Goal: Communication & Community: Answer question/provide support

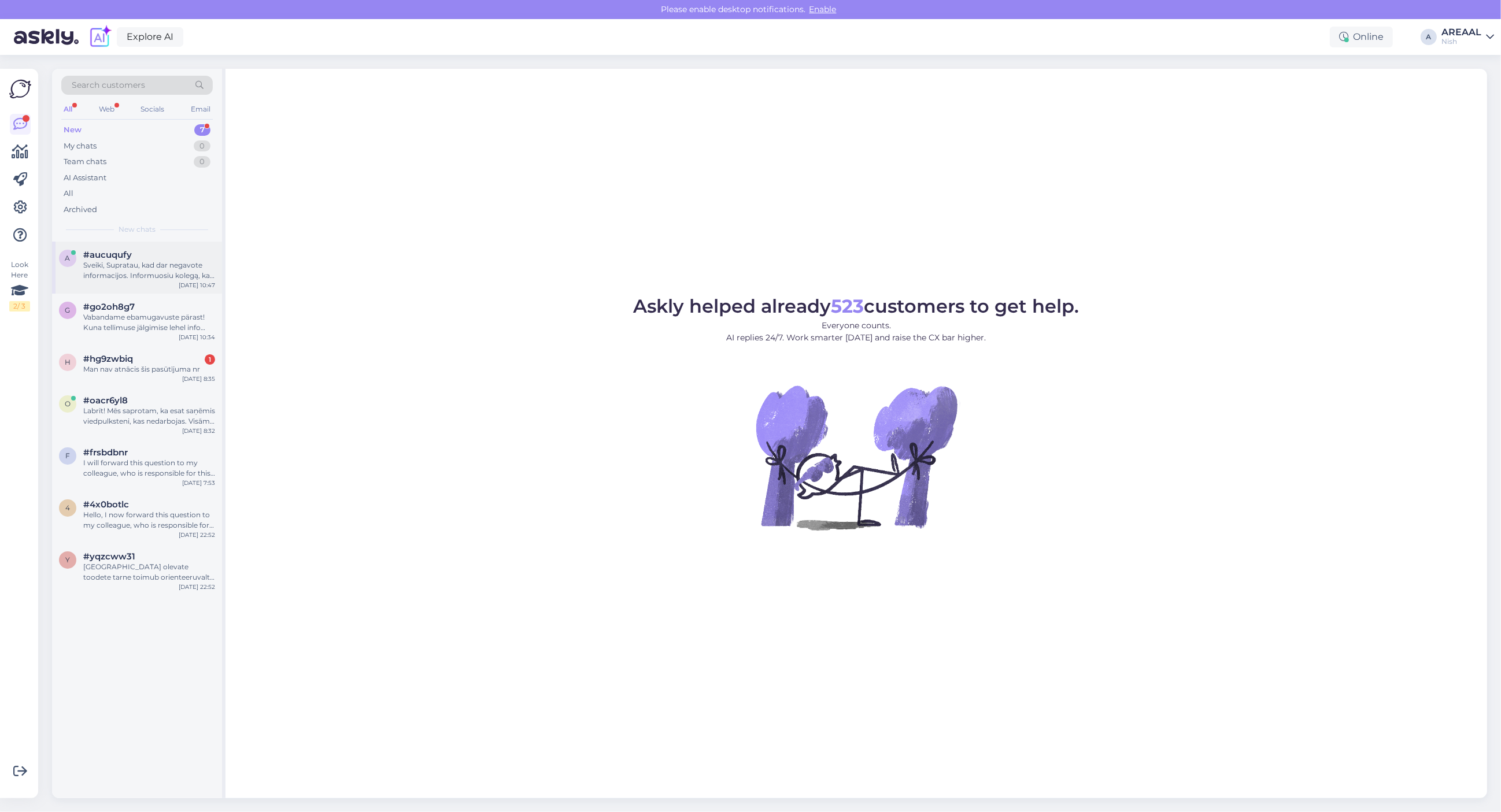
click at [158, 256] on div "#aucuqufy" at bounding box center [149, 255] width 132 height 10
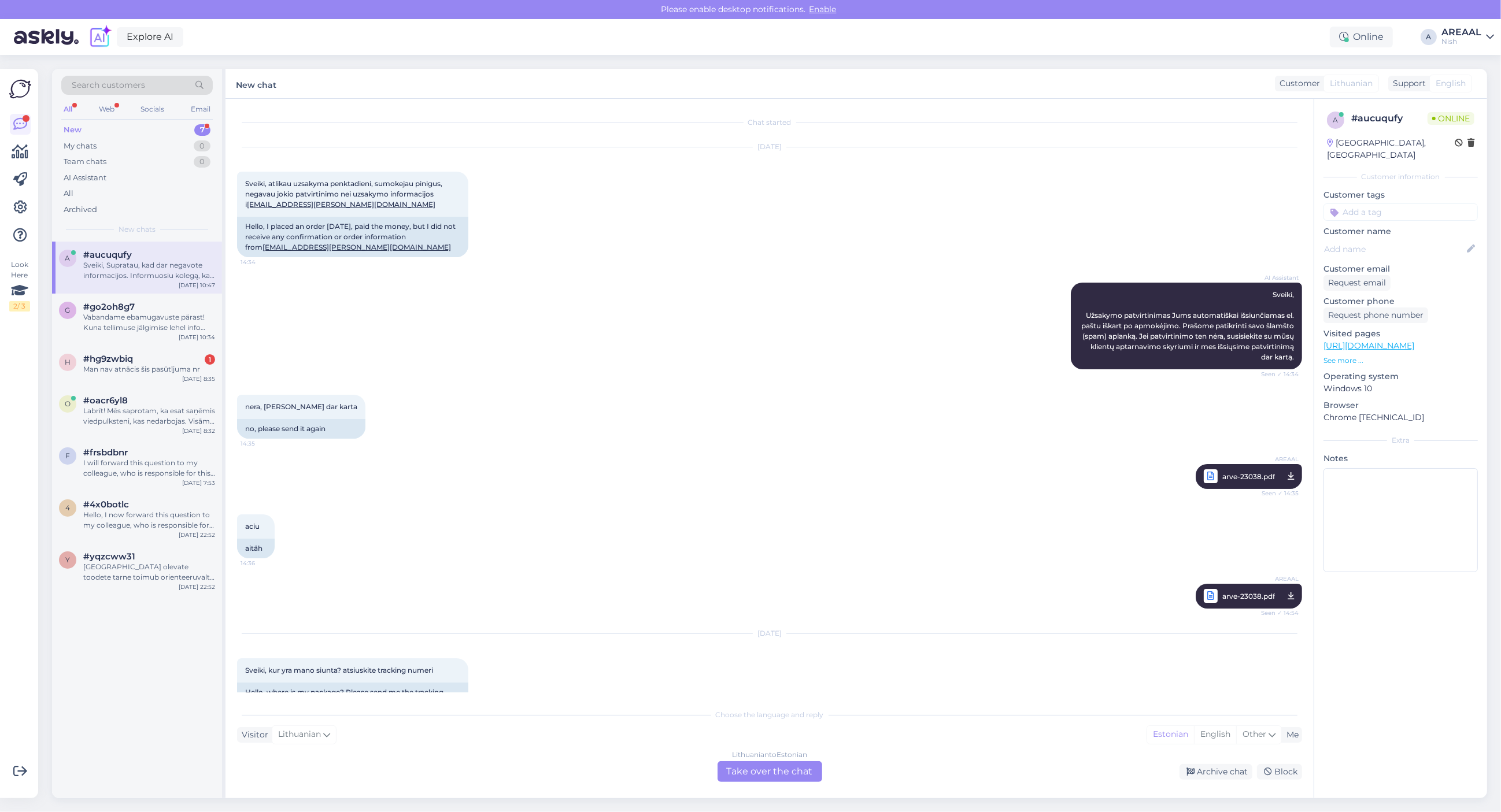
scroll to position [860, 0]
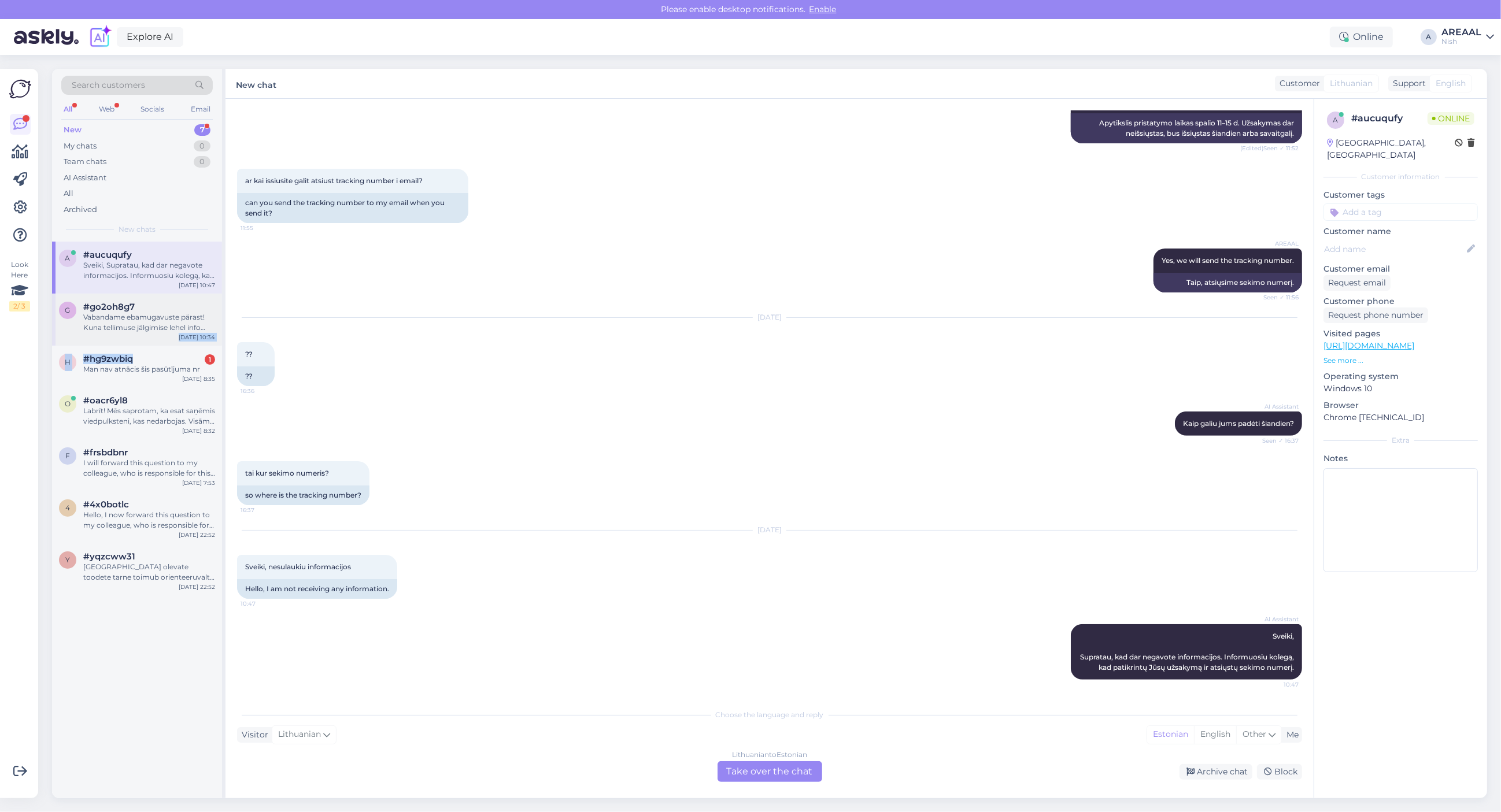
click at [143, 343] on div "a #aucuqufy Sveiki, Supratau, kad dar negavote informacijos. Informuosiu kolegą…" at bounding box center [136, 419] width 170 height 354
click at [149, 560] on div "#yqzcww31" at bounding box center [149, 557] width 132 height 10
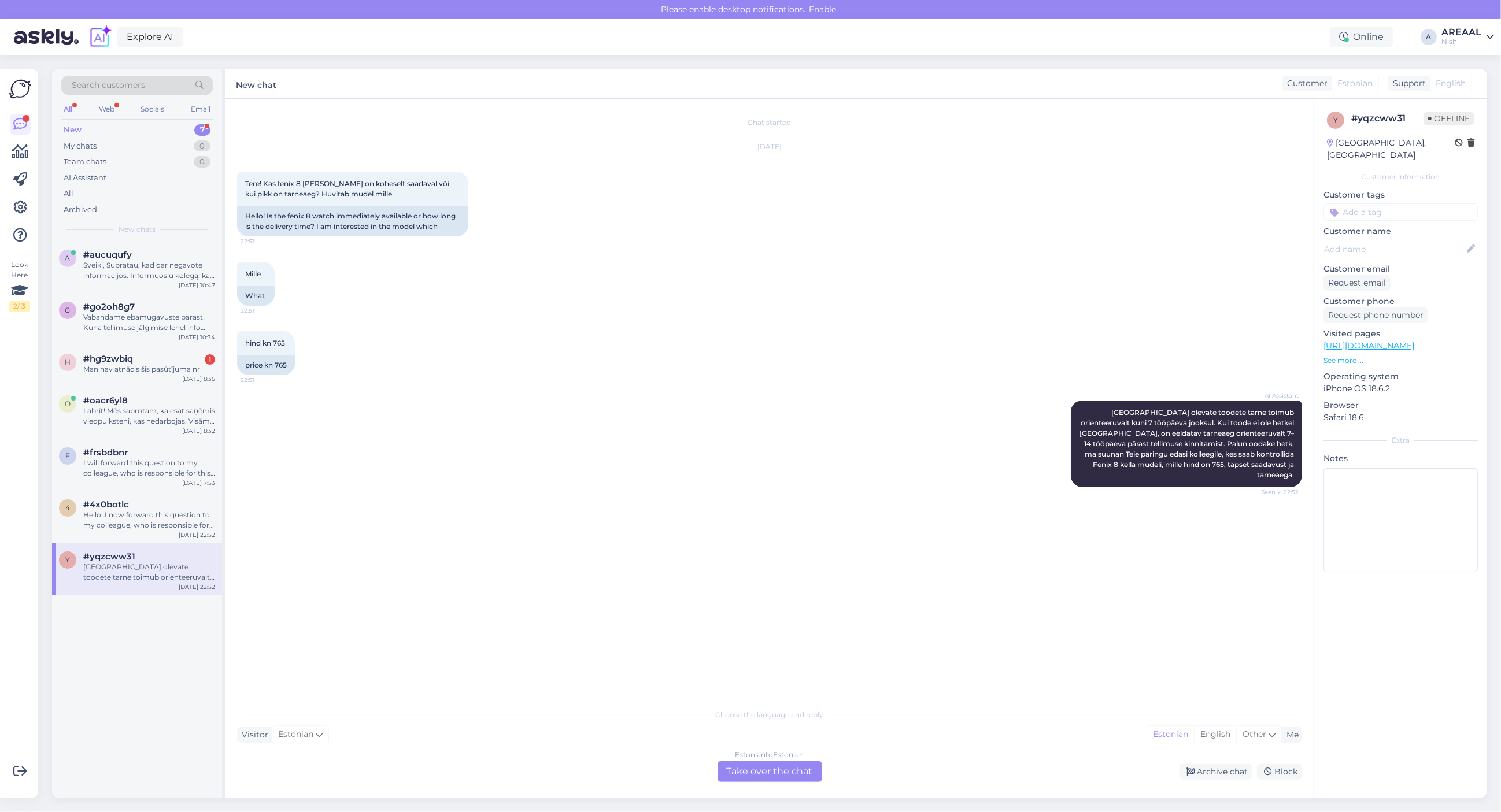
click at [585, 455] on div "AI Assistant Laos olevate toodete tarne toimub orienteeruvalt kuni 7 tööpäeva j…" at bounding box center [770, 444] width 1065 height 112
click at [1199, 767] on div "Archive chat" at bounding box center [1216, 772] width 73 height 16
click at [164, 541] on div "4 #4x0botlc Hello, I now forward this question to my colleague, who is responsi…" at bounding box center [136, 517] width 170 height 52
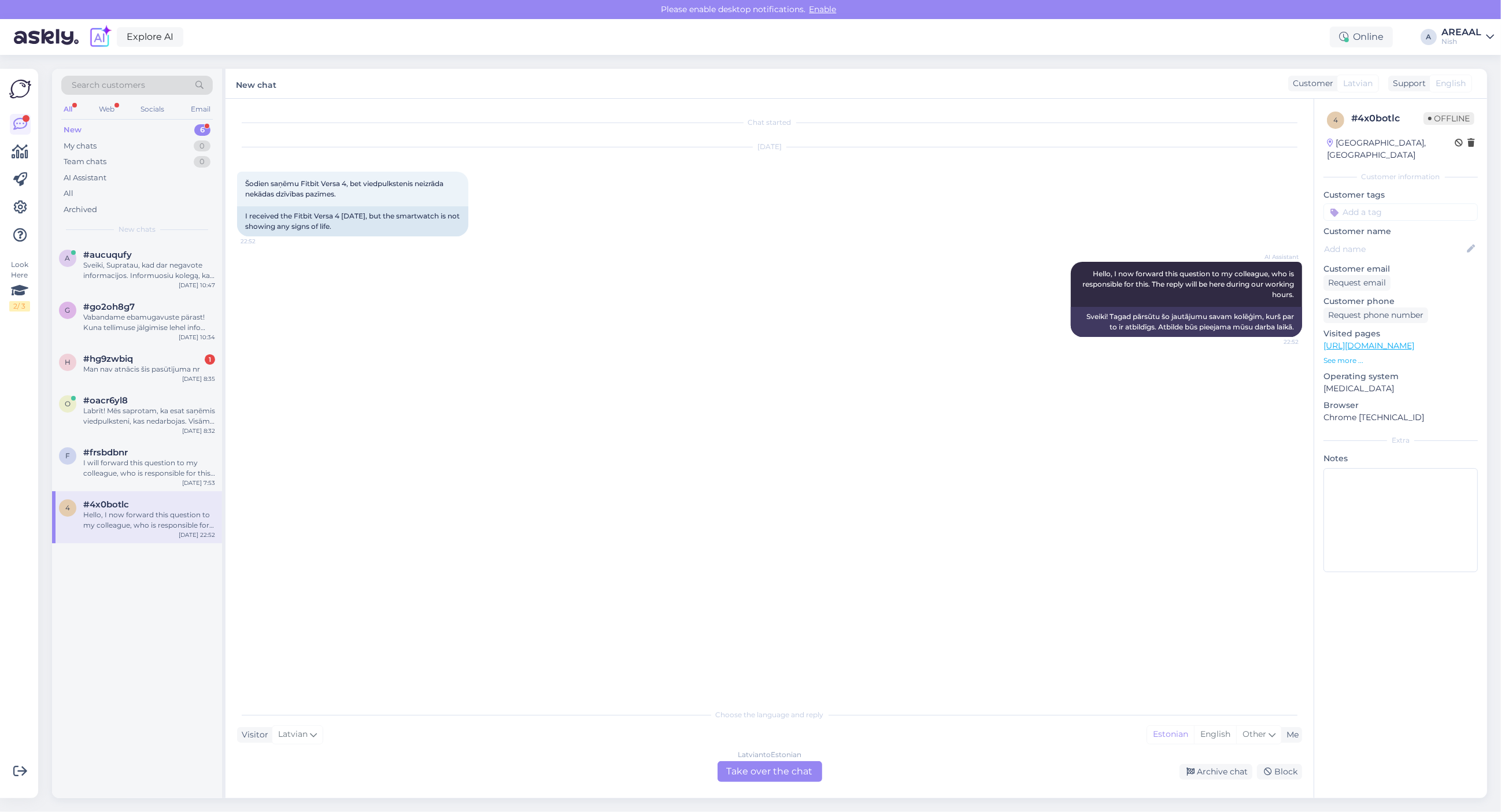
click at [798, 769] on div "Latvian to Estonian Take over the chat" at bounding box center [770, 772] width 105 height 21
click at [784, 754] on div "Latvian to Estonian" at bounding box center [770, 755] width 64 height 10
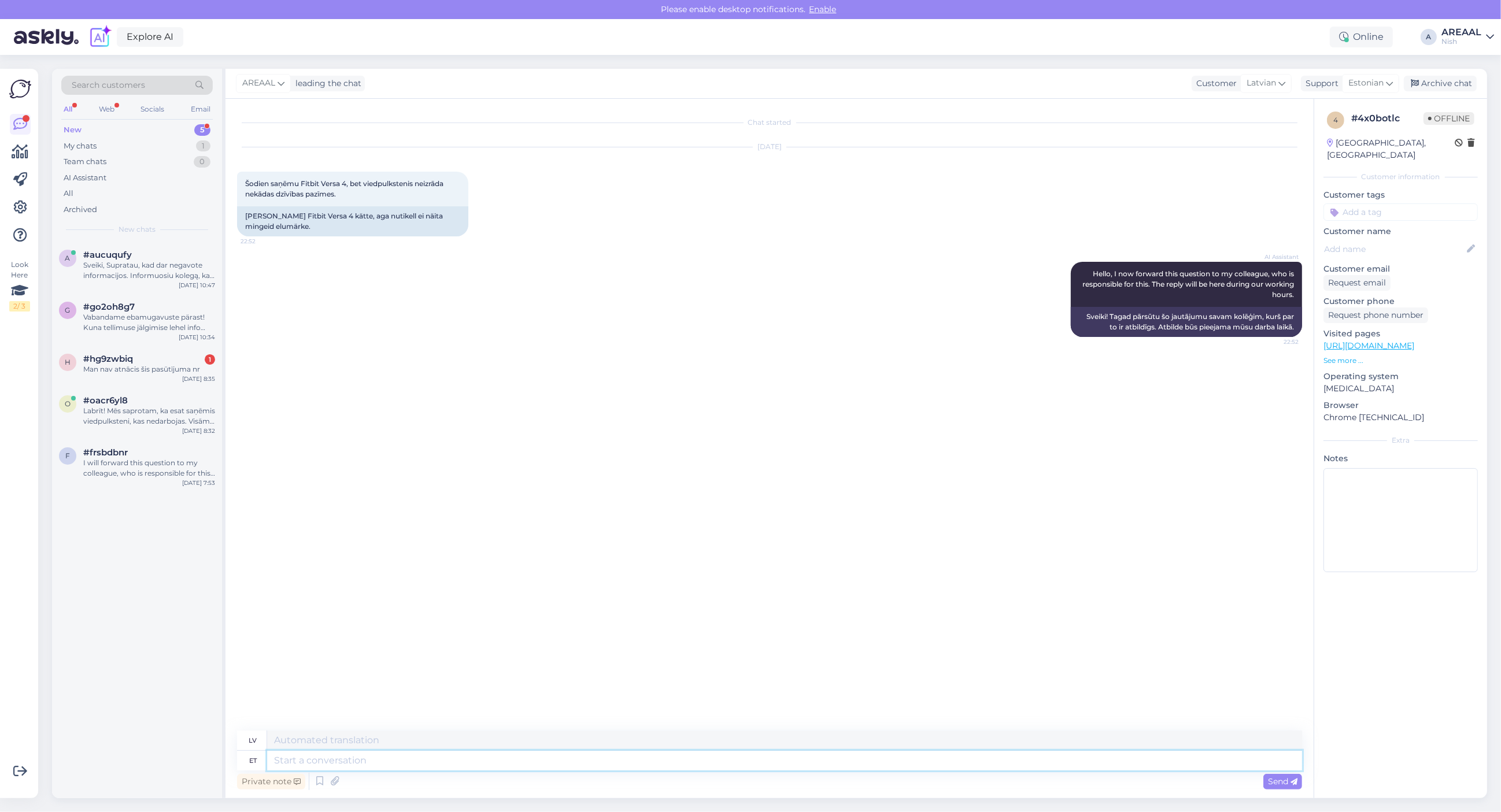
click at [787, 756] on textarea at bounding box center [785, 761] width 1035 height 20
type textarea "If y"
type textarea "Ja"
type textarea "If you have"
type textarea "Ja jūs"
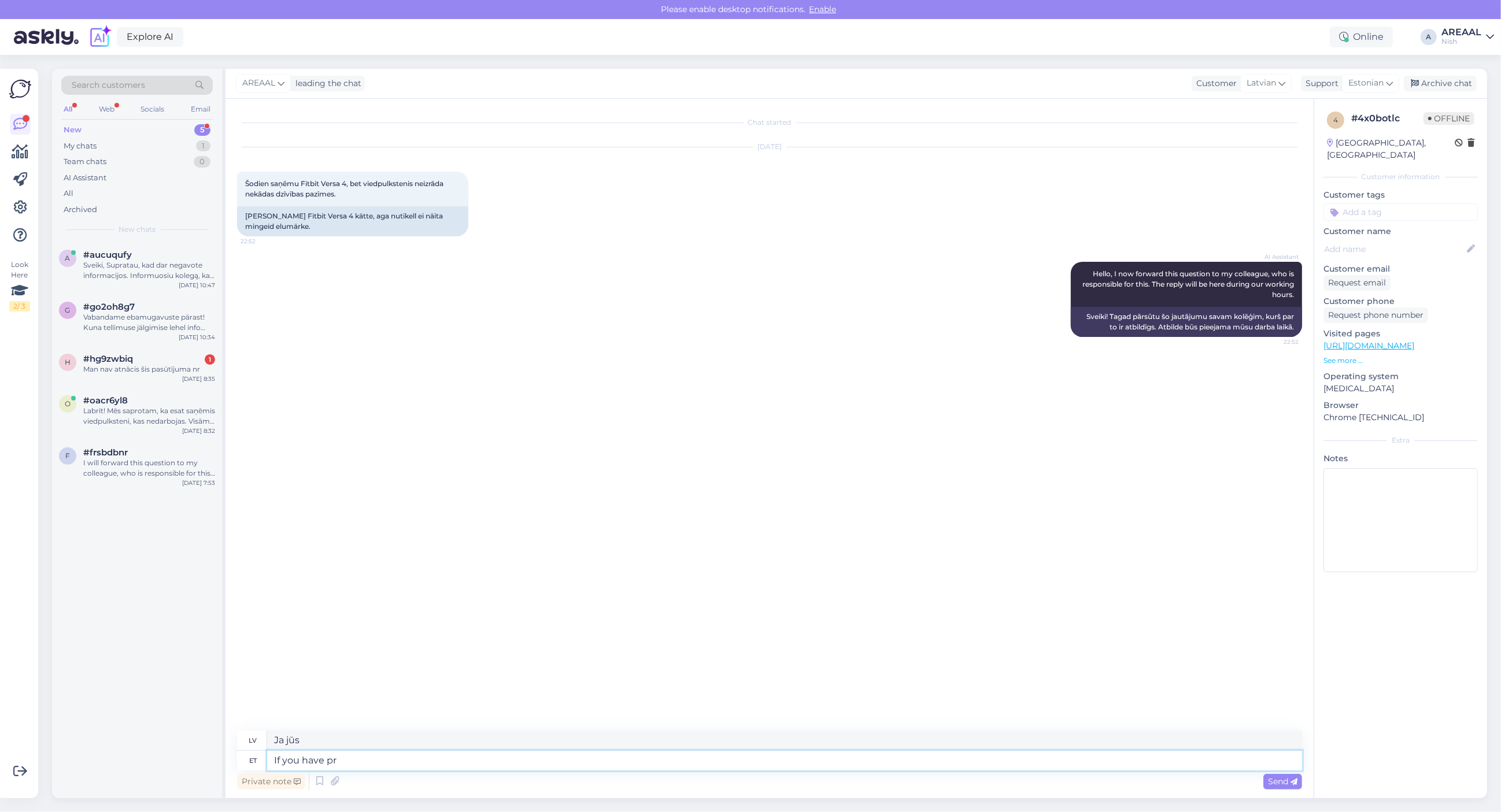
type textarea "If you have pro"
type textarea "Ja jums ir"
type textarea "If you have problerms"
type textarea "Ja jums ir problēmas"
type textarea "If you have problems with"
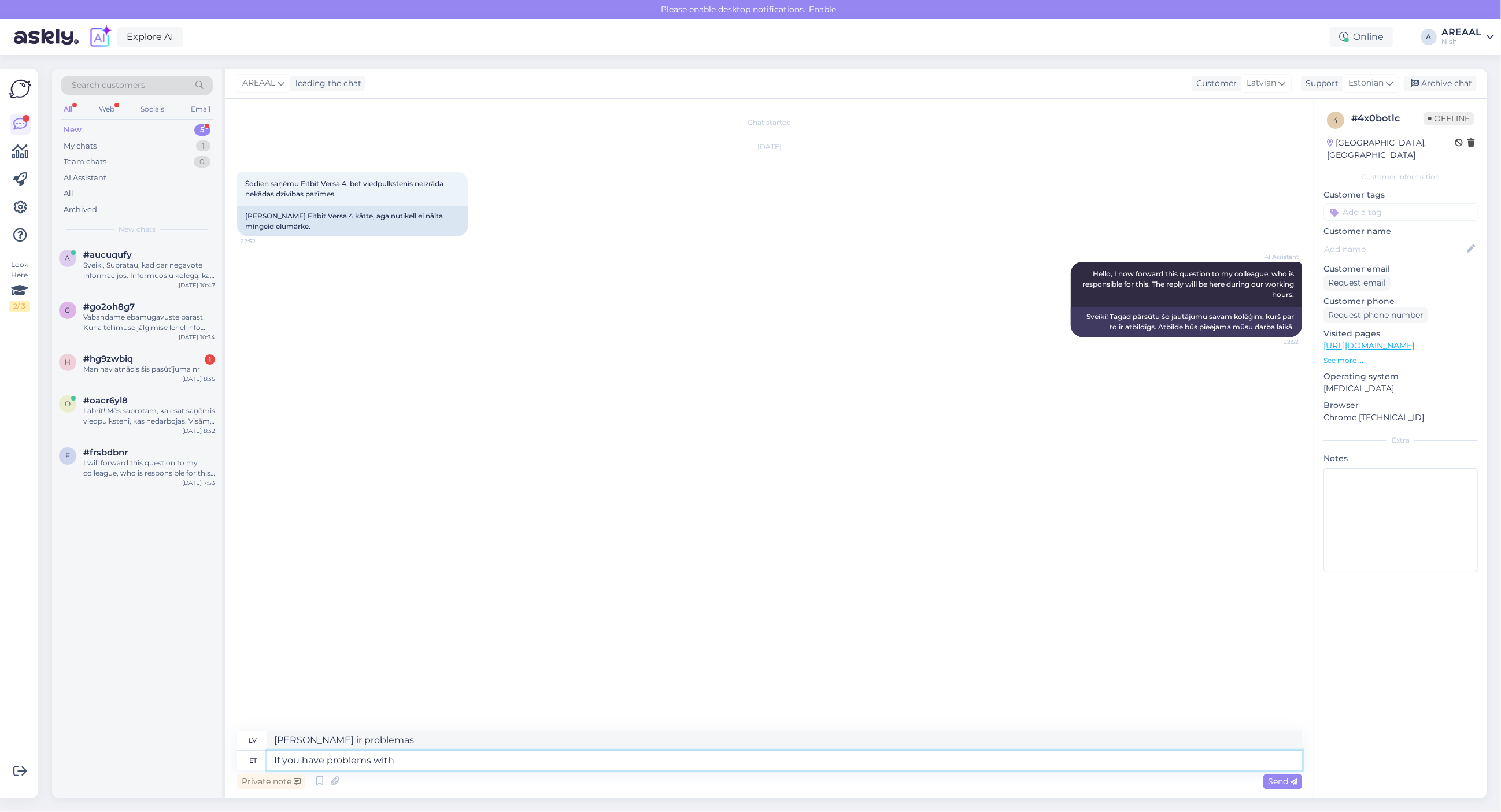
type textarea "Ja jums rodas problēmas ar"
type textarea "If you have problems with the pro"
type textarea "Ja rodas problēmas ar"
type textarea "If you have problems with the product, send"
type textarea "Ja rodas problēmas ar produktu,"
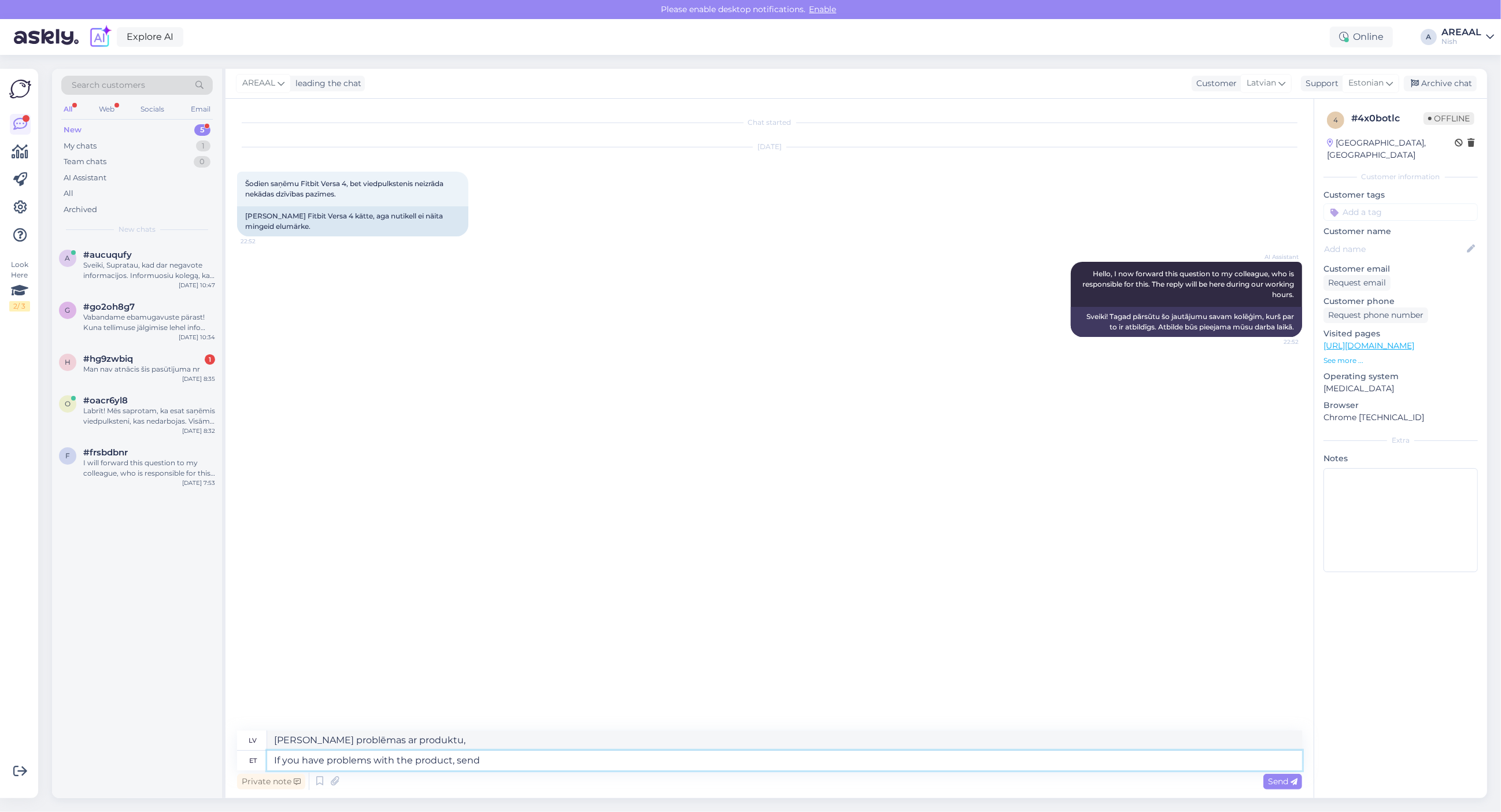
type textarea "If you have problems with the product, send"
type textarea "Ja rodas problēmas ar produktu, nosūtiet"
type textarea "If you have problems with the product, send e-mail to"
type textarea "Ja rodas problēmas ar produktu, lūdzu, rakstiet e-pastu"
type textarea "If you have problems with the product, send e-mail to"
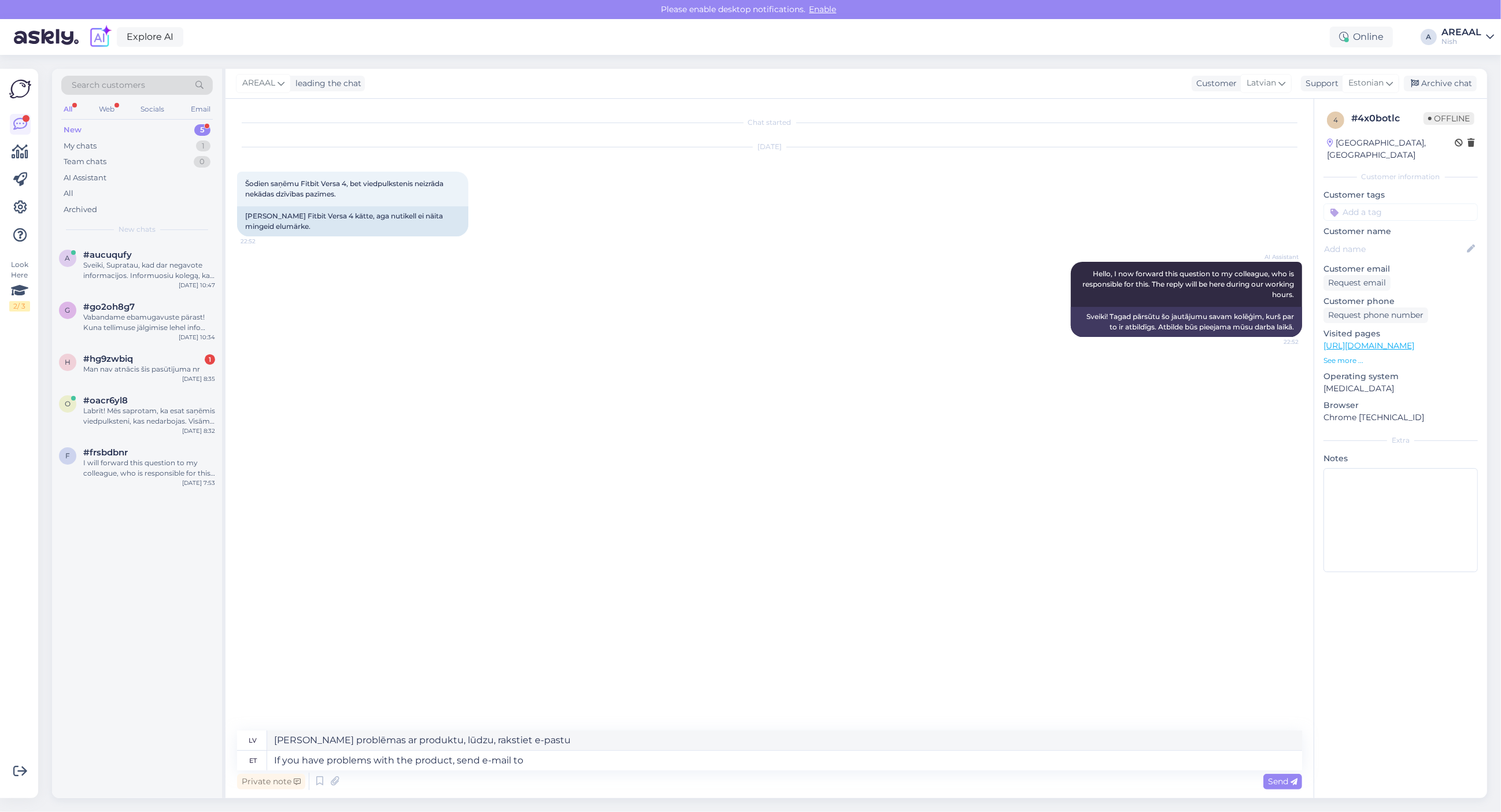
type textarea "Ja rodas problēmas ar produktu, lūdzu, rakstiet uz e-pastu"
paste textarea "[EMAIL_ADDRESS][DOMAIN_NAME]"
type textarea "If you have problems with the product, send e-mail to info@viediegredzeni.lv"
drag, startPoint x: 517, startPoint y: 741, endPoint x: 524, endPoint y: 755, distance: 15.7
click at [517, 741] on textarea "Ja rodas problēmas ar produktu, lūdzu, rakstiet uz e-pastu" at bounding box center [785, 741] width 1035 height 20
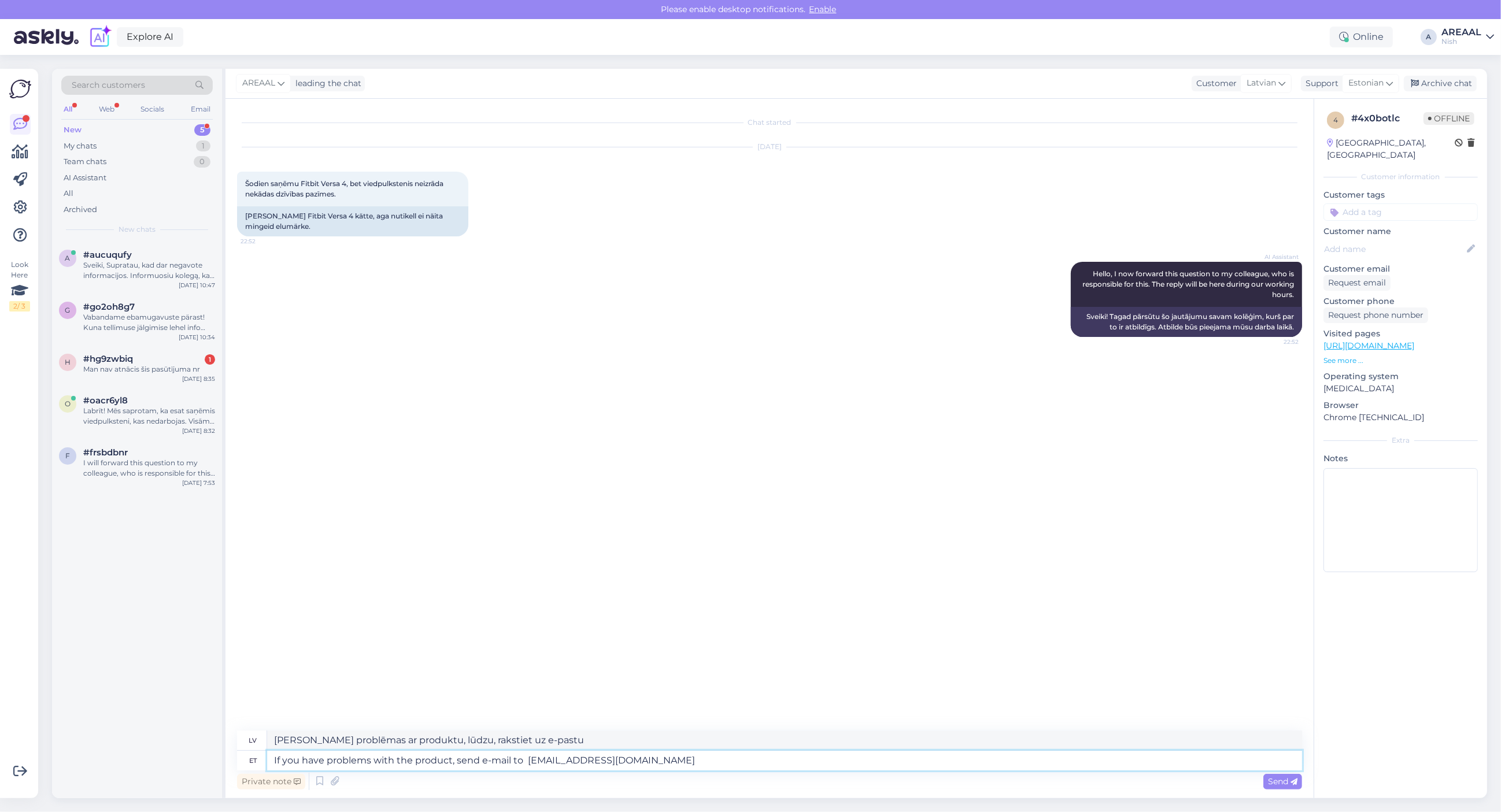
click at [524, 758] on textarea "If you have problems with the product, send e-mail to info@viediegredzeni.lv" at bounding box center [785, 761] width 1035 height 20
type textarea "Ja rodas problēmas ar produktu, rakstiet uz e-pastu info@viediegredzeni.lv"
type textarea "If you have problems with the product, send e-mail to info@viediegredzeni.lv"
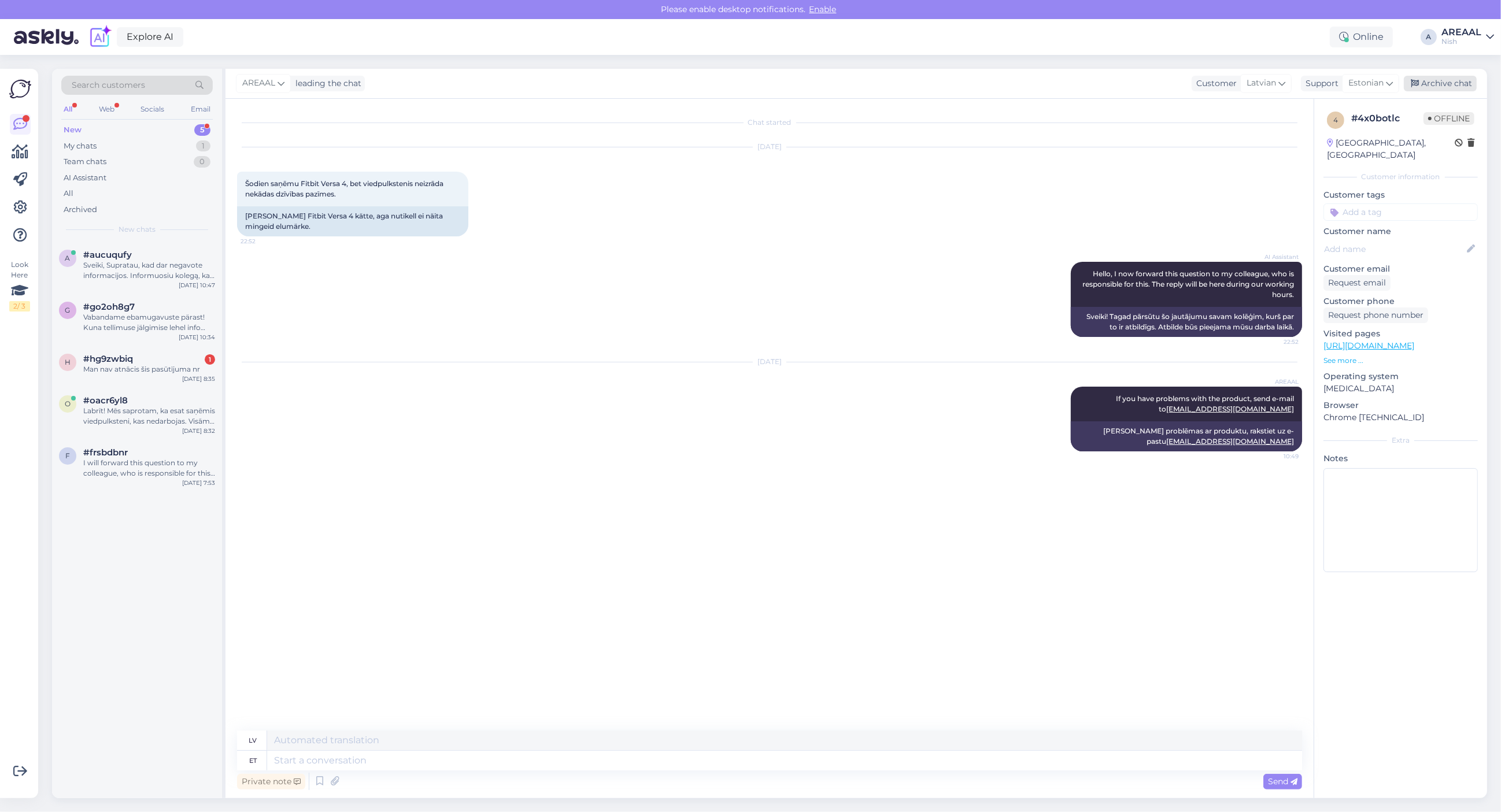
click at [1447, 88] on div "Archive chat" at bounding box center [1440, 84] width 73 height 16
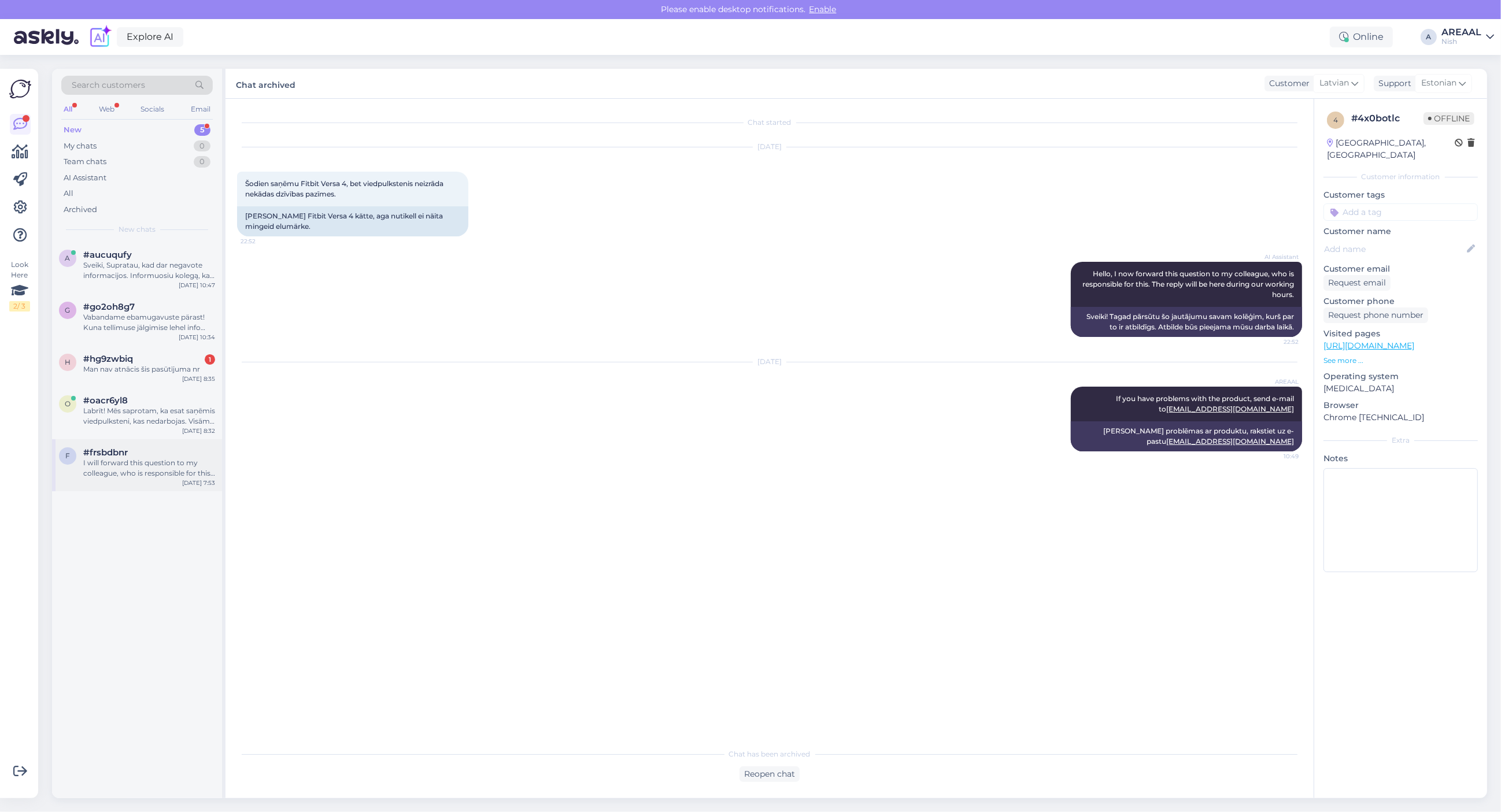
click at [184, 440] on div "f #frsbdbnr I will forward this question to my colleague, who is responsible fo…" at bounding box center [136, 465] width 170 height 52
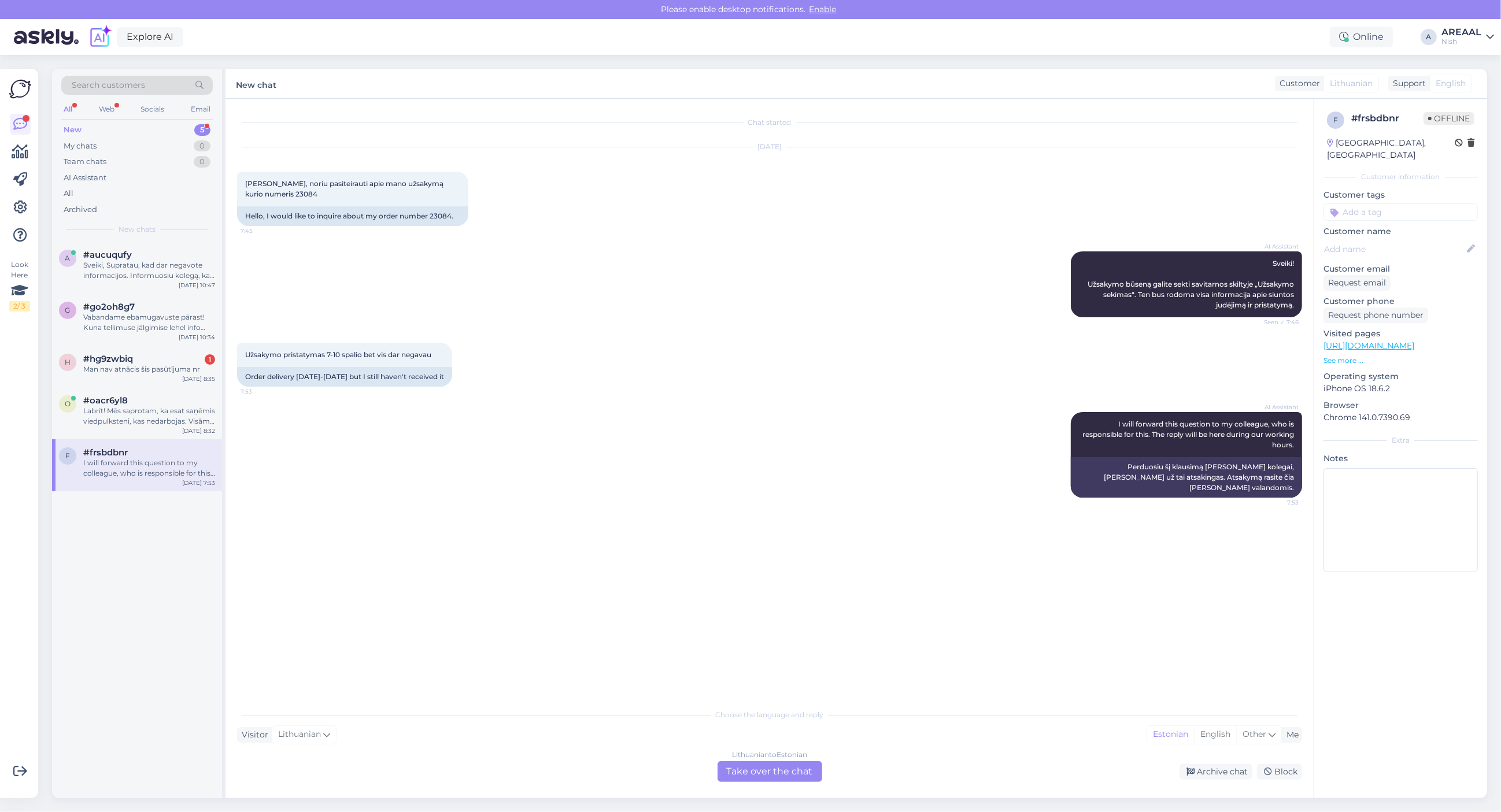
click at [180, 473] on div "I will forward this question to my colleague, who is responsible for this. The …" at bounding box center [149, 469] width 132 height 21
click at [239, 189] on div "Sveiki, noriu pasiteirauti apie mano užsakymą kurio numeris 23084 7:45" at bounding box center [353, 189] width 231 height 35
click at [248, 195] on span "Sveiki, noriu pasiteirauti apie mano užsakymą kurio numeris 23084" at bounding box center [345, 188] width 200 height 19
copy span "23084"
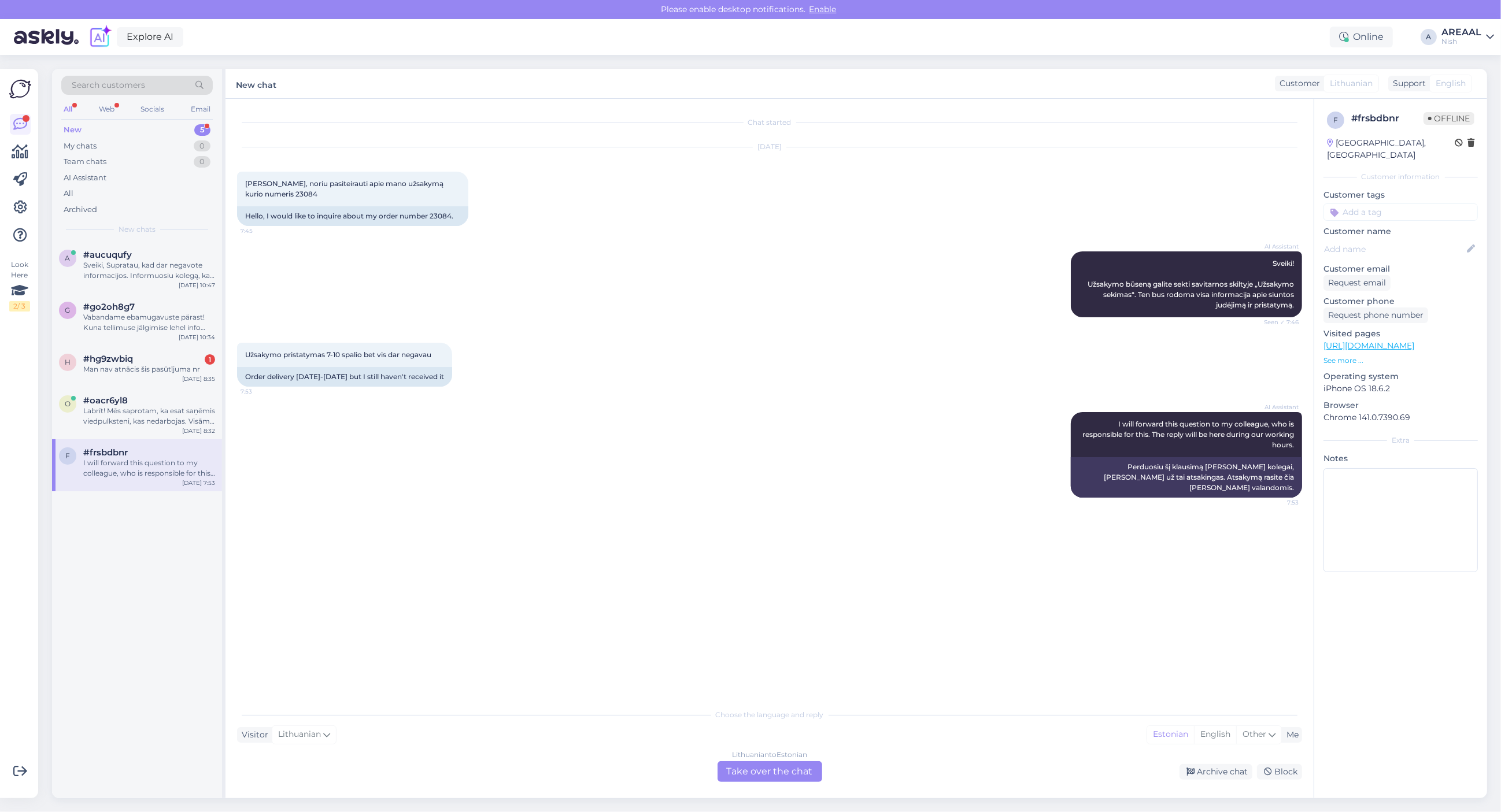
click at [738, 767] on div "Lithuanian to Estonian Take over the chat" at bounding box center [770, 772] width 105 height 21
click at [752, 763] on div "Lithuanian to Estonian Take over the chat" at bounding box center [770, 772] width 105 height 21
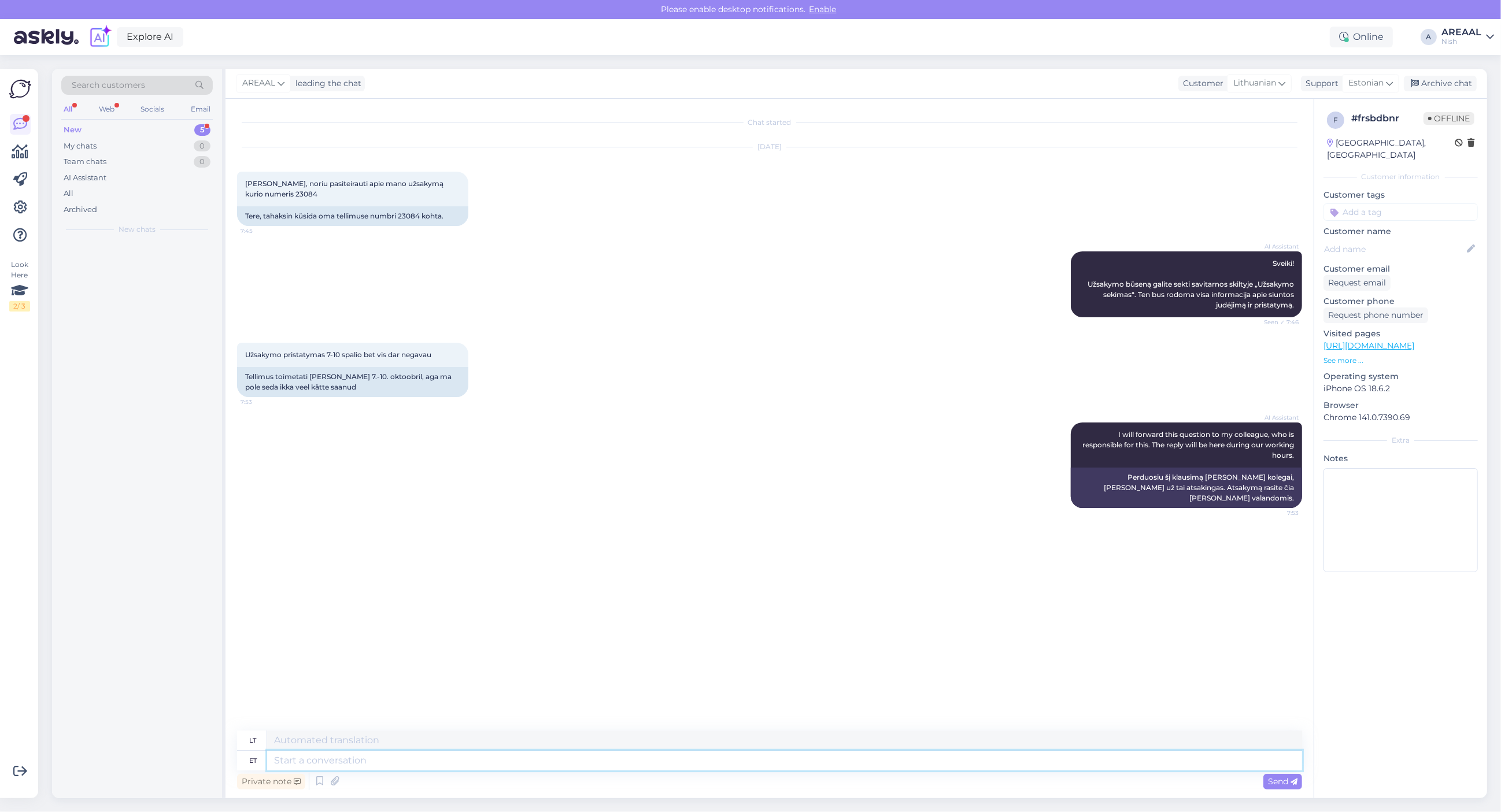
click at [749, 754] on textarea at bounding box center [785, 761] width 1035 height 20
type textarea "Arrival t"
type textarea "Atvykimas"
type textarea "Arrival to ou"
type textarea "Atvykimas į"
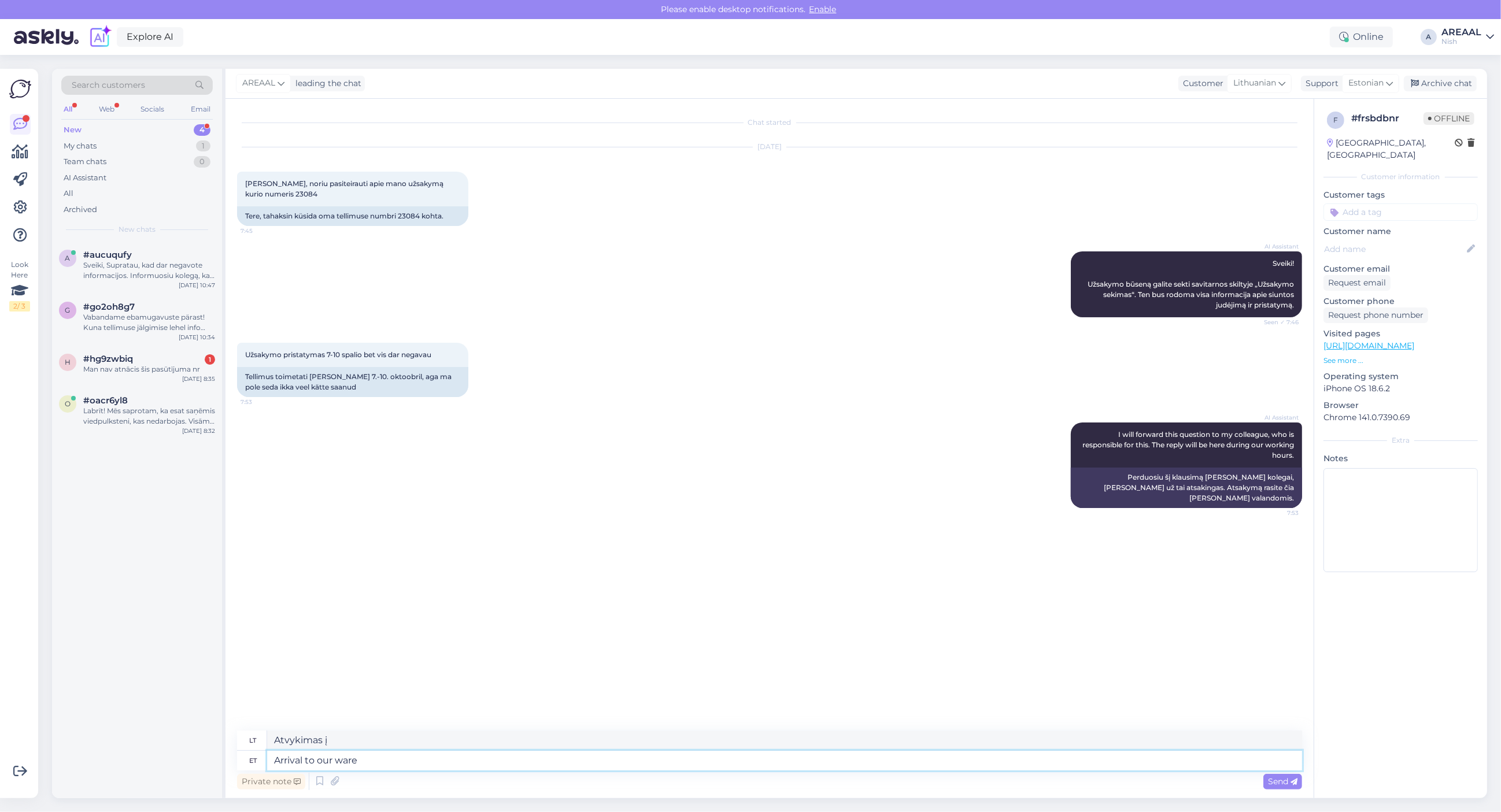
type textarea "Arrival to our wareh"
type textarea "Atvykimas į mūsų"
type textarea "Arrival to our warehouse de"
type textarea "Atvykimas į mūsų sandėlį"
type textarea "Arrival to our warehouse delayed. De"
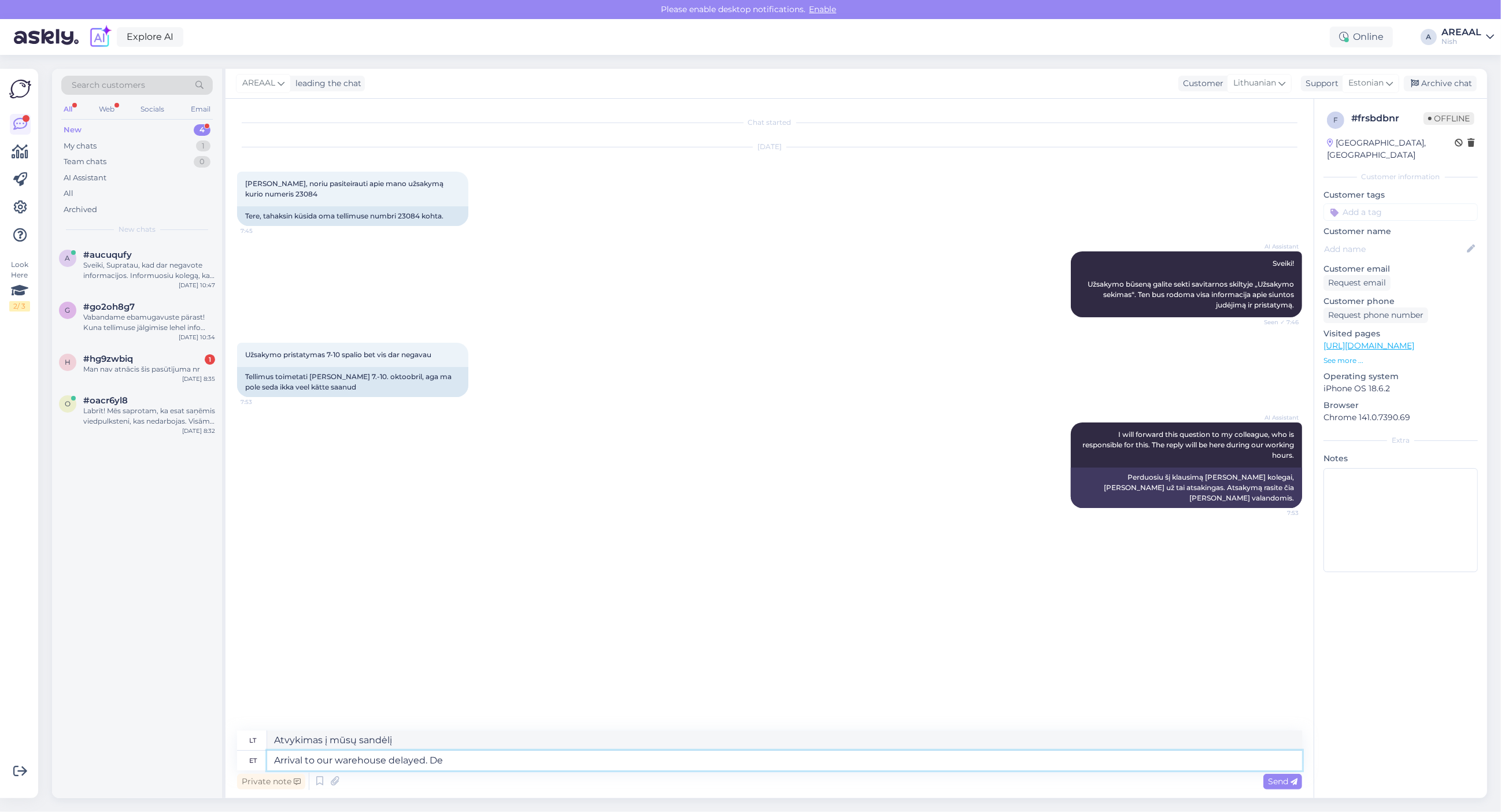
type textarea "Atvykimas į mūsų sandėlį vėlavo."
type textarea "Arrival to our warehouse delayed. Delivery wil"
type textarea "Atvykimas į mūsų sandėlį vėluoja. Pristatymas"
type textarea "Arrival to our warehouse delayed. Delivery will tak"
type textarea "Atvykimas į mūsų sandėlį vėluoja. Pristatymas bus"
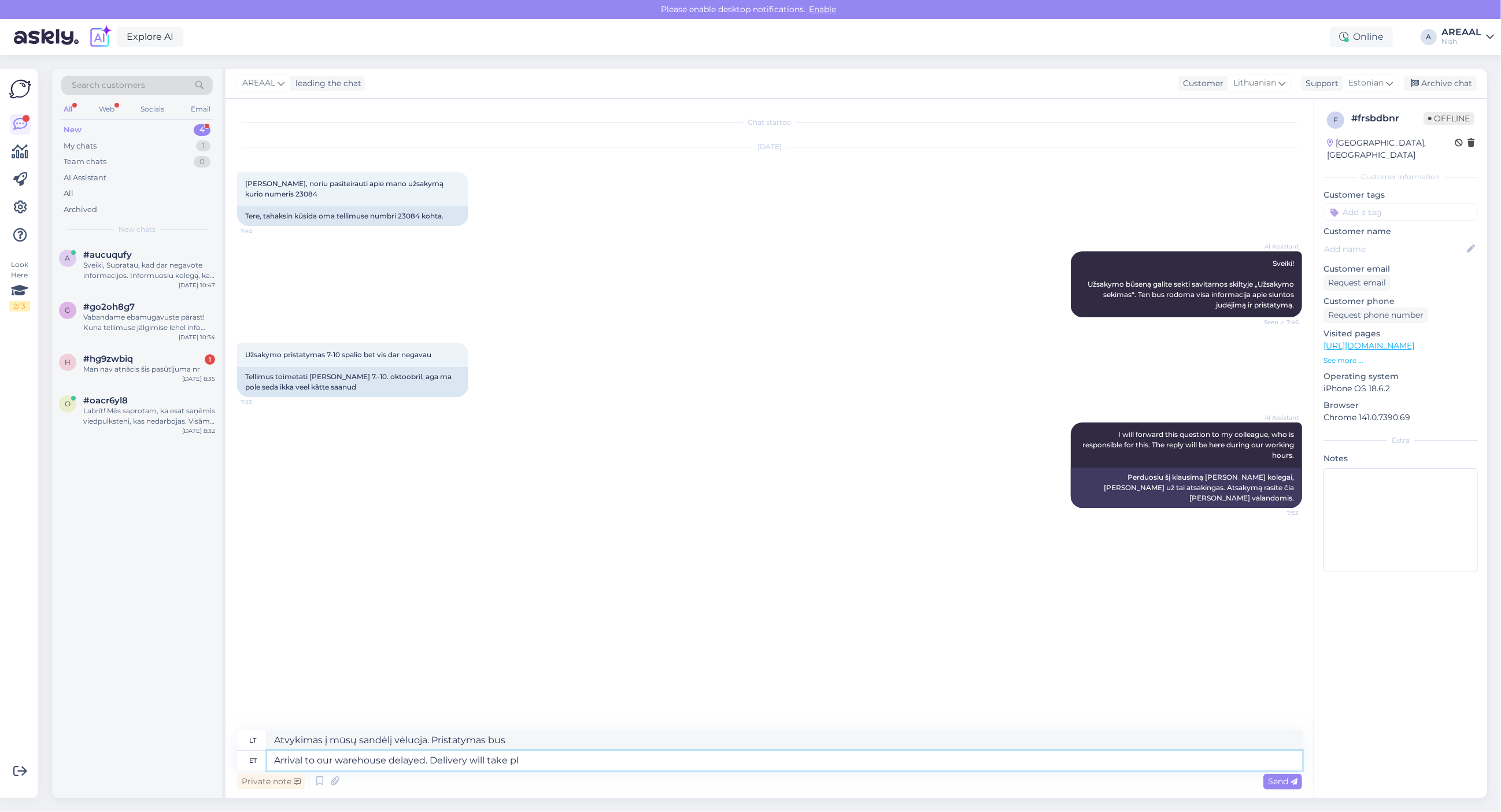
type textarea "Arrival to our warehouse delayed. Delivery will take pla"
type textarea "Atvykimas į mūsų sandėlį vėluoja. Pristatymas užtruks"
type textarea "Arrival to our warehouse delayed. Delivery will take place be"
type textarea "Atvykimas į mūsų sandėlį vėluoja. Pristatymas įvyks."
type textarea "Arrival to our warehouse delayed. Delivery will take place between 16-1"
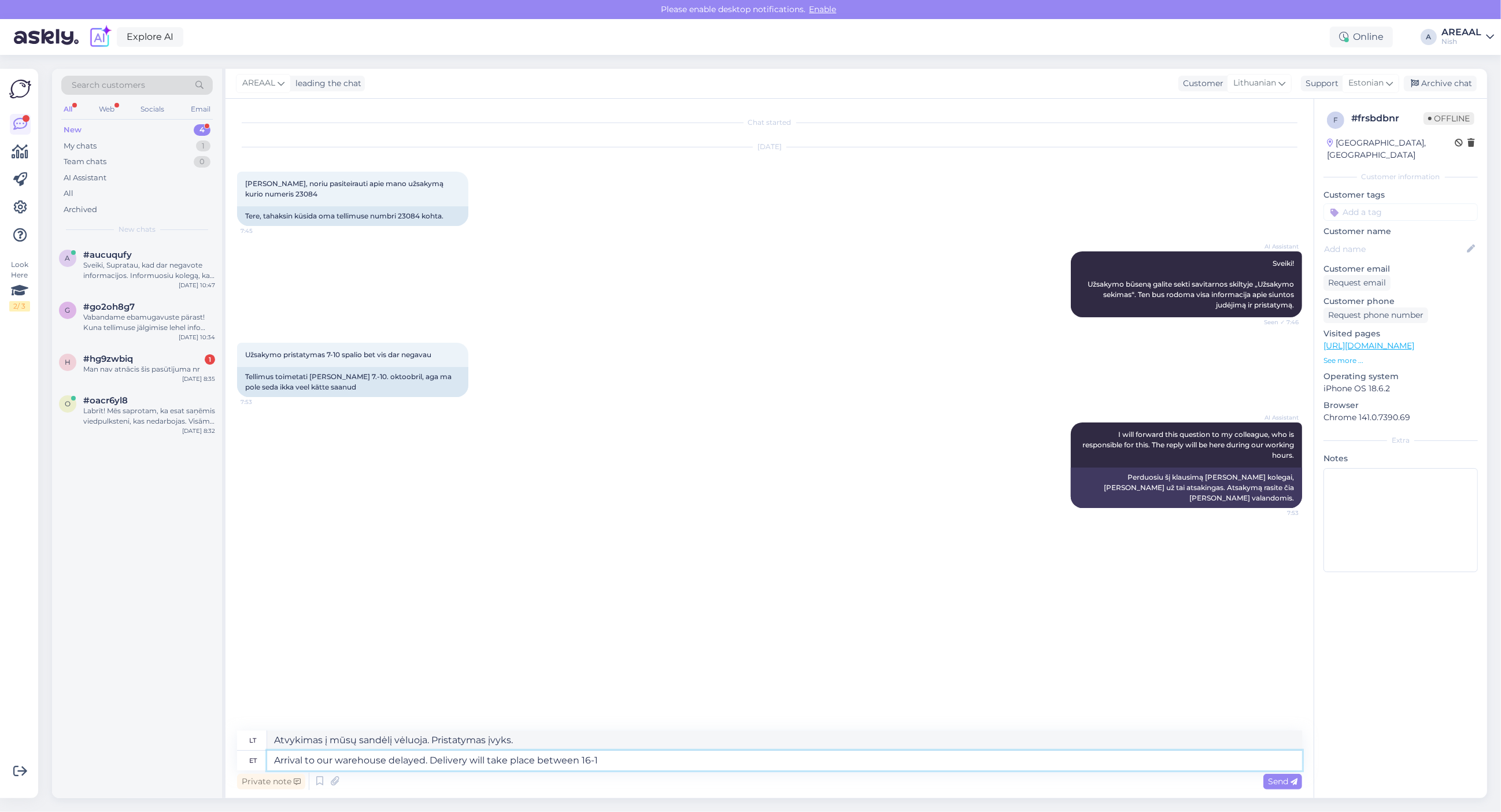
type textarea "Atvykimas į mūsų sandėlį vėluoja. Pristatymas įvyks tarp"
type textarea "Arrival to our warehouse delayed. Delivery will take place between 16-18 octobe…"
type textarea "Atvykimas į mūsų sandėlį vėluoja. Pristatymas vyks 16–18 val."
click at [437, 762] on textarea "Arrival to our warehouse delayed. Delivery will take place between 16-18 octobe…" at bounding box center [785, 761] width 1035 height 20
click at [432, 758] on textarea "Arrival to our warehouse delayed. Delivery will take place between 16-18 octobe…" at bounding box center [785, 761] width 1035 height 20
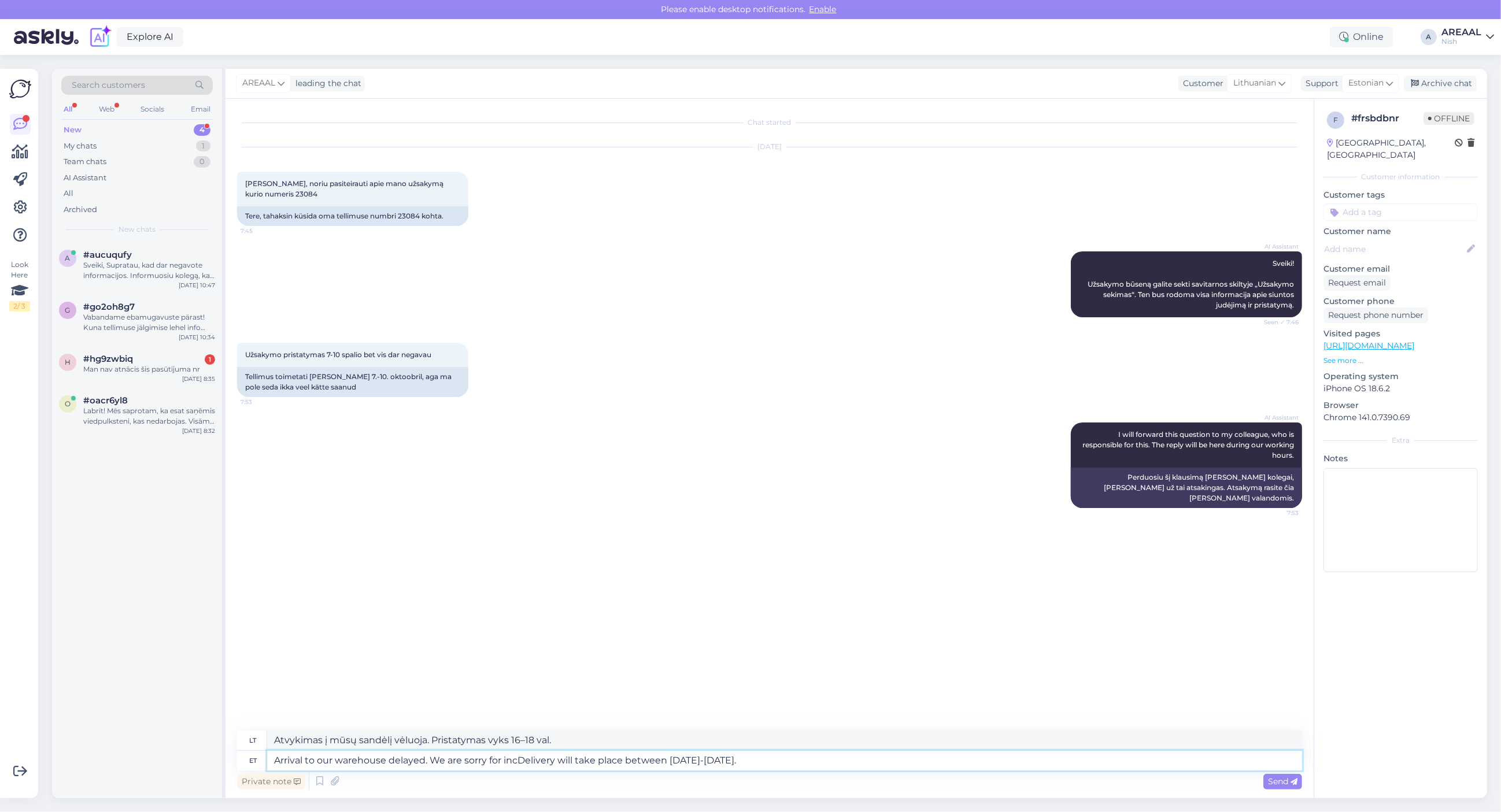
type textarea "Arrival to our warehouse delayed. We are sorry for incoDelivery will take place…"
type textarea "Atvykimas į mūsų sandėlį vėluoja. Pristatymas vyks october.W 16–18 d."
type textarea "Arrival to our warehouse delayed. We are sorry for inconvDelivery will take pla…"
type textarea "Atvykimas į mūsų sandėlį vėluoja. Pristatymas vyks spalio 16–18 d."
type textarea "Arrival to our warehouse delayed. We are sorry for inconvenience. Delivery will…"
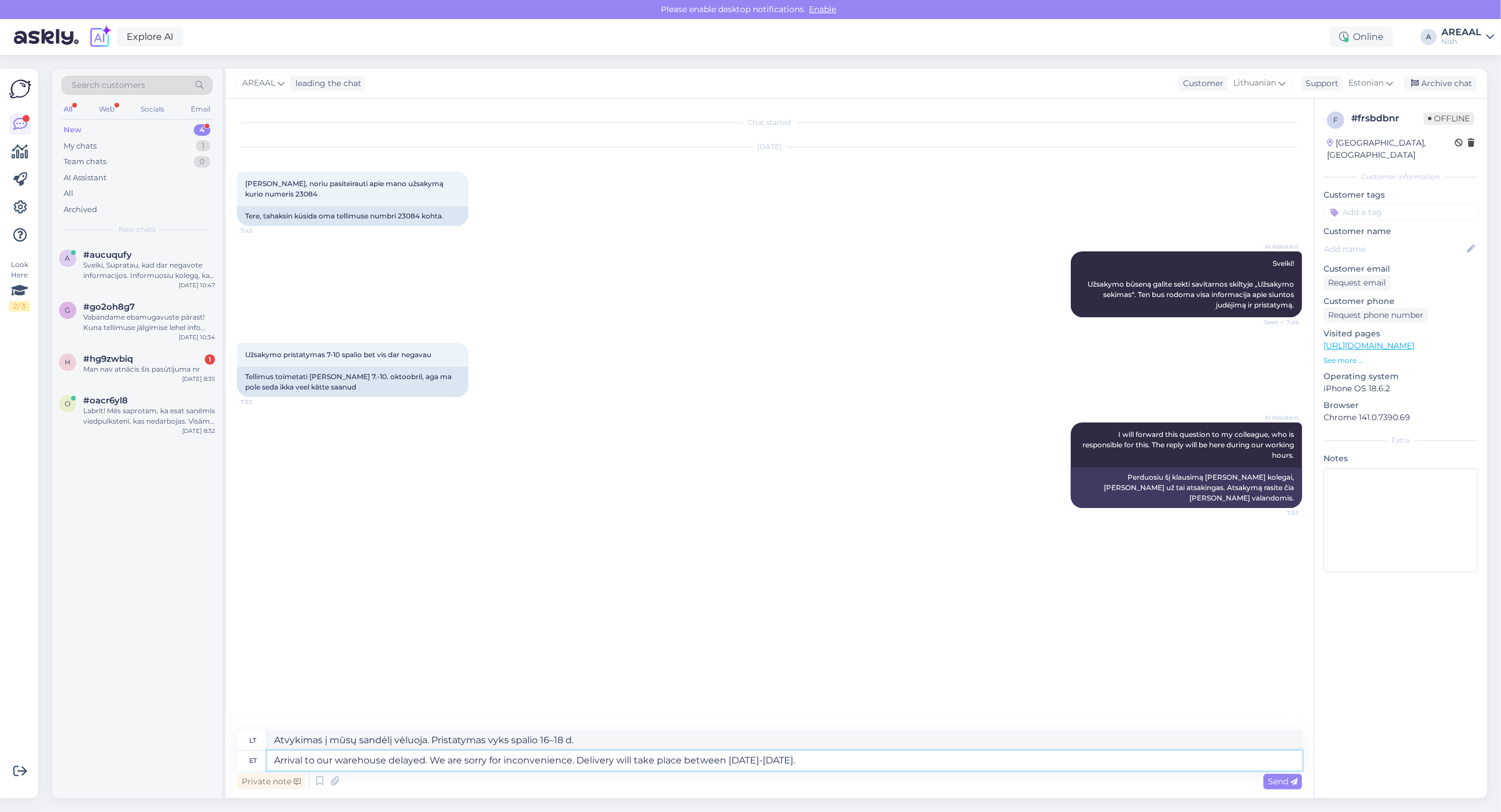
type textarea "Atvykimas į mūsų sandėlį vėluoja. Atsiprašome už nepatogumus. Pristatymas vyks …"
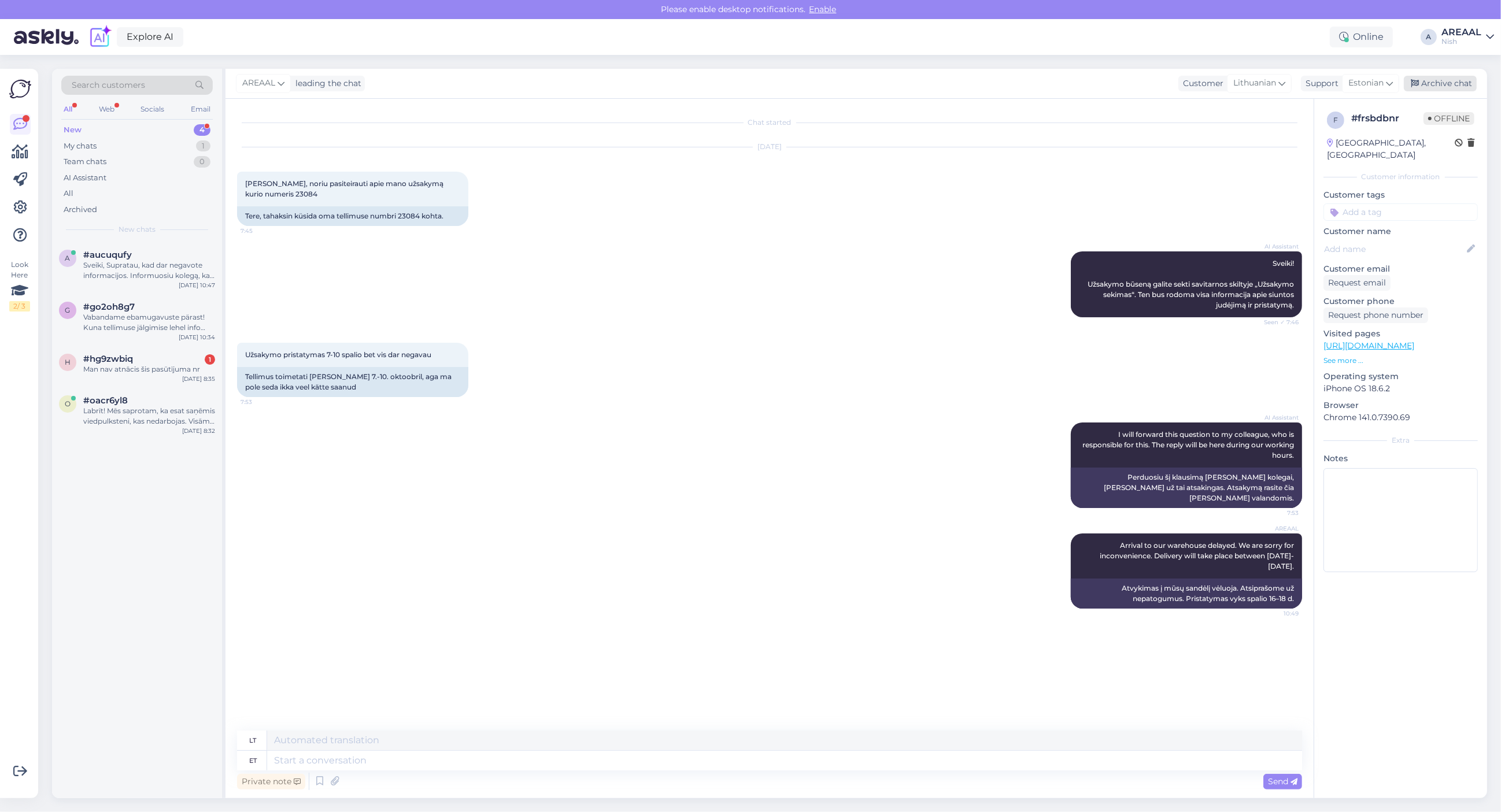
click at [1447, 78] on div "Archive chat" at bounding box center [1440, 84] width 73 height 16
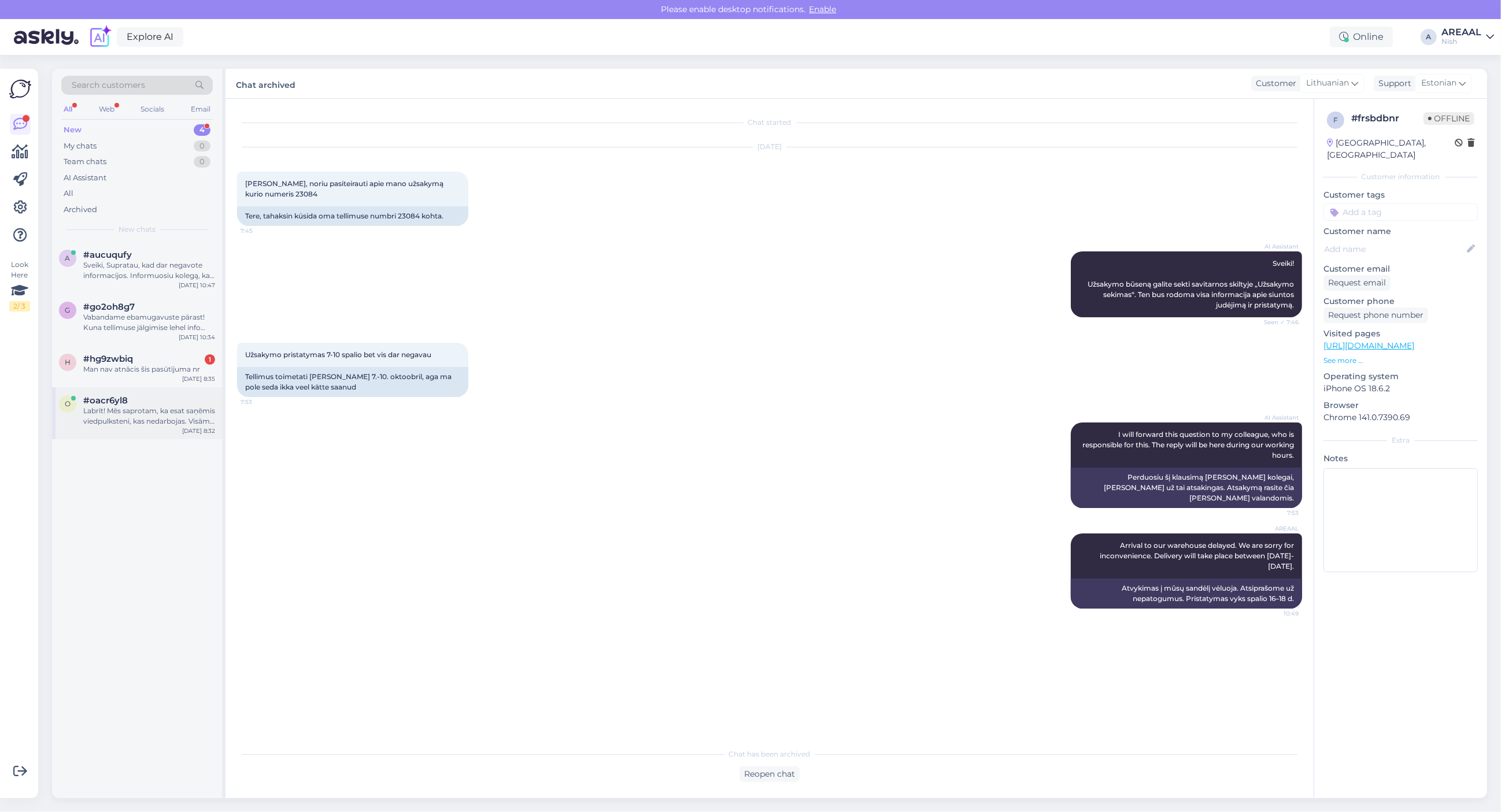
click at [140, 423] on div "Labrīt! Mēs saprotam, ka esat saņēmis viedpulksteni, kas nedarbojas. Visām prec…" at bounding box center [149, 416] width 132 height 21
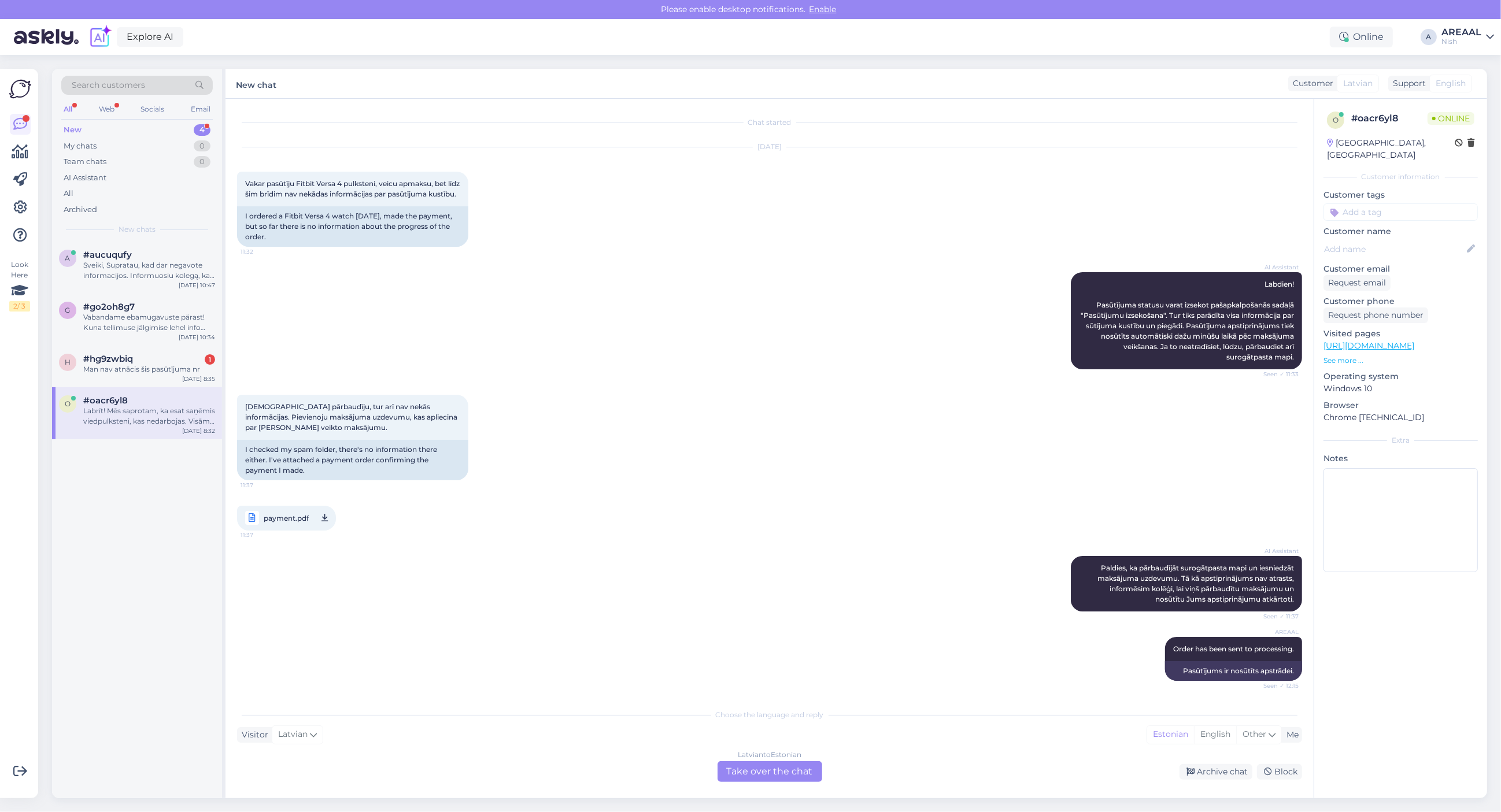
scroll to position [3458, 0]
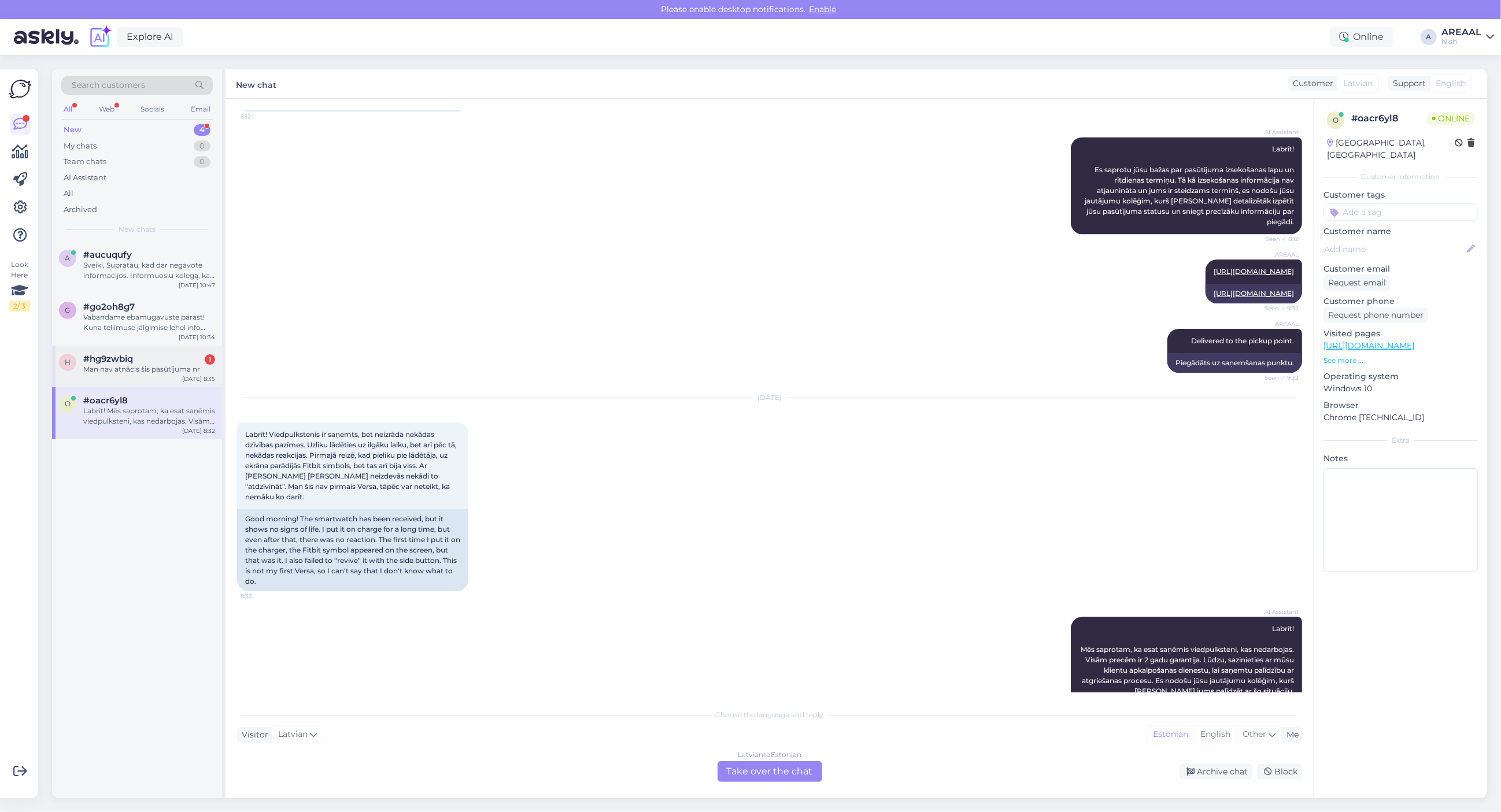
click at [151, 360] on div "#hg9zwbiq 1" at bounding box center [149, 359] width 132 height 10
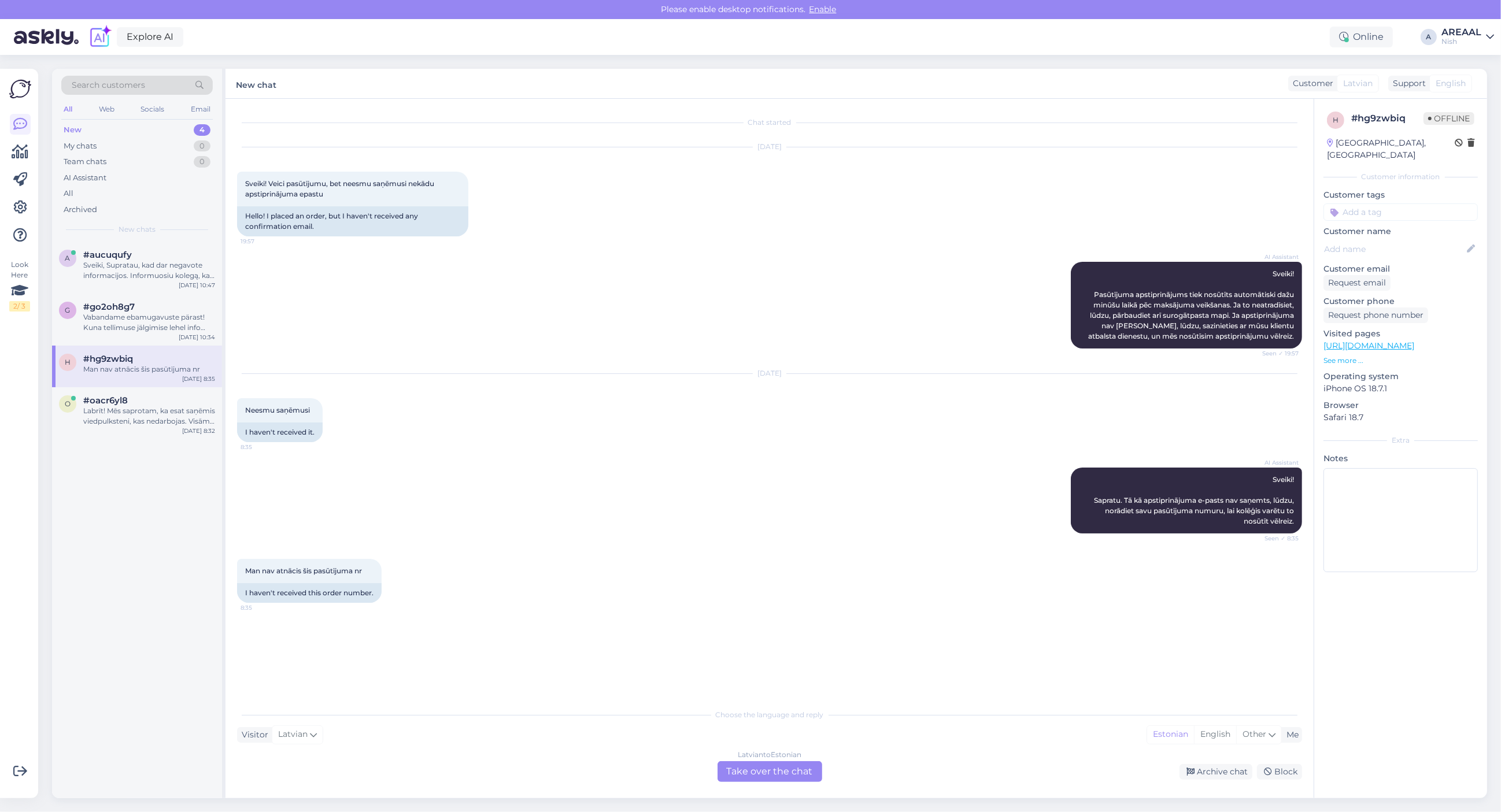
scroll to position [0, 0]
drag, startPoint x: 787, startPoint y: 767, endPoint x: 783, endPoint y: 775, distance: 8.9
click at [783, 775] on div "Latvian to Estonian Take over the chat" at bounding box center [770, 772] width 105 height 21
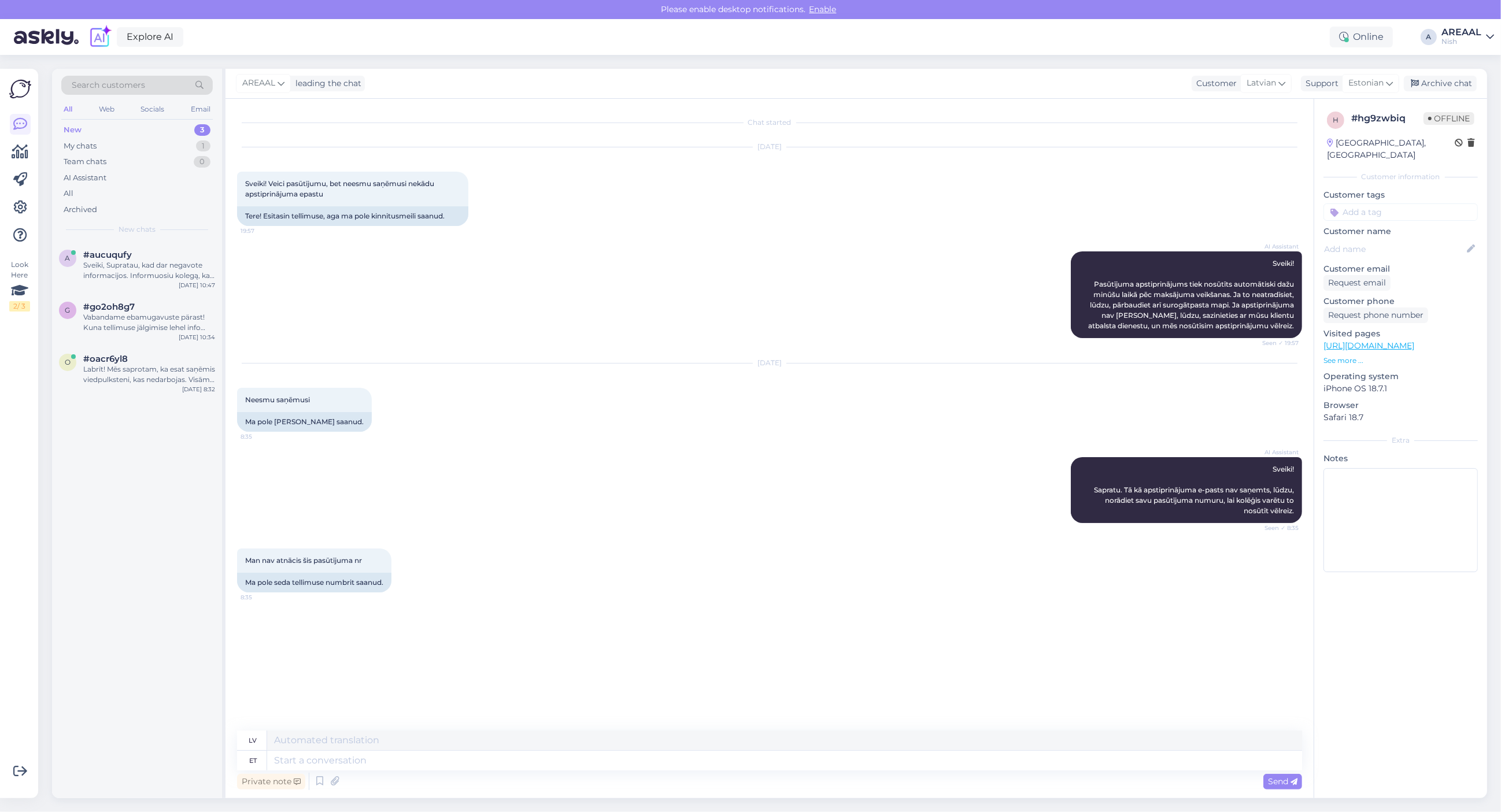
click at [781, 752] on textarea at bounding box center [785, 761] width 1035 height 20
type textarea "You can"
type textarea "Tu"
type textarea "You can ch"
type textarea "Jūs varat"
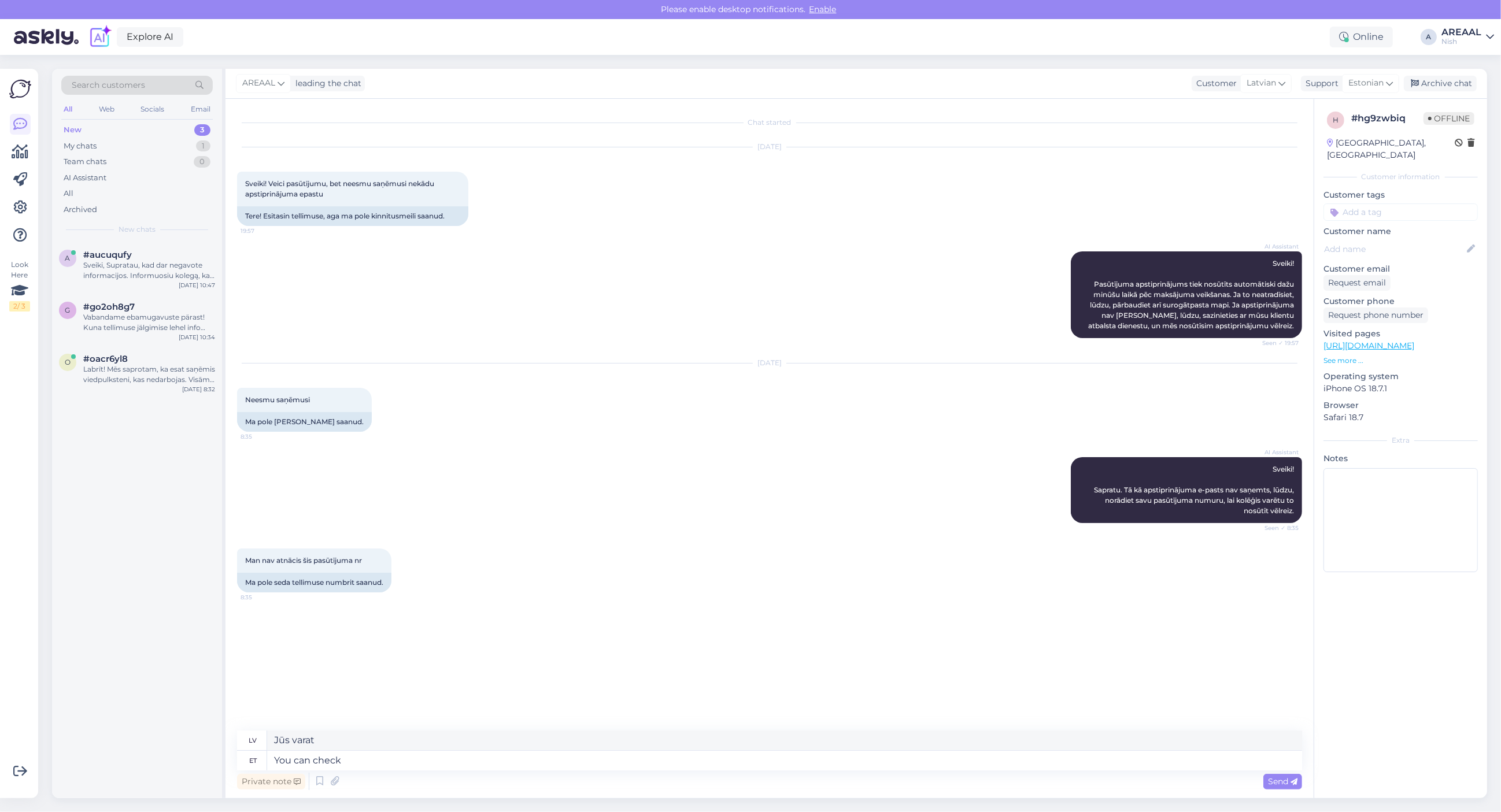
type textarea "You can check o"
type textarea "Jūs varat pārbaudīt"
type textarea "You can check order"
type textarea "Jūs varat pārbaudīt pasūtījumu."
type textarea "You can check order numbe fr"
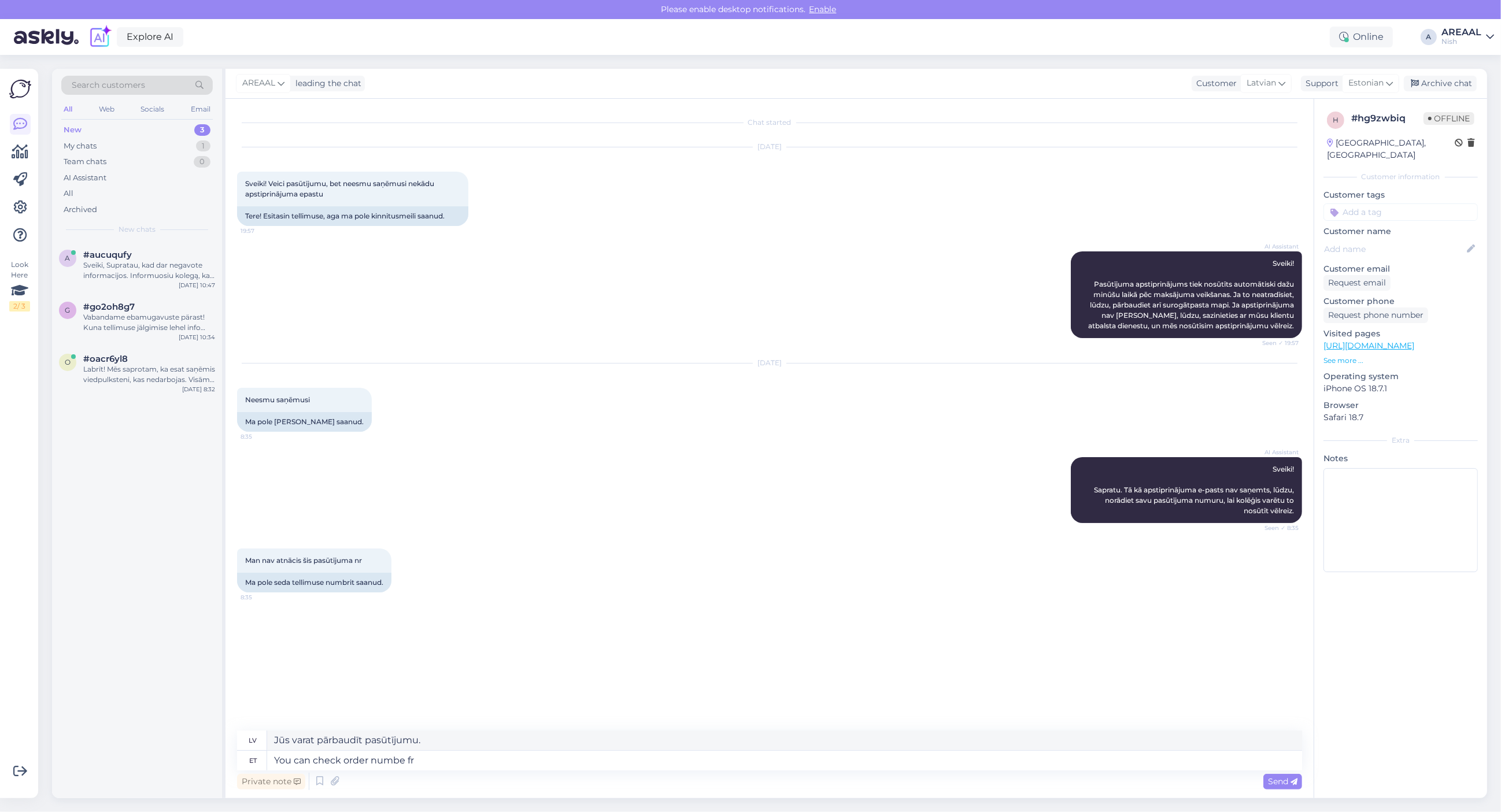
type textarea "Jūs varat pārbaudīt pasūtījuma numuru"
type textarea "You can check order number from the"
type textarea "Jūs varat pārbaudīt pasūtījuma numuru no"
type textarea "You can check order number from the bank pa"
type textarea "Jūs varat pārbaudīt pasūtījuma numuru bankā."
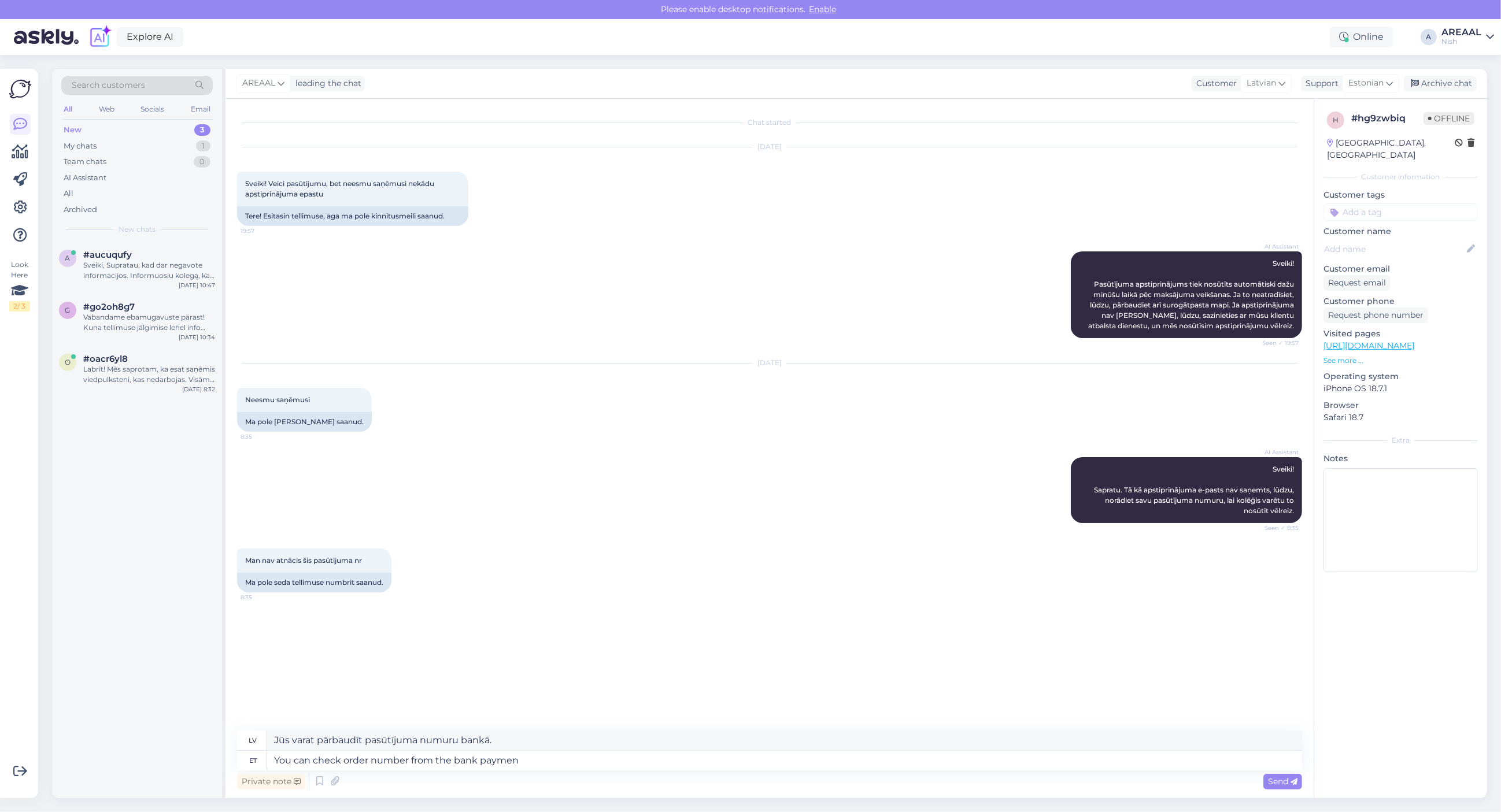
type textarea "You can check order number from the bank payment"
type textarea "Pasūtījuma numuru varat pārbaudīt bankas maksājuma veikšanas laikā."
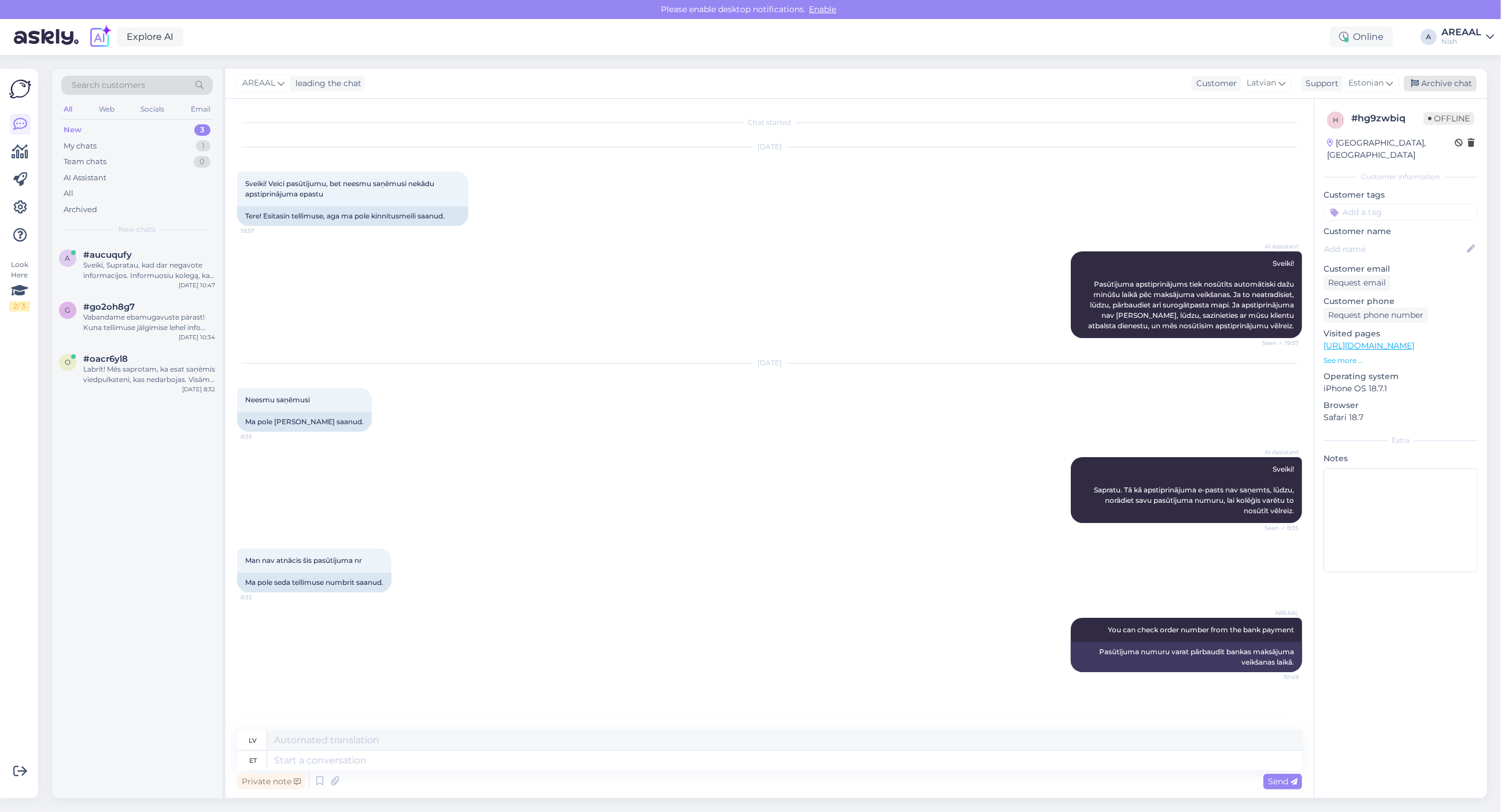
click at [1456, 84] on div "Archive chat" at bounding box center [1440, 84] width 73 height 16
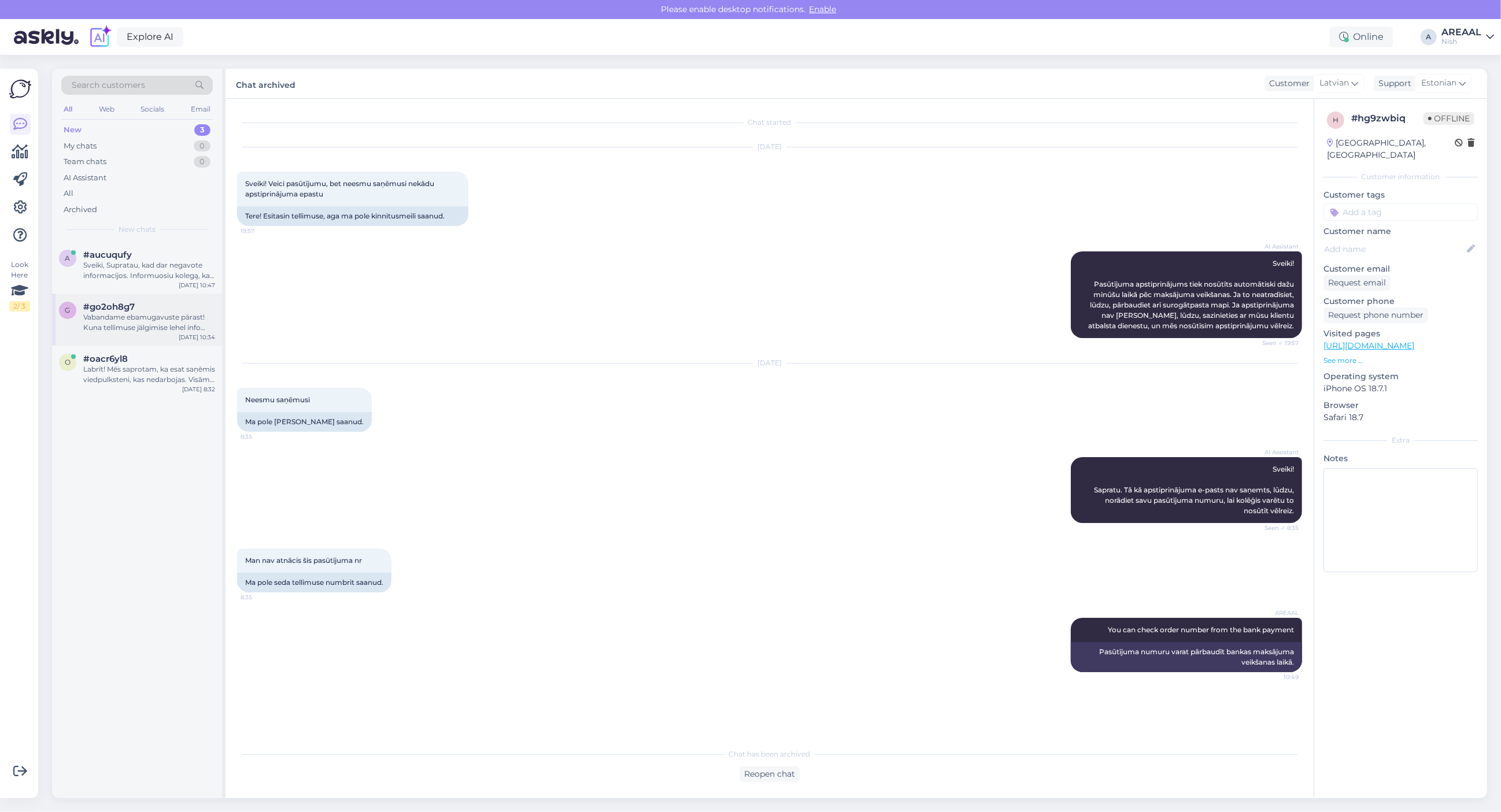
click at [165, 326] on div "Vabandame ebamugavuste pärast! Kuna tellimuse jälgimise lehel info puudub, edas…" at bounding box center [149, 322] width 132 height 21
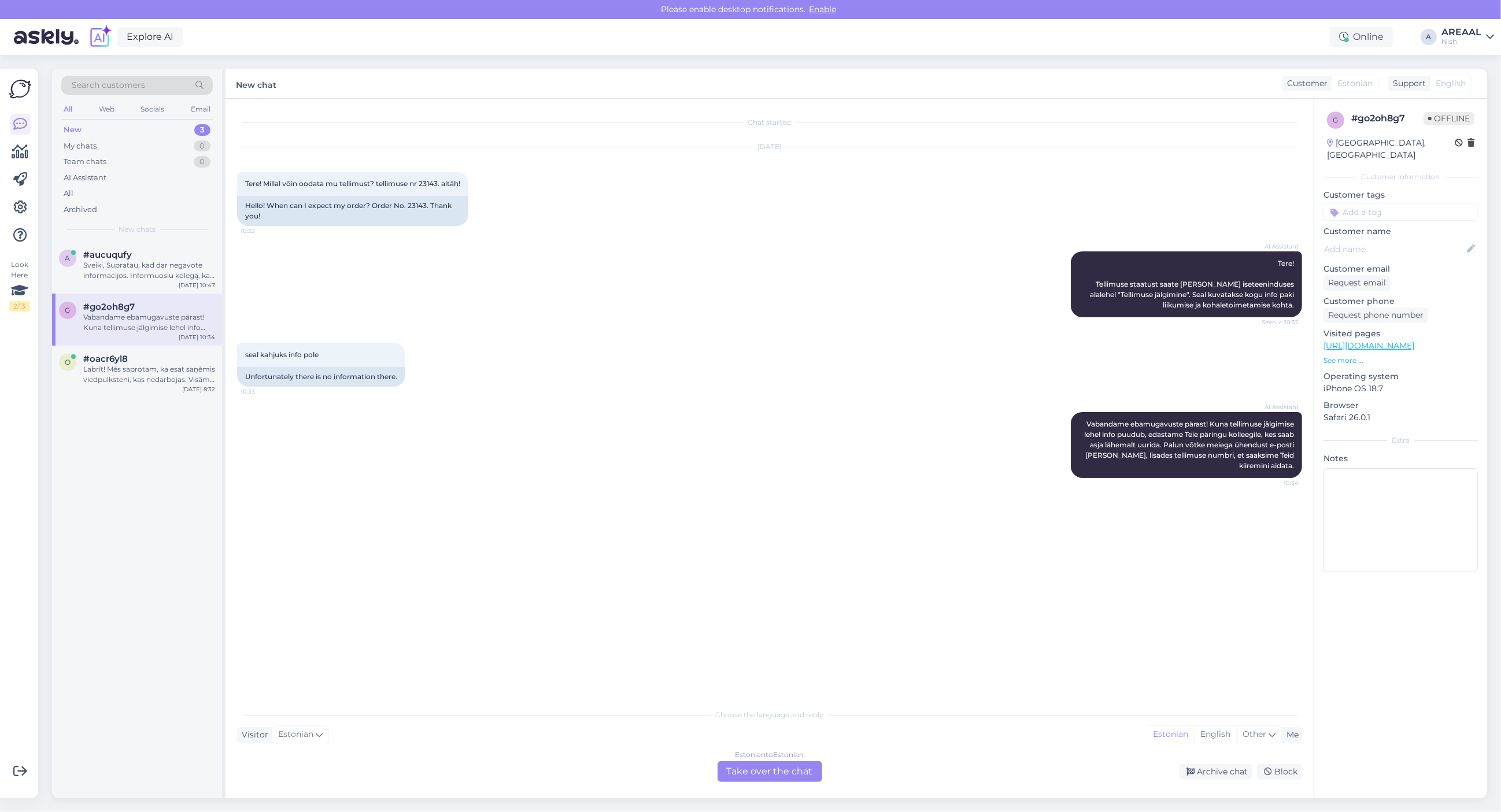
click at [71, 596] on div "a #aucuqufy Sveiki, Supratau, kad dar negavote informacijos. Informuosiu kolegą…" at bounding box center [136, 520] width 170 height 556
click at [547, 742] on div "Visitor Estonian Me Estonian English Other" at bounding box center [770, 735] width 1065 height 16
drag, startPoint x: 714, startPoint y: 767, endPoint x: 731, endPoint y: 773, distance: 18.0
click at [722, 769] on div "Estonian to Estonian Take over the chat" at bounding box center [770, 772] width 114 height 21
click at [743, 776] on div "Estonian to Estonian Take over the chat" at bounding box center [770, 772] width 105 height 21
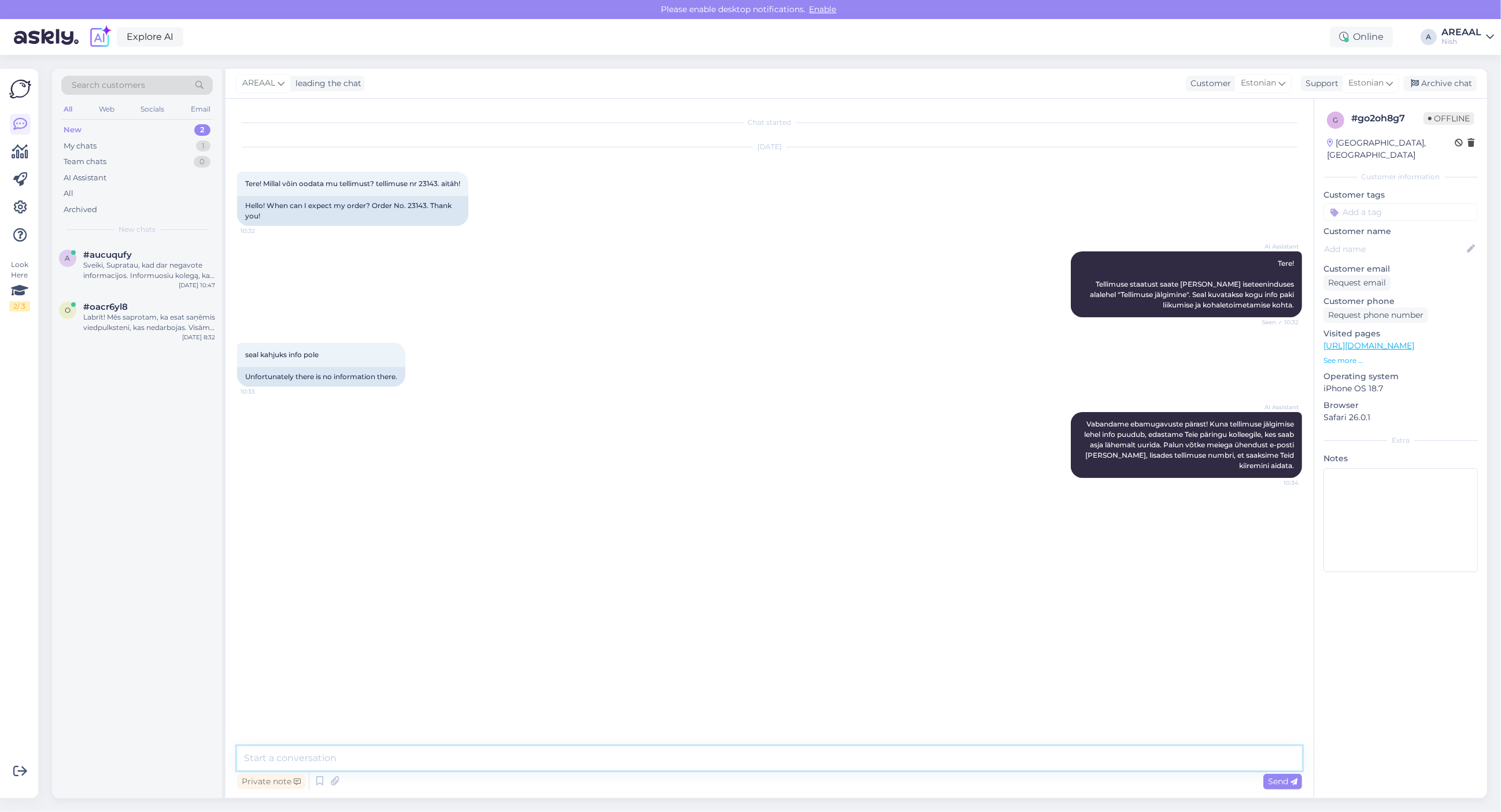
click at [556, 754] on textarea at bounding box center [770, 758] width 1065 height 24
paste textarea "Orienteeruv kauba saabumise aeg on 1–2 nädalat alates tellimuse vormistamisest.…"
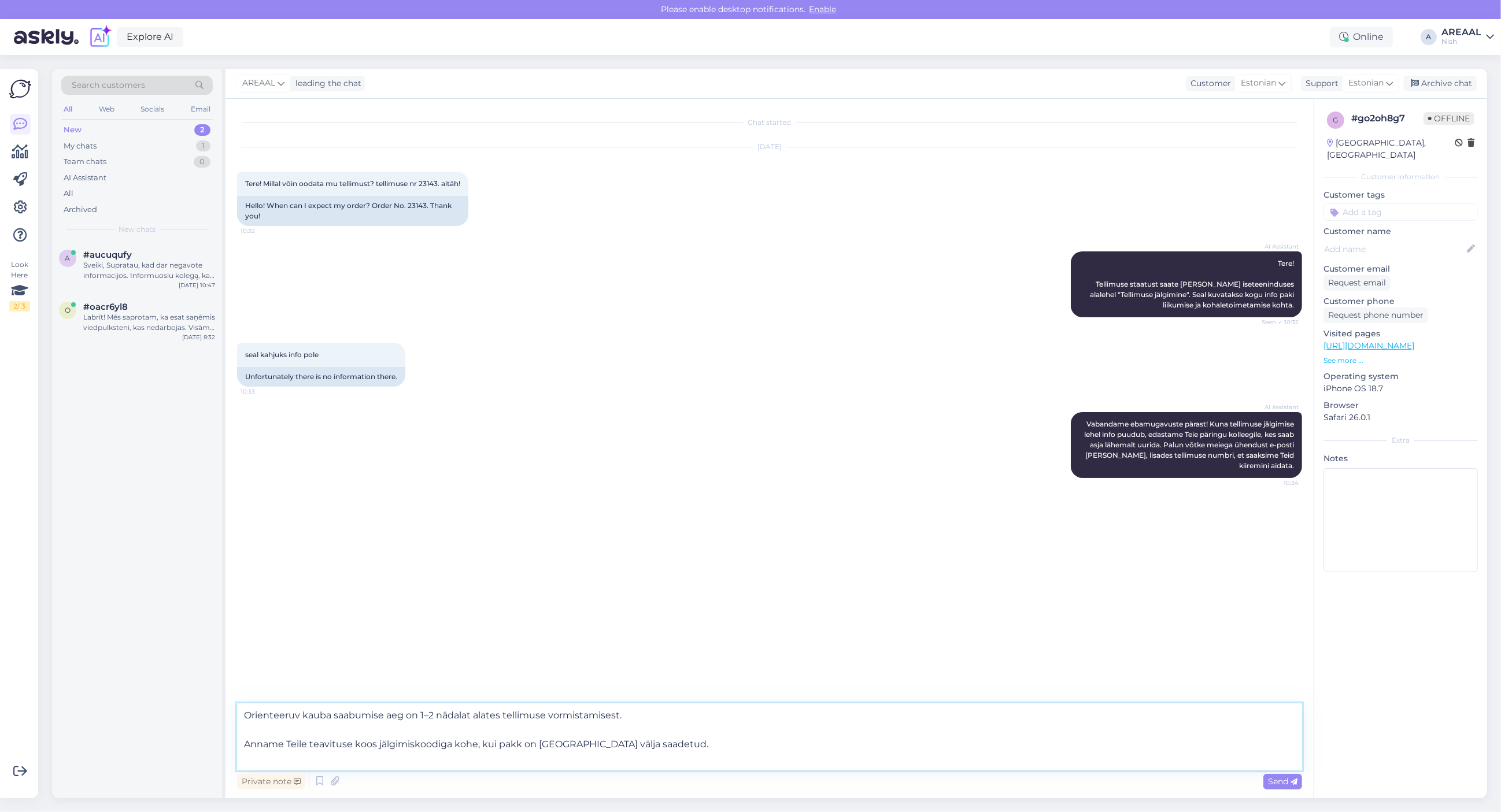
type textarea "Orienteeruv kauba saabumise aeg on 1–2 nädalat alates tellimuse vormistamisest.…"
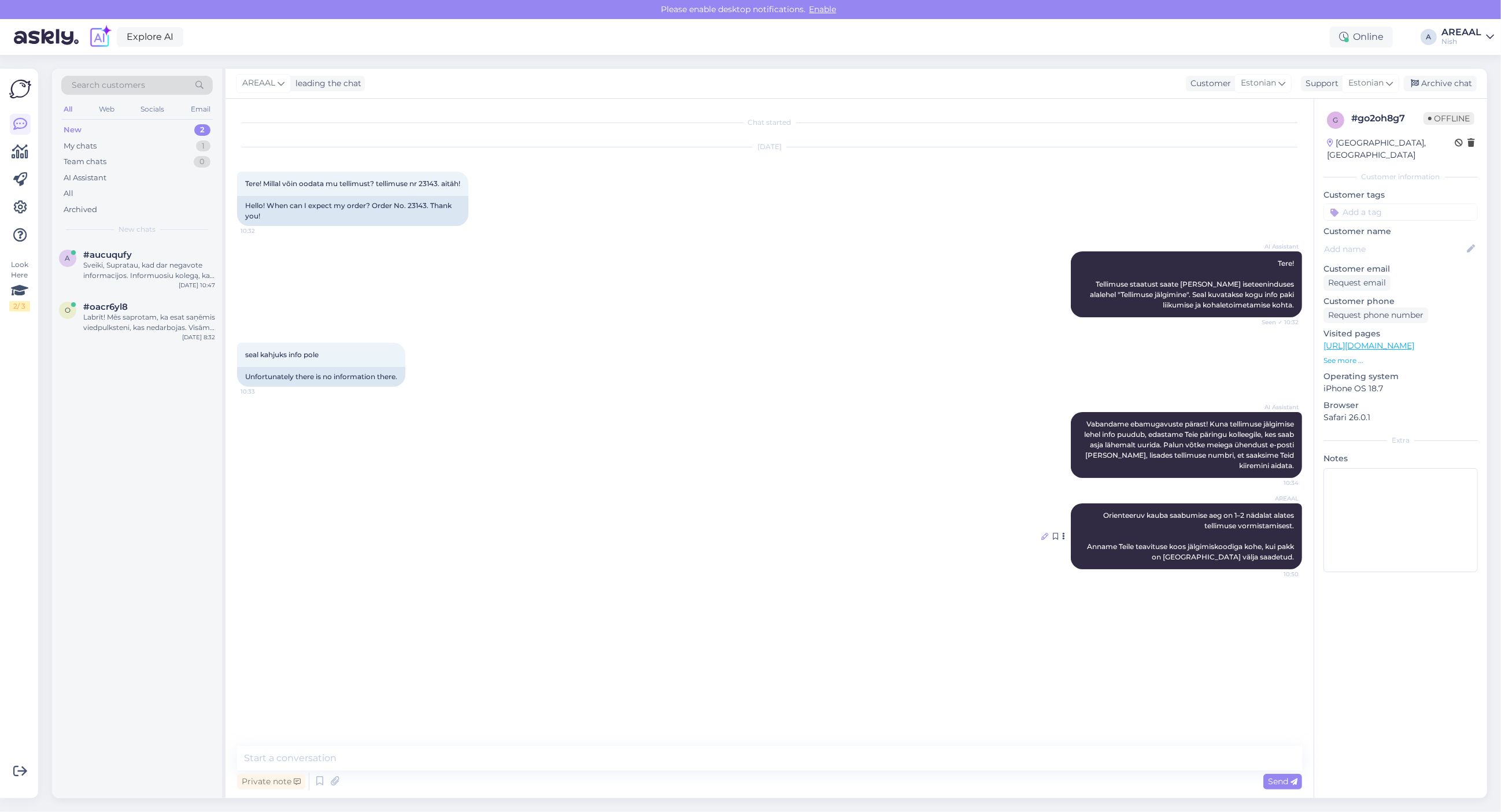
click at [1043, 540] on icon at bounding box center [1045, 536] width 7 height 7
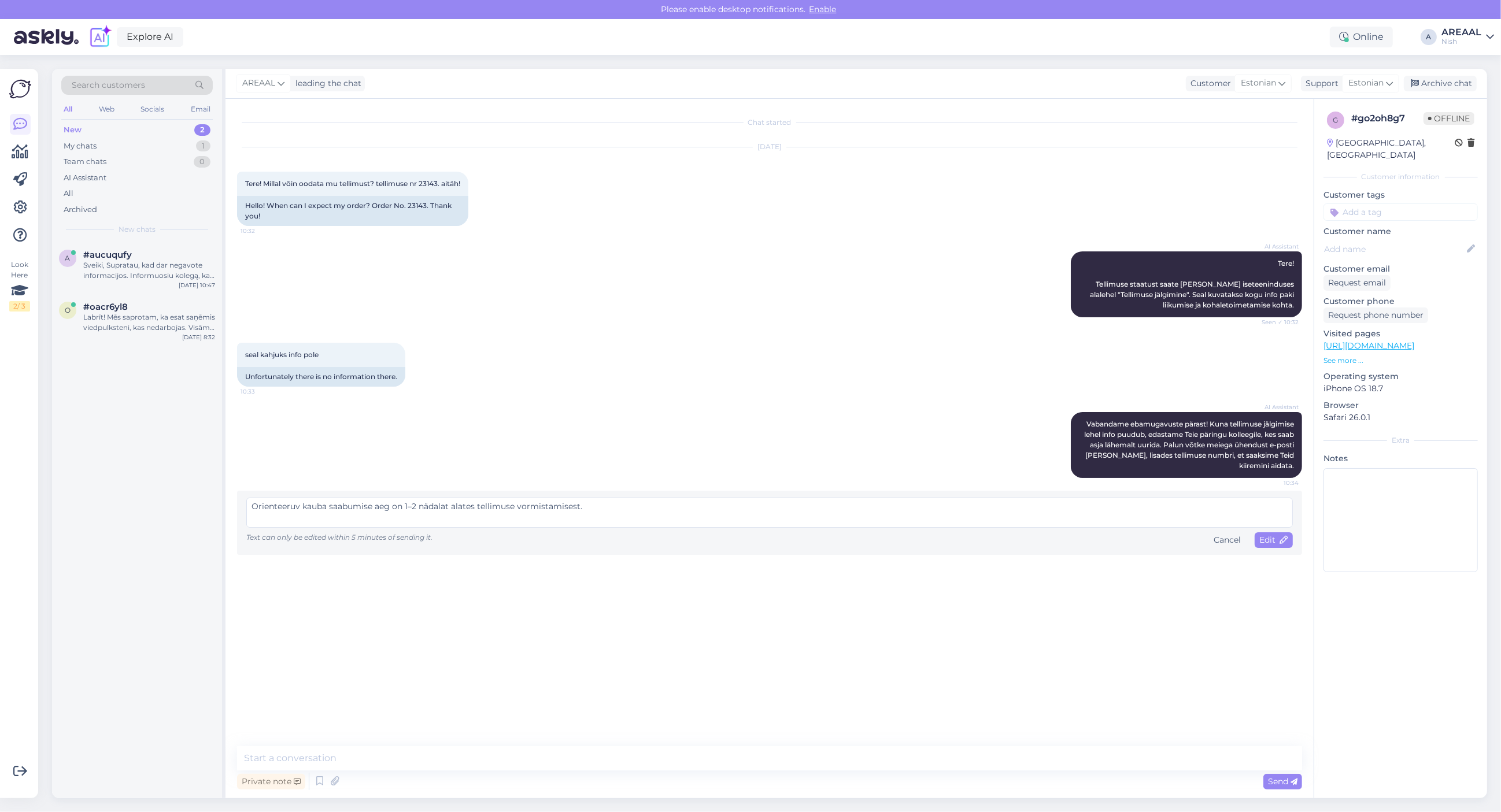
drag, startPoint x: 620, startPoint y: 524, endPoint x: 625, endPoint y: 572, distance: 48.3
click at [625, 572] on div "Chat started Oct 14 2025 Tere! Millal võin oodata mu tellimust? tellimuse nr 23…" at bounding box center [775, 423] width 1076 height 625
type textarea "Orienteeruv kauba saabumise aeg on 1–2 nädalat alates tellimuse vormistamisest.…"
click at [1283, 545] on icon at bounding box center [1284, 541] width 8 height 8
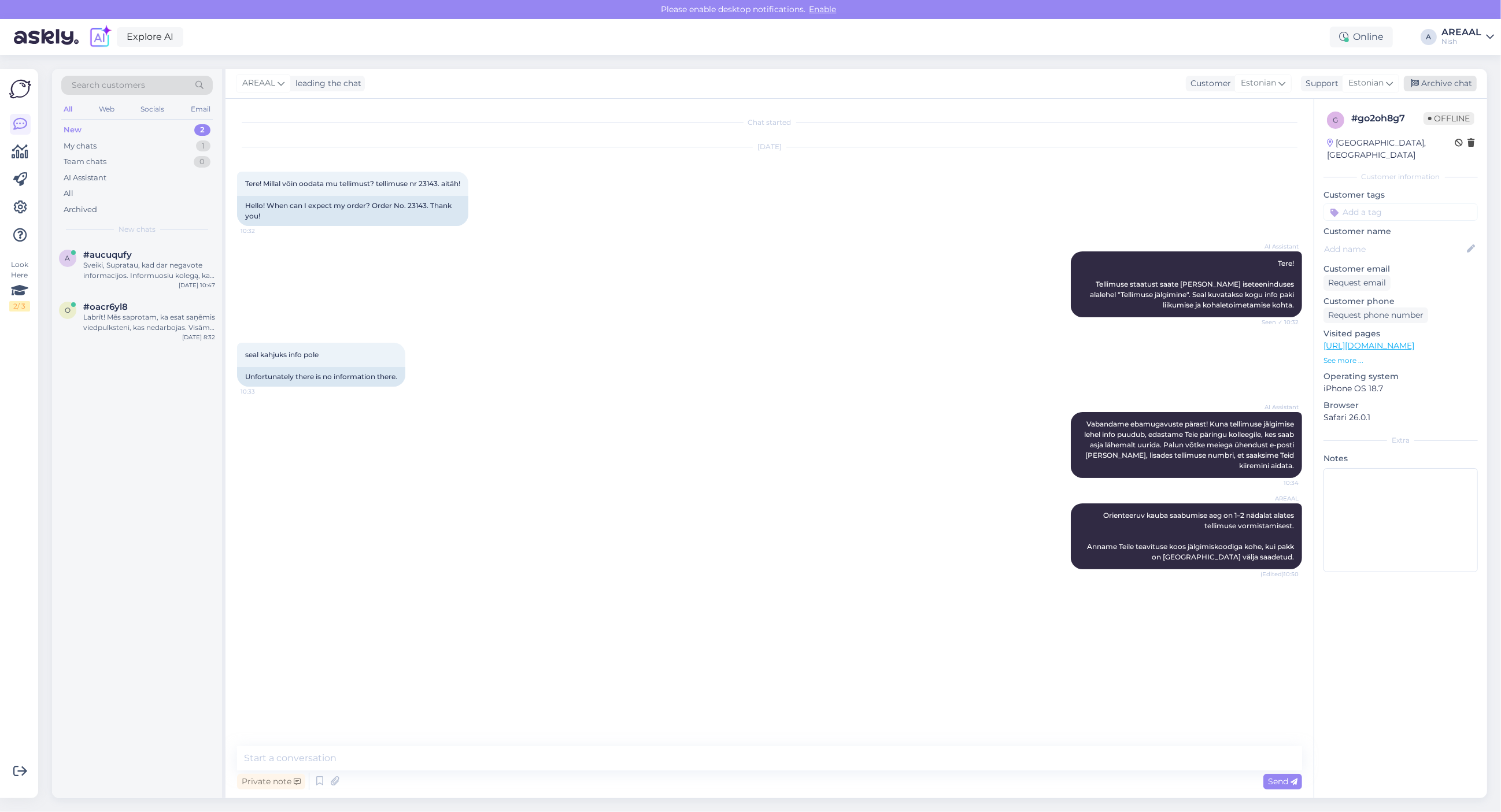
click at [1466, 81] on div "Archive chat" at bounding box center [1440, 84] width 73 height 16
click at [165, 355] on div "a #aucuqufy Sveiki, Supratau, kad dar negavote informacijos. Informuosiu kolegą…" at bounding box center [136, 520] width 170 height 556
click at [166, 326] on div "Labrīt! Mēs saprotam, ka esat saņēmis viedpulksteni, kas nedarbojas. Visām prec…" at bounding box center [149, 322] width 132 height 21
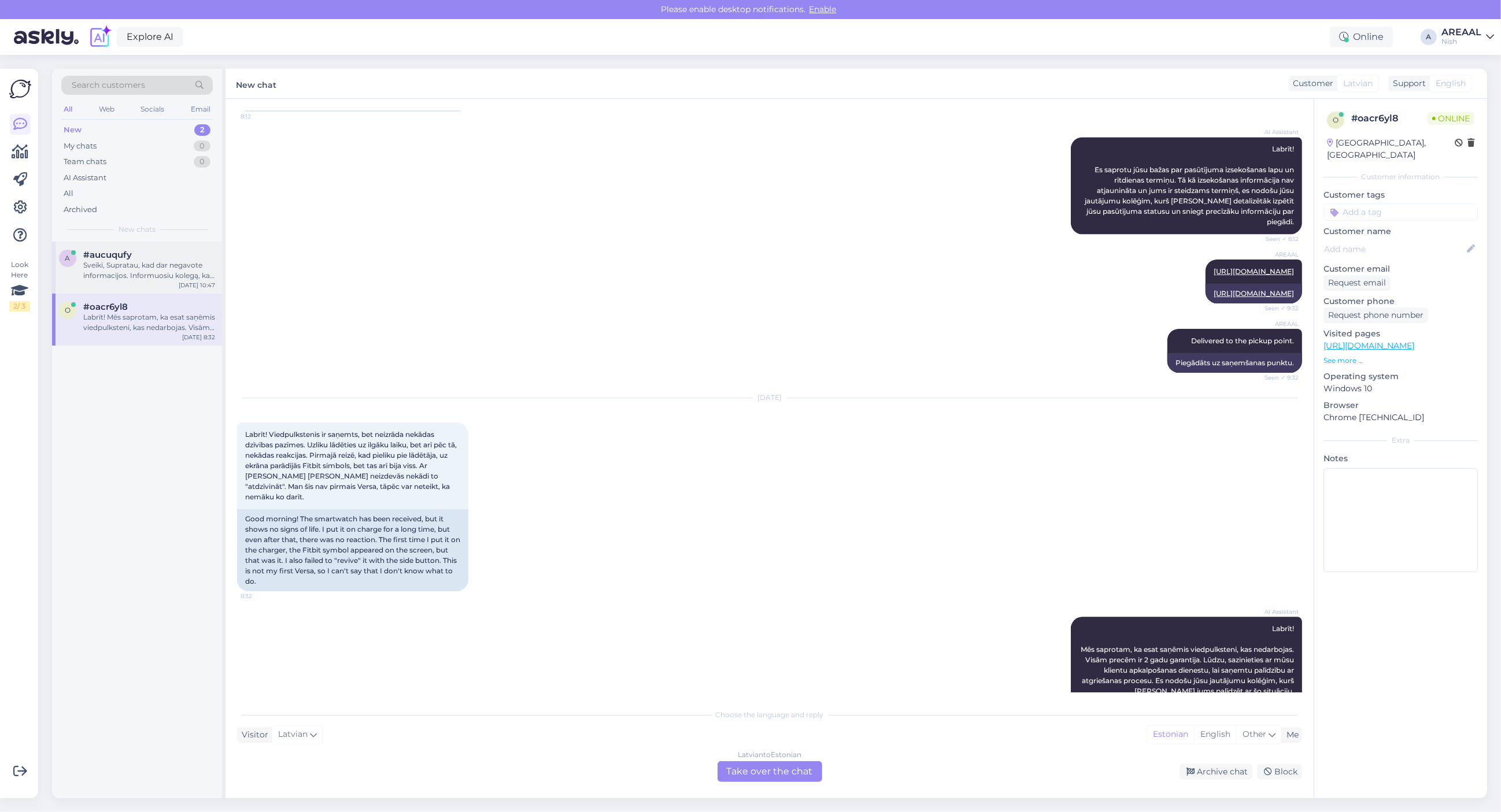
click at [140, 263] on div "Sveiki, Supratau, kad dar negavote informacijos. Informuosiu kolegą, kad patikr…" at bounding box center [149, 271] width 132 height 21
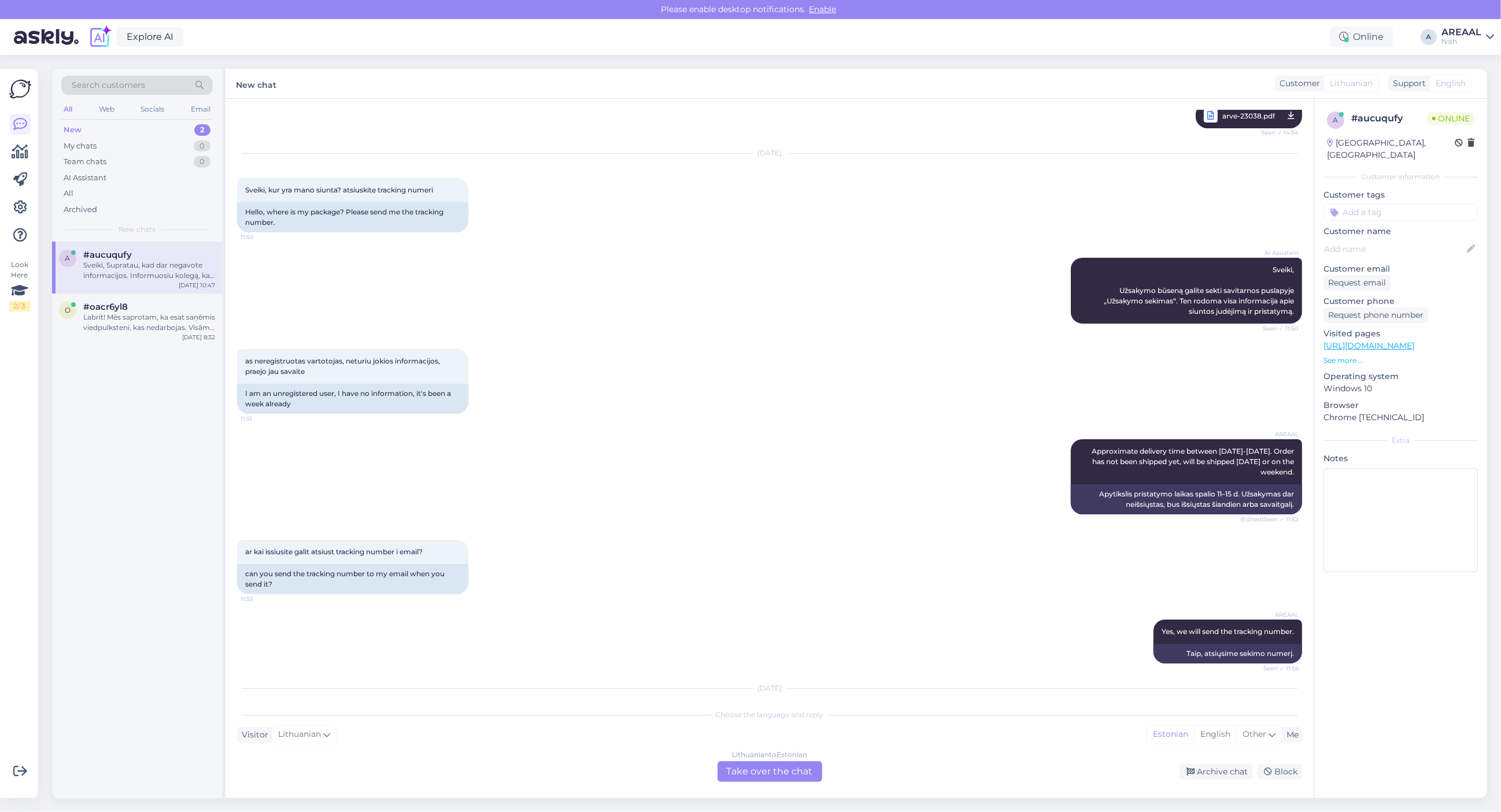
scroll to position [860, 0]
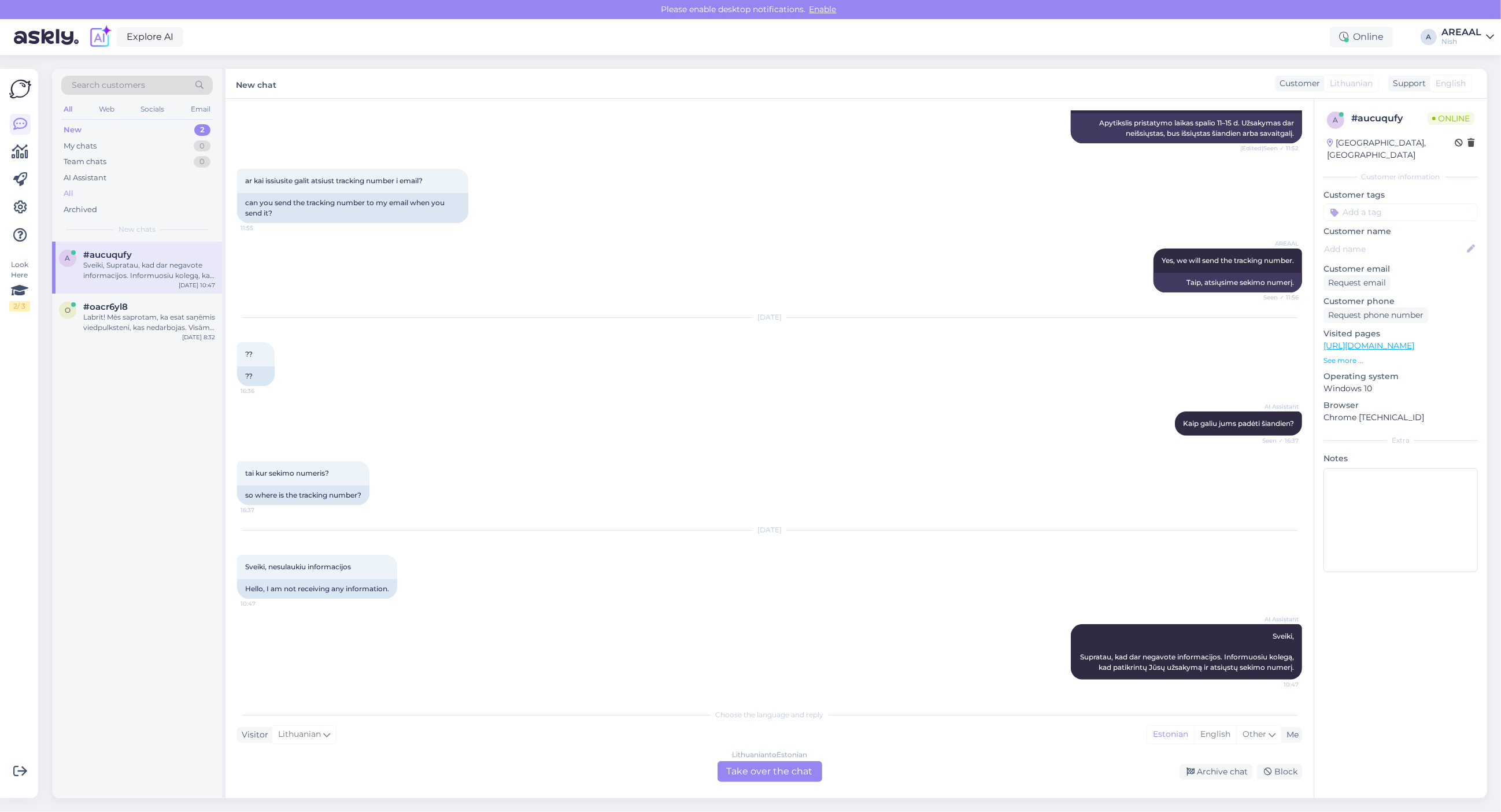
click at [80, 188] on div "All" at bounding box center [137, 193] width 151 height 16
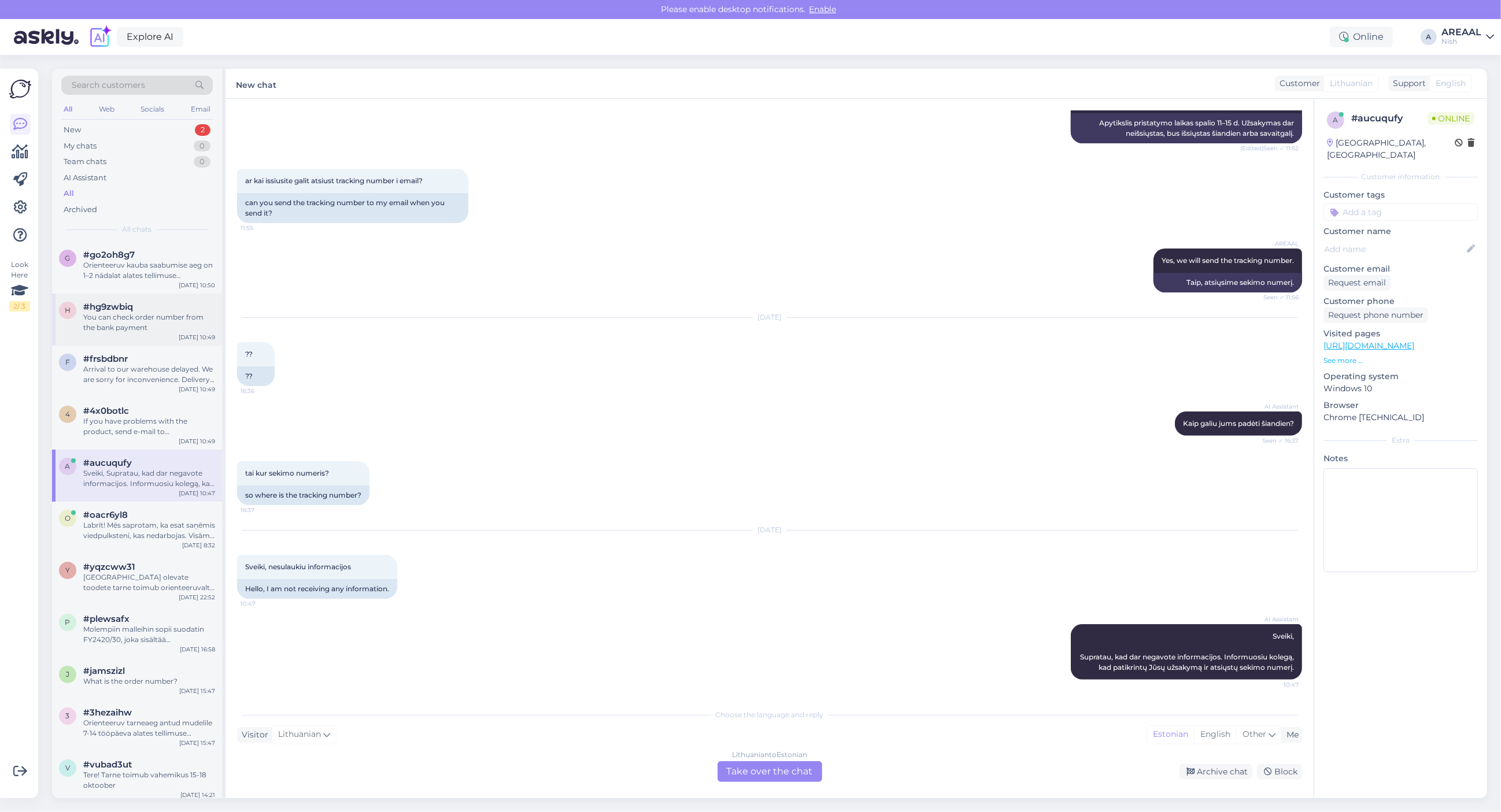
click at [130, 341] on div "h #hg9zwbiq You can check order number from the bank payment Oct 14 10:49" at bounding box center [136, 319] width 170 height 52
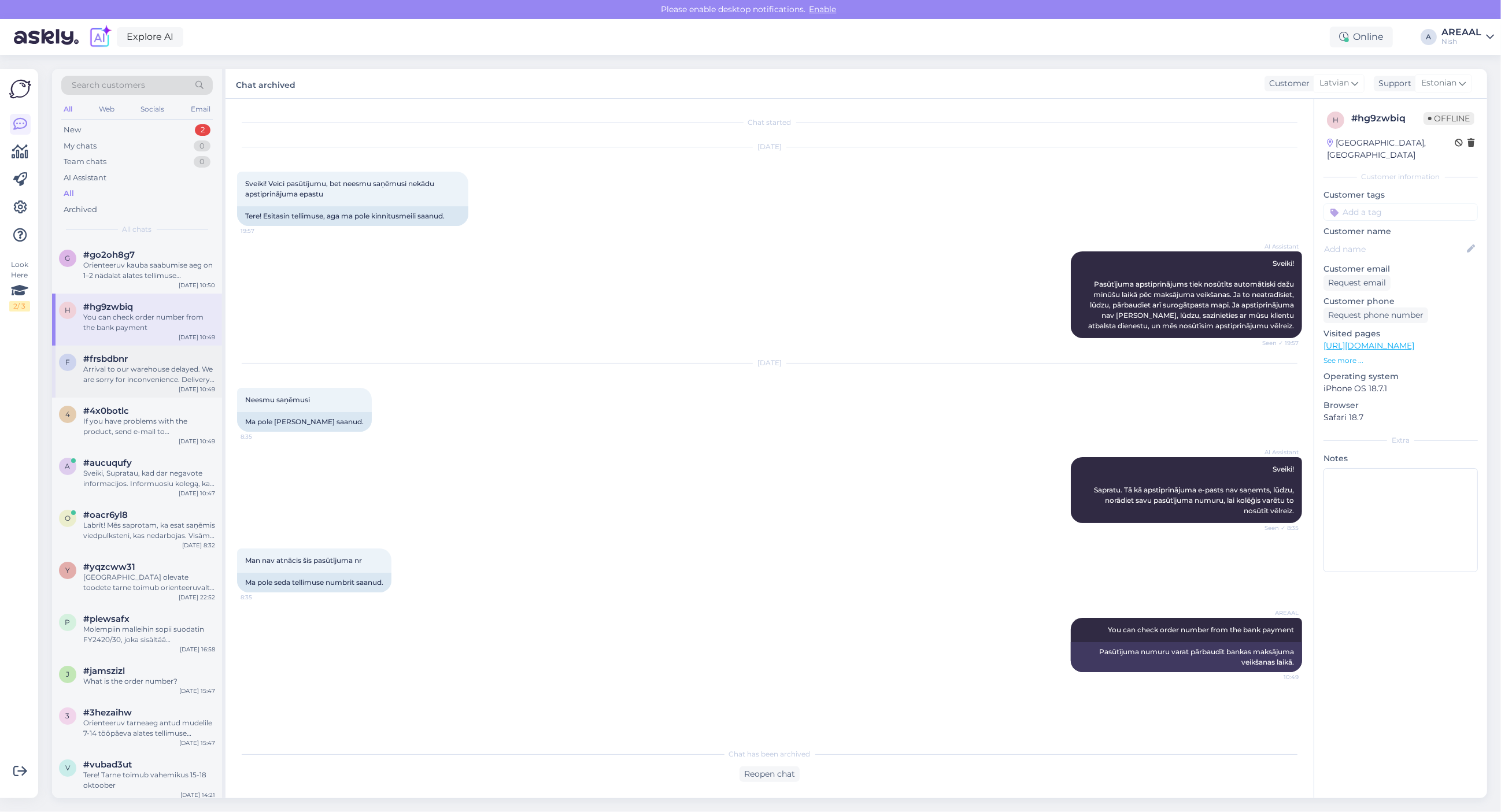
click at [140, 374] on div "Arrival to our warehouse delayed. We are sorry for inconvenience. Delivery will…" at bounding box center [149, 375] width 132 height 21
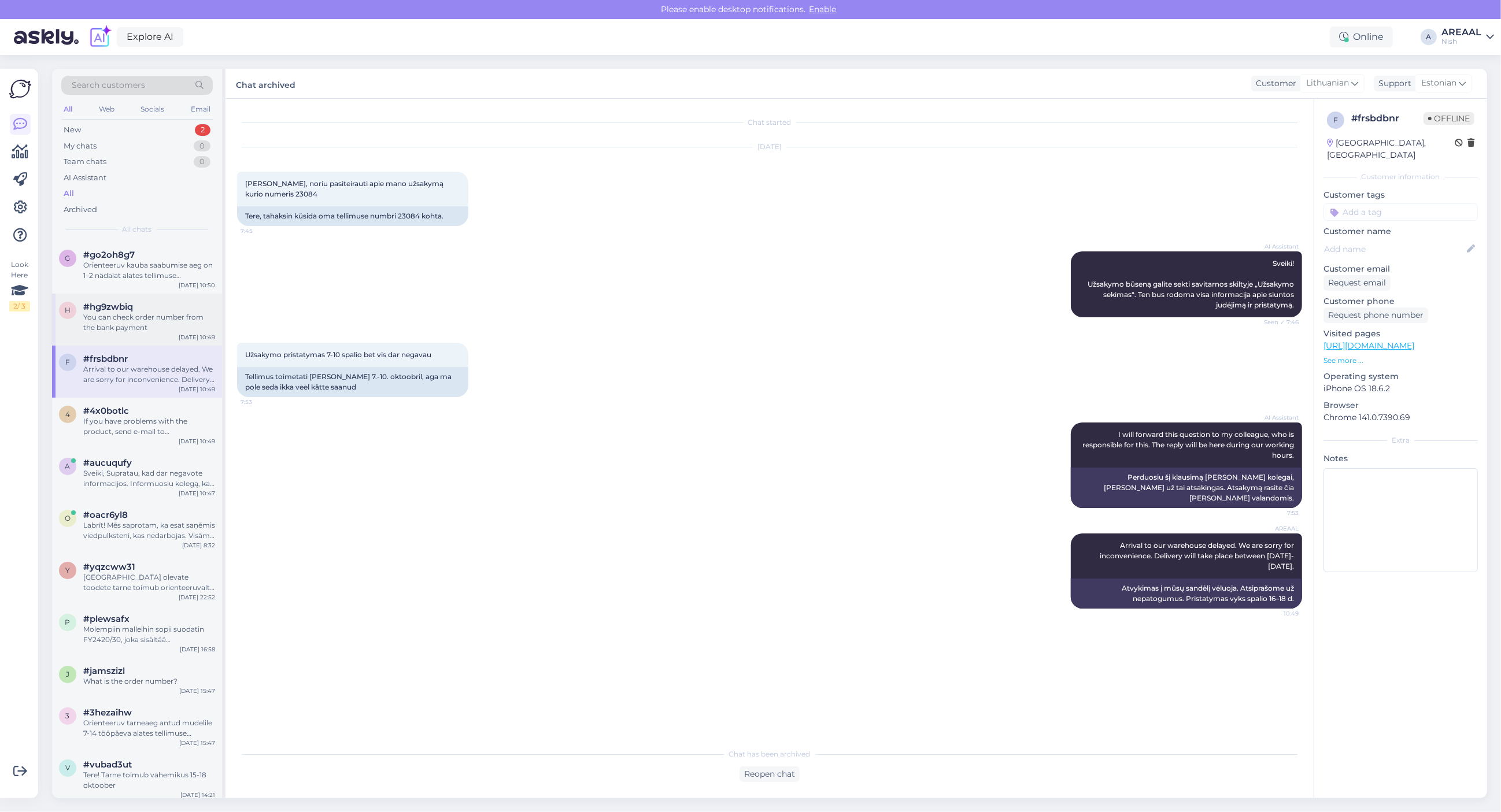
click at [154, 325] on div "You can check order number from the bank payment" at bounding box center [149, 322] width 132 height 21
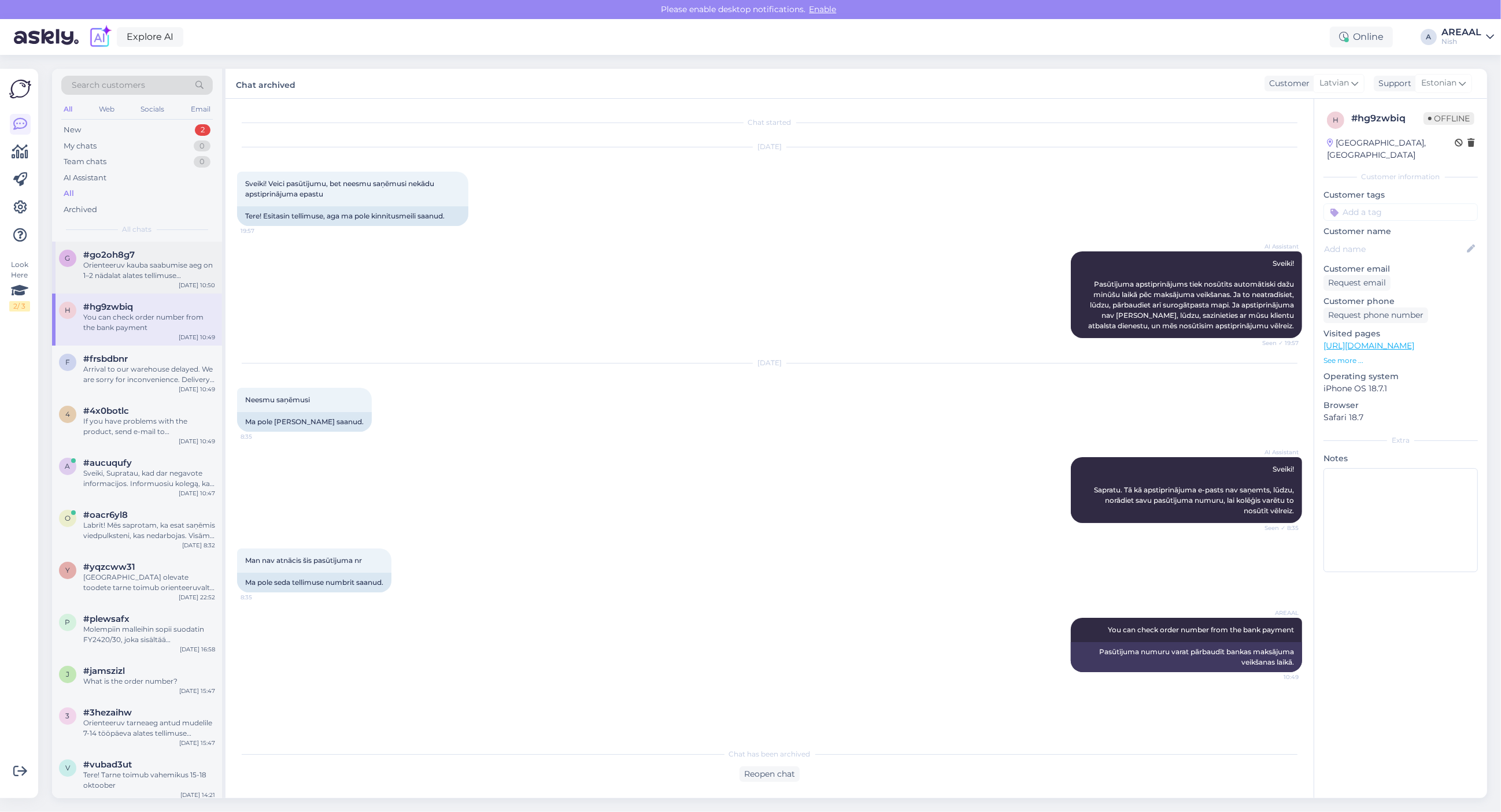
click at [157, 275] on div "Orienteeruv kauba saabumise aeg on 1–2 nädalat alates tellimuse vormistamisest.…" at bounding box center [149, 271] width 132 height 21
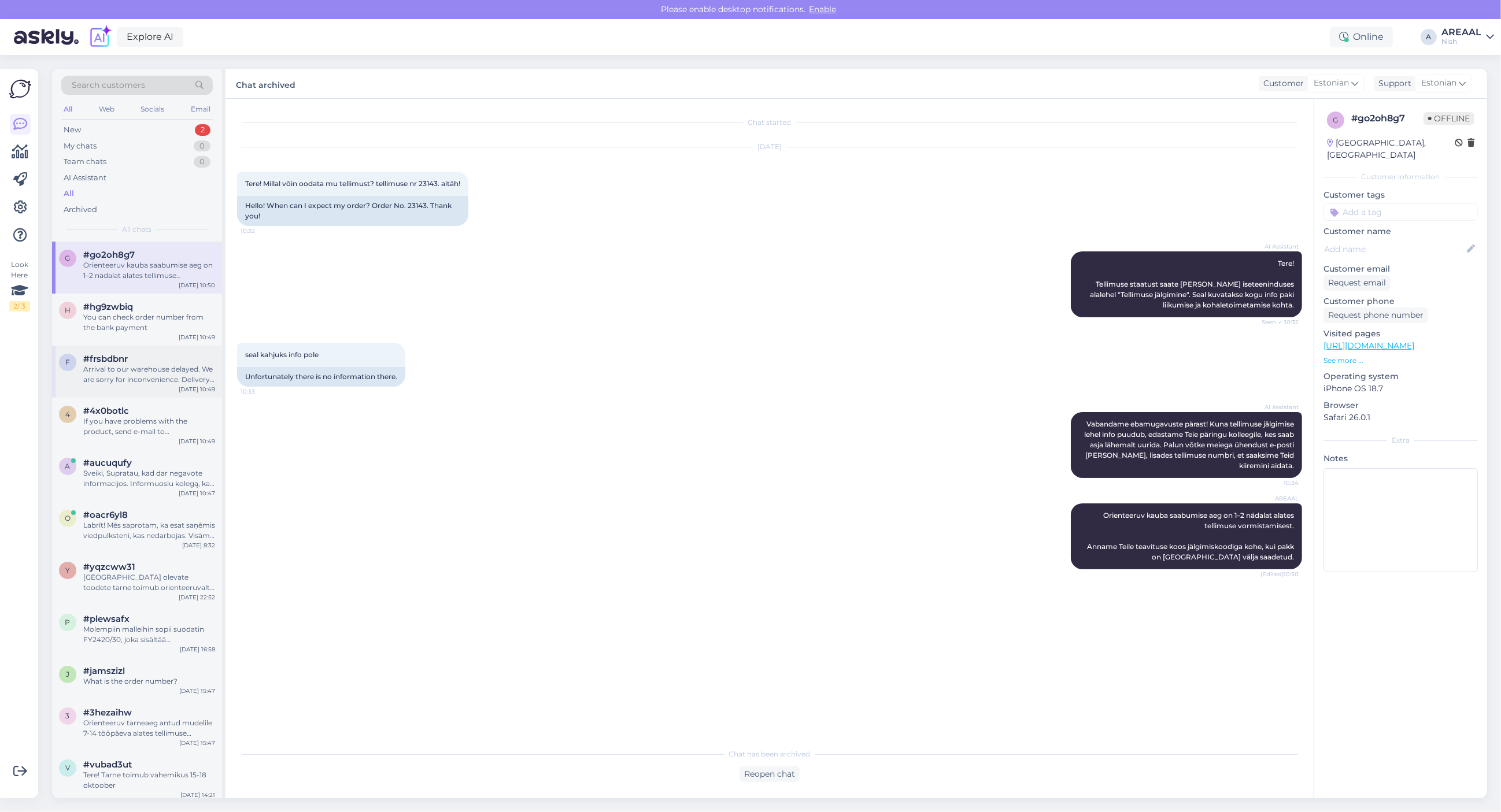
click at [163, 374] on div "Arrival to our warehouse delayed. We are sorry for inconvenience. Delivery will…" at bounding box center [149, 375] width 132 height 21
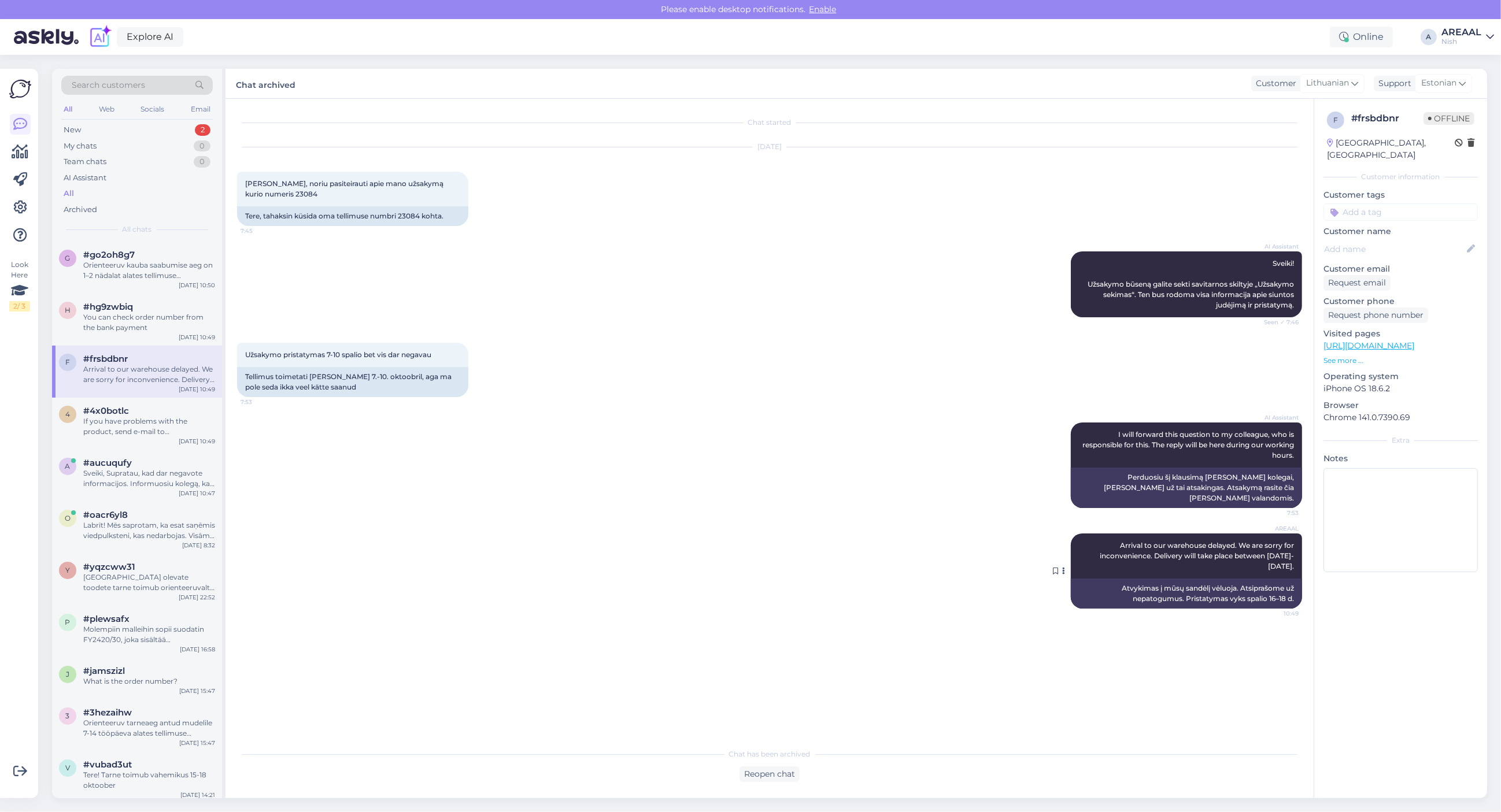
click at [1215, 542] on span "Arrival to our warehouse delayed. We are sorry for inconvenience. Delivery will…" at bounding box center [1198, 556] width 196 height 29
copy div "Arrival to our warehouse delayed. We are sorry for inconvenience. Delivery will…"
click at [136, 155] on div "Team chats 0" at bounding box center [137, 162] width 151 height 16
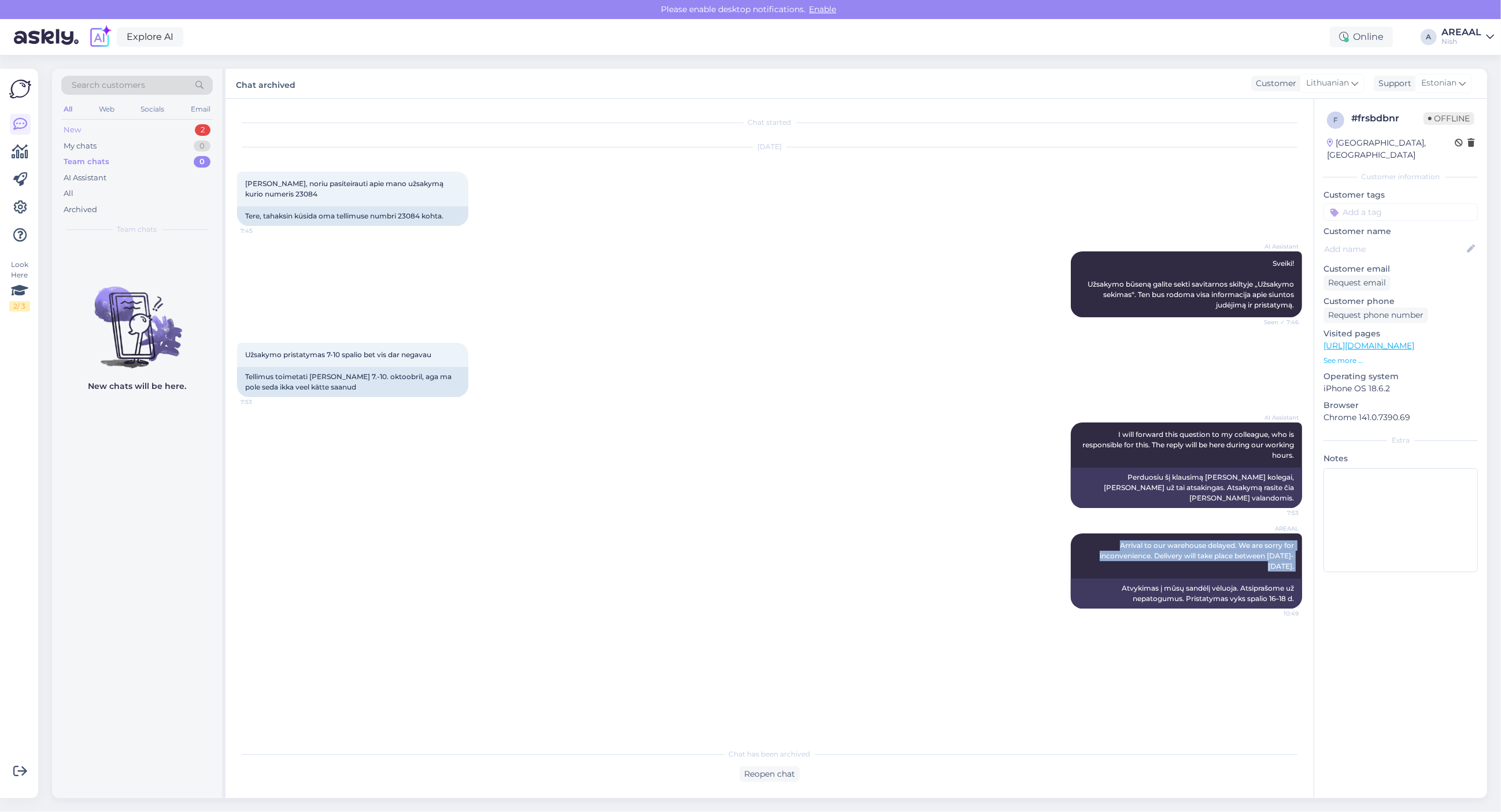
click at [146, 133] on div "New 2" at bounding box center [137, 130] width 151 height 16
click at [146, 129] on div "New 2" at bounding box center [137, 130] width 151 height 16
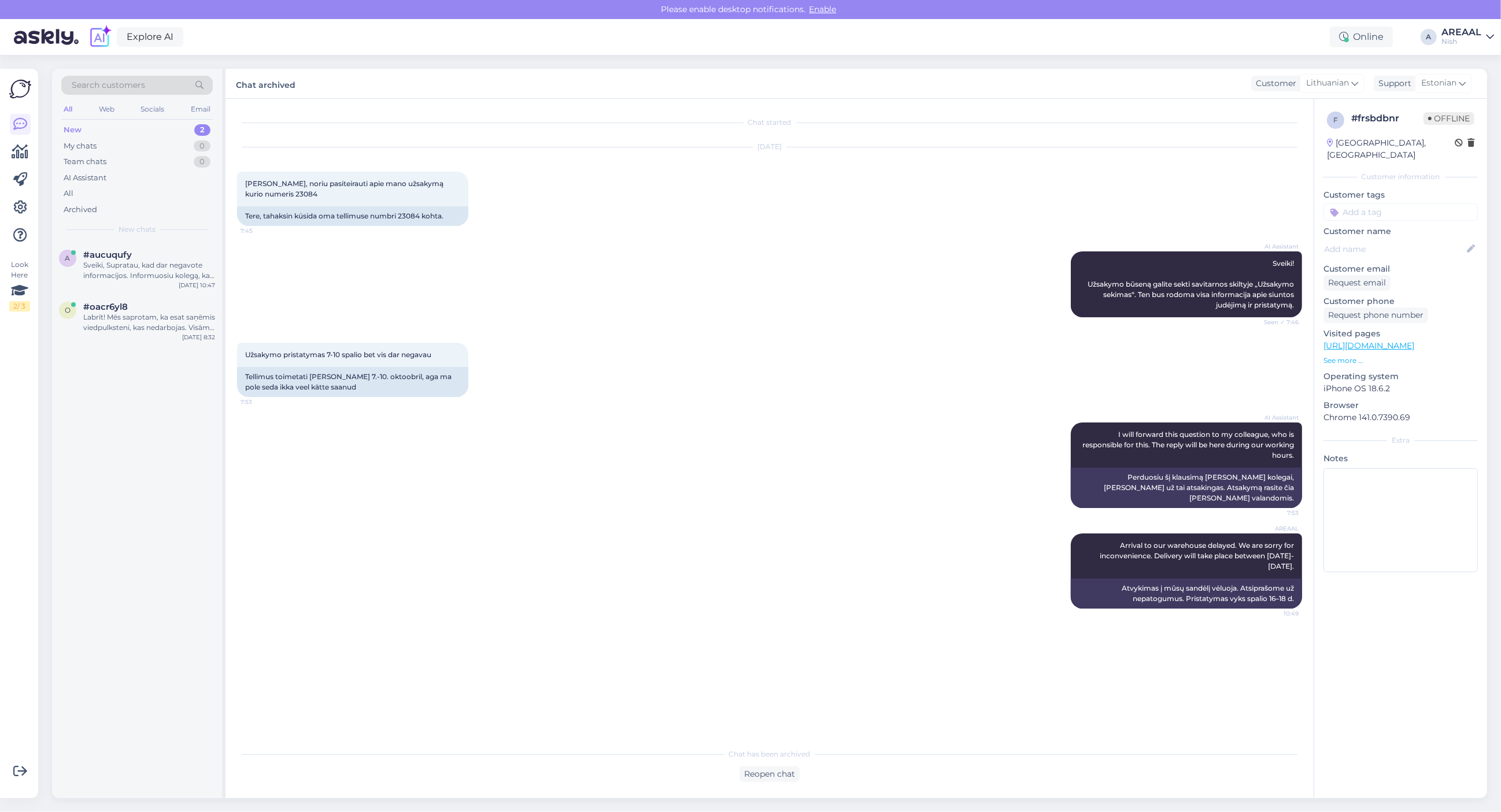
click at [136, 287] on div "a #aucuqufy Sveiki, Supratau, kad dar negavote informacijos. Informuosiu kolegą…" at bounding box center [136, 267] width 170 height 52
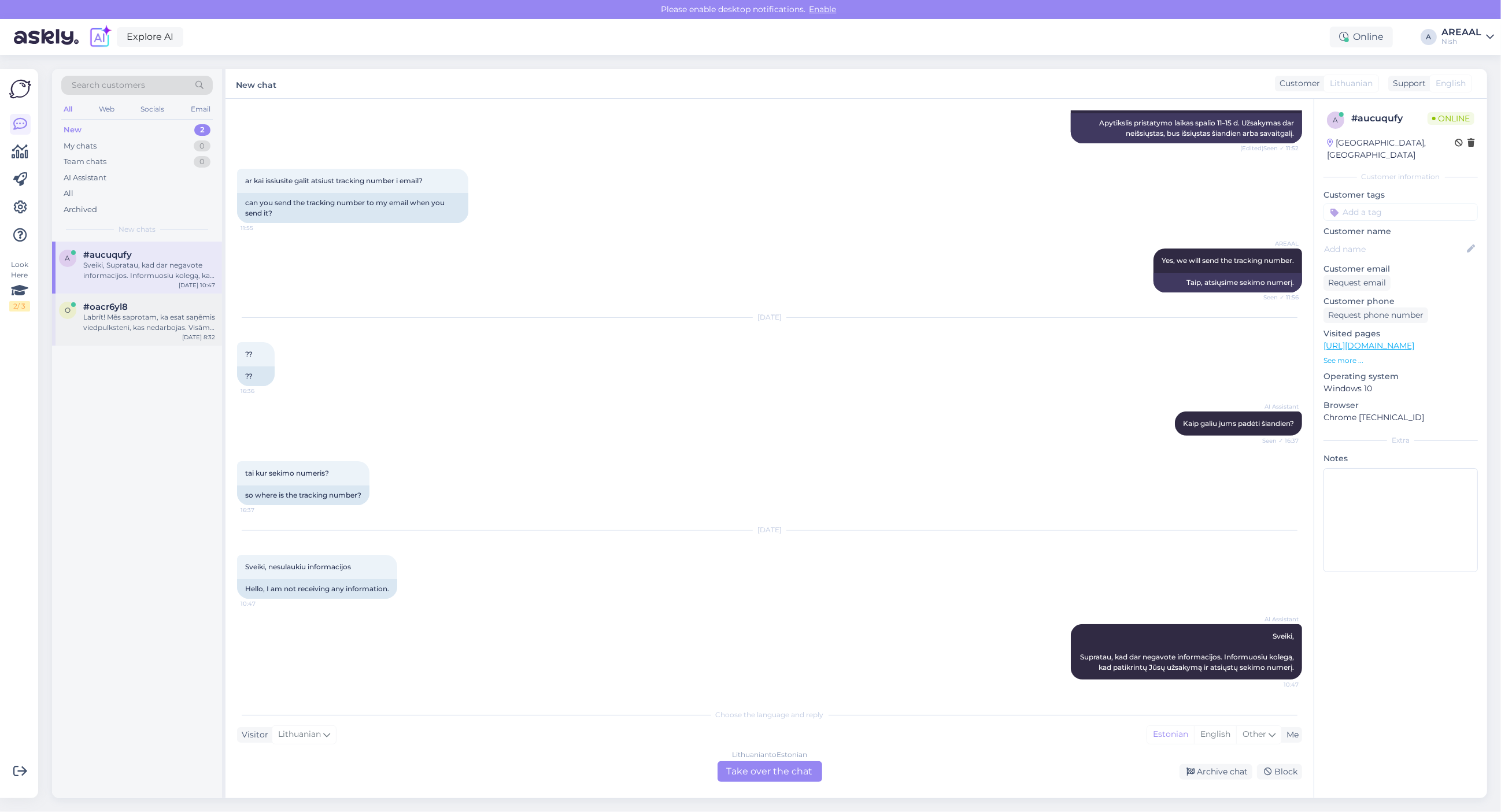
click at [136, 311] on div "#oacr6yl8" at bounding box center [149, 307] width 132 height 10
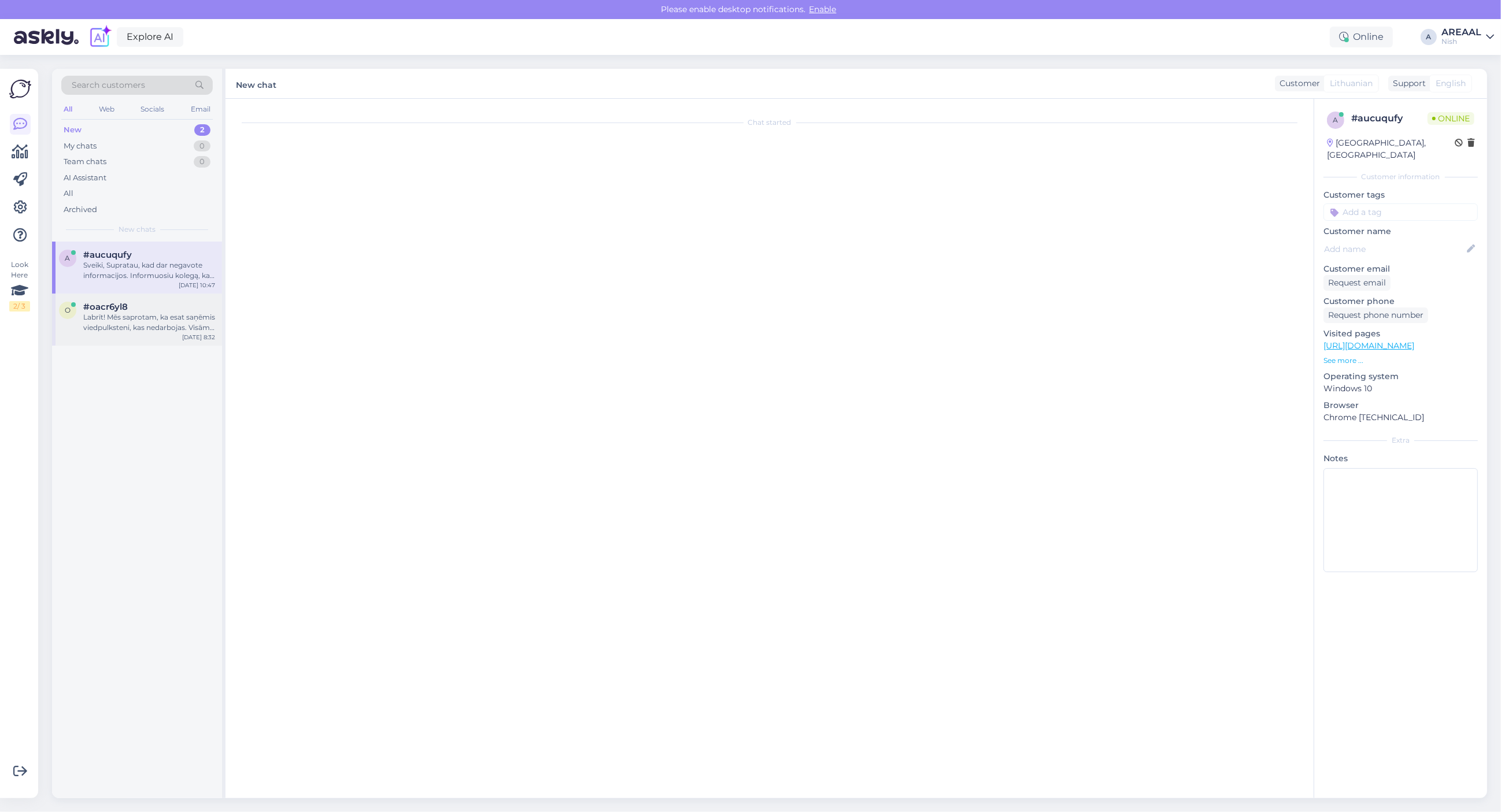
scroll to position [3458, 0]
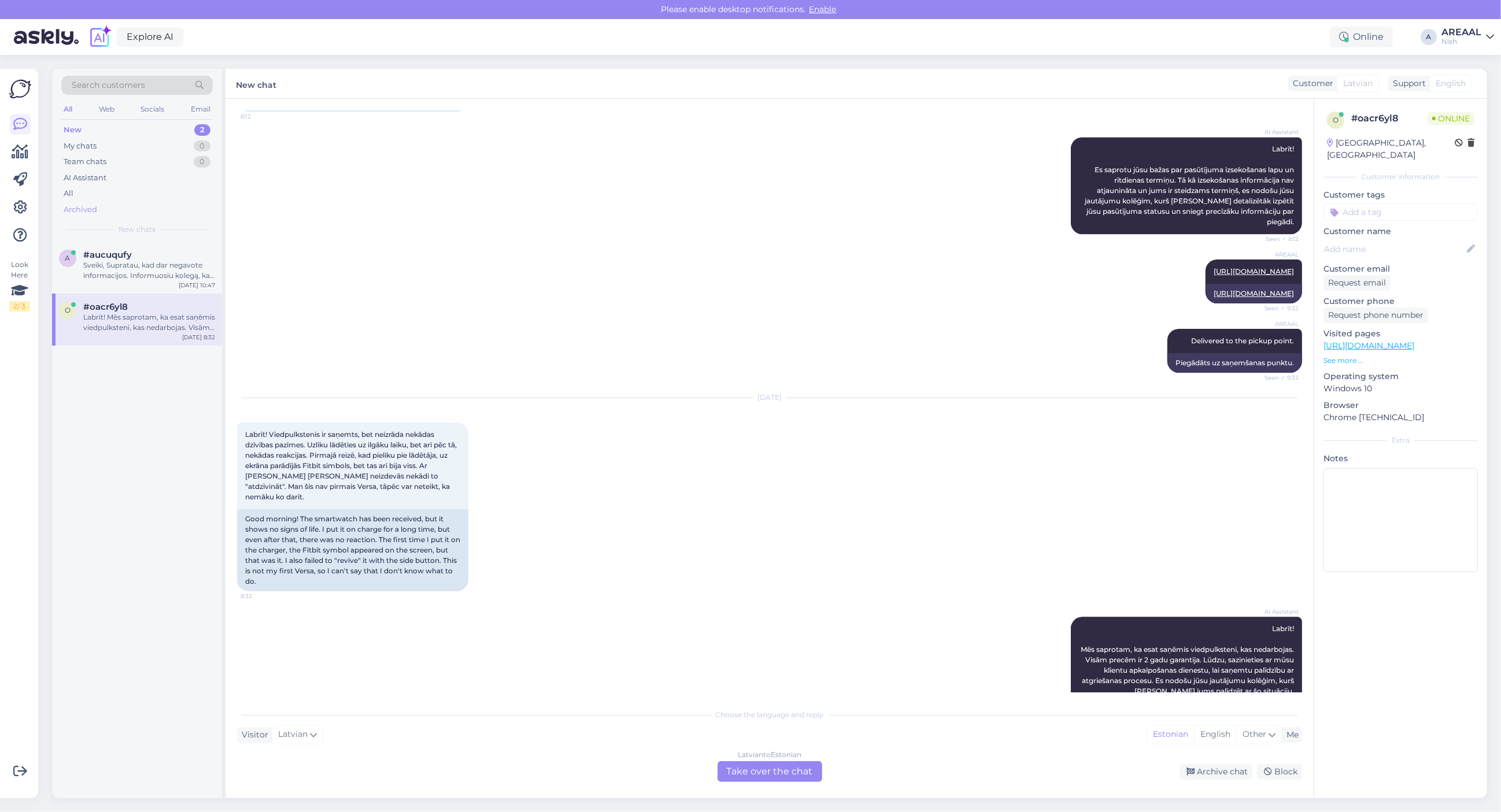
click at [85, 208] on div "Archived" at bounding box center [80, 210] width 33 height 12
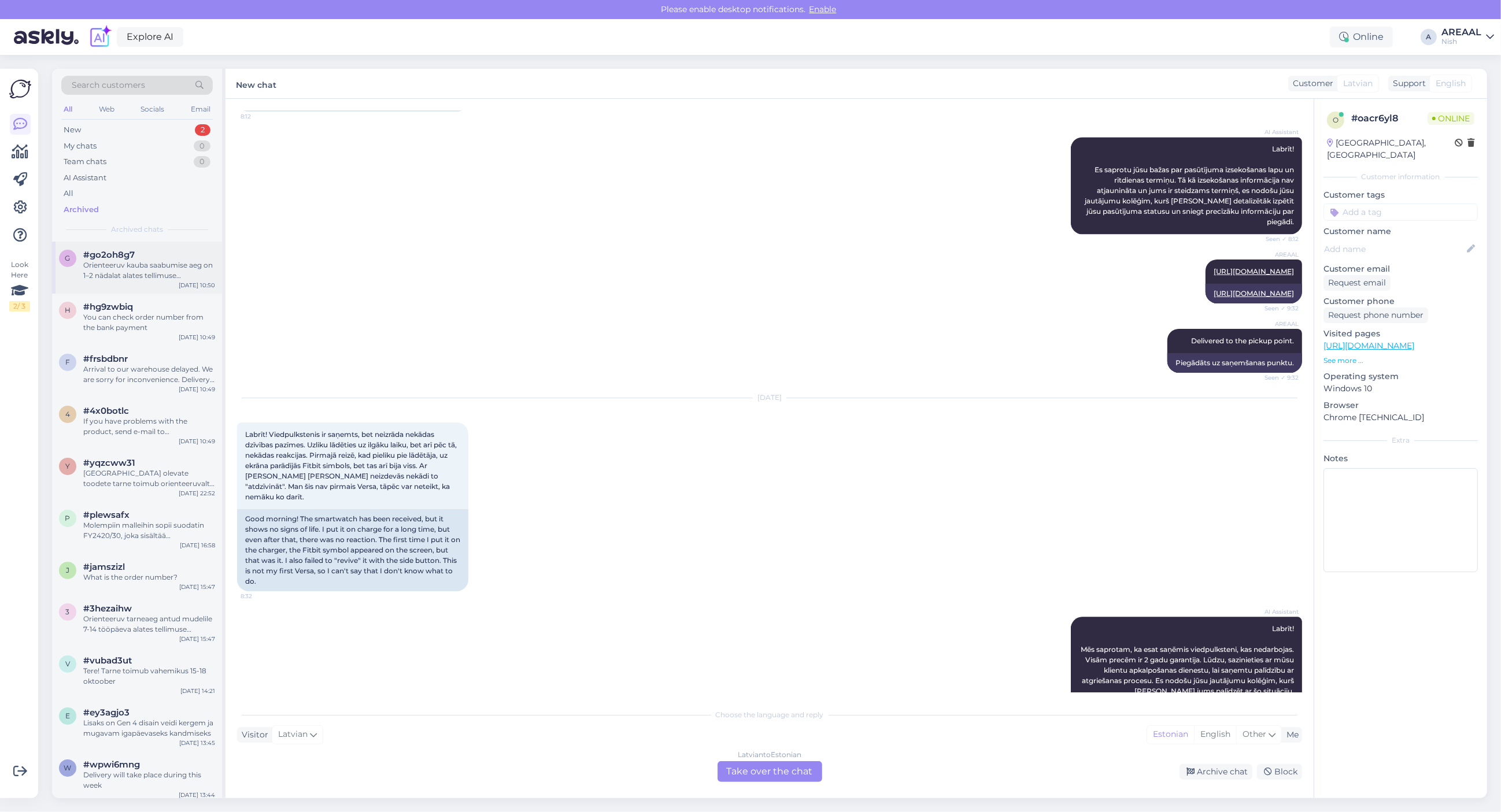
click at [149, 252] on div "#go2oh8g7" at bounding box center [149, 255] width 132 height 10
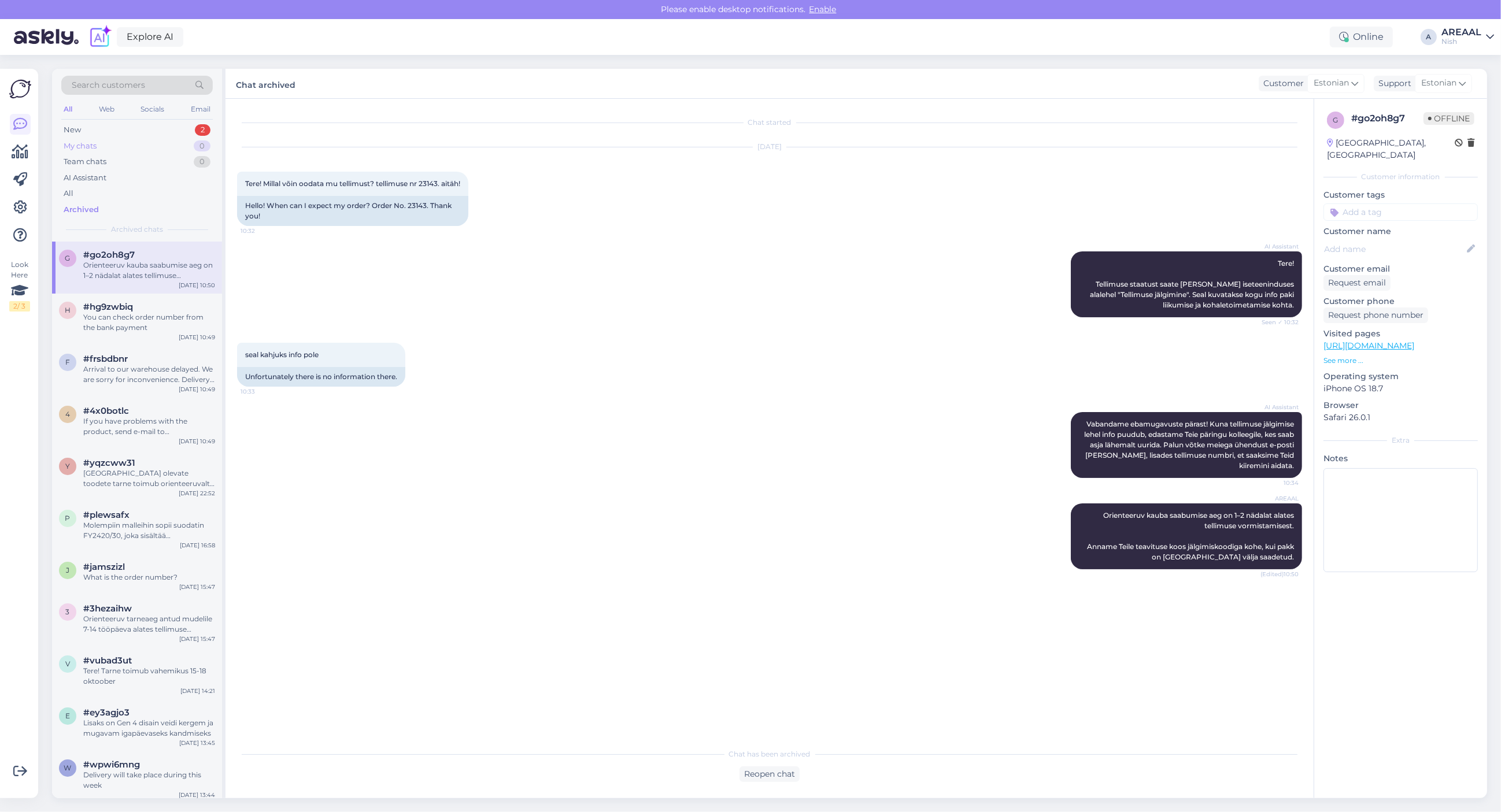
click at [168, 139] on div "My chats 0" at bounding box center [137, 146] width 151 height 16
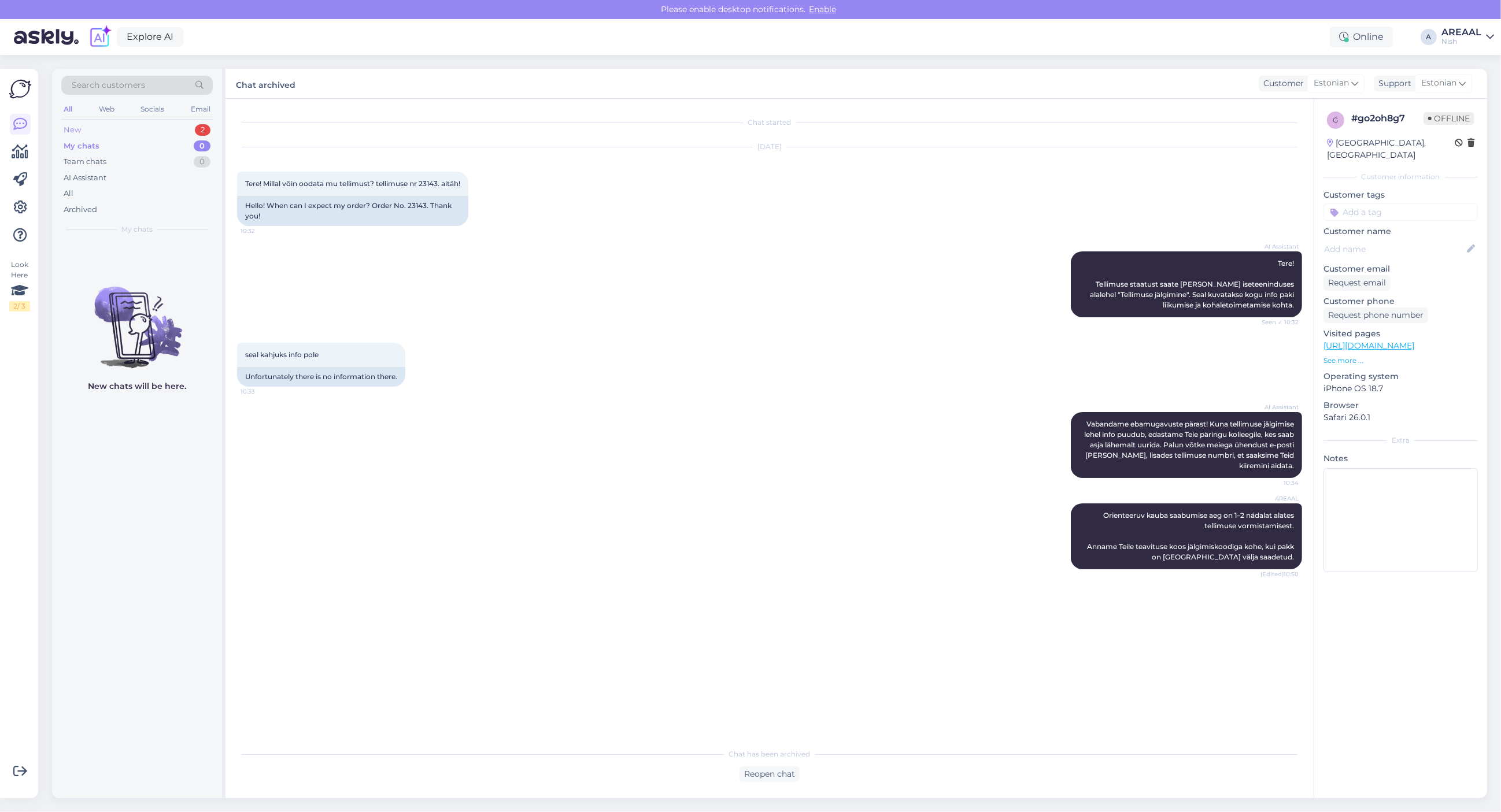
click at [169, 130] on div "New 2" at bounding box center [137, 130] width 151 height 16
click at [140, 244] on div "a #aucuqufy Sveiki, Supratau, kad dar negavote informacijos. Informuosiu kolegą…" at bounding box center [136, 267] width 170 height 52
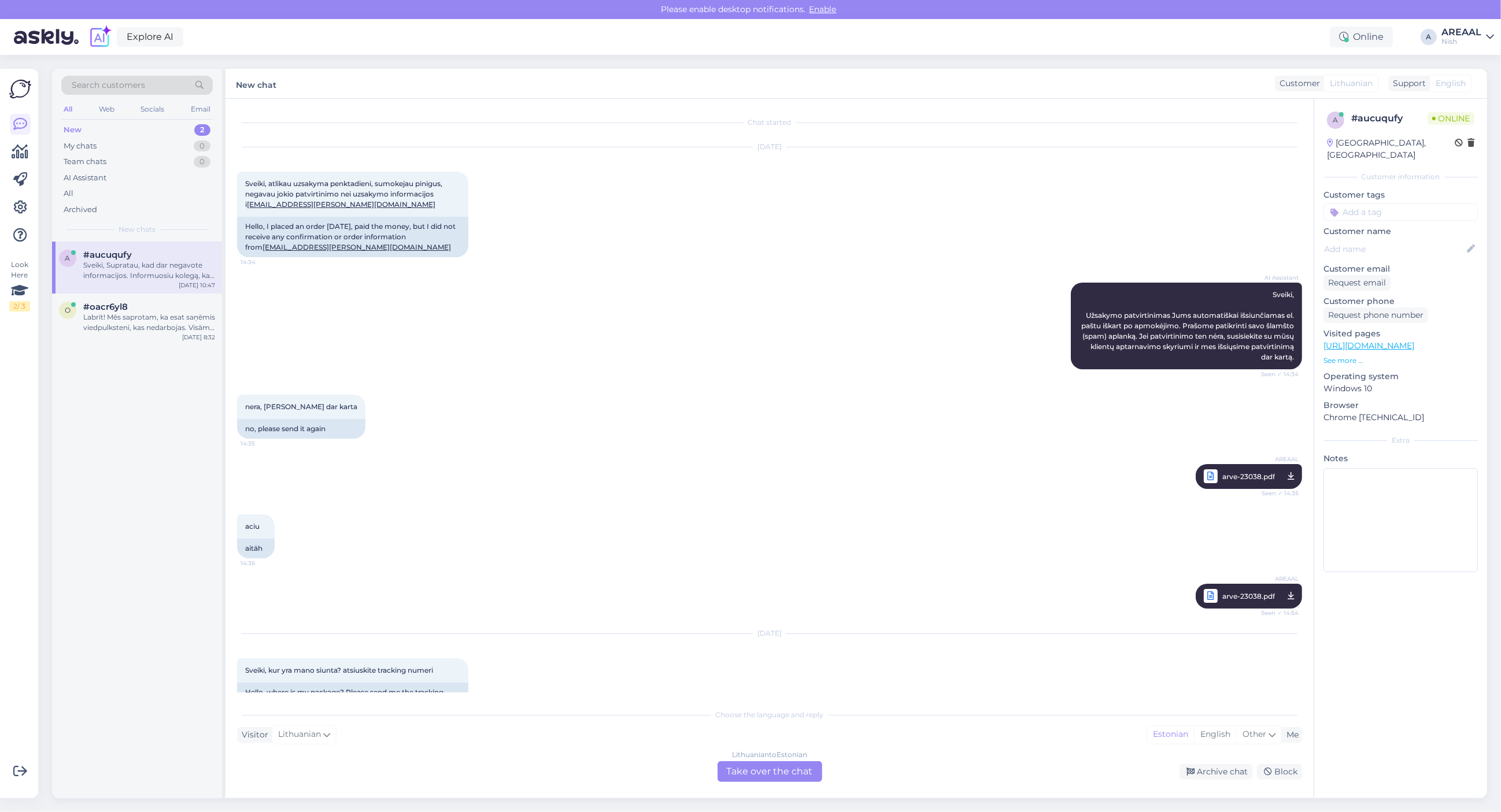
scroll to position [860, 0]
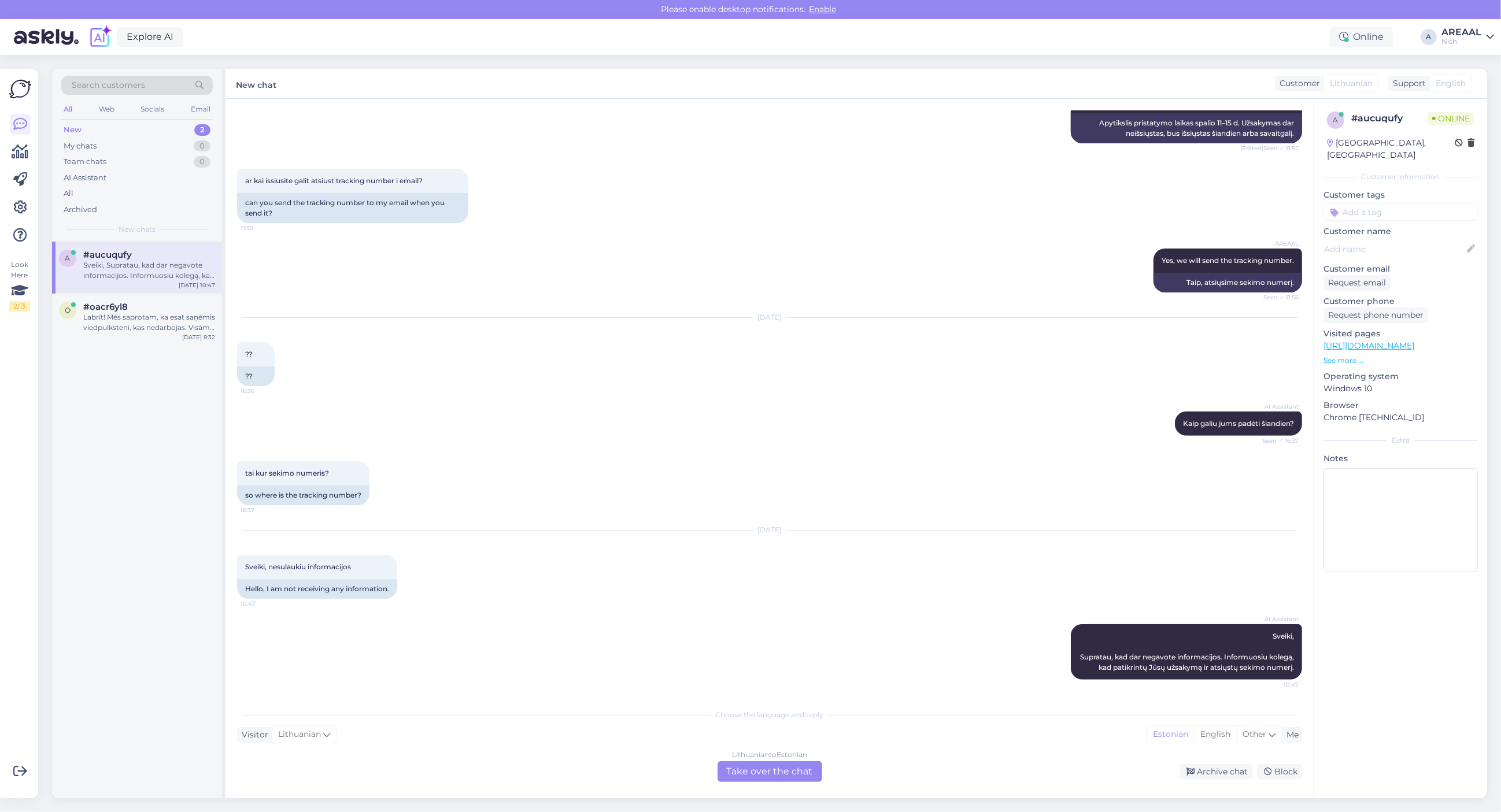
click at [787, 764] on div "Lithuanian to Estonian Take over the chat" at bounding box center [770, 772] width 105 height 21
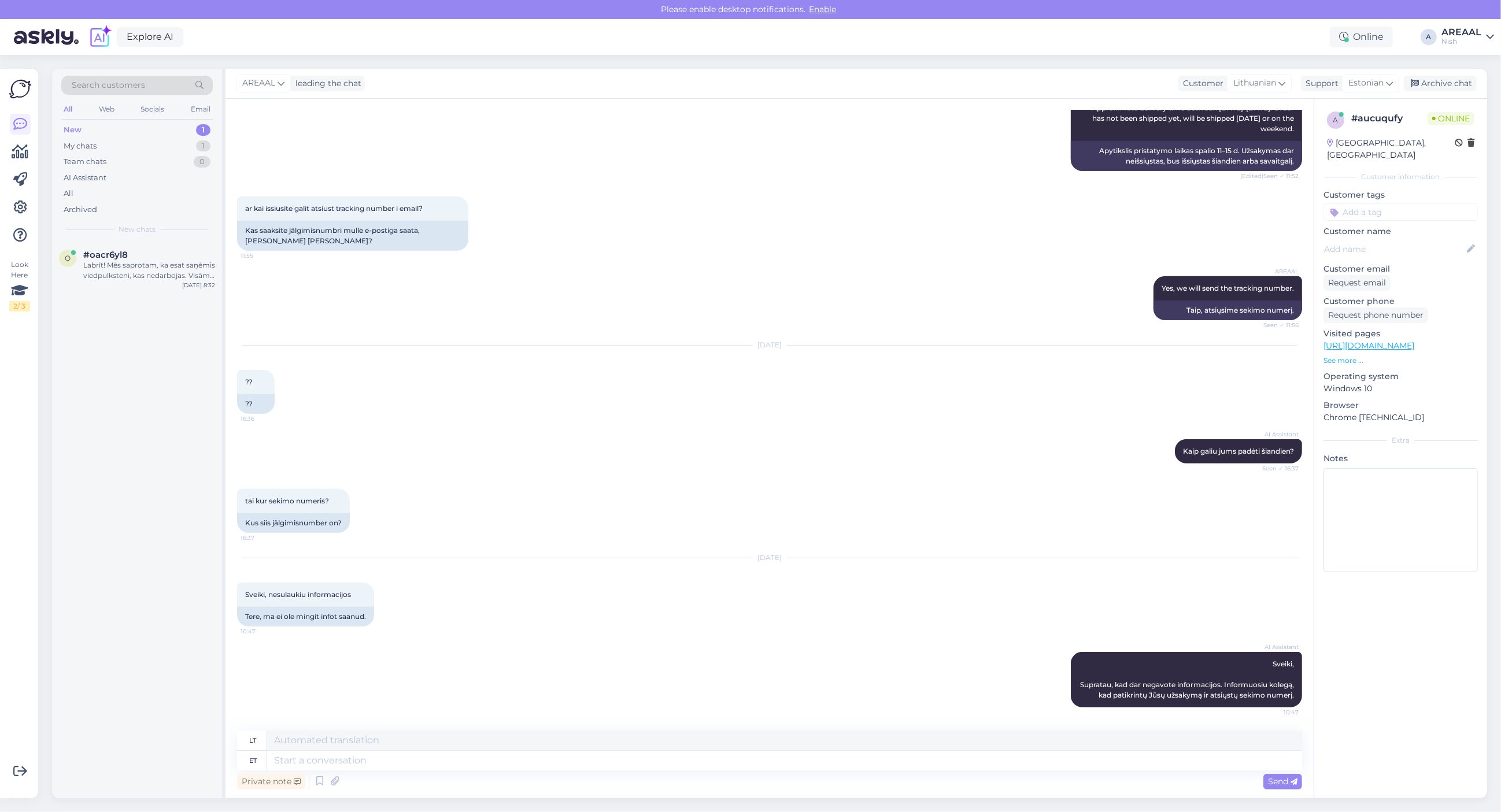
click at [763, 756] on textarea at bounding box center [785, 761] width 1035 height 20
type textarea "Arrival to our warehouse delayed. We are sorry for inconvenience. Delivery will…"
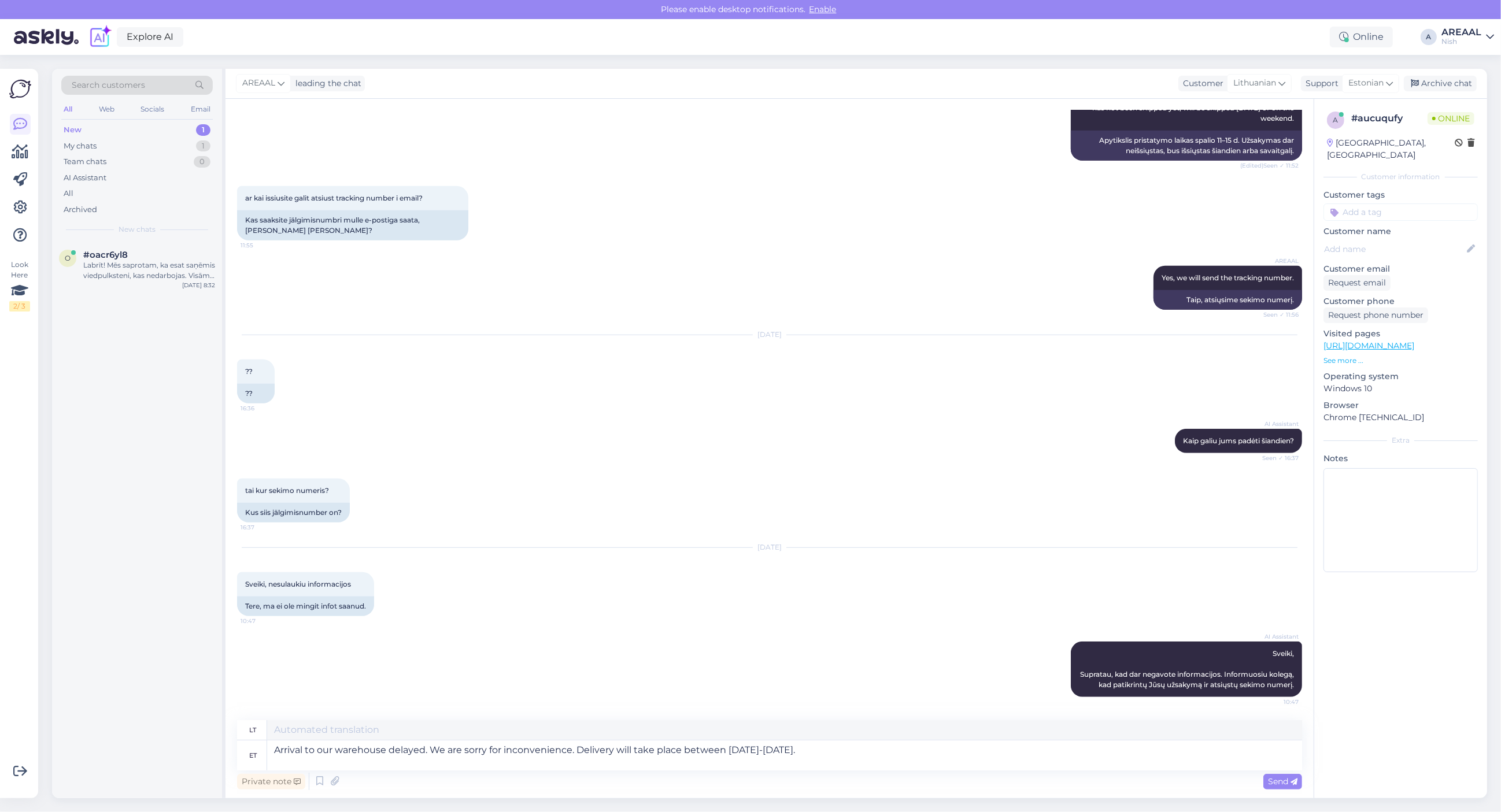
type textarea "Atvykimas į mūsų sandėlį vėluoja. Atsiprašome už nepatogumus. Pristatymas vyks …"
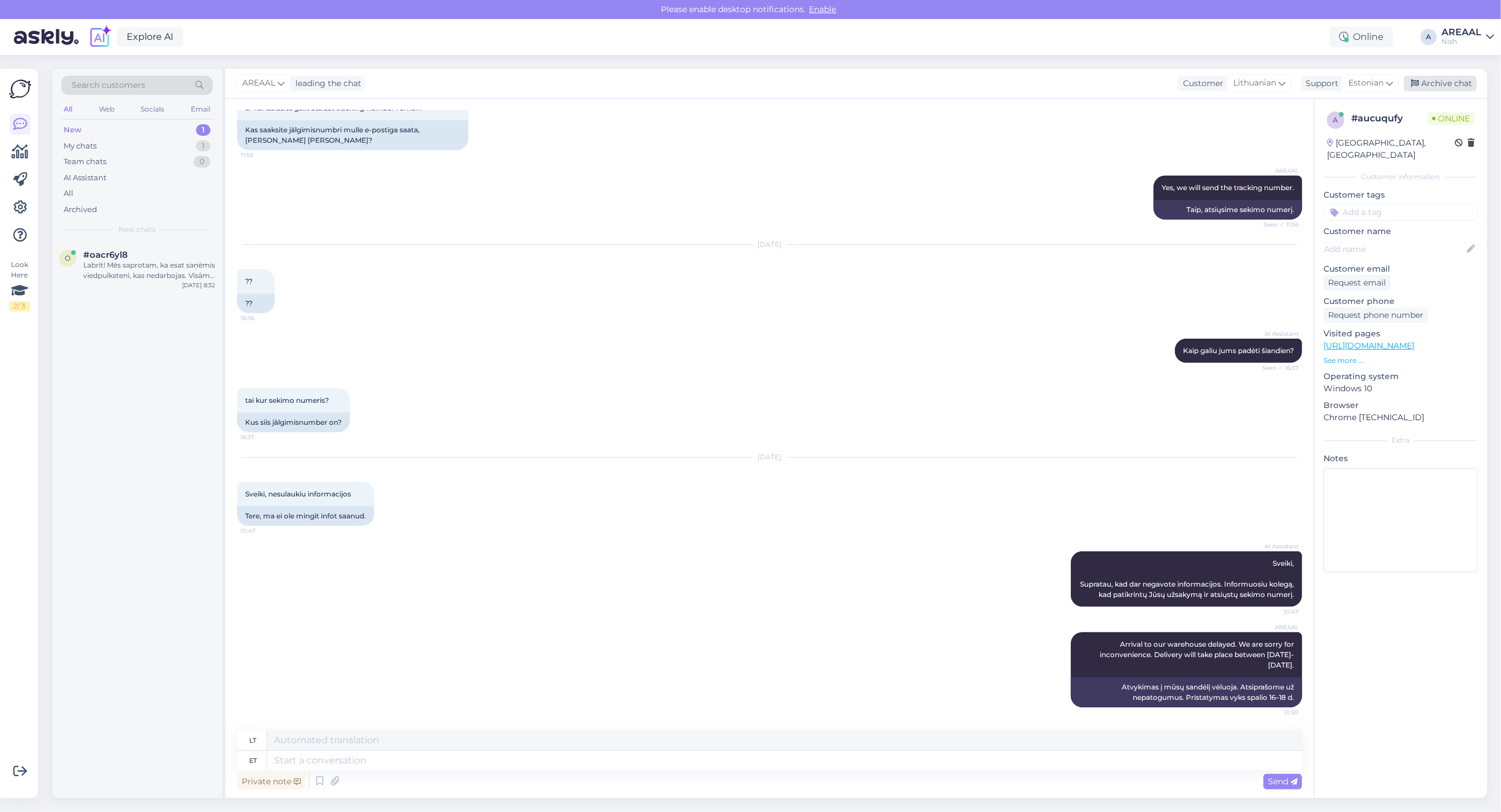
click at [1438, 79] on div "Archive chat" at bounding box center [1440, 84] width 73 height 16
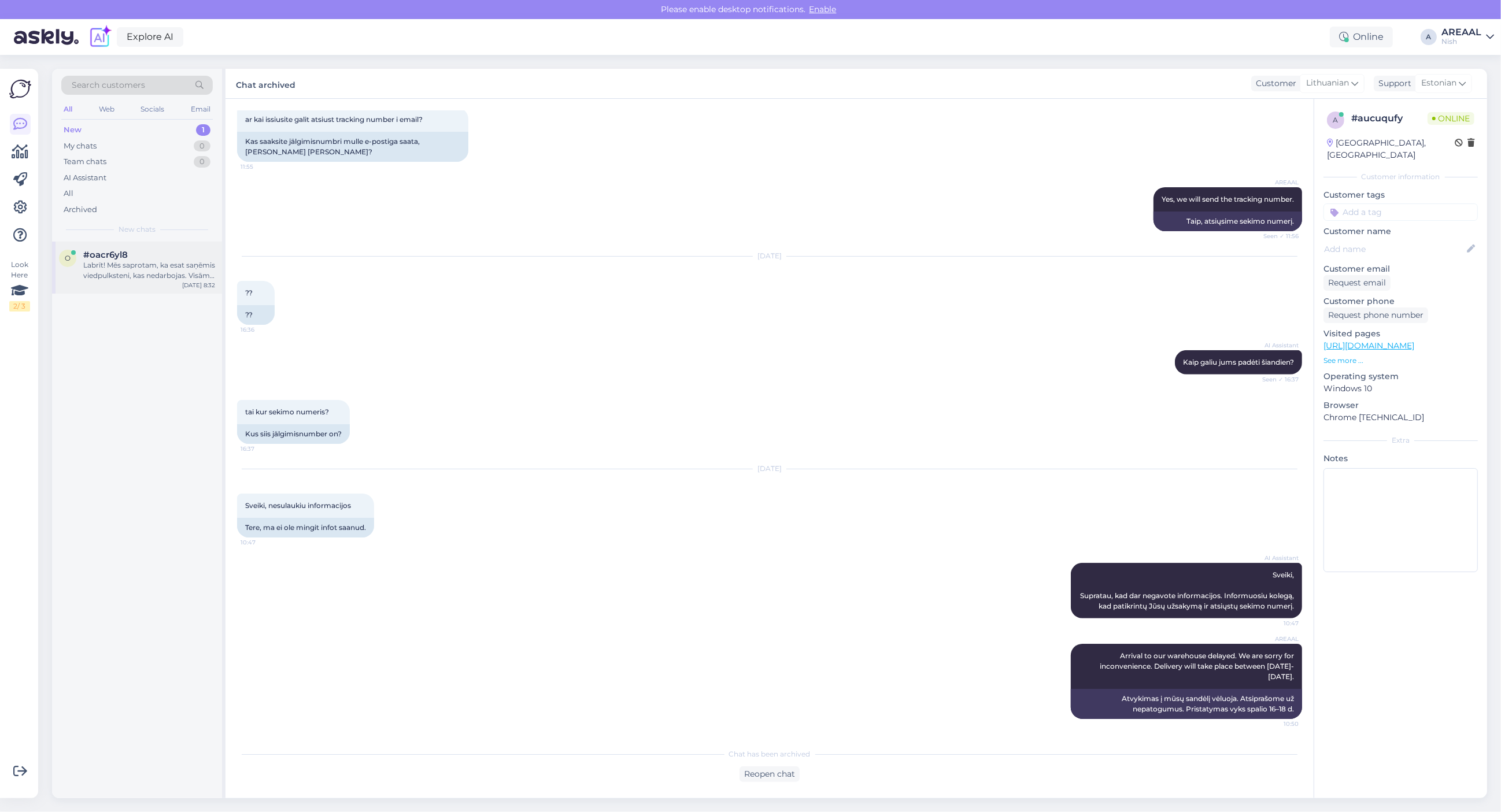
click at [158, 258] on div "#oacr6yl8" at bounding box center [149, 255] width 132 height 10
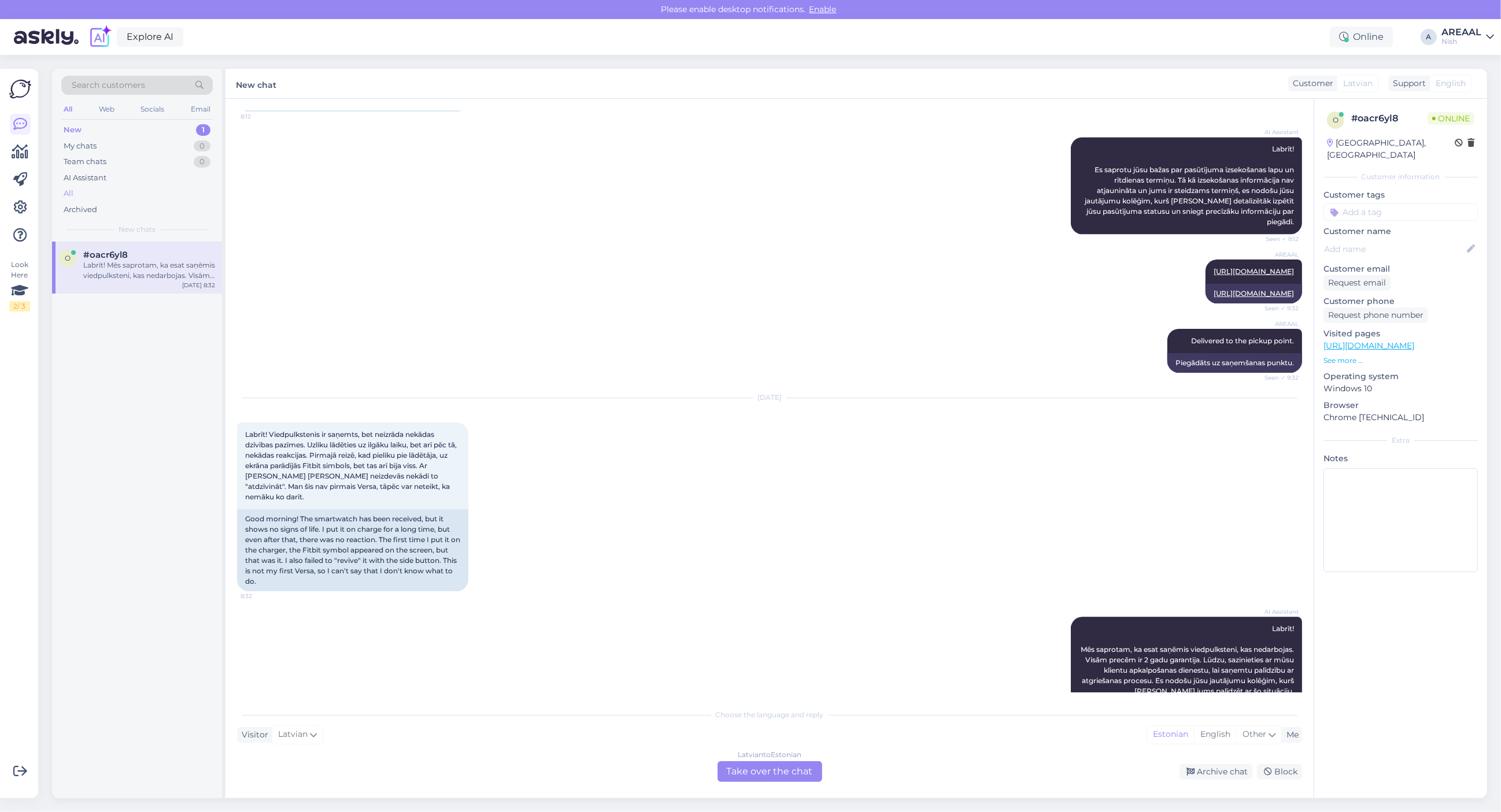
click at [121, 192] on div "All" at bounding box center [137, 193] width 151 height 16
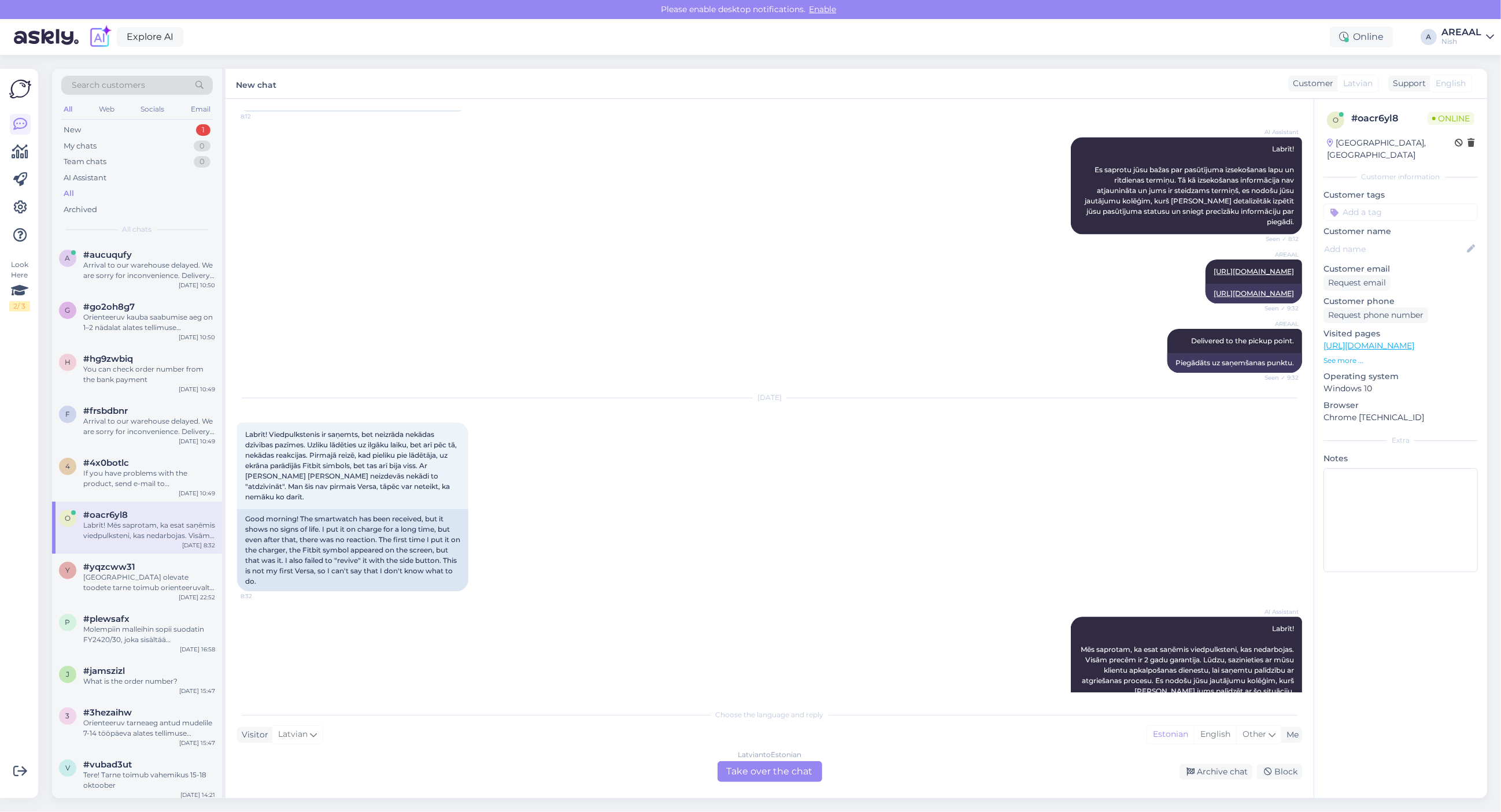
click at [157, 353] on div "h #hg9zwbiq You can check order number from the bank payment Oct 14 10:49" at bounding box center [136, 372] width 170 height 52
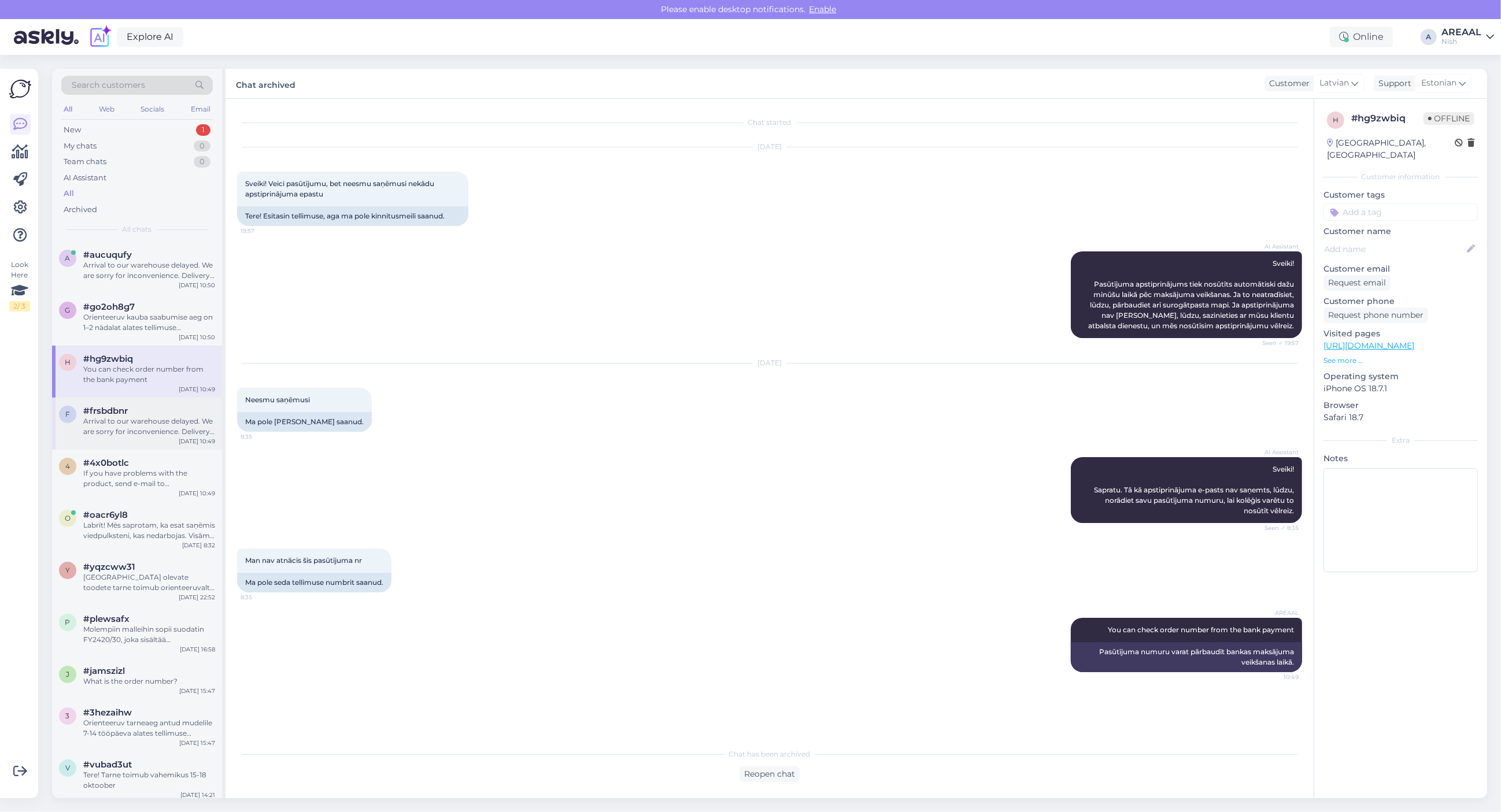
click at [151, 419] on div "Arrival to our warehouse delayed. We are sorry for inconvenience. Delivery will…" at bounding box center [149, 427] width 132 height 21
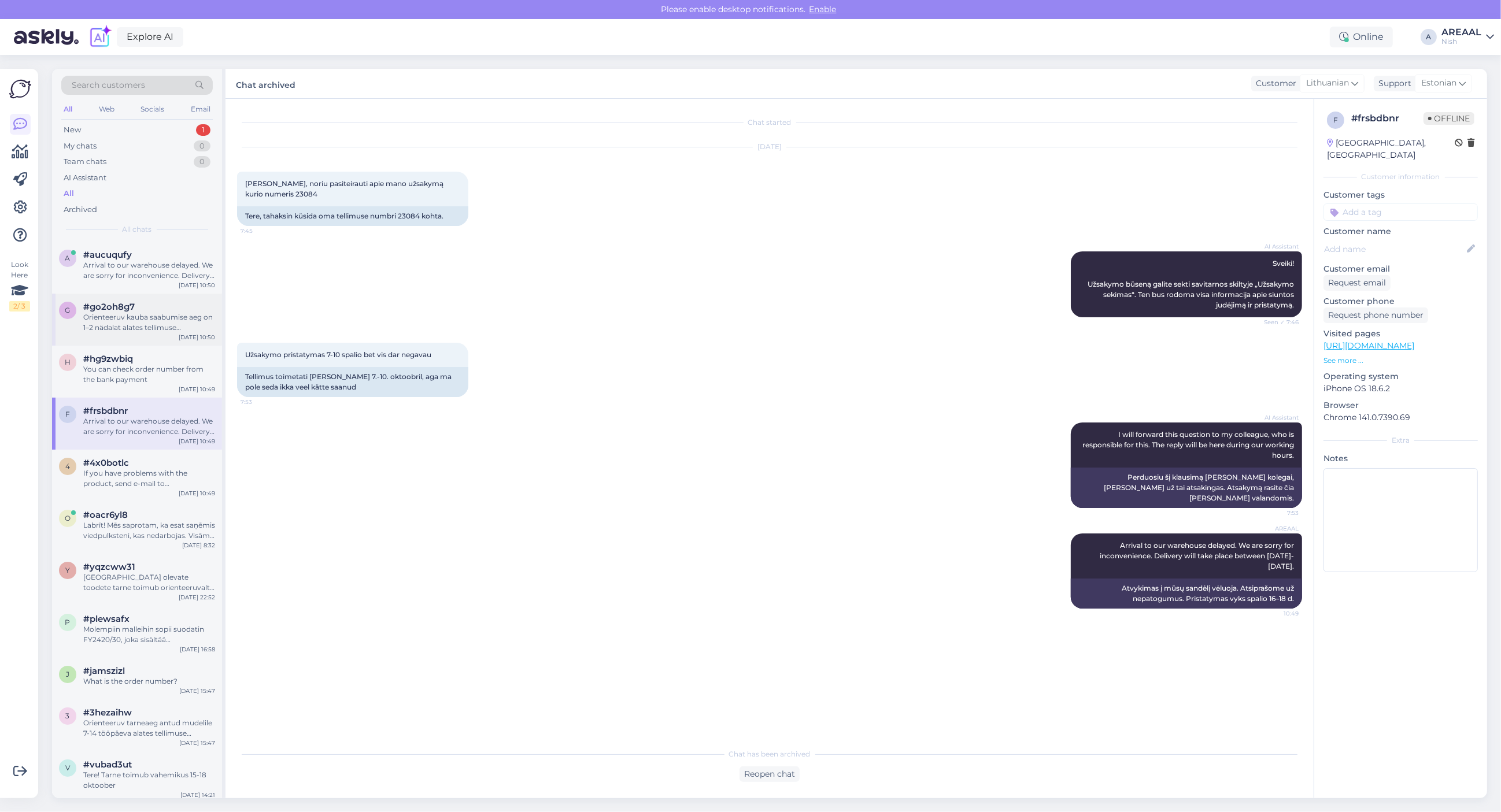
click at [143, 334] on div "g #go2oh8g7 Orienteeruv kauba saabumise aeg on 1–2 nädalat alates tellimuse vor…" at bounding box center [136, 319] width 170 height 52
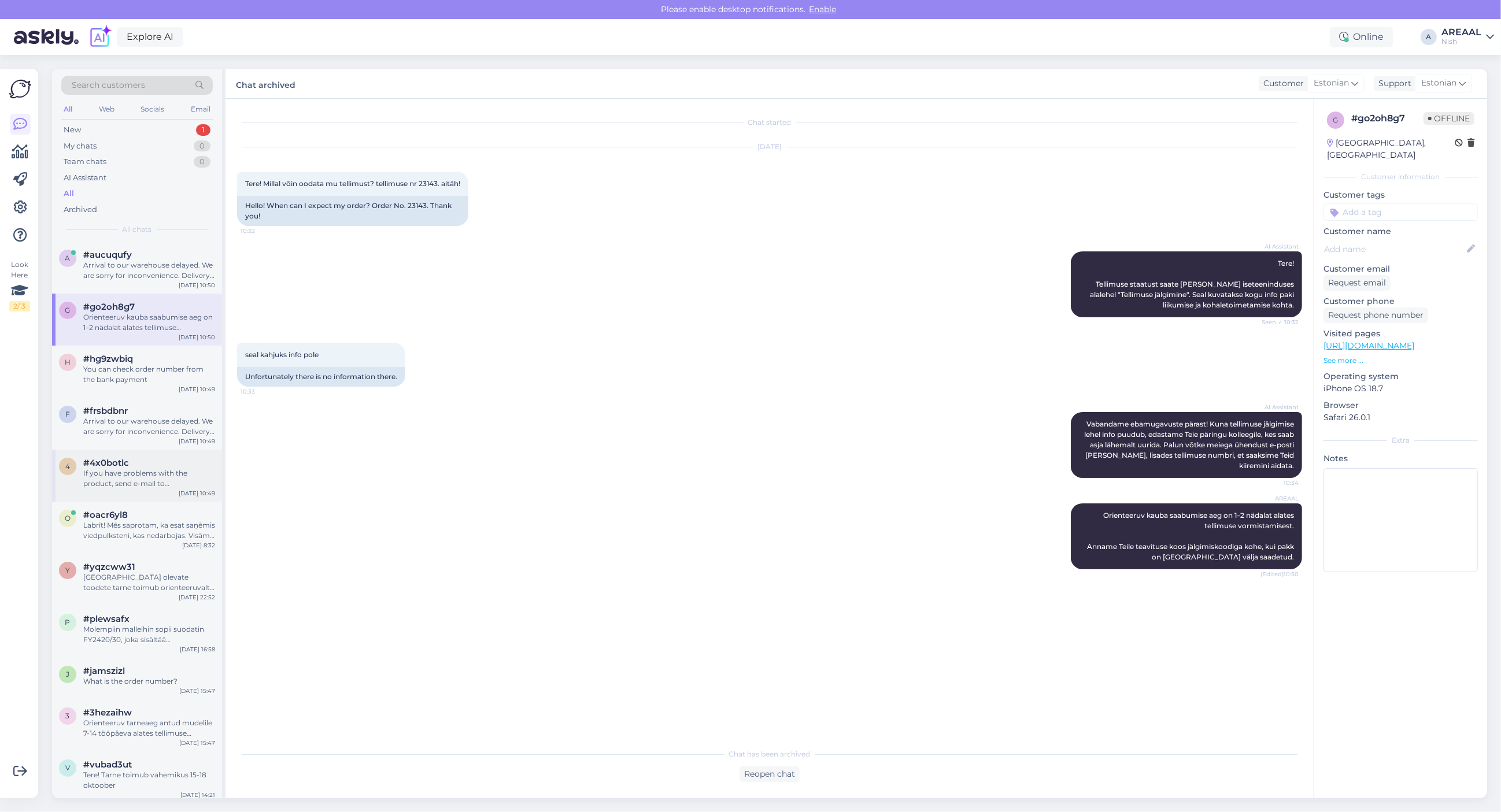
click at [142, 463] on div "#4x0botlc" at bounding box center [149, 463] width 132 height 10
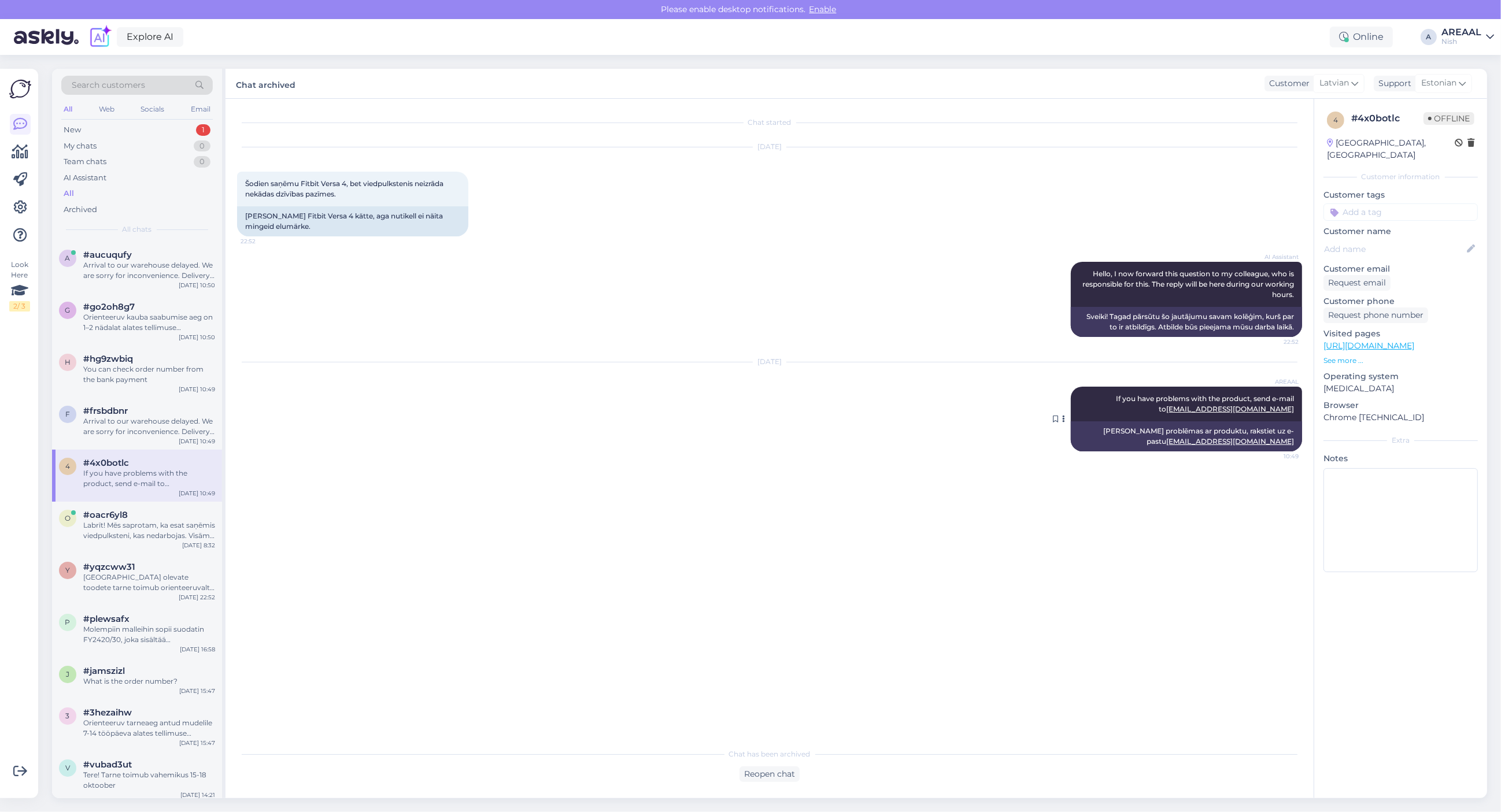
click at [1186, 393] on div "AREAAL If you have problems with the product, send e-mail to info@viediegredzen…" at bounding box center [1186, 404] width 231 height 35
copy div "If you have problems with the product, send e-mail to info@viediegredzeni.lv 10…"
click at [191, 125] on div "New 1" at bounding box center [137, 130] width 151 height 16
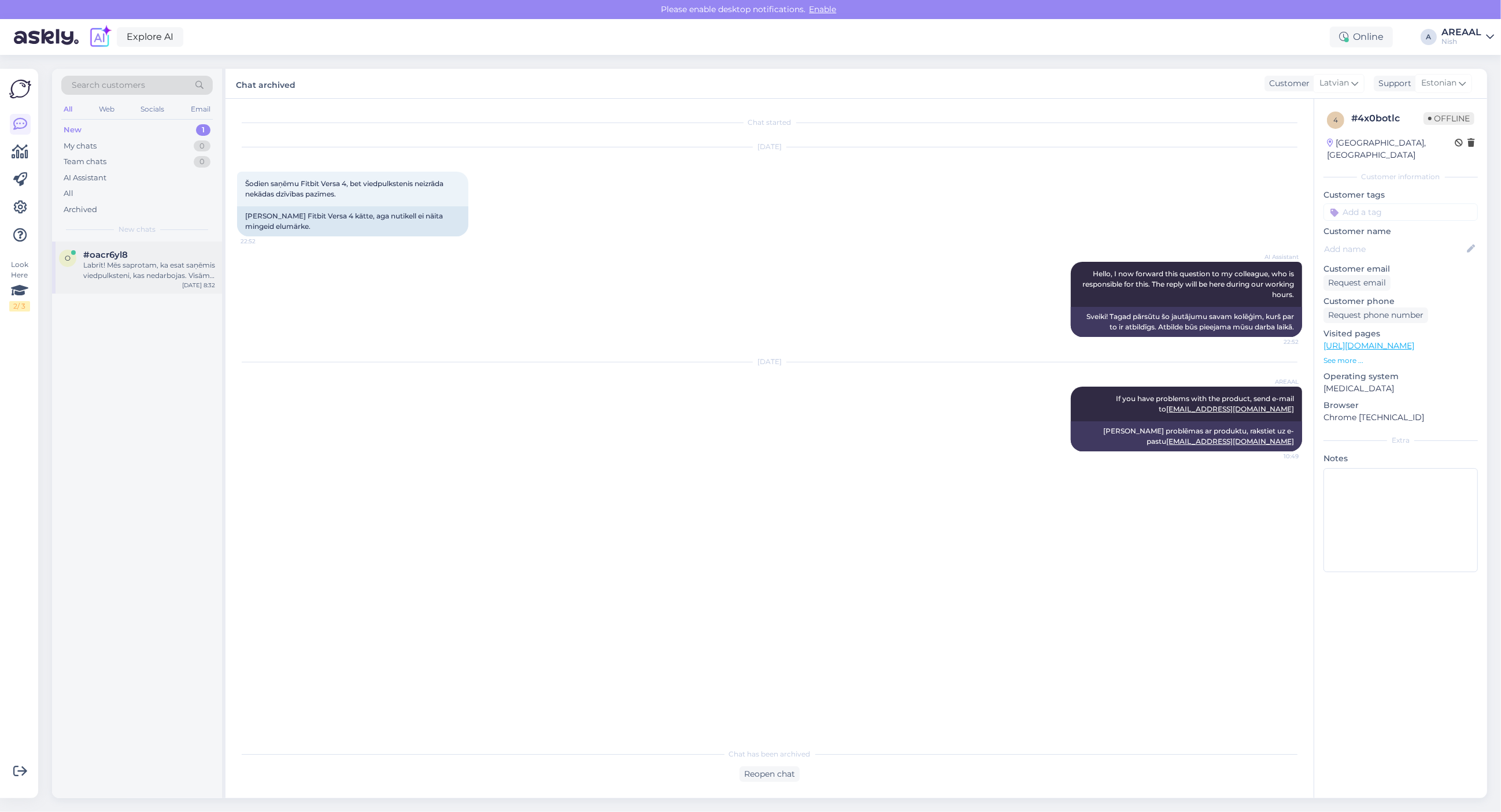
click at [145, 252] on div "#oacr6yl8" at bounding box center [149, 255] width 132 height 10
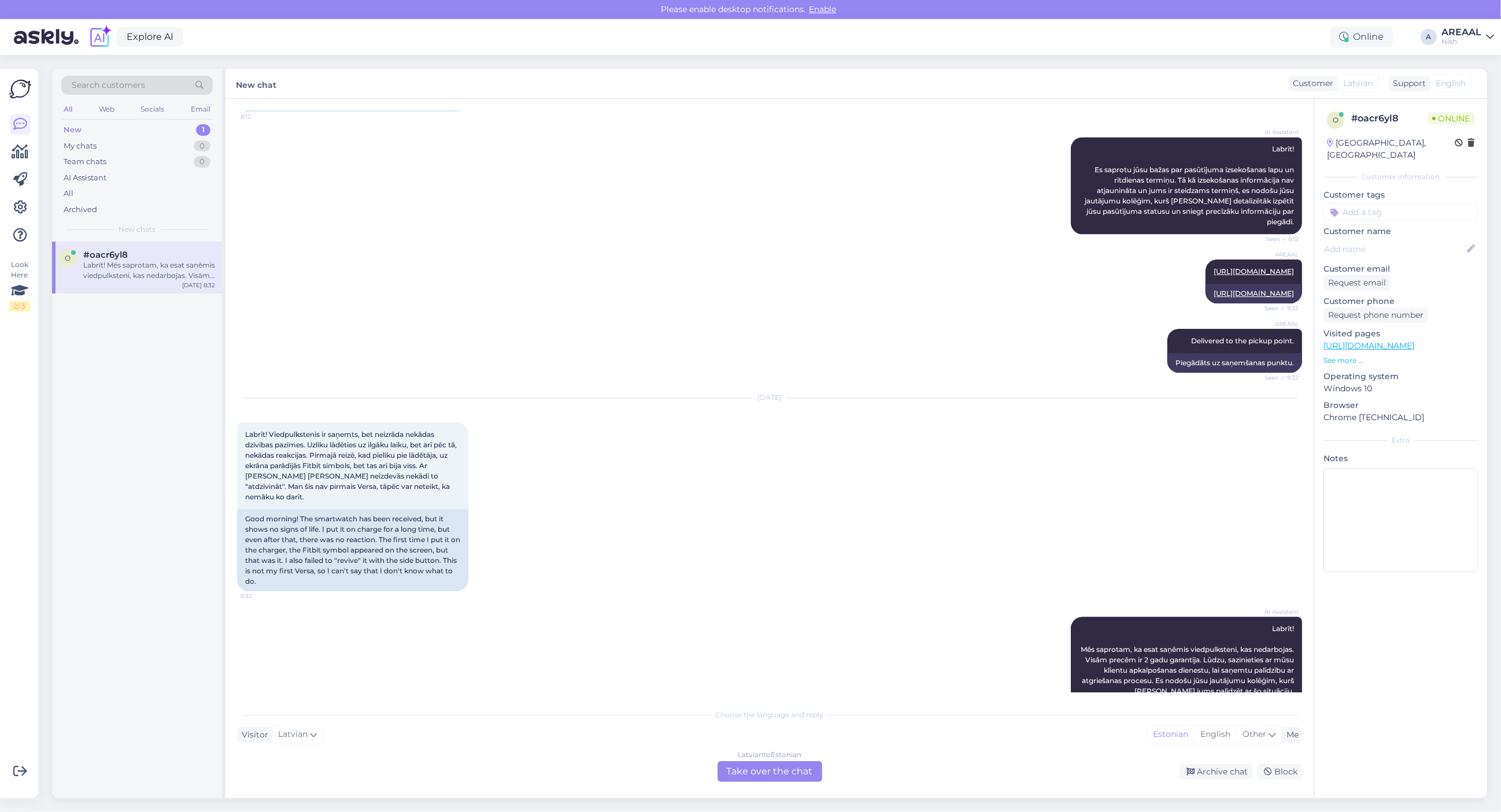
click at [790, 771] on div "Latvian to Estonian Take over the chat" at bounding box center [770, 772] width 105 height 21
click at [732, 762] on div "Latvian to Estonian Take over the chat" at bounding box center [770, 772] width 105 height 21
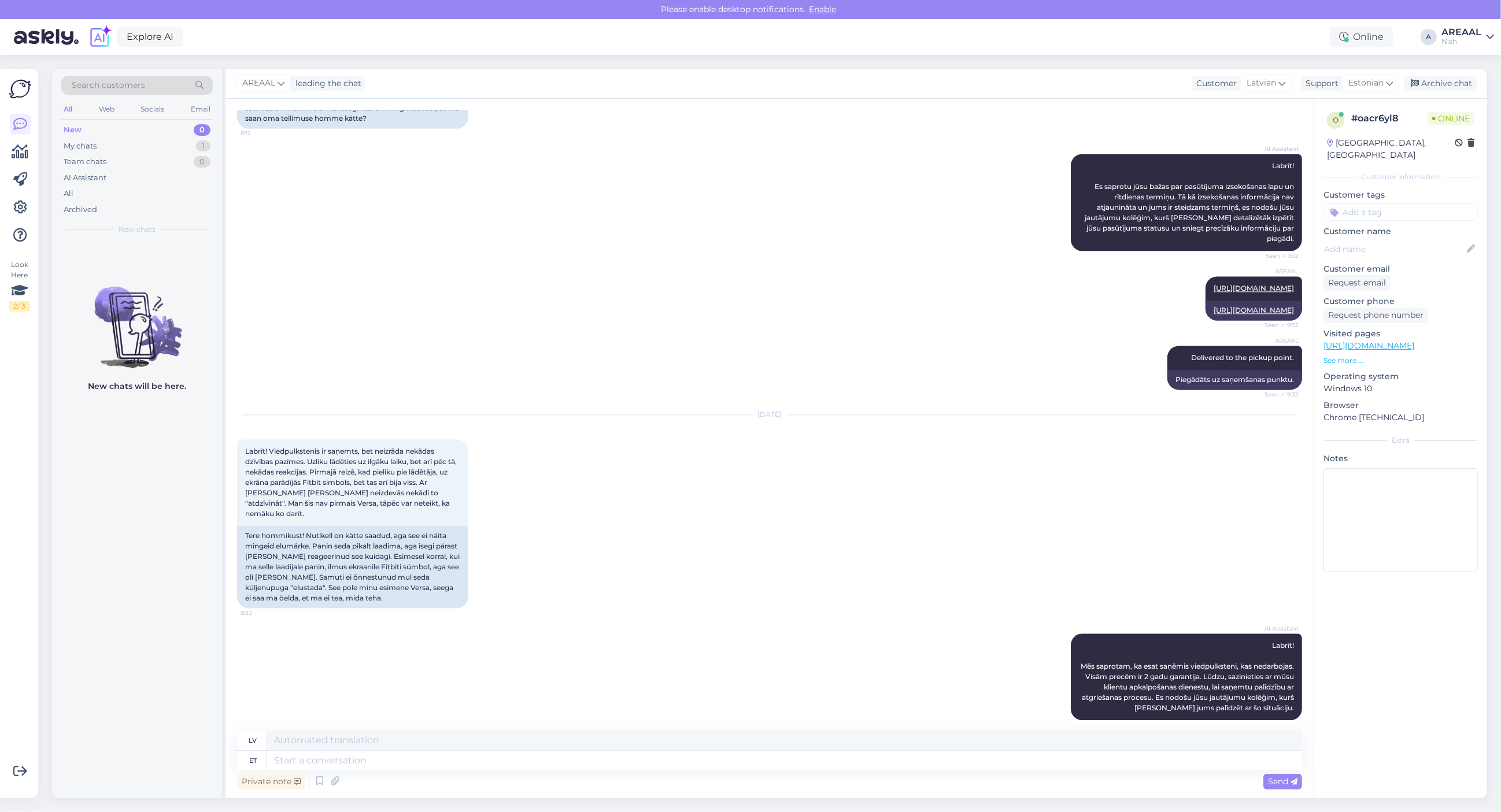
click at [732, 761] on textarea at bounding box center [785, 761] width 1035 height 20
type textarea "If you have problems with the product, send e-mail to [EMAIL_ADDRESS][DOMAIN_NA…"
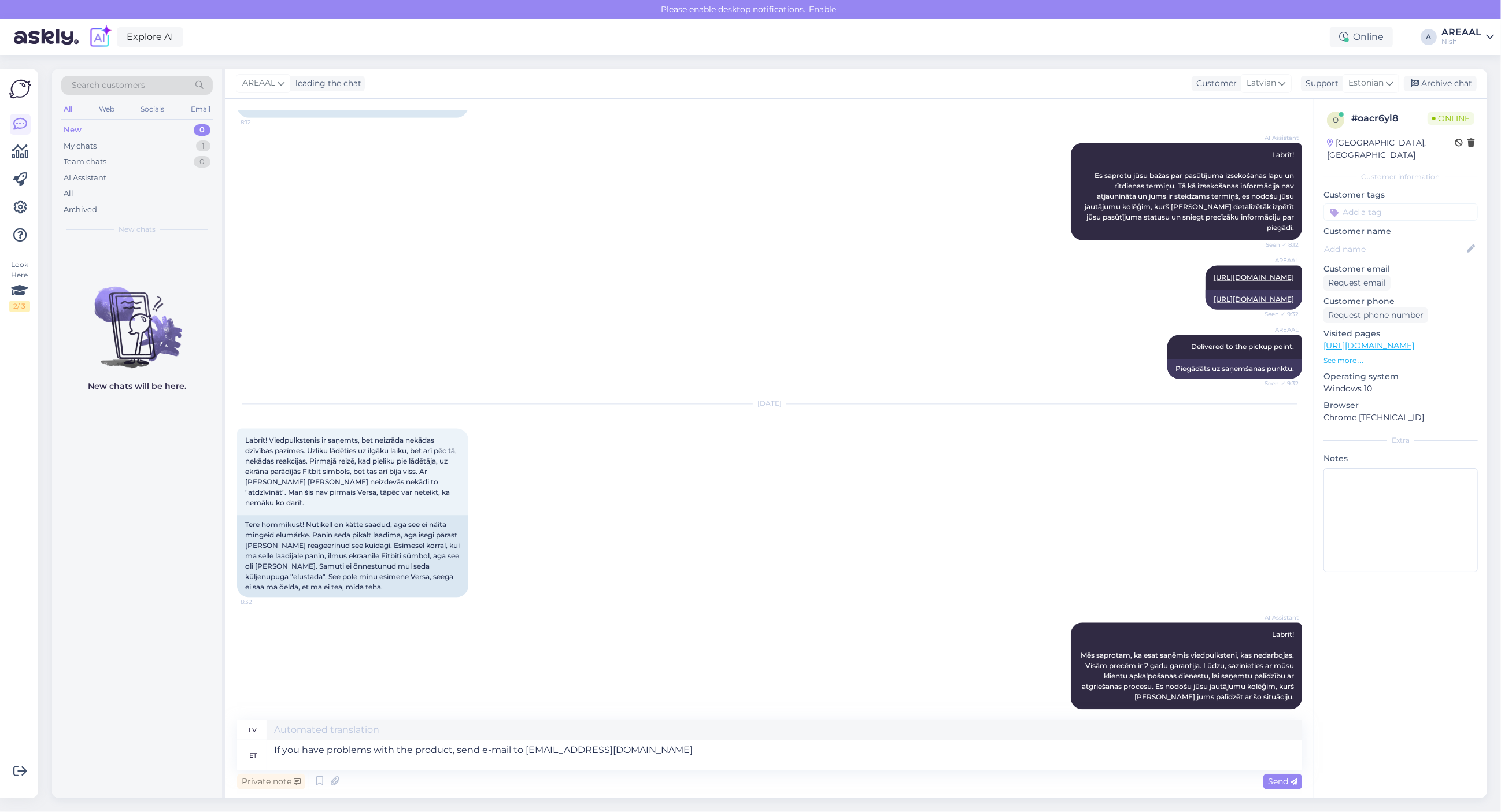
type textarea "Ja rodas problēmas ar produktu, rakstiet uz e-pastu info@viediegredzeni.lv"
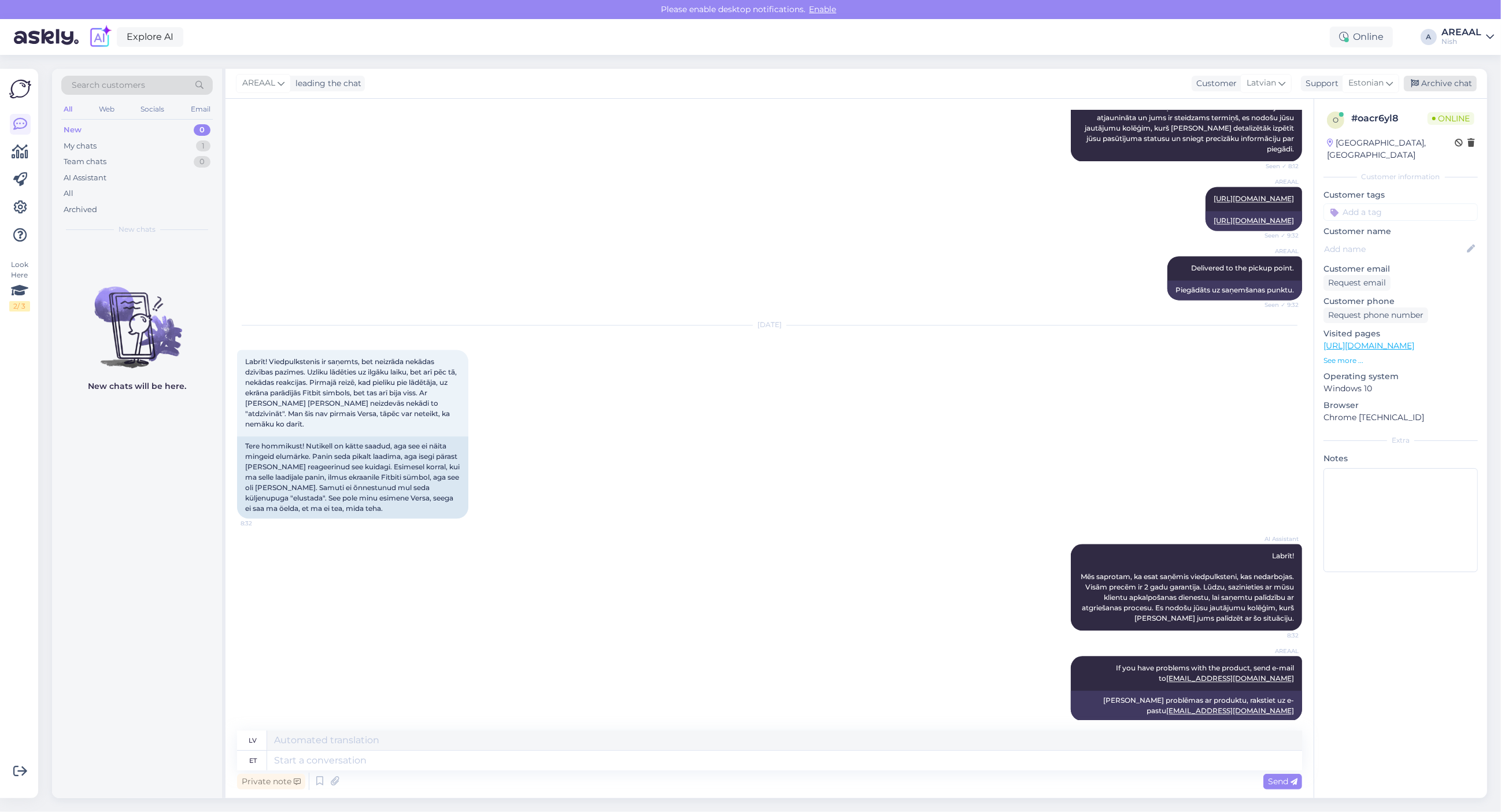
click at [1432, 83] on div "Archive chat" at bounding box center [1440, 84] width 73 height 16
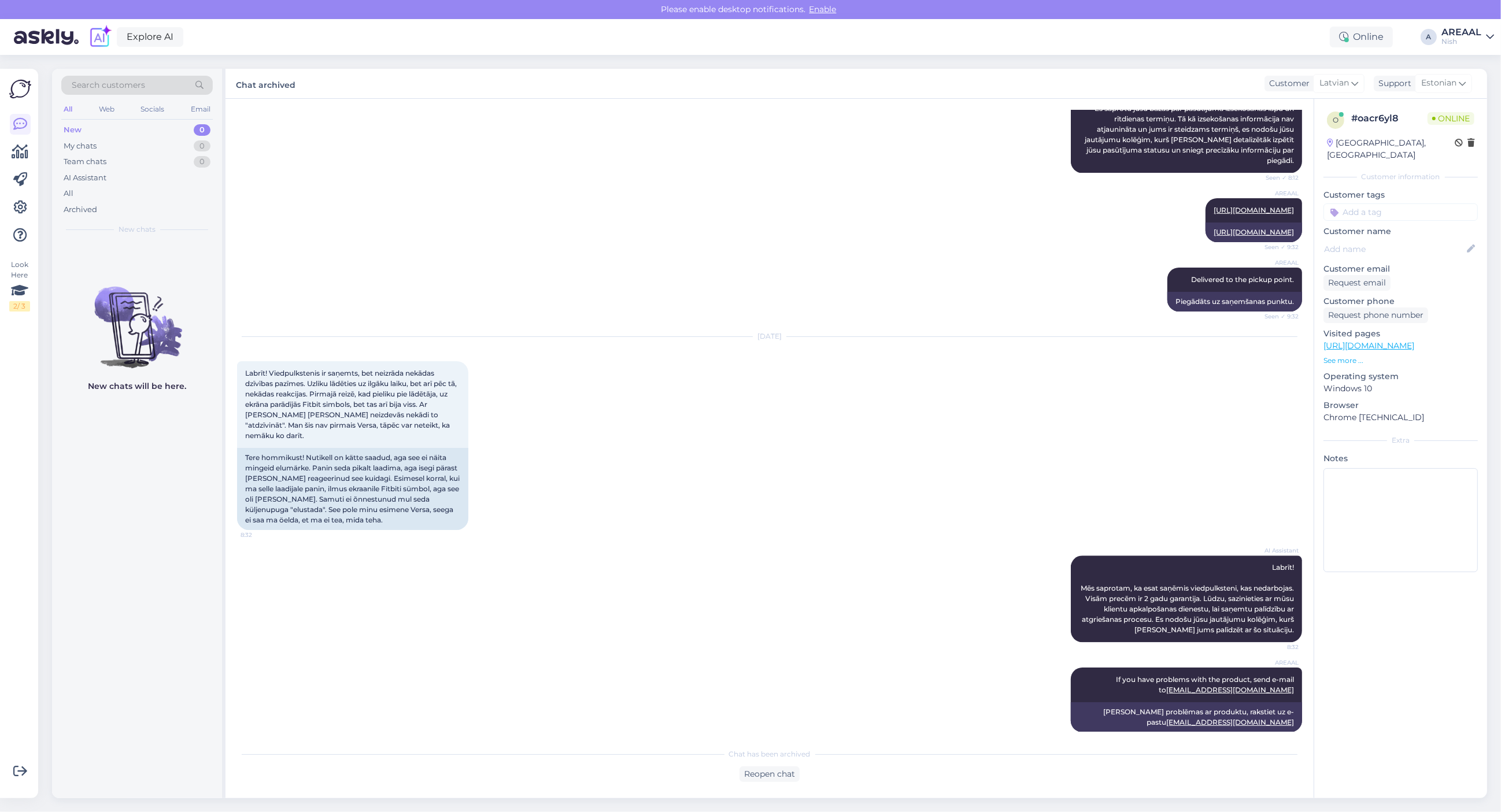
click at [1458, 38] on div "Nish" at bounding box center [1461, 41] width 40 height 9
click at [1463, 71] on button "Open" at bounding box center [1468, 64] width 32 height 18
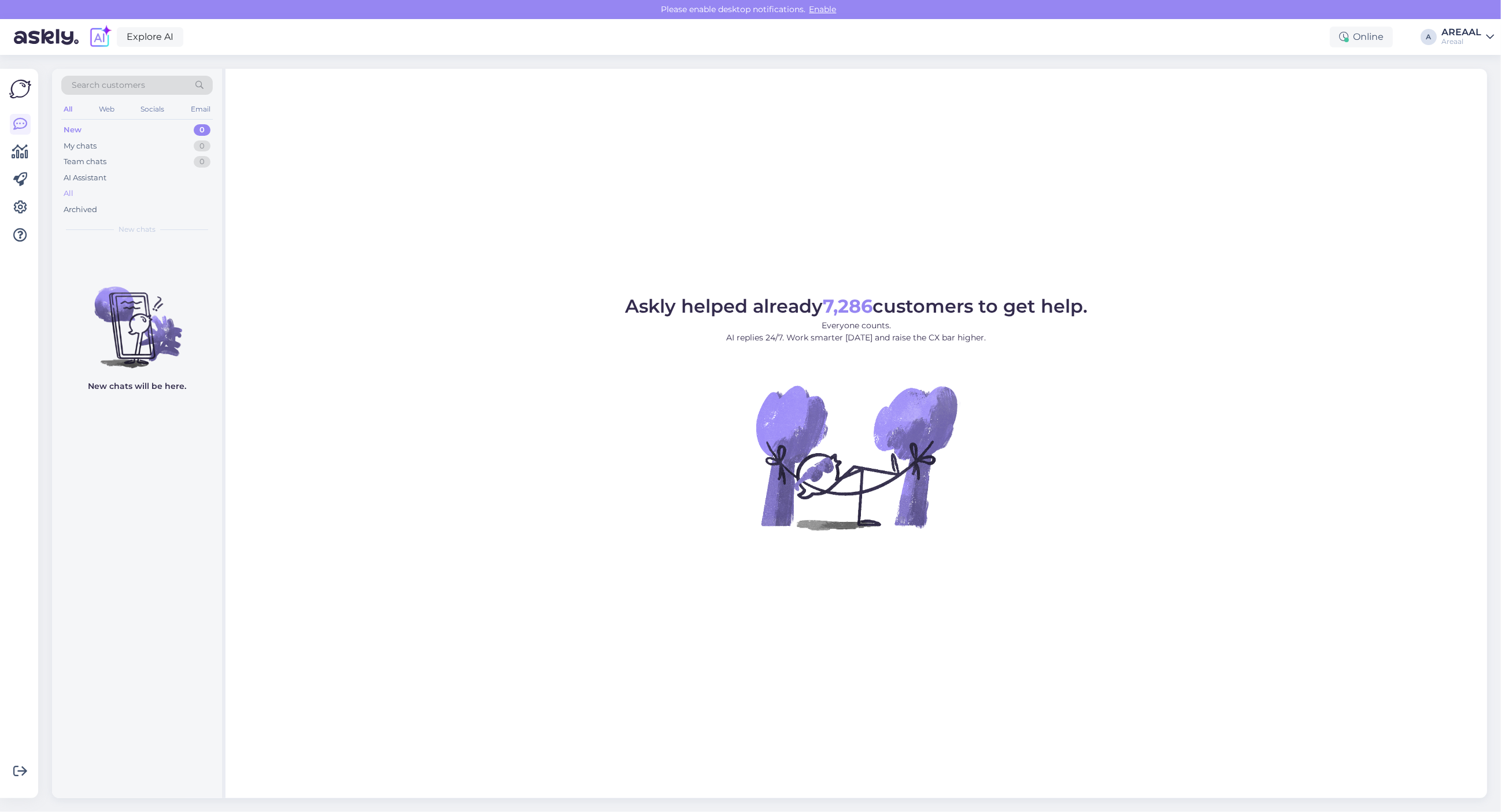
click at [115, 193] on div "All" at bounding box center [137, 193] width 151 height 16
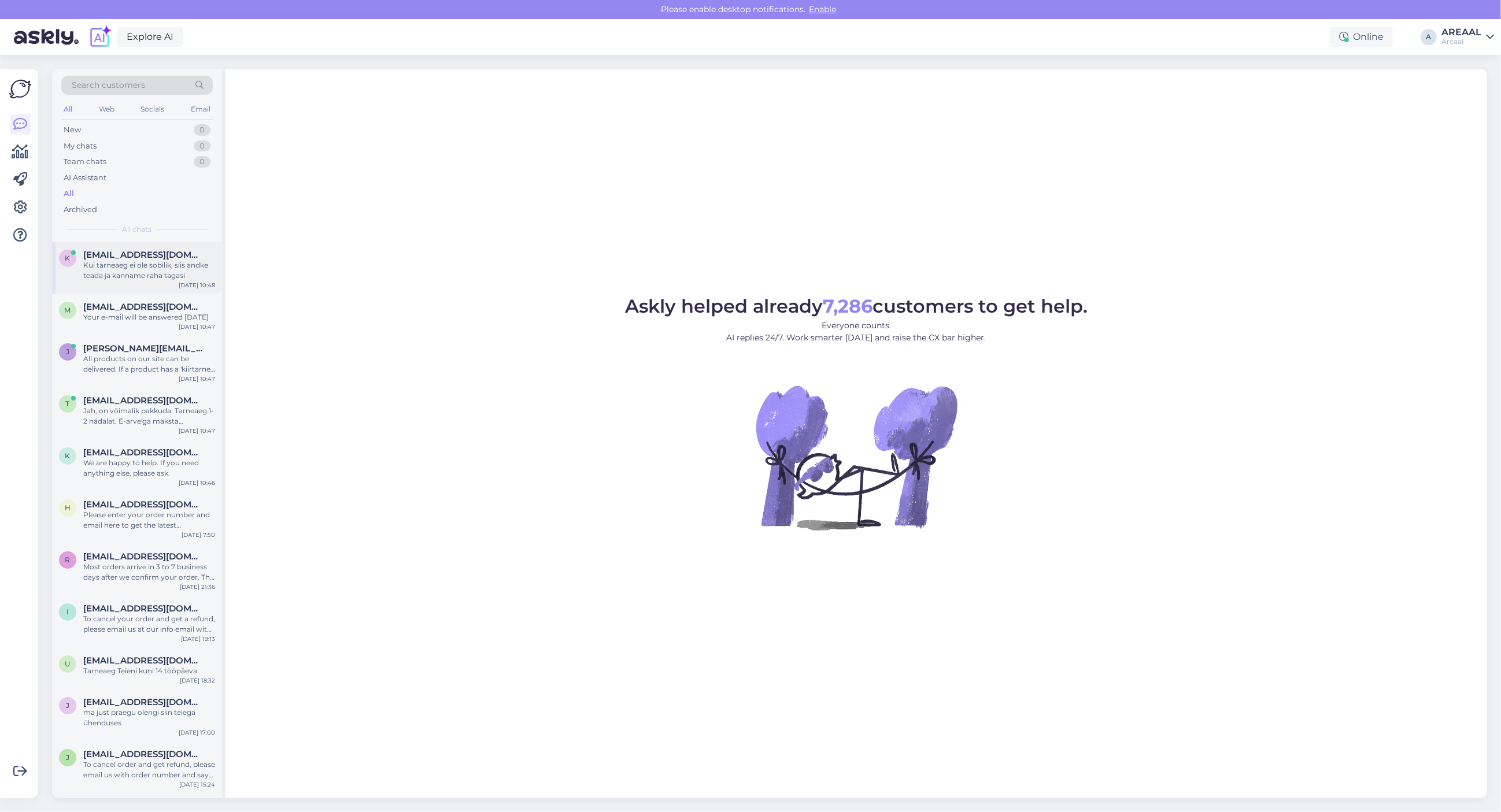
click at [120, 253] on span "[EMAIL_ADDRESS][DOMAIN_NAME]" at bounding box center [143, 255] width 120 height 10
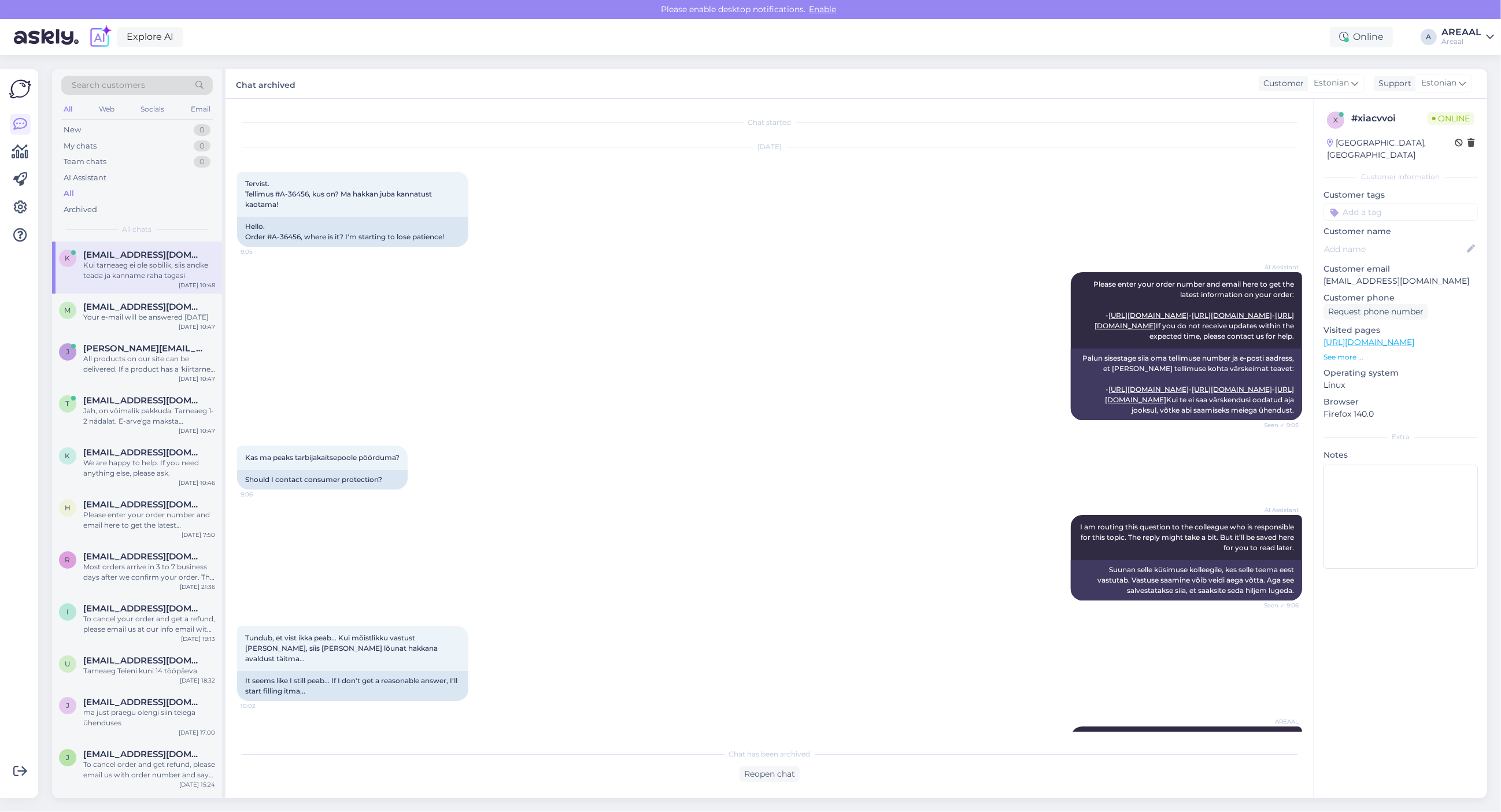
scroll to position [174, 0]
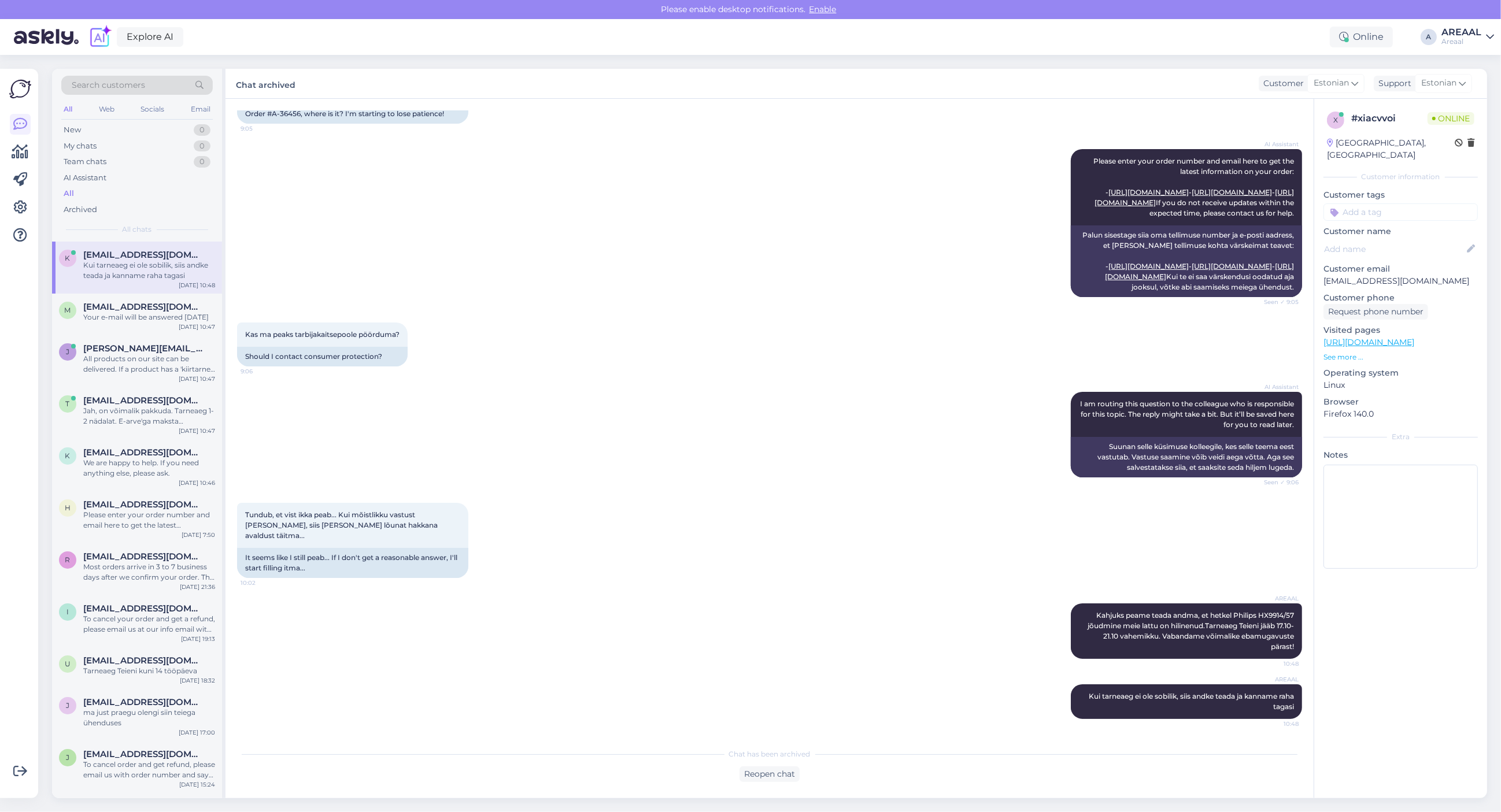
click at [336, 279] on div "AI Assistant Please enter your order number and email here to get the latest in…" at bounding box center [770, 223] width 1065 height 174
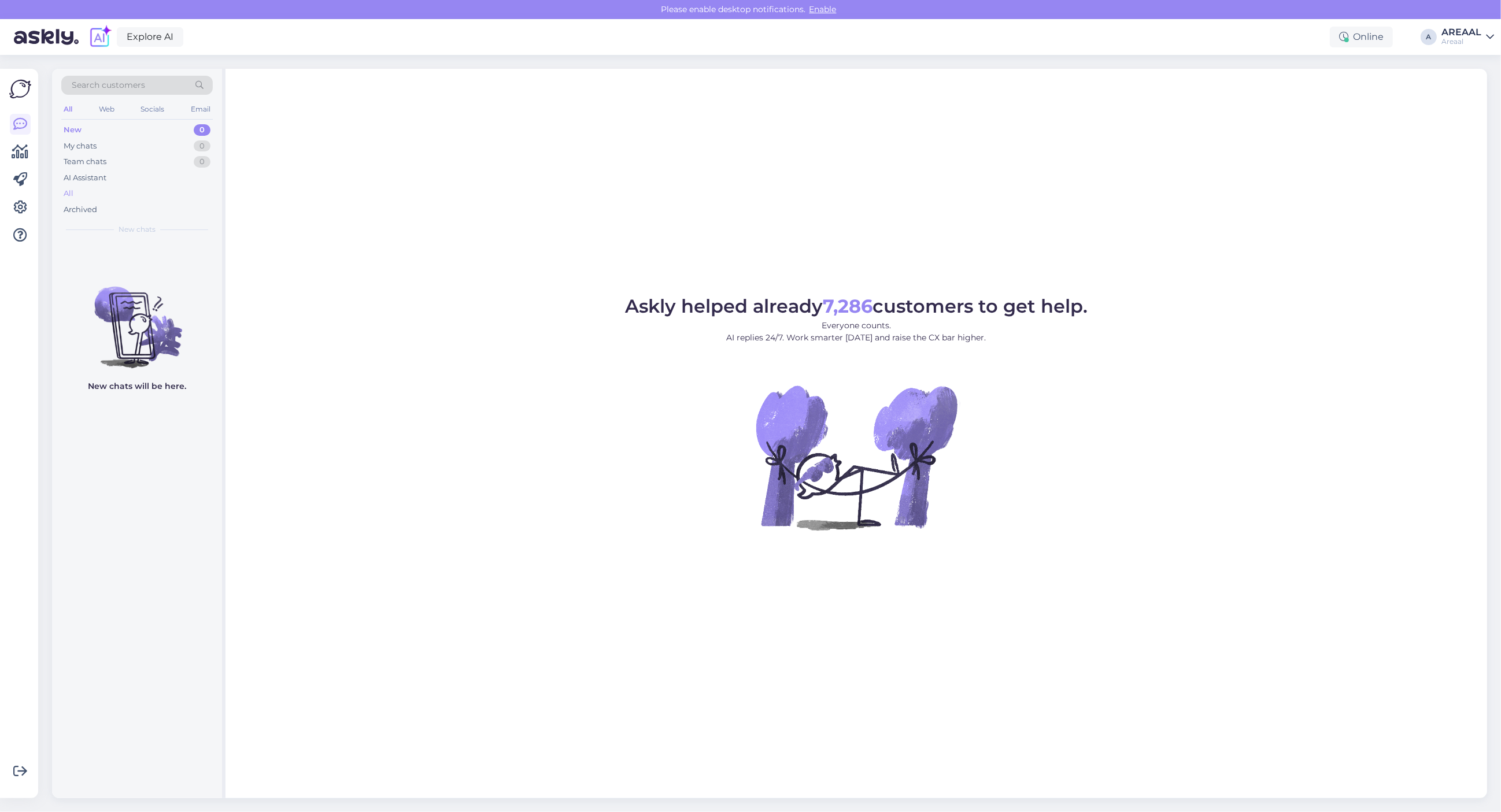
click at [144, 189] on div "All" at bounding box center [137, 193] width 151 height 16
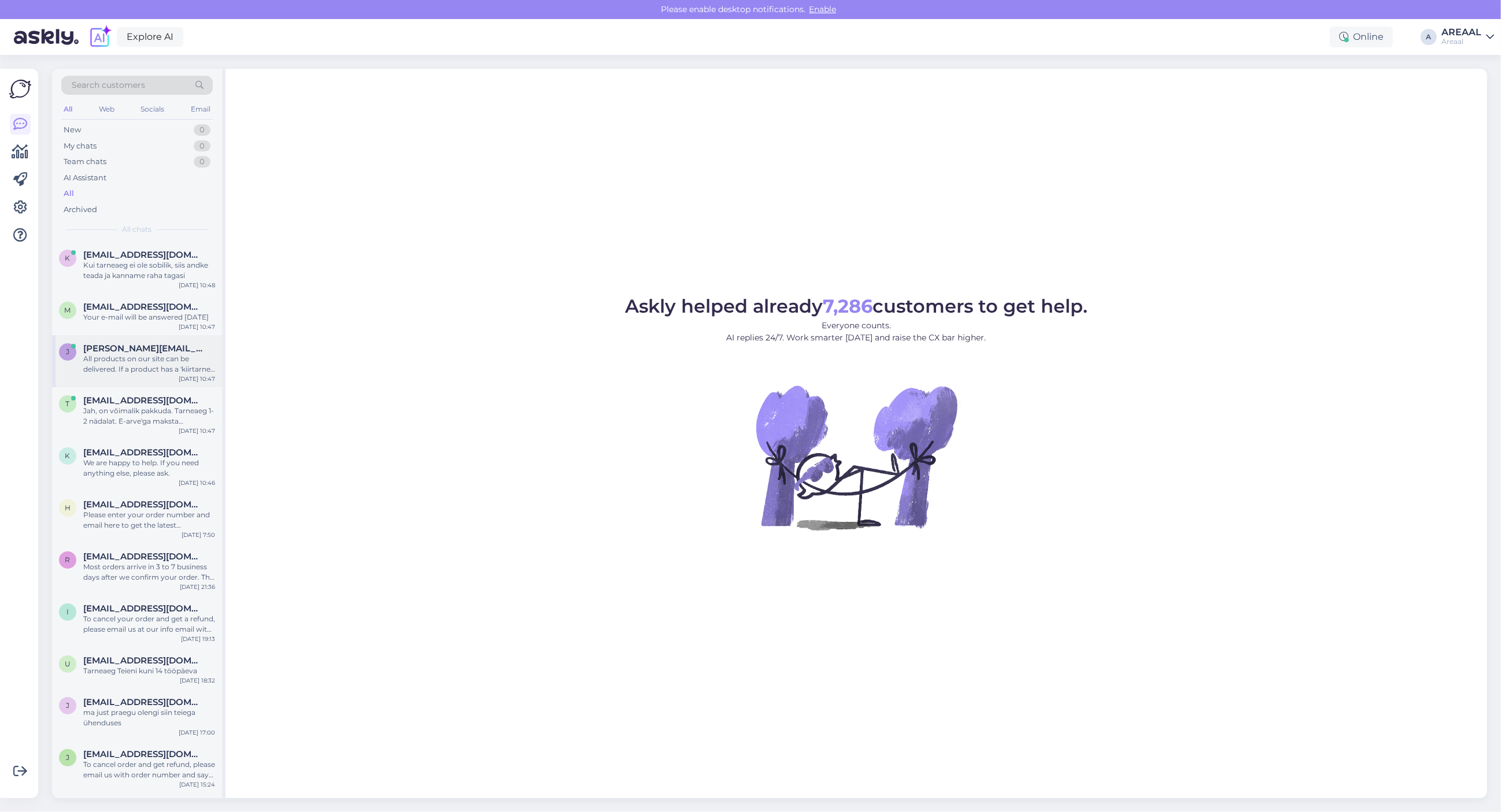
click at [102, 368] on div "All products on our site can be delivered. If a product has a 'kiirtarne' label…" at bounding box center [149, 364] width 132 height 21
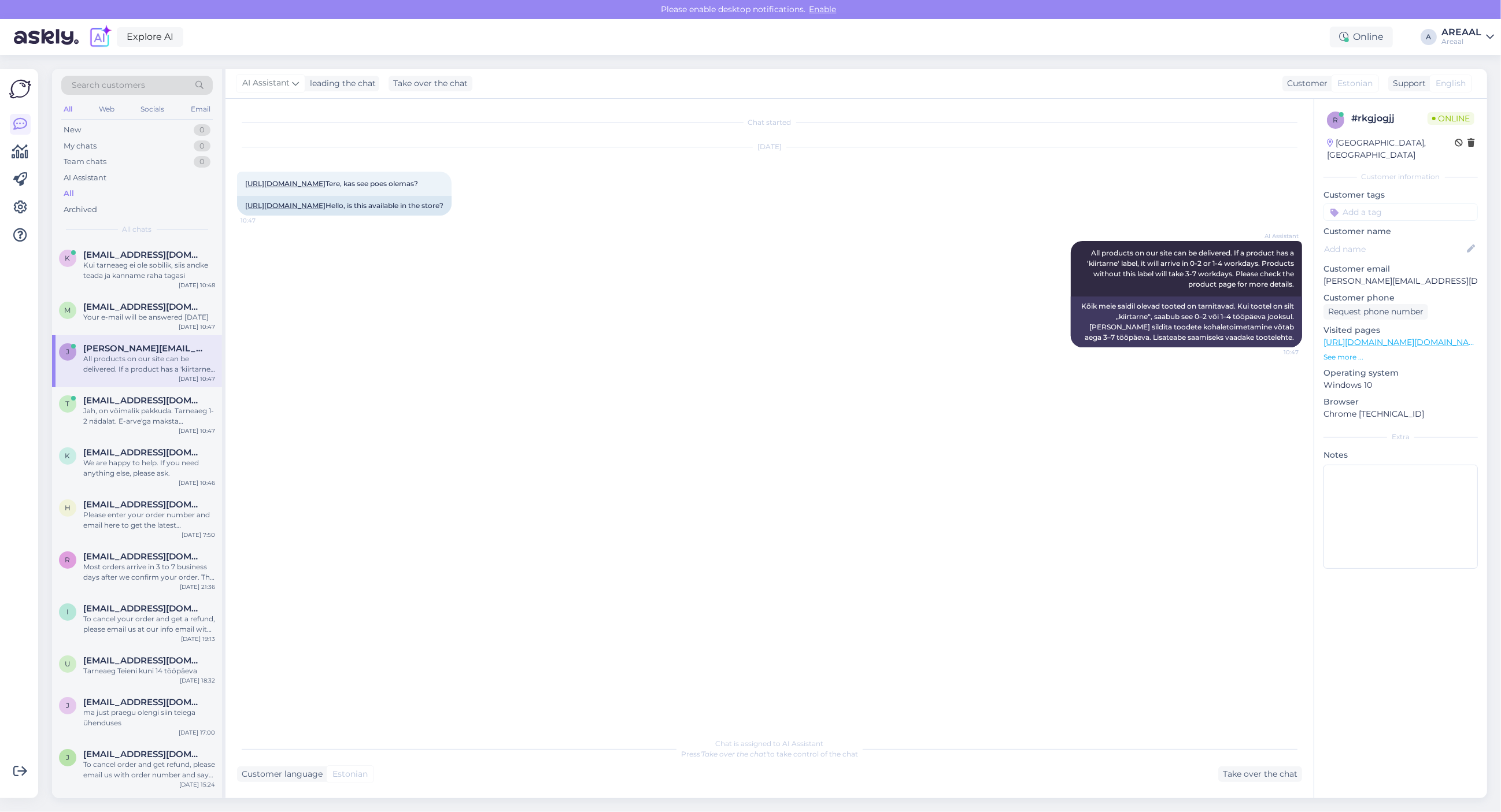
click at [376, 355] on div "AI Assistant All products on our site can be delivered. If a product has a 'kii…" at bounding box center [770, 294] width 1065 height 132
click at [126, 400] on span "[EMAIL_ADDRESS][DOMAIN_NAME]" at bounding box center [143, 400] width 120 height 10
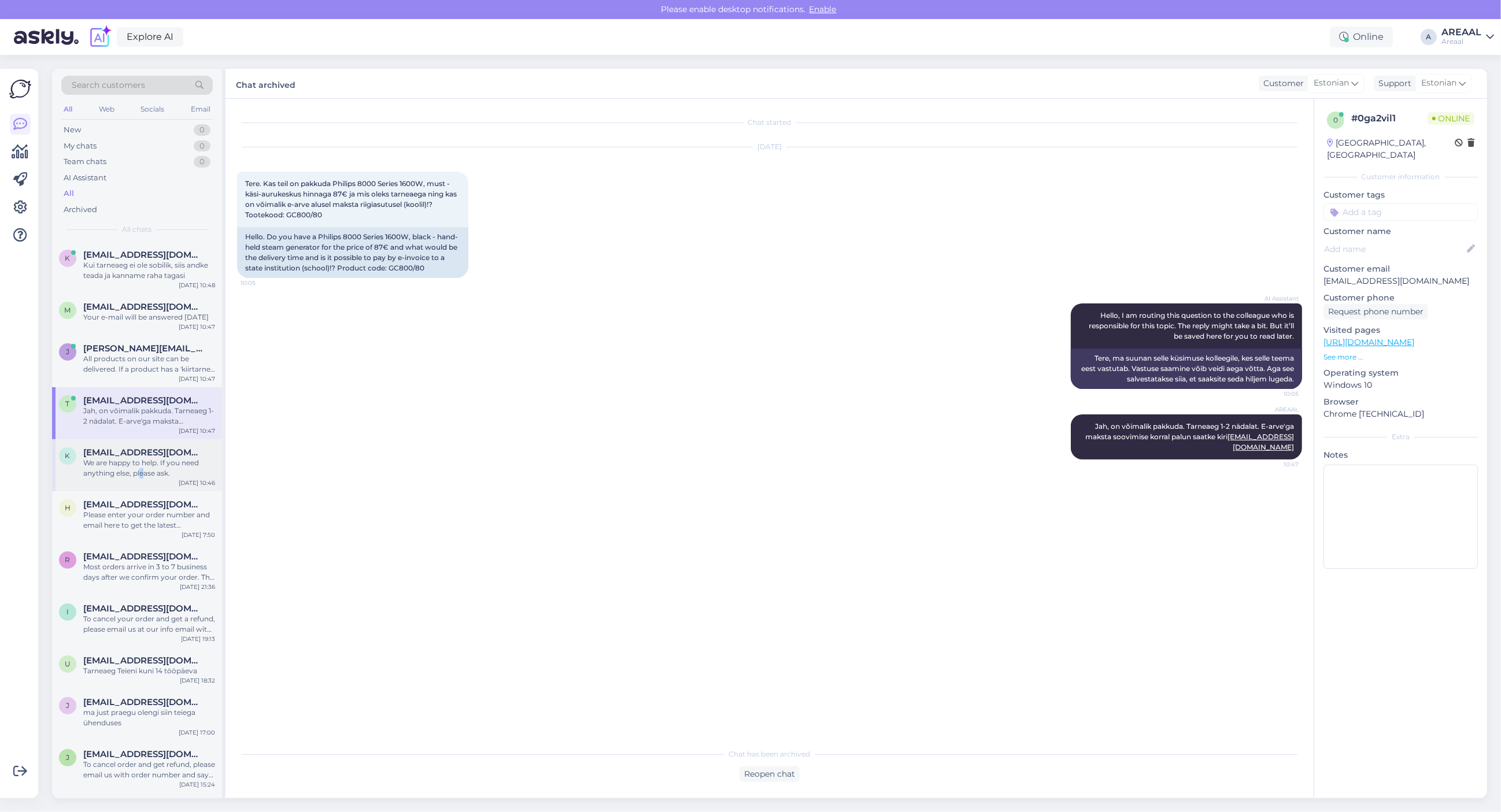
click at [144, 486] on div "k kerstite@gmail.com We are happy to help. If you need anything else, please as…" at bounding box center [136, 465] width 170 height 52
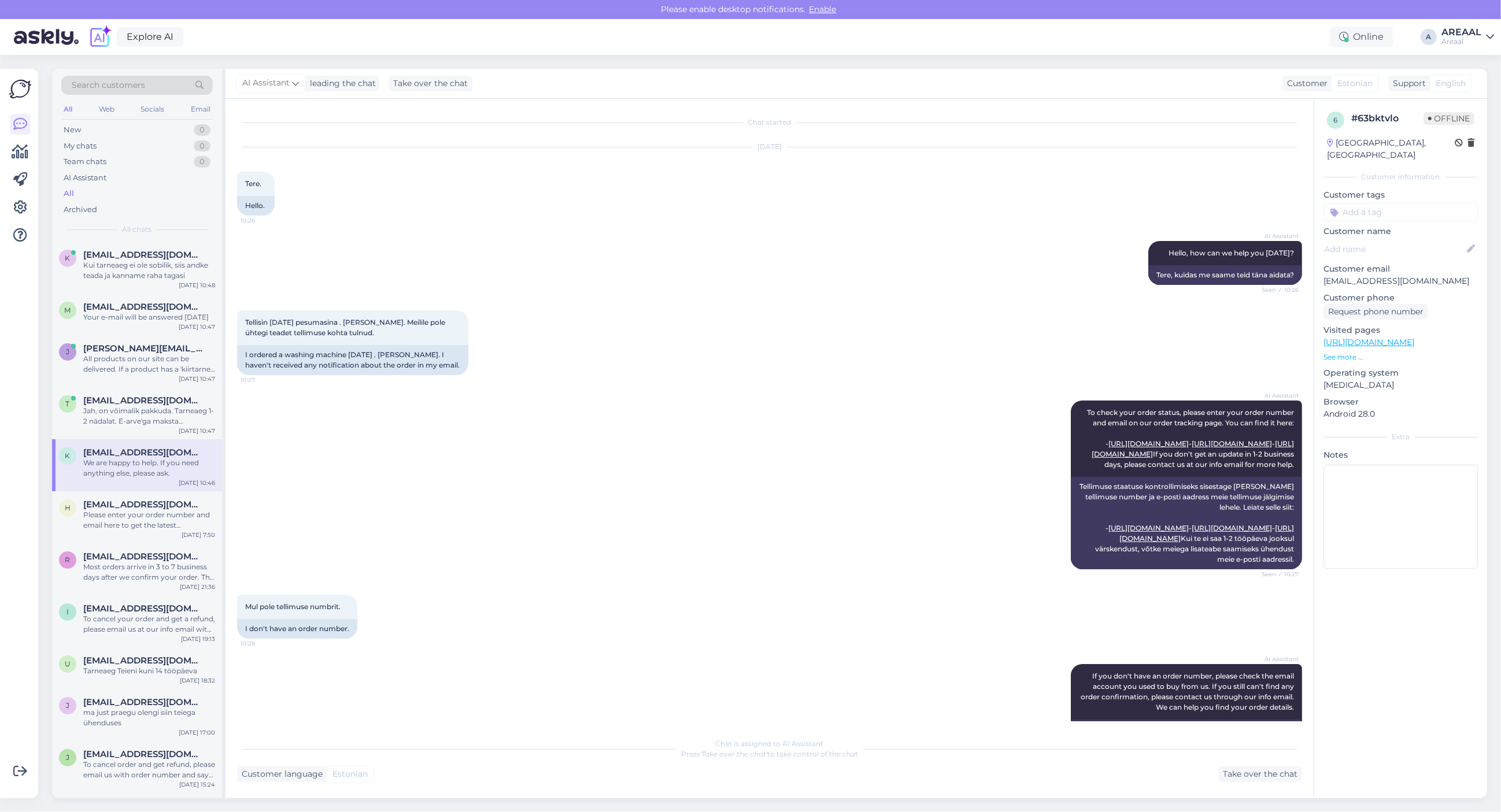
scroll to position [792, 0]
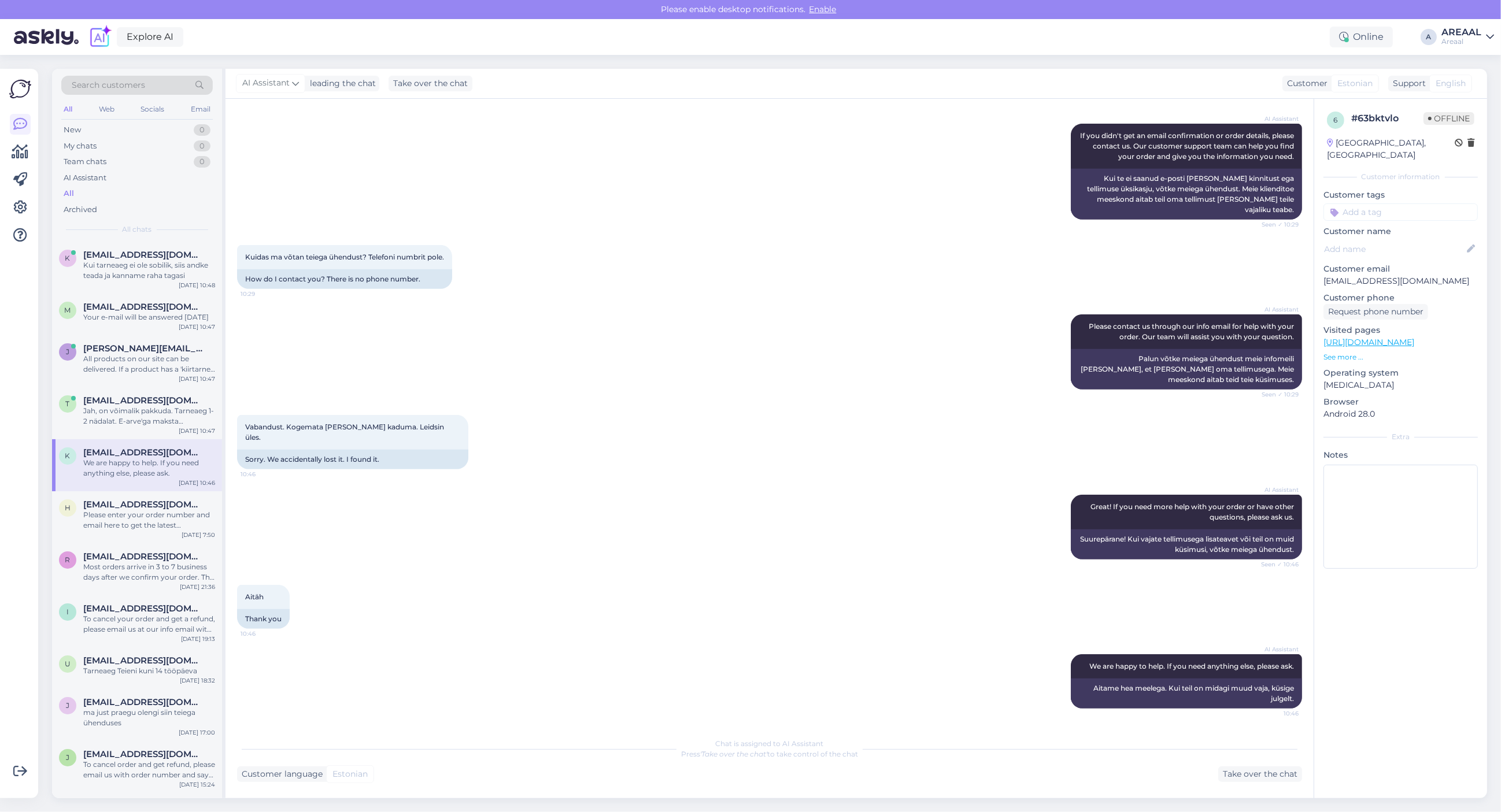
click at [503, 475] on div "Vabandust. Kogemata läks meil kaduma. Leidsin üles. 10:46 Sorry. We accidentall…" at bounding box center [770, 442] width 1065 height 80
click at [184, 515] on div "Please enter your order number and email here to get the latest information on …" at bounding box center [149, 520] width 132 height 21
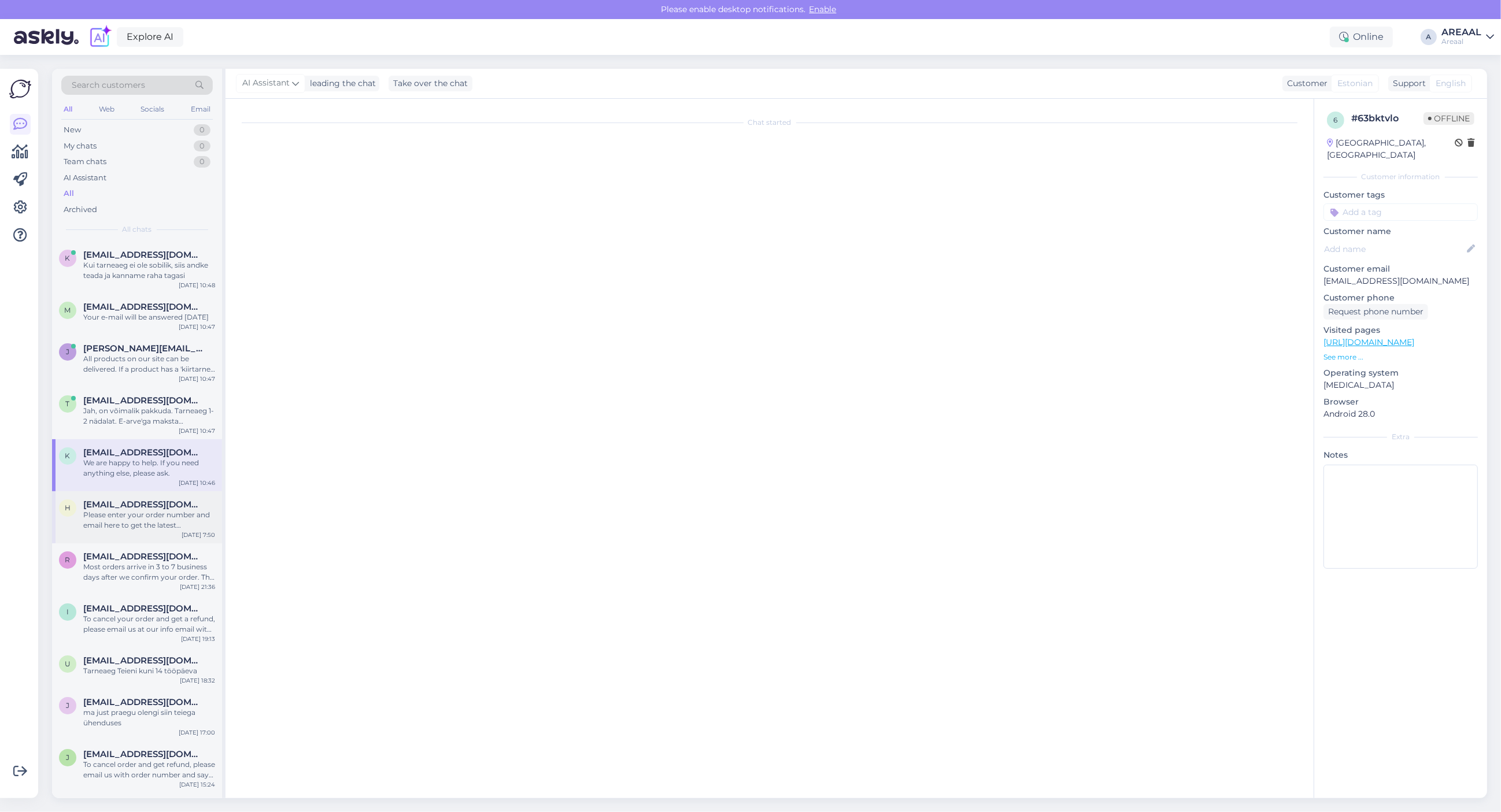
scroll to position [0, 0]
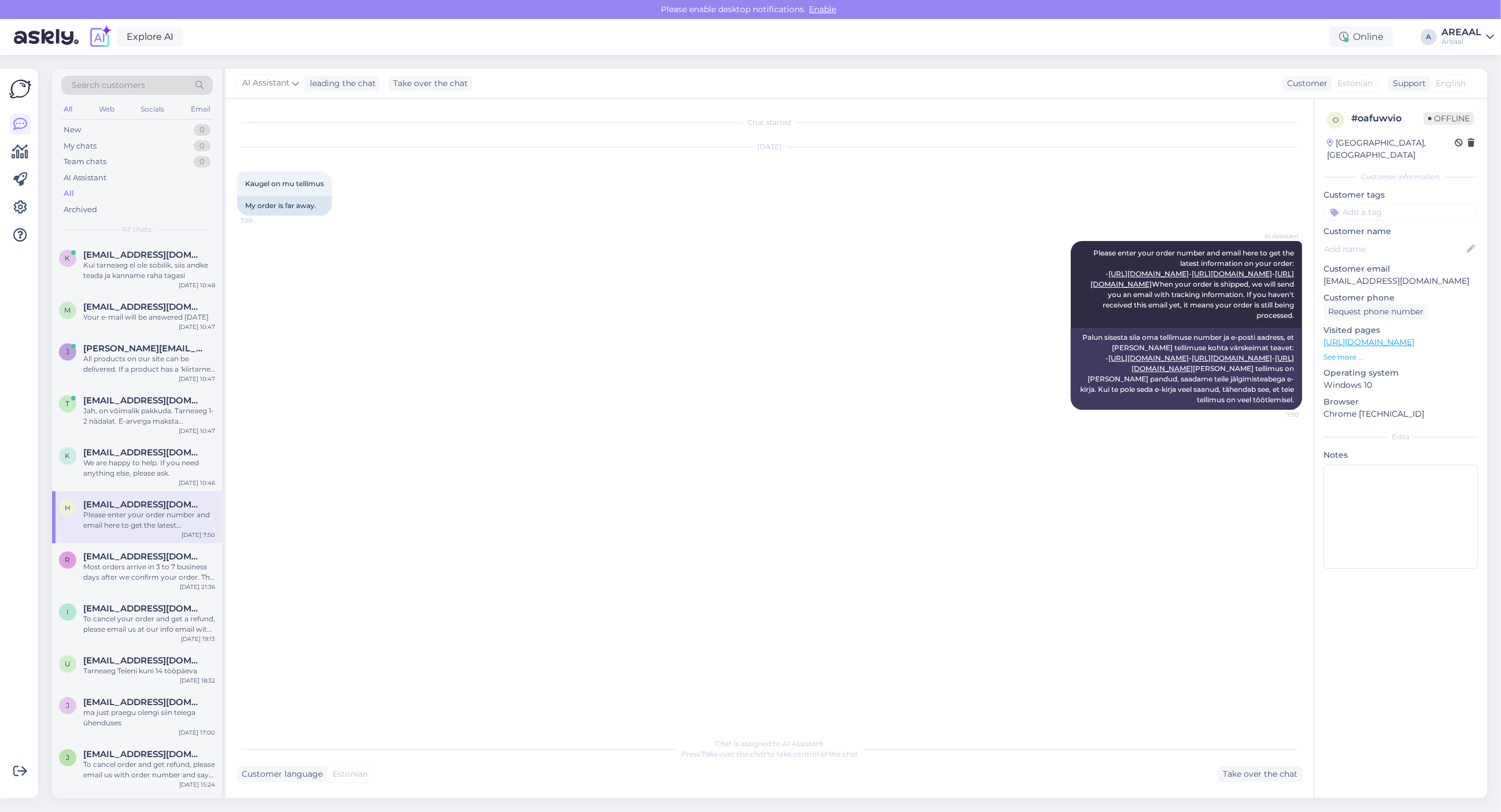
click at [807, 315] on div "AI Assistant Please enter your order number and email here to get the latest in…" at bounding box center [770, 325] width 1065 height 194
click at [483, 474] on div "Chat started Oct 14 2025 Kaugel on mu tellimus 7:50 My order is far away. AI As…" at bounding box center [775, 416] width 1076 height 611
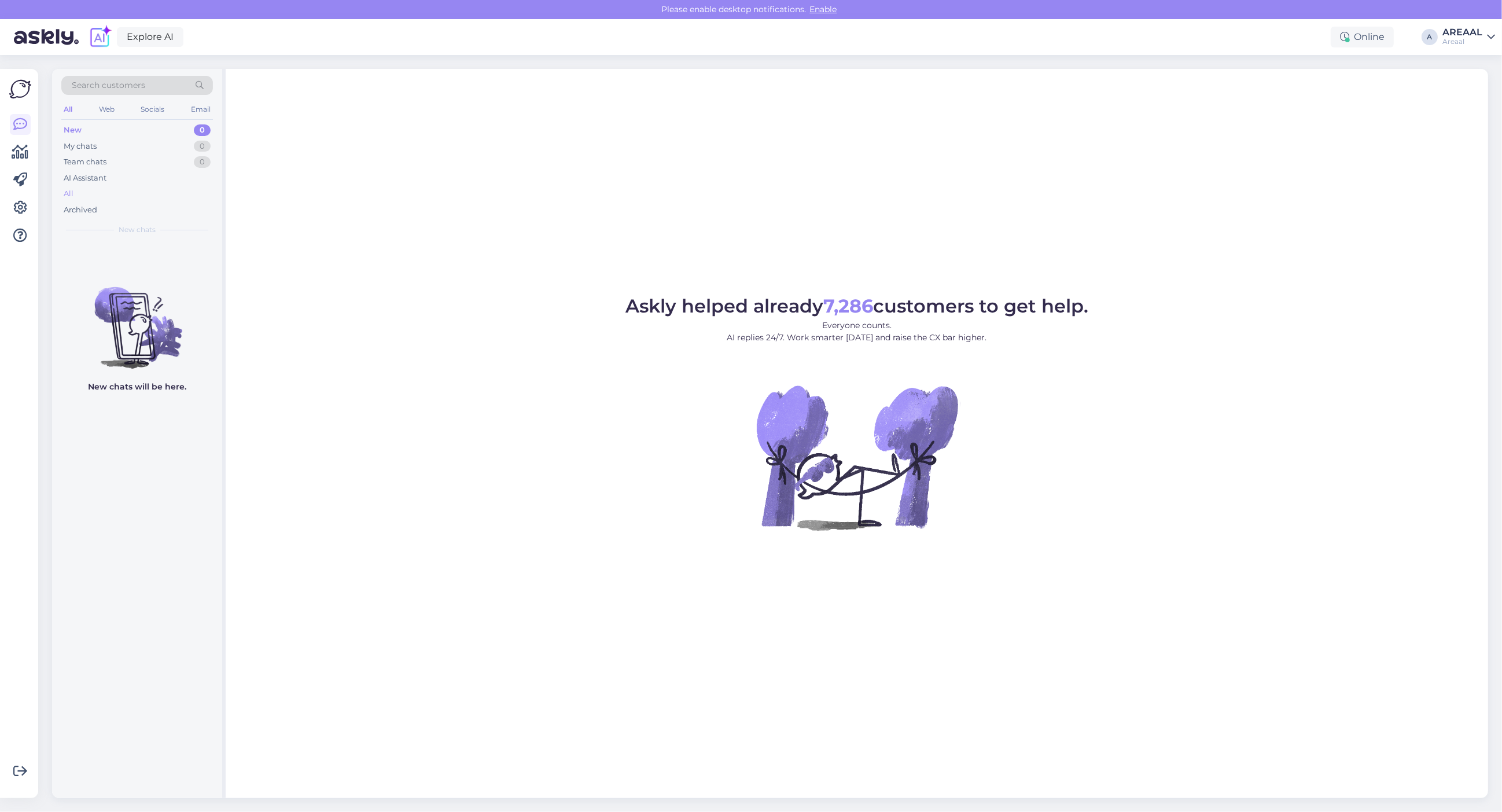
click at [162, 195] on div "All" at bounding box center [137, 193] width 152 height 16
click at [180, 262] on div "Your order should arrive in 3-7 business days. We will email you tracking detai…" at bounding box center [149, 271] width 132 height 21
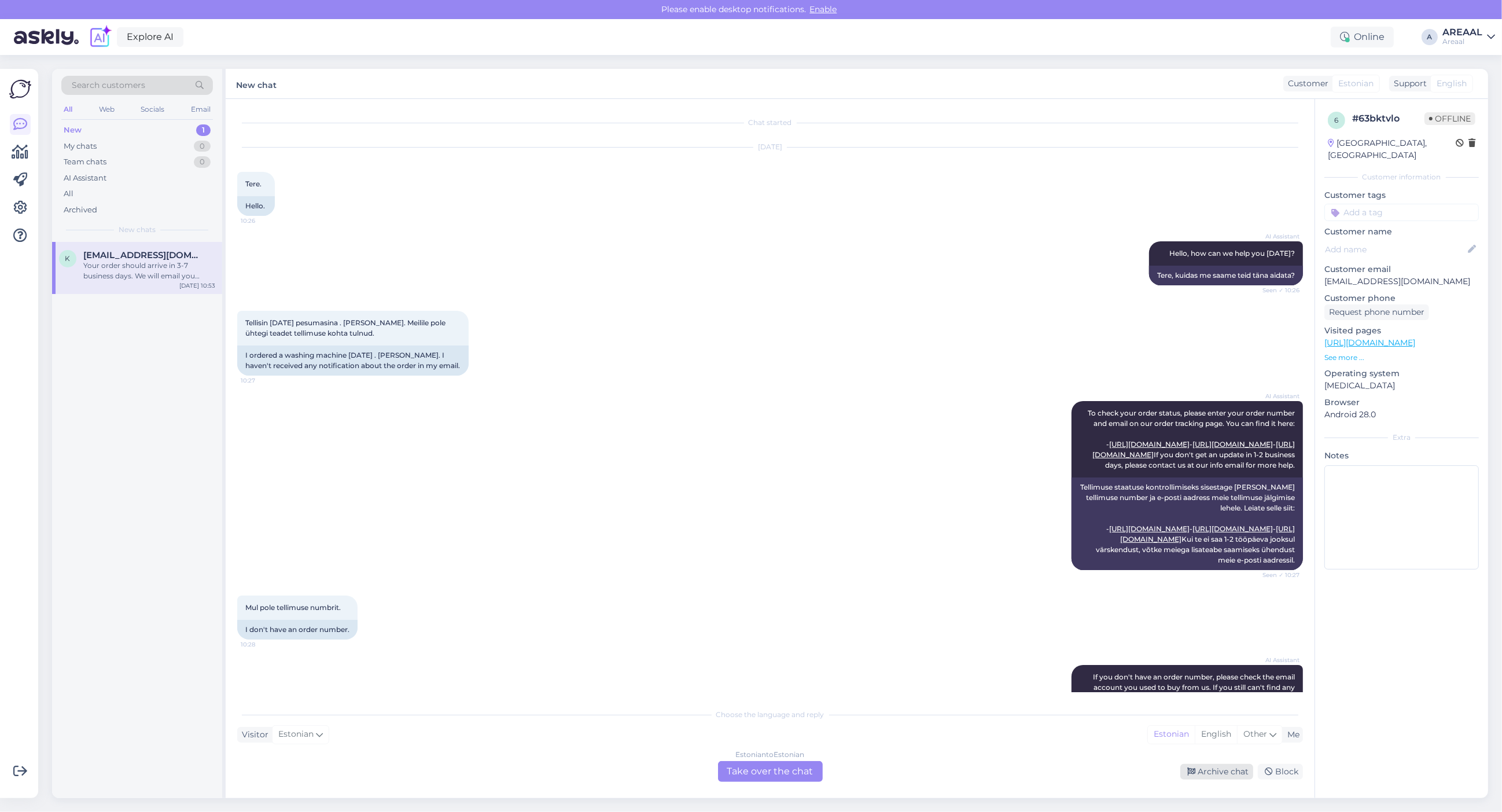
click at [1235, 765] on div "Archive chat" at bounding box center [1217, 771] width 73 height 16
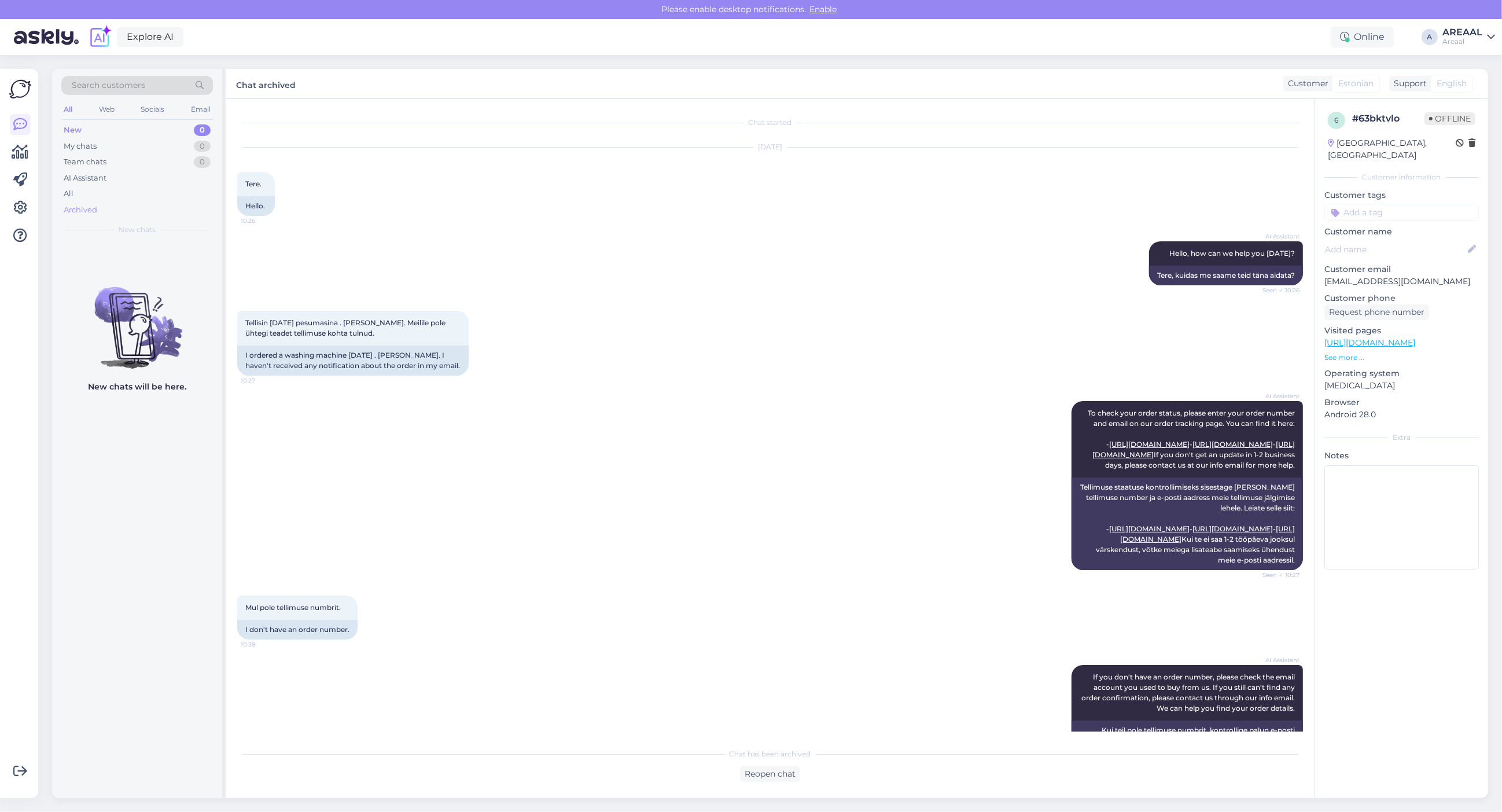
click at [121, 203] on div "Archived" at bounding box center [137, 210] width 152 height 16
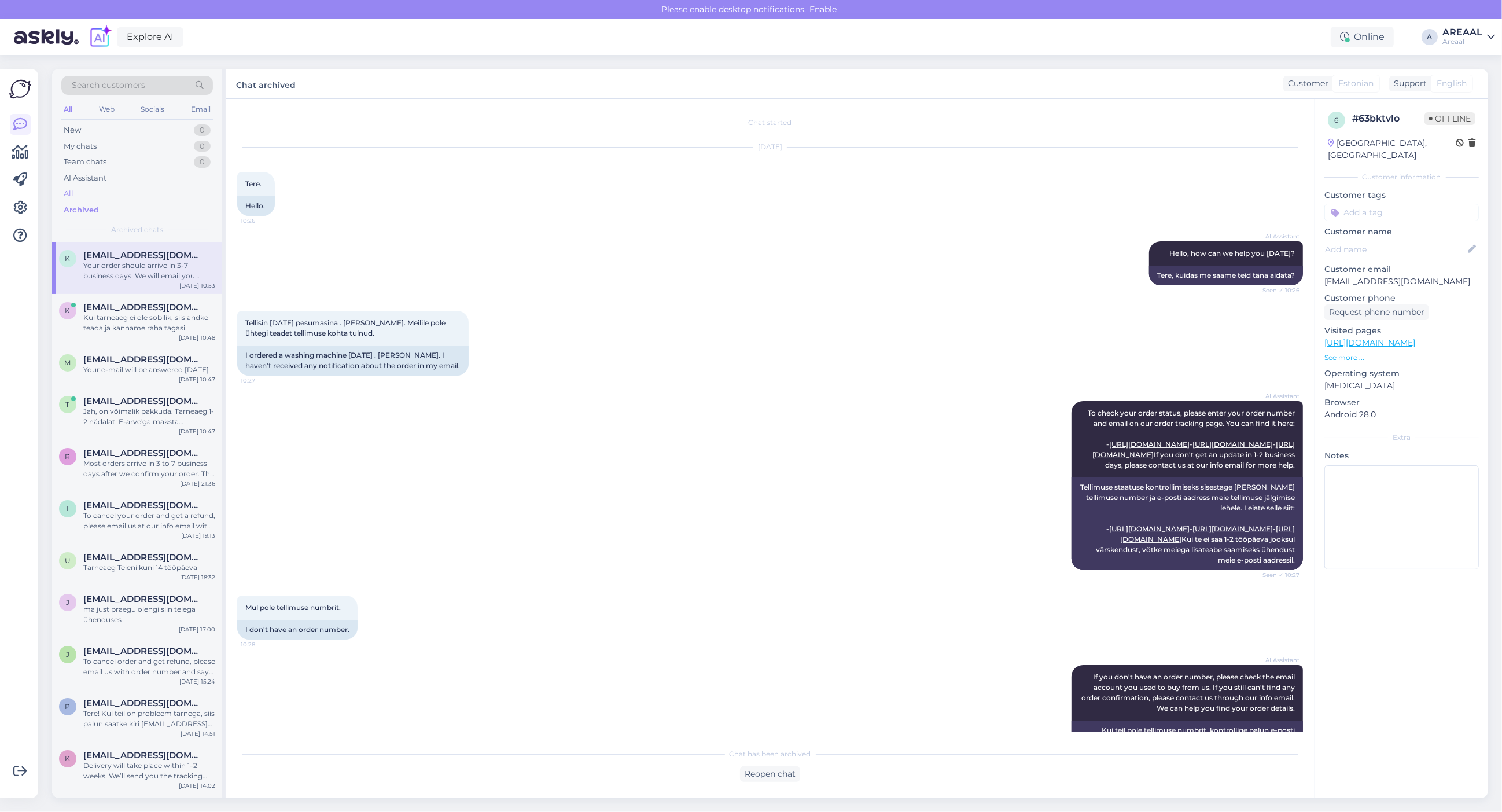
click at [119, 195] on div "All" at bounding box center [137, 193] width 152 height 16
click at [1474, 28] on div "AREAAL" at bounding box center [1462, 32] width 40 height 9
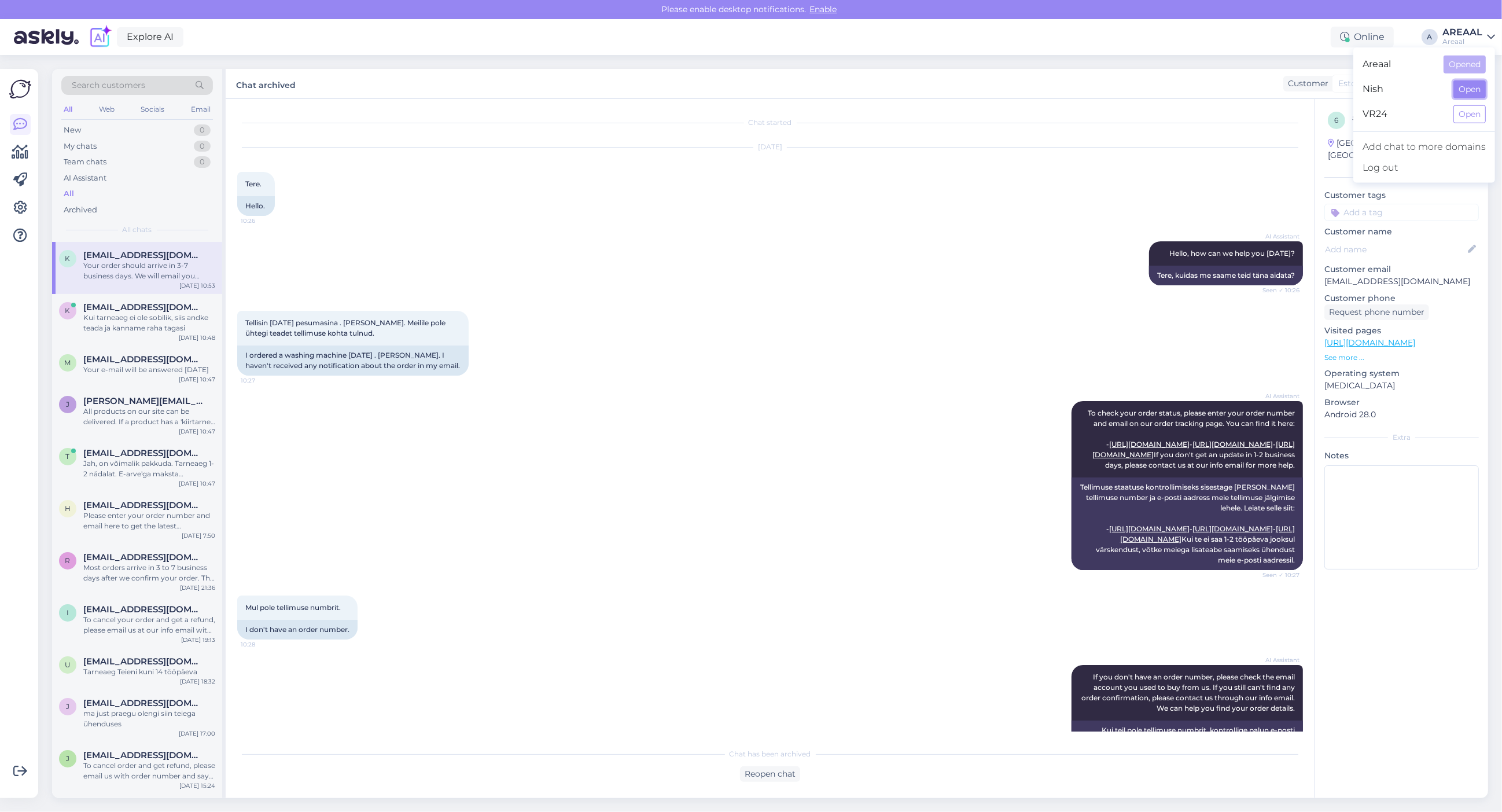
click at [1482, 96] on button "Open" at bounding box center [1469, 89] width 32 height 18
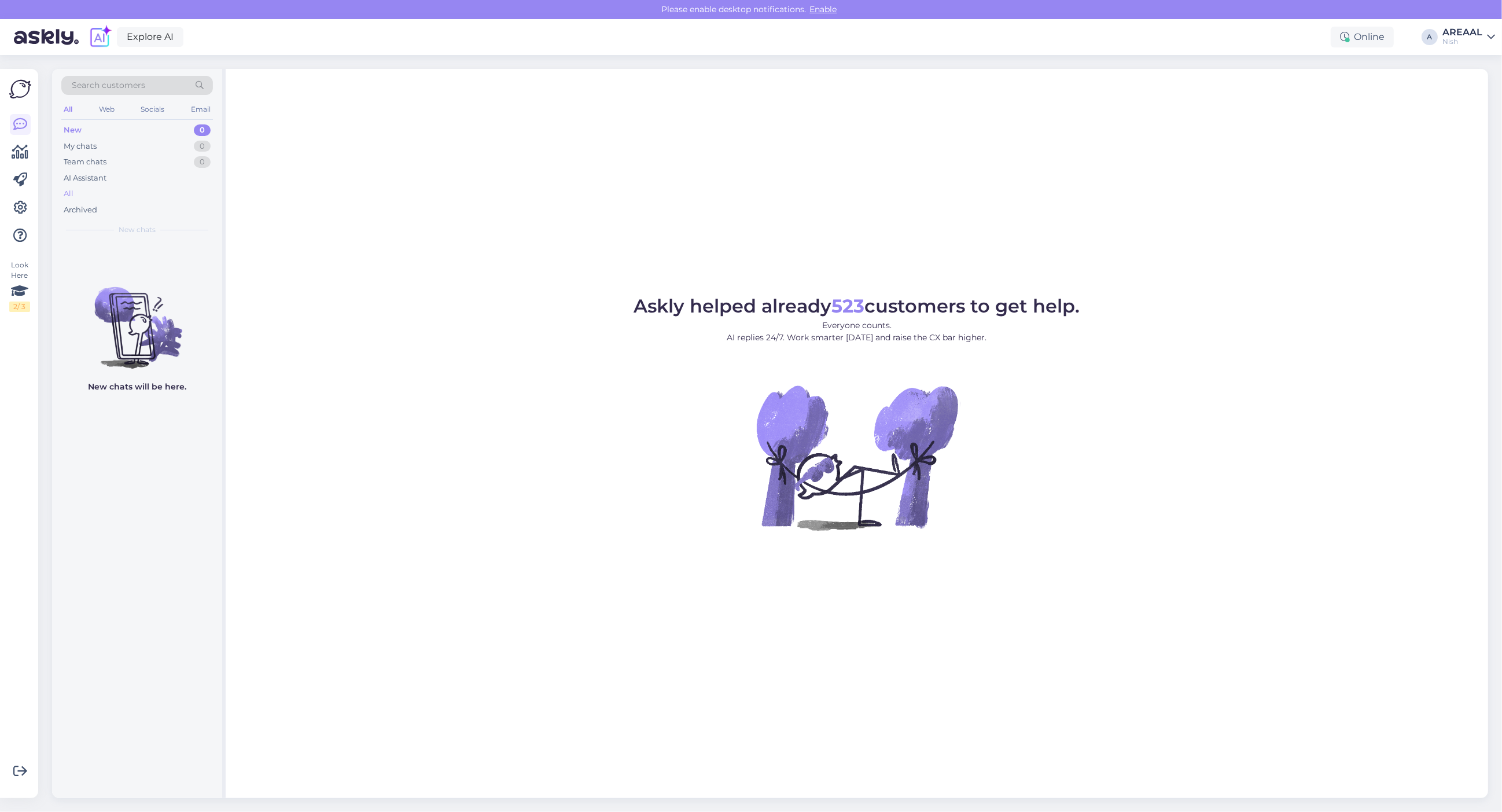
click at [115, 192] on div "All" at bounding box center [137, 193] width 152 height 16
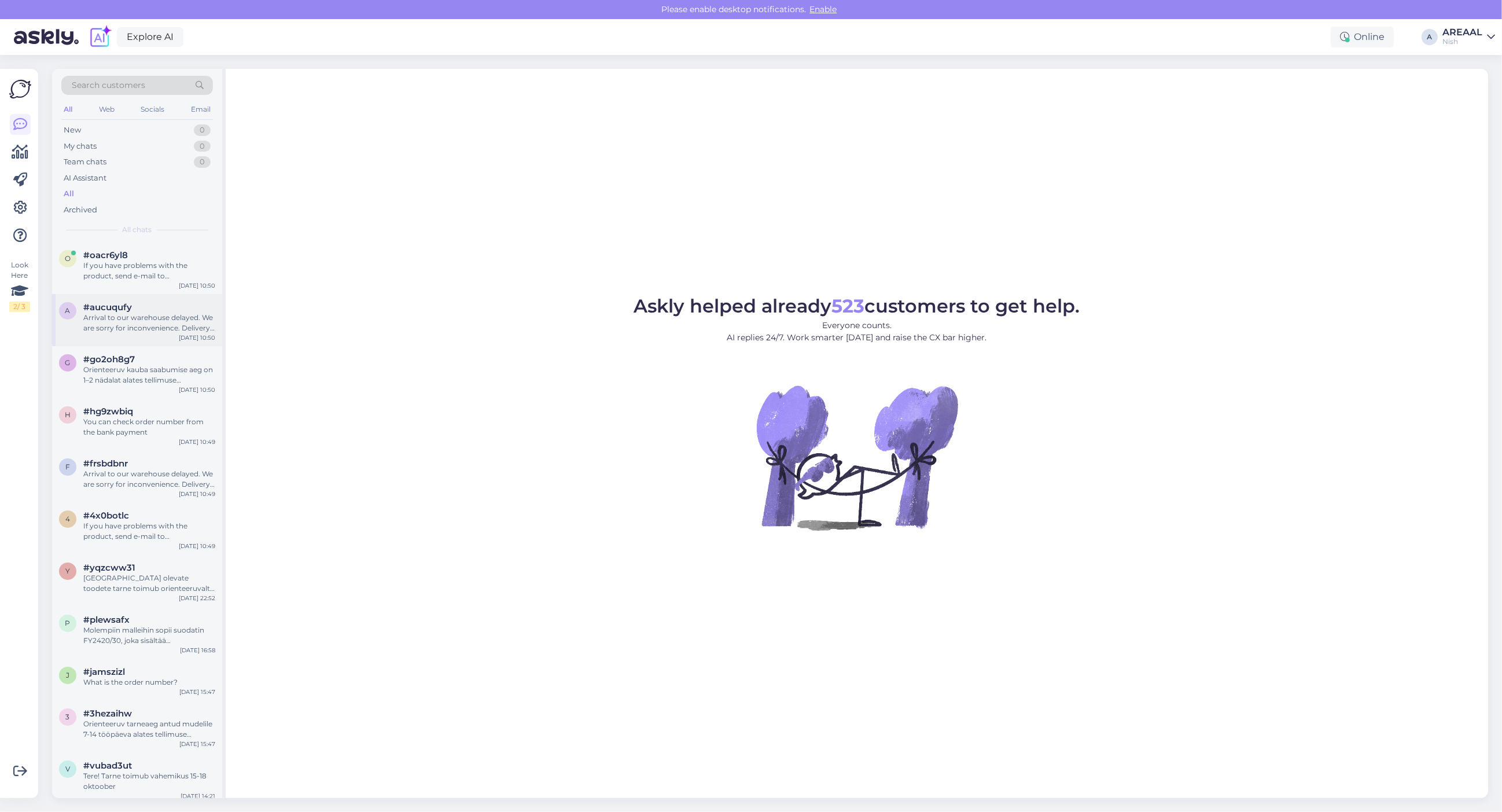
click at [130, 298] on div "a #aucuqufy Arrival to our warehouse delayed. We are sorry for inconvenience. D…" at bounding box center [136, 319] width 170 height 52
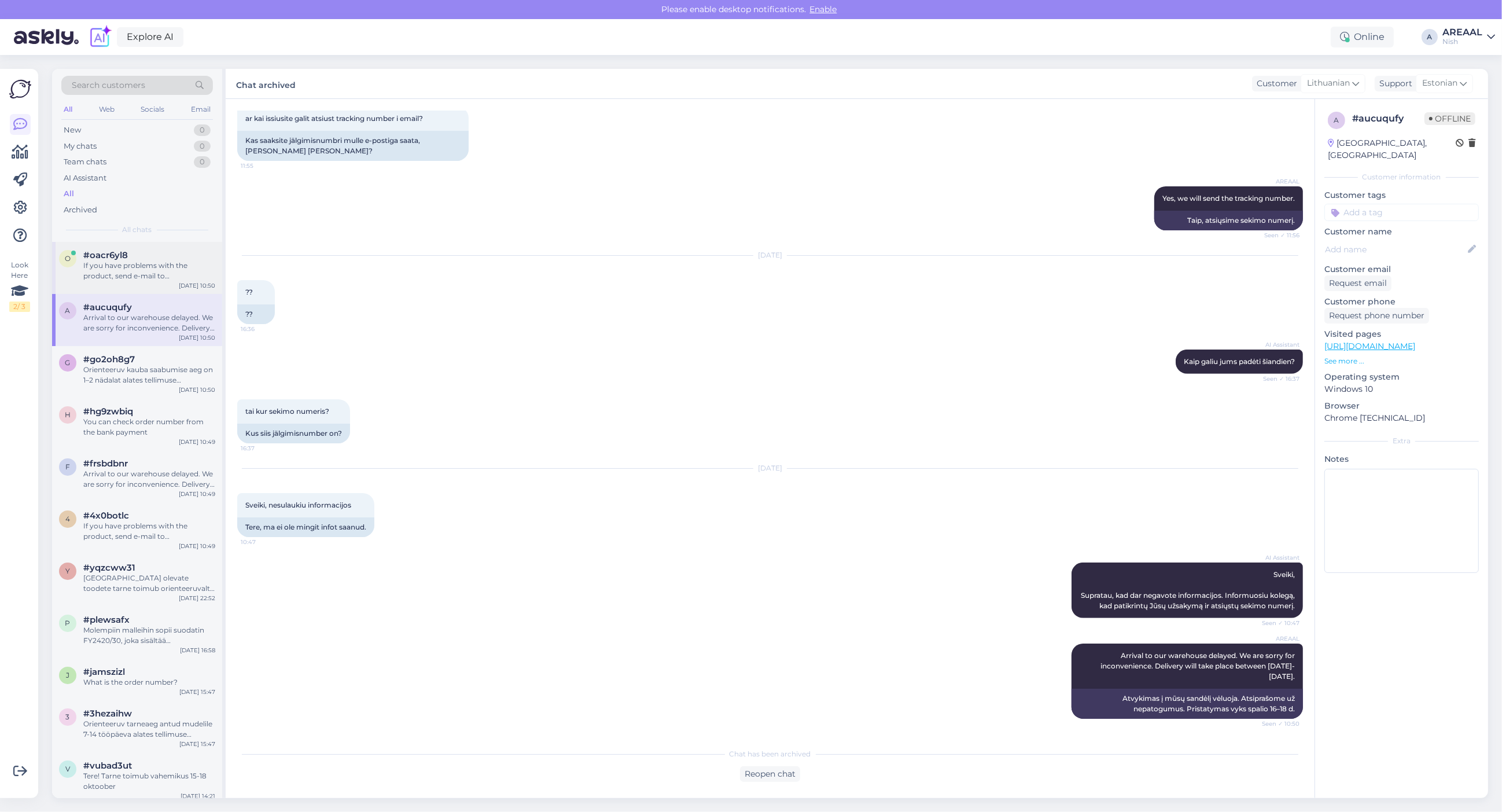
click at [133, 284] on div "o #oacr6yl8 If you have problems with the product, send e-mail to info@viediegr…" at bounding box center [136, 268] width 170 height 52
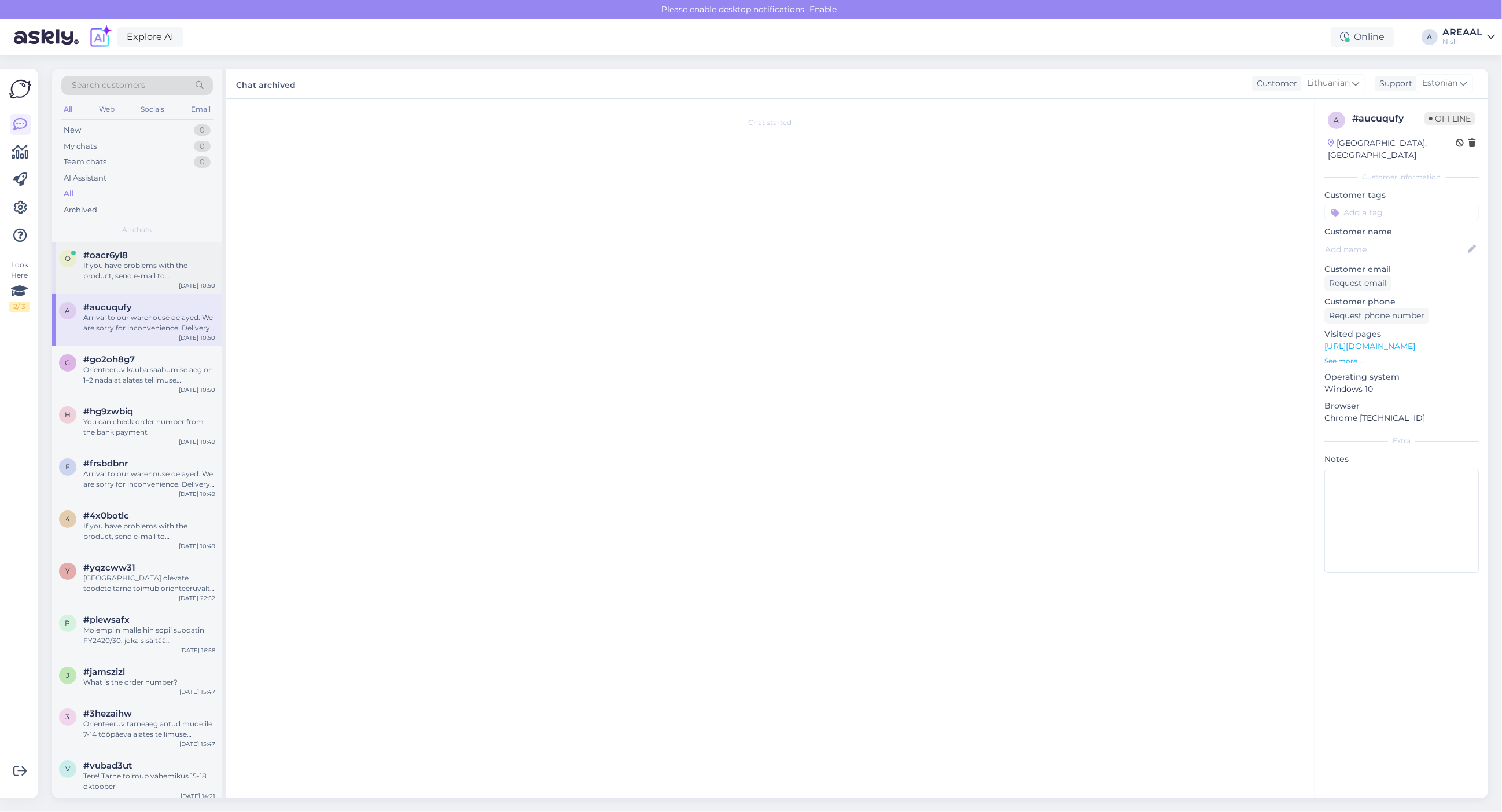
scroll to position [3481, 0]
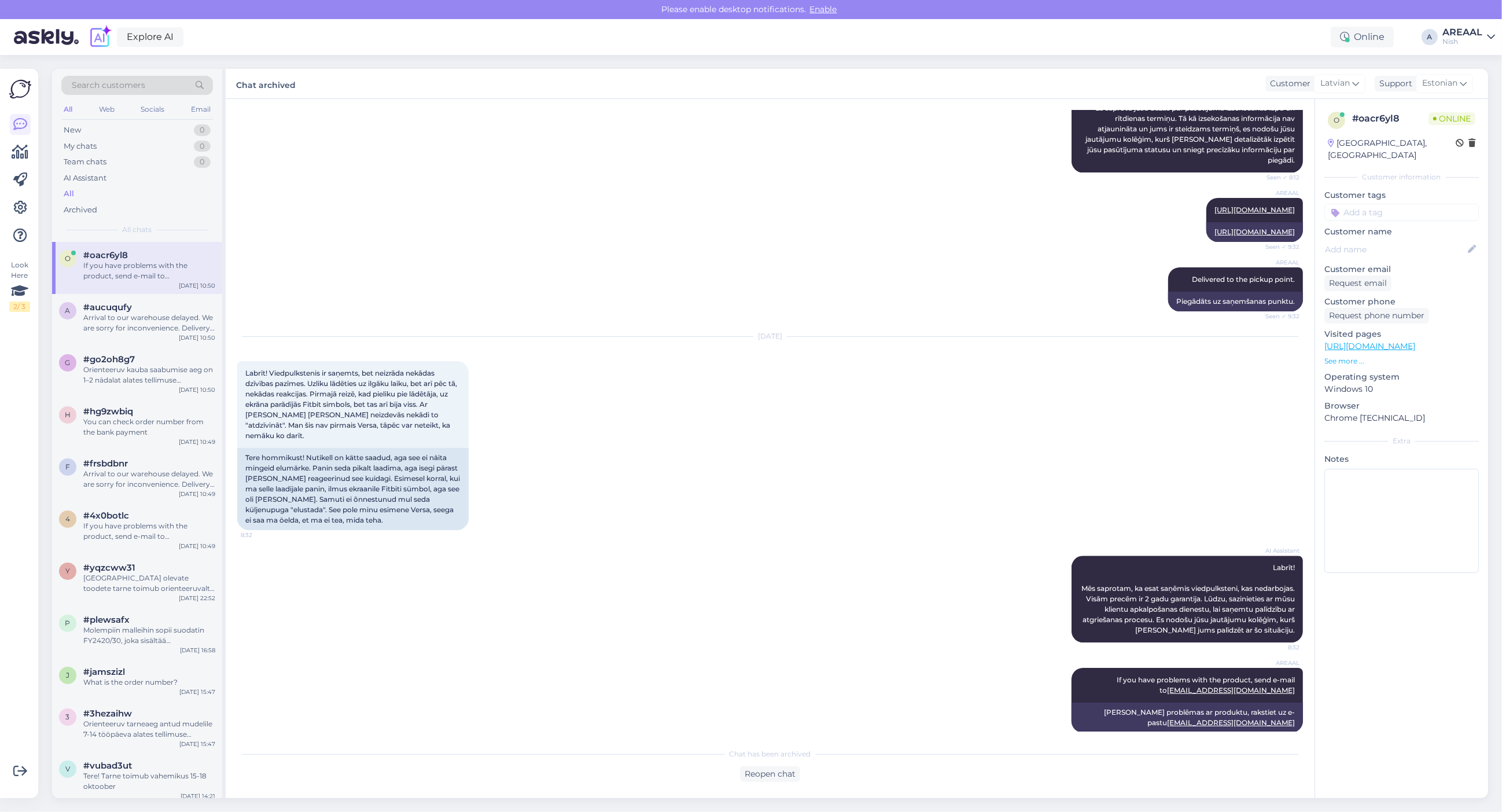
click at [1464, 39] on div "Nish" at bounding box center [1462, 41] width 40 height 9
click at [1467, 66] on button "Open" at bounding box center [1469, 64] width 32 height 18
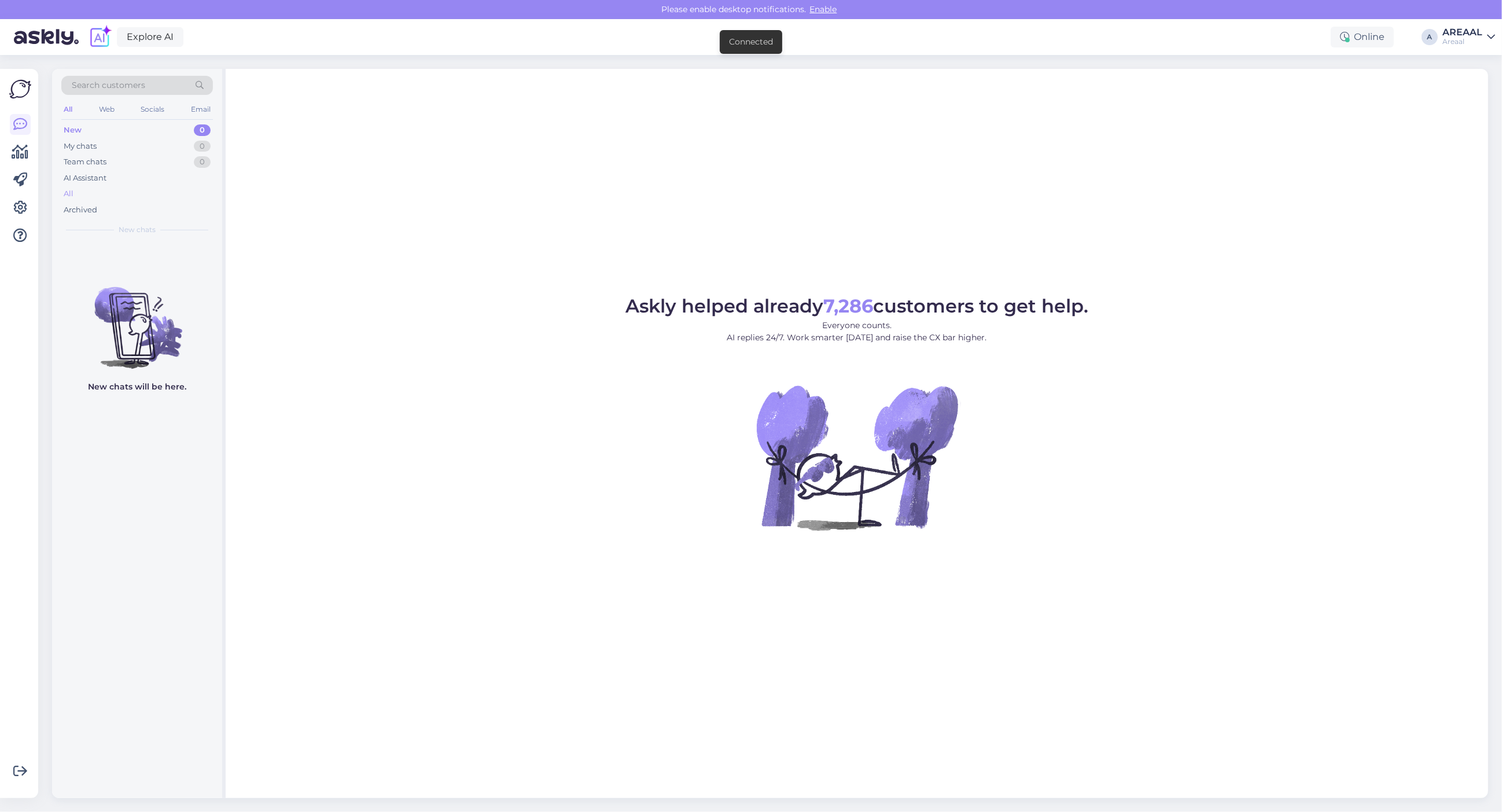
click at [101, 188] on div "All" at bounding box center [137, 193] width 152 height 16
click at [117, 200] on div "All" at bounding box center [137, 193] width 152 height 16
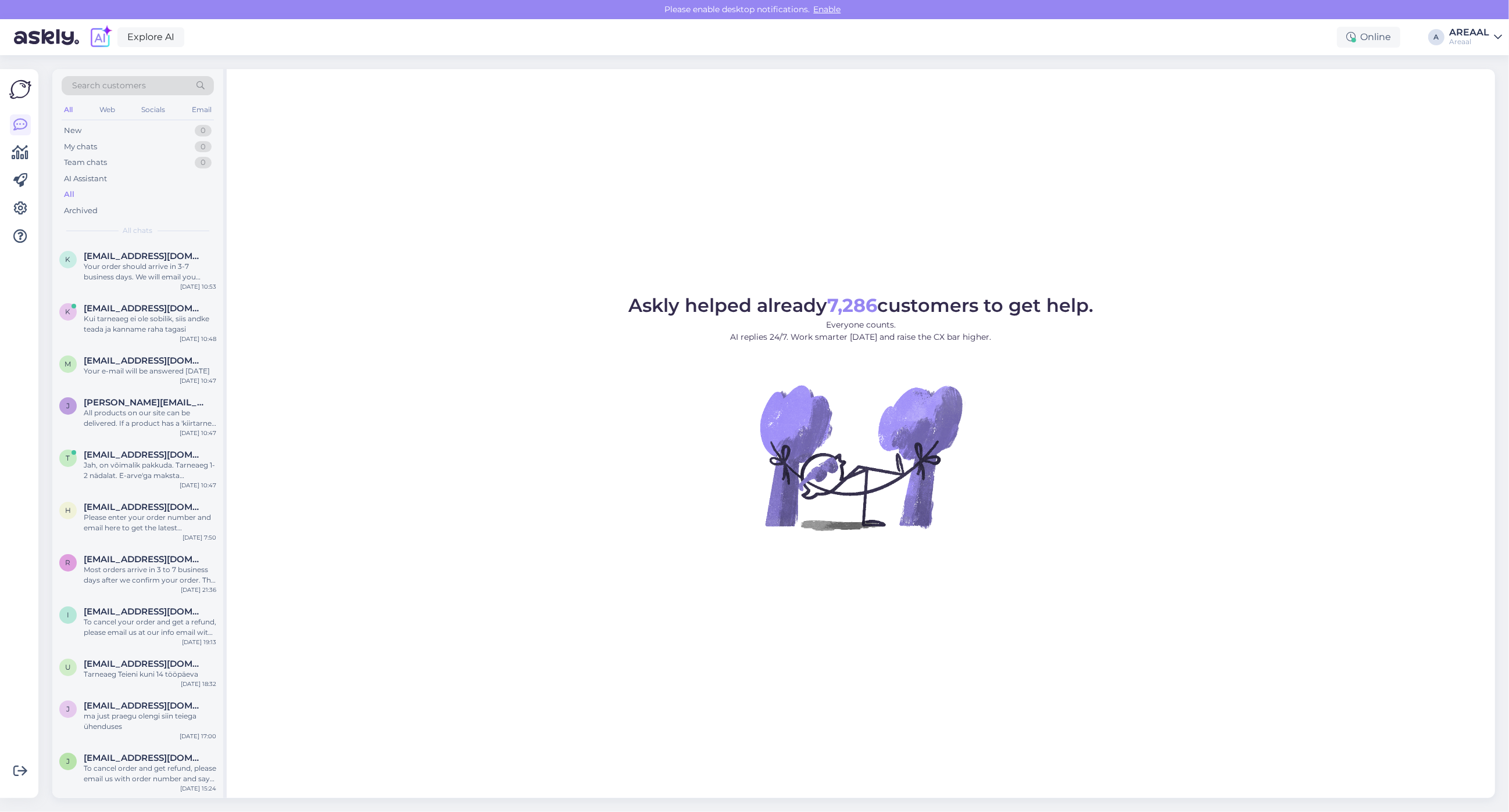
click at [115, 195] on div "All" at bounding box center [138, 194] width 152 height 16
click at [1475, 43] on div "Areaal" at bounding box center [1469, 41] width 40 height 9
click at [1486, 92] on button "Open" at bounding box center [1476, 90] width 32 height 18
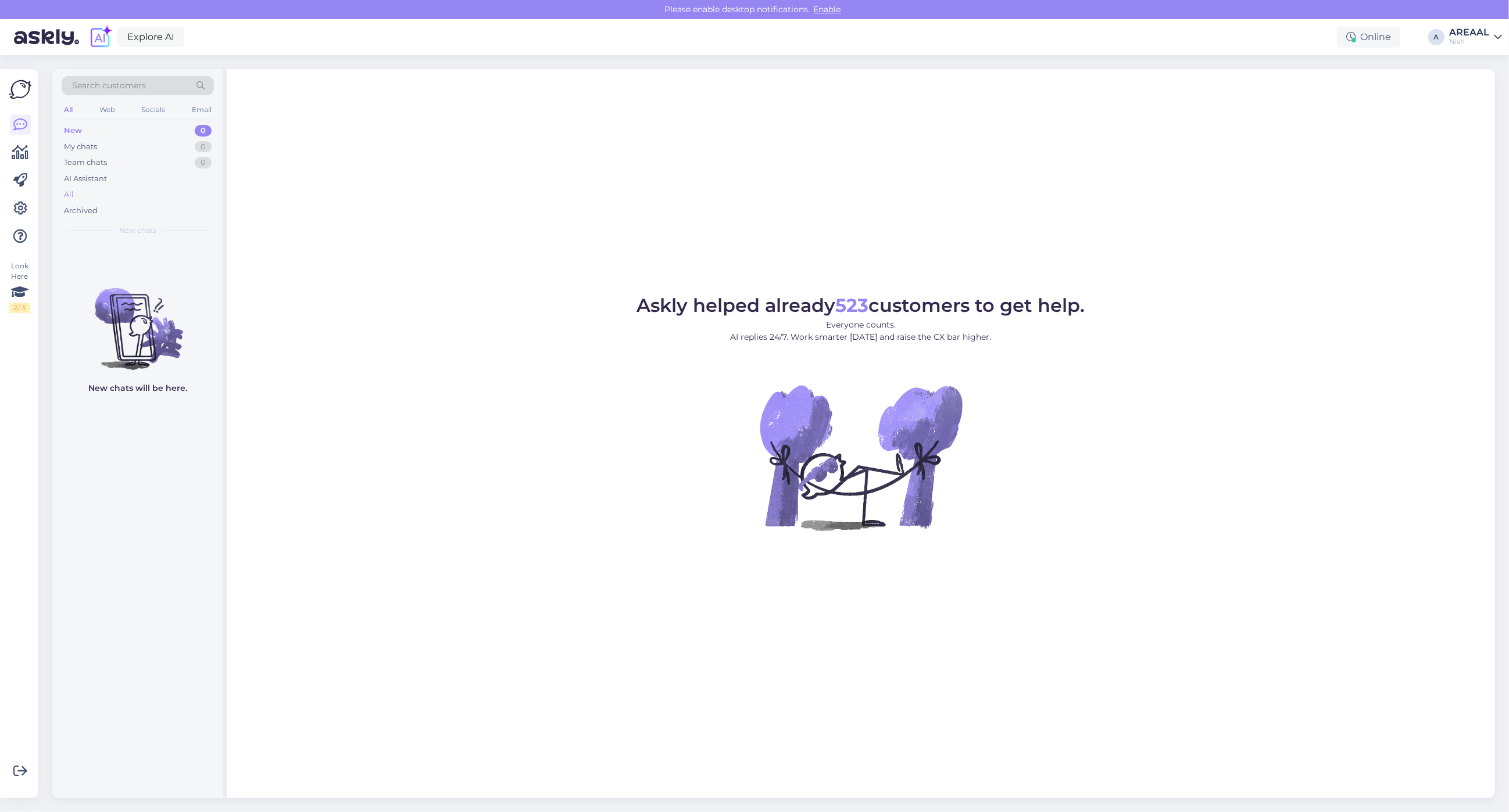
click at [160, 190] on div "All" at bounding box center [138, 194] width 152 height 16
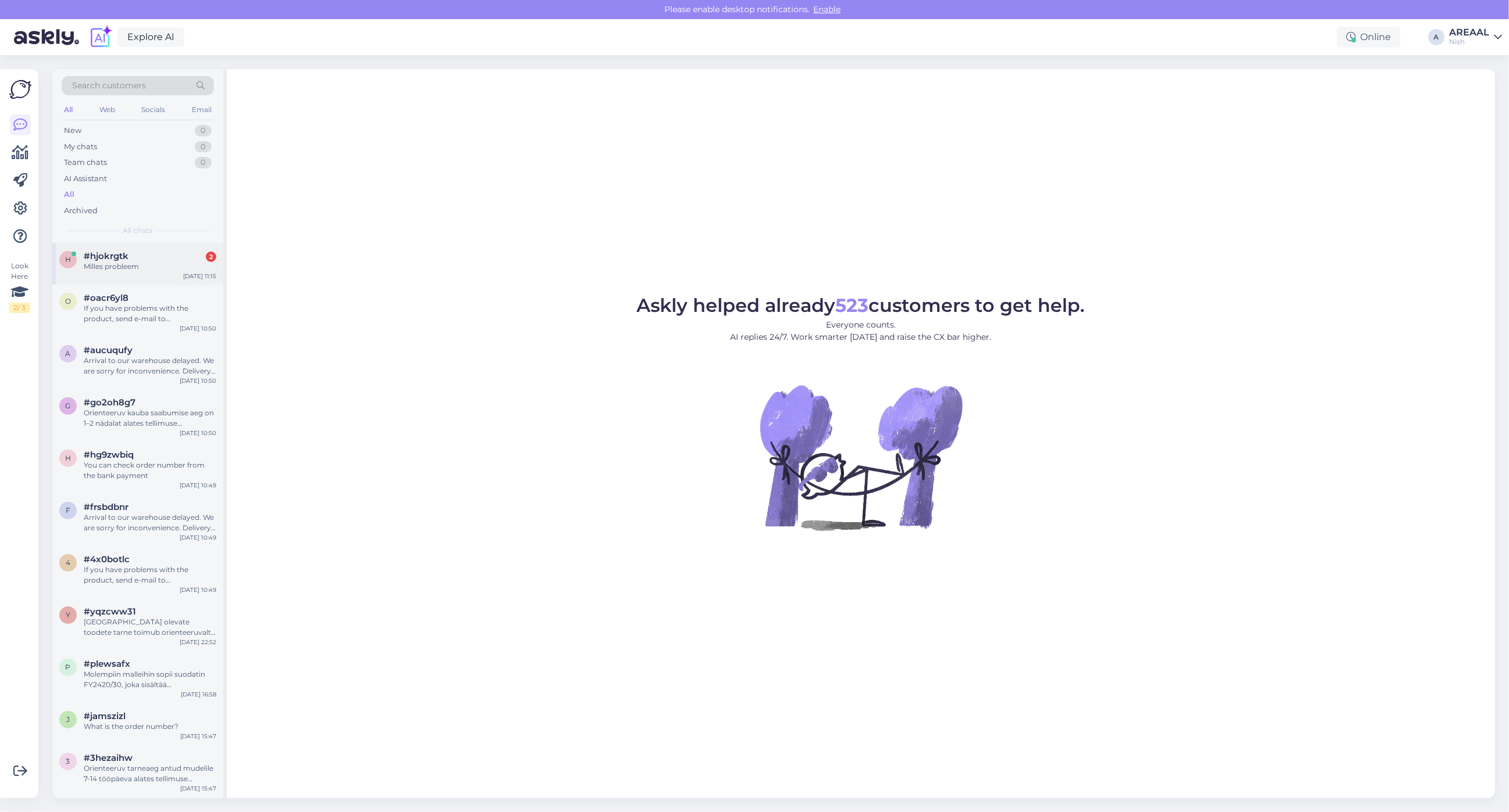
click at [152, 271] on div "Milles probleem" at bounding box center [150, 267] width 132 height 11
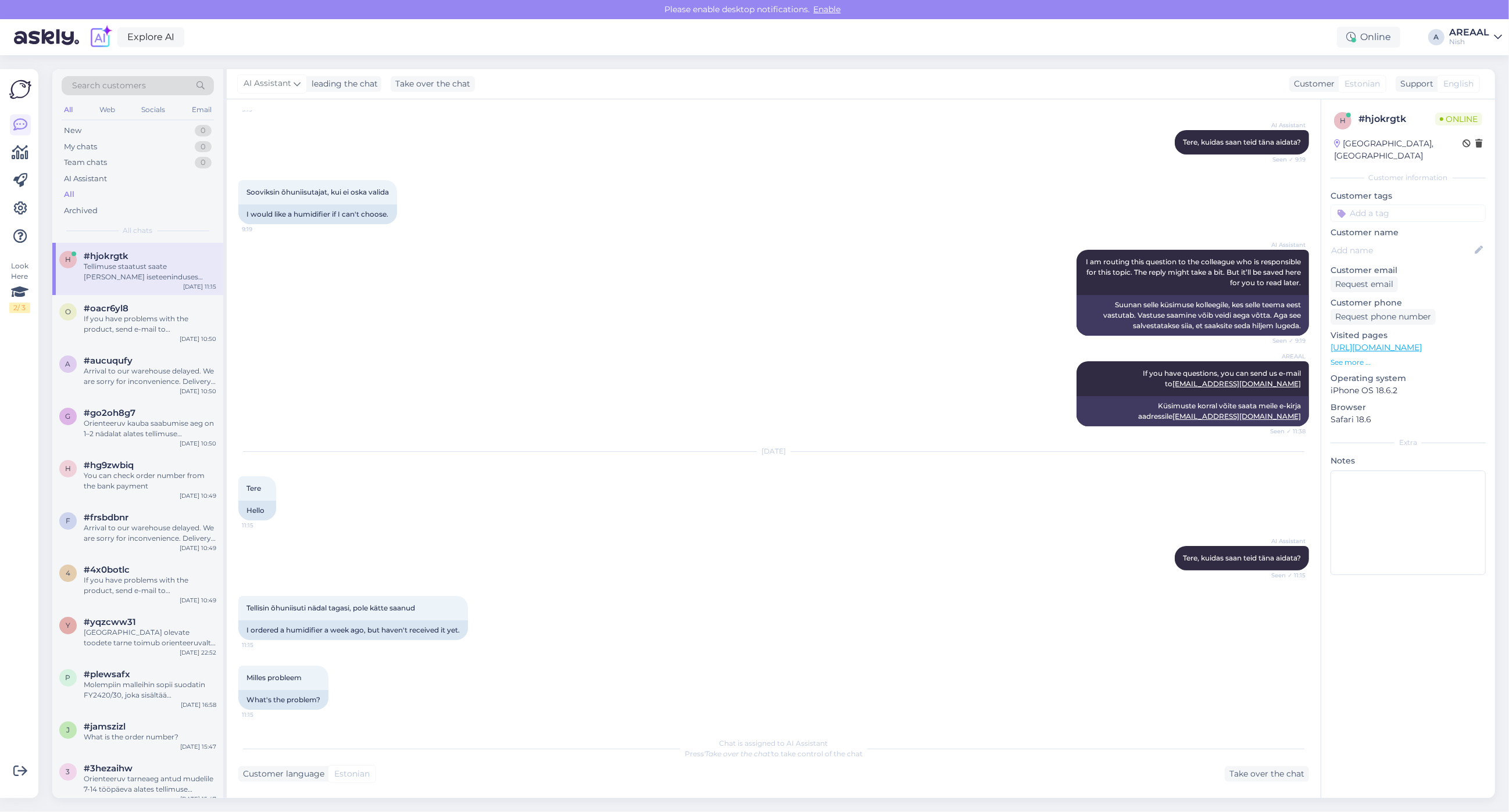
scroll to position [205, 0]
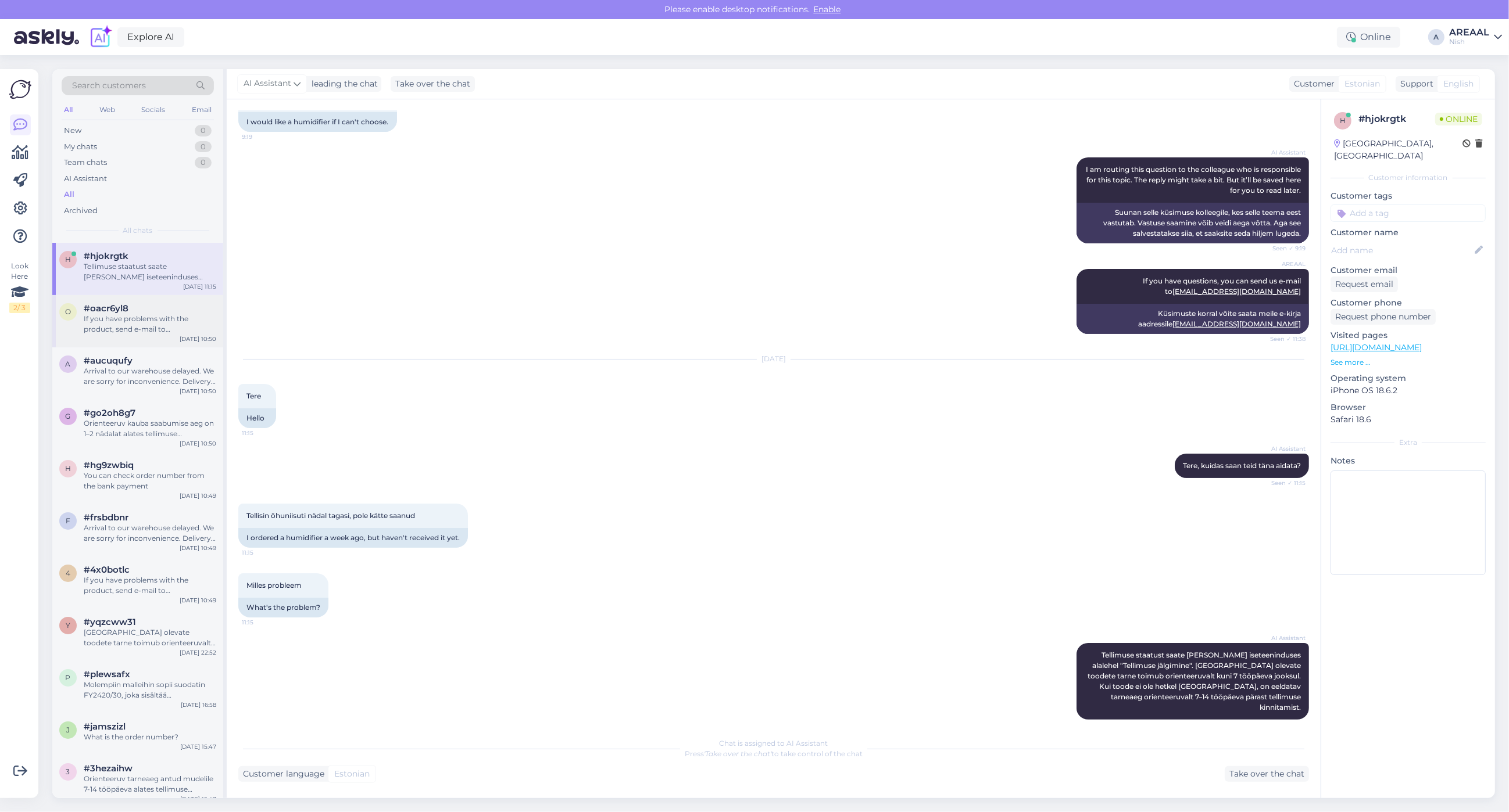
click at [181, 327] on div "If you have problems with the product, send e-mail to info@viediegredzeni.lv" at bounding box center [150, 324] width 132 height 21
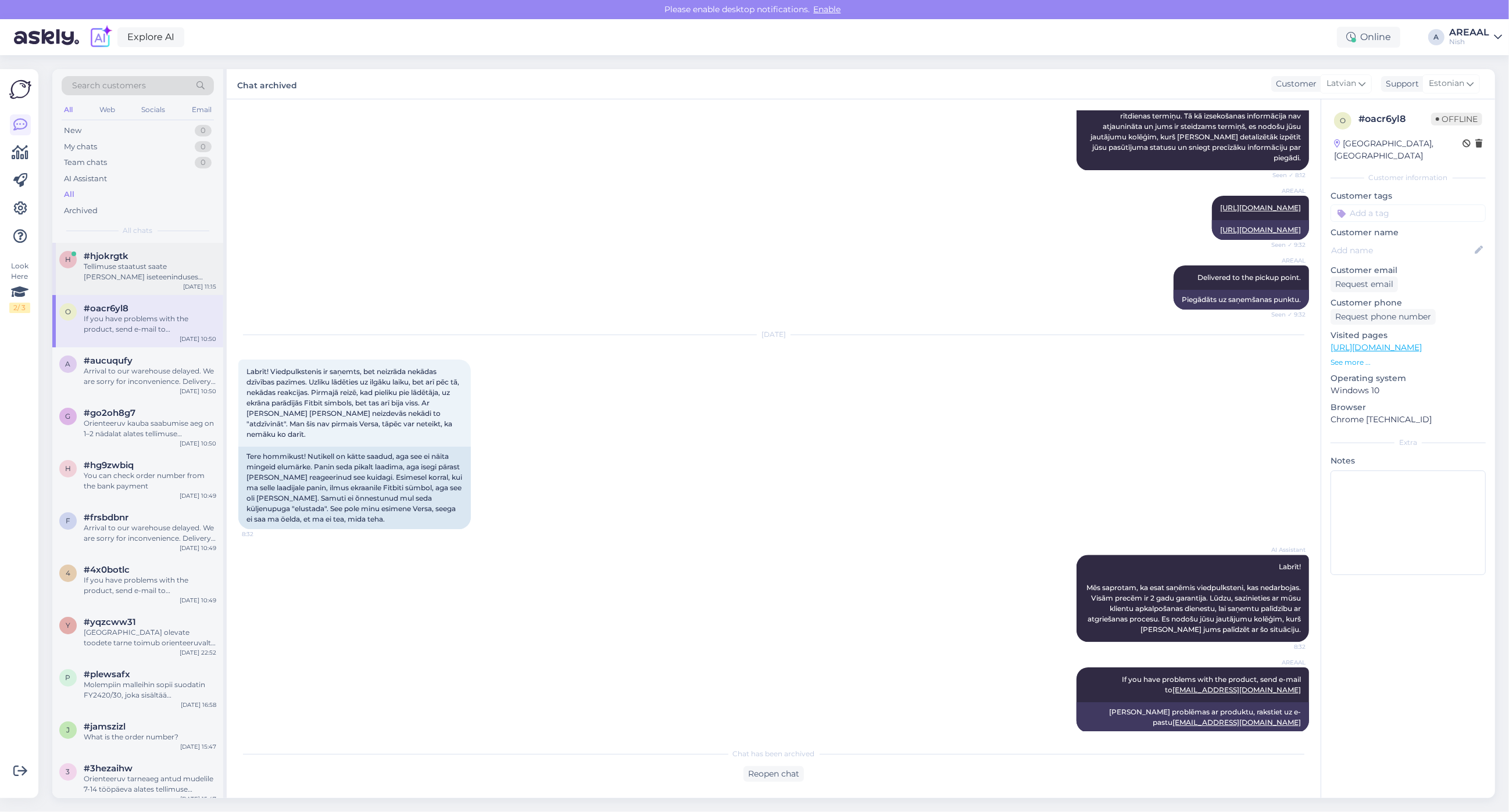
click at [159, 277] on div "Tellimuse staatust saate [PERSON_NAME] iseteeninduses alalehel "Tellimuse jälgi…" at bounding box center [150, 272] width 132 height 21
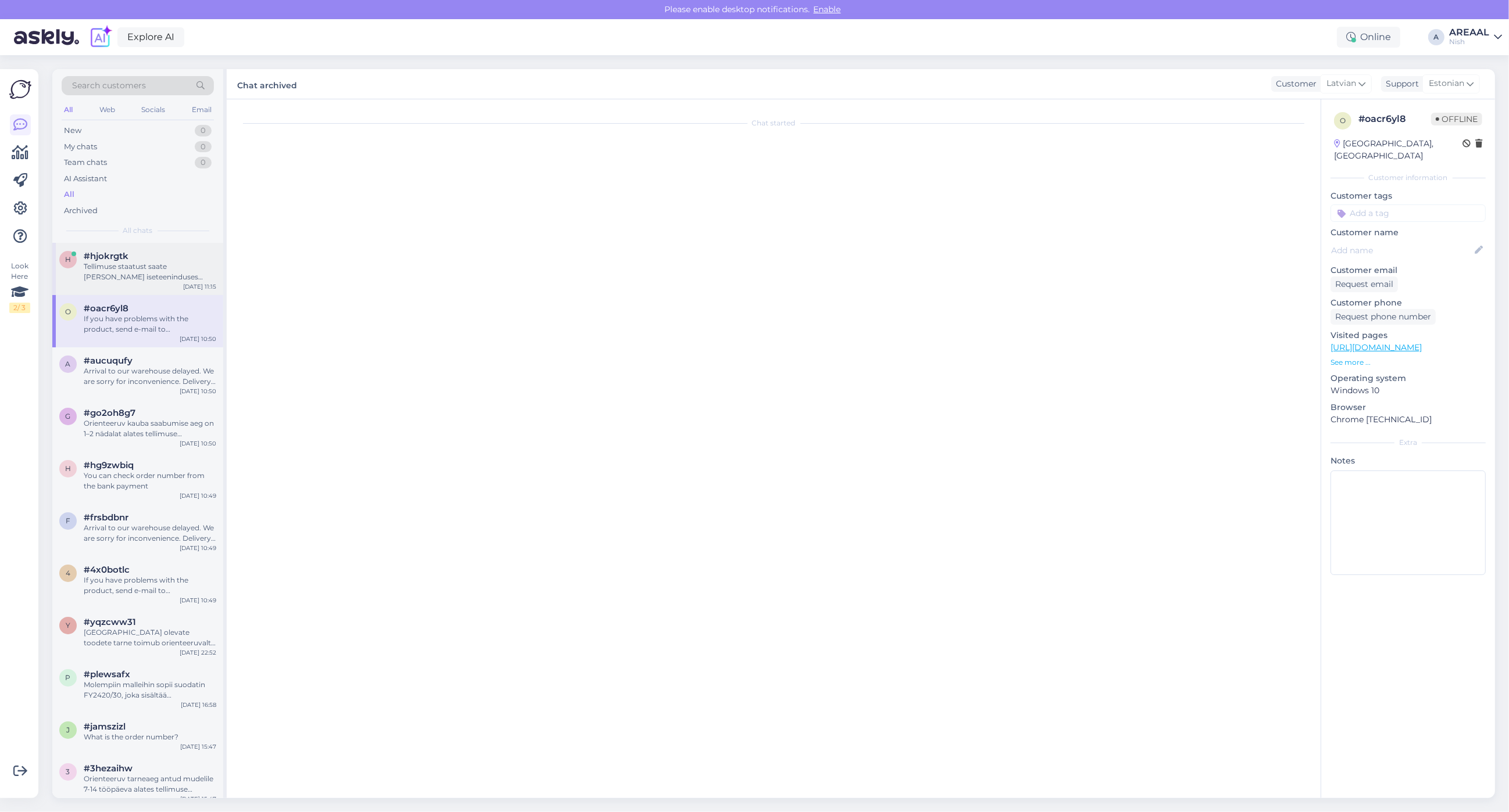
scroll to position [205, 0]
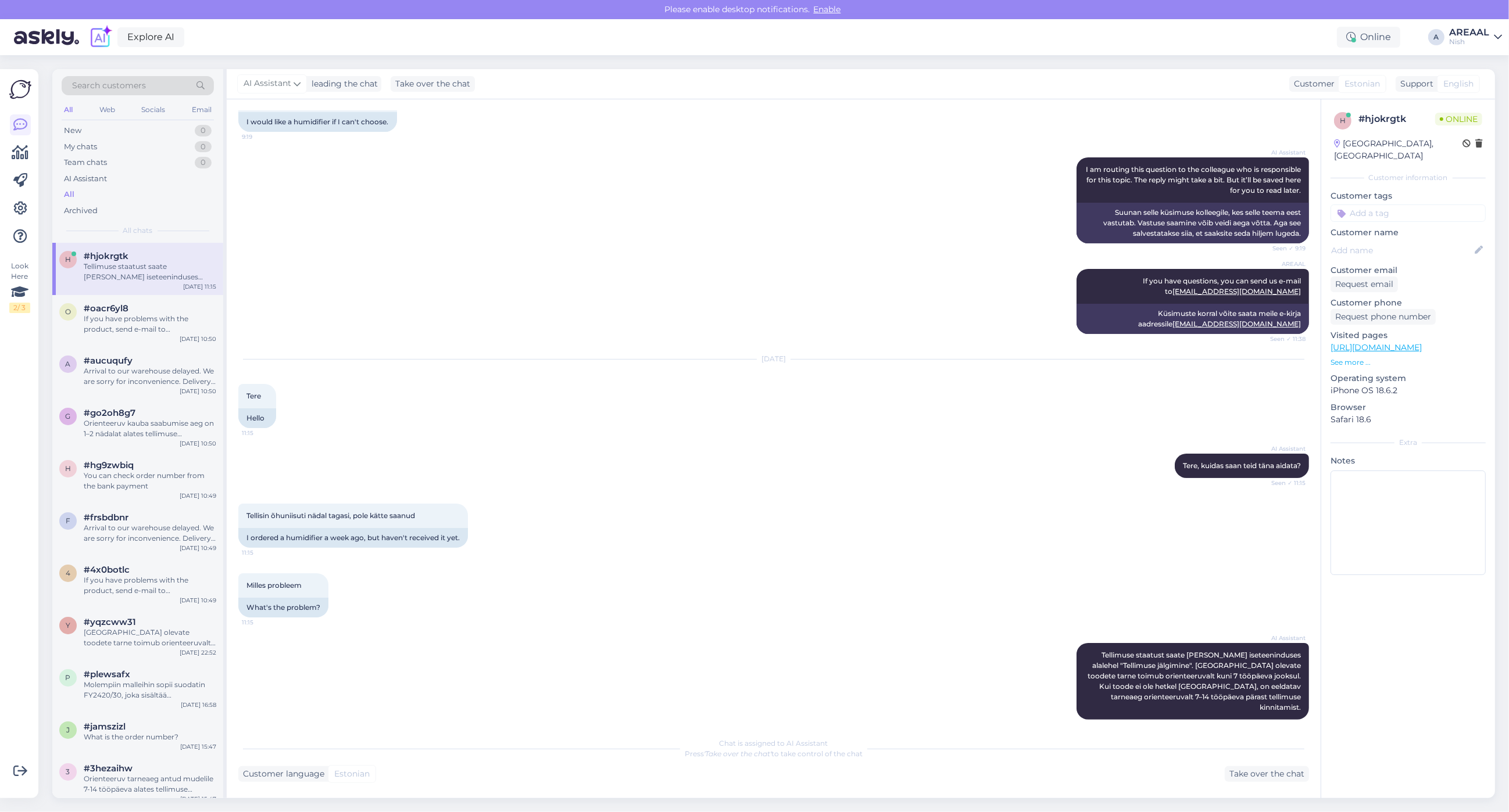
click at [1482, 28] on div "AREAAL" at bounding box center [1469, 32] width 40 height 9
click at [1478, 59] on button "Open" at bounding box center [1476, 65] width 32 height 18
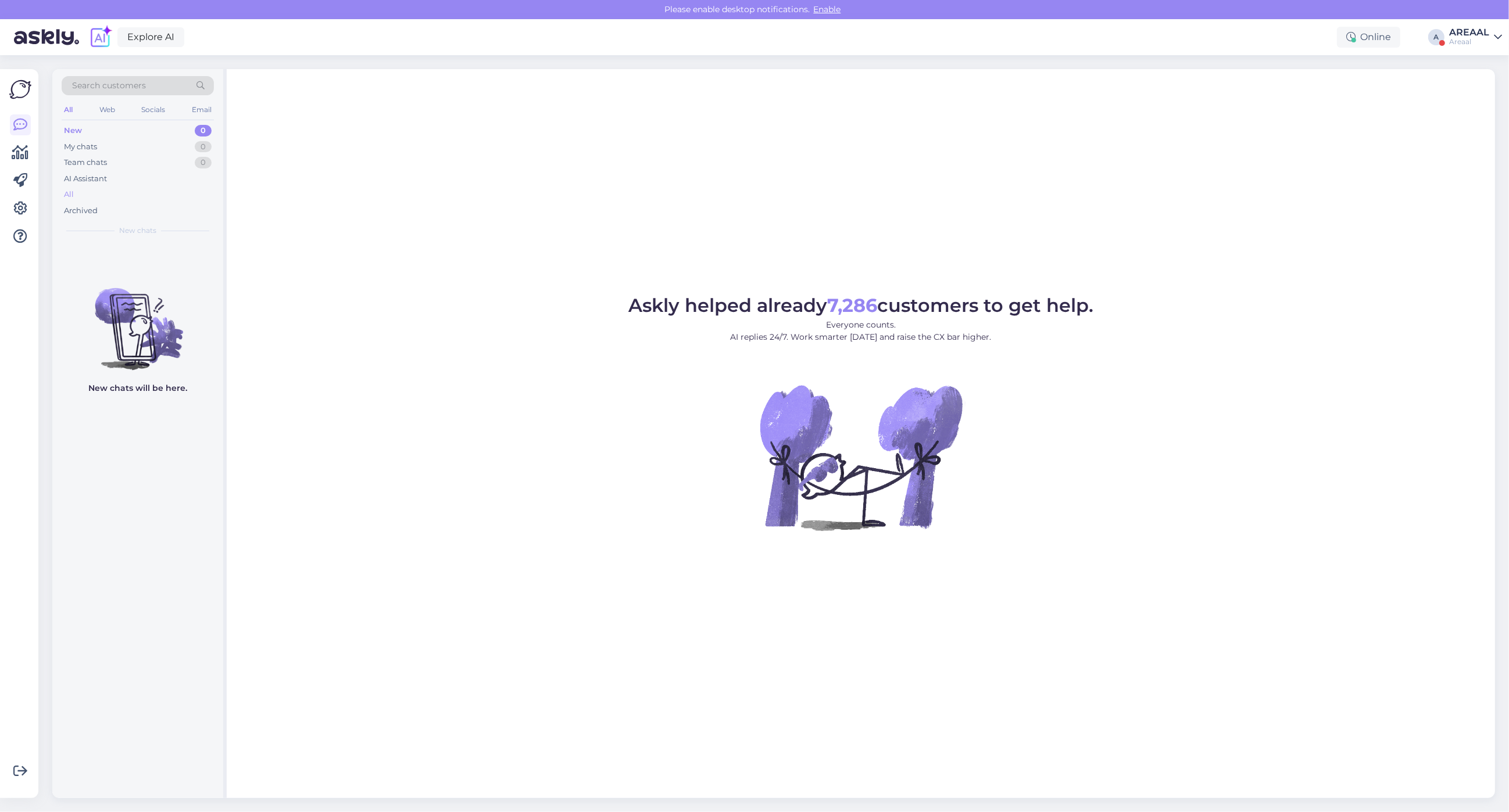
click at [157, 196] on div "All" at bounding box center [138, 194] width 152 height 16
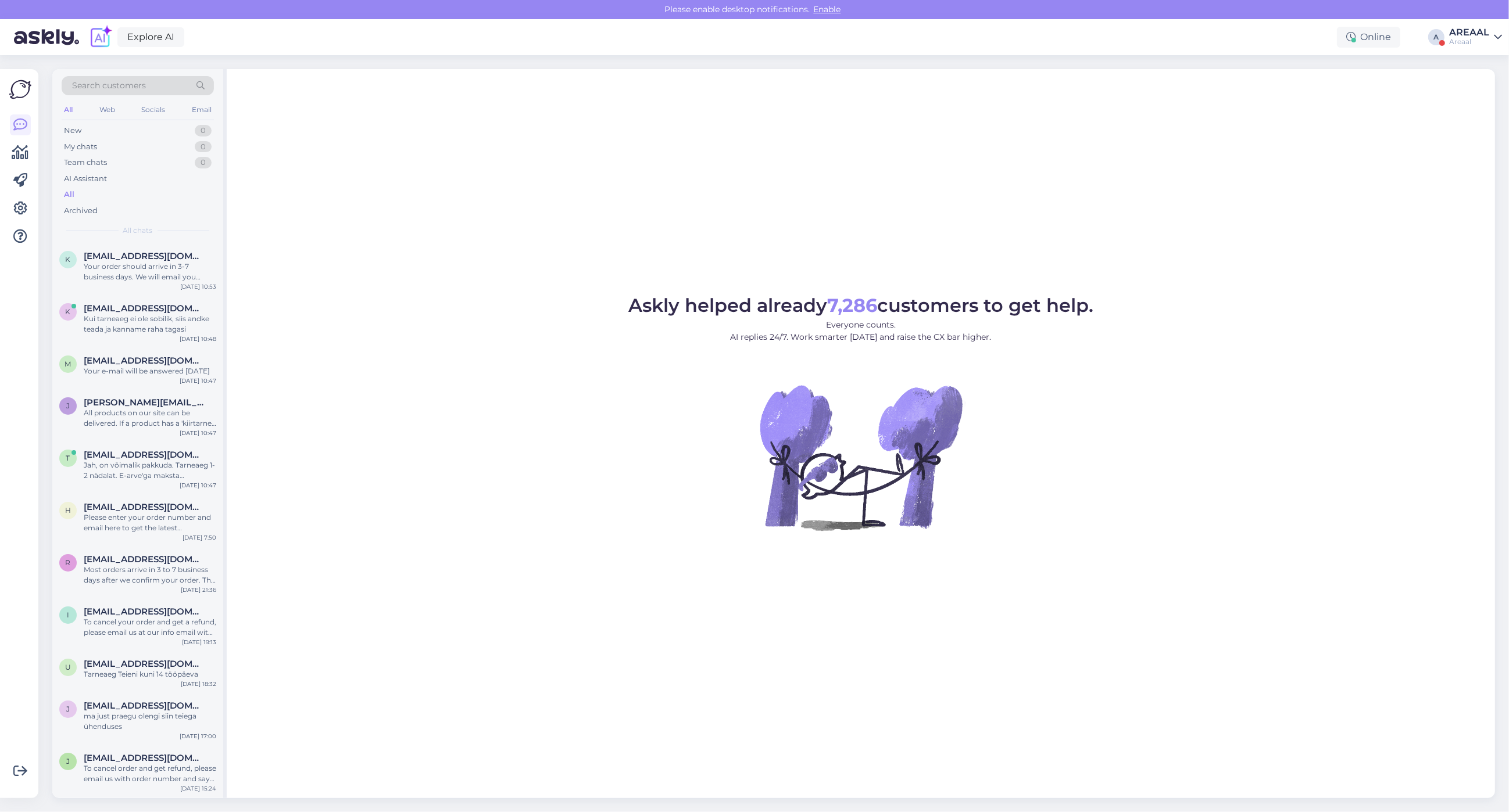
click at [1486, 36] on div "AREAAL" at bounding box center [1469, 32] width 40 height 9
click at [1481, 76] on div "Areaal Opened" at bounding box center [1431, 65] width 142 height 25
click at [1482, 82] on div "Nish Open" at bounding box center [1431, 90] width 142 height 25
click at [1484, 86] on button "Open" at bounding box center [1476, 90] width 32 height 18
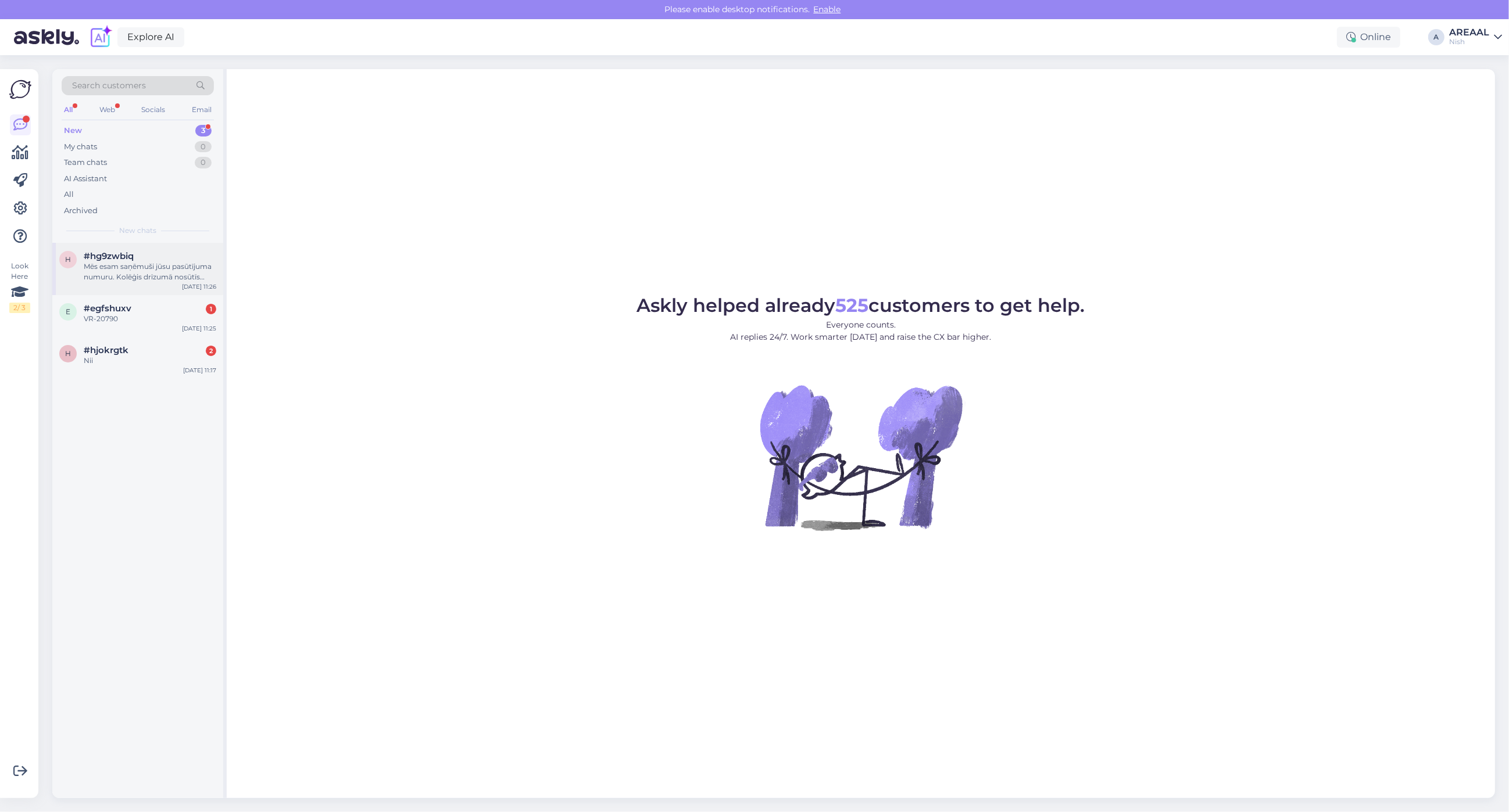
click at [171, 279] on div "Mēs esam saņēmuši jūsu pasūtījuma numuru. Kolēģis drīzumā nosūtīs apstiprinājum…" at bounding box center [150, 272] width 132 height 21
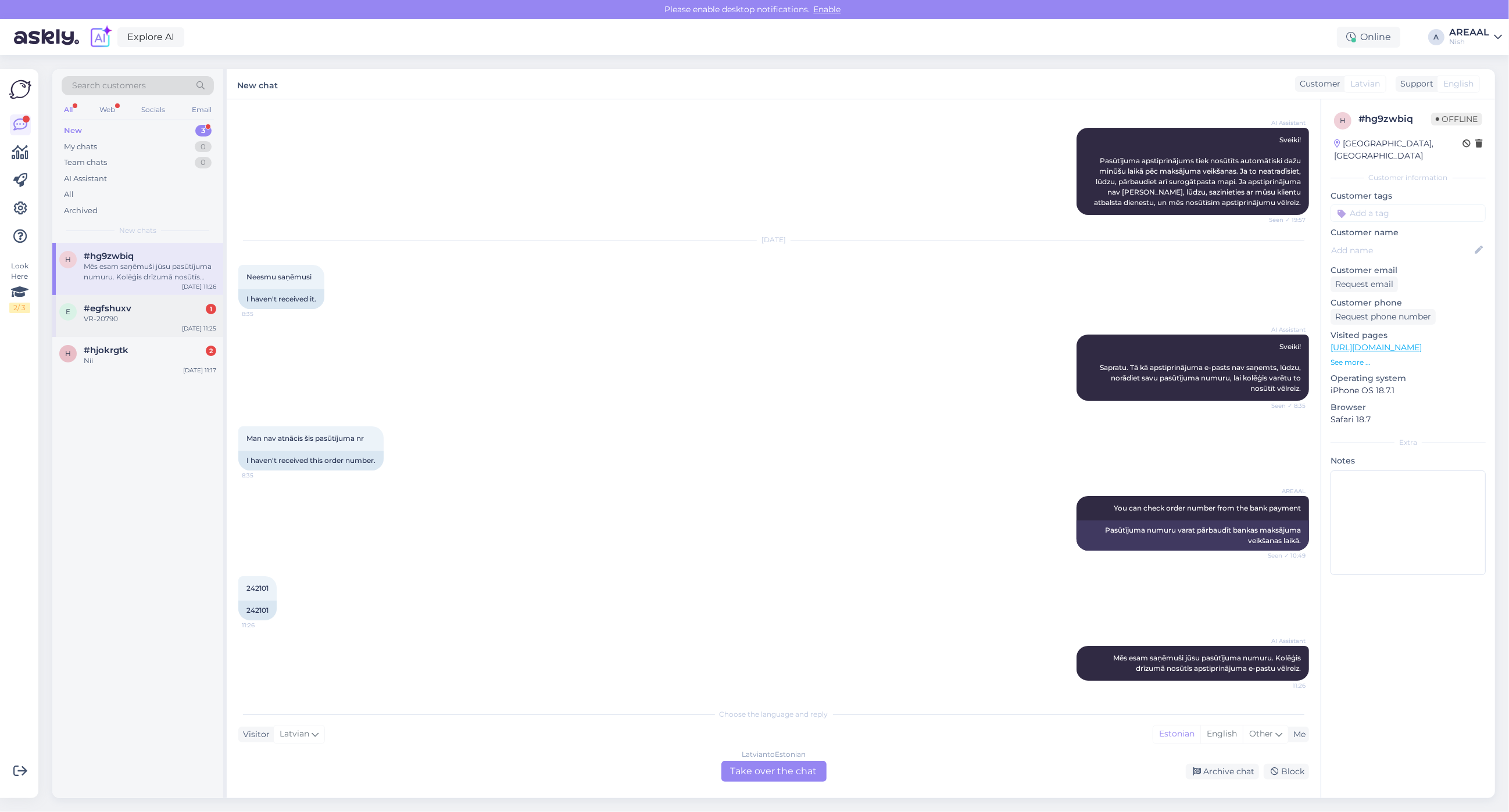
click at [154, 317] on div "VR-20790" at bounding box center [150, 319] width 132 height 11
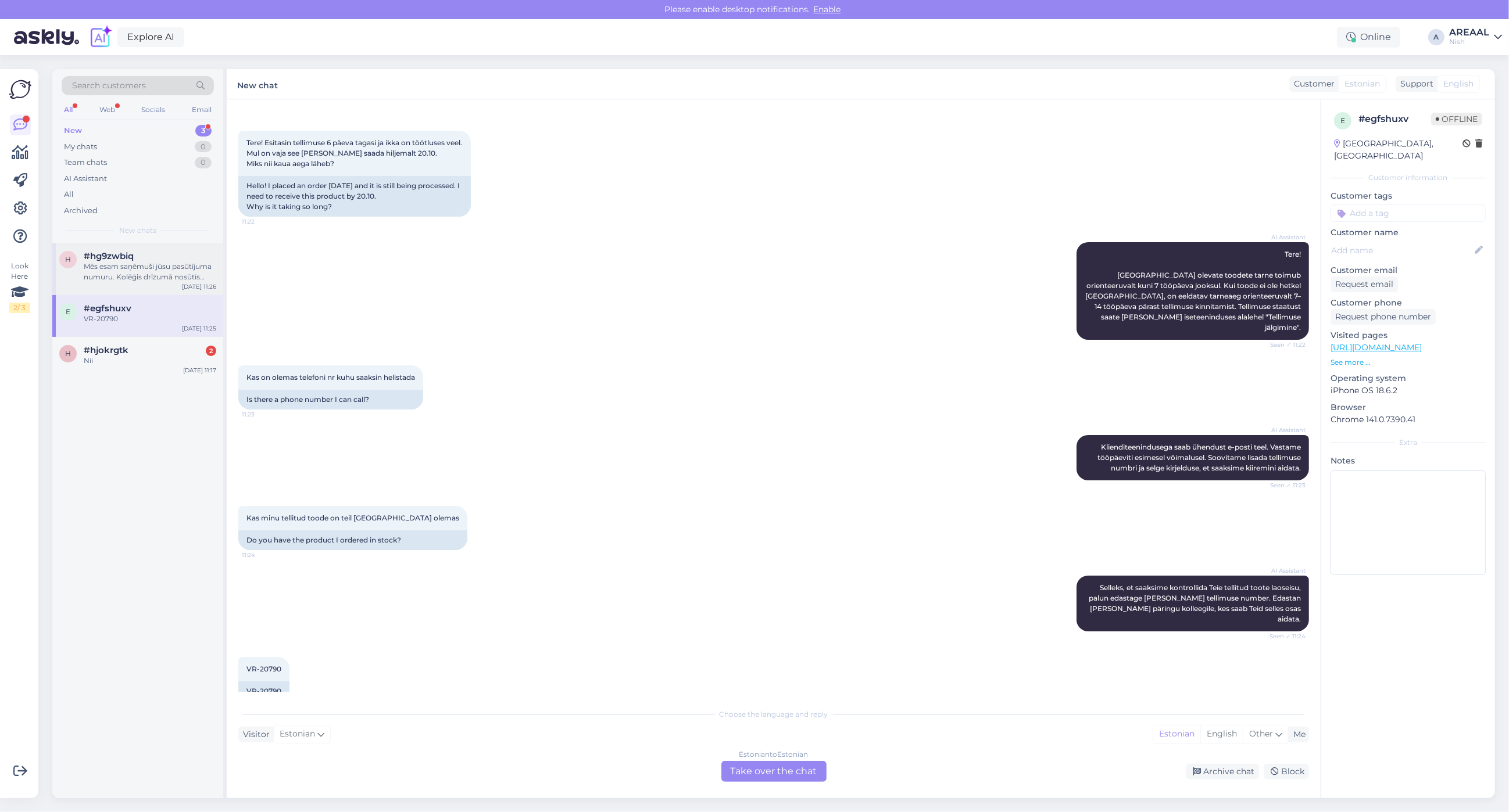
click at [170, 259] on div "#hg9zwbiq" at bounding box center [150, 256] width 132 height 11
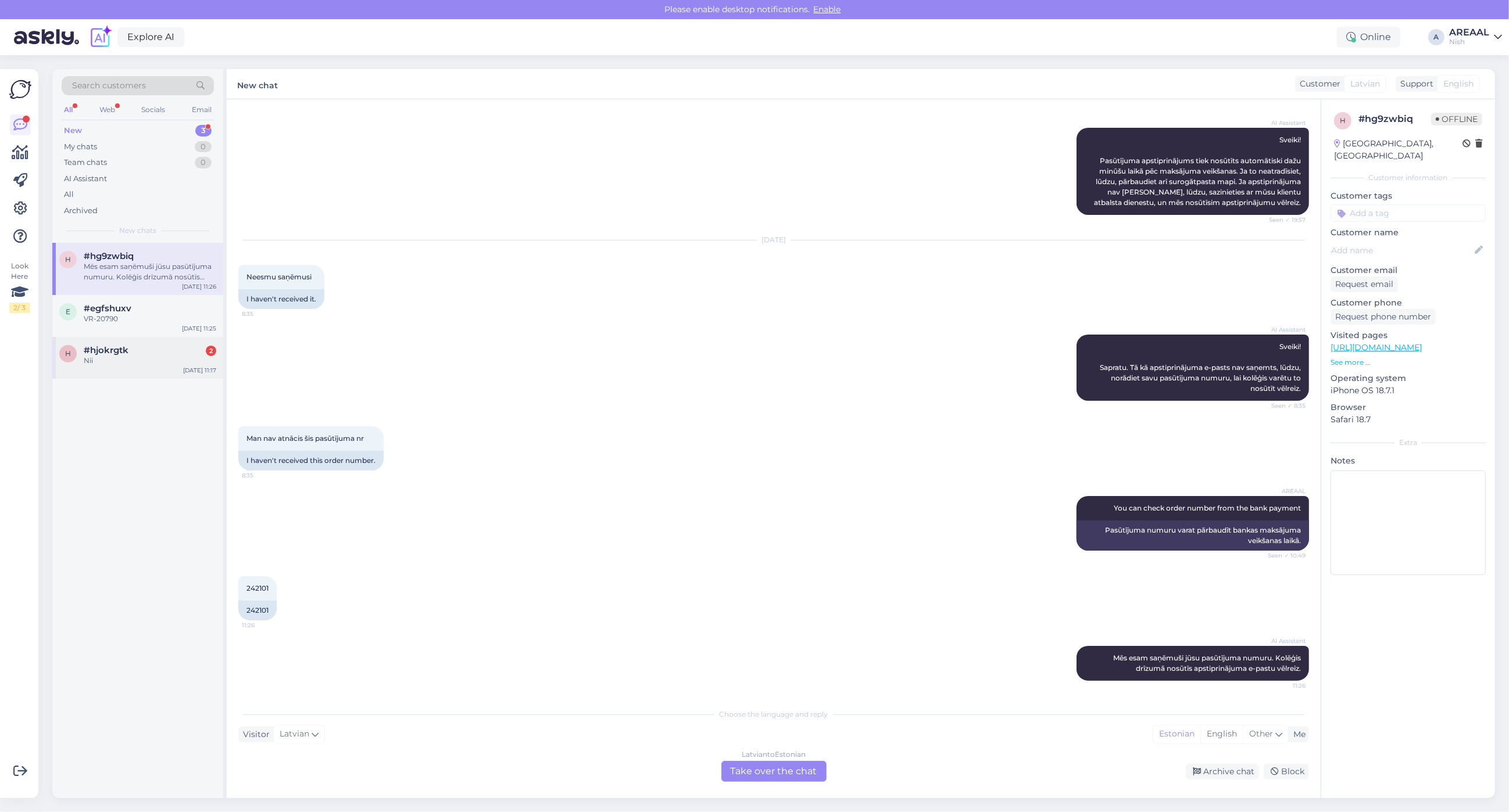
click at [106, 373] on div "h #hjokrgtk 2 Nii Oct 14 11:17" at bounding box center [137, 358] width 171 height 42
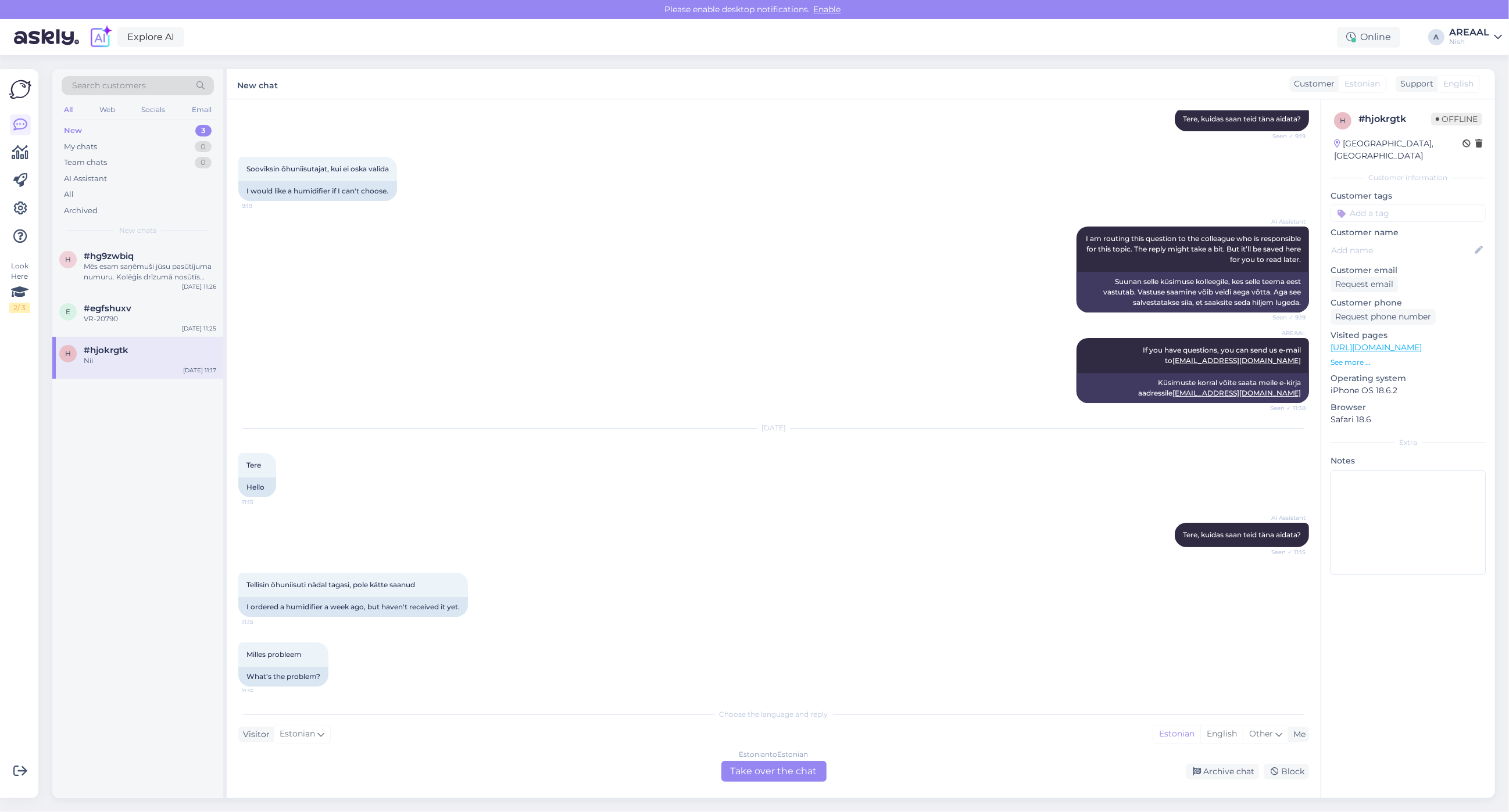
scroll to position [524, 0]
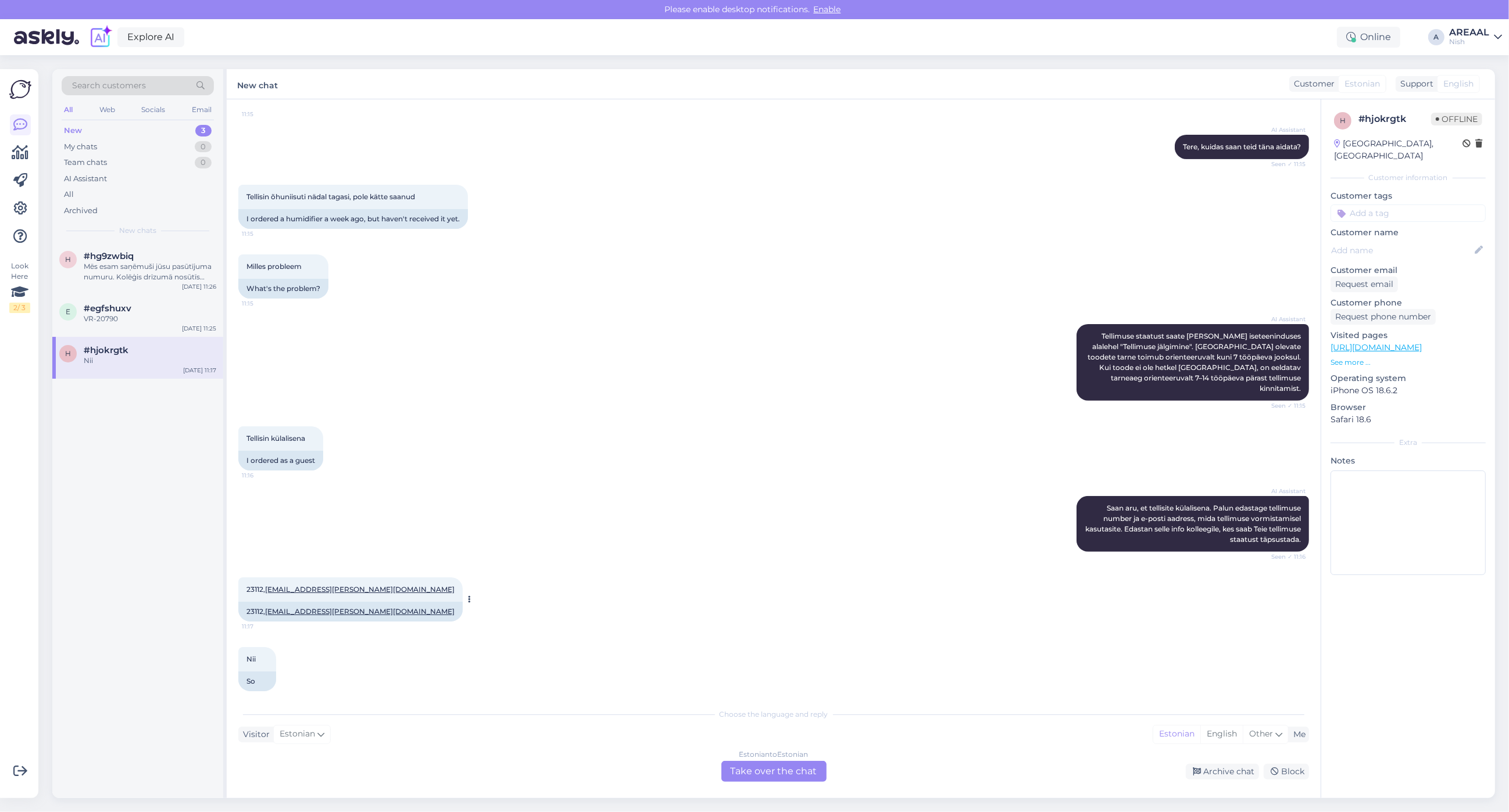
click at [248, 585] on span "23112, kaimo.hanni@gmail.com" at bounding box center [351, 589] width 208 height 9
copy span "23112"
click at [737, 770] on div "Estonian to Estonian Take over the chat" at bounding box center [774, 772] width 105 height 21
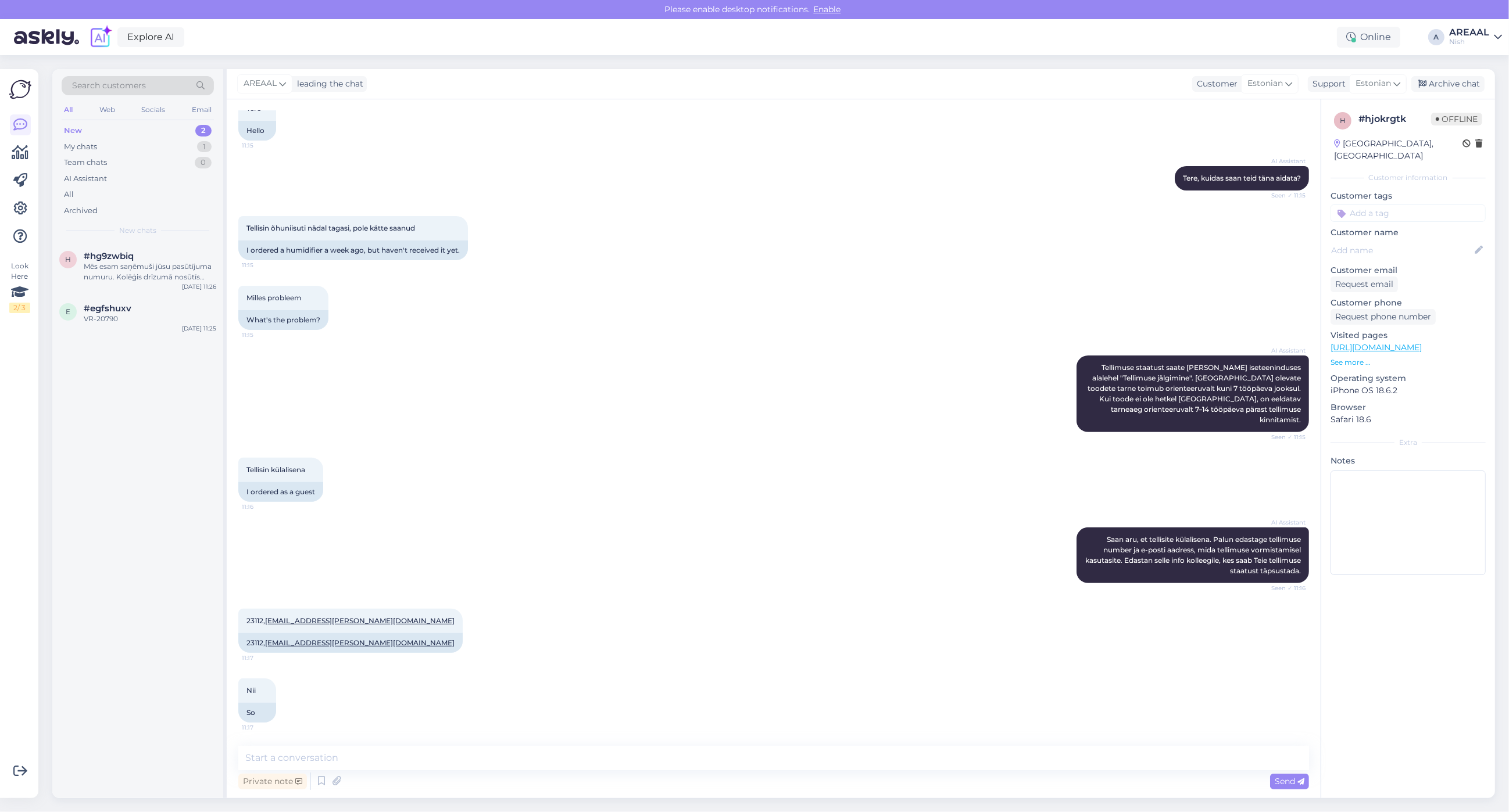
scroll to position [480, 0]
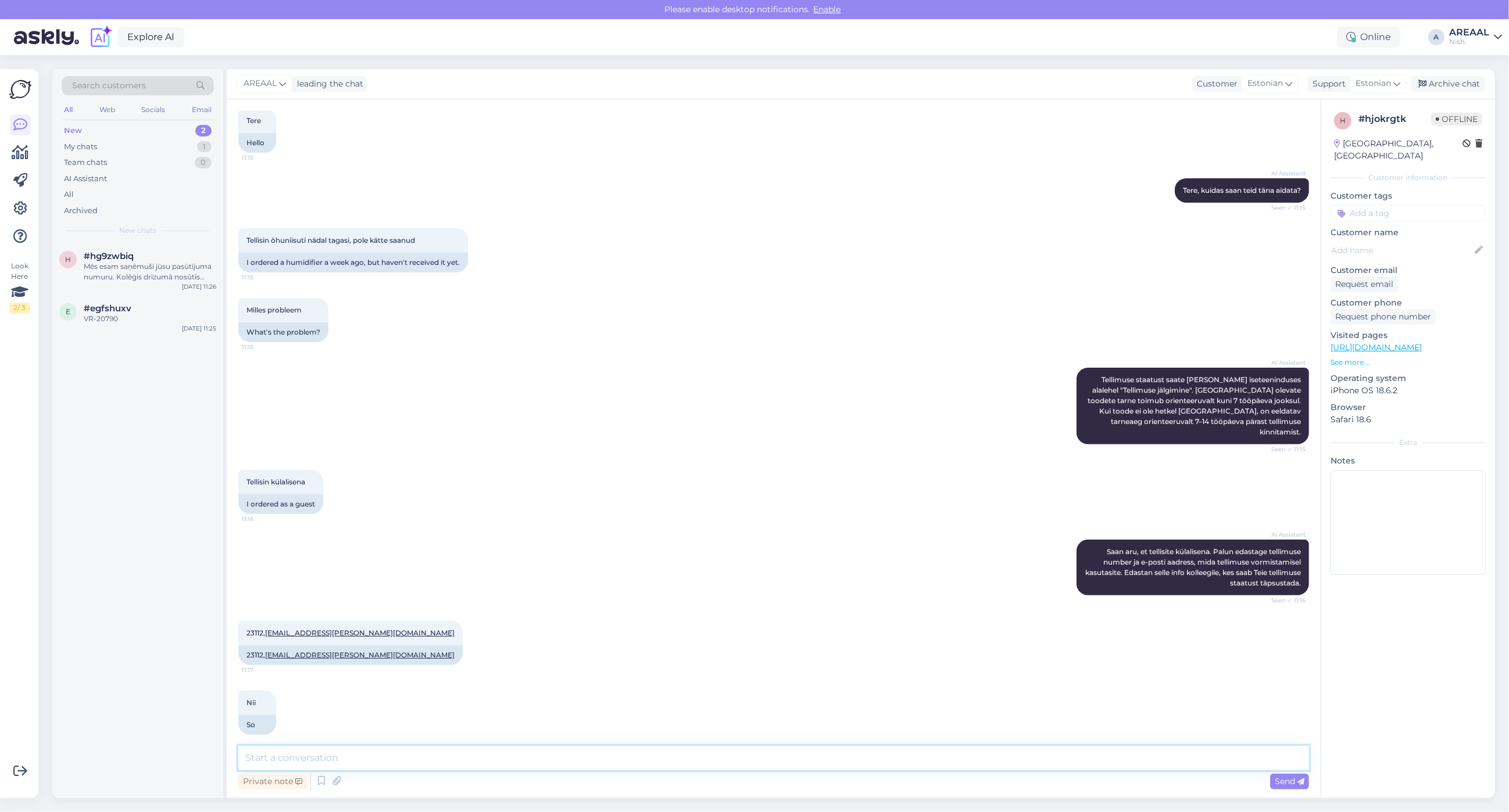
click at [742, 767] on textarea at bounding box center [774, 758] width 1071 height 24
type textarea "Orienteeruv tarneaeg antud tootele 7-14 tööpäeva. Tellimus on töötlemises."
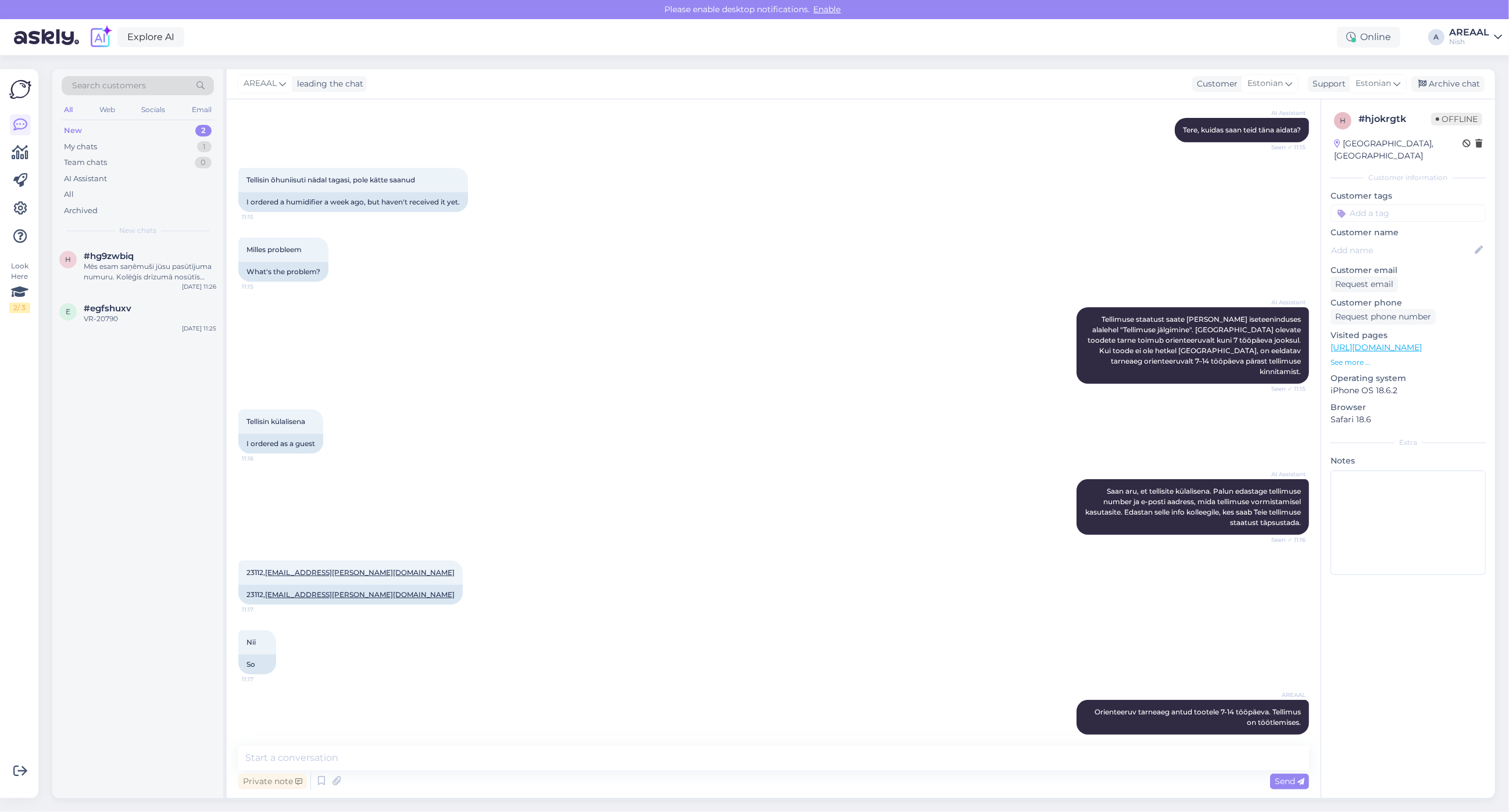
click at [360, 294] on div "AI Assistant Tellimuse staatust saate jälgida iseteeninduses alalehel "Tellimus…" at bounding box center [774, 345] width 1071 height 102
click at [125, 311] on span "#egfshuxv" at bounding box center [107, 308] width 47 height 11
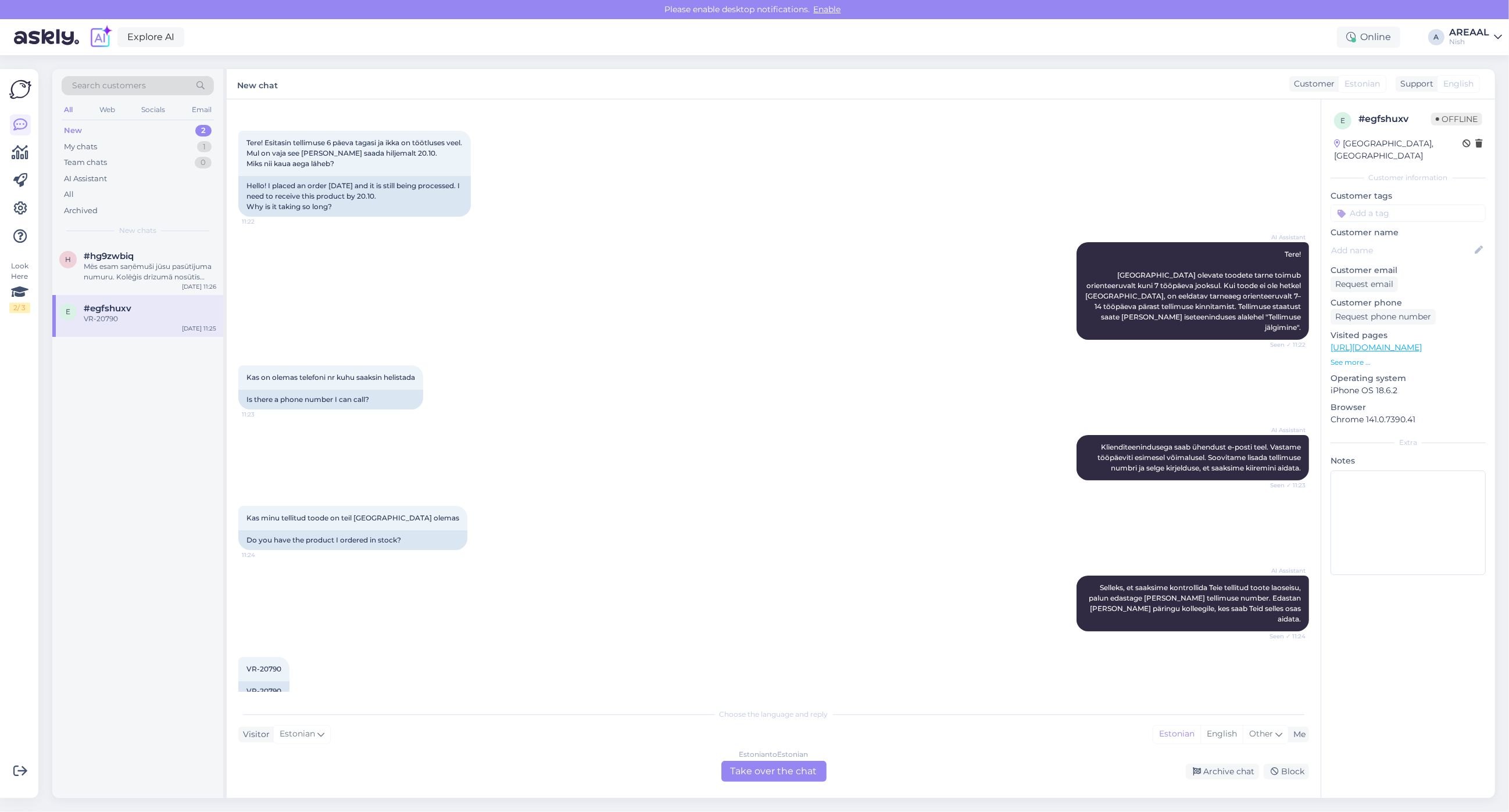
click at [546, 538] on div "Kas minu tellitud toode on teil laos olemas 11:24 Do you have the product I ord…" at bounding box center [774, 528] width 1071 height 70
click at [785, 767] on div "Estonian to Estonian Take over the chat" at bounding box center [774, 772] width 105 height 21
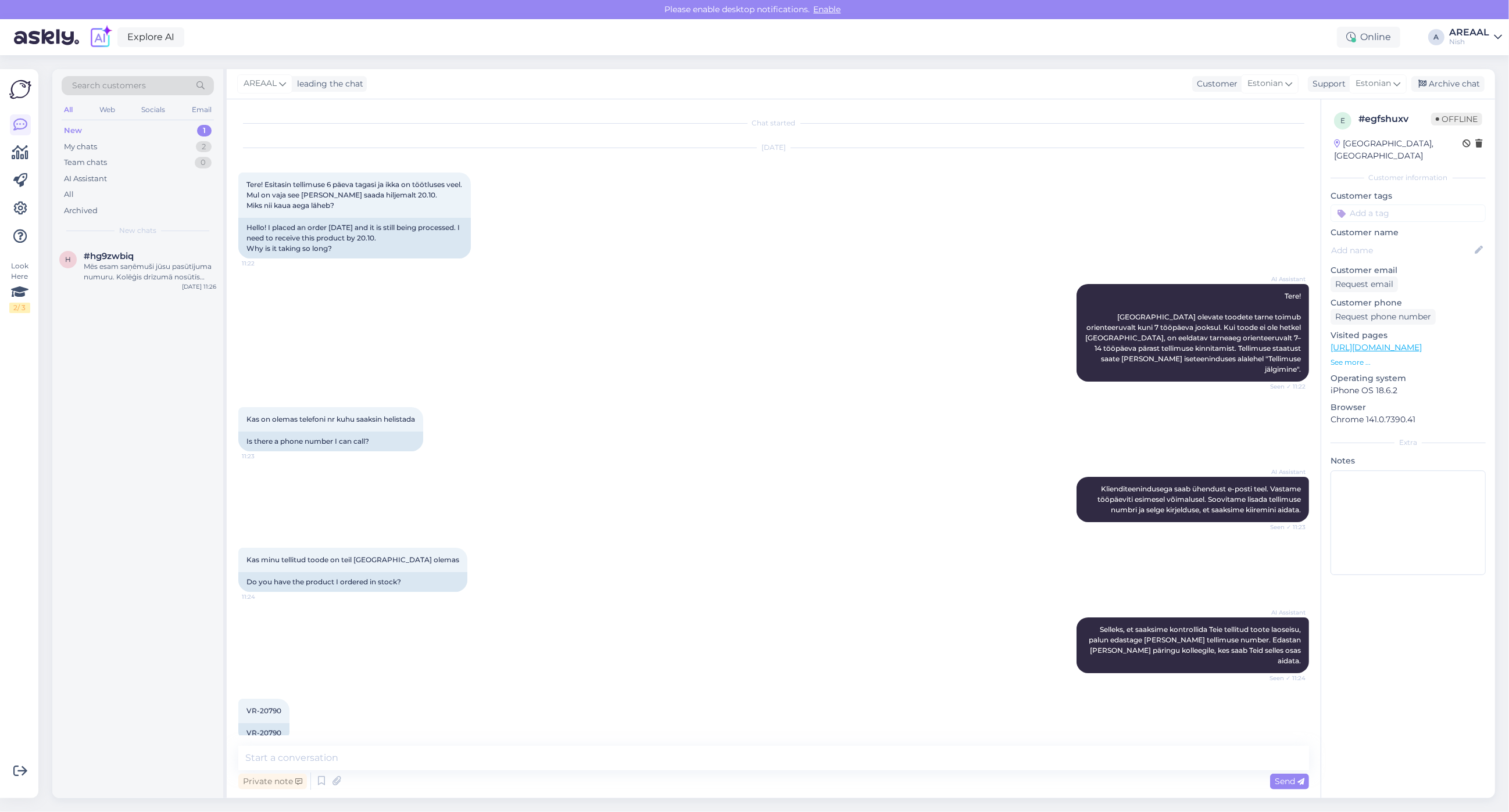
click at [779, 749] on textarea at bounding box center [774, 758] width 1071 height 24
click at [434, 757] on textarea "Antud tootele on tarneaeg 7-14 tööpäeva, kaup tellitakse Saksamaa hulgimüüjalt" at bounding box center [774, 758] width 1071 height 24
type textarea "Antud tootele on tarneaeg 7-14 tööpäeva alates tellimuse vormistamisest, kaup t…"
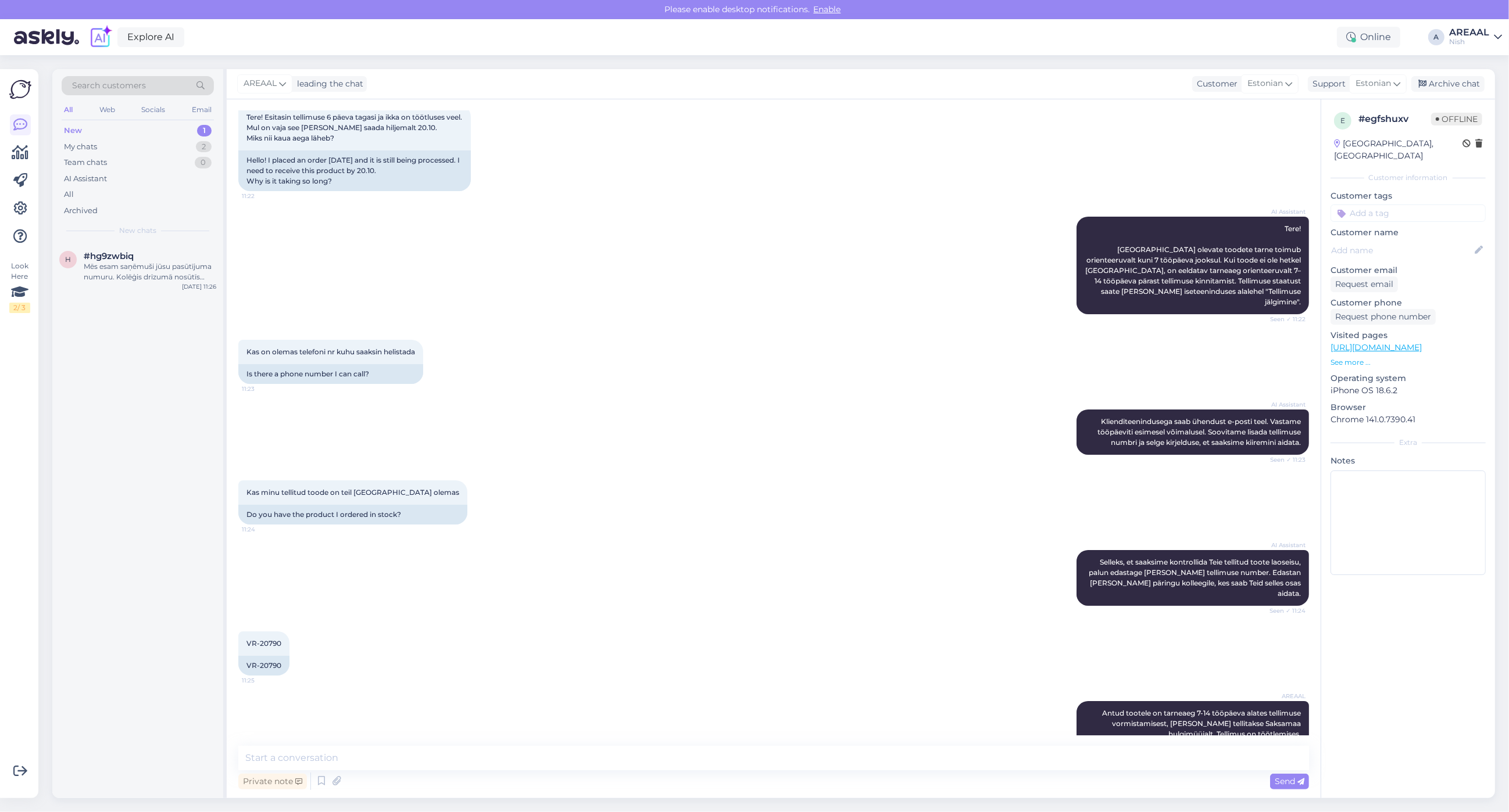
scroll to position [68, 0]
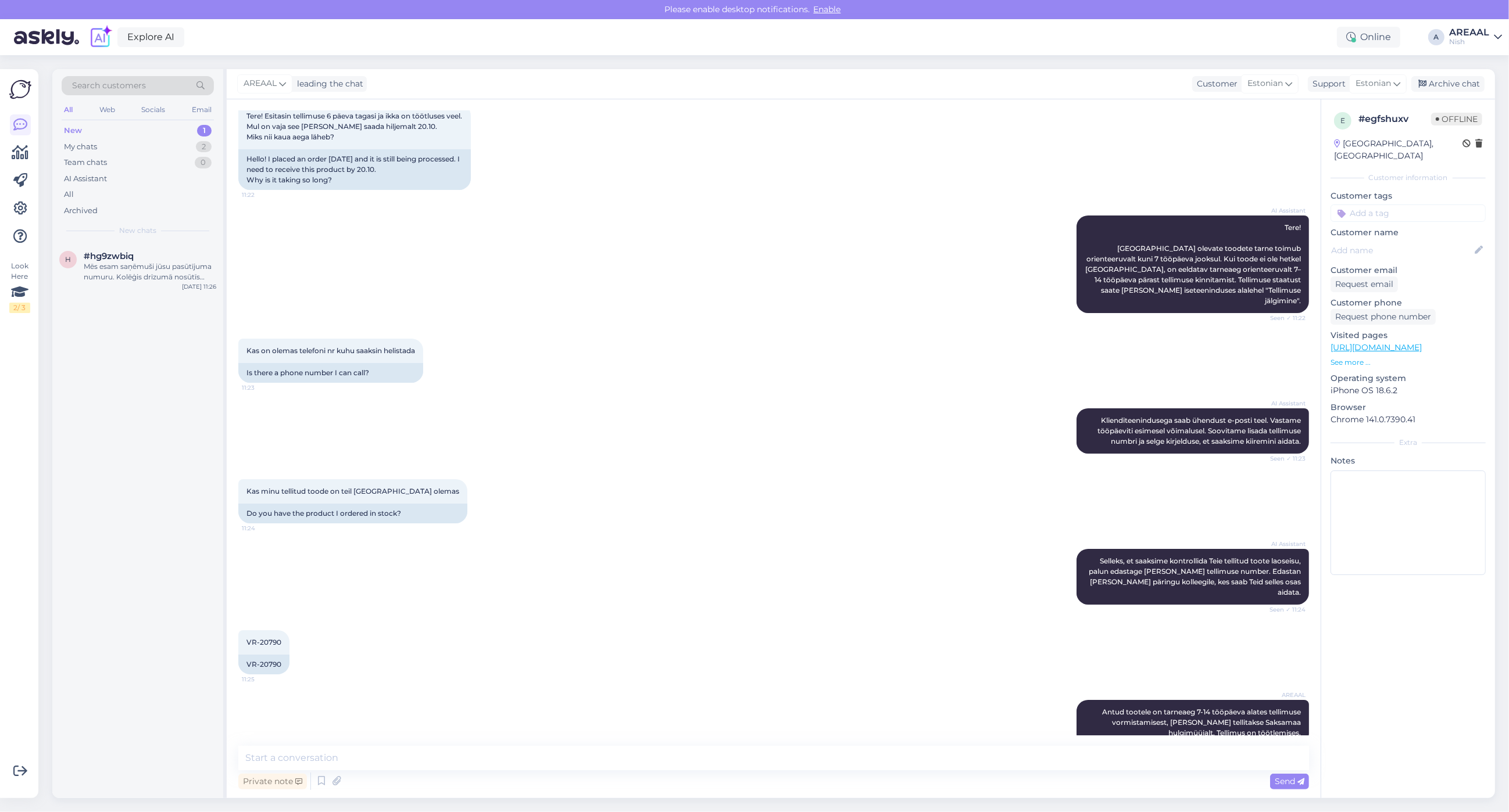
click at [785, 771] on div "Private note Send" at bounding box center [774, 782] width 1071 height 22
drag, startPoint x: 789, startPoint y: 738, endPoint x: 429, endPoint y: 649, distance: 370.8
click at [783, 737] on div "Chat started Oct 14 2025 Tere! Esitasin tellimuse 6 päeva tagasi ja ikka on töö…" at bounding box center [774, 448] width 1094 height 699
click at [635, 753] on textarea at bounding box center [774, 758] width 1071 height 24
paste textarea "Kui toode ei ole hetkel laos, saadame tarneinfo ja eeldatava tarneaja pärast te…"
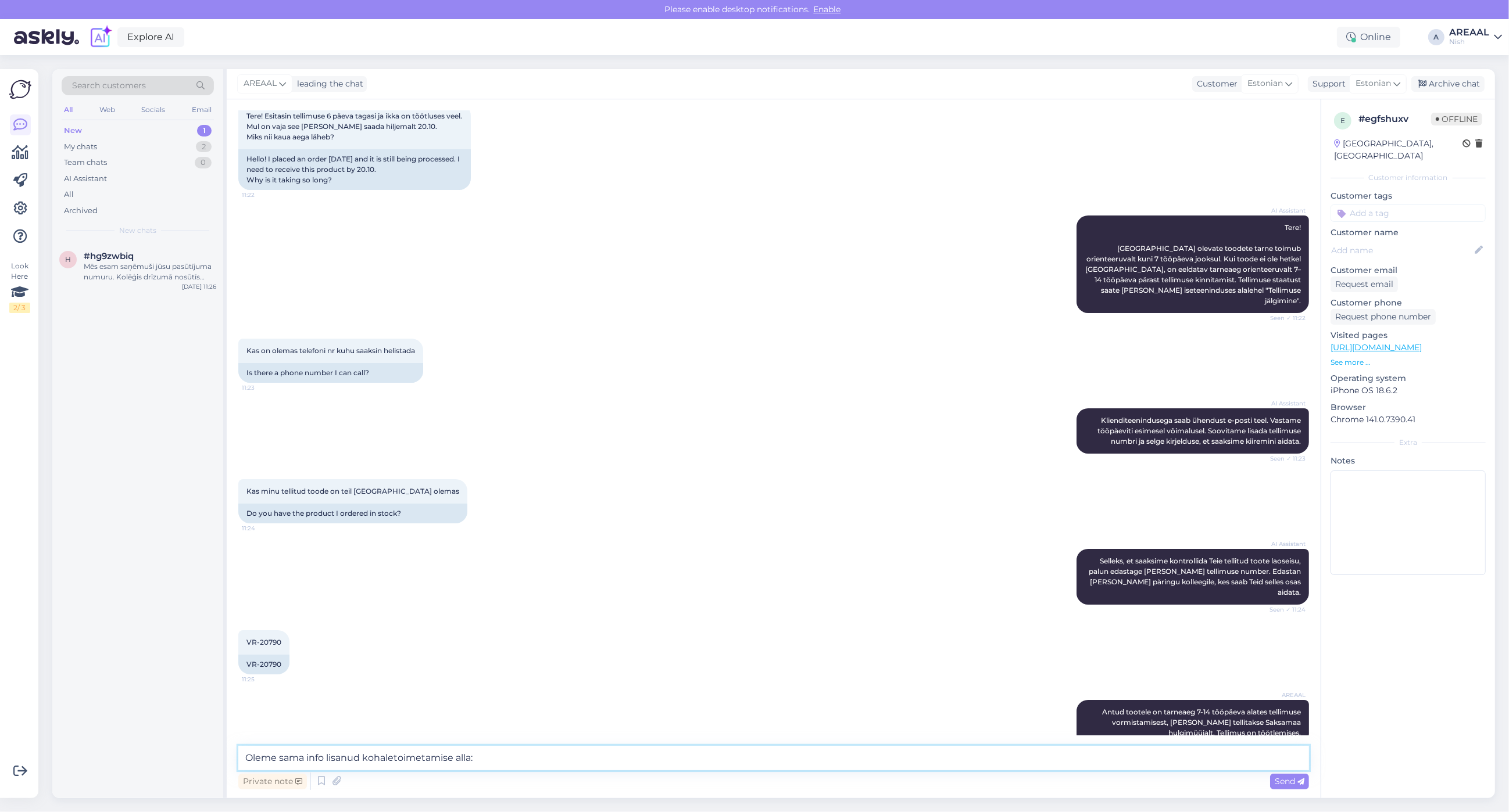
type textarea "Oleme sama info lisanud kohaletoimetamise alla: Kui toode ei ole hetkel laos, s…"
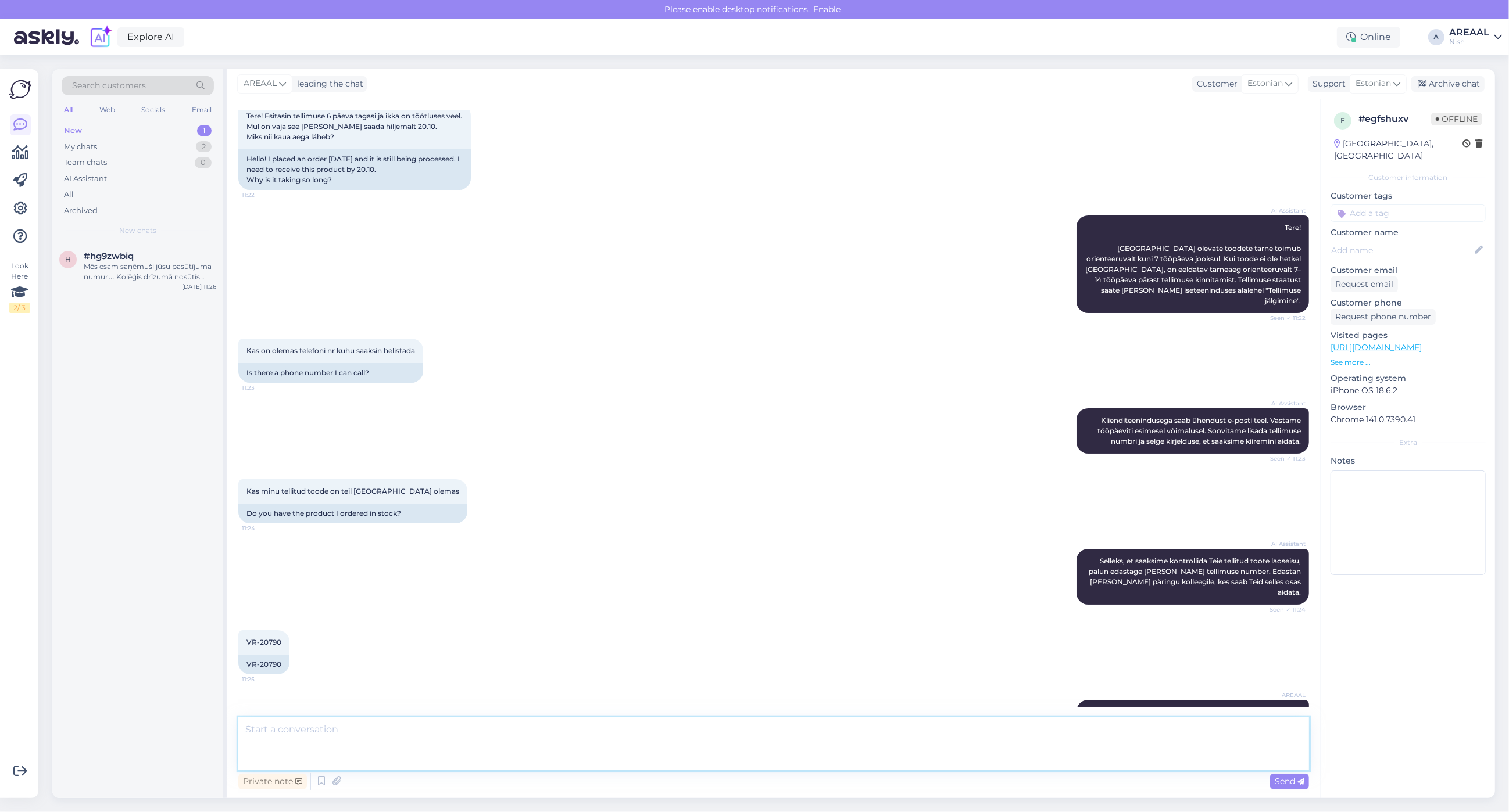
scroll to position [161, 0]
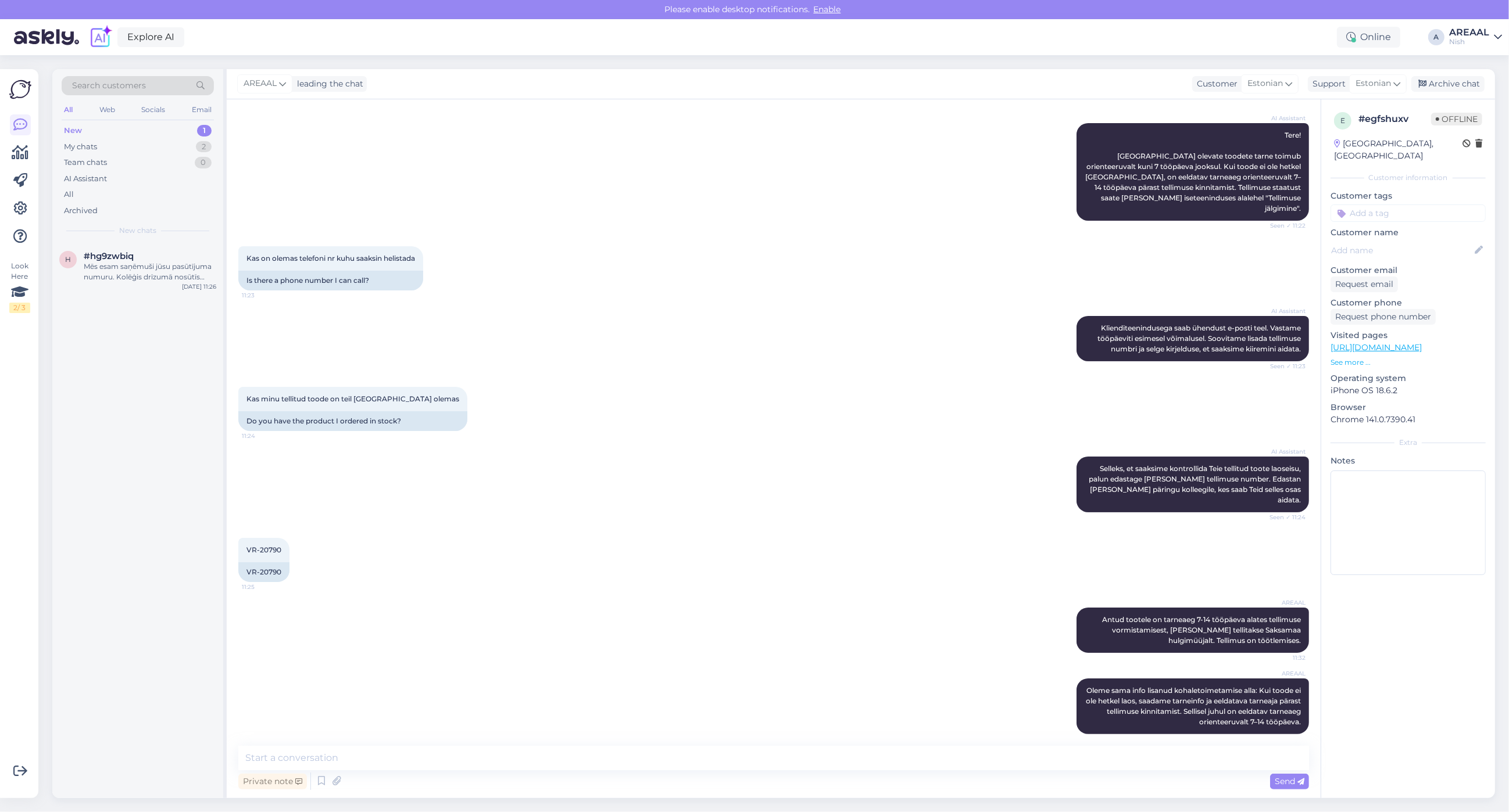
click at [1032, 692] on div "AREAAL Oleme sama info lisanud kohaletoimetamise alla: Kui toode ei ole hetkel …" at bounding box center [774, 706] width 1071 height 81
click at [1036, 692] on div "AREAAL Oleme sama info lisanud kohaletoimetamise alla: Kui toode ei ole hetkel …" at bounding box center [774, 706] width 1071 height 81
click at [1047, 701] on div at bounding box center [1050, 707] width 7 height 11
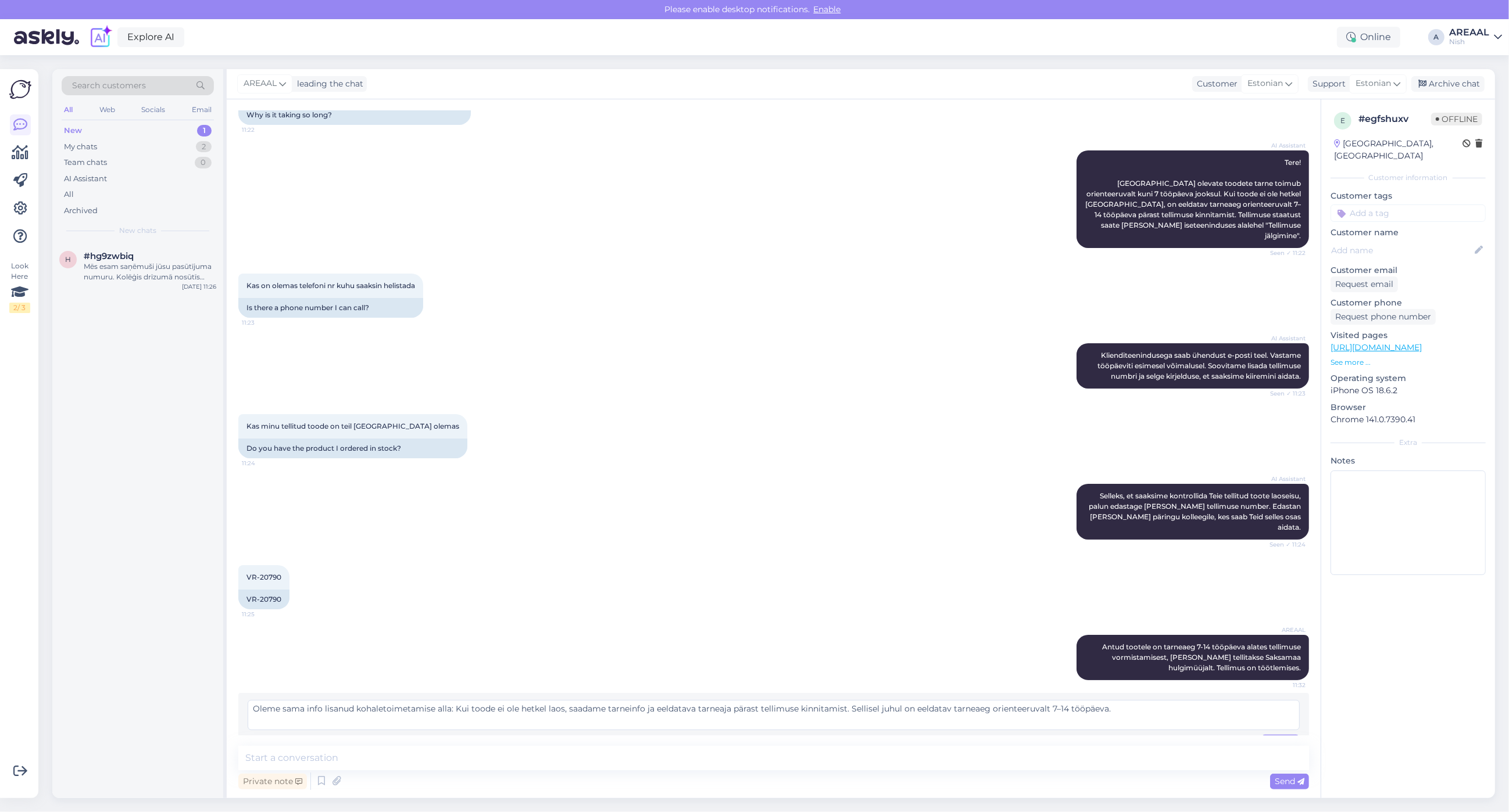
click at [711, 735] on div "Text can only be edited within 5 minutes of sending it. Cancel Edit" at bounding box center [774, 743] width 1052 height 16
click at [712, 707] on textarea "Oleme sama info lisanud kohaletoimetamise alla: Kui toode ei ole hetkel laos, s…" at bounding box center [774, 715] width 1052 height 30
type textarea "Oleme sama info lisanud kohaletoimetamise alla: Kui toode ei ole hetkel laos, s…"
click at [1286, 735] on div "Edit" at bounding box center [1280, 743] width 38 height 16
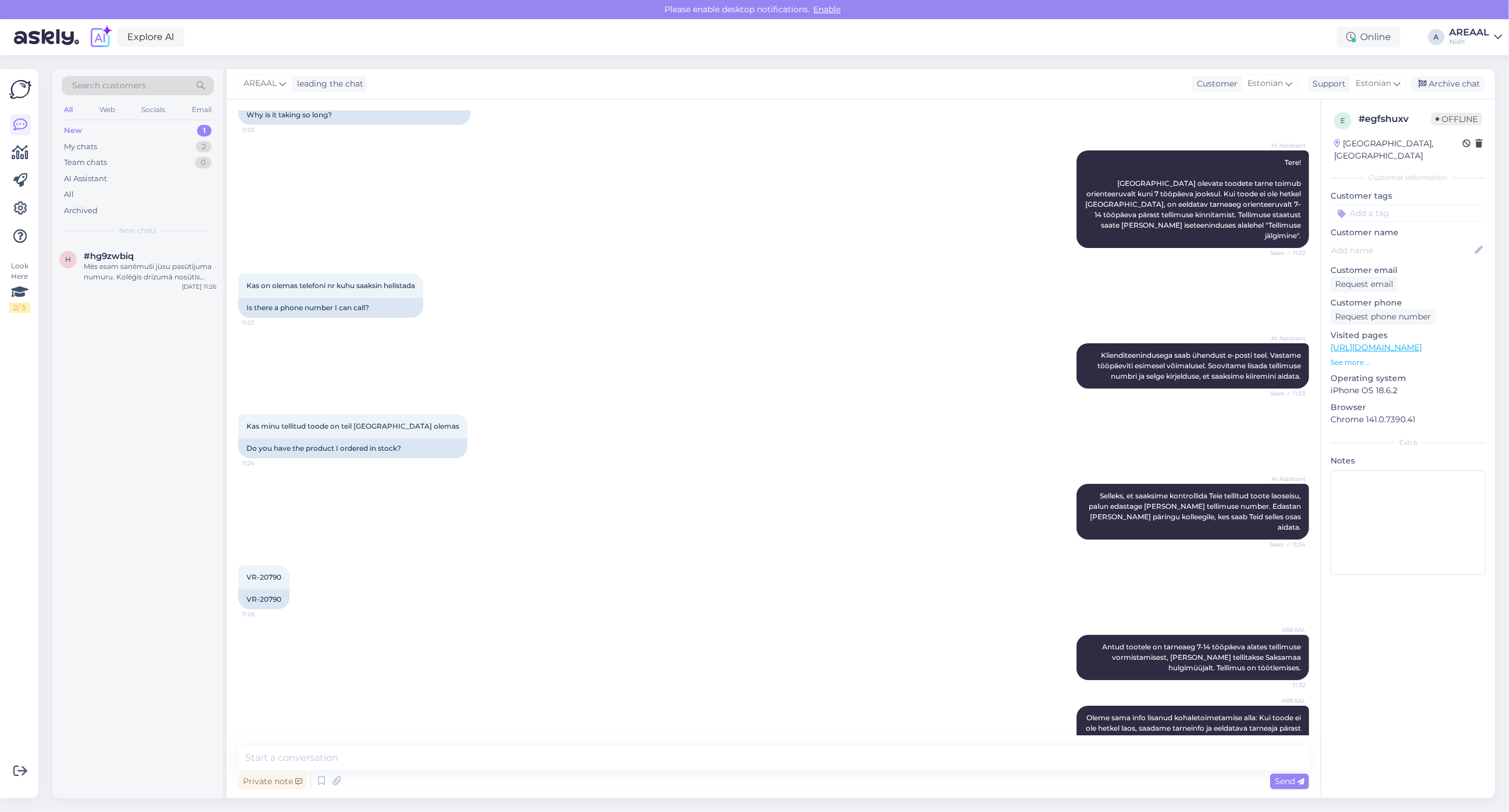
click at [1492, 697] on div "e # egfshuxv Offline Estonia, Tallinn Customer information Customer tags Custom…" at bounding box center [1408, 448] width 175 height 699
click at [550, 553] on div "VR-20790 11:25 VR-20790" at bounding box center [774, 587] width 1071 height 70
click at [1461, 85] on div "Archive chat" at bounding box center [1448, 84] width 73 height 16
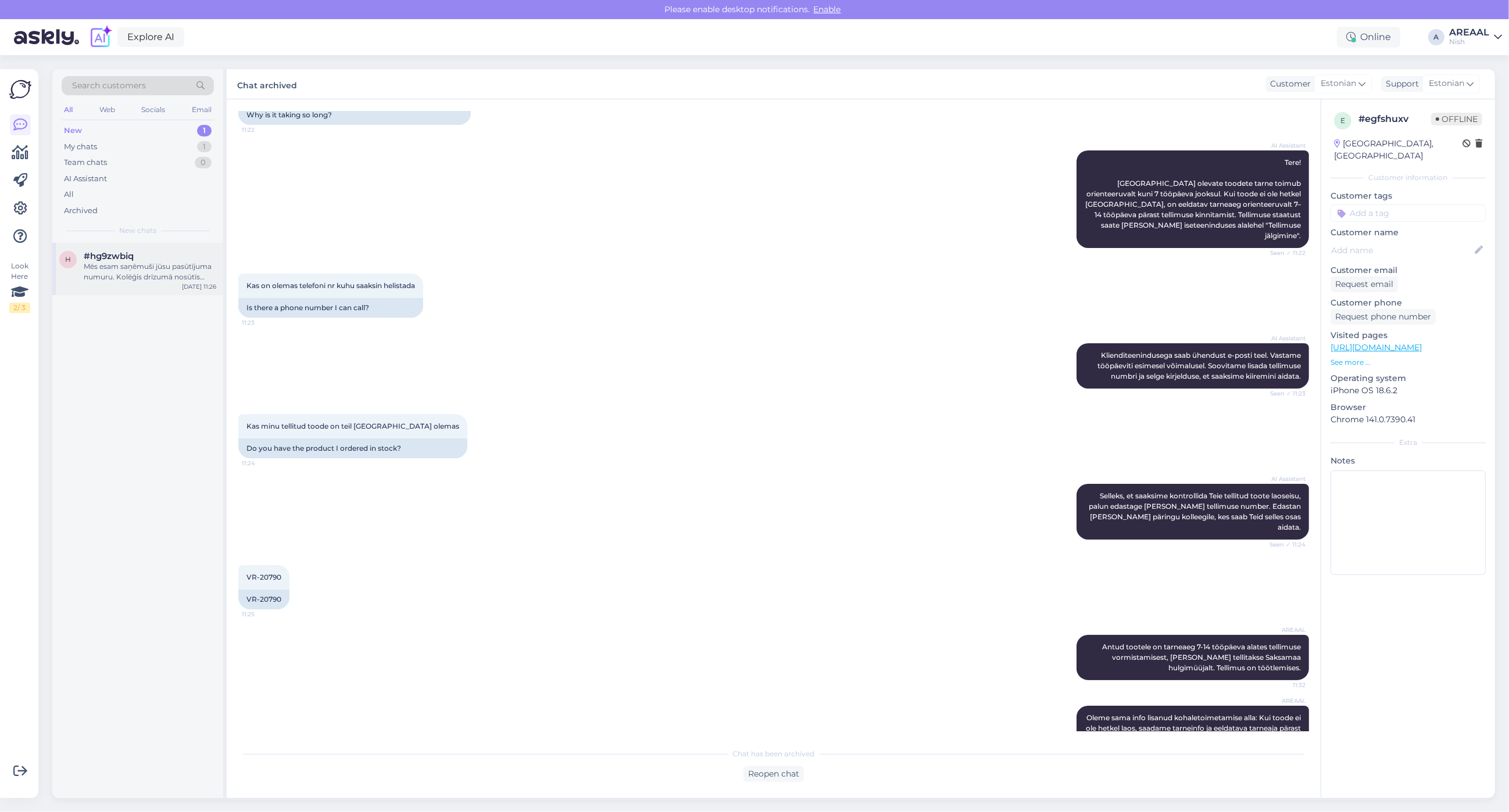
click at [179, 254] on div "#hg9zwbiq" at bounding box center [150, 256] width 132 height 11
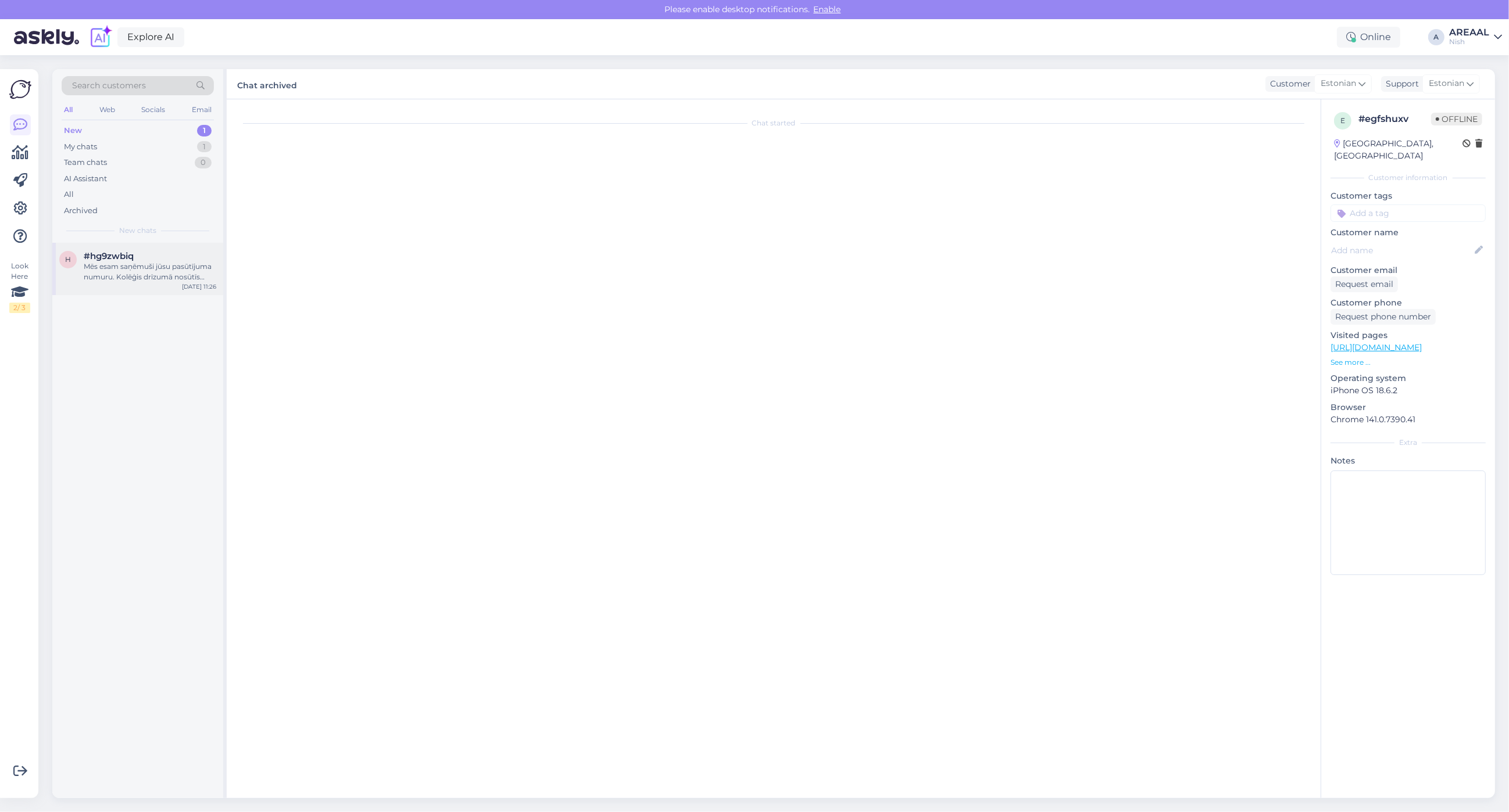
scroll to position [136, 0]
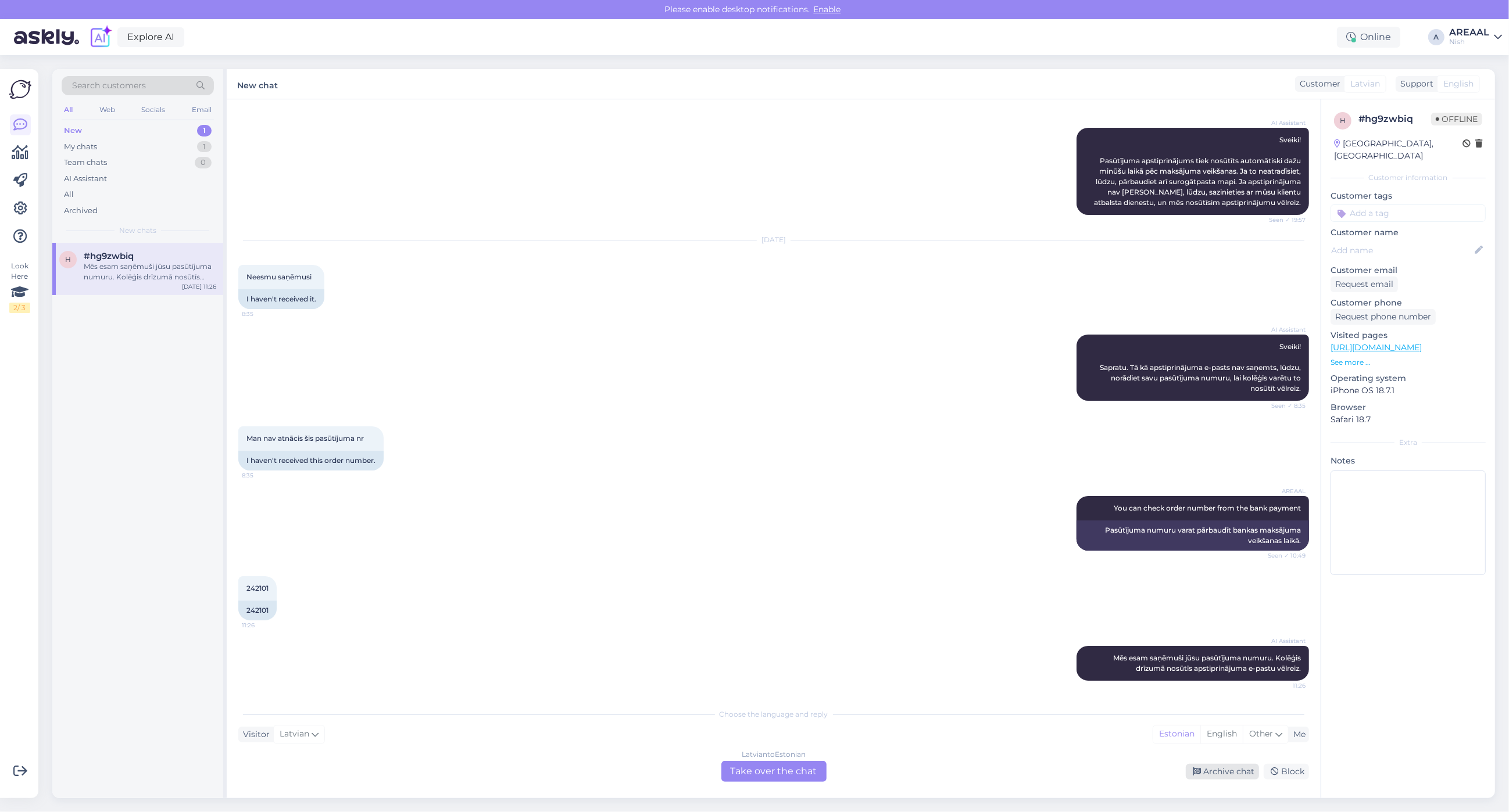
click at [1228, 777] on div "Archive chat" at bounding box center [1222, 772] width 73 height 16
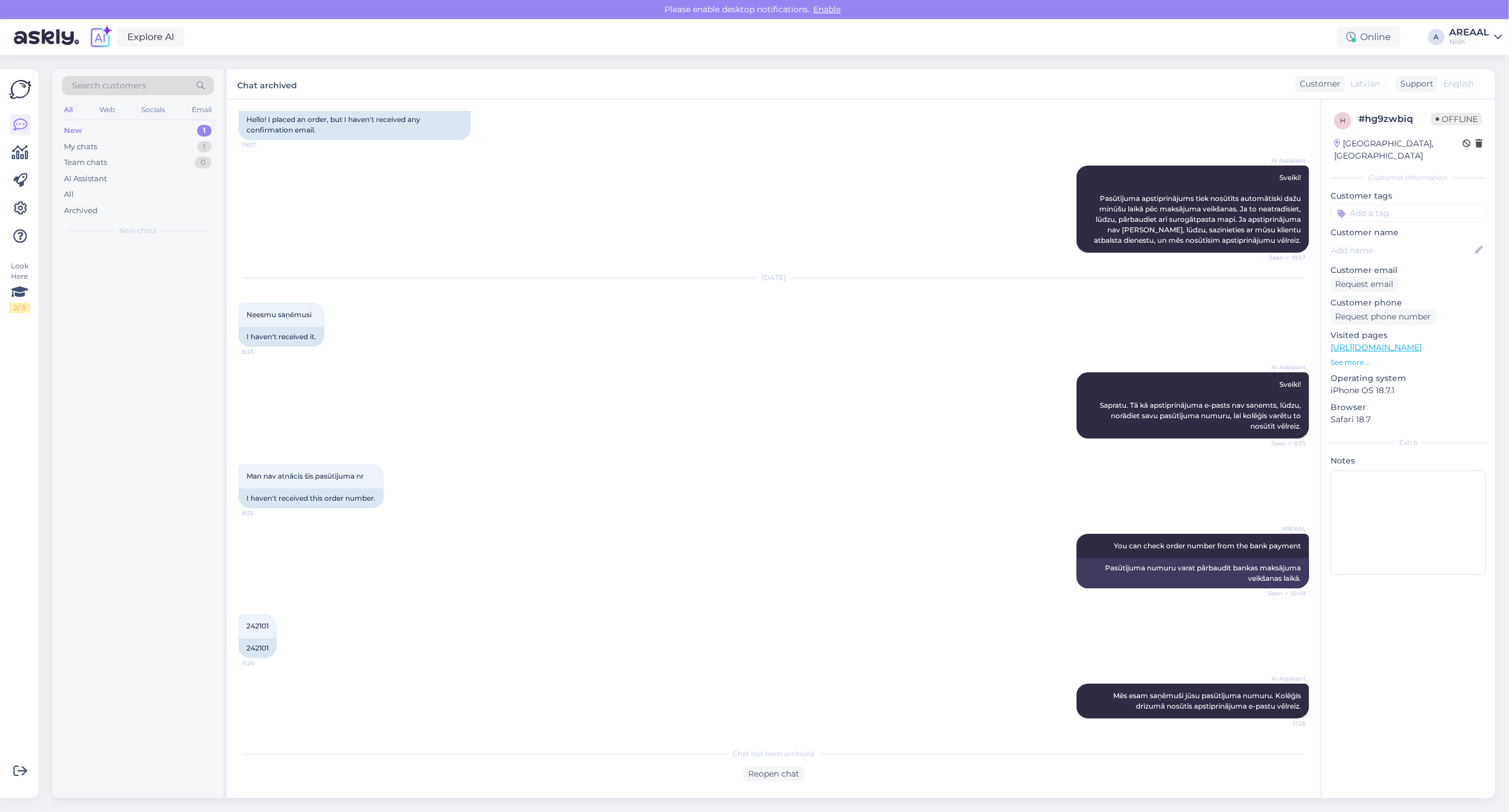
scroll to position [96, 0]
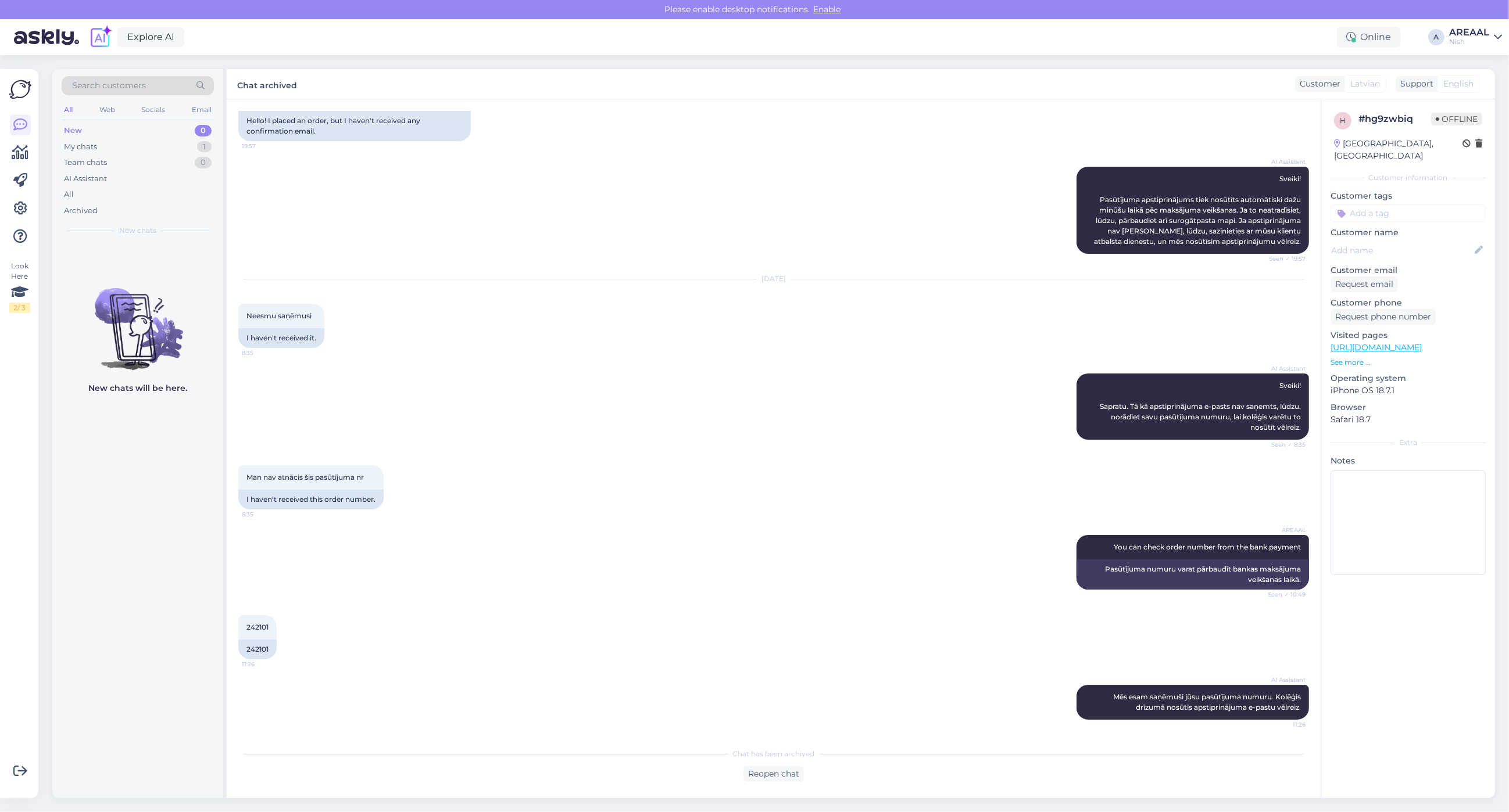
click at [1498, 41] on icon at bounding box center [1498, 37] width 8 height 9
click at [1497, 67] on div "Areaal Open" at bounding box center [1431, 65] width 142 height 25
click at [1482, 61] on button "Open" at bounding box center [1476, 65] width 32 height 18
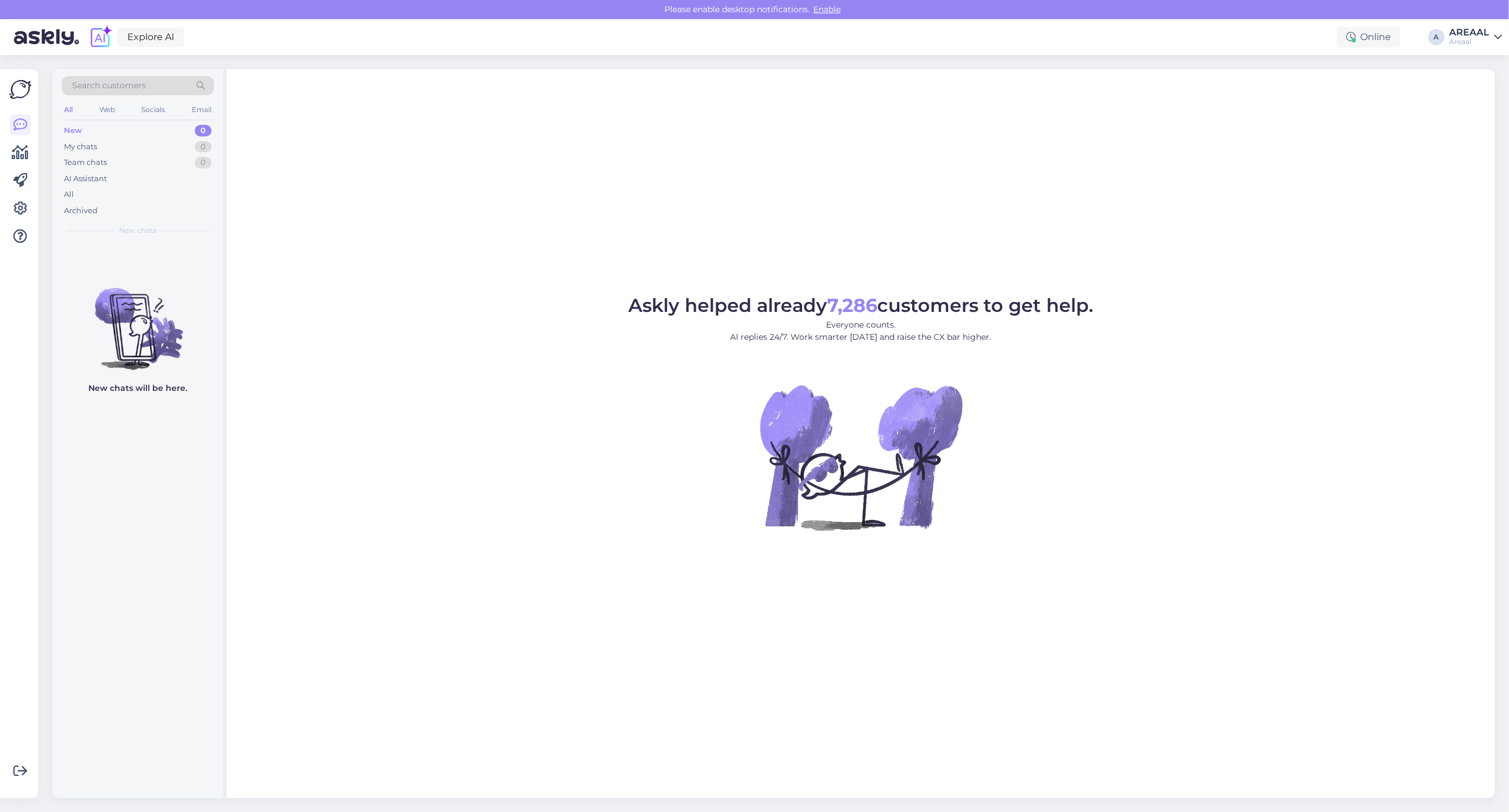
click at [1489, 30] on div "AREAAL" at bounding box center [1469, 32] width 40 height 9
click at [1488, 94] on button "Open" at bounding box center [1476, 90] width 32 height 18
click at [196, 143] on div "My chats 1" at bounding box center [138, 147] width 152 height 16
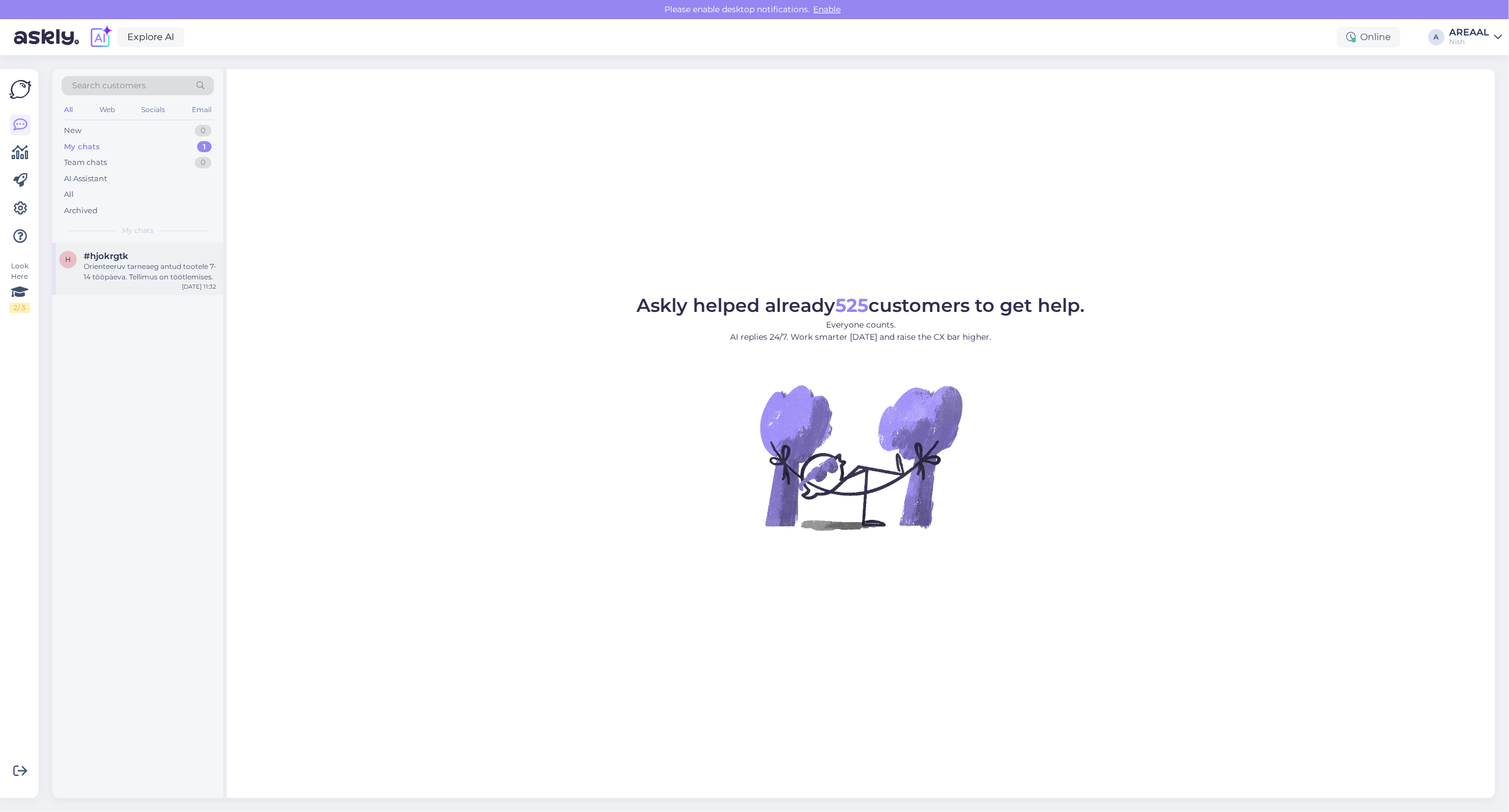
click at [137, 264] on div "Orienteeruv tarneaeg antud tootele 7-14 tööpäeva. Tellimus on töötlemises." at bounding box center [150, 272] width 132 height 21
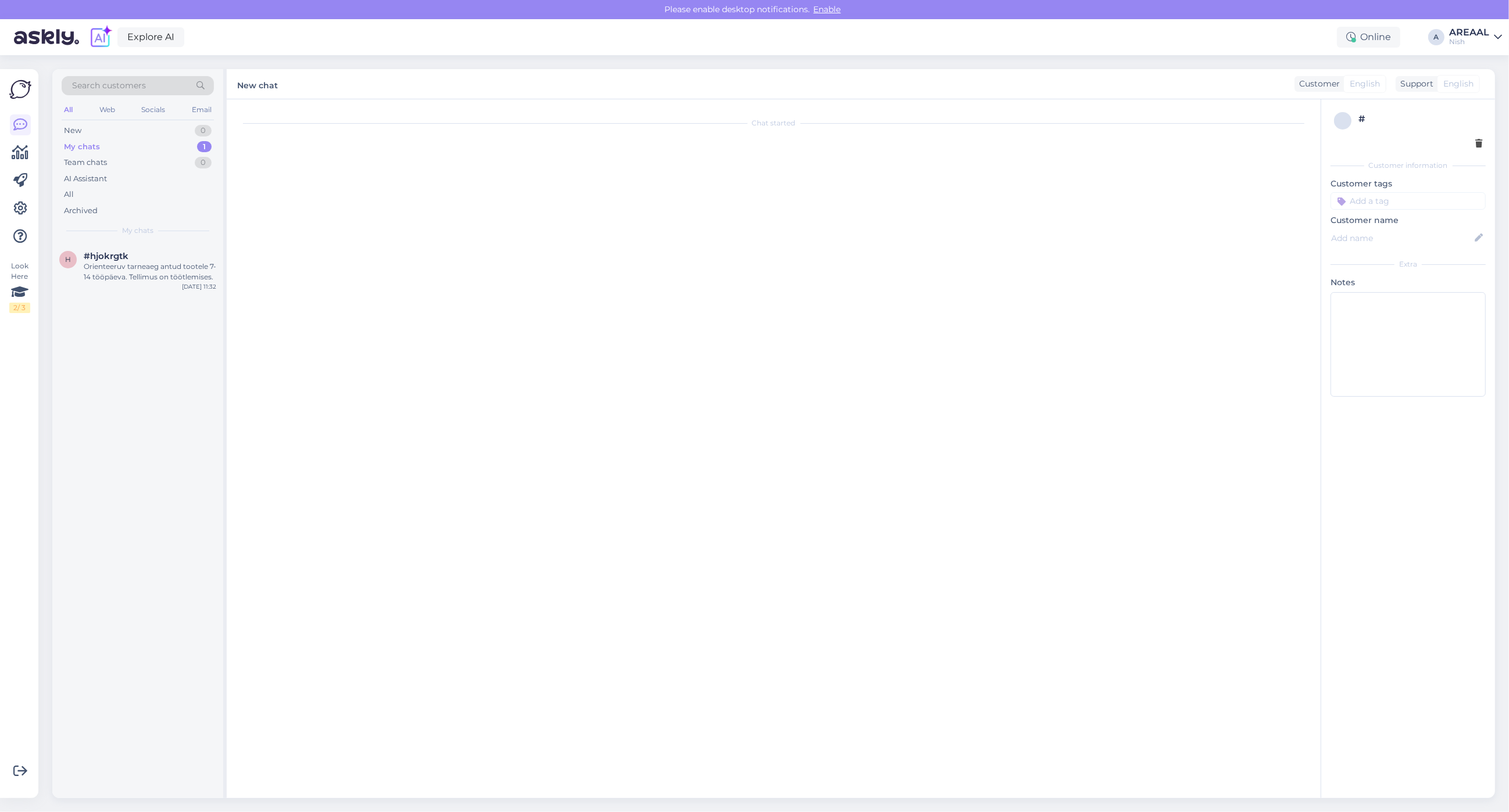
scroll to position [540, 0]
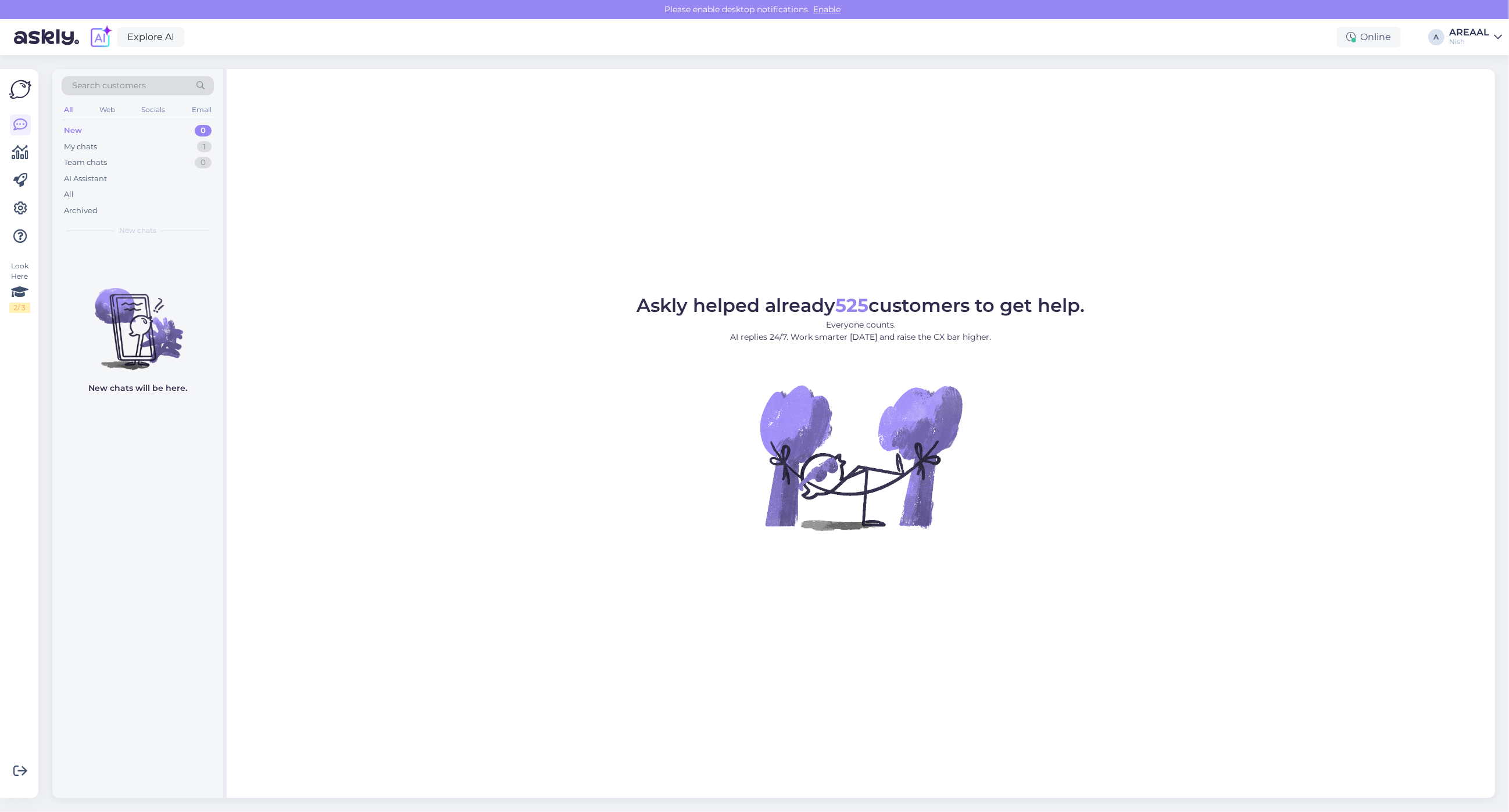
click at [189, 269] on img at bounding box center [137, 319] width 171 height 105
click at [178, 155] on div "Team chats 0" at bounding box center [138, 163] width 152 height 16
click at [182, 150] on div "My chats 1" at bounding box center [138, 147] width 152 height 16
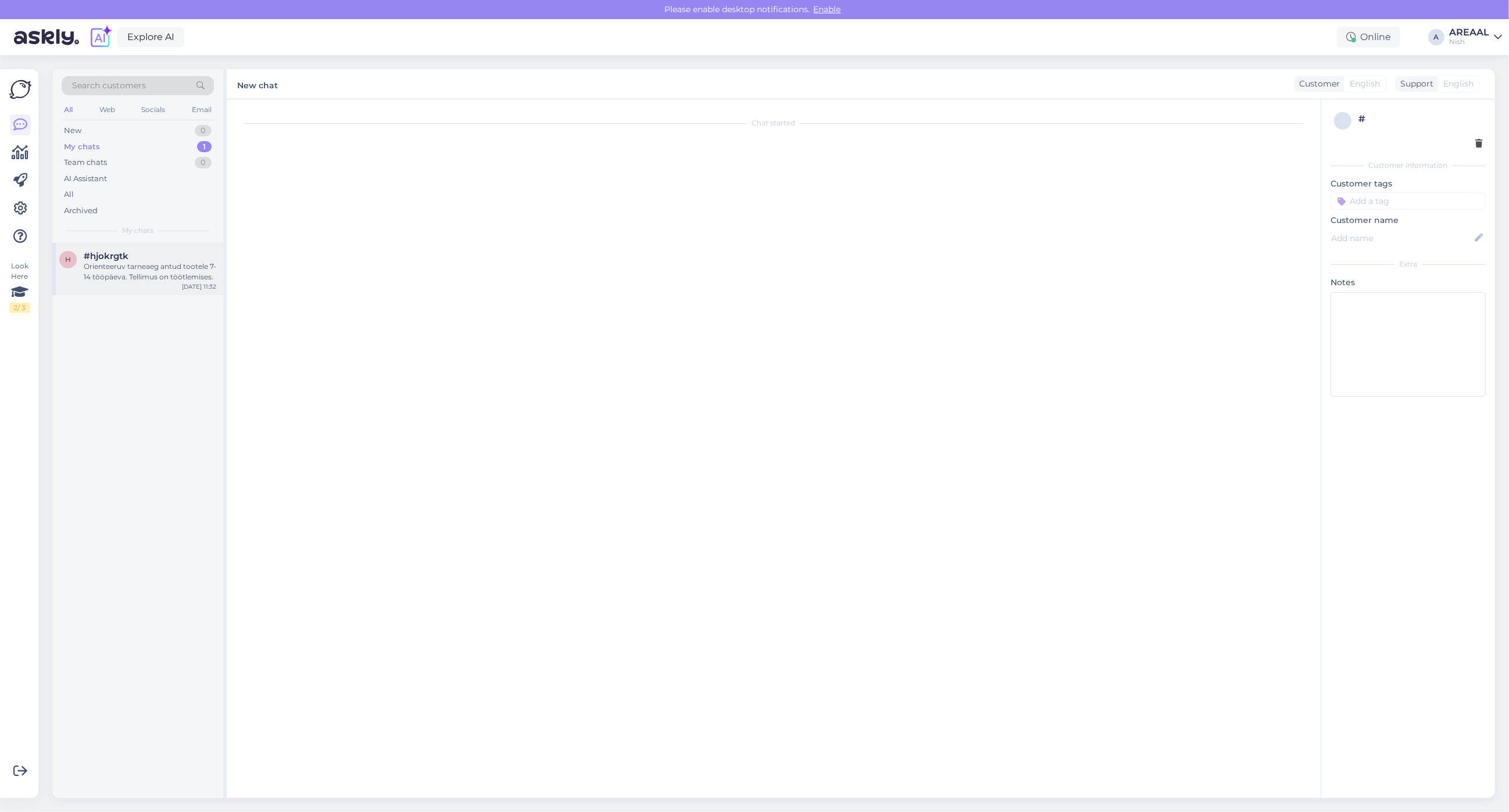
scroll to position [540, 0]
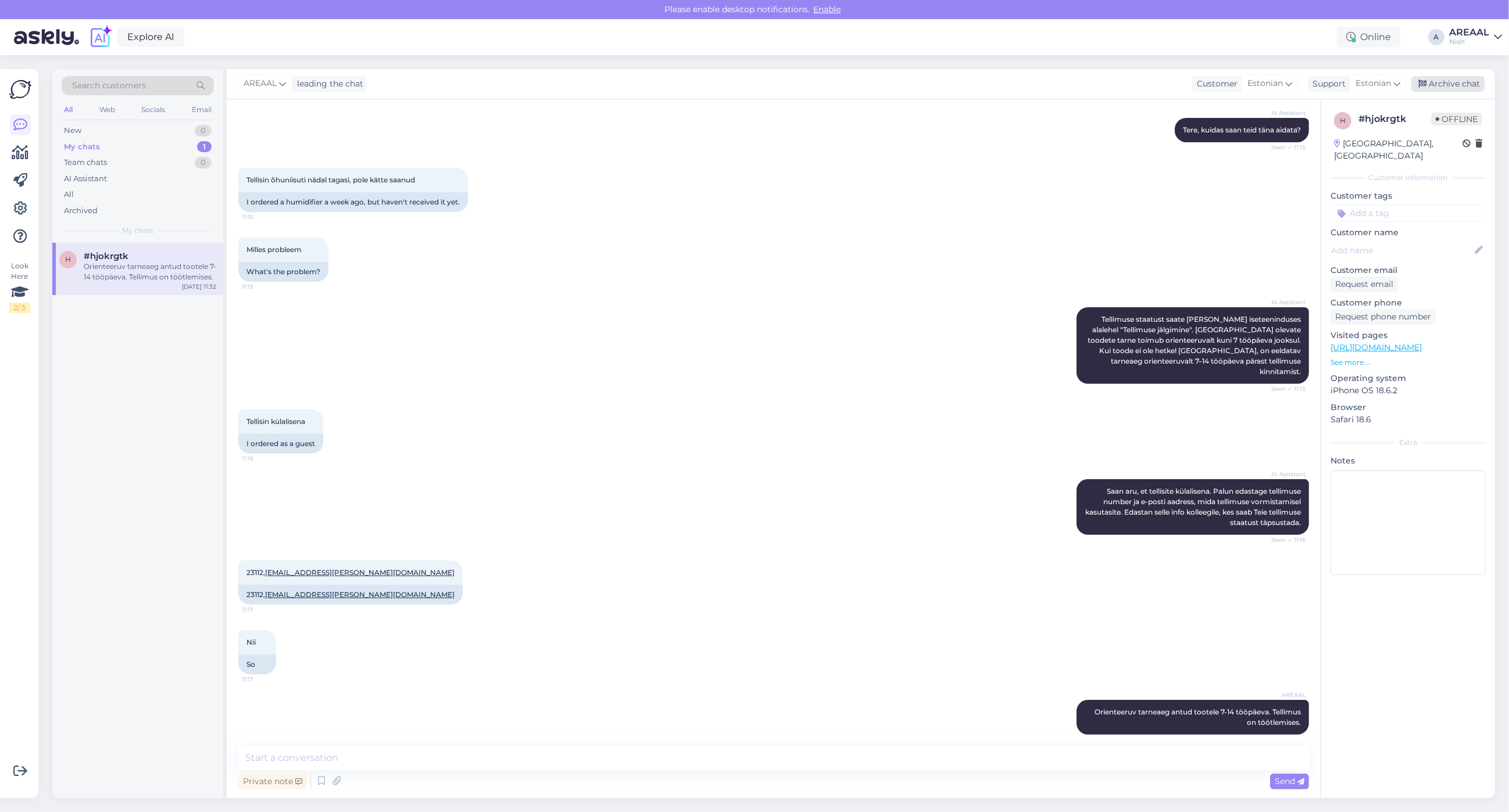
click at [1463, 80] on div "Archive chat" at bounding box center [1448, 84] width 73 height 16
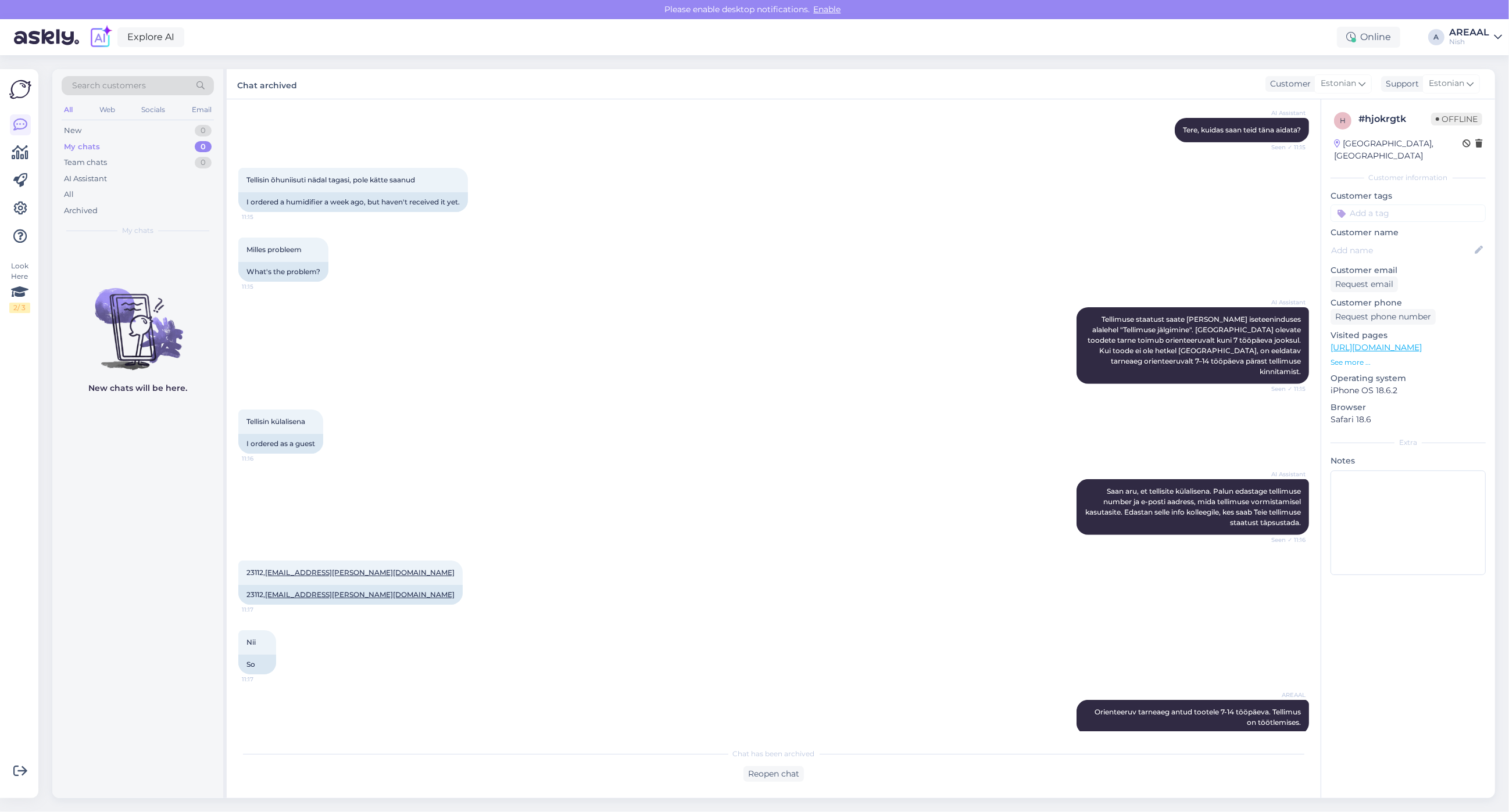
click at [1477, 61] on div "Search customers All Web Socials Email New 0 My chats 0 Team chats 0 AI Assista…" at bounding box center [777, 433] width 1464 height 757
click at [1474, 40] on div "Nish" at bounding box center [1469, 41] width 40 height 9
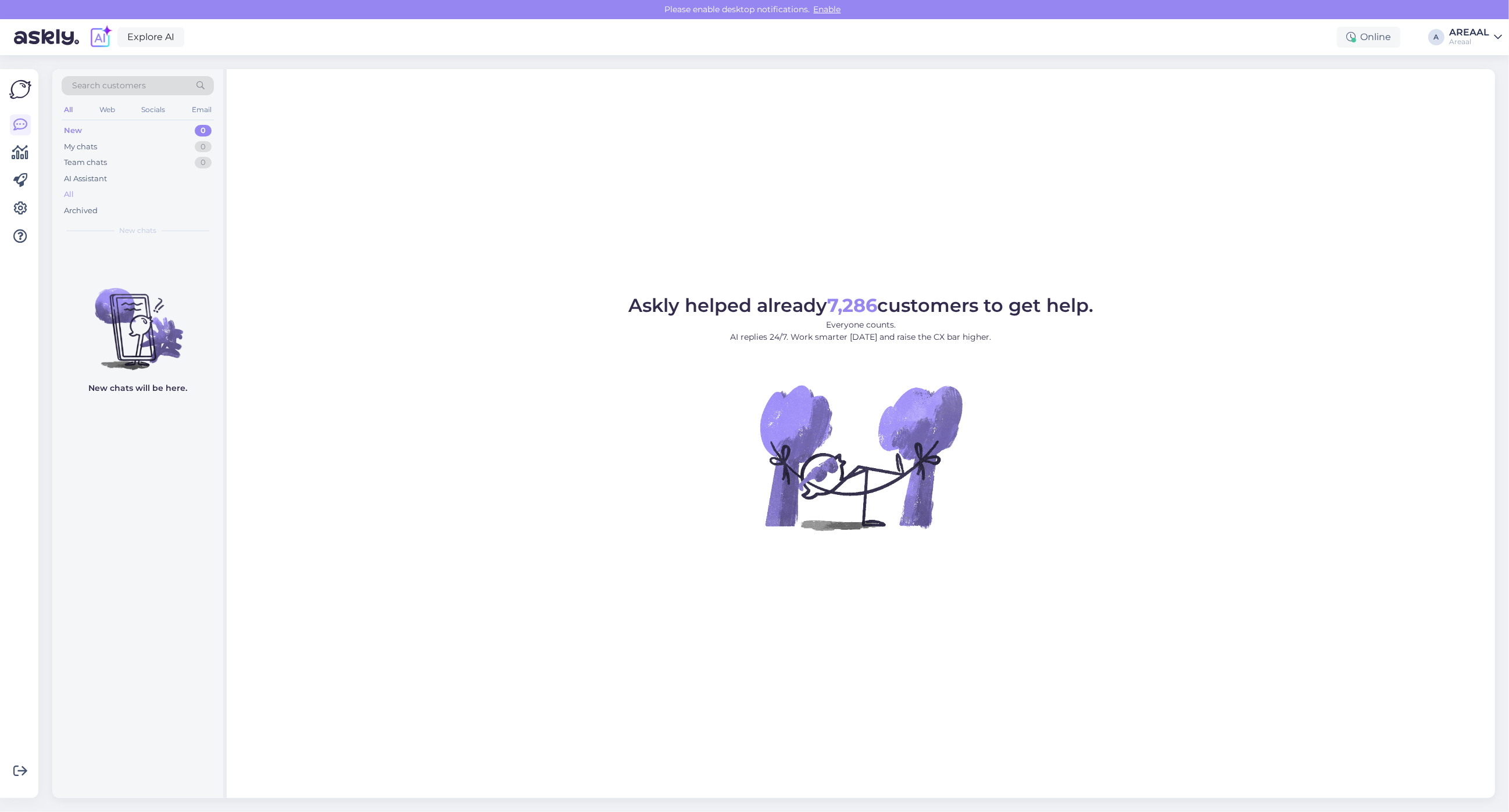
click at [77, 198] on div "All" at bounding box center [138, 194] width 152 height 16
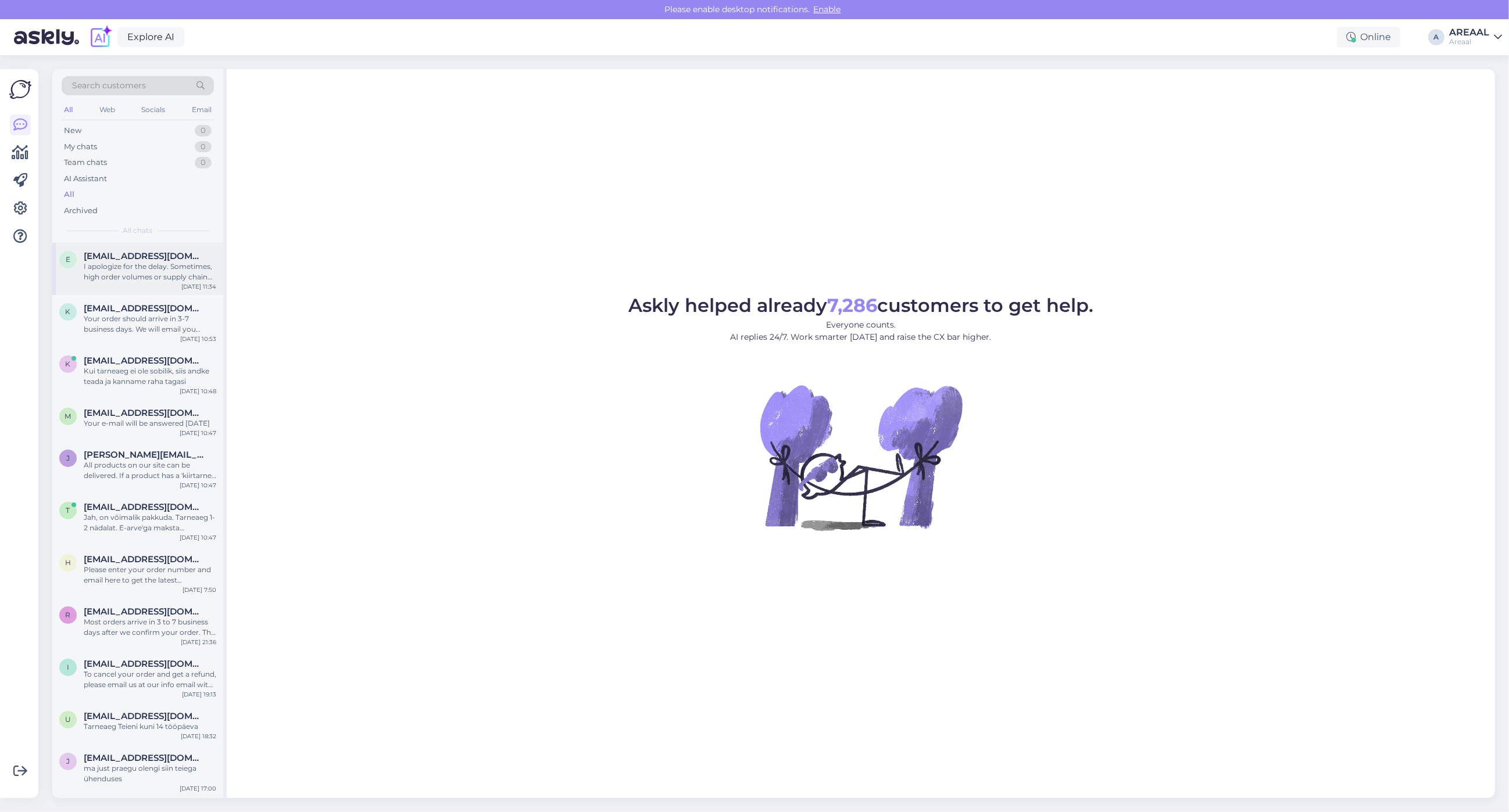
click at [132, 291] on div "E [EMAIL_ADDRESS][DOMAIN_NAME] I apologize for the delay. Sometimes, high order…" at bounding box center [137, 269] width 171 height 52
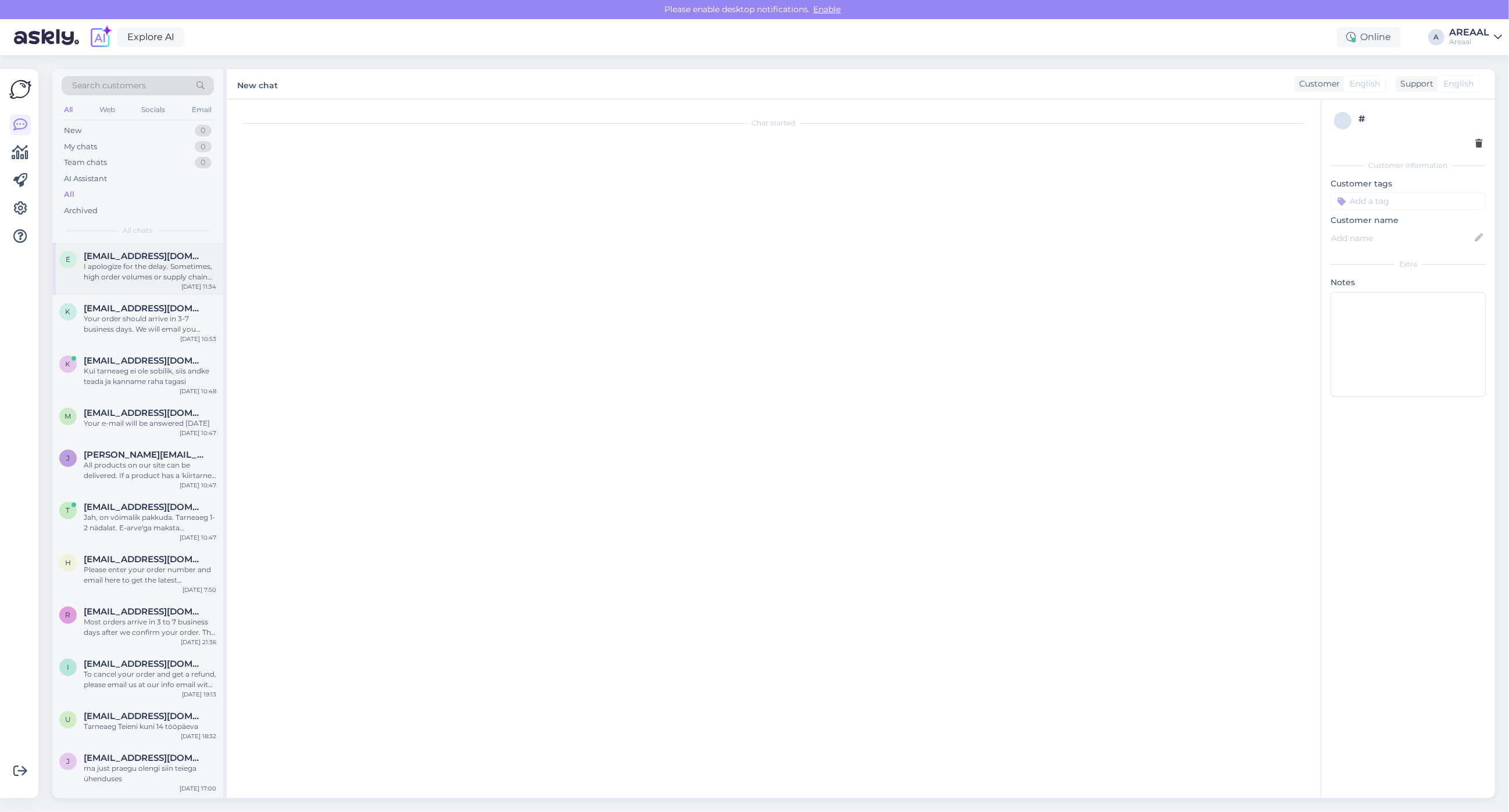
scroll to position [54, 0]
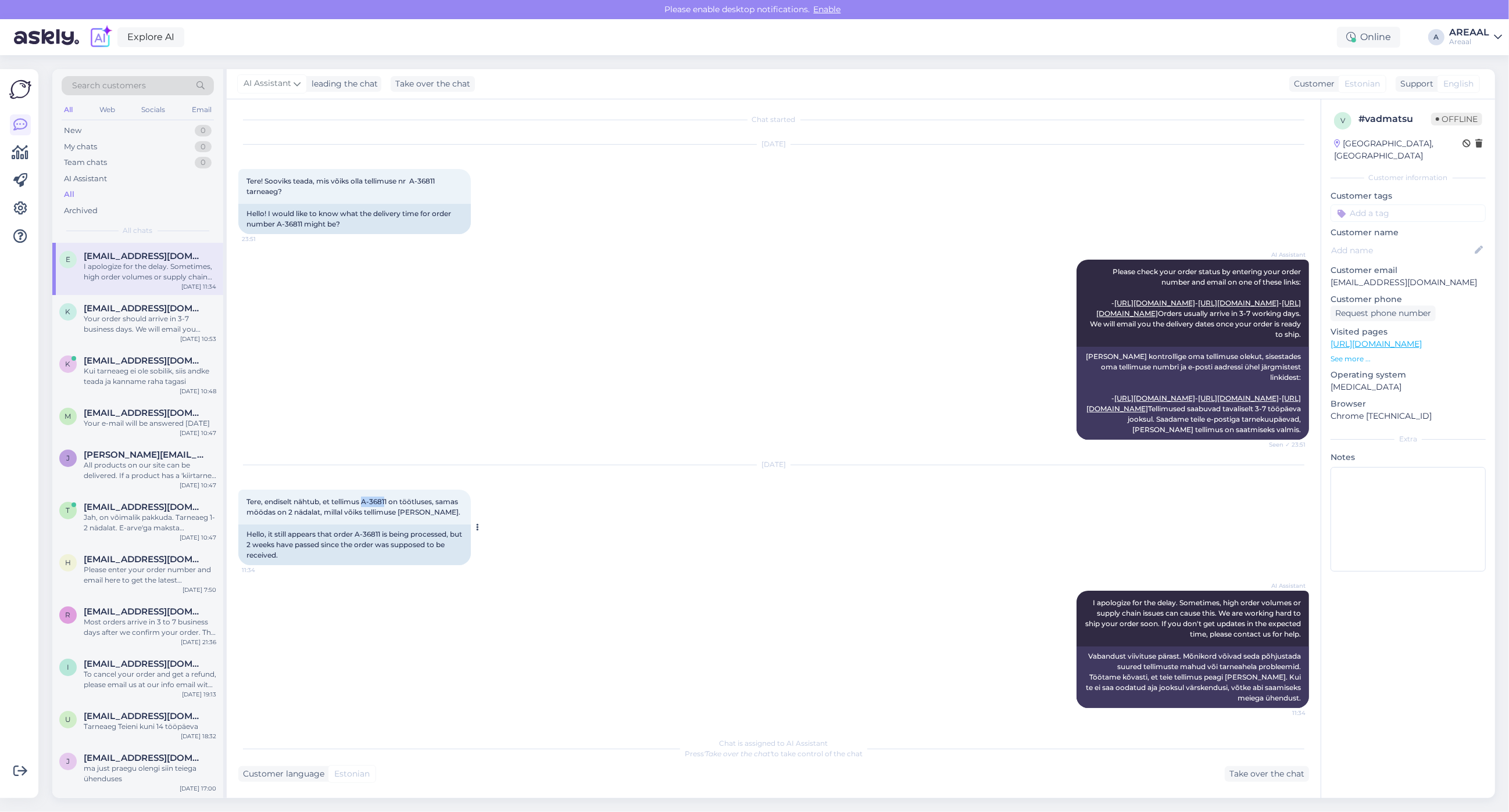
copy span "A-3681"
copy span "A-36811"
drag, startPoint x: 365, startPoint y: 499, endPoint x: 388, endPoint y: 501, distance: 23.1
click at [388, 501] on span "Tere, endiselt nähtub, et tellimus A-36811 on töötluses, samas möödas on 2 näda…" at bounding box center [353, 506] width 214 height 19
click at [915, 406] on div "AI Assistant Please check your order status by entering your order number and e…" at bounding box center [774, 350] width 1071 height 205
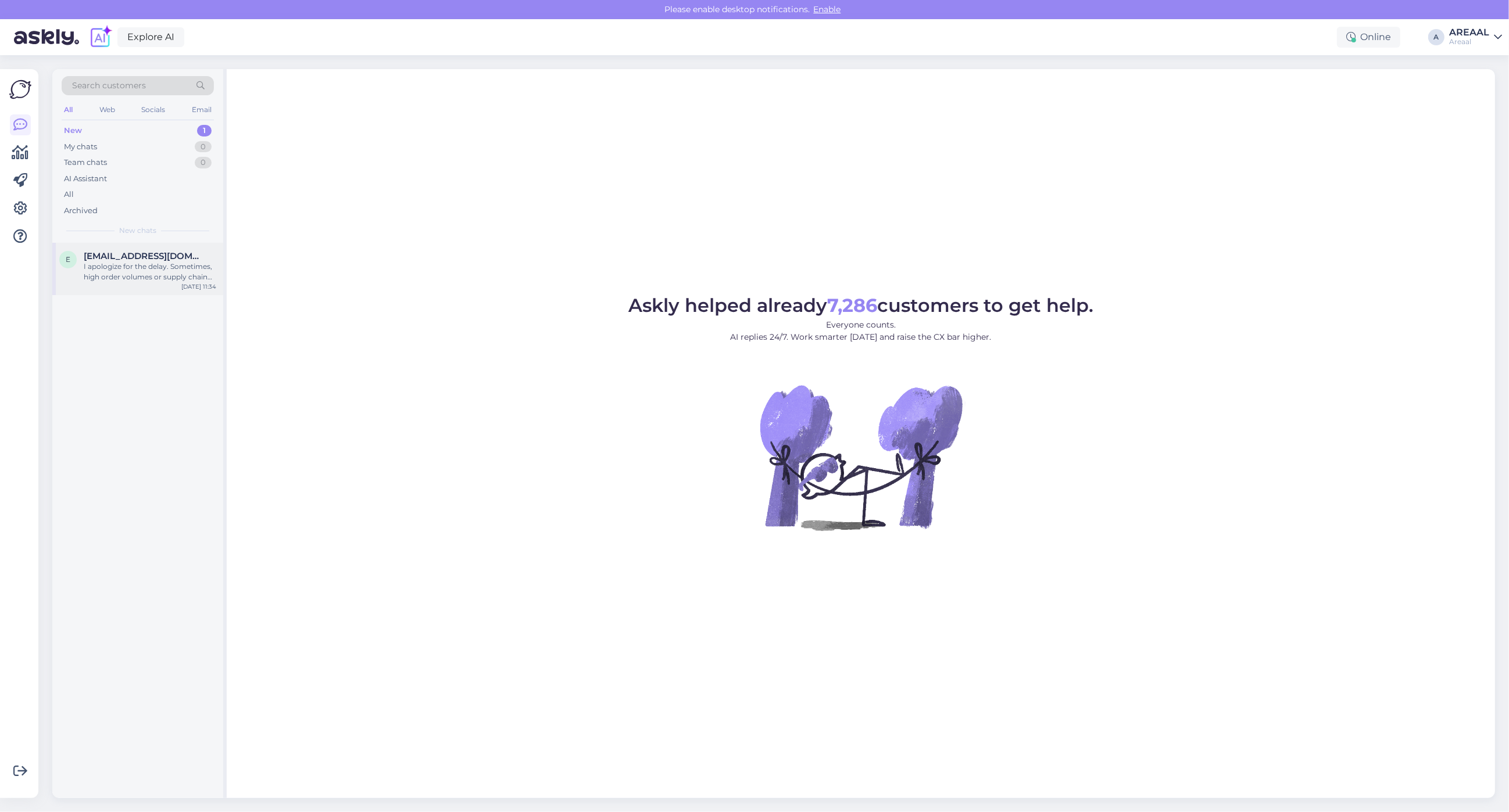
click at [140, 284] on div "E Elenaeist@gmail.com I apologize for the delay. Sometimes, high order volumes …" at bounding box center [137, 269] width 171 height 52
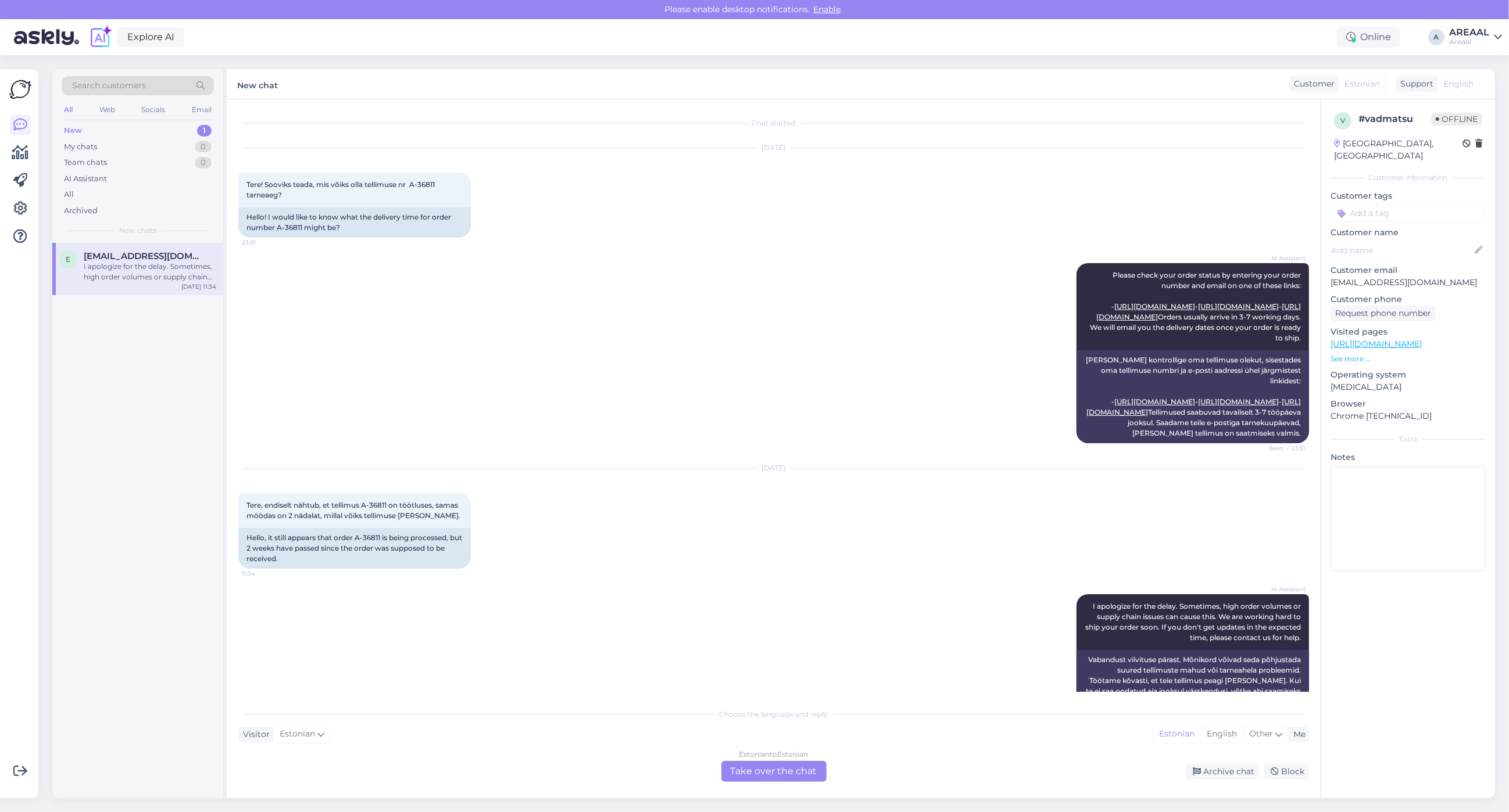
scroll to position [83, 0]
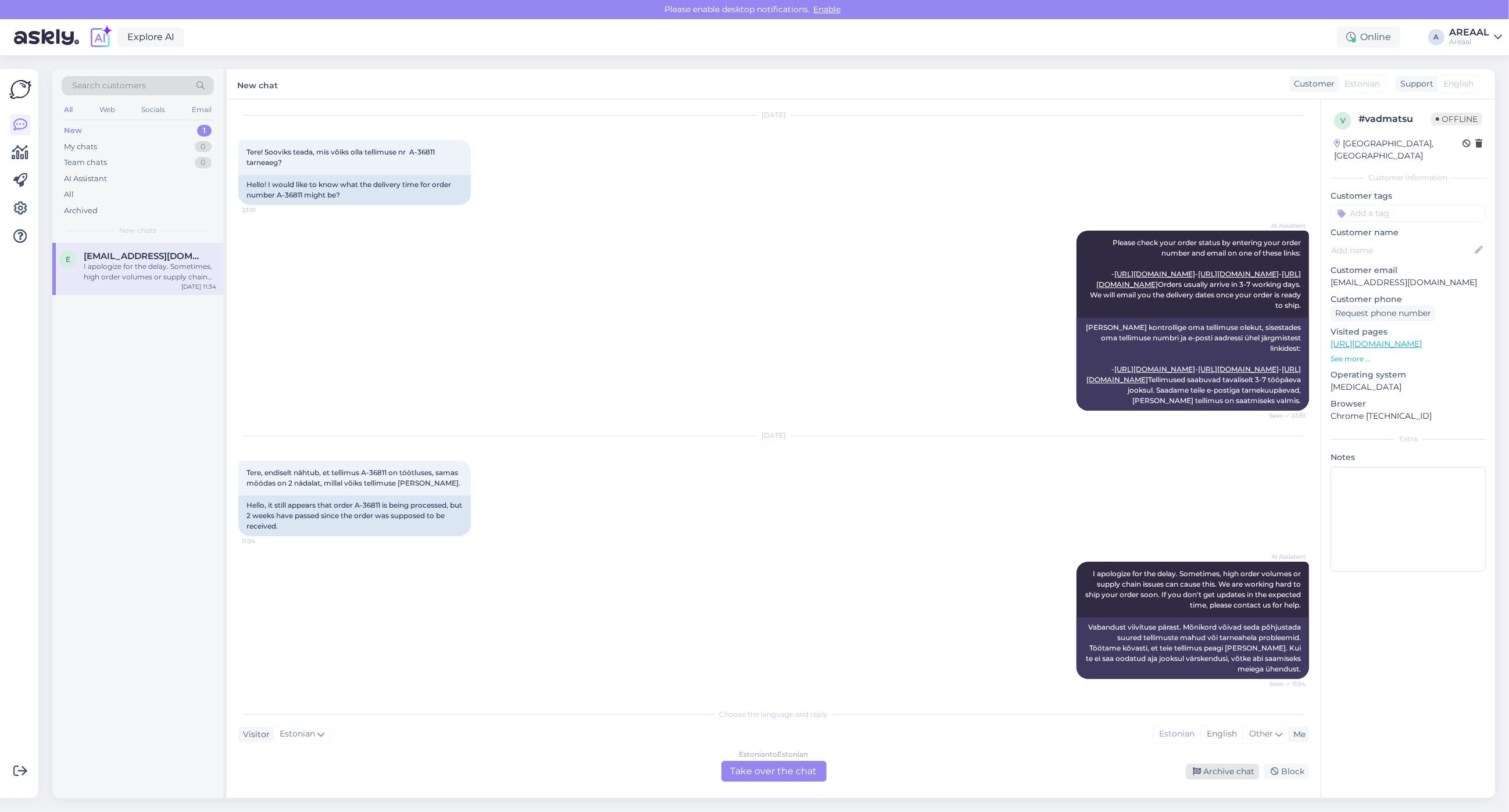
click at [1216, 770] on div "Archive chat" at bounding box center [1222, 772] width 73 height 16
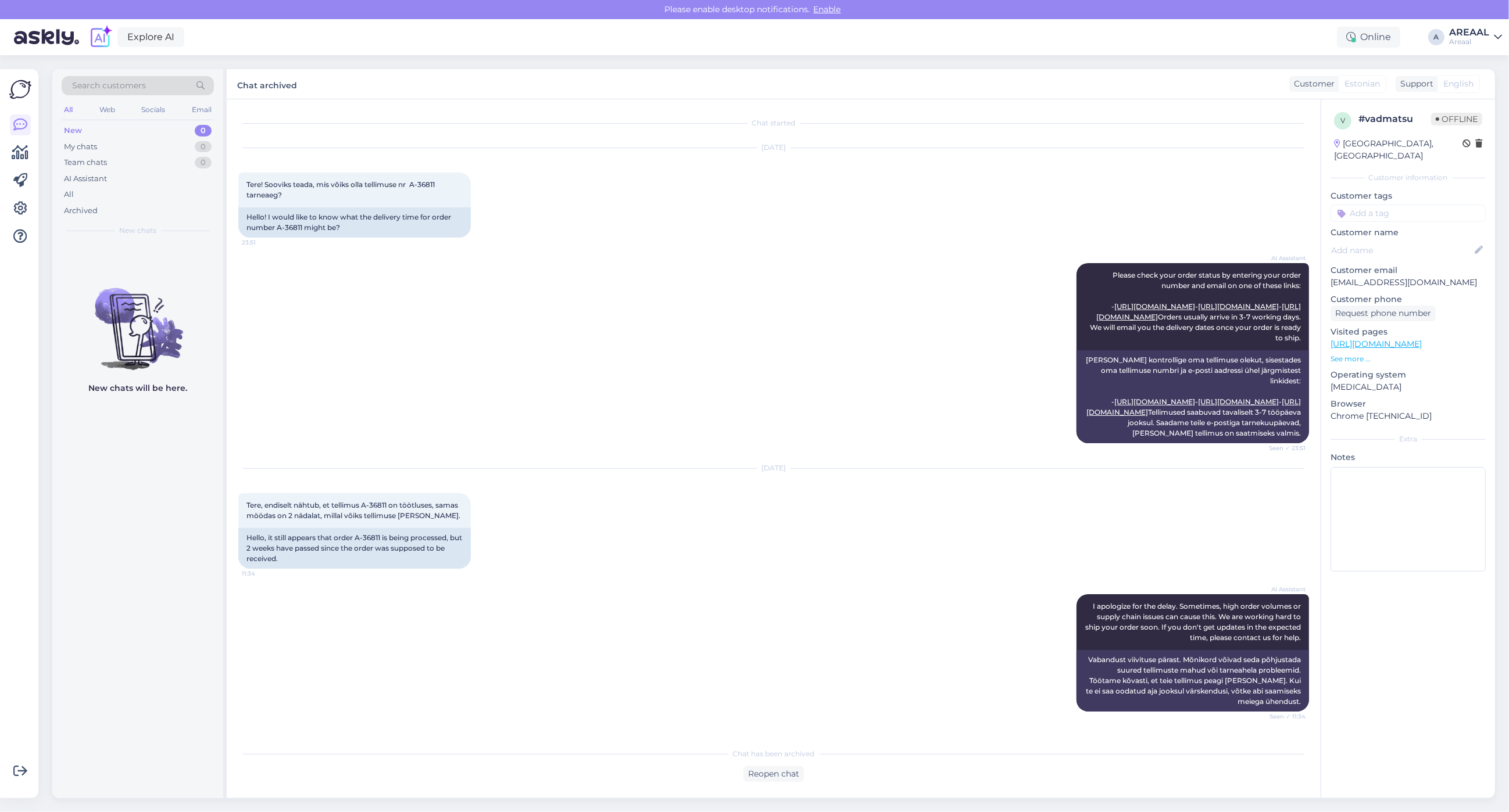
click at [868, 250] on div "AI Assistant Please check your order status by entering your order number and e…" at bounding box center [774, 353] width 1071 height 205
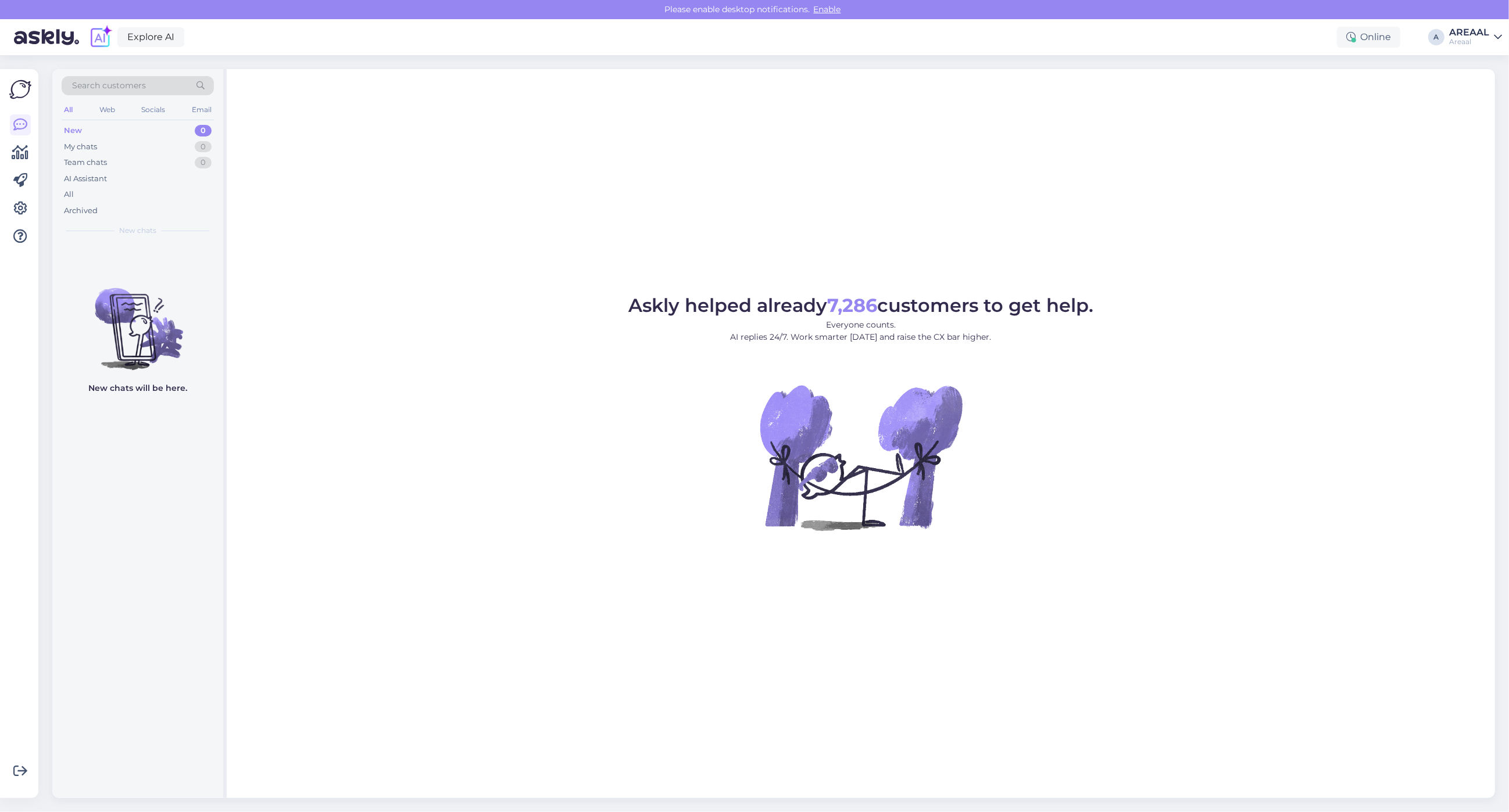
click at [1482, 31] on div "AREAAL" at bounding box center [1469, 32] width 40 height 9
click at [1477, 99] on div "Nish Open" at bounding box center [1431, 90] width 142 height 25
click at [1481, 89] on button "Open" at bounding box center [1476, 90] width 32 height 18
click at [161, 193] on div "All" at bounding box center [138, 194] width 152 height 16
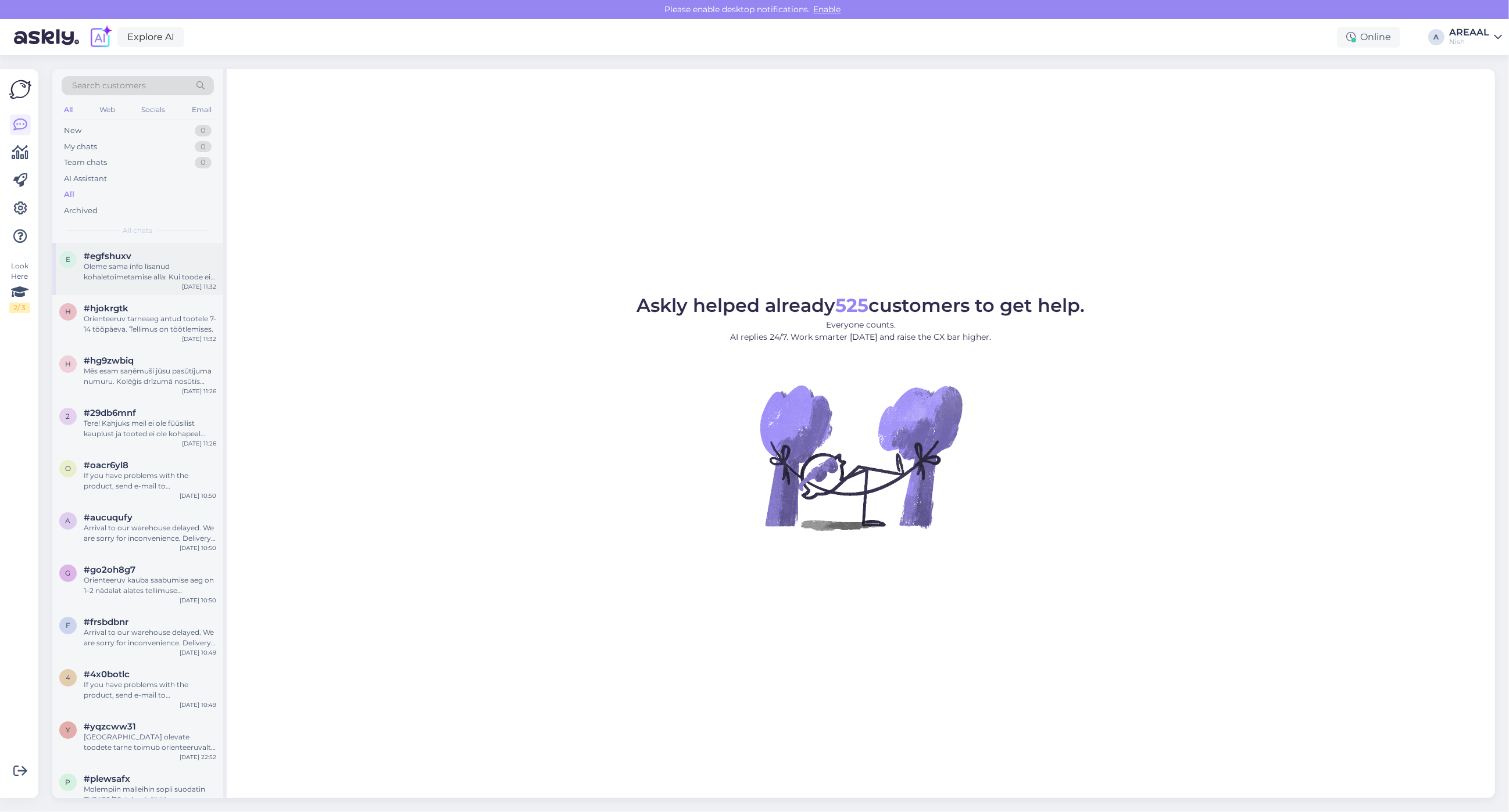
click at [170, 279] on div "Oleme sama info lisanud kohaletoimetamise alla: Kui toode ei ole hetkel laos, s…" at bounding box center [150, 272] width 132 height 21
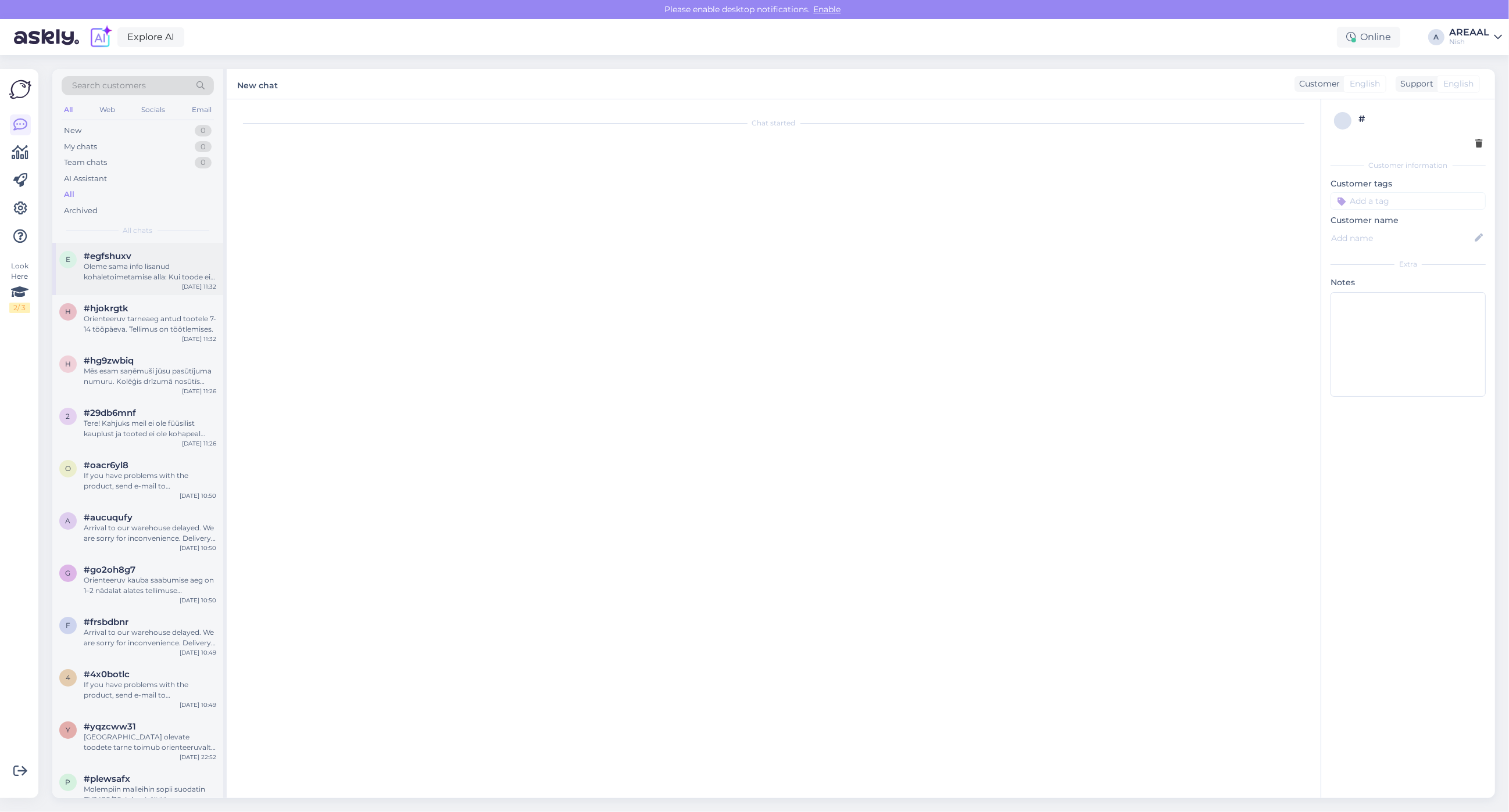
scroll to position [155, 0]
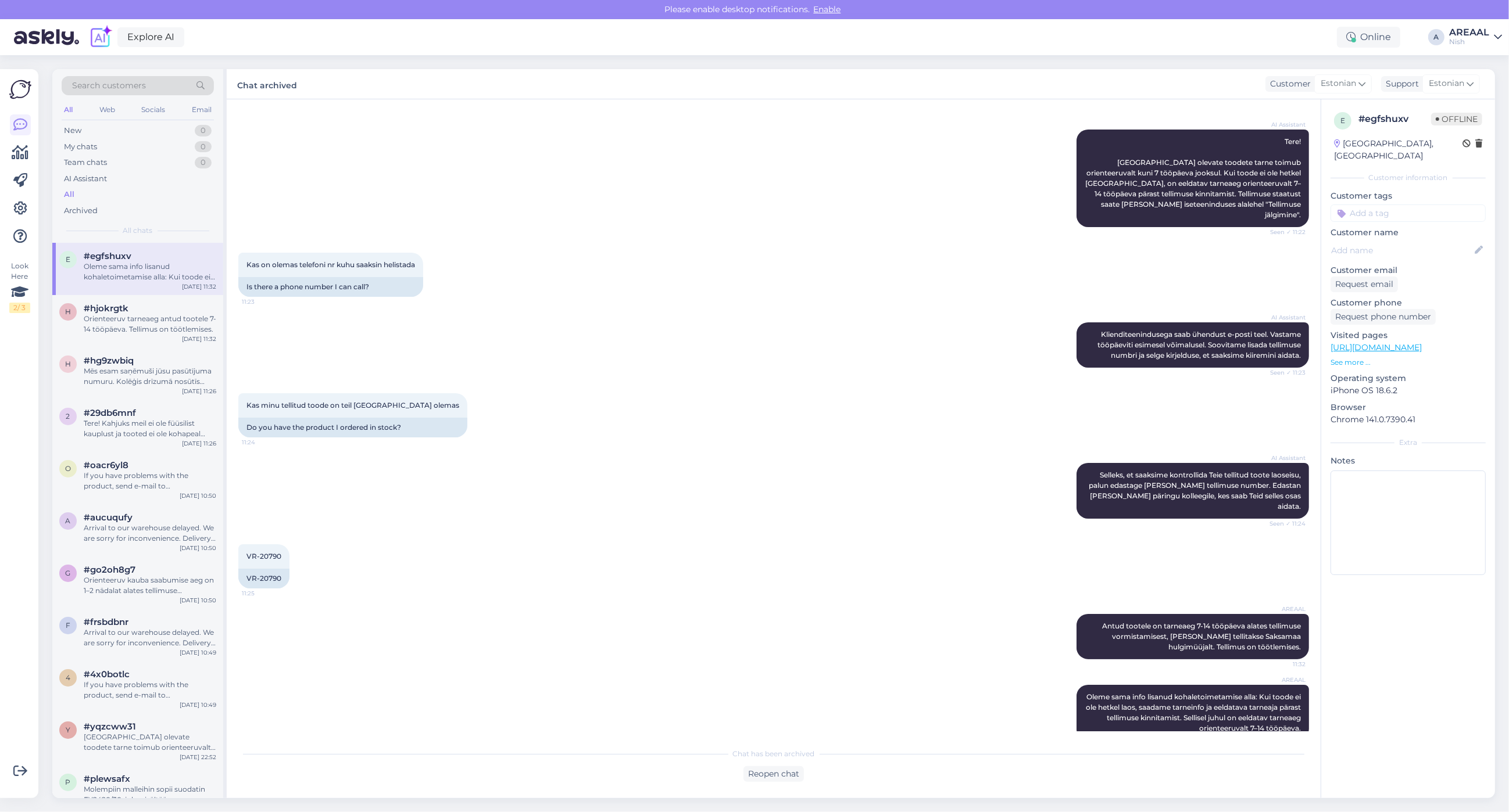
click at [1480, 30] on div "AREAAL" at bounding box center [1469, 32] width 40 height 9
click at [1467, 49] on div "Areaal Open Nish Opened VR24 Open Add chat to more domains Log out" at bounding box center [1431, 115] width 142 height 136
click at [1467, 58] on button "Open" at bounding box center [1476, 65] width 32 height 18
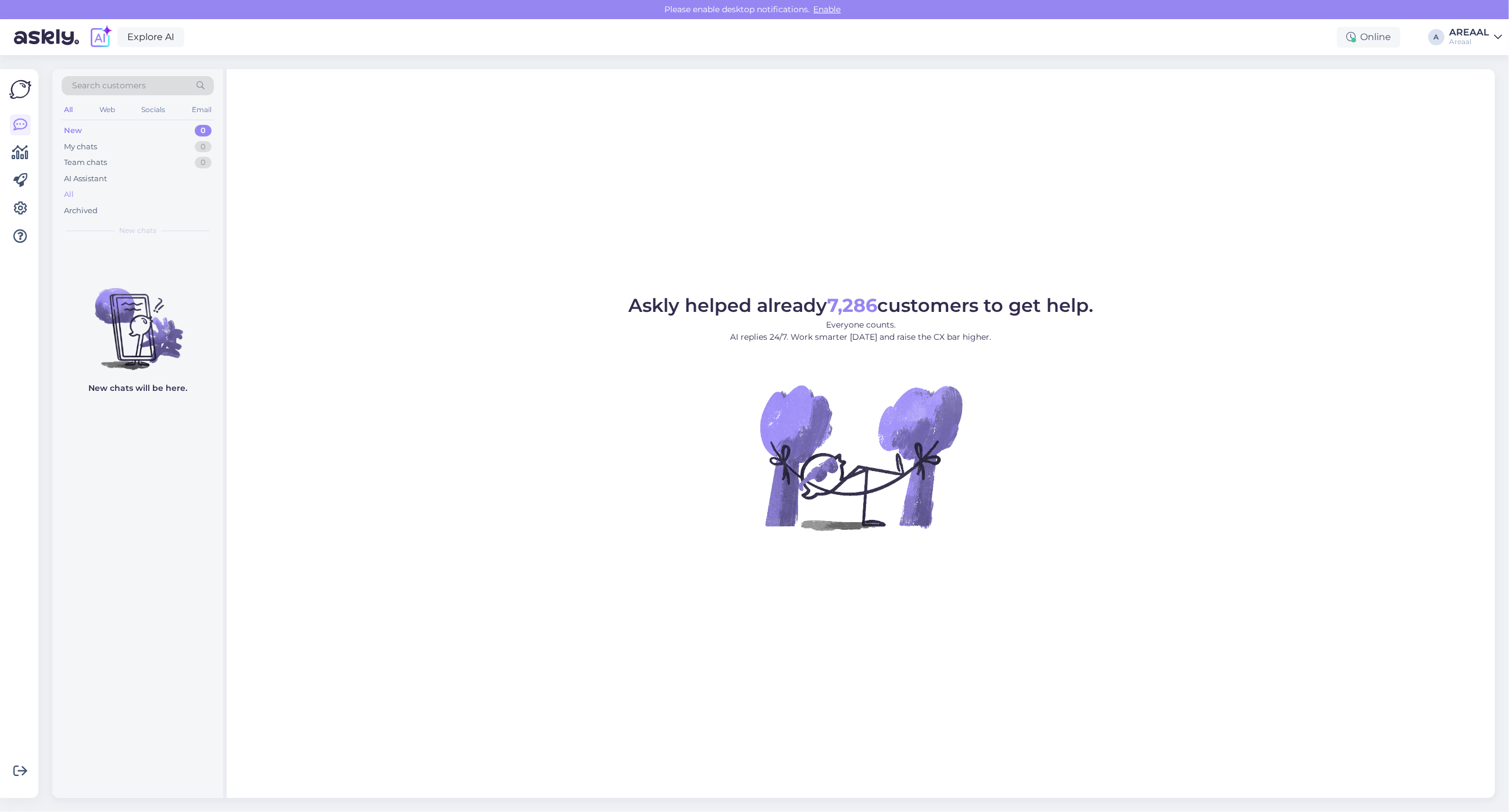
click at [107, 190] on div "All" at bounding box center [138, 194] width 152 height 16
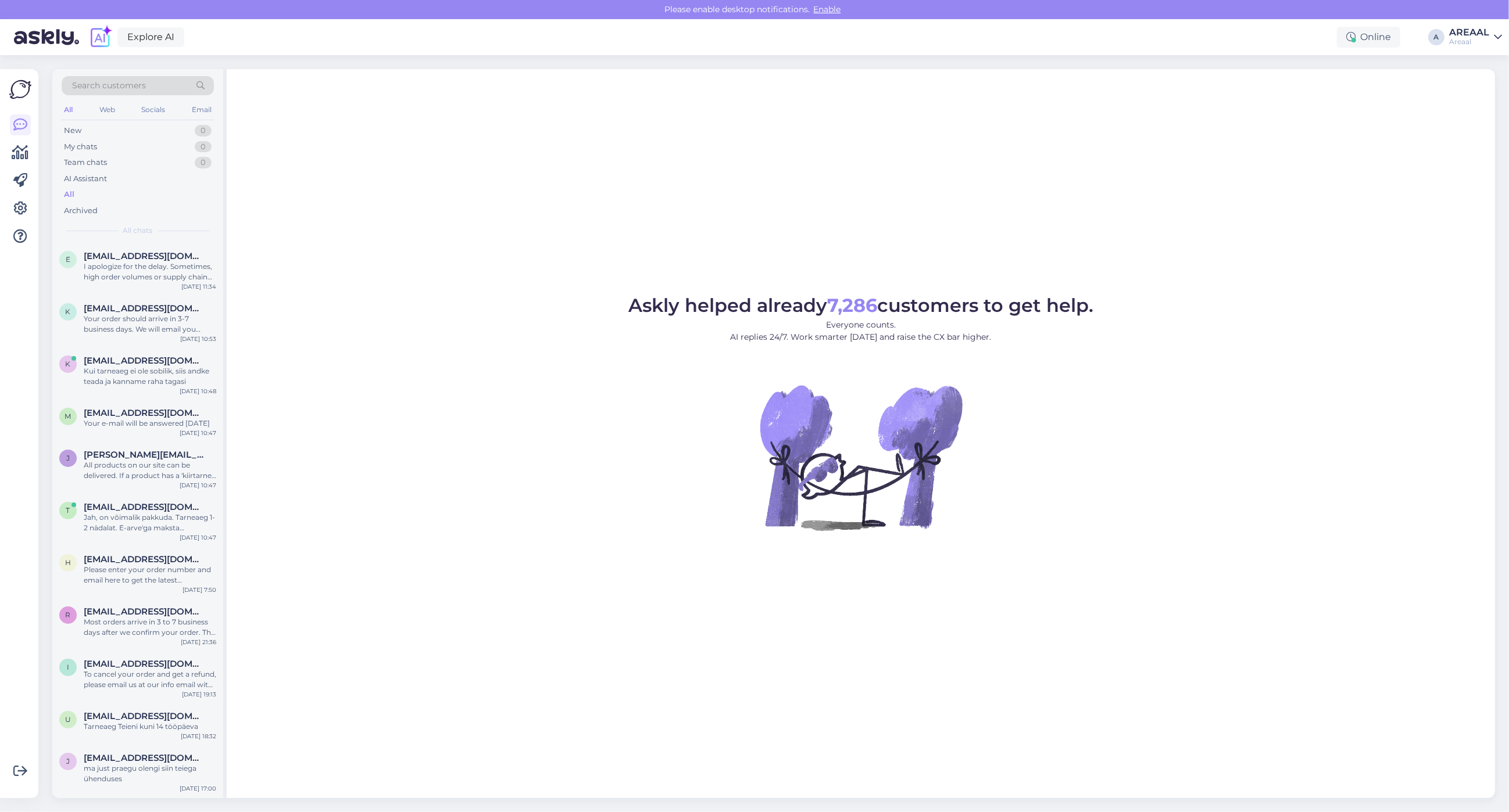
click at [1471, 28] on div "AREAAL" at bounding box center [1469, 32] width 40 height 9
click at [1469, 93] on button "Open" at bounding box center [1476, 90] width 32 height 18
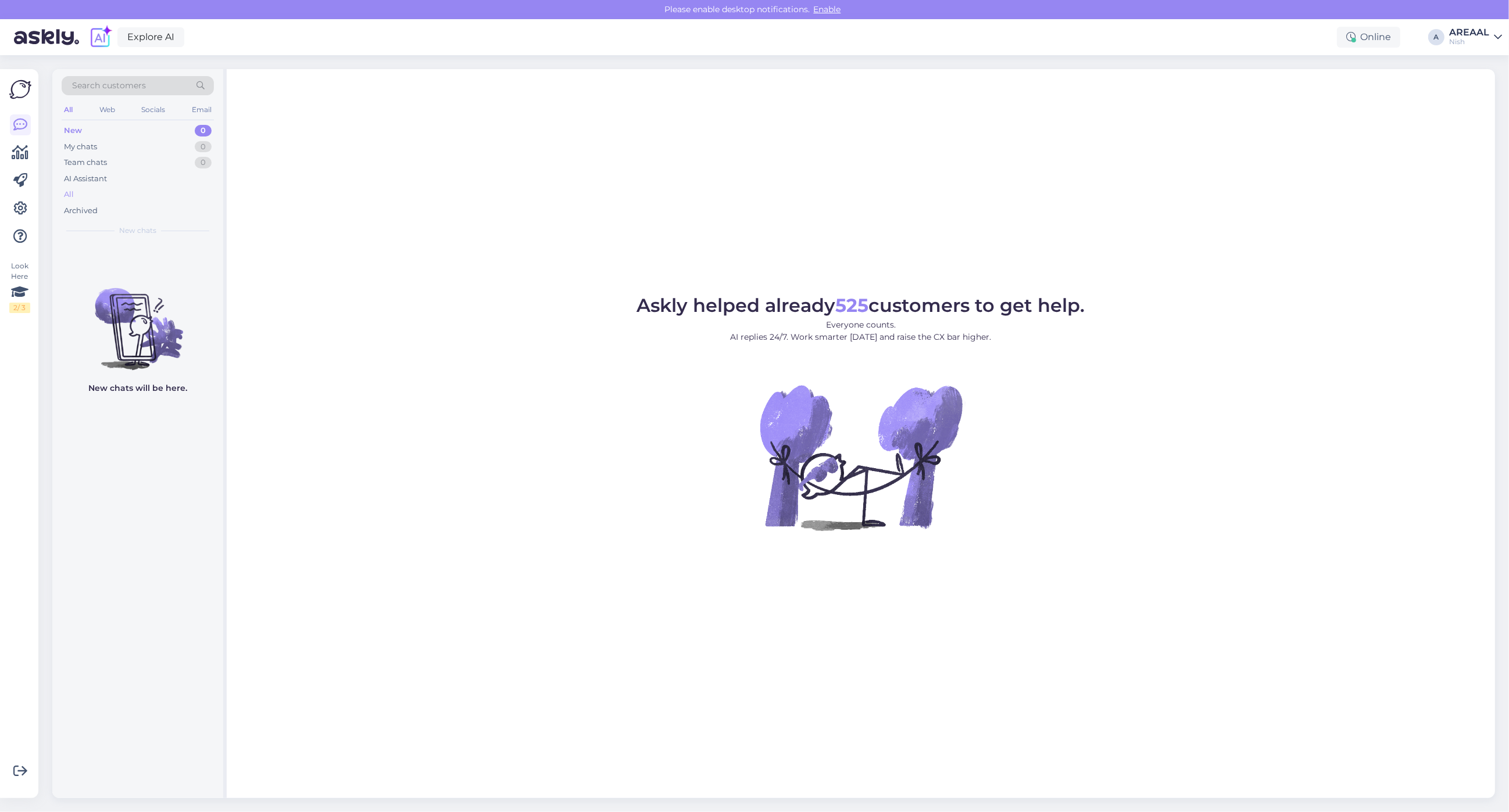
click at [96, 193] on div "All" at bounding box center [138, 194] width 152 height 16
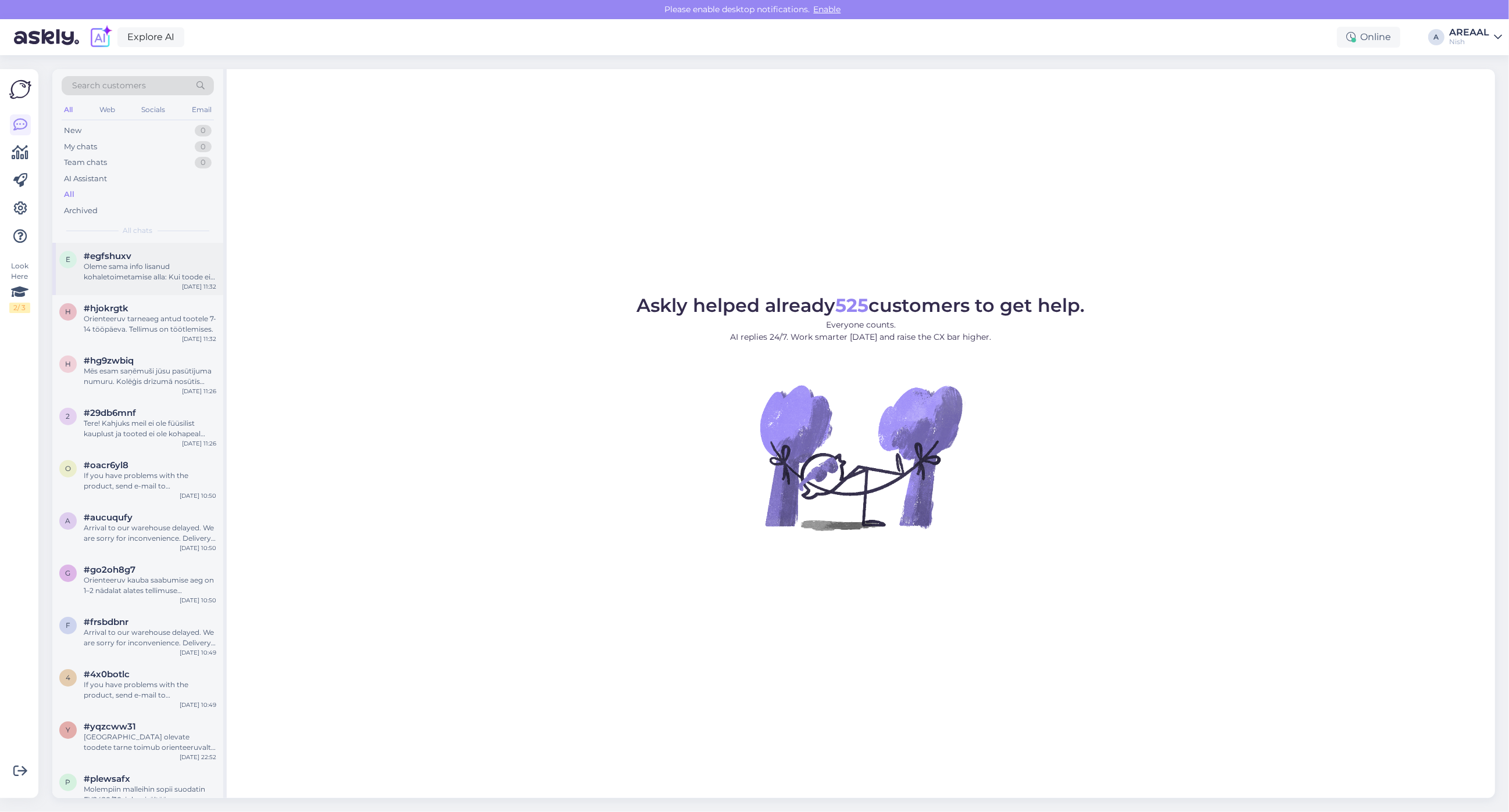
click at [132, 243] on div "e #egfshuxv Oleme sama info lisanud kohaletoimetamise alla: Kui toode ei ole he…" at bounding box center [137, 269] width 171 height 52
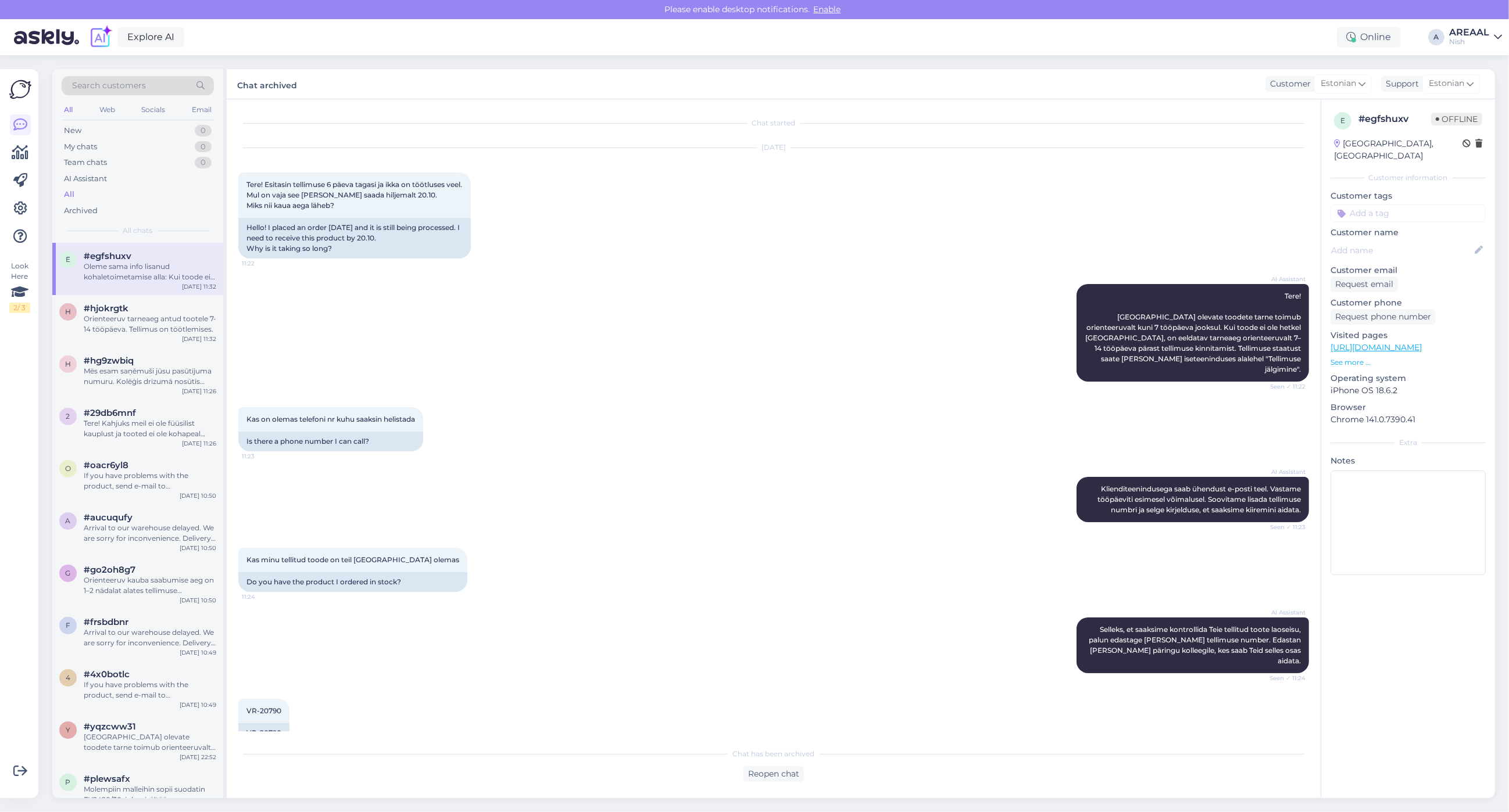
scroll to position [155, 0]
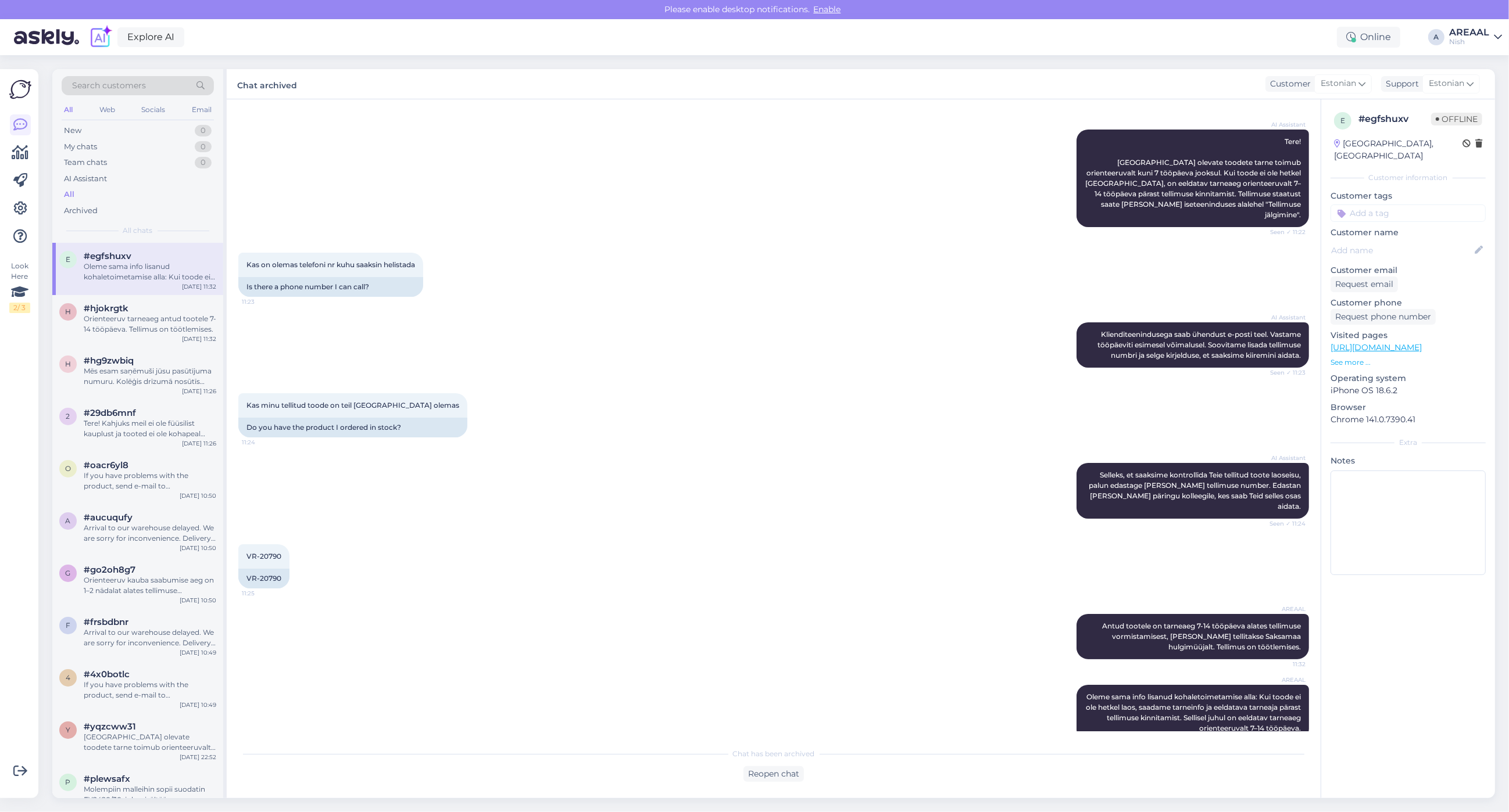
click at [1467, 41] on div "Nish" at bounding box center [1469, 41] width 40 height 9
click at [1469, 64] on button "Open" at bounding box center [1476, 65] width 32 height 18
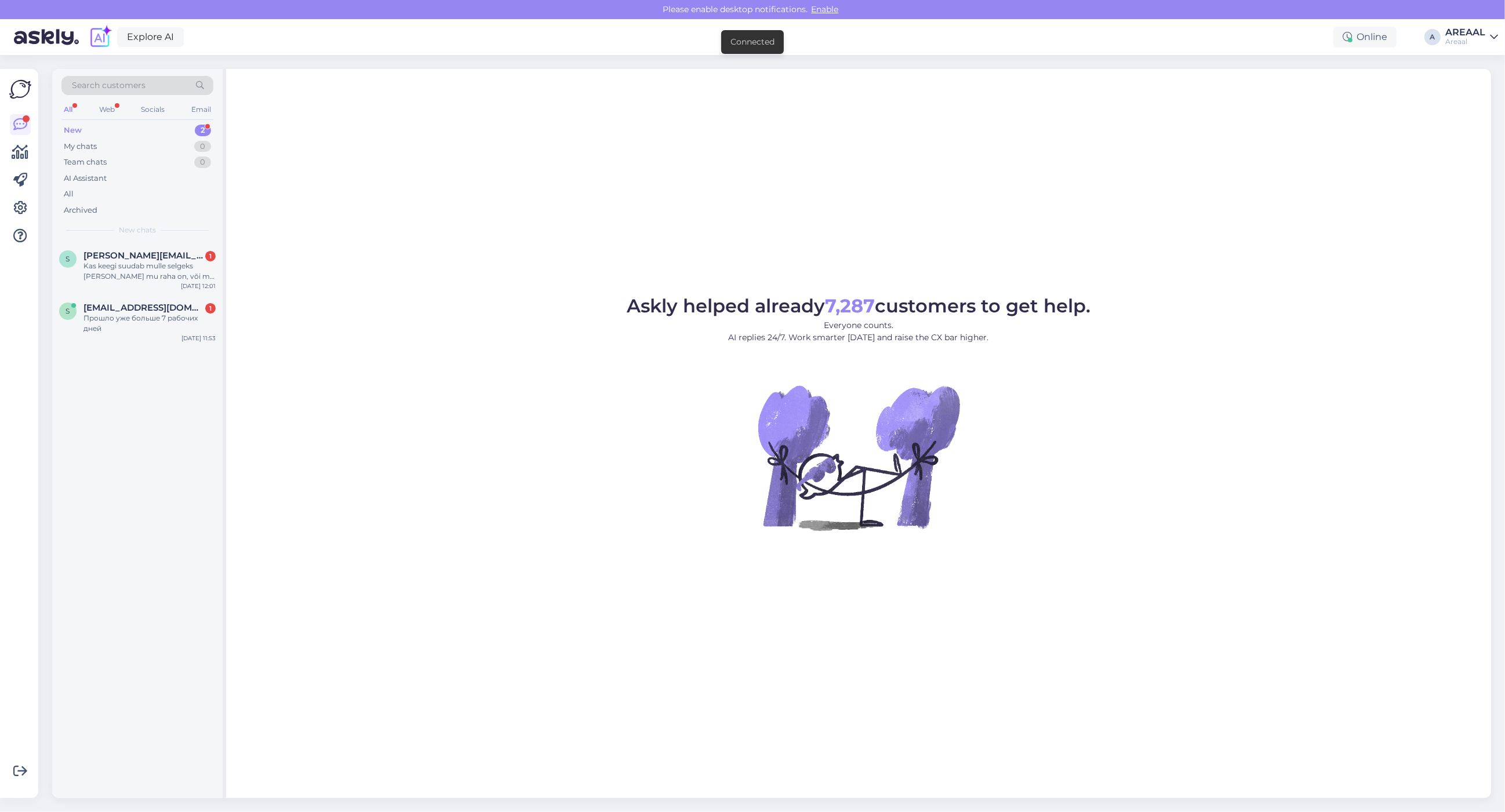
click at [327, 215] on div "Askly helped already 7,287 customers to get help. Everyone counts. AI replies 2…" at bounding box center [858, 434] width 1265 height 729
click at [173, 264] on div "Kas keegi suudab mulle selgeks [PERSON_NAME] mu raha on, või ma pean otsima lah…" at bounding box center [149, 271] width 132 height 21
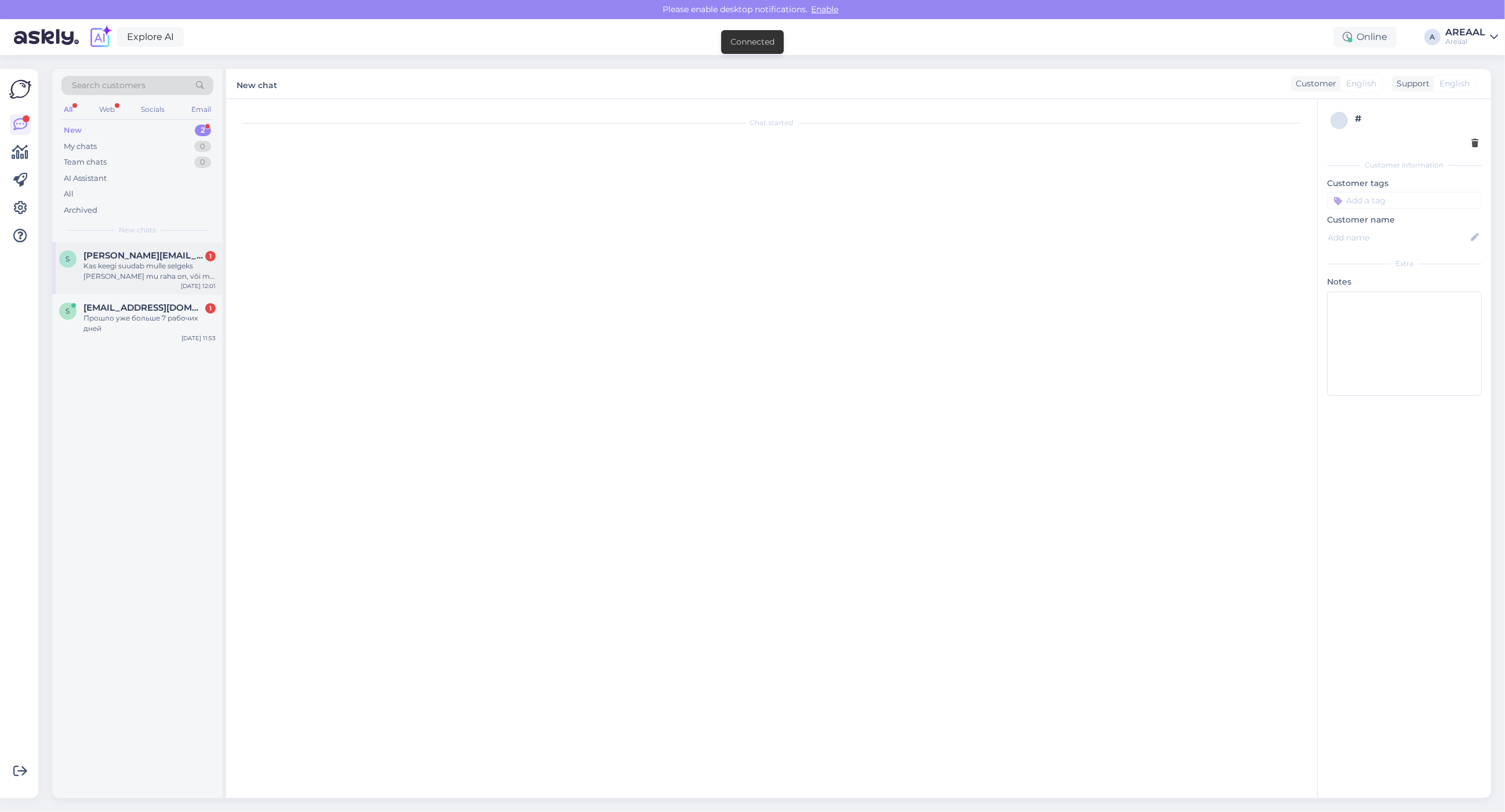
click at [192, 292] on div "s stanislav.pupkevits@gmail.com 1 Kas keegi suudab mulle selgeks teha kus mu ra…" at bounding box center [137, 268] width 170 height 52
click at [340, 359] on div "Chat started" at bounding box center [777, 451] width 1078 height 681
click at [177, 253] on span "[PERSON_NAME][EMAIL_ADDRESS][DOMAIN_NAME]" at bounding box center [143, 256] width 120 height 11
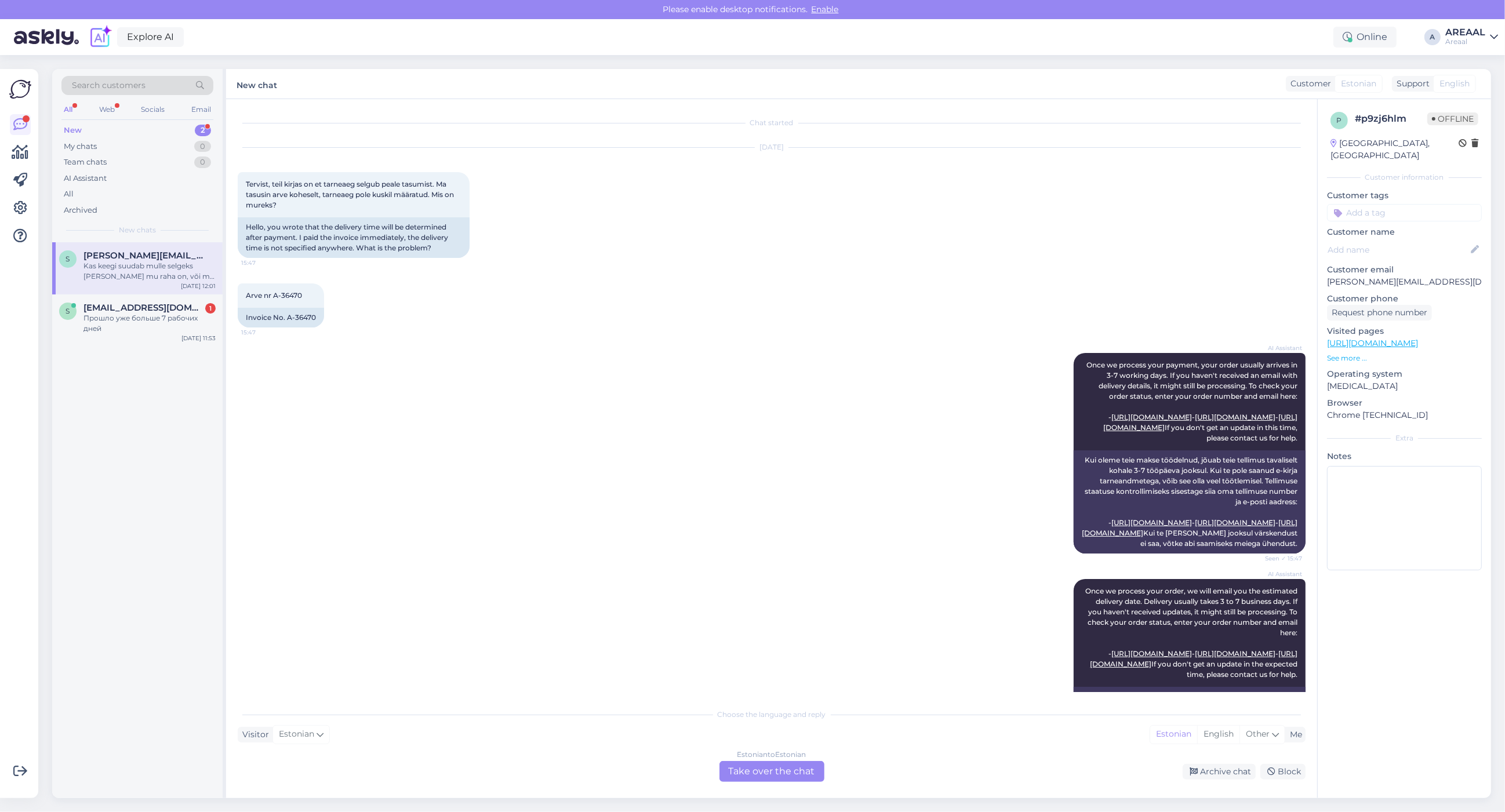
click at [671, 566] on div "AI Assistant Once we process your payment, your order usually arrives in 3-7 wo…" at bounding box center [772, 453] width 1068 height 226
click at [210, 520] on div "s stanislav.pupkevits@gmail.com Kas keegi suudab mulle selgeks teha kus mu raha…" at bounding box center [137, 520] width 170 height 556
drag, startPoint x: 752, startPoint y: 767, endPoint x: 760, endPoint y: 673, distance: 94.3
click at [749, 763] on div "Estonian to Estonian Take over the chat" at bounding box center [772, 771] width 105 height 21
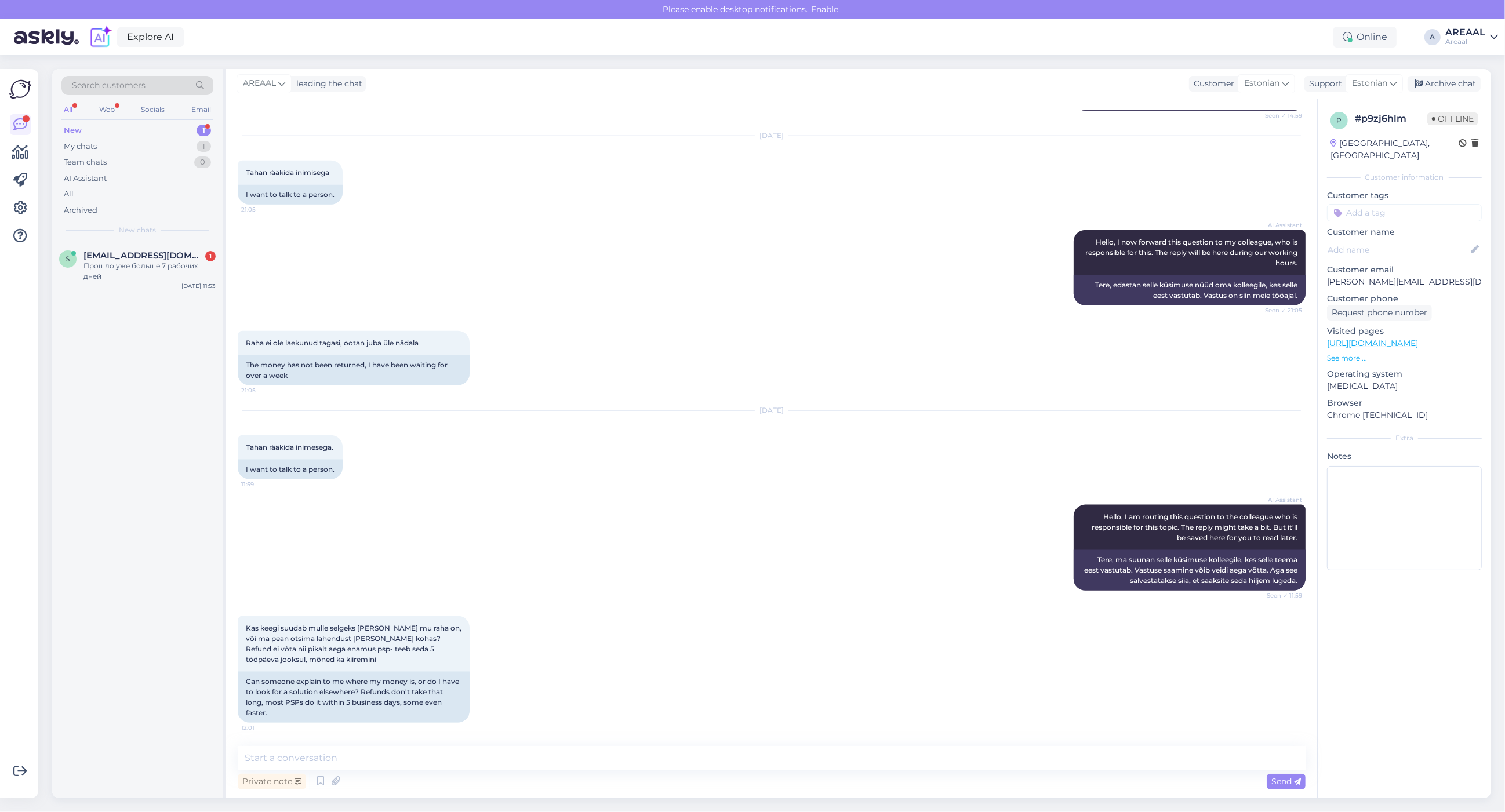
scroll to position [2155, 0]
click at [574, 763] on textarea at bounding box center [772, 757] width 1068 height 24
type textarea "Teie kirjale vastatakse tänase päeva jooksul."
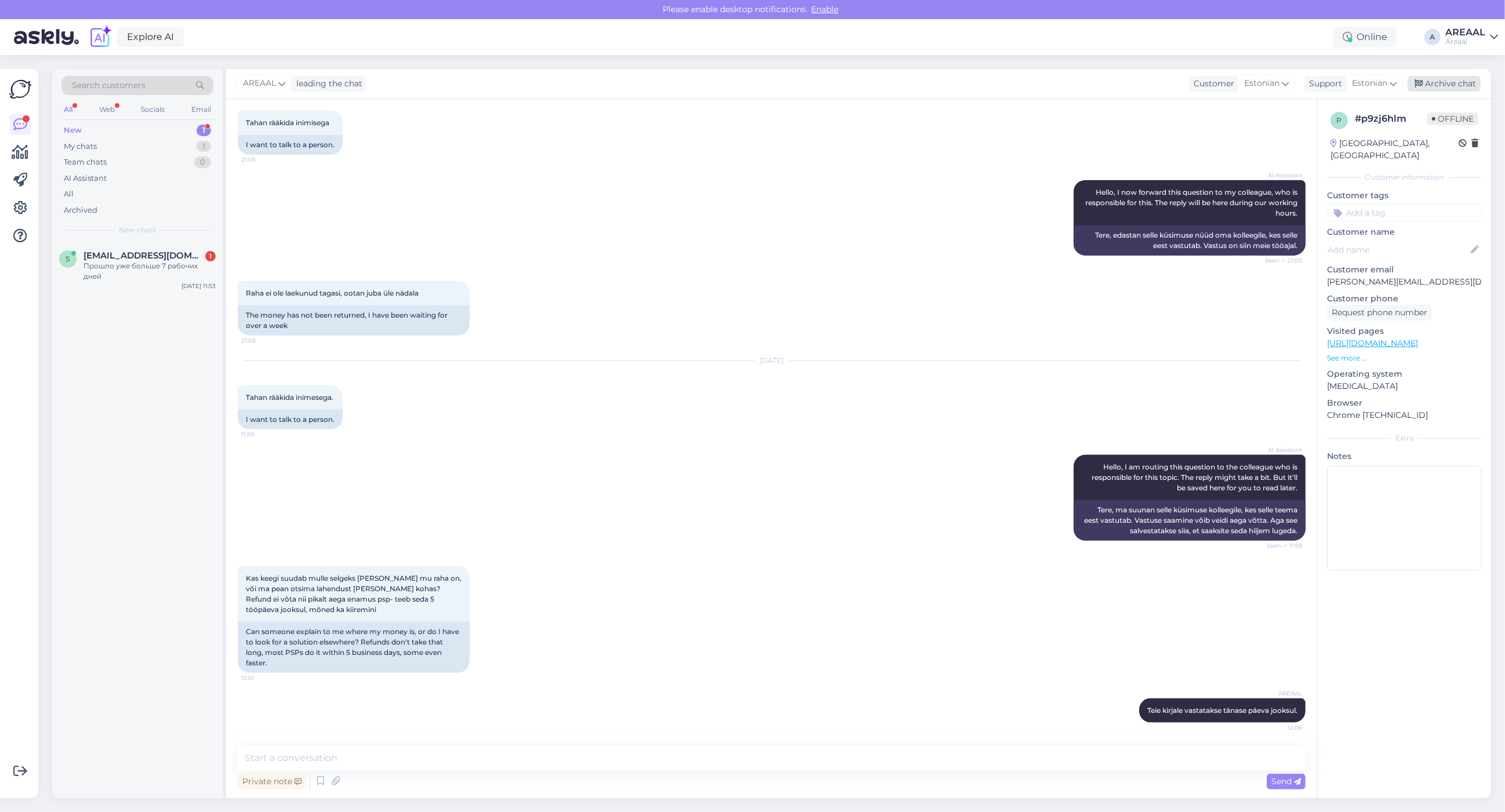
click at [1441, 84] on div "Archive chat" at bounding box center [1444, 84] width 73 height 16
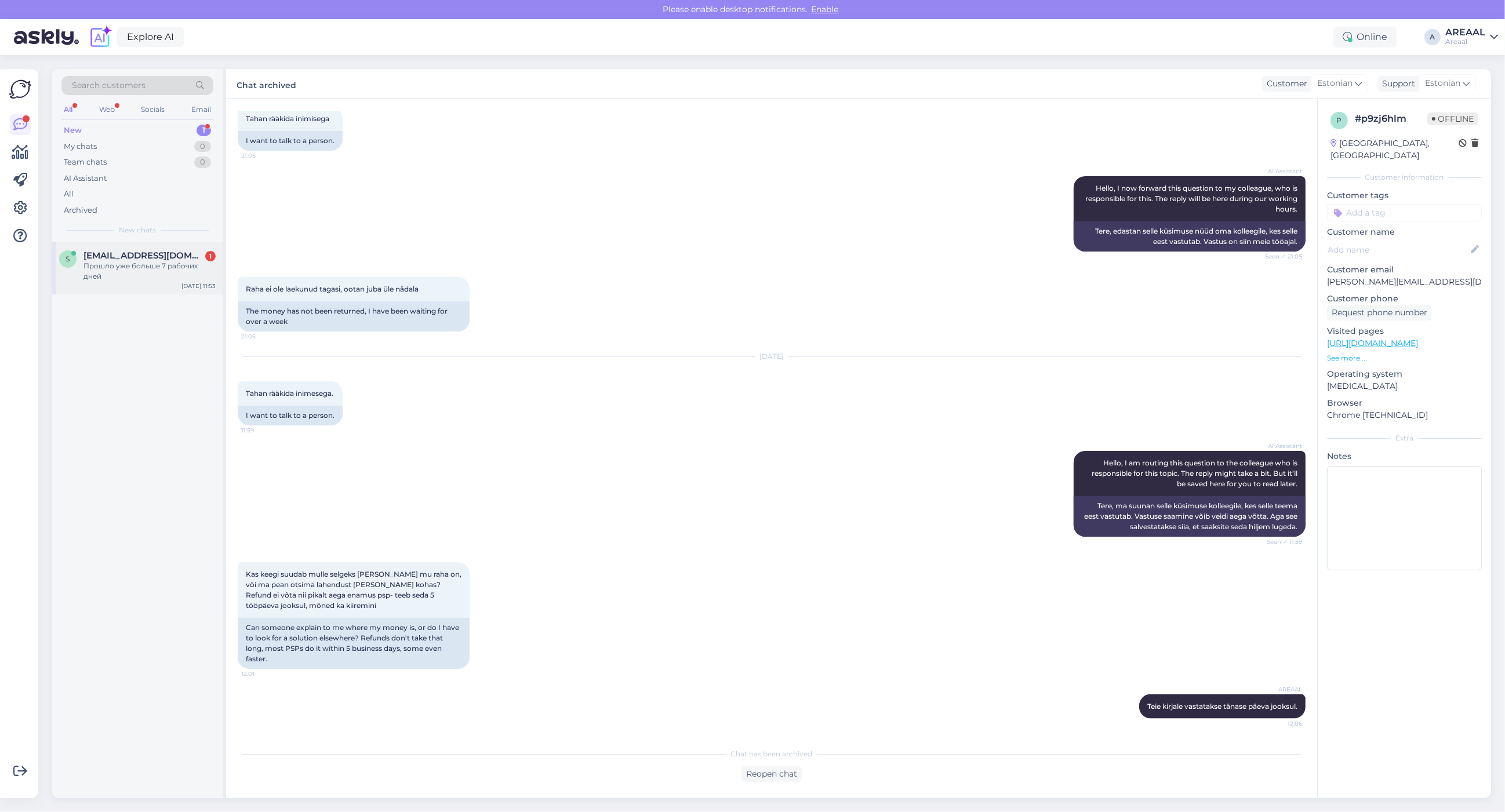
click at [181, 267] on div "Прошло уже больше 7 рабочих дней" at bounding box center [149, 271] width 132 height 21
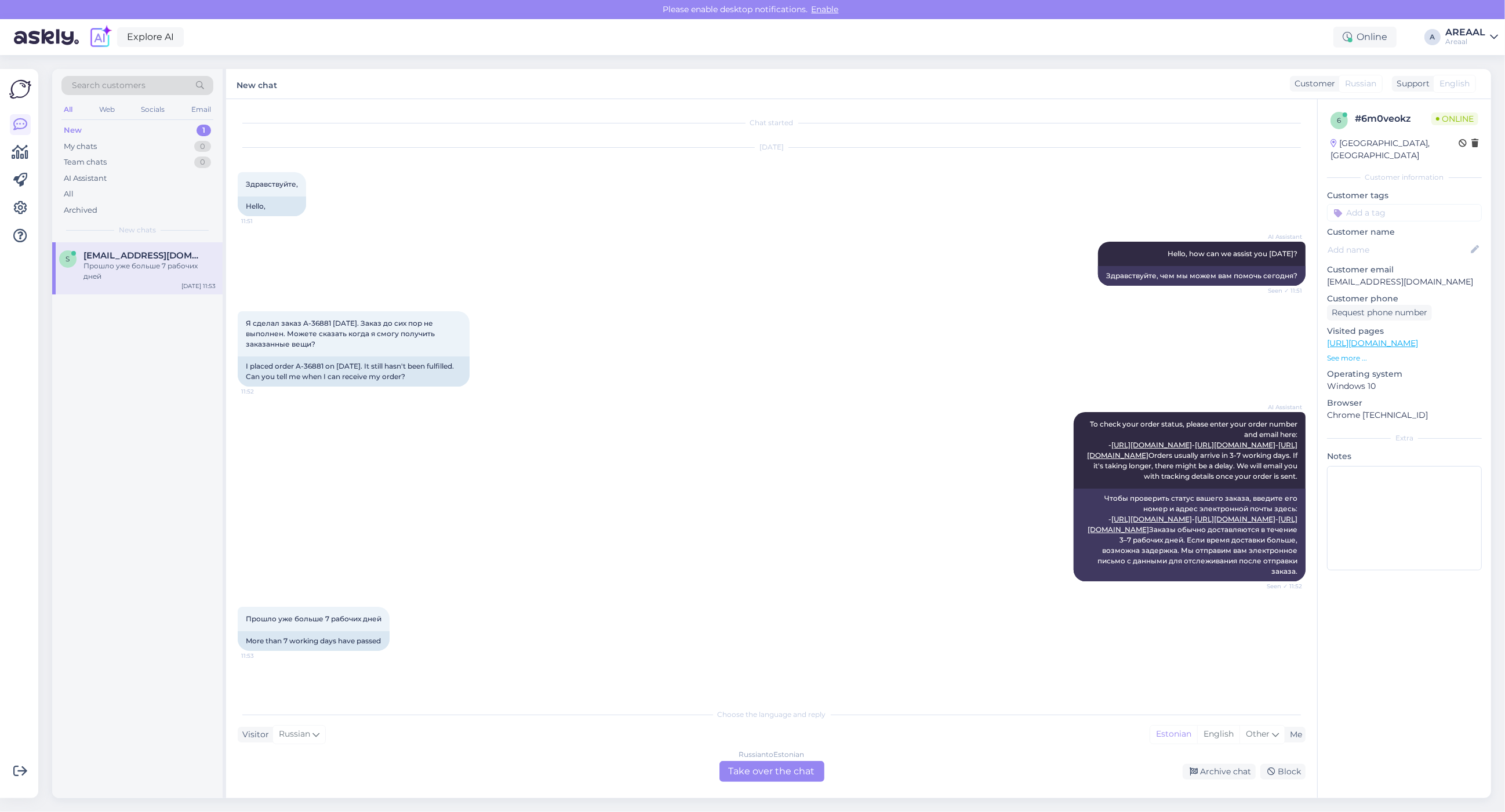
scroll to position [23, 0]
copy div "-36881"
copy div "A-36881"
drag, startPoint x: 323, startPoint y: 340, endPoint x: 297, endPoint y: 341, distance: 26.0
click at [297, 357] on div "I placed order A-36881 on October 2nd. It still hasn't been fulfilled. Can you …" at bounding box center [354, 372] width 232 height 30
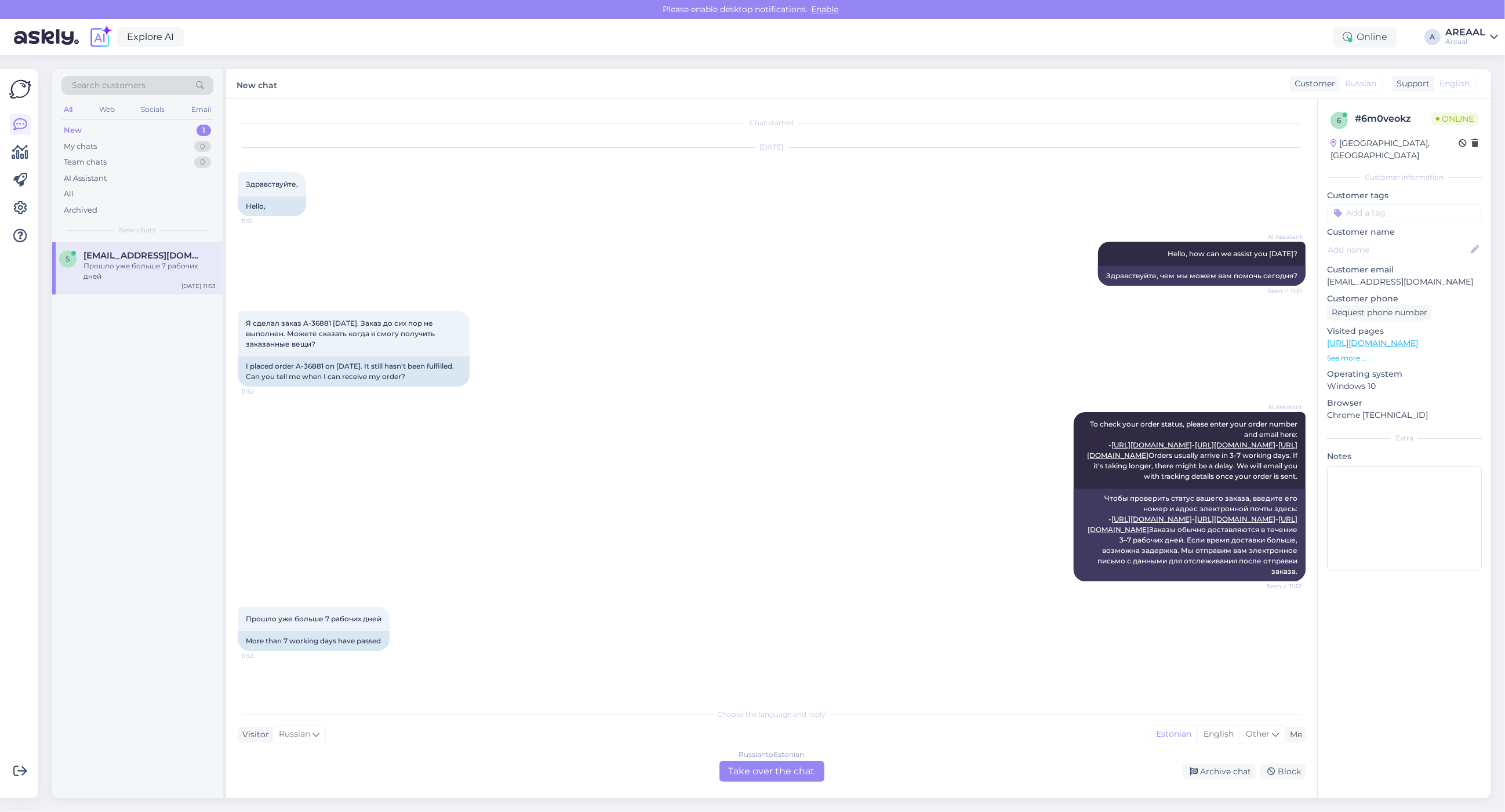
click at [507, 399] on div "AI Assistant To check your order status, please enter your order number and ema…" at bounding box center [772, 497] width 1068 height 194
click at [752, 777] on div "Russian to Estonian Take over the chat" at bounding box center [772, 771] width 105 height 21
click at [754, 769] on div "Russian to Estonian Take over the chat" at bounding box center [772, 771] width 105 height 21
click at [752, 765] on div "Russian to Estonian Take over the chat" at bounding box center [772, 771] width 105 height 21
click at [747, 761] on div "Russian to Estonian Take over the chat" at bounding box center [772, 771] width 105 height 21
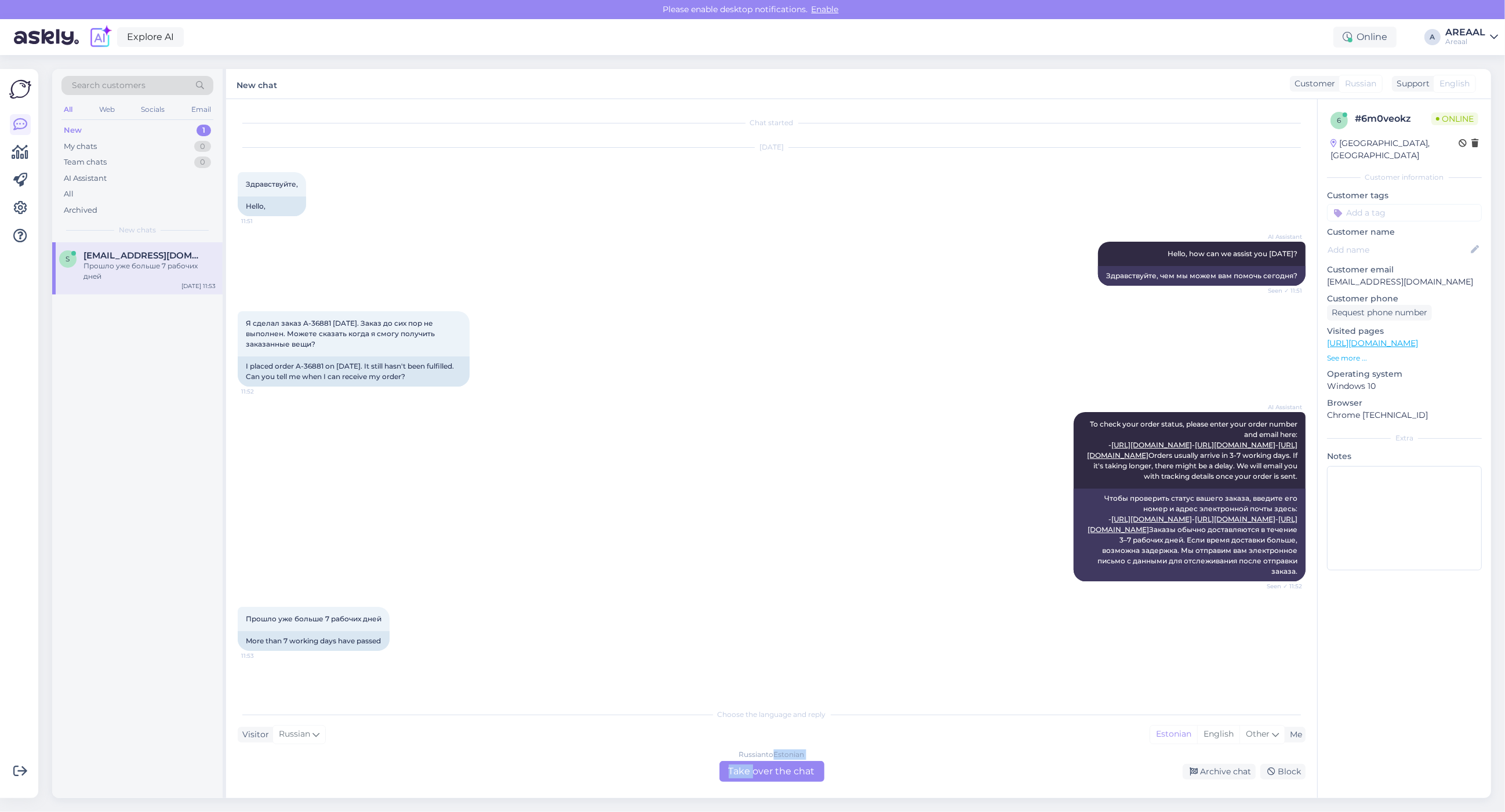
click at [747, 761] on div "Russian to Estonian Take over the chat" at bounding box center [772, 771] width 105 height 21
click at [749, 761] on div "Russian to Estonian Take over the chat" at bounding box center [772, 771] width 105 height 21
click at [760, 774] on div "Russian to Estonian Take over the chat" at bounding box center [772, 771] width 105 height 21
click at [715, 594] on div "AI Assistant To check your order status, please enter your order number and ema…" at bounding box center [772, 497] width 1068 height 194
click at [760, 765] on div "Russian to Estonian Take over the chat" at bounding box center [772, 771] width 105 height 21
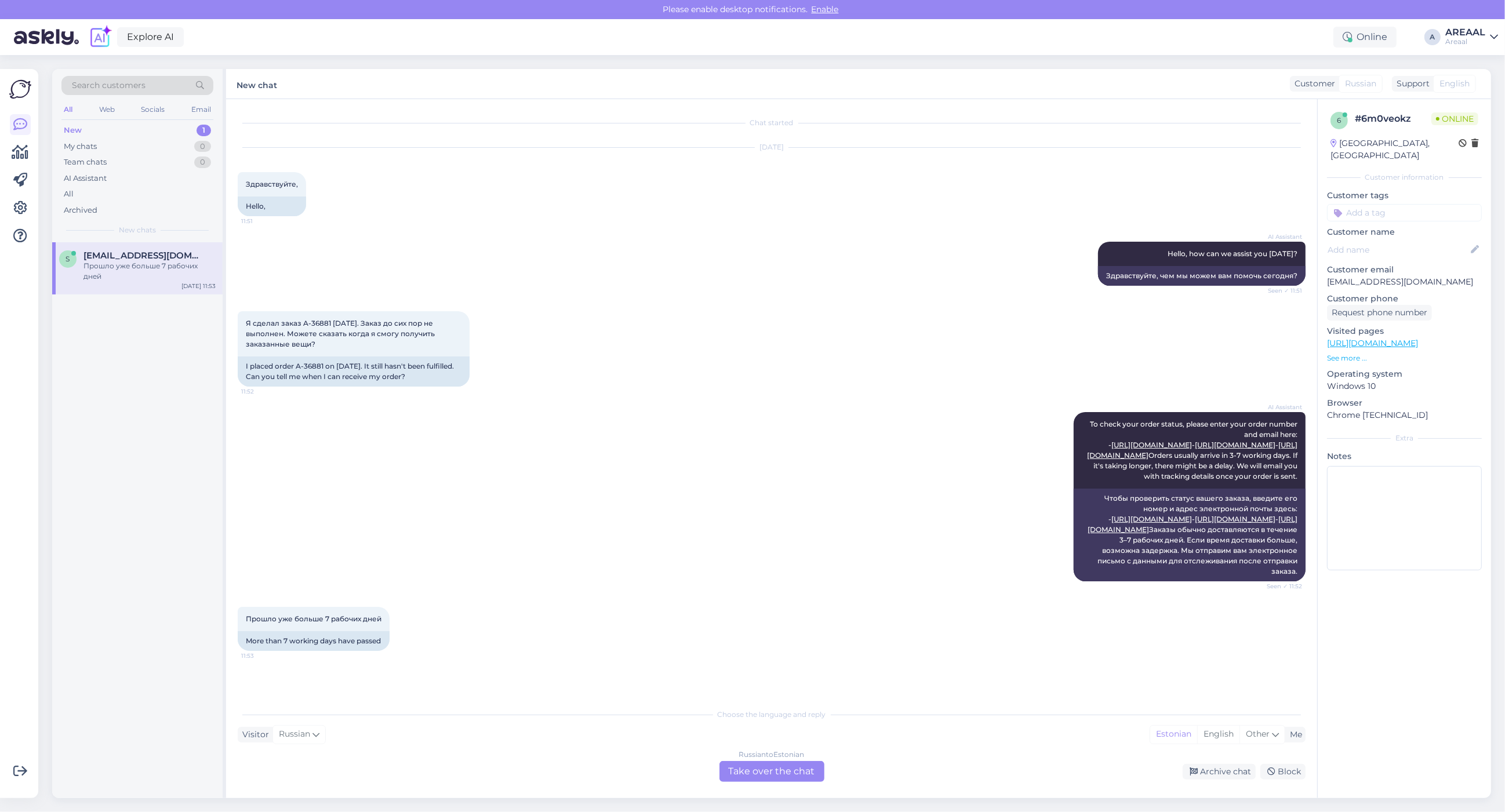
scroll to position [0, 0]
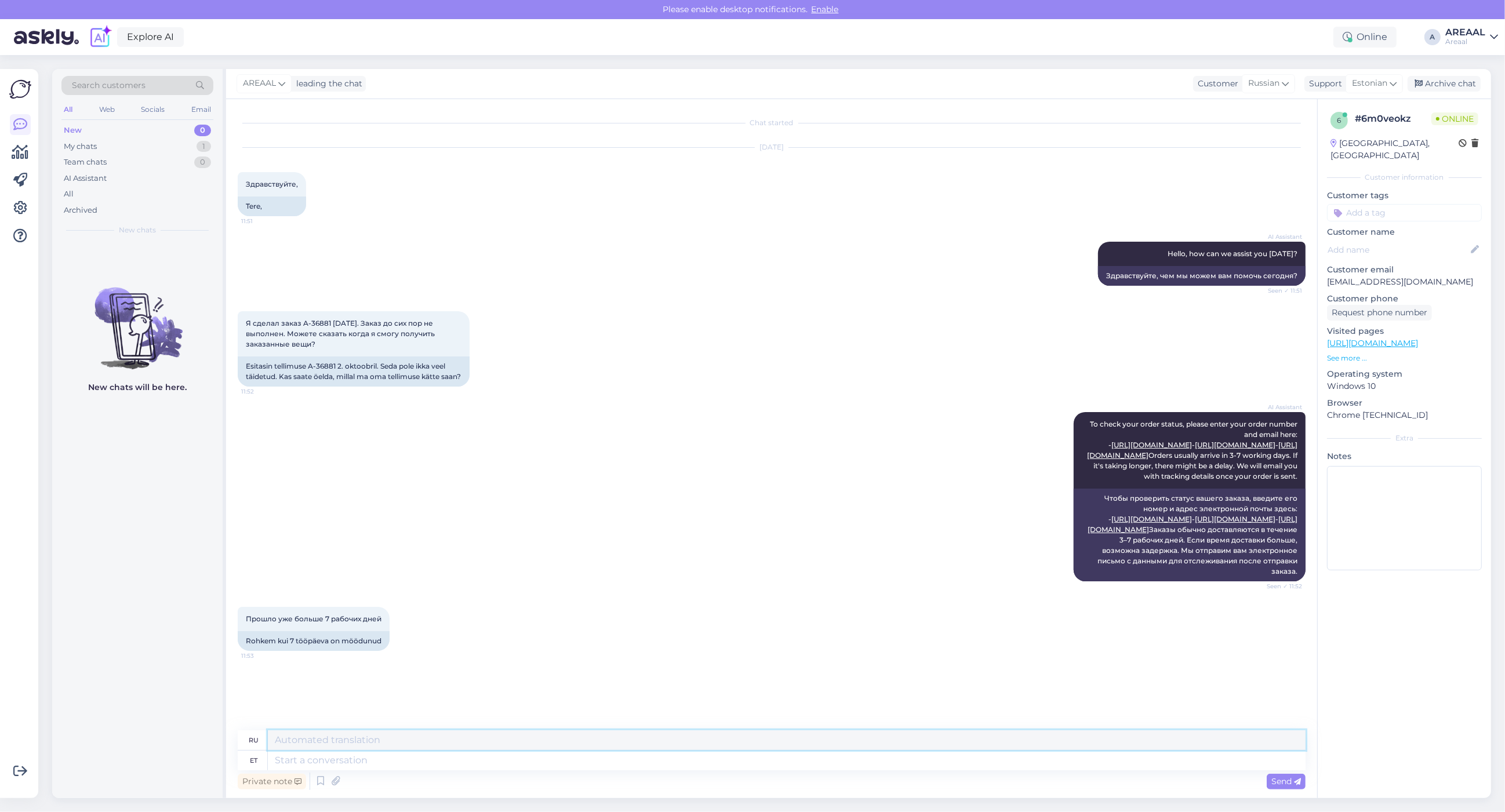
click at [800, 746] on textarea at bounding box center [787, 740] width 1038 height 20
click at [802, 757] on textarea at bounding box center [787, 760] width 1038 height 20
type textarea "Delivery t"
type textarea "Доставка"
type textarea "Delivery time f"
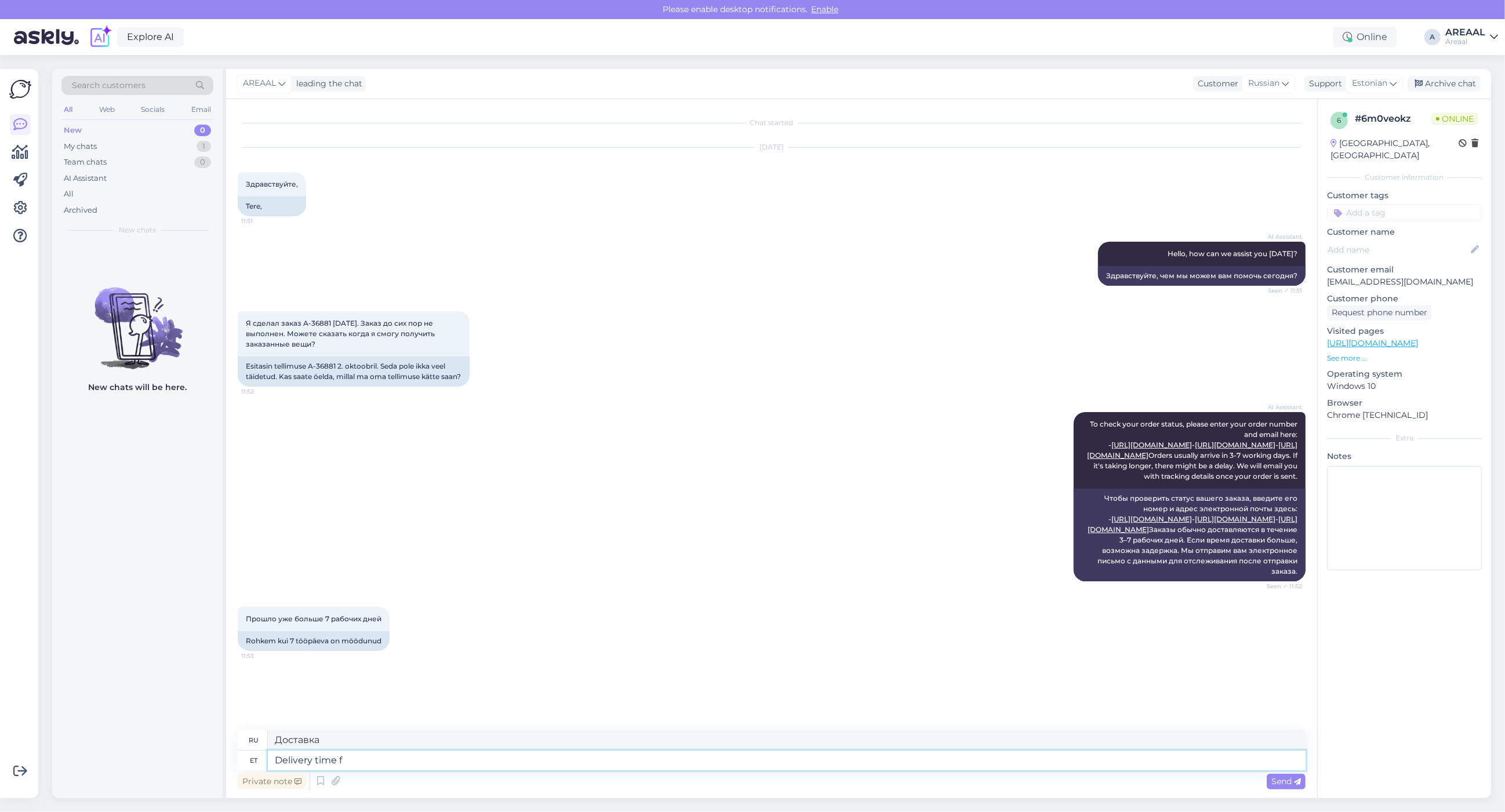
type textarea "Срок поставки"
type textarea "Delivery time for this p"
type textarea "Срок доставки для"
type textarea "Delivery time for this pro"
type textarea "Срок поставки для этого"
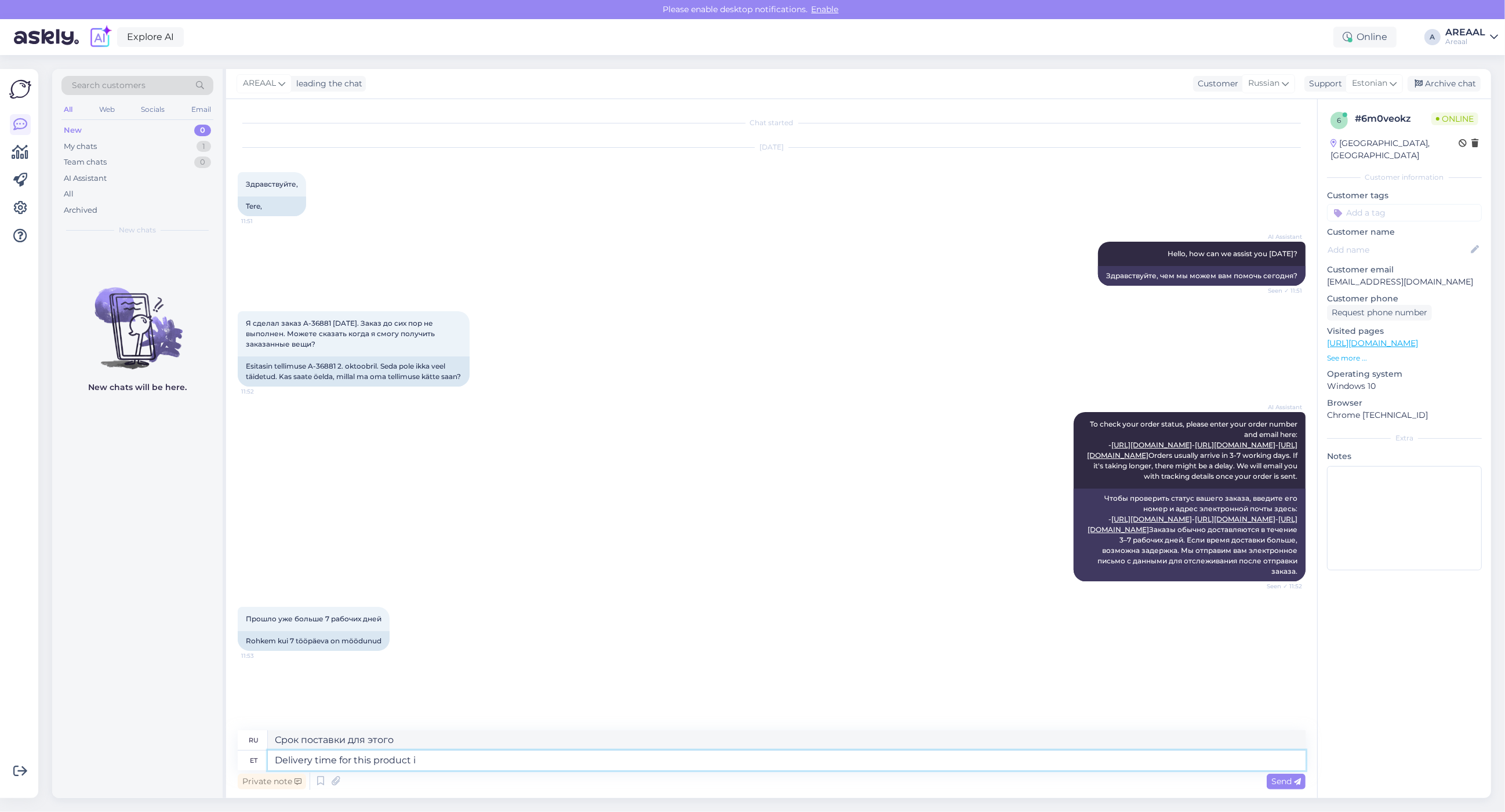
type textarea "Delivery time for this product is"
type textarea "Срок доставки этого товара"
type textarea "Delivery time for this product is 7"
type textarea "Срок доставки этого товара составляет"
type textarea "Delivery time for this product is 7-14 work"
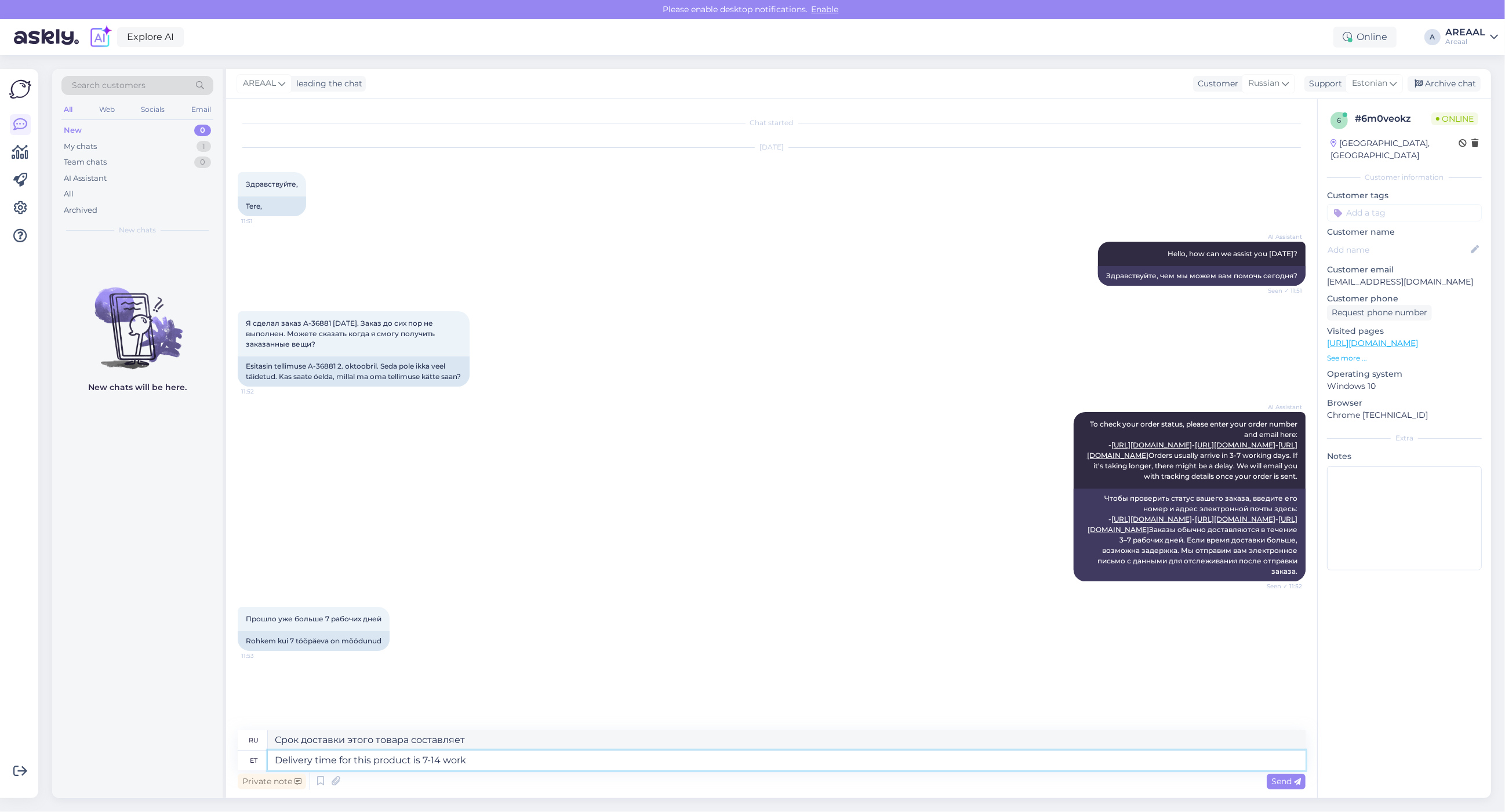
type textarea "Срок доставки этого товара составляет 7-14"
type textarea "Delivery time for this product is 7-14 working days.,"
type textarea "Срок доставки этого товара составляет 7–14 рабочих дней."
type textarea "Delivery time for this product is 7-14 working days."
type textarea "Срок доставки данного товара составляет 7-14 рабочих дней."
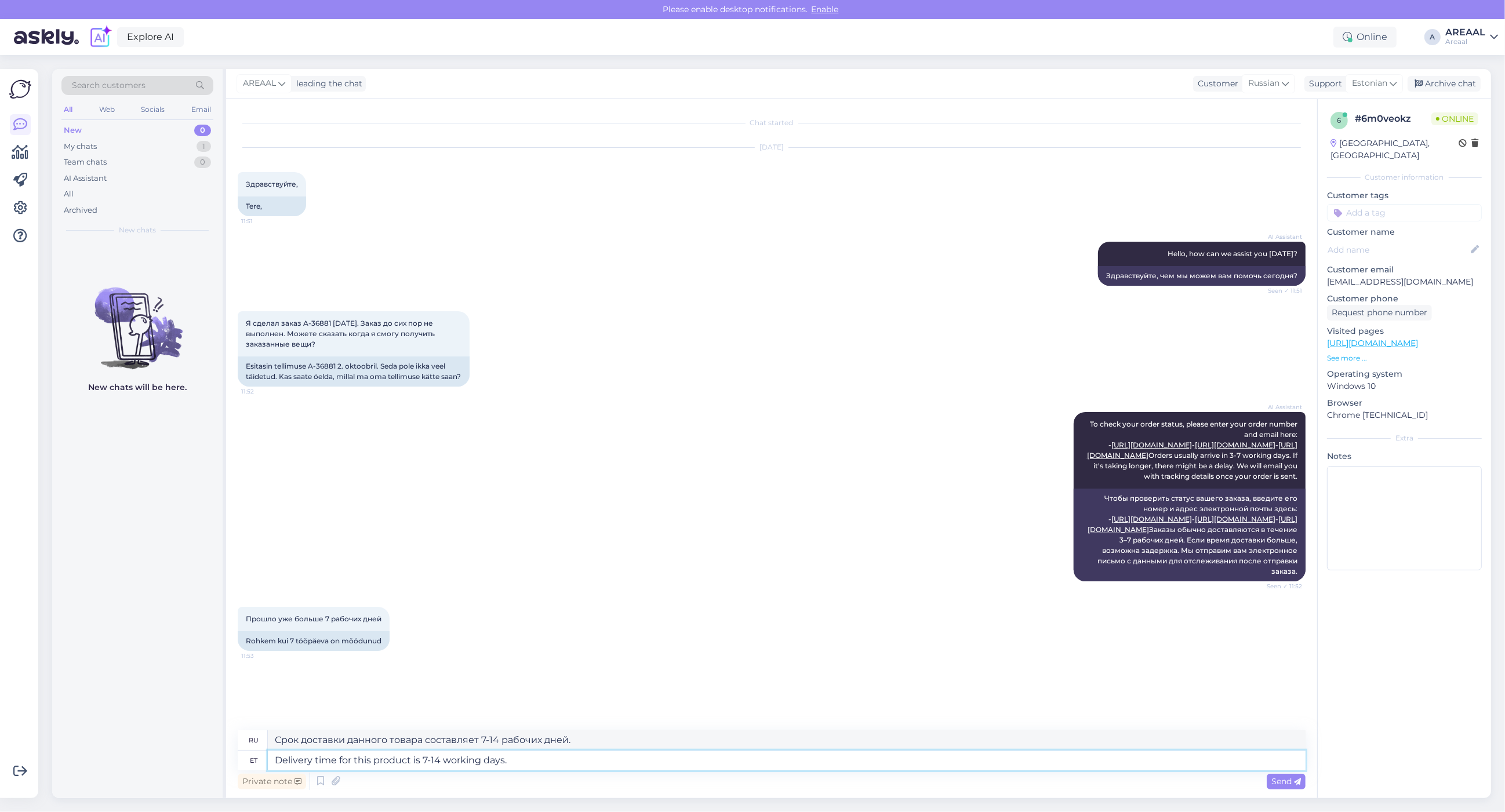
type textarea "Delivery time for this product is 7-14 working days."
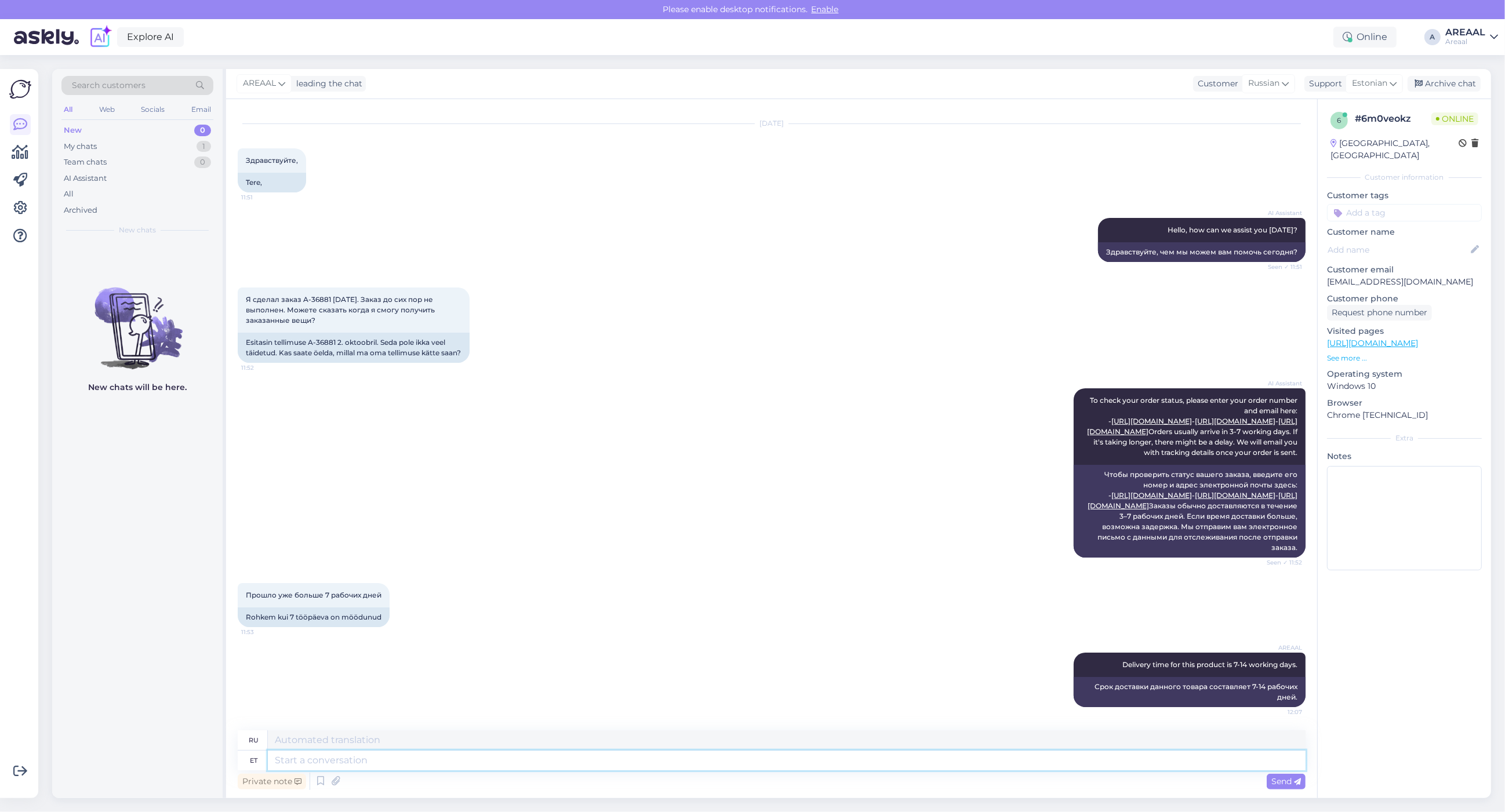
click at [481, 752] on textarea at bounding box center [787, 760] width 1038 height 20
paste textarea "Kui toode ei ole hetkel laos, saadame tarneinfo ja eeldatava tarneaja pärast te…"
type textarea "Kui toode ei ole hetkel laos, saadame tarneinfo ja eeldatava tarneaja pärast te…"
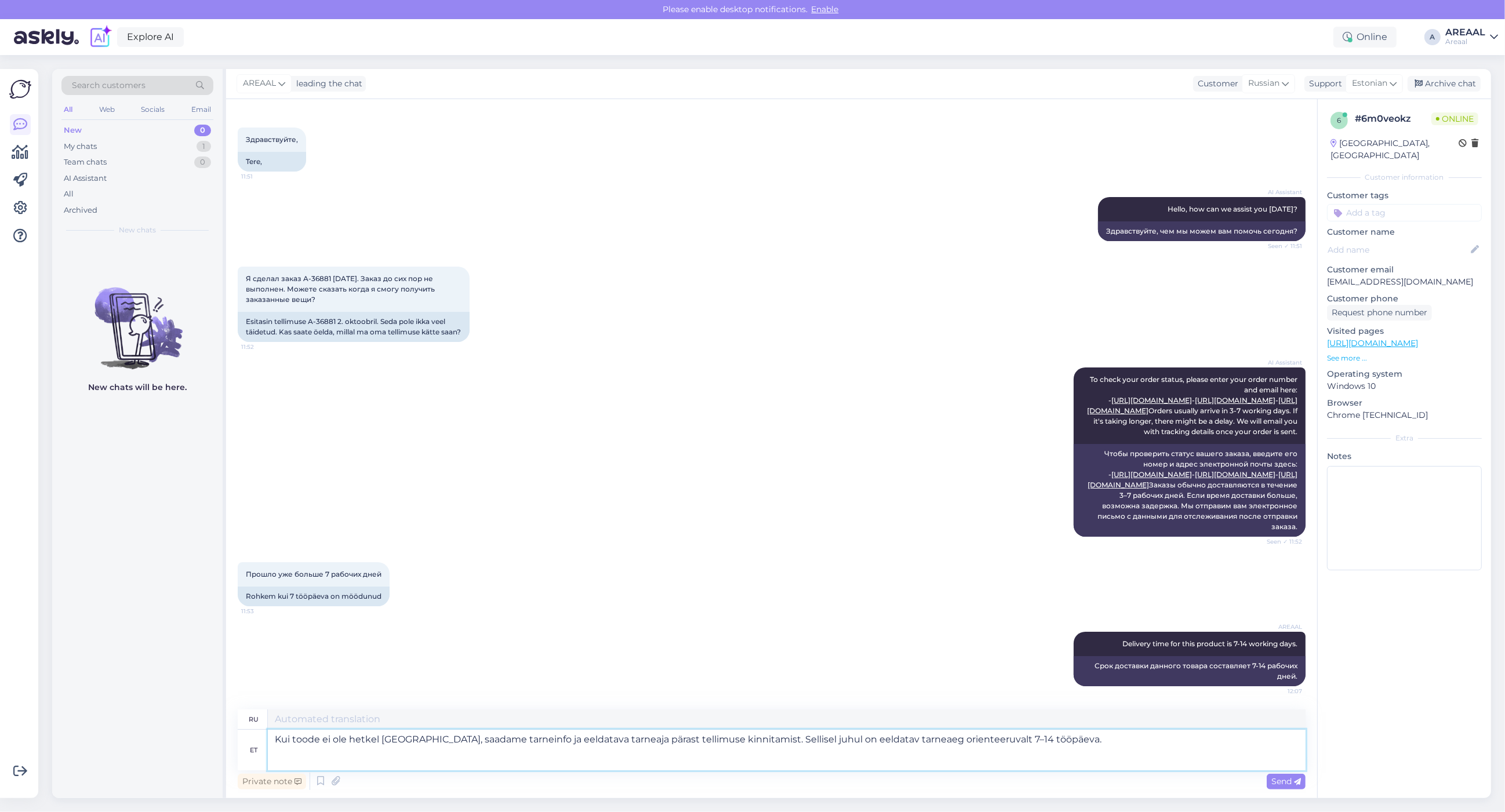
type textarea "Если товара нет в наличии, мы отправим вам информацию о доставке и предполагаем…"
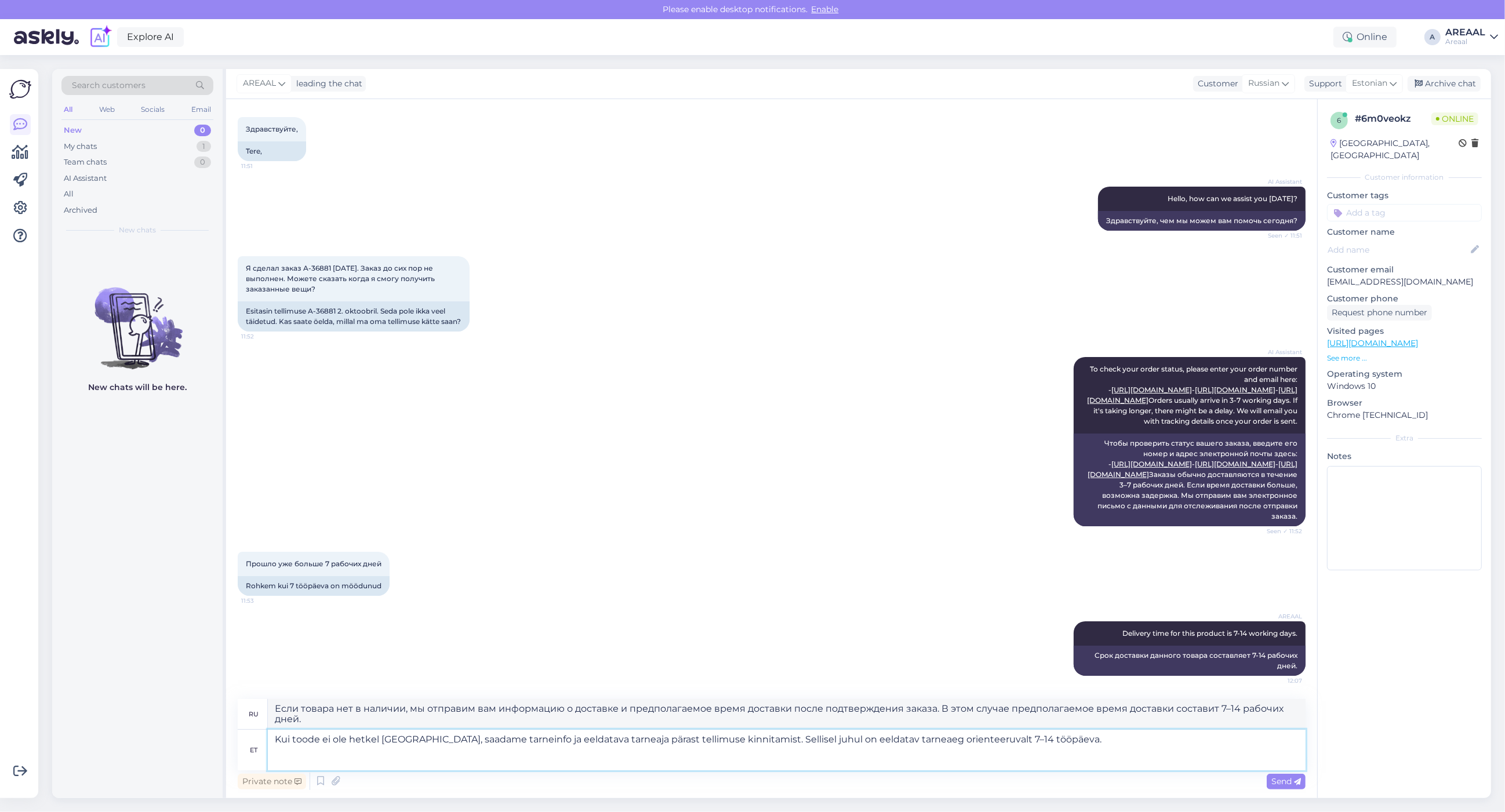
type textarea "Kui toode ei ole hetkel laos, saadame tarneinfo ja eeldatava tarneaja pärast te…"
click at [751, 755] on textarea "Kui toode ei ole hetkel laos, saadame tarneinfo ja eeldatava tarneaja pärast te…" at bounding box center [787, 750] width 1038 height 41
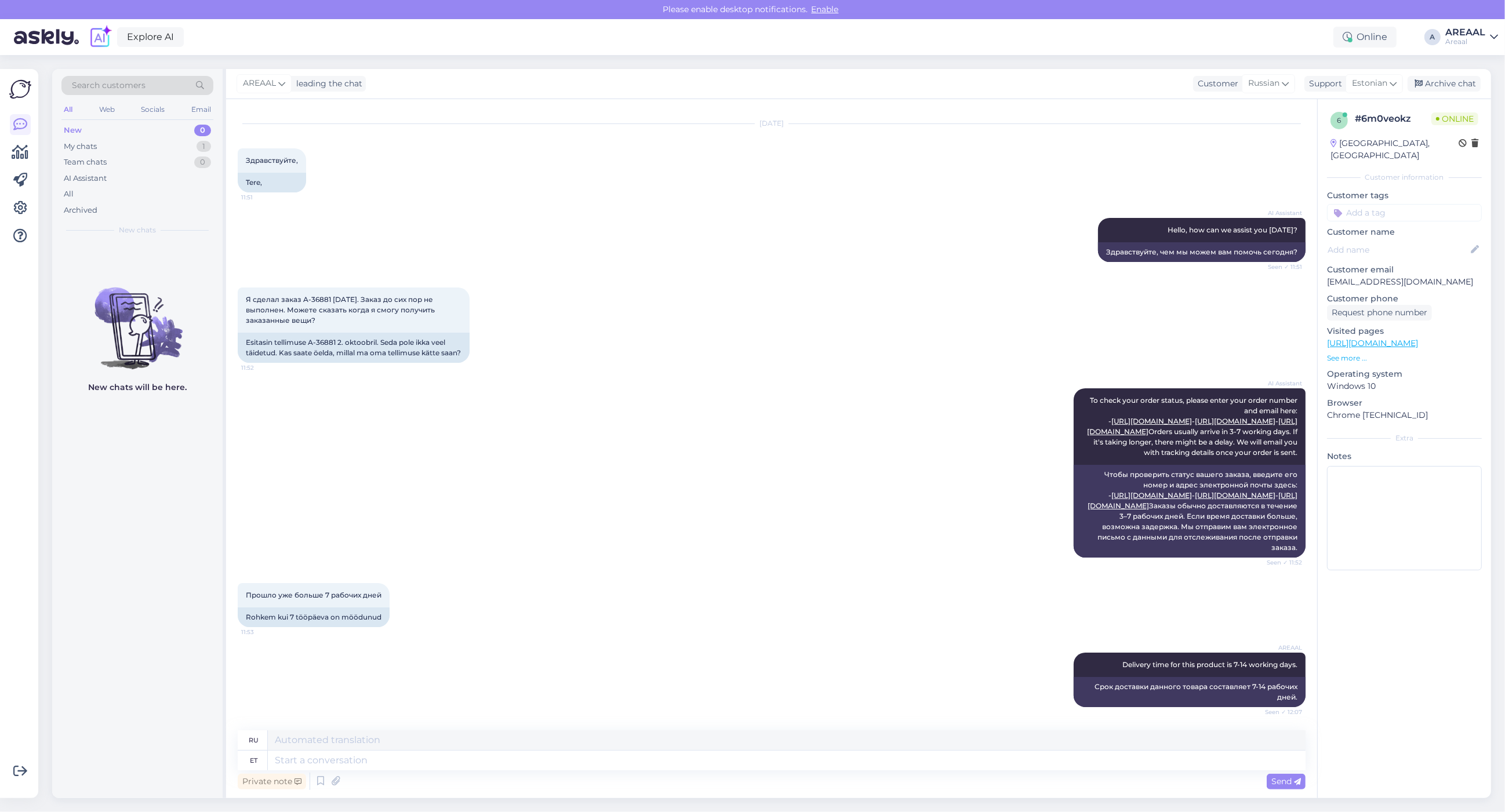
click at [664, 626] on div "Прошло уже больше 7 рабочих дней 11:53 Rohkem kui 7 tööpäeva on möödunud" at bounding box center [772, 605] width 1068 height 70
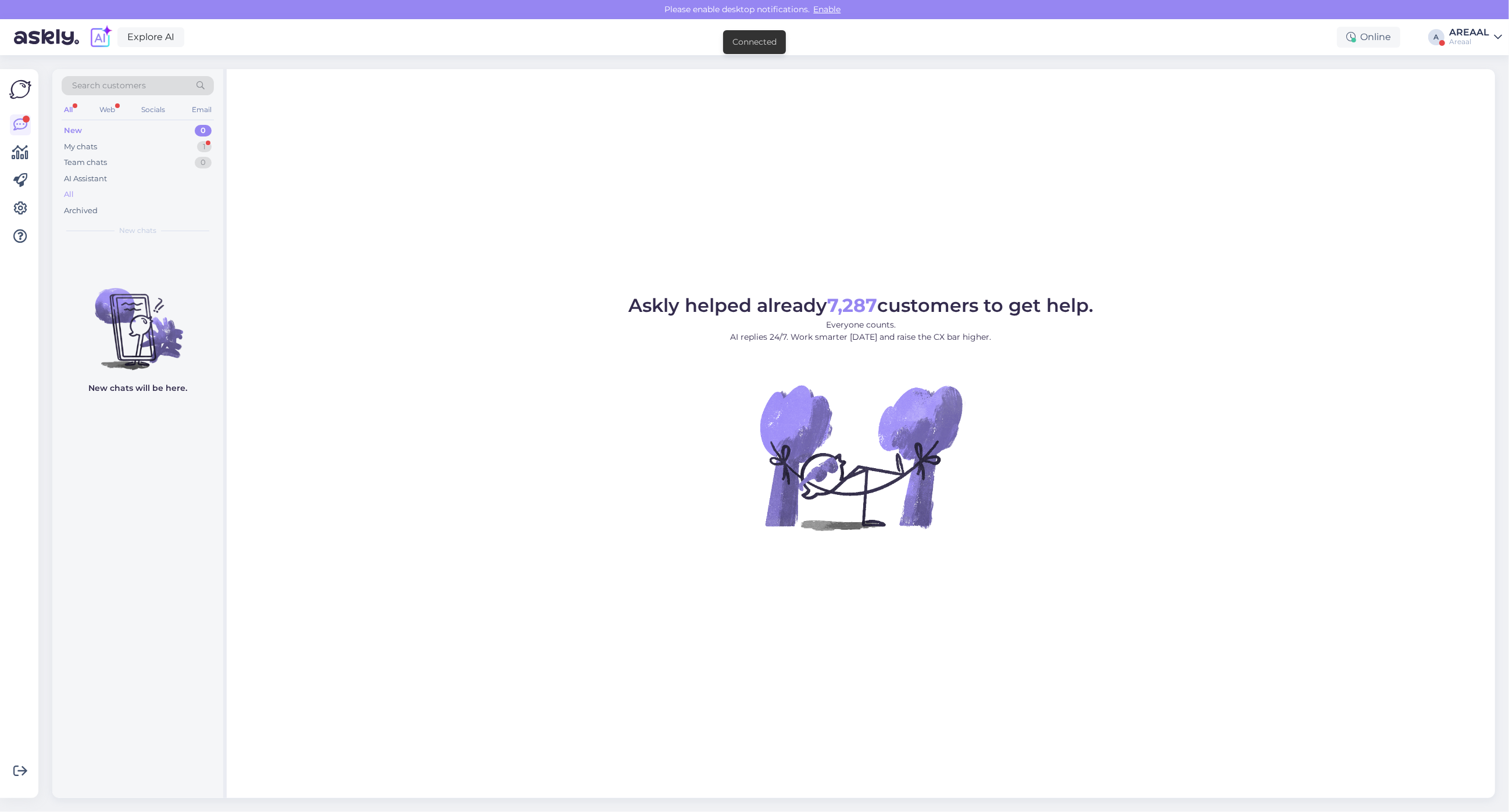
click at [126, 190] on div "All" at bounding box center [138, 194] width 152 height 16
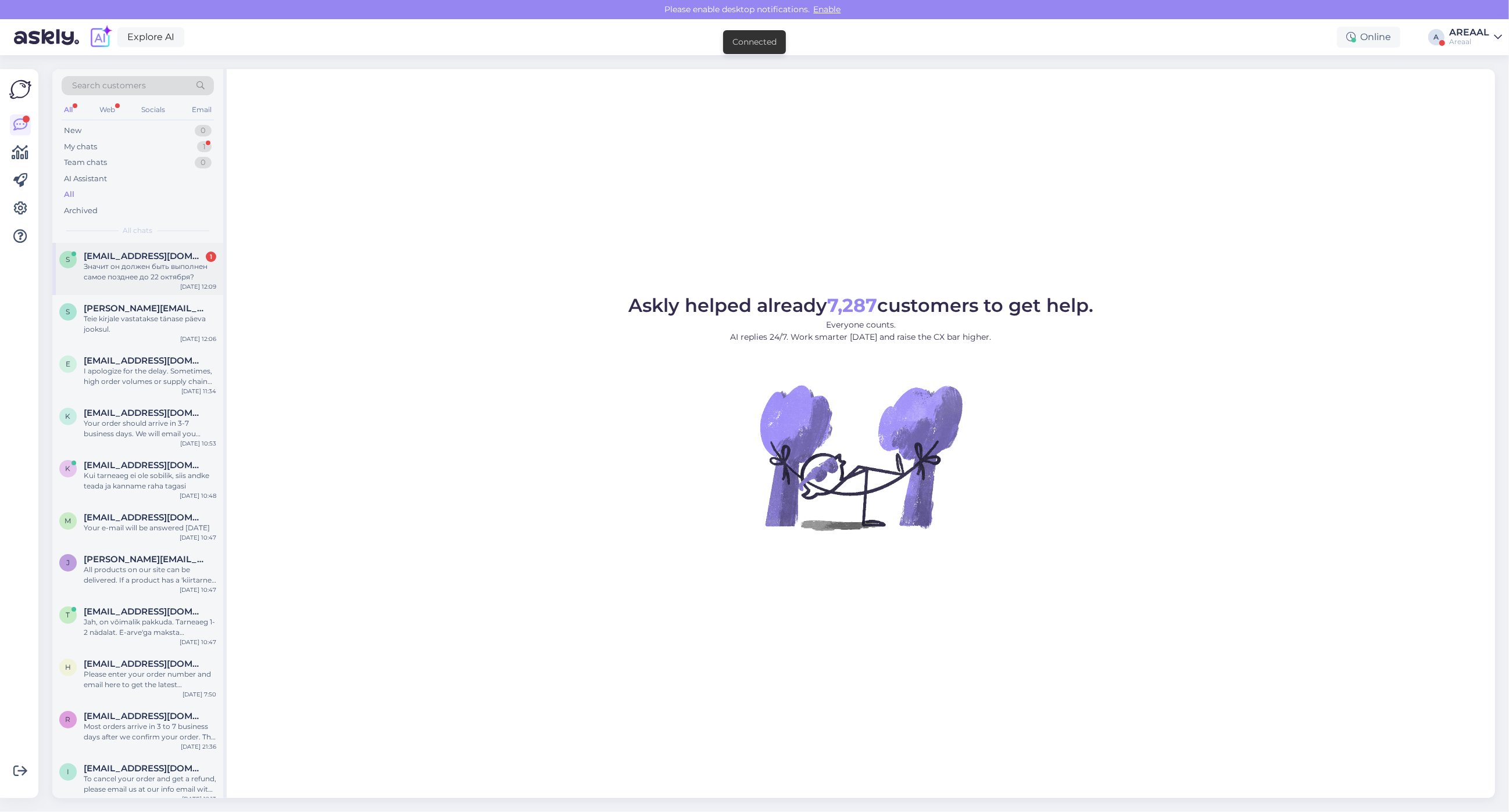
click at [154, 281] on div "Значит он должен быть выполнен самое позднее до 22 октября?" at bounding box center [150, 272] width 132 height 21
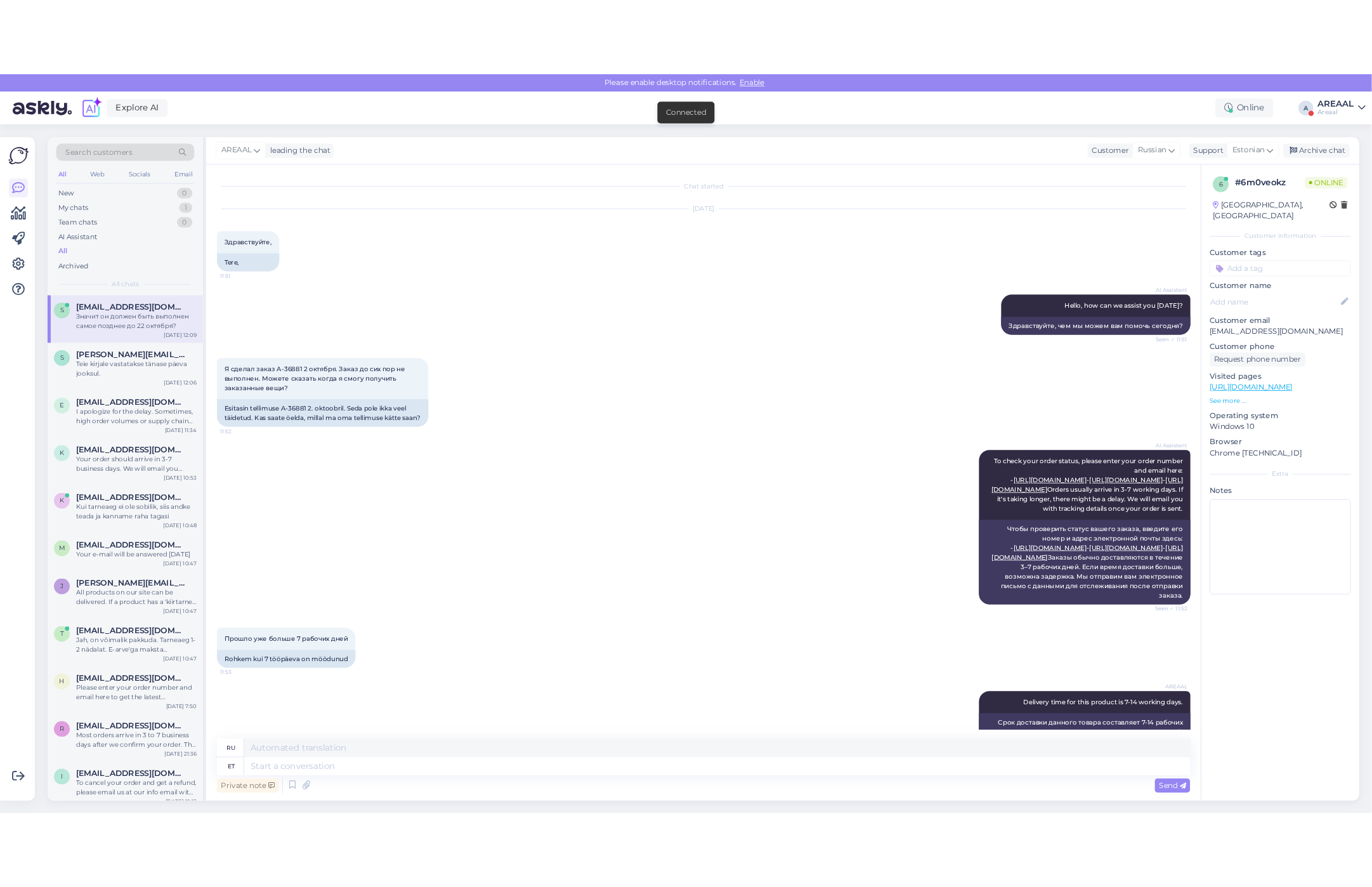
scroll to position [183, 0]
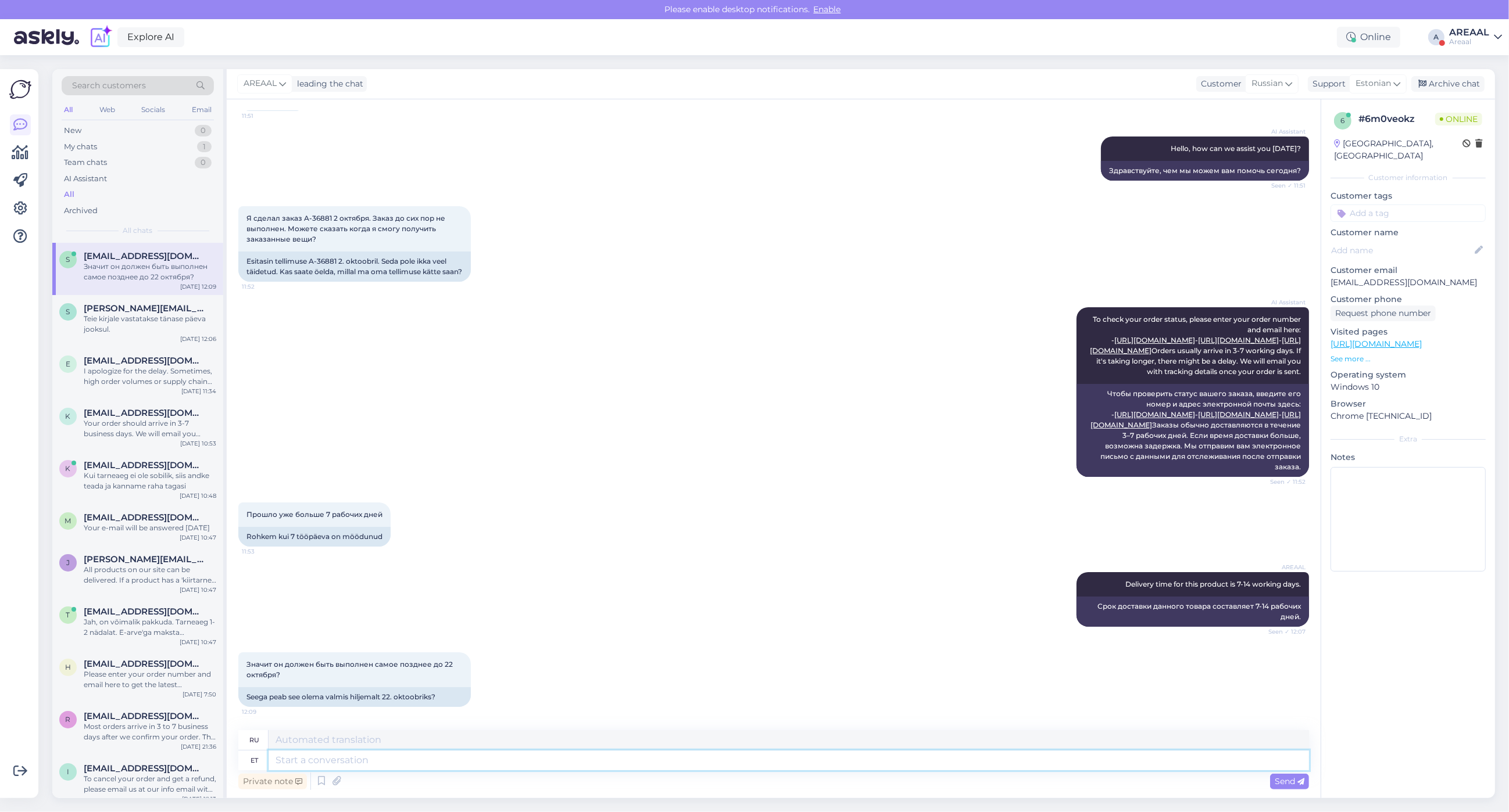
click at [777, 761] on textarea at bounding box center [789, 761] width 1040 height 20
type textarea "Jah,"
type textarea "Да,"
type textarea "Jah,"
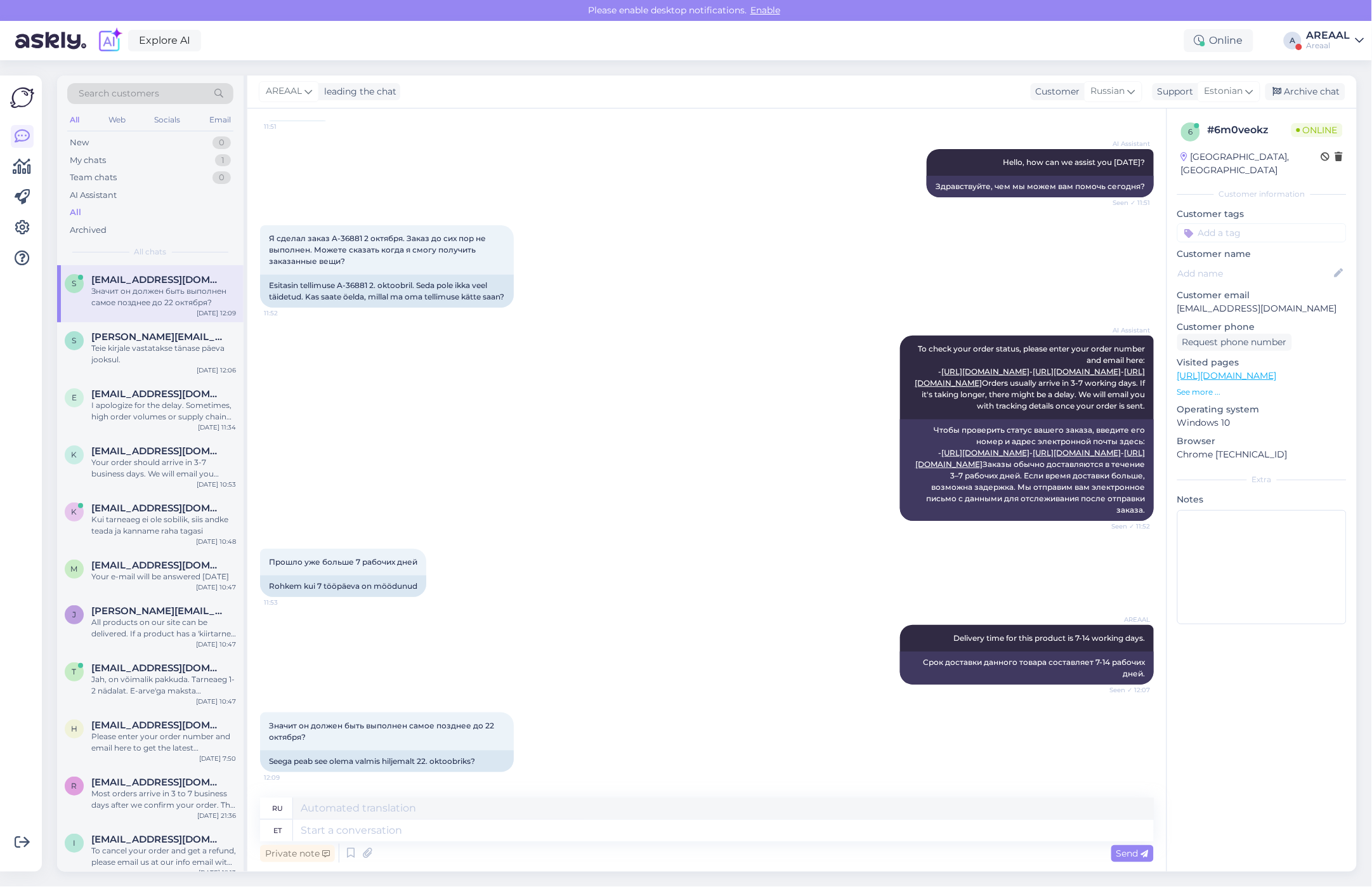
click at [764, 337] on div "AI Assistant To check your order status, please enter your order number and ema…" at bounding box center [707, 428] width 894 height 213
drag, startPoint x: 359, startPoint y: 169, endPoint x: 331, endPoint y: 170, distance: 28.0
click at [331, 234] on span "Я сделал заказ A-36881 2 октября. Заказ до сих пор не выполнен. Можете сказать …" at bounding box center [378, 250] width 219 height 32
copy span "A-36881"
click at [607, 848] on div "Private note Send" at bounding box center [707, 854] width 894 height 24
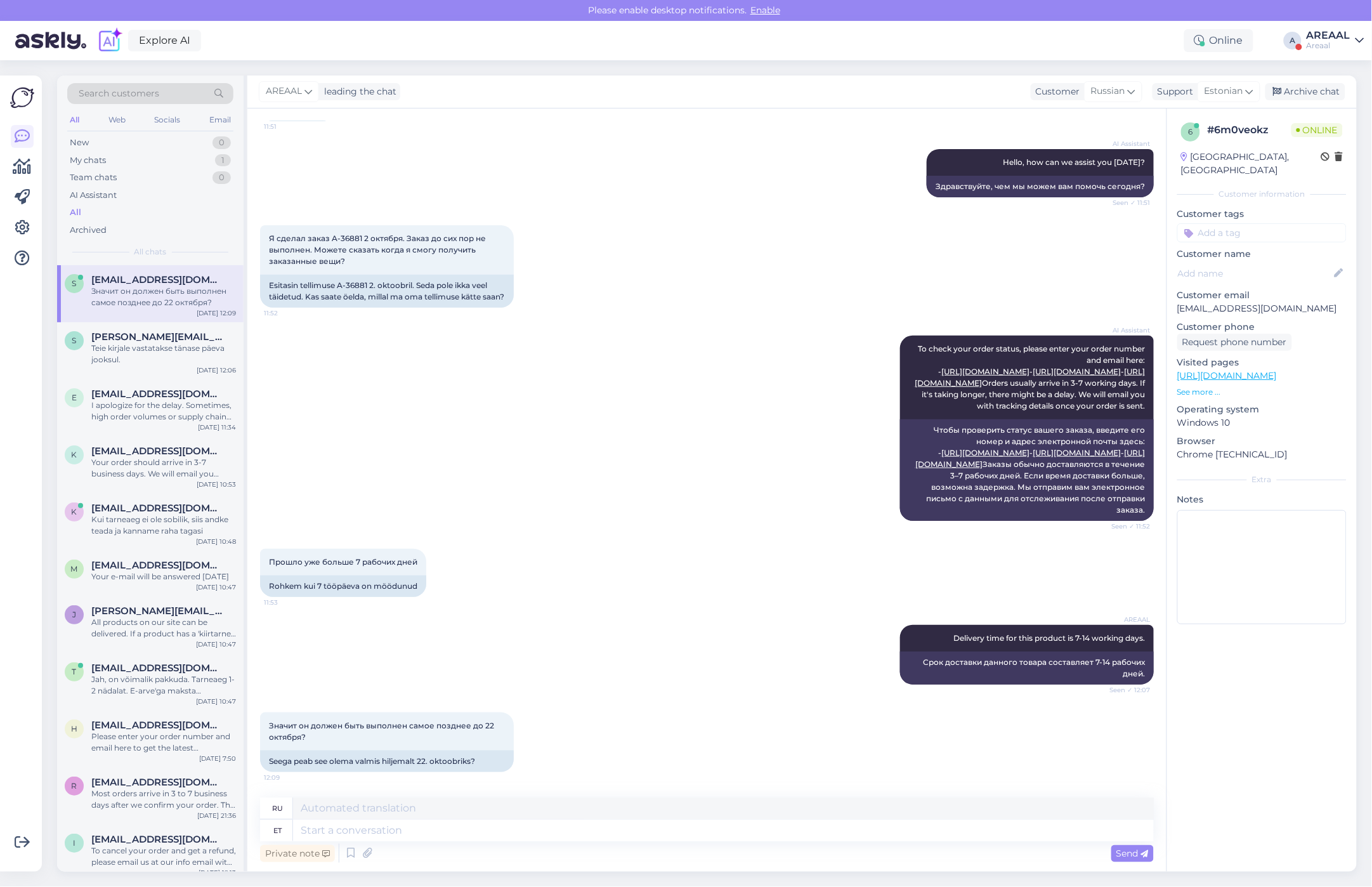
click at [605, 842] on div "Private note Send" at bounding box center [707, 854] width 894 height 24
click at [604, 842] on div "Private note Send" at bounding box center [707, 854] width 894 height 24
click at [605, 842] on div "Private note Send" at bounding box center [707, 854] width 894 height 24
click at [606, 829] on textarea at bounding box center [723, 831] width 861 height 22
click at [1342, 45] on div "Areaal" at bounding box center [1328, 45] width 44 height 10
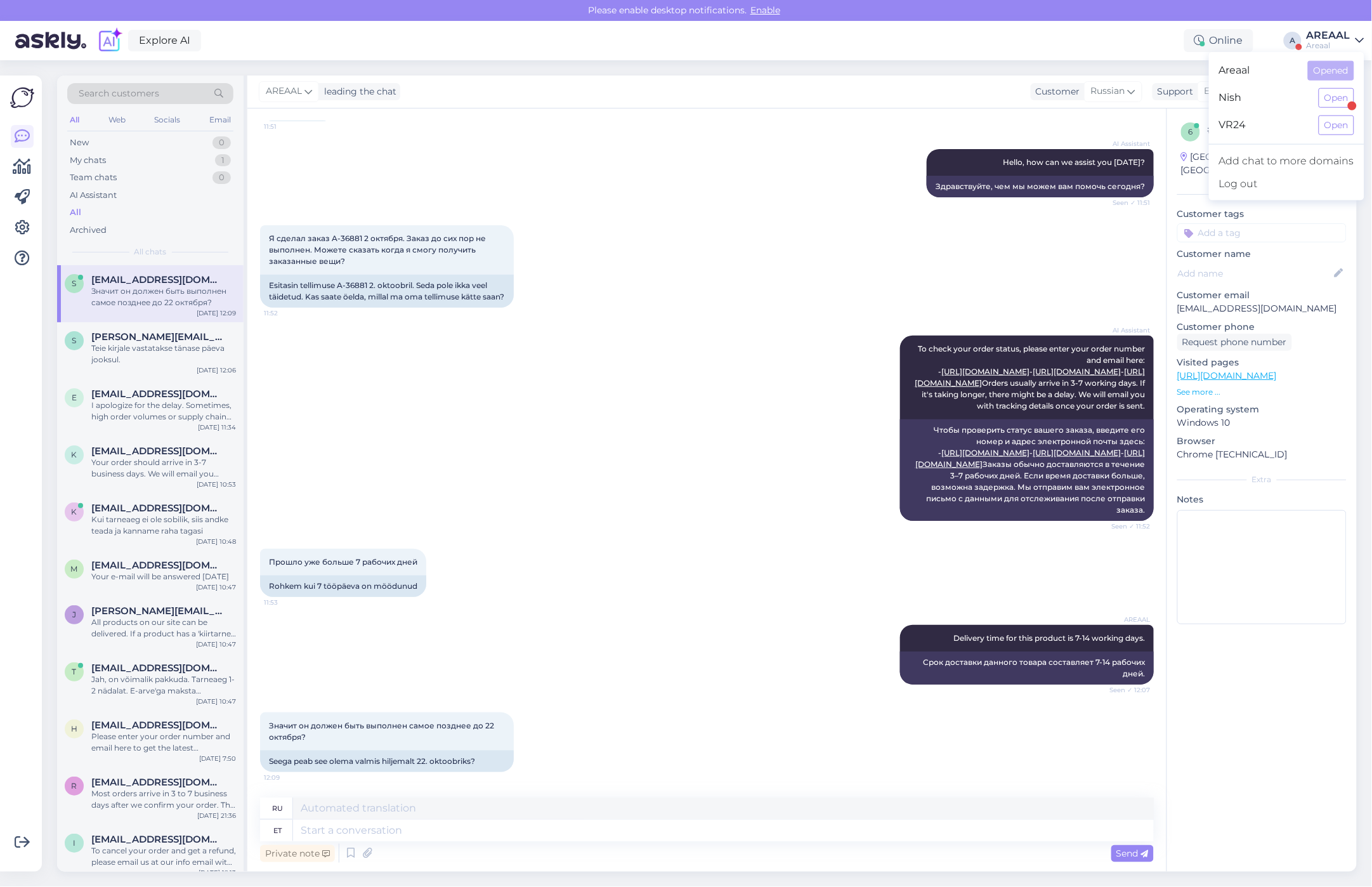
click at [1339, 45] on div "Areaal" at bounding box center [1328, 45] width 44 height 10
click at [480, 814] on textarea at bounding box center [723, 809] width 861 height 22
click at [468, 826] on textarea at bounding box center [723, 831] width 861 height 22
click at [460, 833] on textarea at bounding box center [723, 831] width 861 height 22
paste textarea "J"
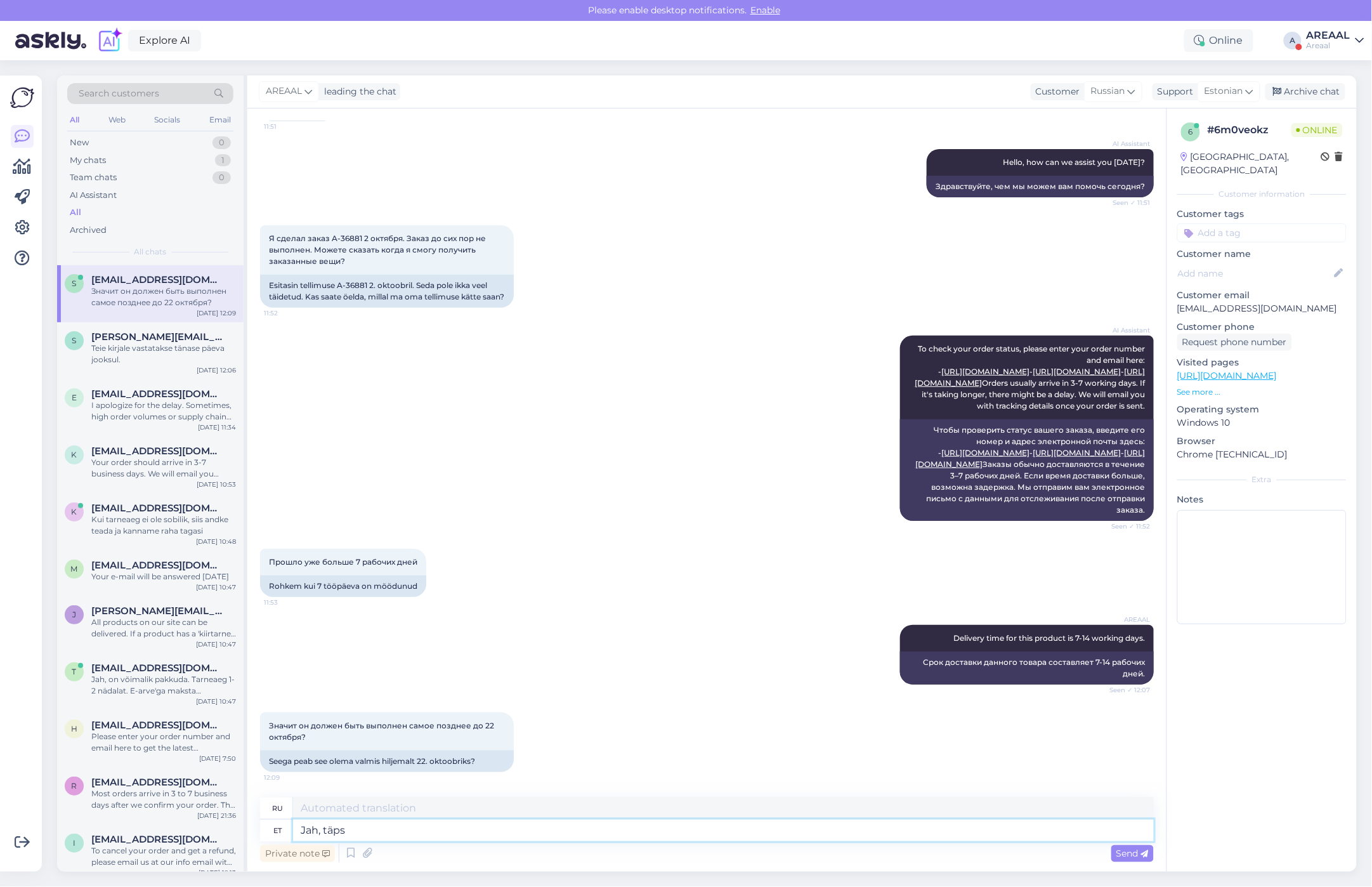
type textarea "Jah, täpse"
type textarea "Да,"
type textarea "Jah, täpselt."
type textarea "Да, именно так."
click at [603, 806] on textarea "Да, именно так." at bounding box center [723, 809] width 861 height 22
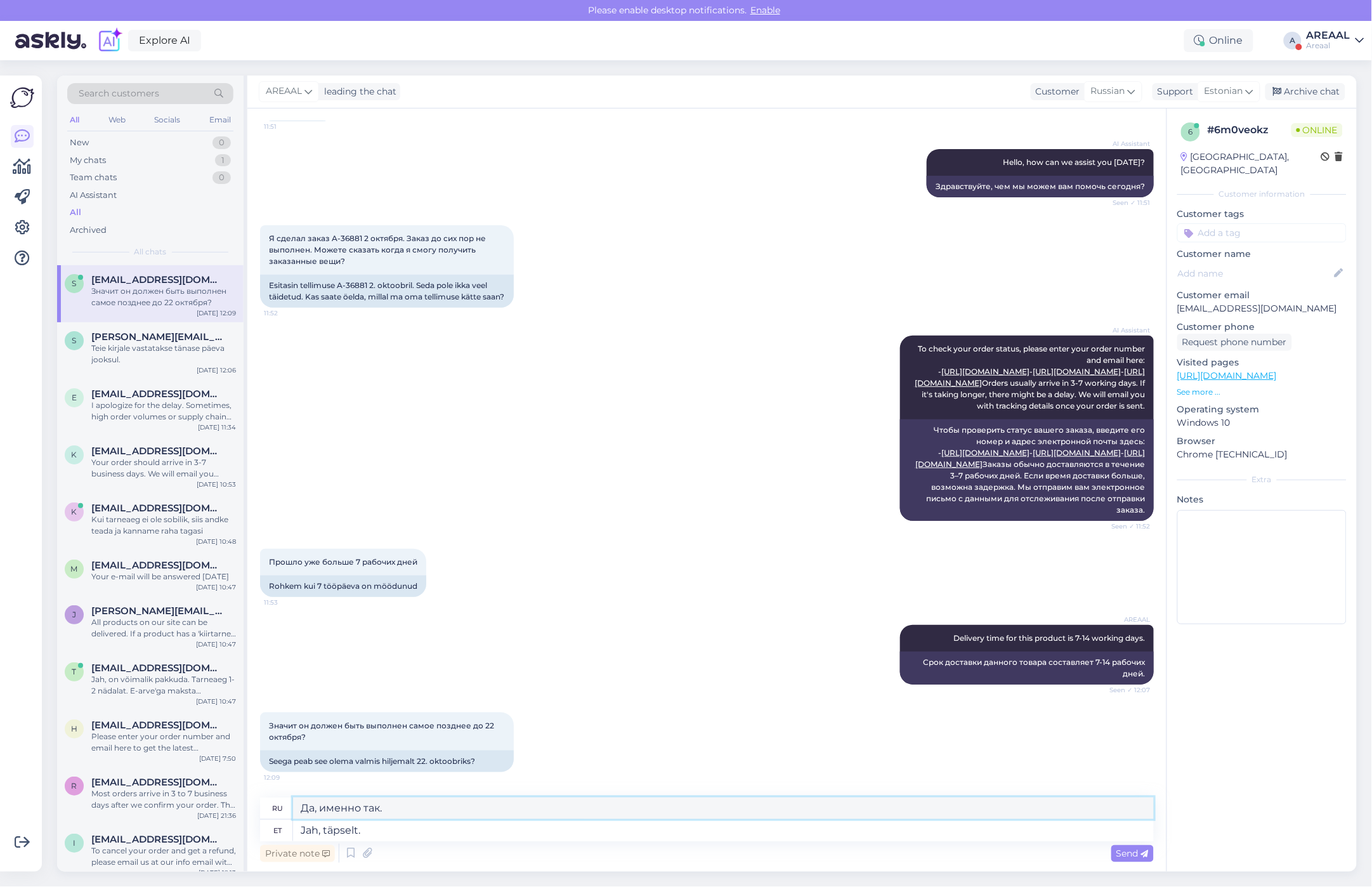
click at [429, 819] on textarea "Да, именно так." at bounding box center [723, 809] width 861 height 22
type textarea "Jah, täpselt nii."
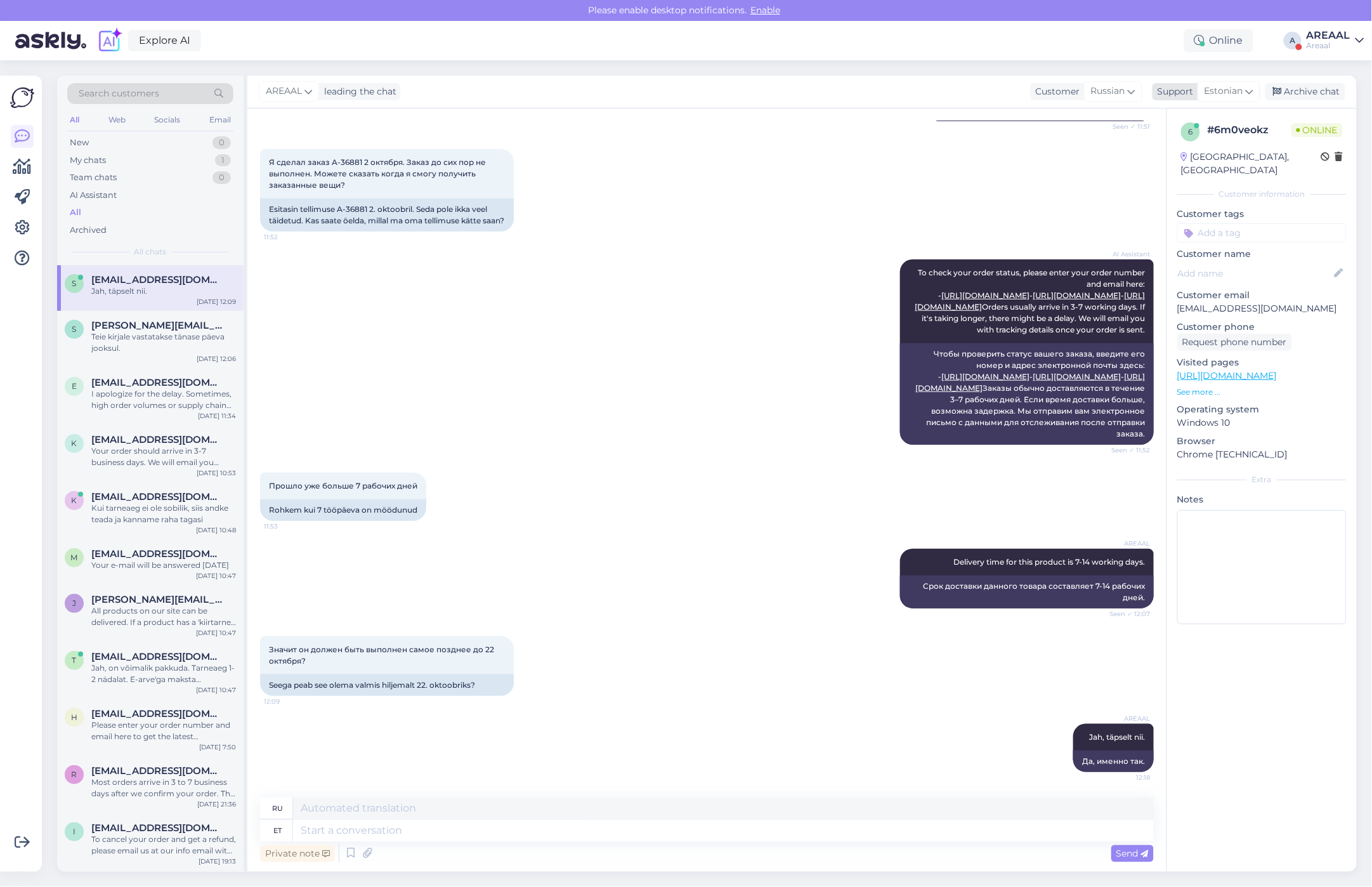
click at [1300, 92] on div "Archive chat" at bounding box center [1305, 92] width 80 height 17
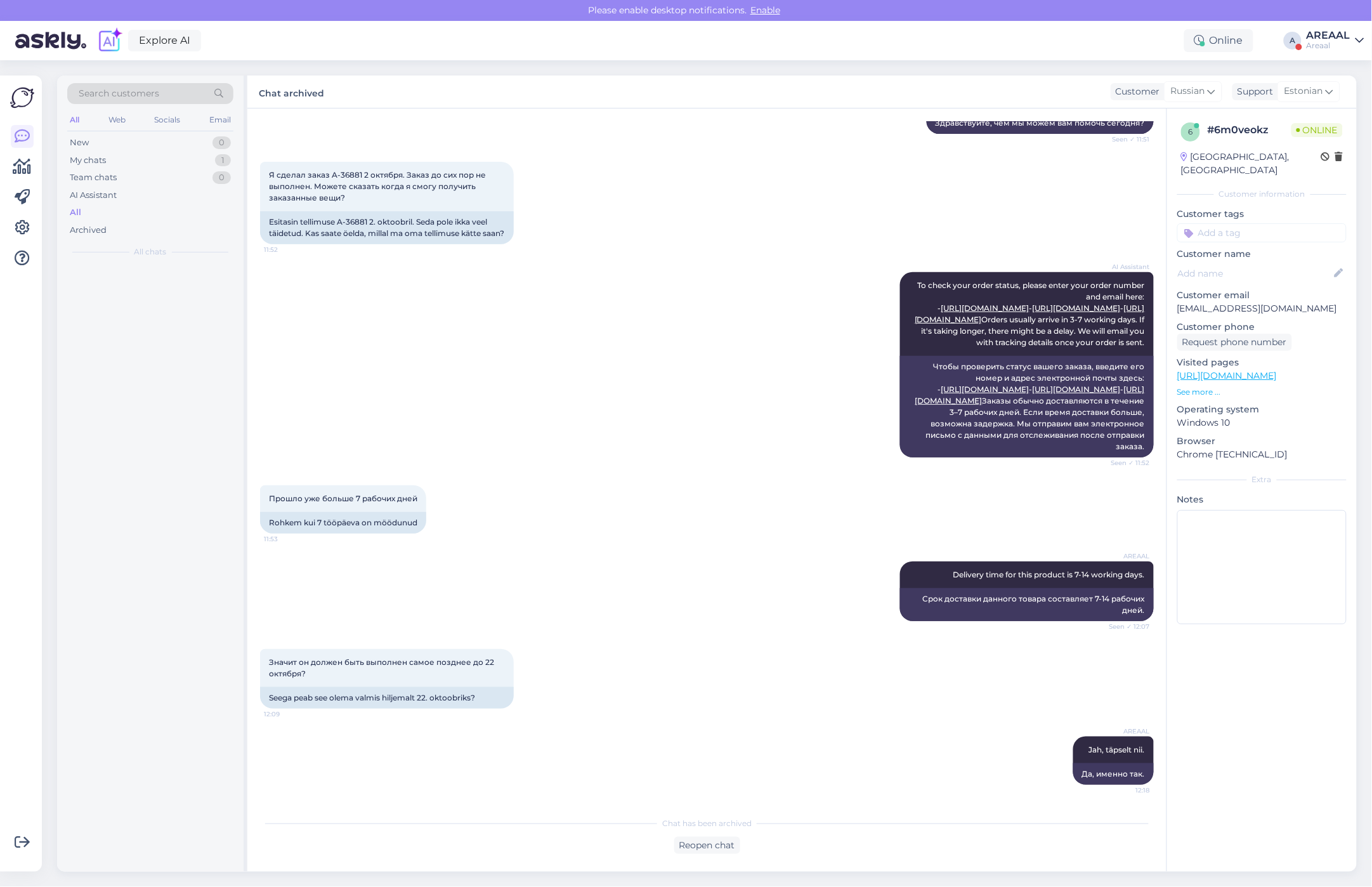
scroll to position [246, 0]
click at [1320, 36] on div "AREAAL" at bounding box center [1328, 35] width 44 height 10
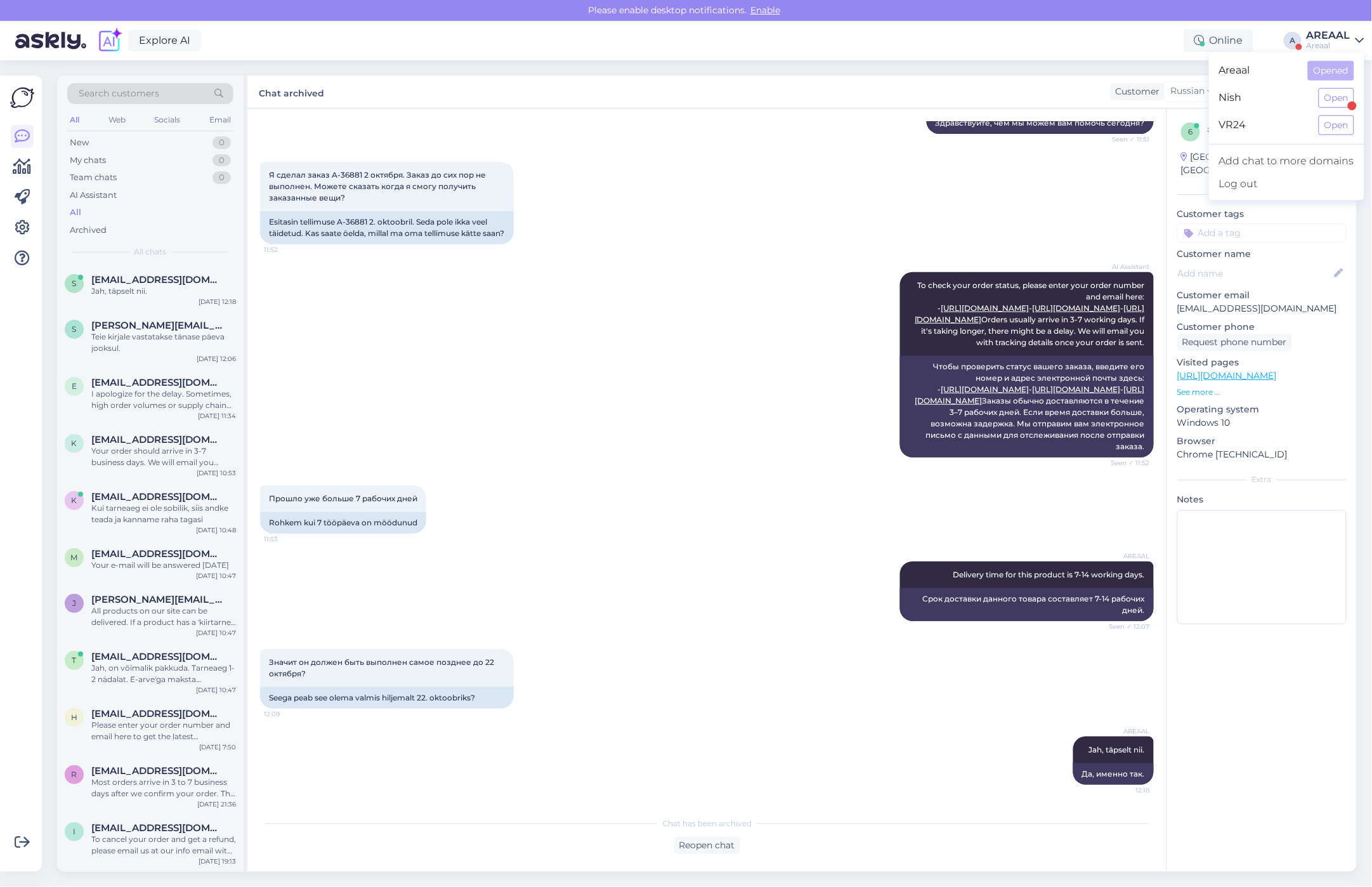
click at [1330, 87] on div "Nish Open" at bounding box center [1286, 98] width 155 height 27
click at [1335, 99] on button "Open" at bounding box center [1336, 98] width 35 height 19
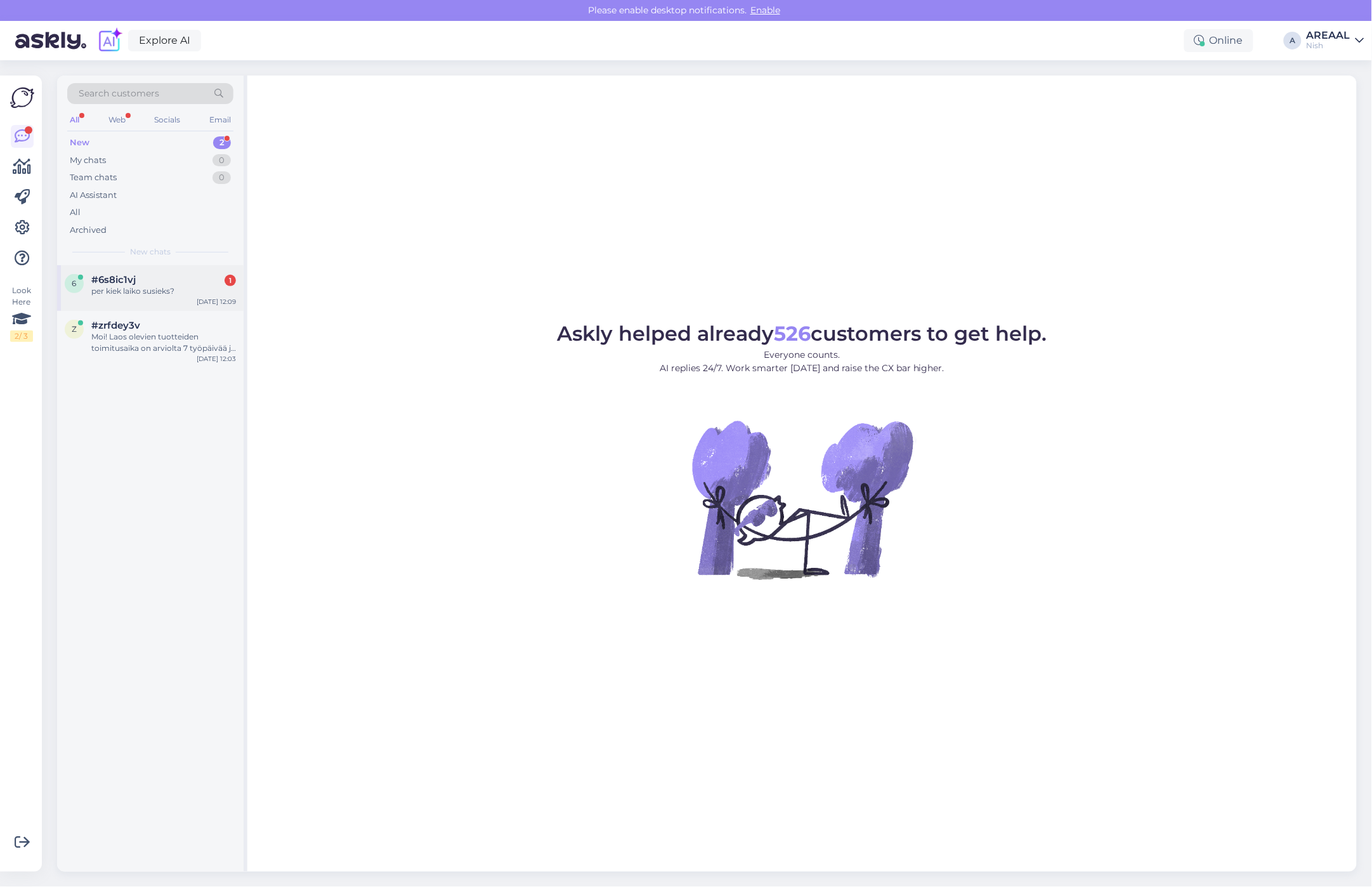
click at [171, 289] on div "per kiek laiko susieks?" at bounding box center [163, 291] width 145 height 12
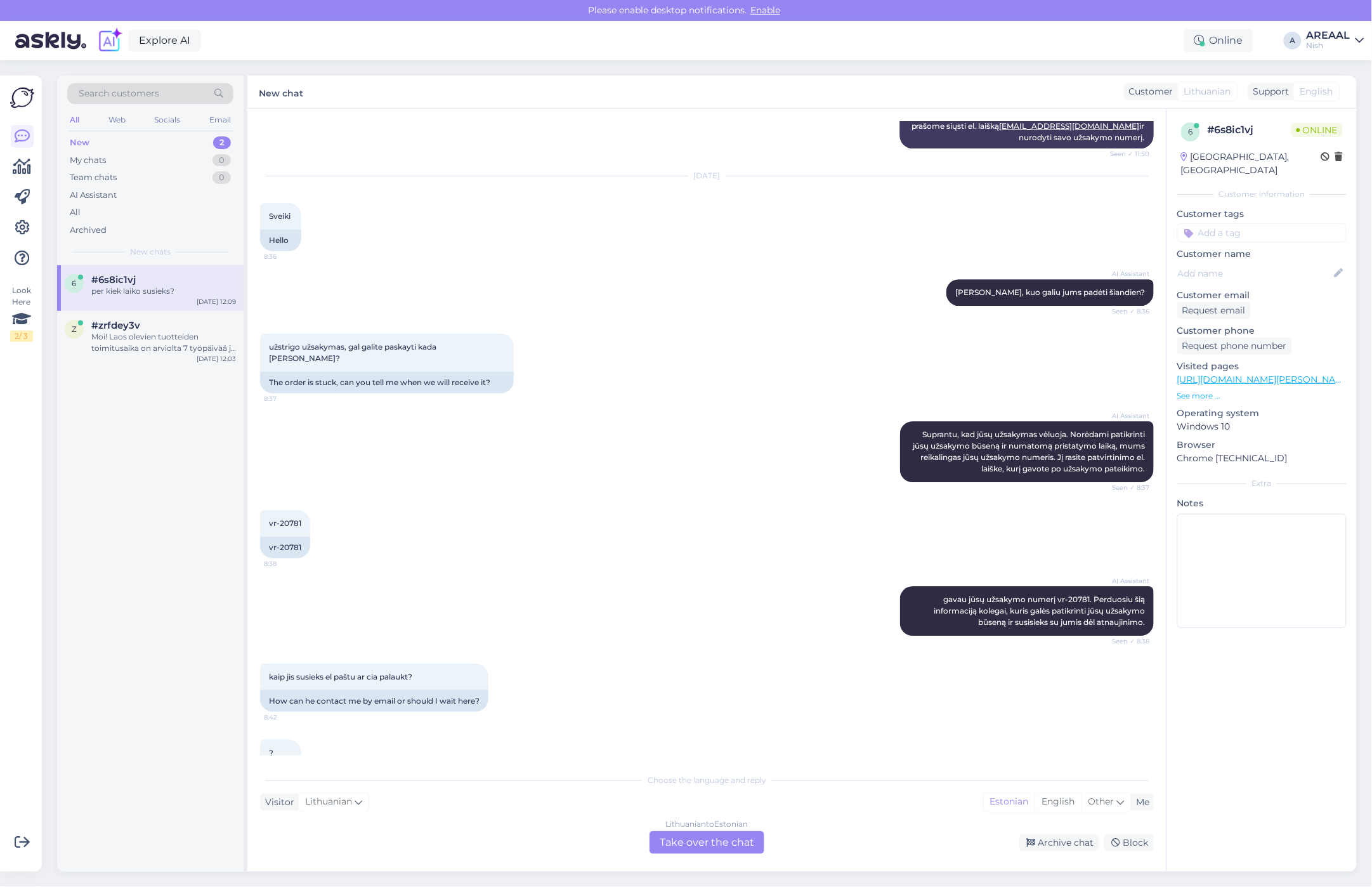
scroll to position [1295, 0]
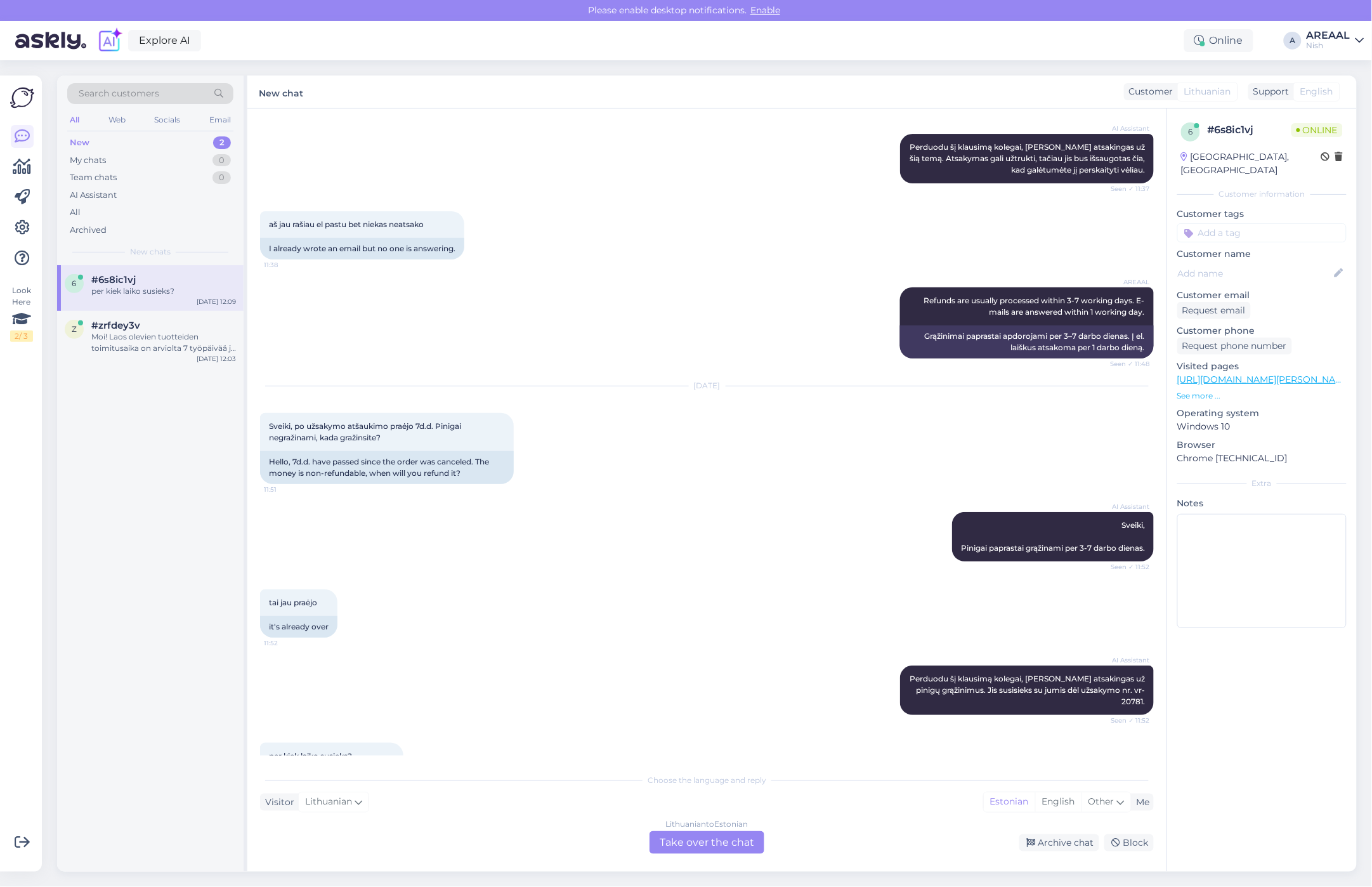
click at [674, 822] on div "Lithuanian to Estonian" at bounding box center [707, 824] width 83 height 12
click at [680, 835] on div "Lithuanian to Estonian Take over the chat" at bounding box center [707, 843] width 115 height 23
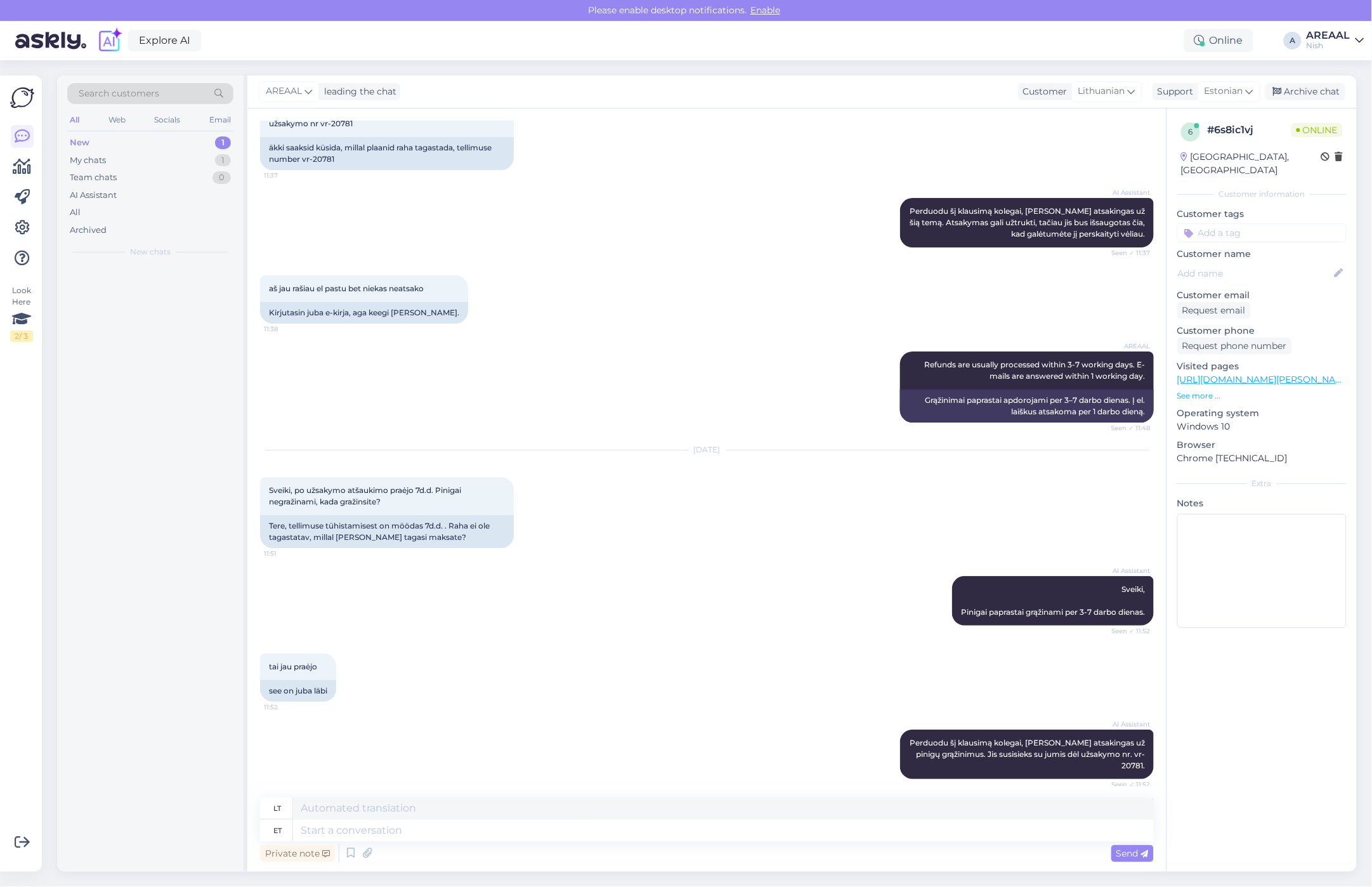
click at [670, 835] on textarea at bounding box center [723, 831] width 861 height 22
type textarea "Your e"
type textarea "Jūsų"
type textarea "Your e-mail w"
type textarea "Jūsų el. pašto adresas"
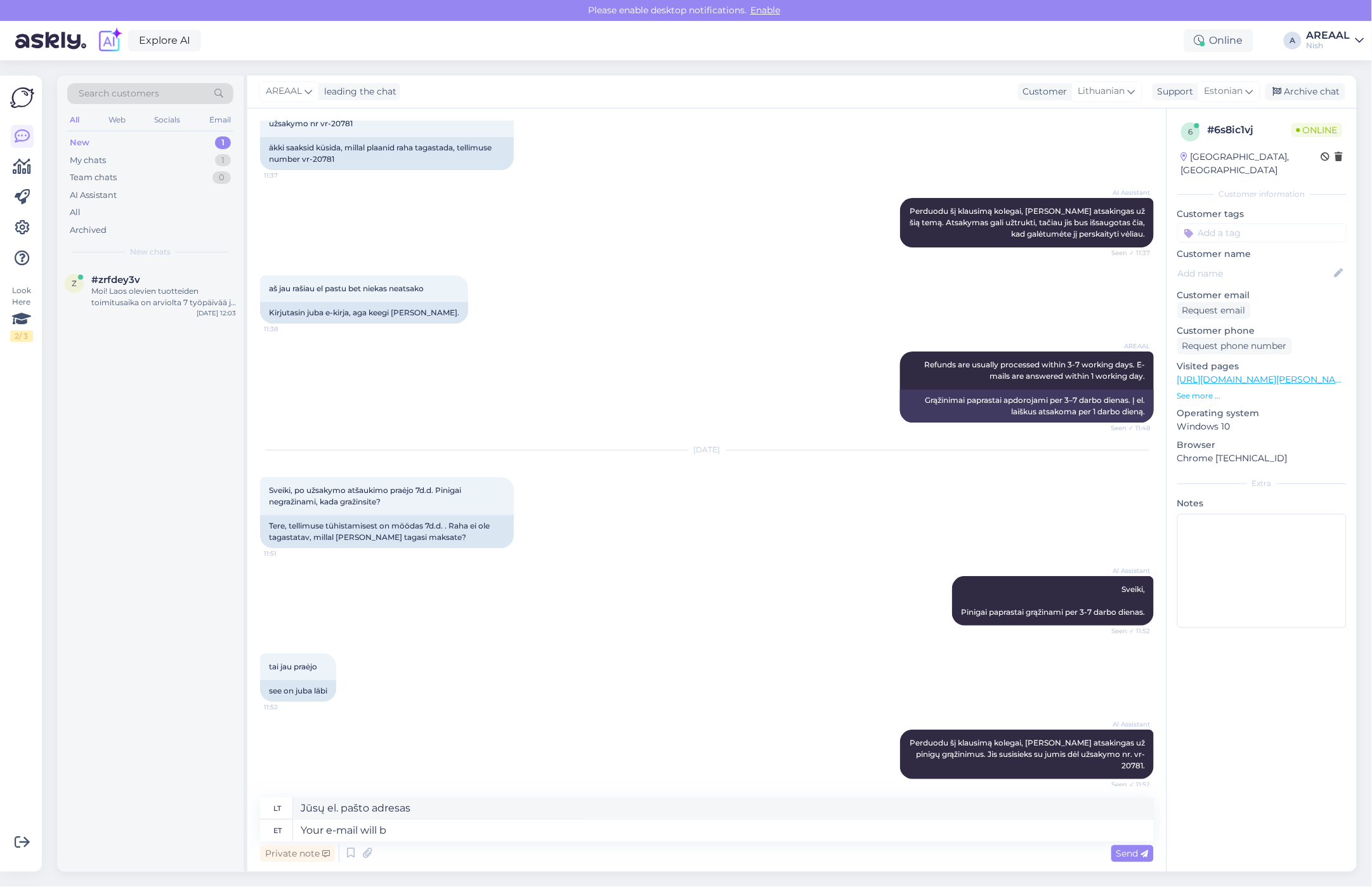
type textarea "Your e-mail will be"
type textarea "Jūsų el. pašto adresas bus"
type textarea "Your e-mail will be answered du"
type textarea "Į jūsų el. laišką bus atsakyta."
type textarea "Your e-mail will be answered during t"
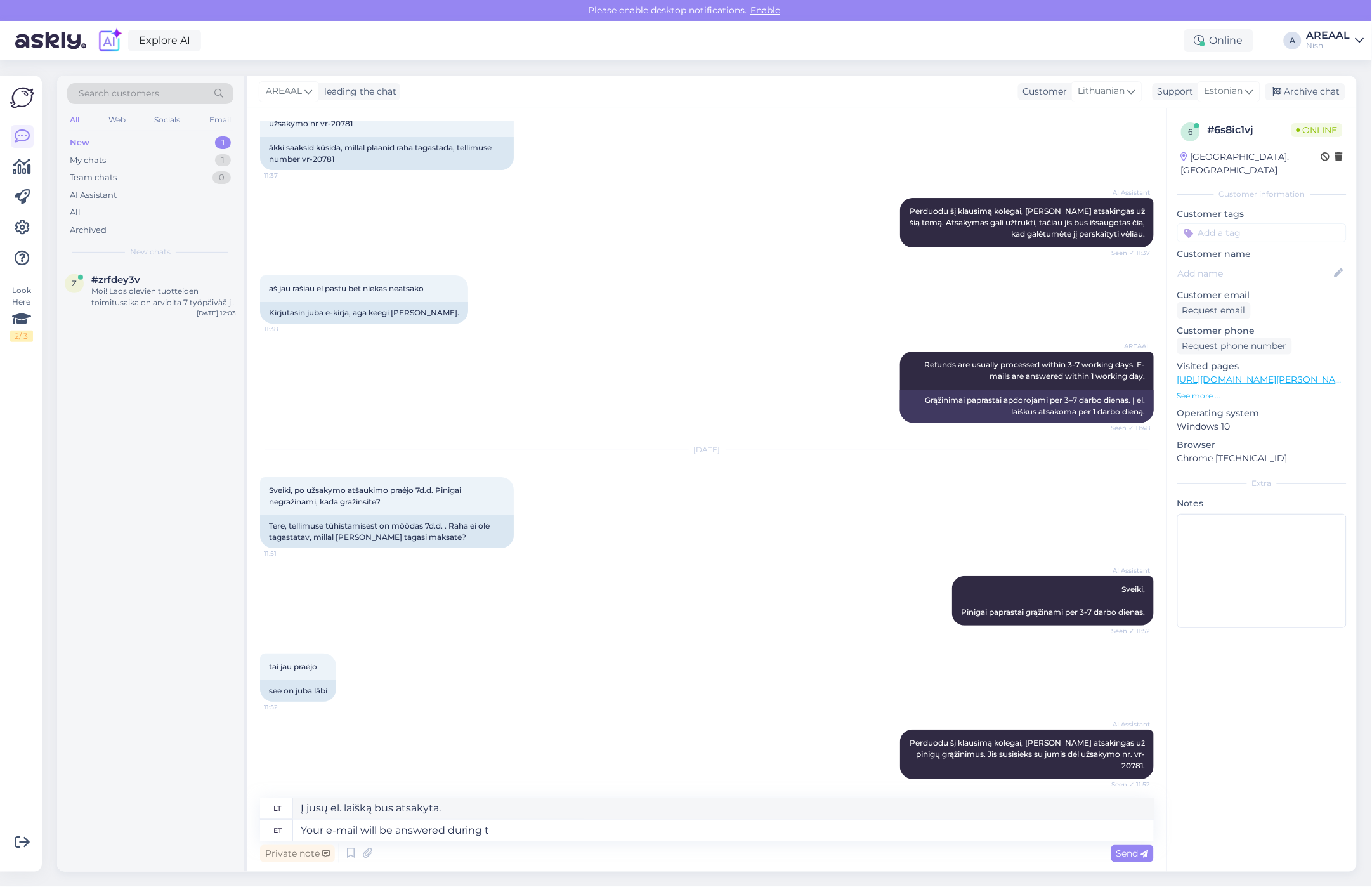
type textarea "Į jūsų el. laišką bus atsakyta per"
type textarea "Your e-mail will be answered during today."
type textarea "Į jūsų el. laišką bus atsakyta šiandien."
type textarea "Your e-mail will be answered during today.'"
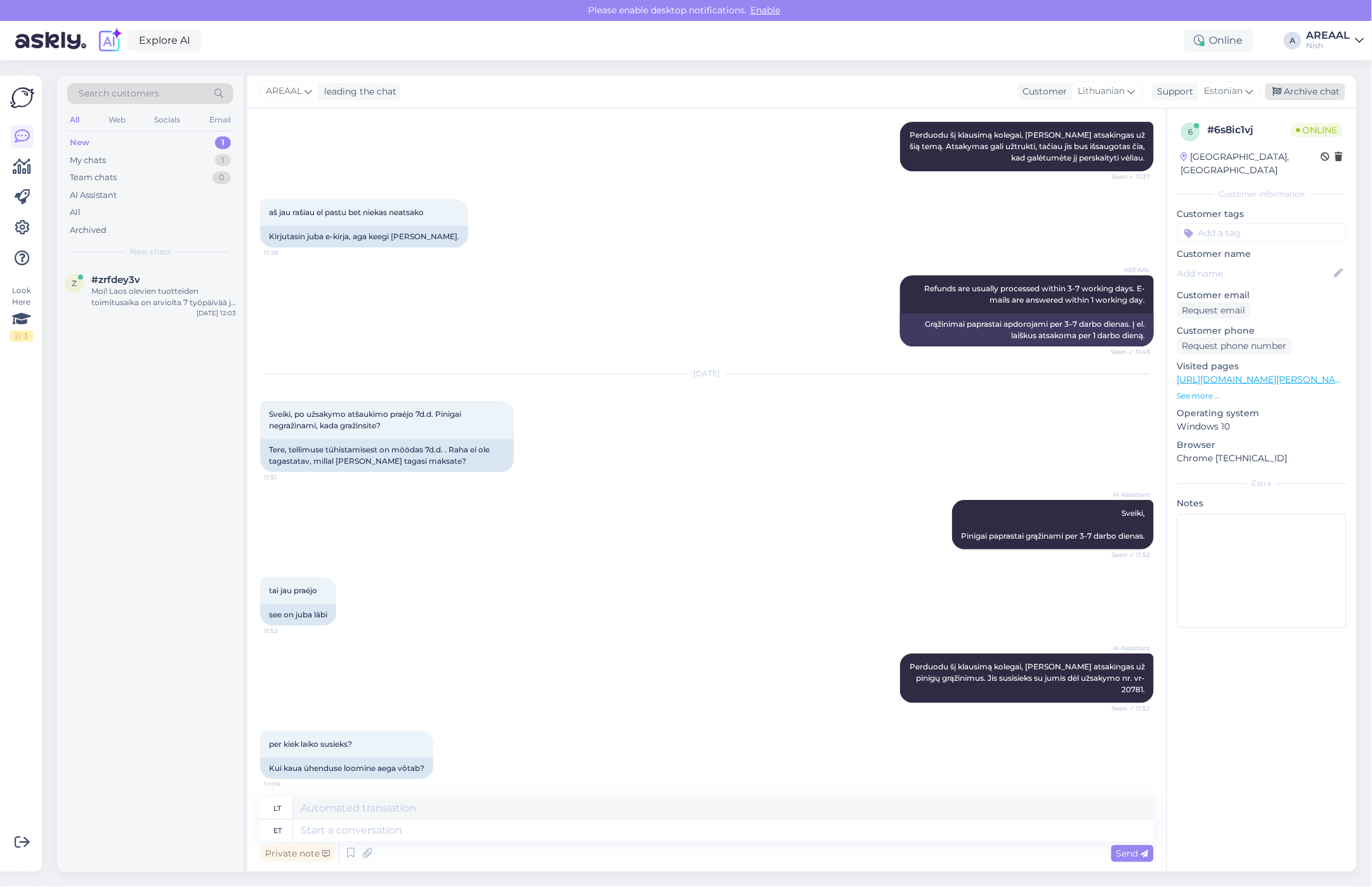
click at [1322, 90] on div "Archive chat" at bounding box center [1305, 92] width 80 height 17
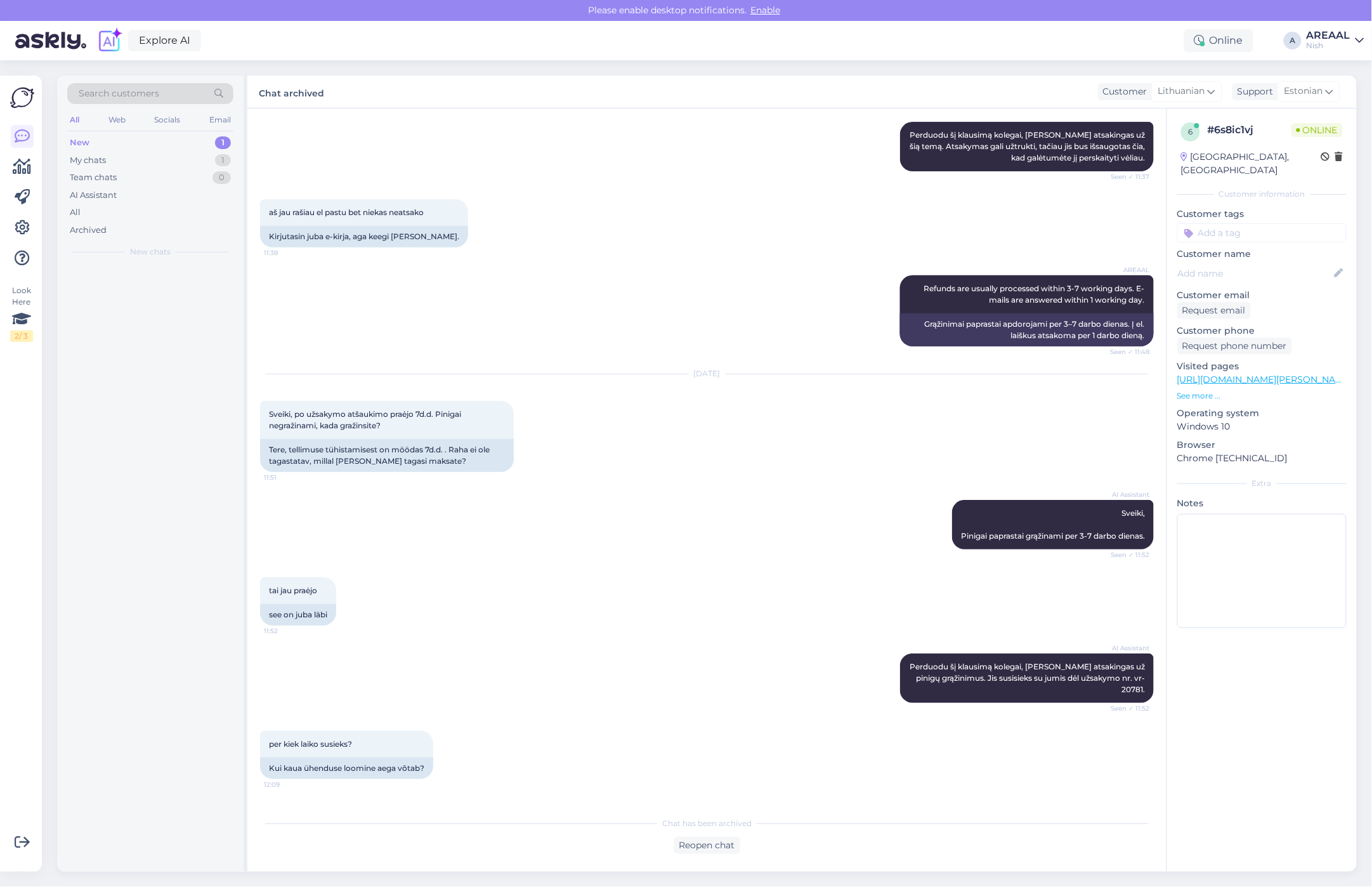
scroll to position [3571, 0]
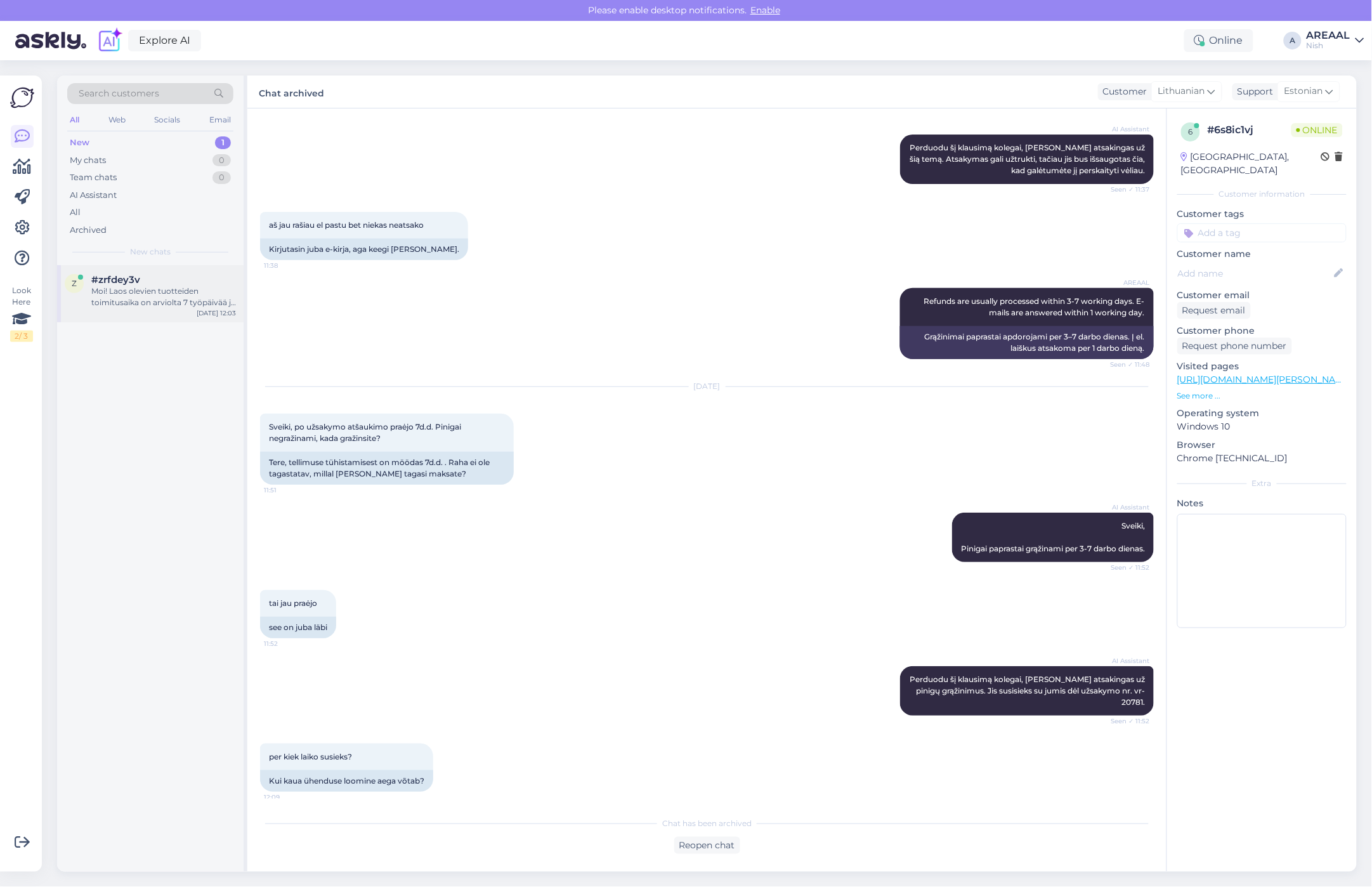
click at [134, 294] on div "Moi! Laos olevien tuotteiden toimitusaika on arviolta 7 työpäivää ja varastosta…" at bounding box center [163, 297] width 145 height 23
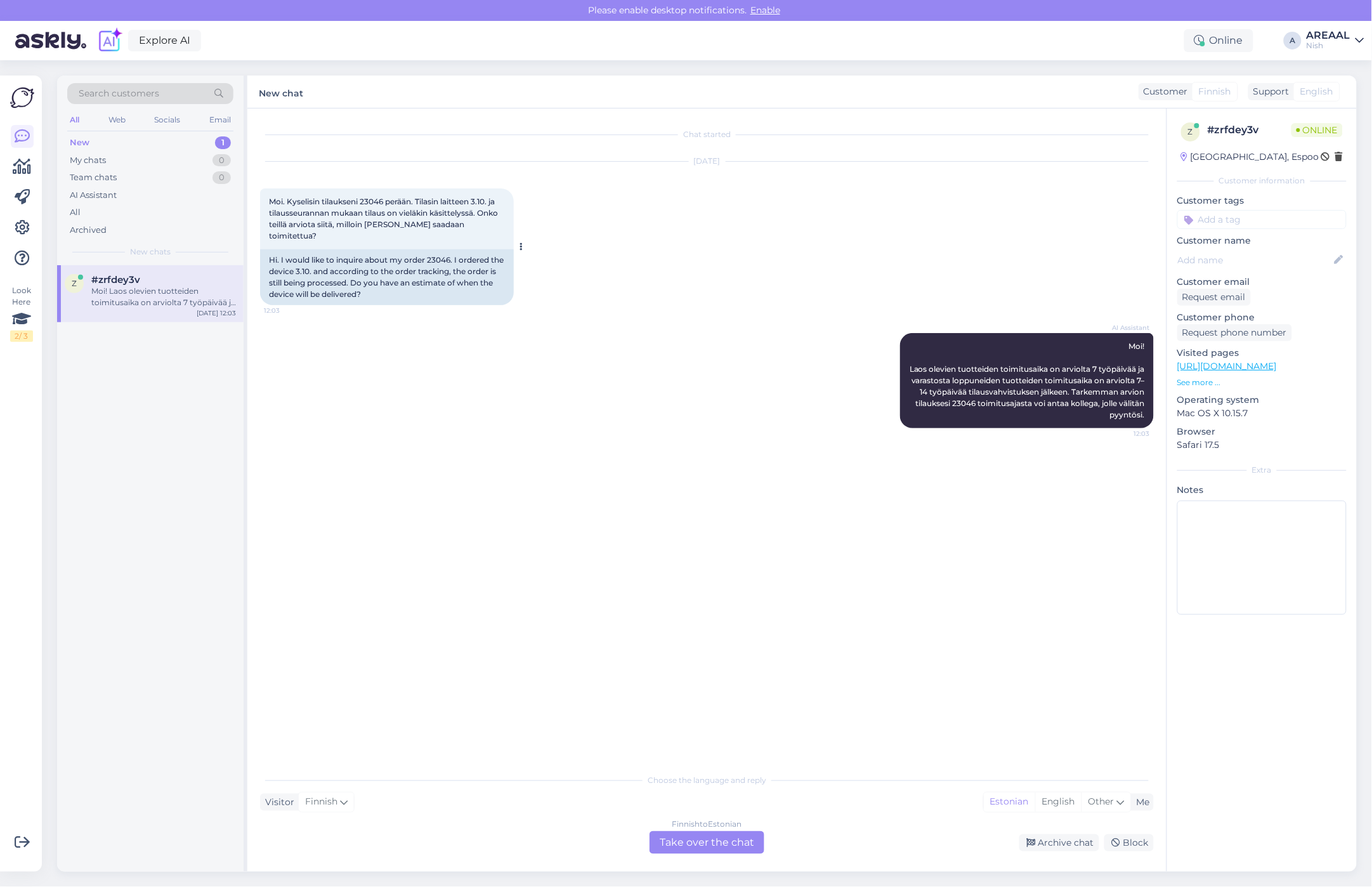
click at [443, 250] on div "Hi. I would like to inquire about my order 23046. I ordered the device 3.10. an…" at bounding box center [387, 278] width 254 height 56
copy div "23046"
click at [723, 406] on div "AI Assistant Moi! Laos olevien tuotteiden toimitusaika on arviolta 7 työpäivää …" at bounding box center [707, 381] width 894 height 123
click at [530, 546] on div "Chat started Oct 14 2025 Moi. Kyselisin tilaukseni 23046 perään. Tilasin laitte…" at bounding box center [713, 438] width 905 height 634
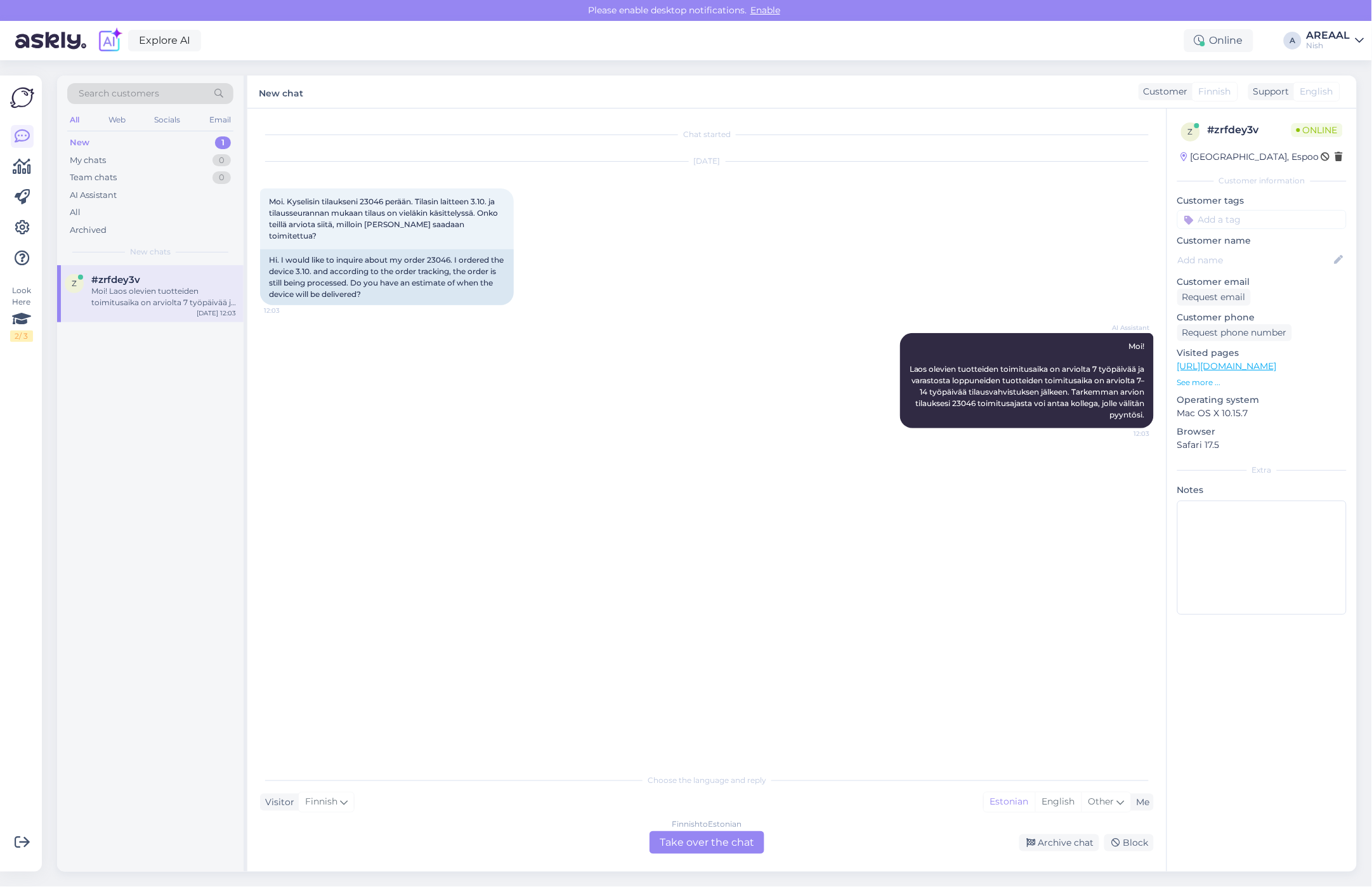
click at [721, 852] on div "Finnish to Estonian Take over the chat" at bounding box center [707, 843] width 115 height 23
click at [715, 842] on div "Finnish to Estonian Take over the chat" at bounding box center [707, 843] width 115 height 23
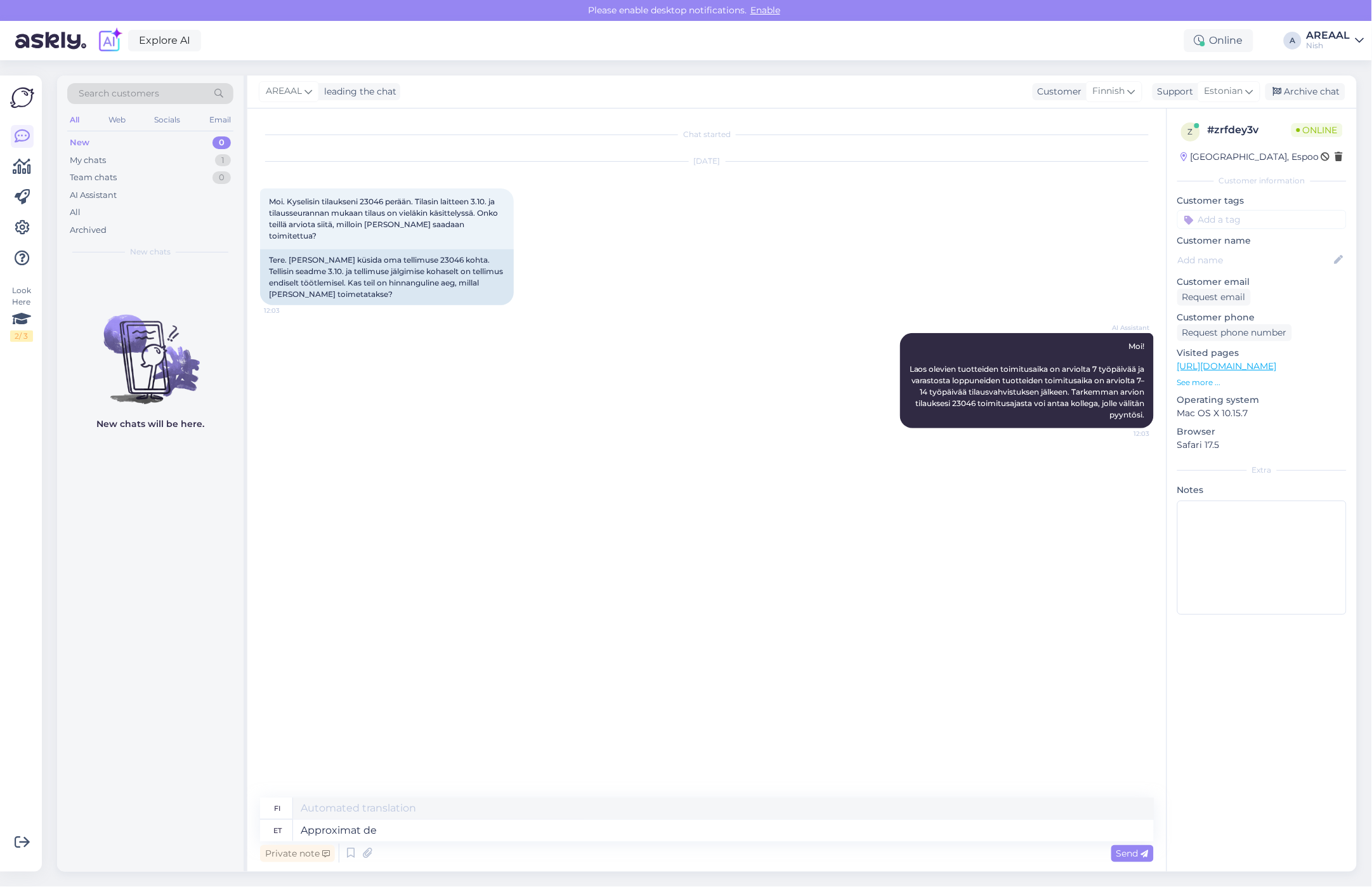
type textarea "Approximat d"
type textarea "Arvioitu"
type textarea "Approximate deliveryime"
type textarea "Arvioitu toimitusaika"
type textarea "Approximate delivery time for this m"
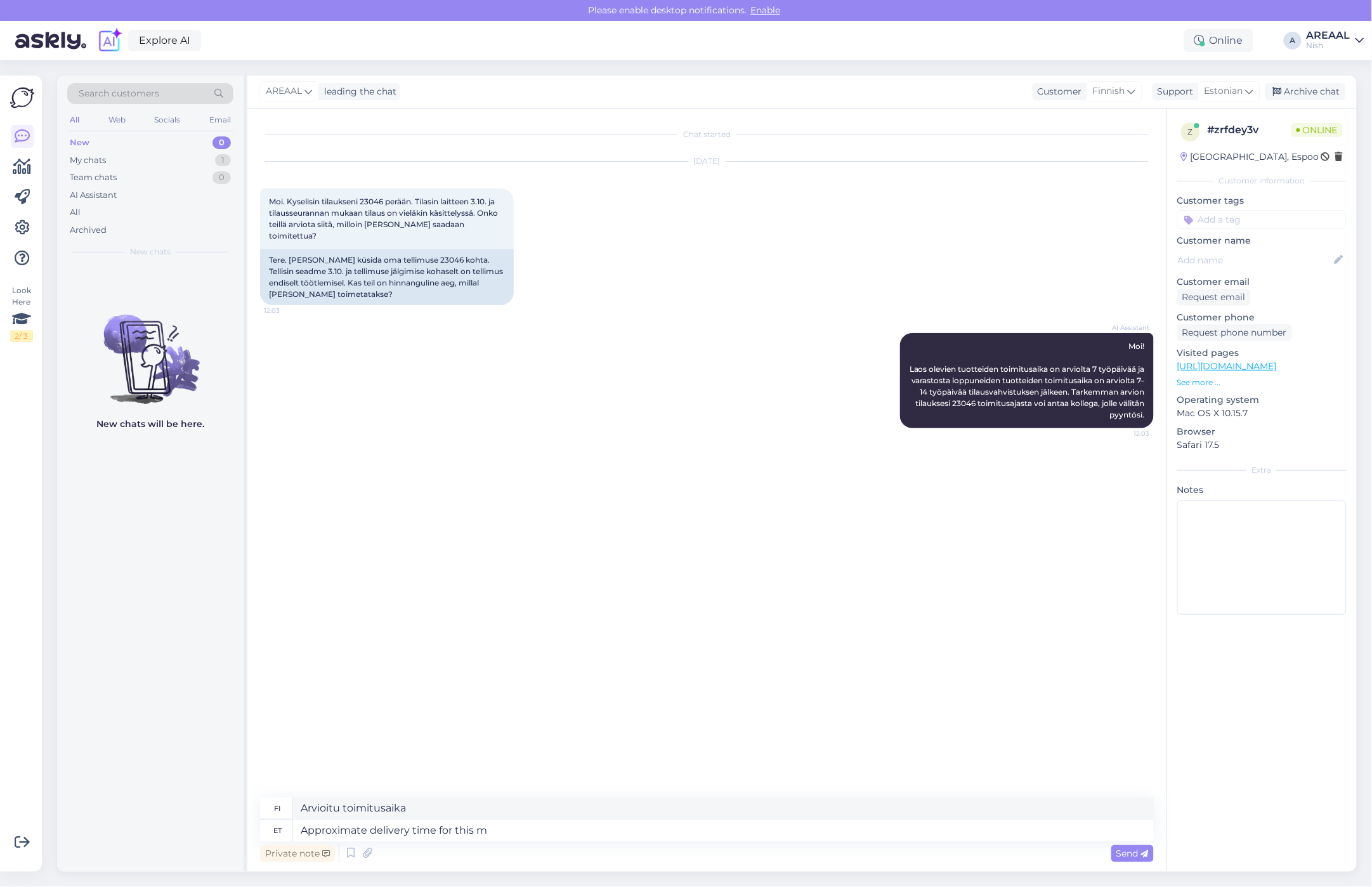
type textarea "Arvioitu toimitusaika kohteelle"
type textarea "Approximate delivery time for this mode"
type textarea "Arvioitu toimitusaika tälle"
type textarea "Approximate delivery time for this model is"
type textarea "Arvioitu toimitusaika tälle mallille"
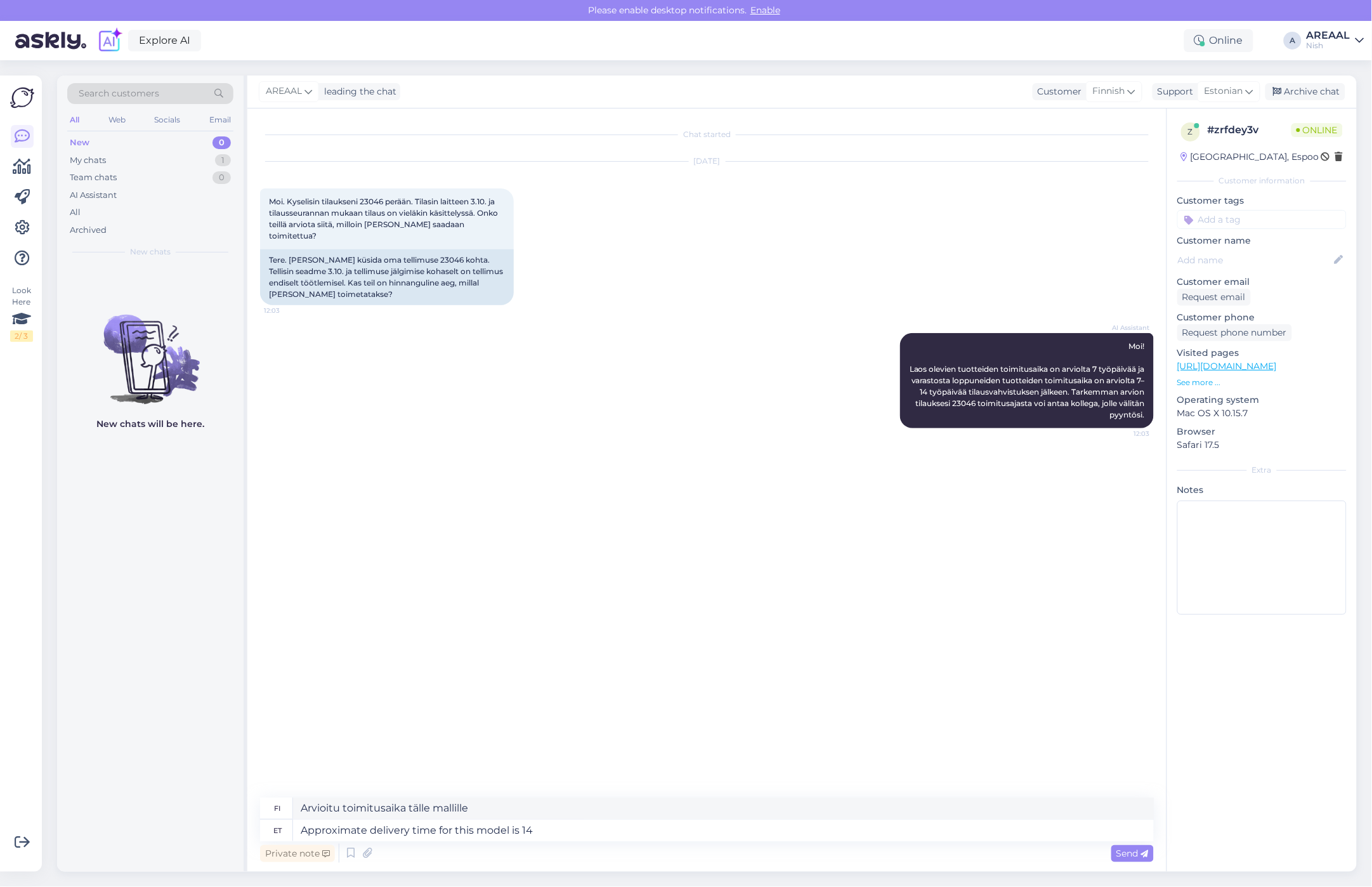
type textarea "Approximate delivery time for this model is 14"
type textarea "Tämän mallin arvioitu toimitusaika on"
type textarea "Approximate delivery time for this model is 14 wo"
type textarea "Tämän mallin arvioitu toimitusaika on 14."
type textarea "Approximate delivery time for this model is 14 working days"
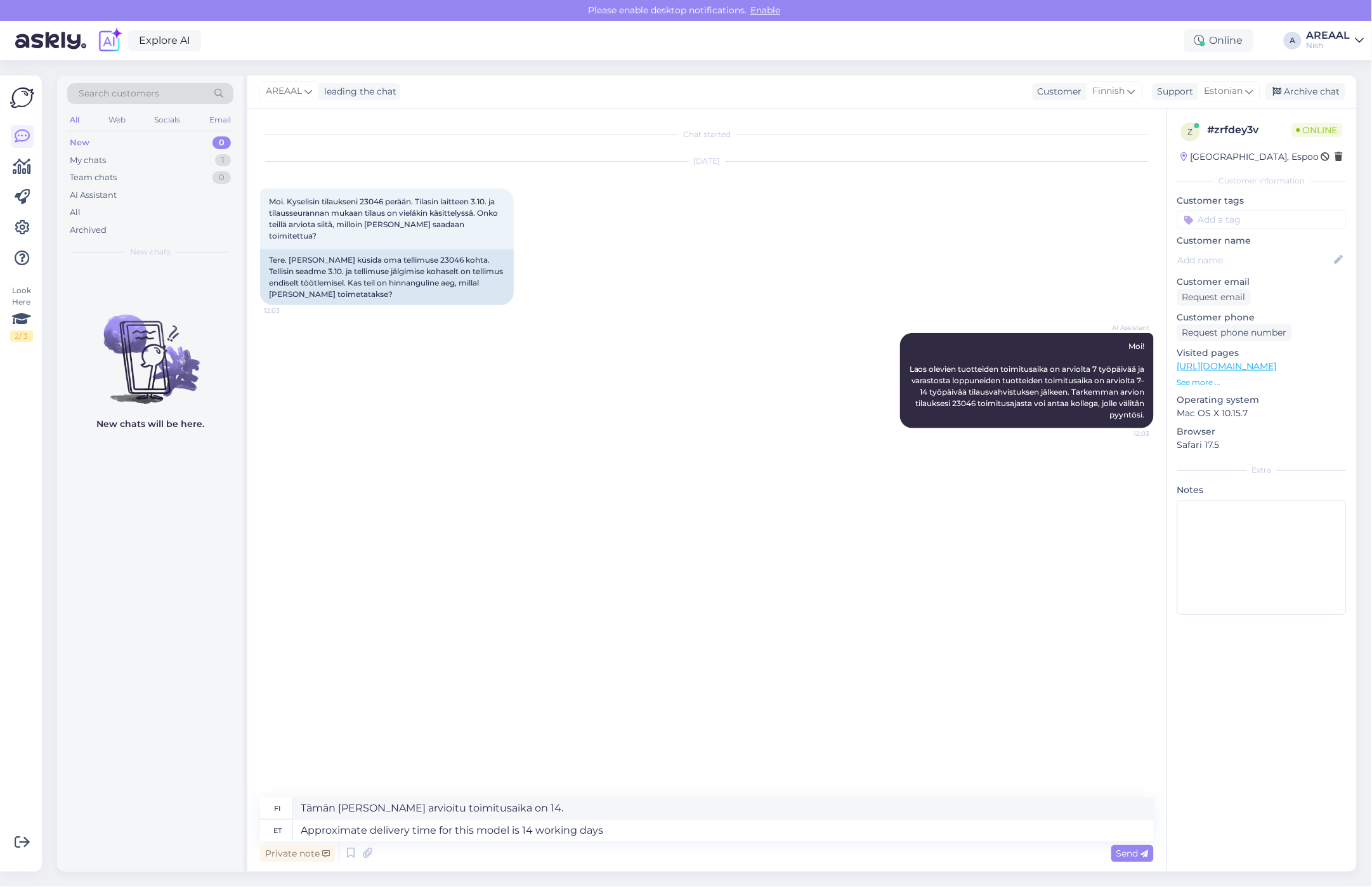
type textarea "Tämän mallin arvioitu toimitusaika on 14 arkipäivää"
type textarea "Approximate delivery time for this model is 14 working days since ma"
type textarea "Tämän mallin arvioitu toimitusaika on 14 arkipäivää siitä lähtien, kun"
type textarea "Approximate delivery time for this model is 14 working days since making tgh"
type textarea "Tämän mallin arvioitu toimitusaika on 14 arkipäivää valmistuksesta."
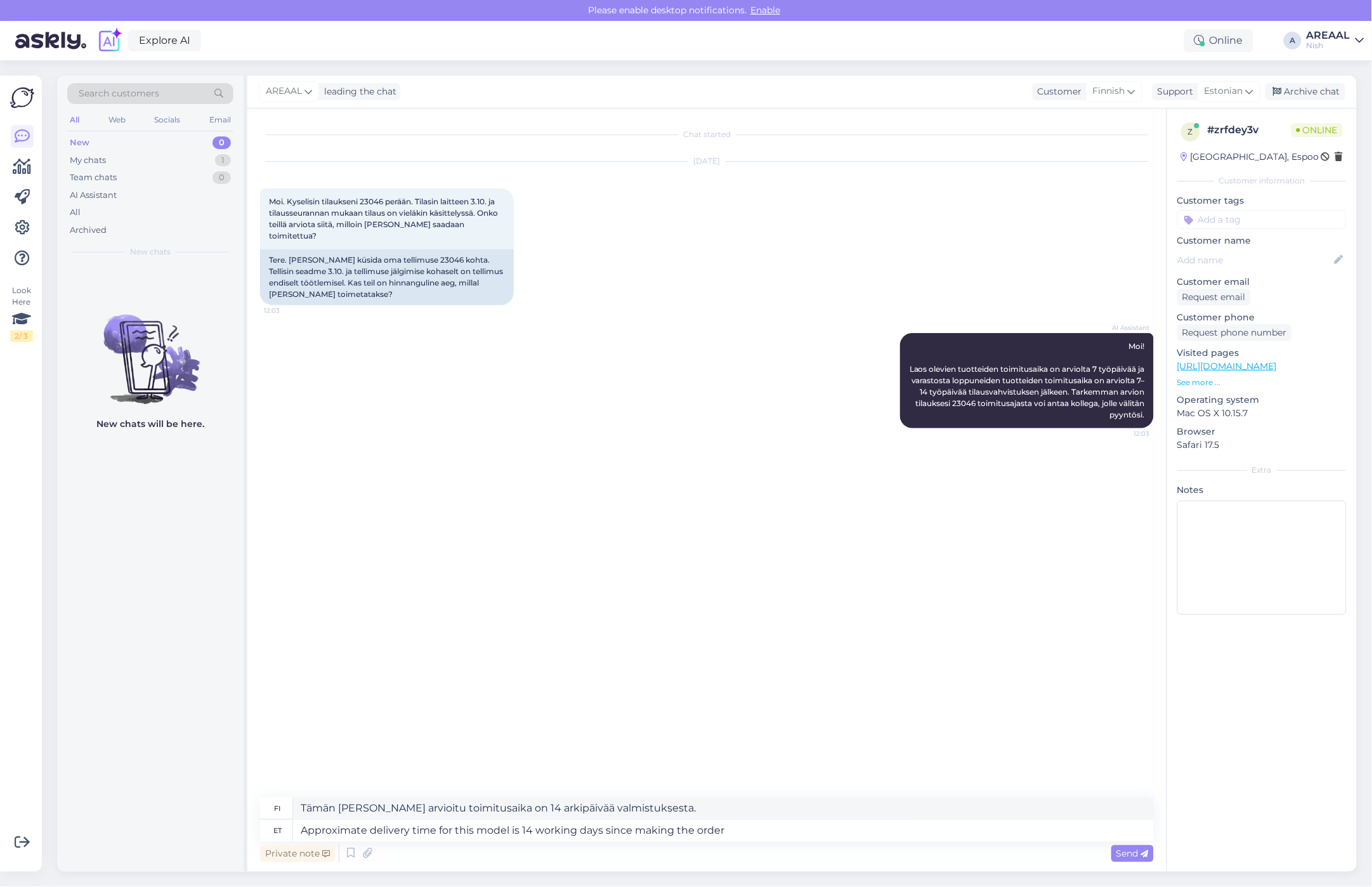
type textarea "Approximate delivery time for this model is 14 working days since making the or…"
type textarea "Tämän mallin arvioitu toimitusaika on 14 arkipäivää tilauksen tekemisestä."
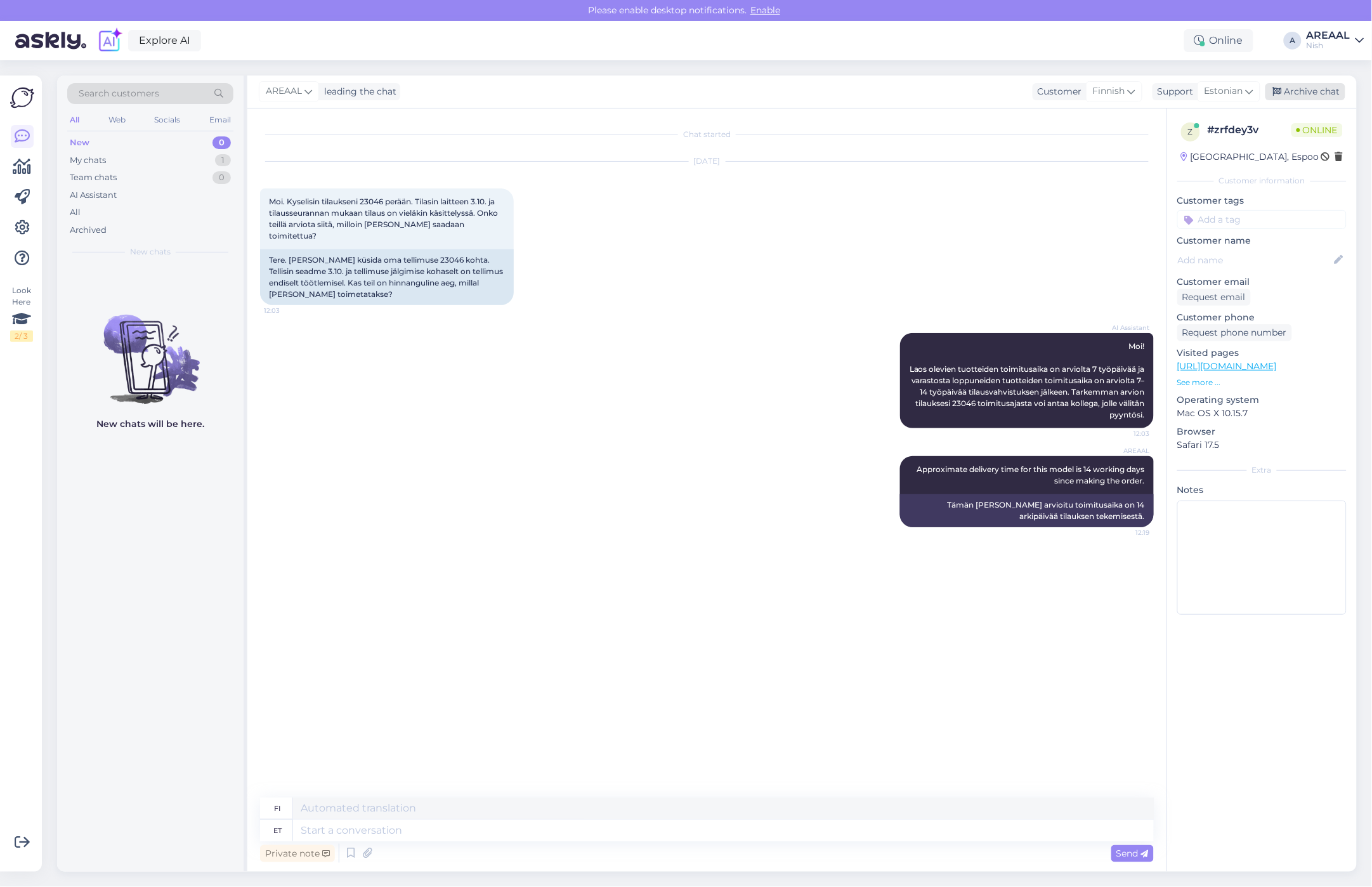
click at [1302, 97] on div "Archive chat" at bounding box center [1305, 92] width 80 height 17
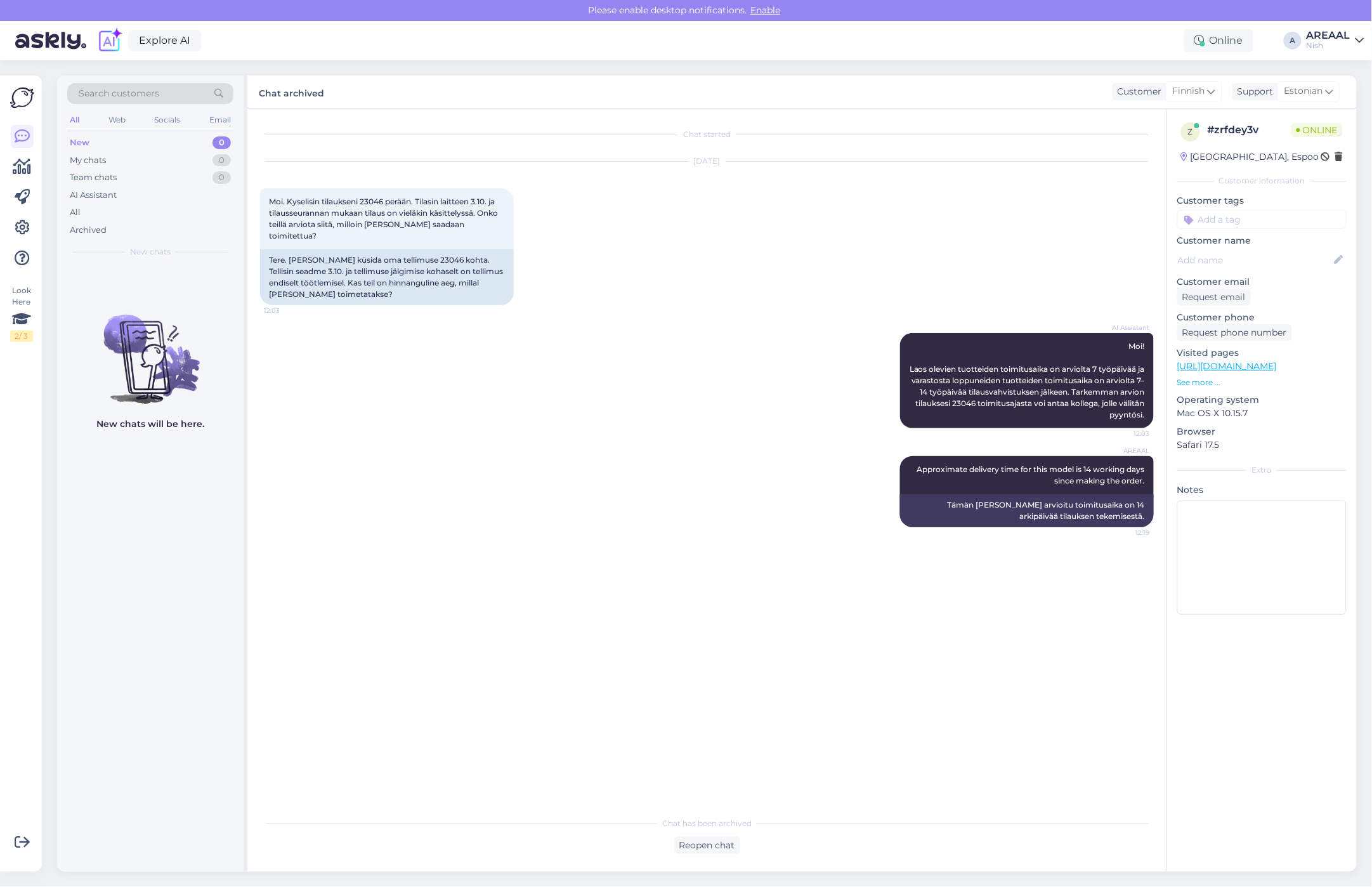
click at [1343, 43] on div "Nish" at bounding box center [1328, 45] width 44 height 10
click at [1351, 78] on button "Open" at bounding box center [1336, 70] width 35 height 19
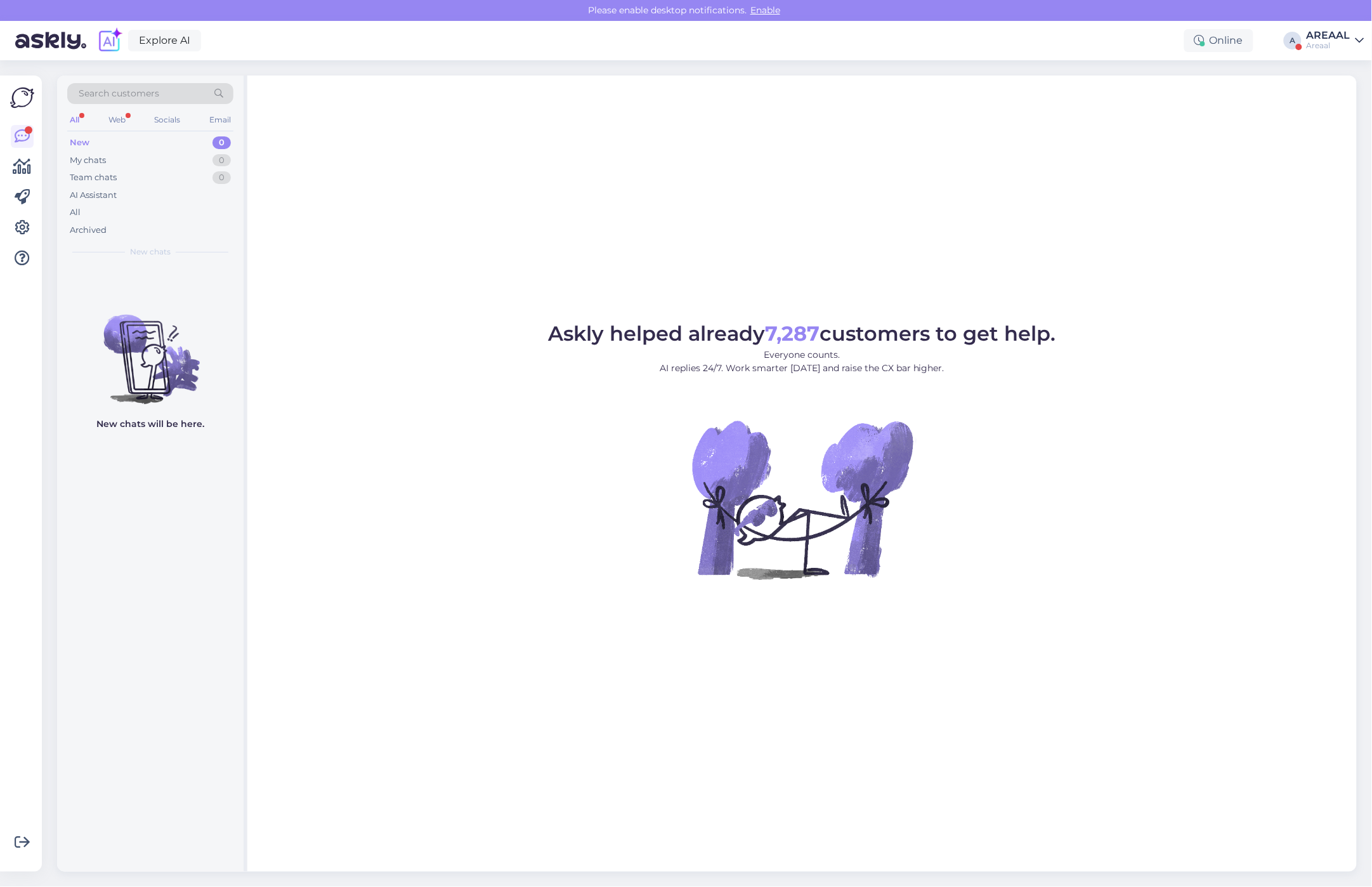
click at [23, 371] on div at bounding box center [22, 473] width 24 height 776
click at [21, 360] on div at bounding box center [22, 473] width 24 height 776
click at [522, 207] on div "Askly helped already 7,287 customers to get help. Everyone counts. AI replies 2…" at bounding box center [802, 473] width 1110 height 796
click at [898, 238] on div "Askly helped already 7,287 customers to get help. Everyone counts. AI replies 2…" at bounding box center [802, 473] width 1110 height 796
click at [365, 509] on figure "Askly helped already 7,287 customers to get help. Everyone counts. AI replies 2…" at bounding box center [802, 468] width 1087 height 290
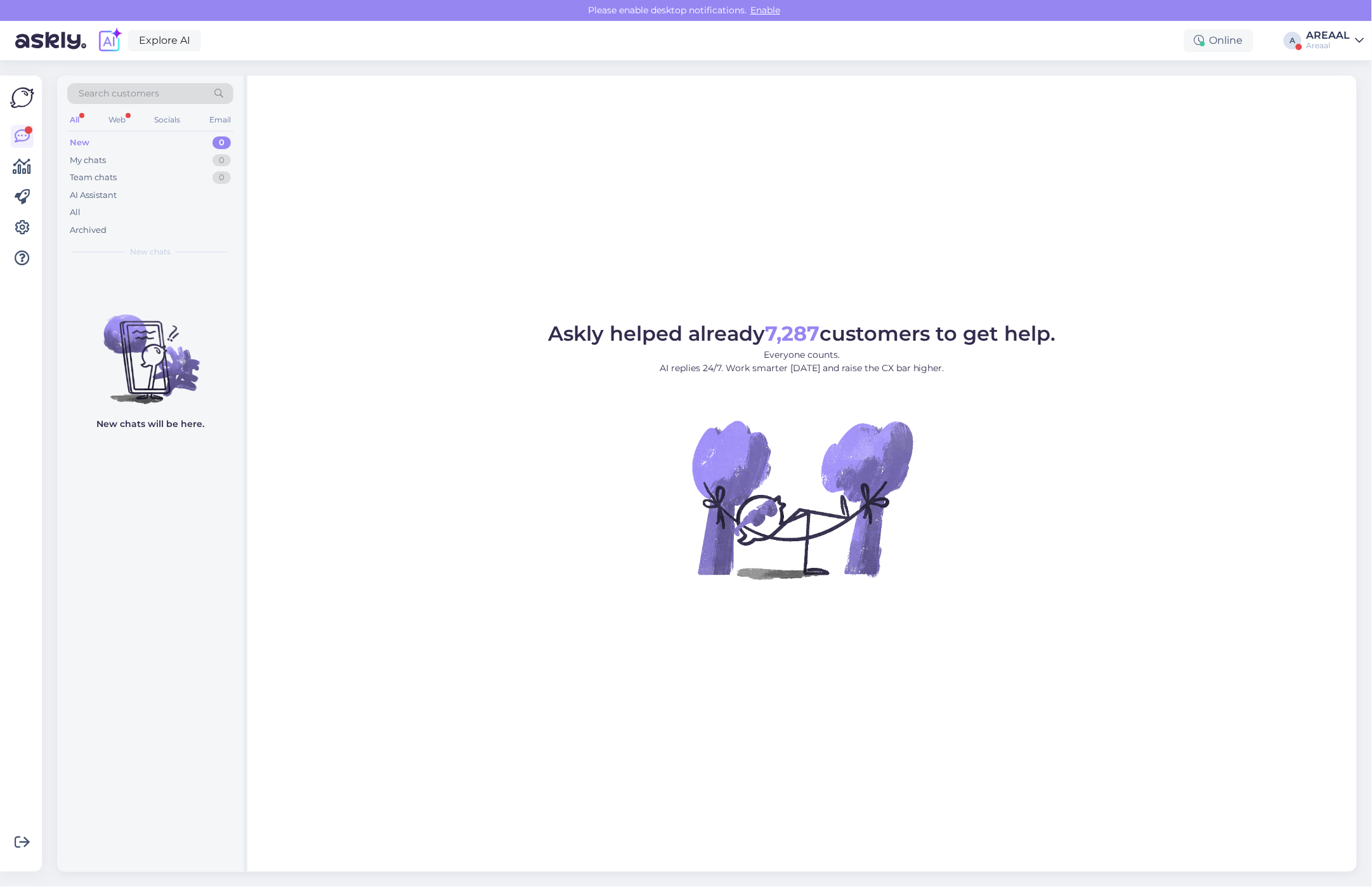
click at [236, 304] on img at bounding box center [150, 349] width 186 height 114
click at [148, 225] on div "Archived" at bounding box center [150, 230] width 166 height 18
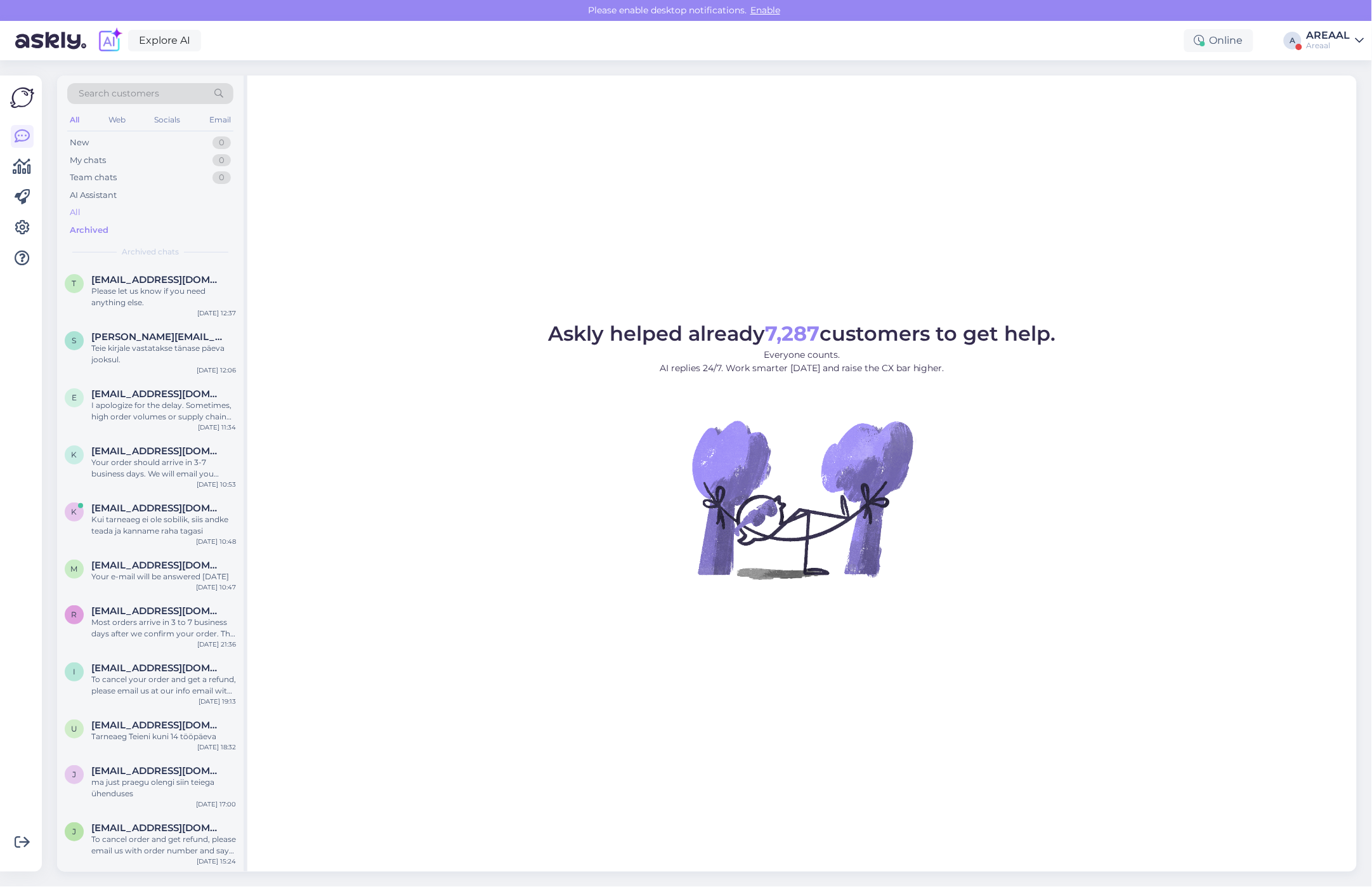
click at [144, 213] on div "All" at bounding box center [150, 212] width 166 height 18
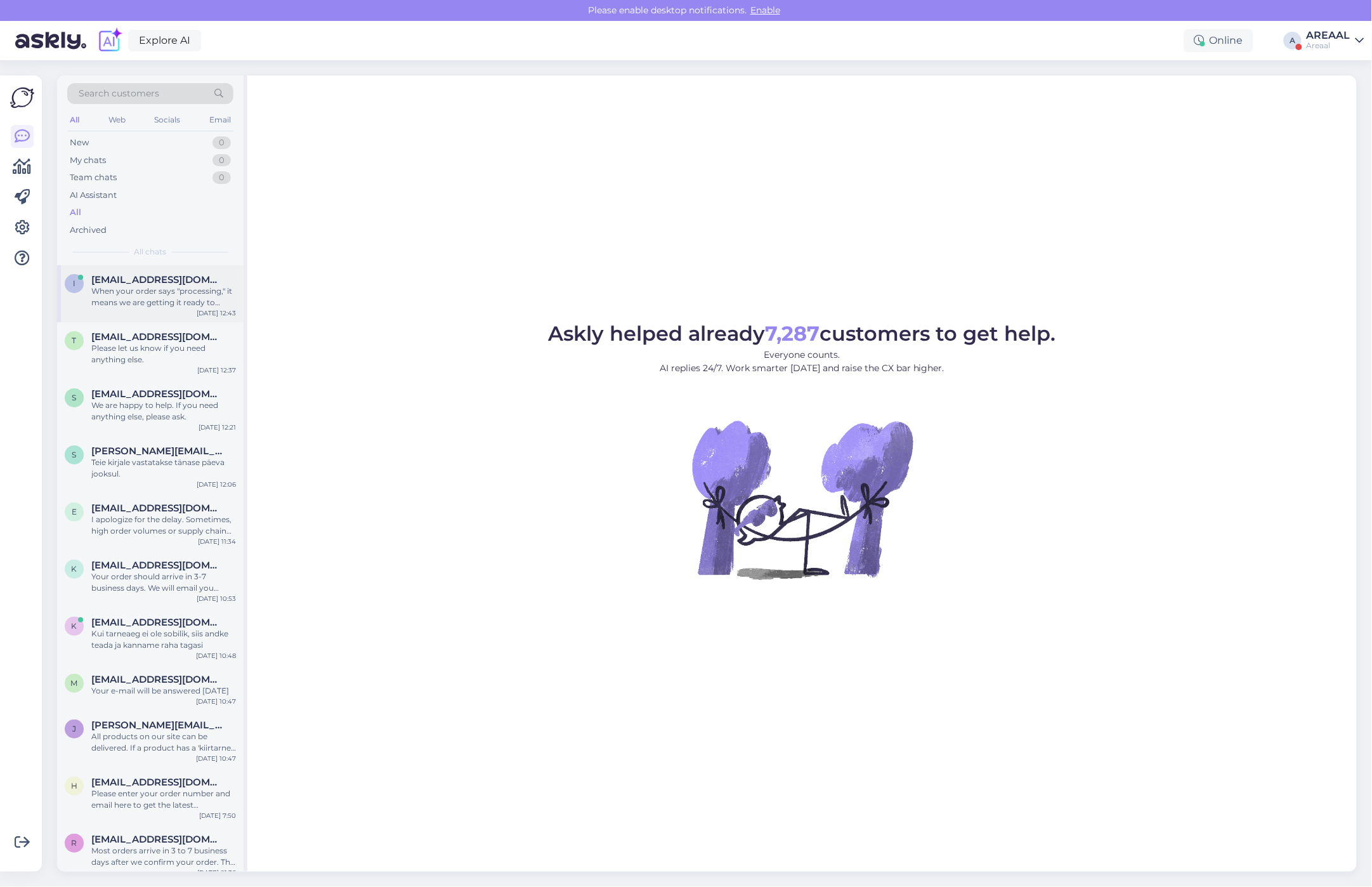
click at [179, 291] on div "When your order says "processing," it means we are getting it ready to send. Th…" at bounding box center [163, 297] width 145 height 23
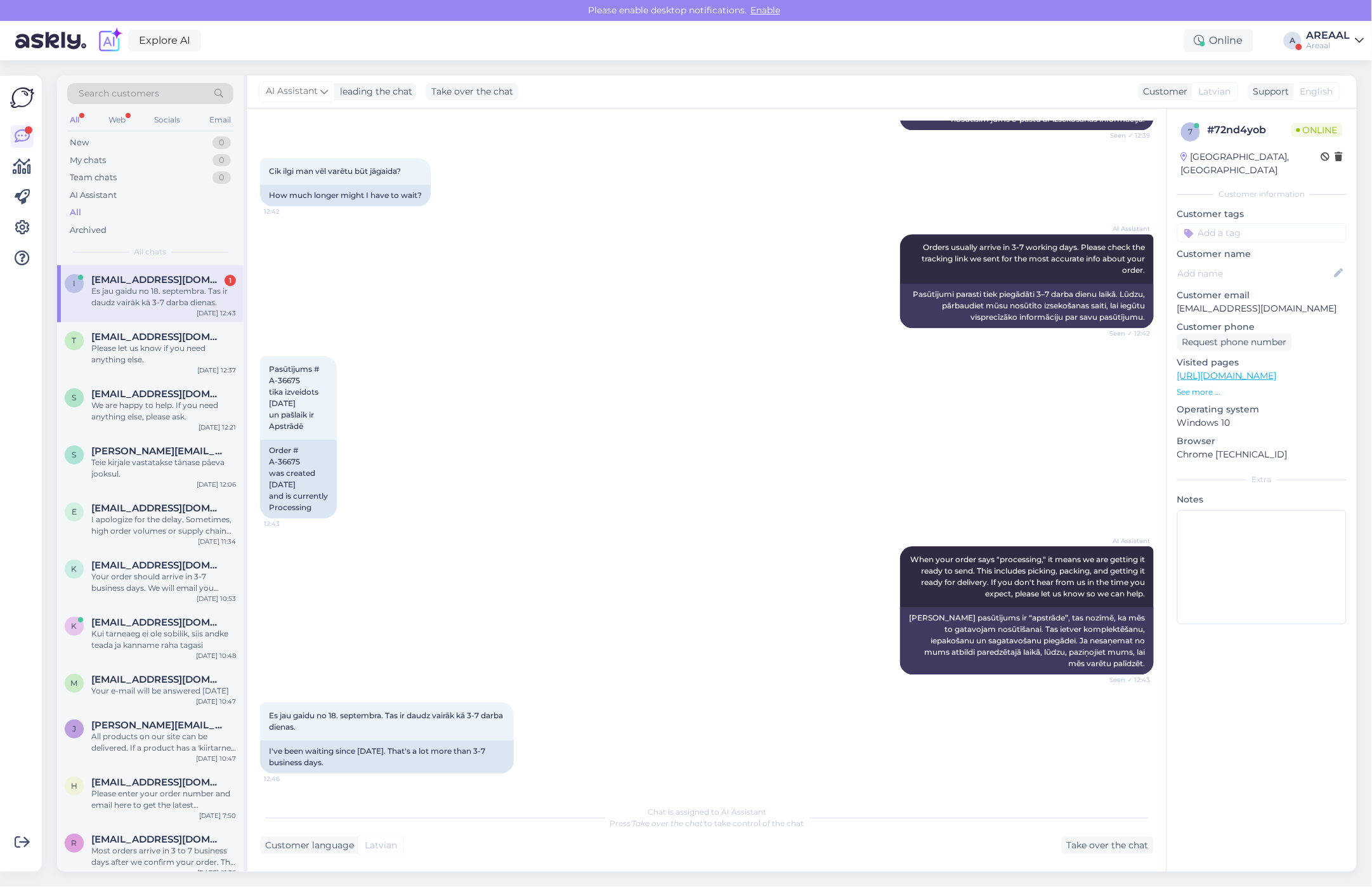
scroll to position [1467, 0]
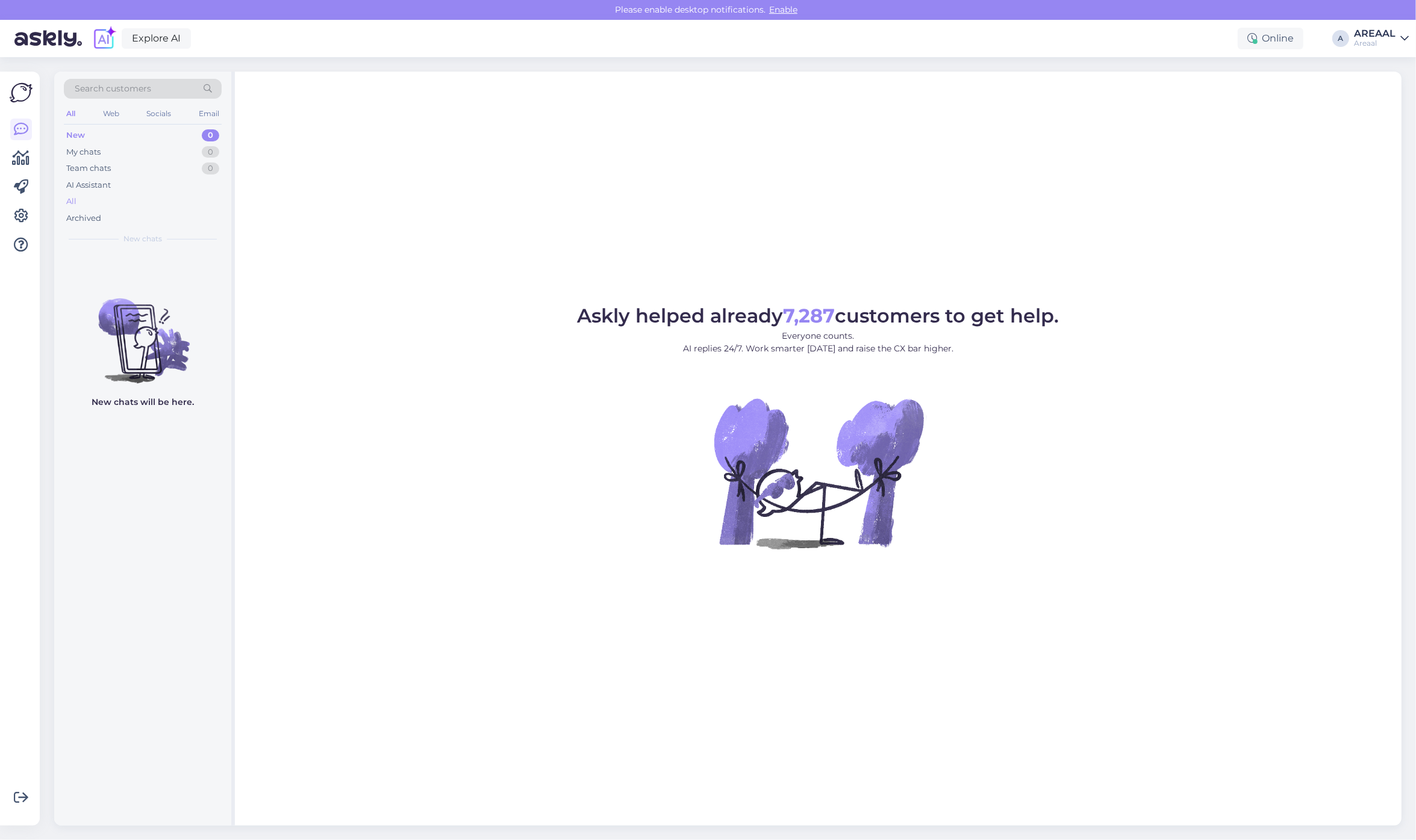
click at [135, 205] on div "All" at bounding box center [143, 201] width 158 height 17
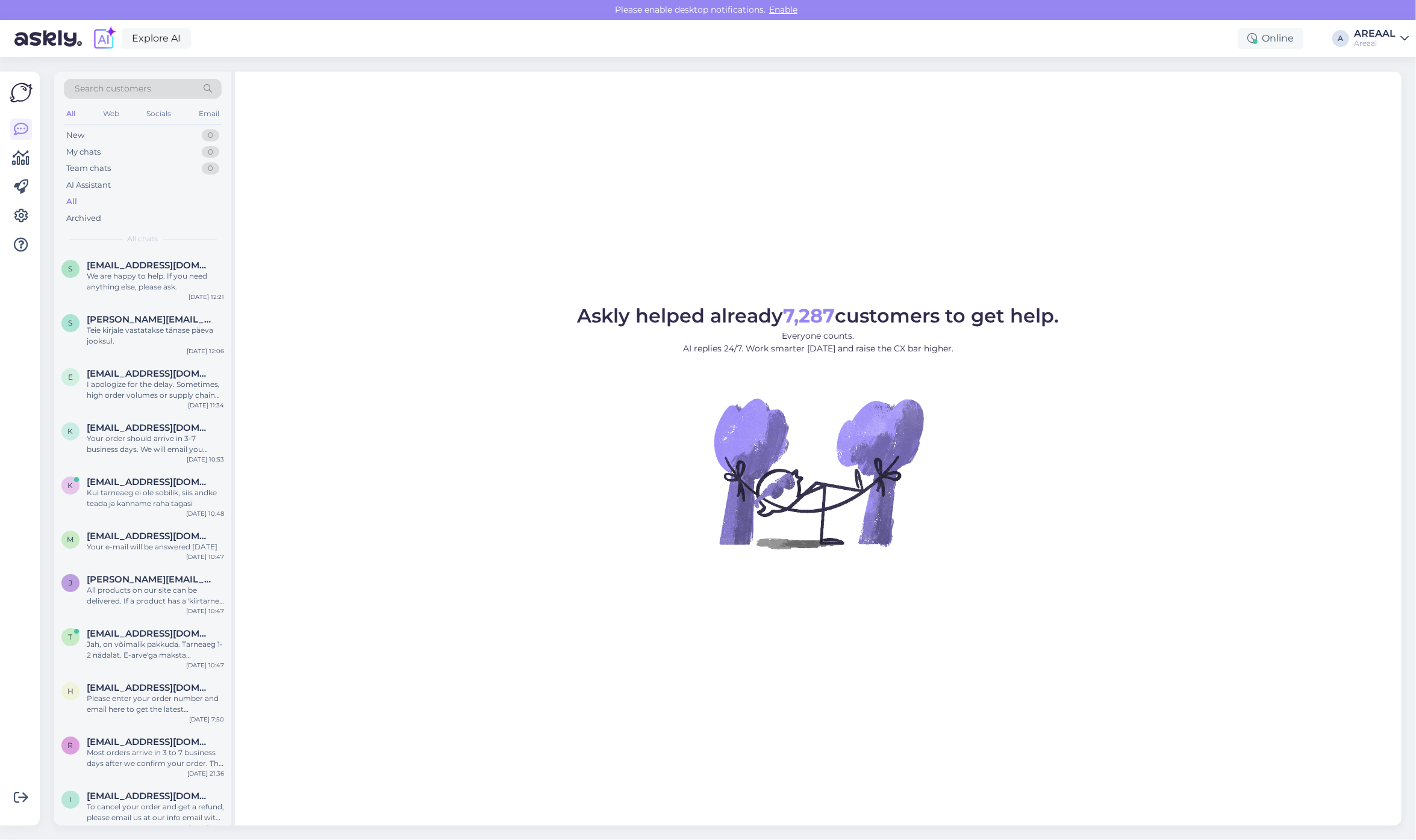
click at [1389, 43] on div "Areaal" at bounding box center [1374, 43] width 42 height 10
click at [957, 239] on div "Askly helped already 7,287 customers to get help. Everyone counts. AI replies 2…" at bounding box center [818, 448] width 1167 height 754
click at [1383, 32] on div "AREAAL" at bounding box center [1374, 33] width 42 height 10
click at [1386, 94] on button "Open" at bounding box center [1382, 93] width 33 height 18
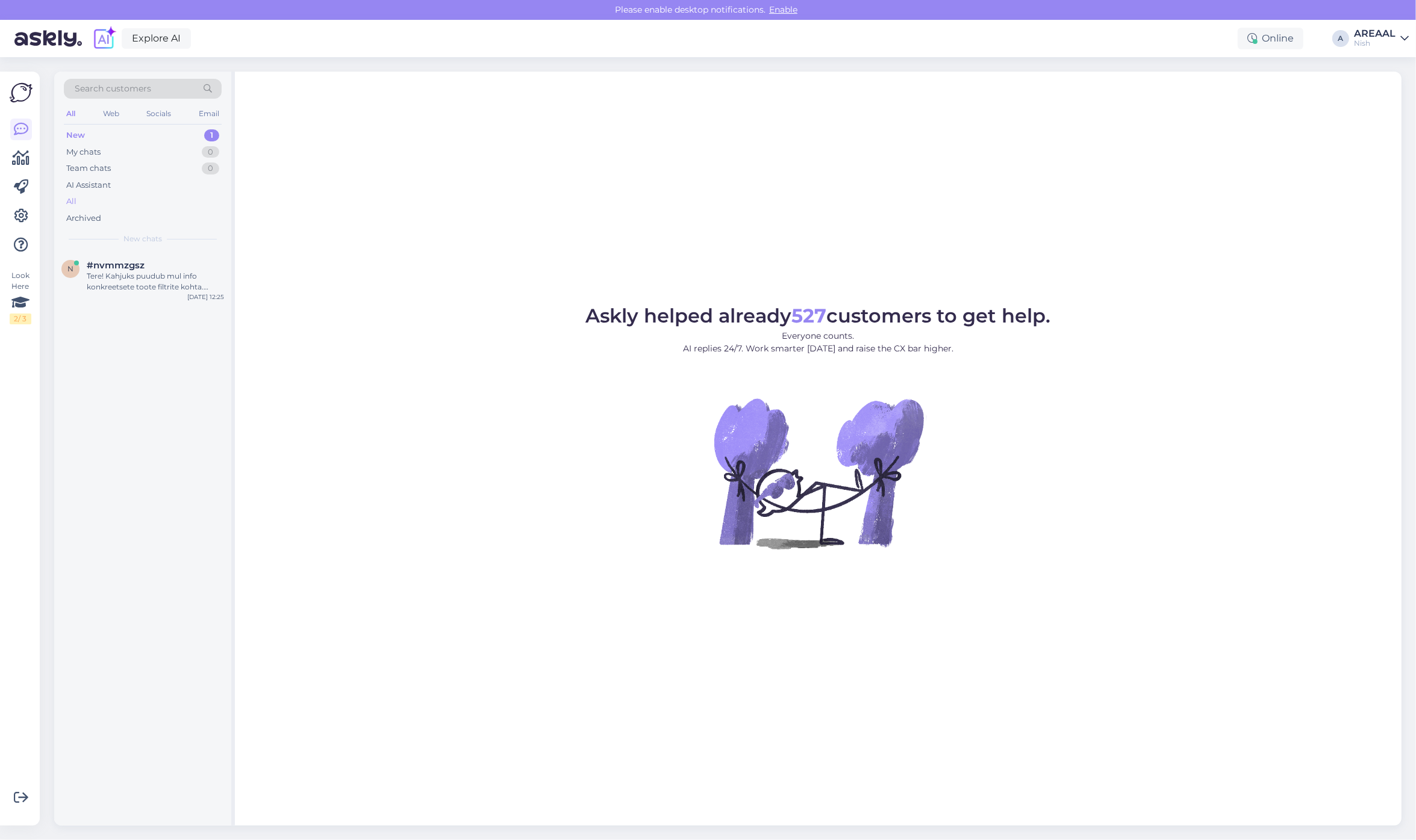
click at [173, 200] on div "All" at bounding box center [143, 201] width 158 height 17
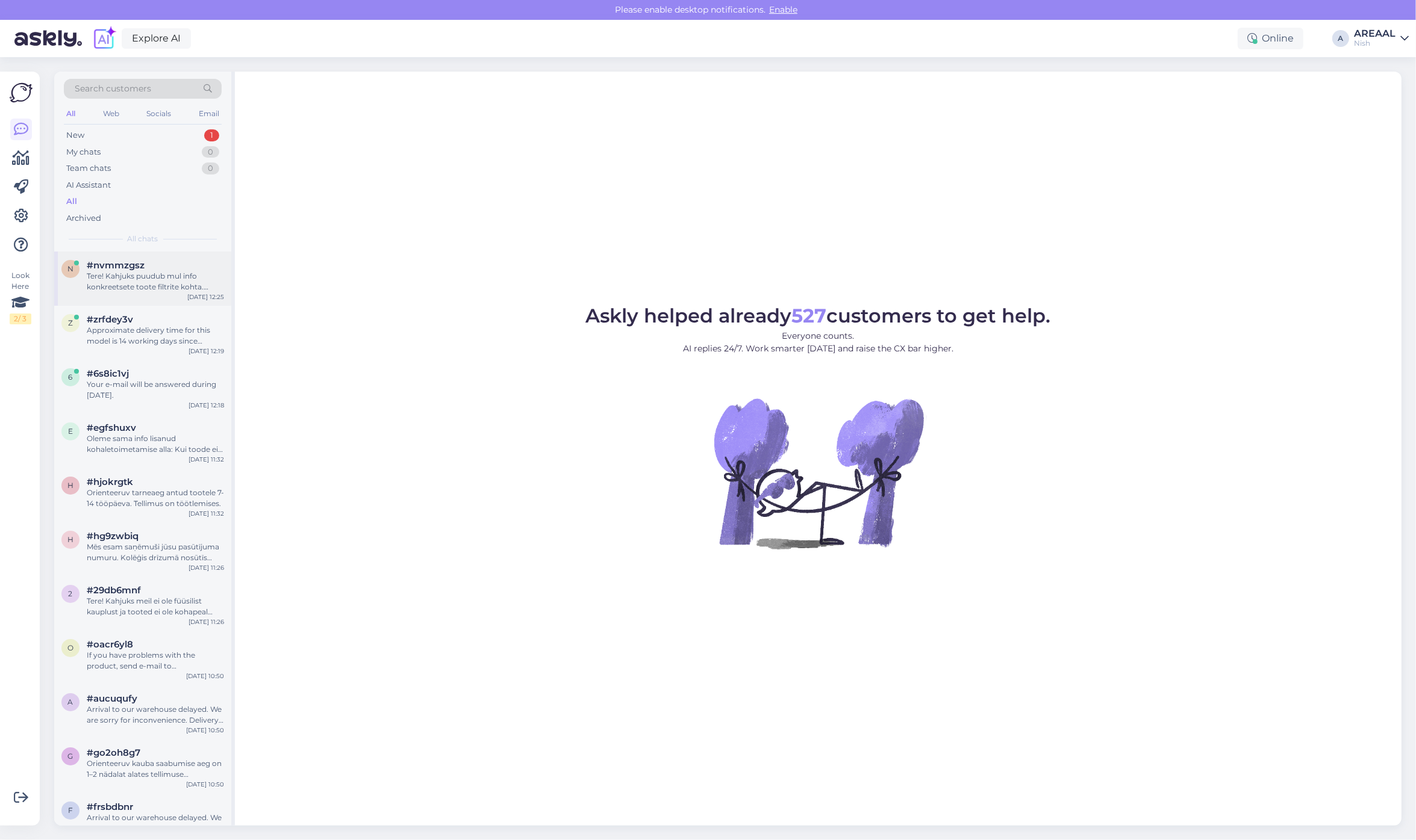
click at [166, 285] on div "Tere! Kahjuks puudub mul info konkreetsete toote filtrite kohta. Edastan Teie k…" at bounding box center [155, 282] width 137 height 22
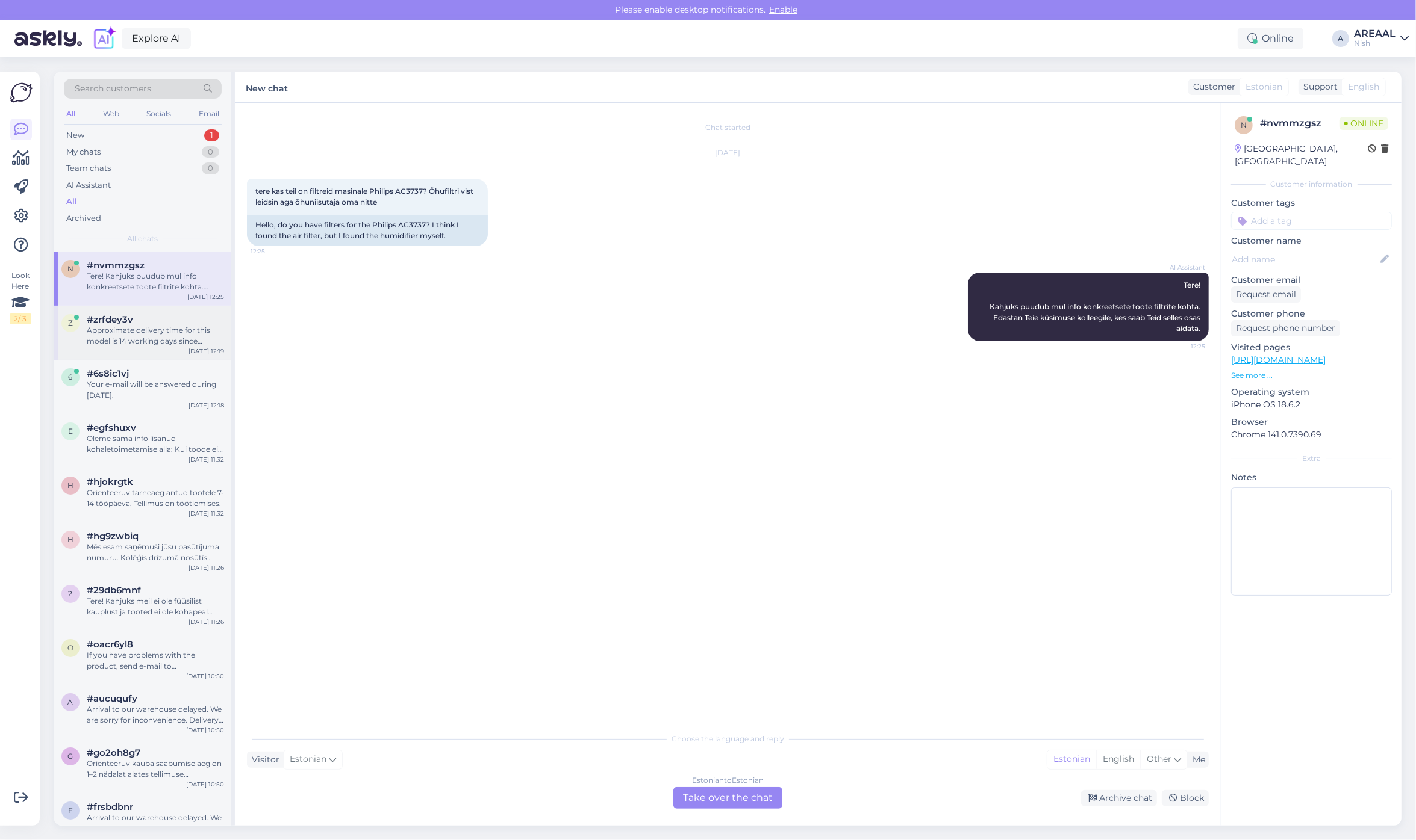
click at [165, 306] on div "z #zrfdey3v Approximate delivery time for this model is 14 working days since m…" at bounding box center [142, 332] width 177 height 54
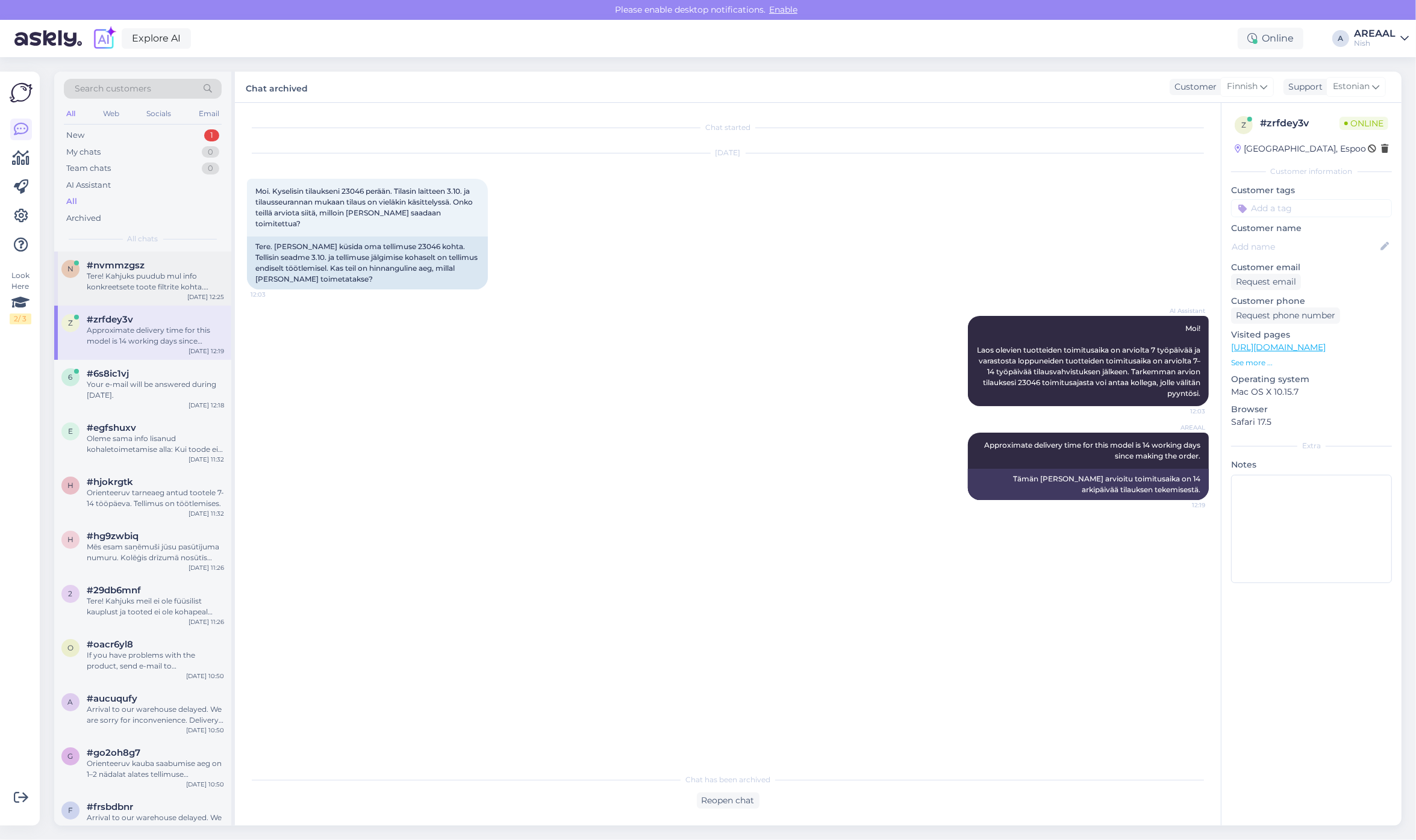
click at [167, 284] on div "Tere! Kahjuks puudub mul info konkreetsete toote filtrite kohta. Edastan Teie k…" at bounding box center [155, 282] width 137 height 22
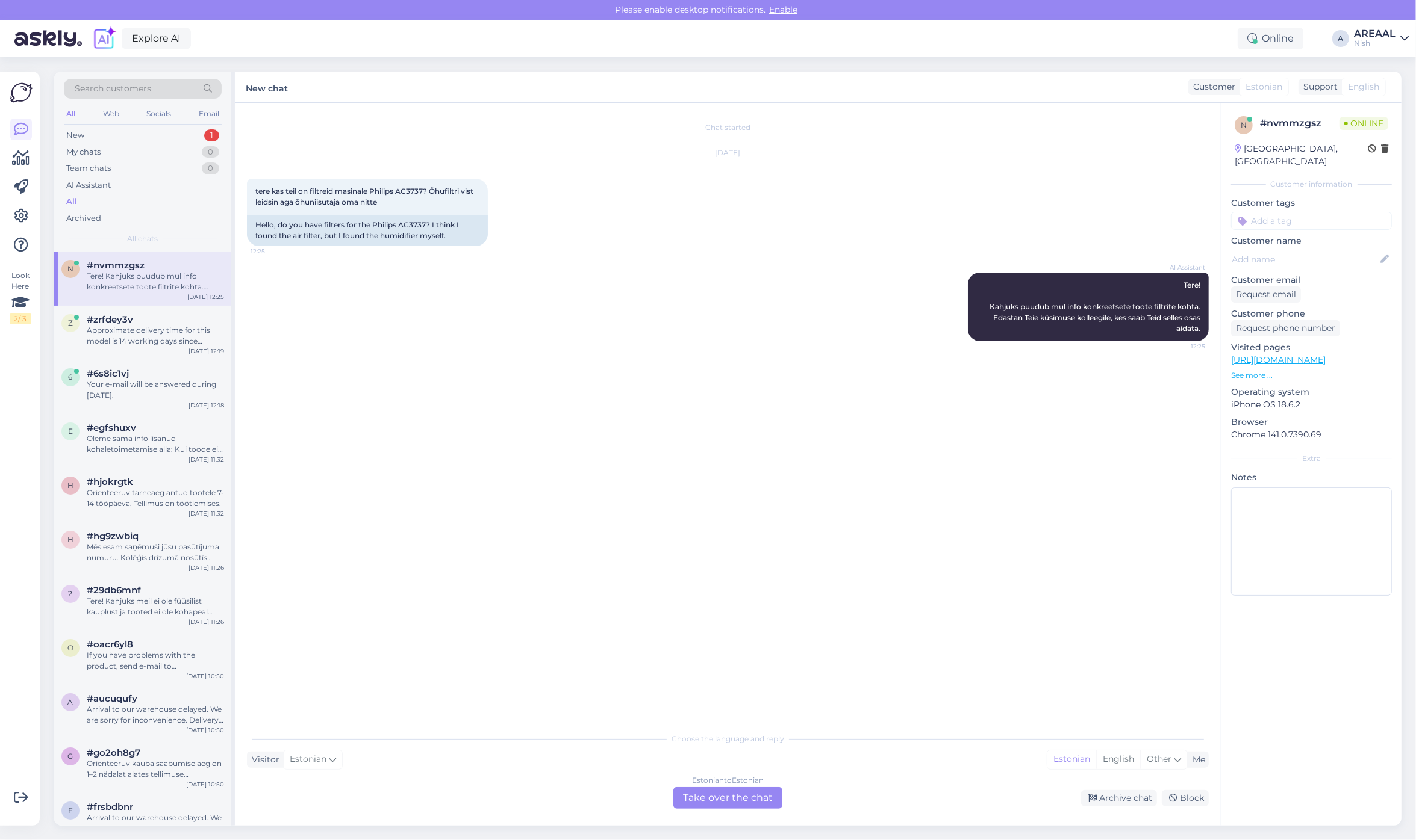
click at [1367, 32] on div "AREAAL" at bounding box center [1374, 33] width 42 height 10
click at [1383, 62] on button "Open" at bounding box center [1382, 67] width 33 height 18
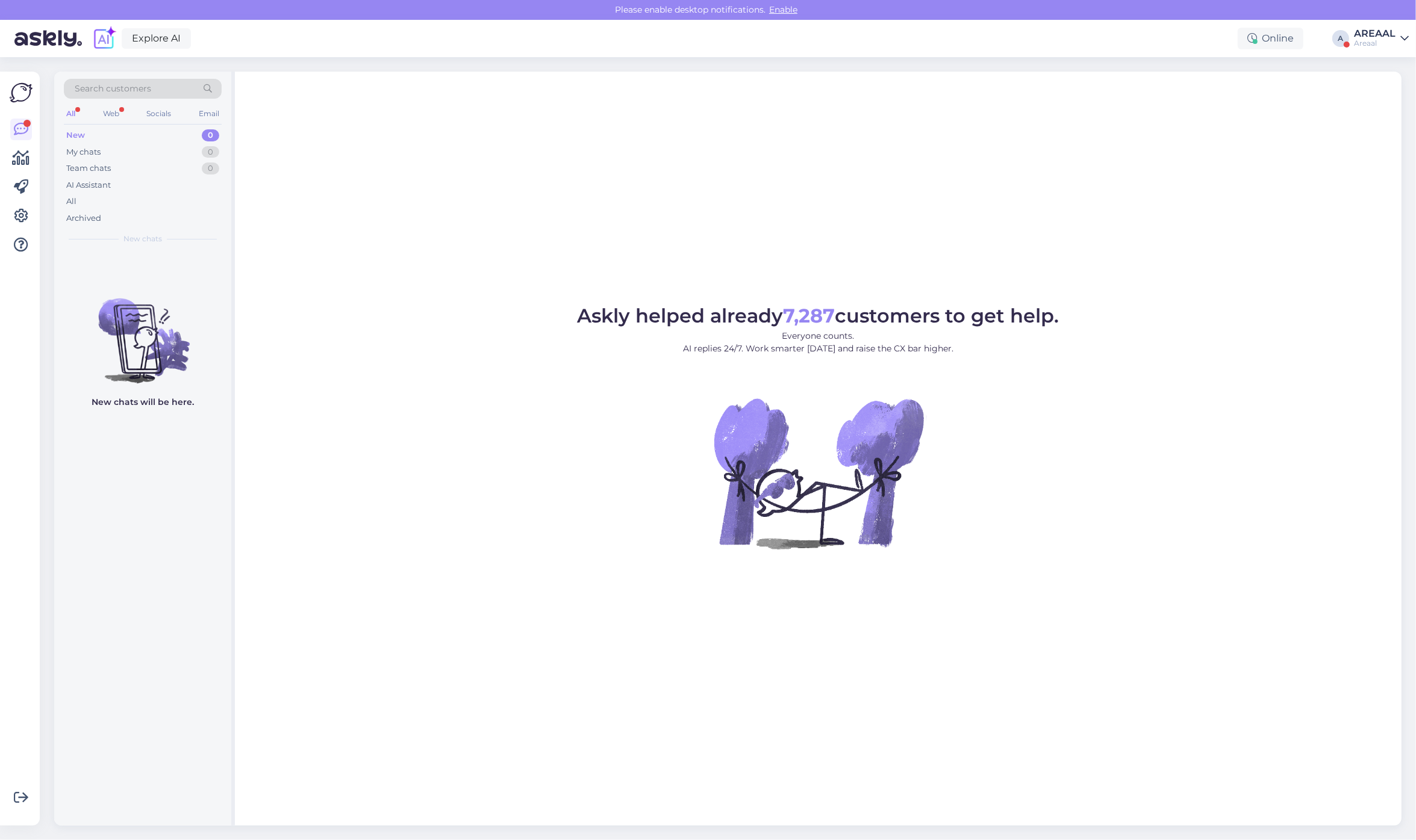
click at [941, 173] on div "Askly helped already 7,287 customers to get help. Everyone counts. AI replies 2…" at bounding box center [818, 448] width 1167 height 754
click at [166, 211] on div "Archived" at bounding box center [143, 218] width 158 height 17
click at [165, 194] on div "All" at bounding box center [143, 201] width 158 height 17
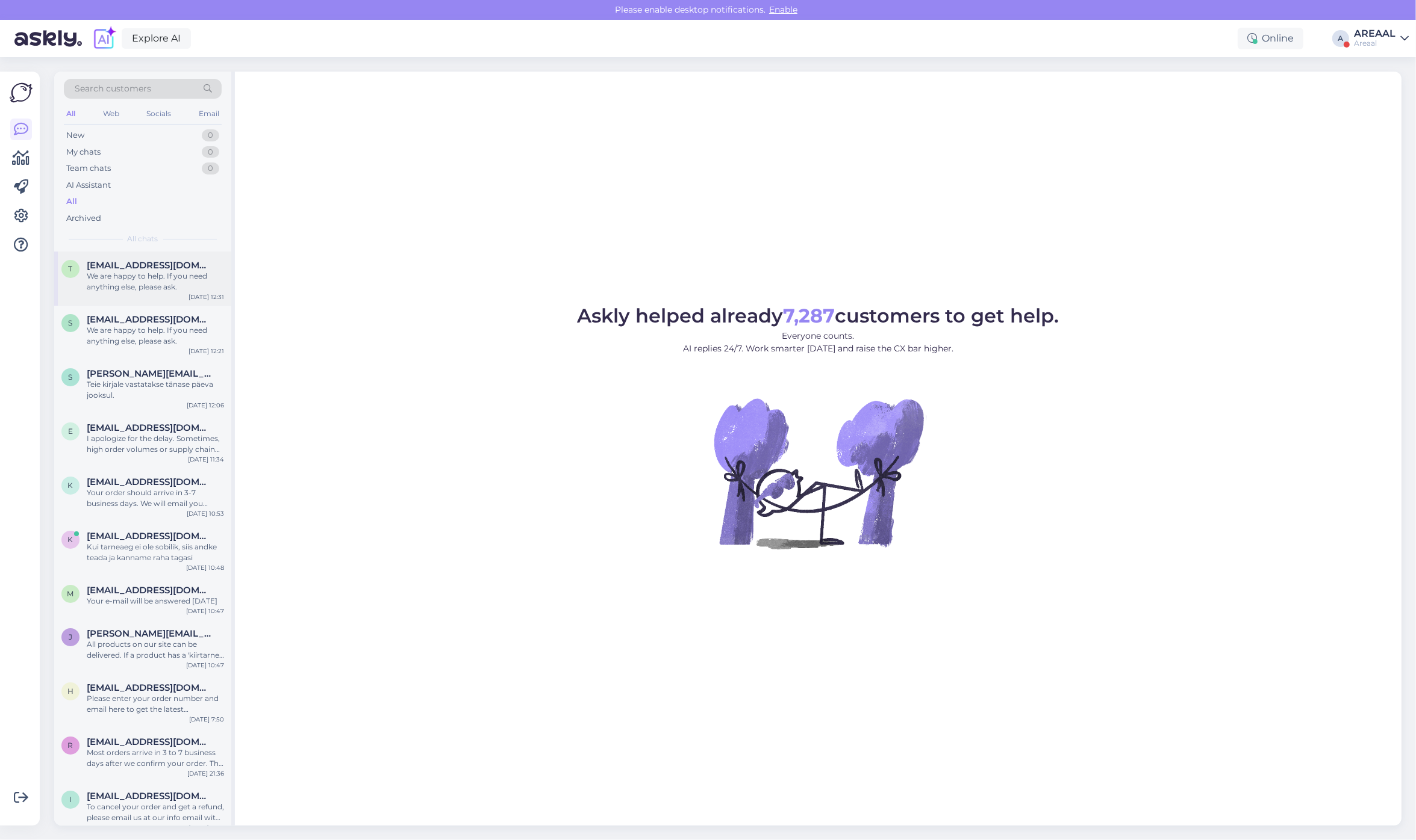
click at [205, 266] on div "[EMAIL_ADDRESS][DOMAIN_NAME]" at bounding box center [155, 265] width 137 height 11
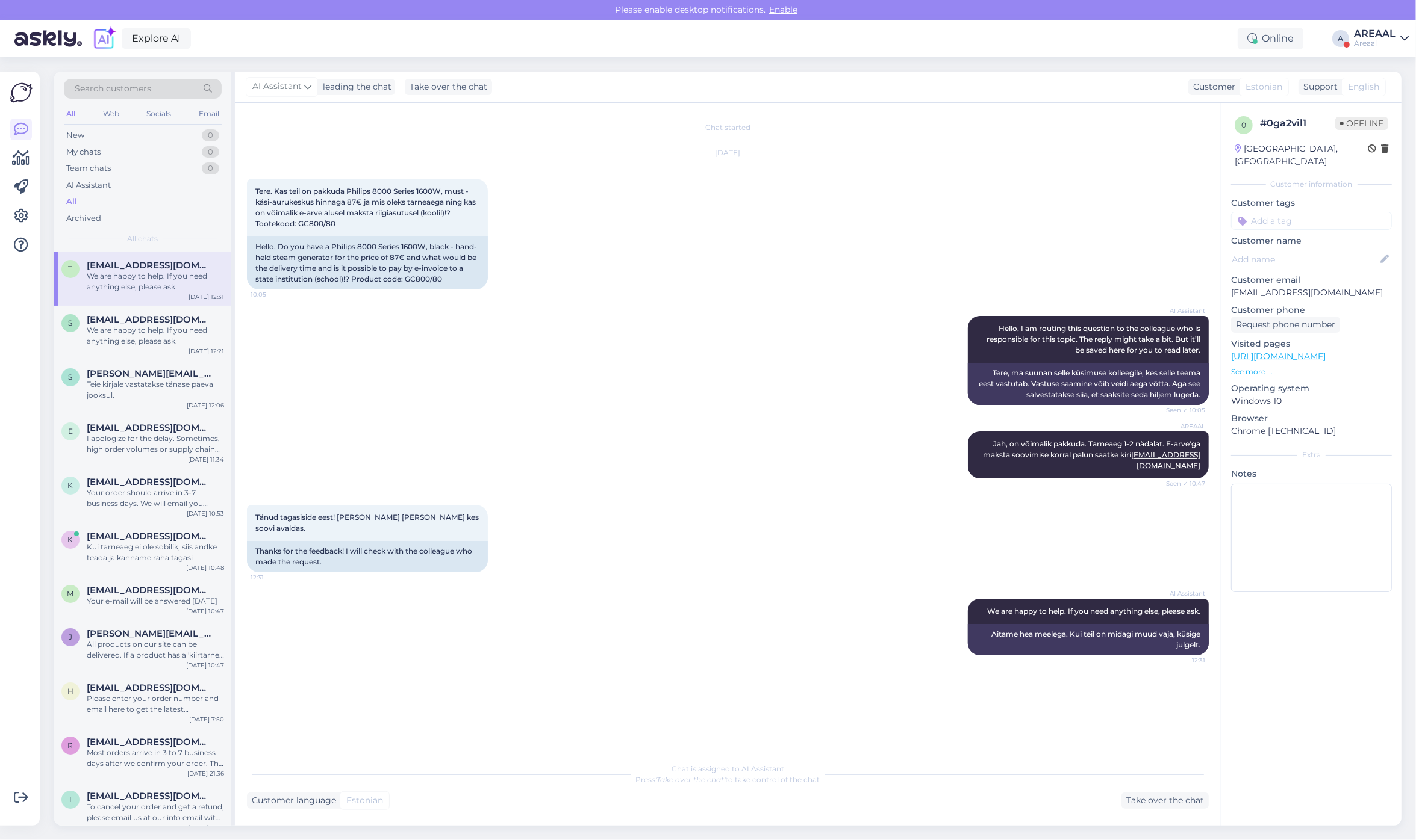
click at [631, 276] on div "Oct 14 2025 Tere. Kas teil on pakkuda Philips 8000 Series 1600W, must - käsi-au…" at bounding box center [728, 222] width 962 height 162
click at [1350, 9] on div "Please enable desktop notifications. Enable" at bounding box center [708, 10] width 1416 height 20
click at [1371, 33] on div "AREAAL" at bounding box center [1374, 33] width 42 height 10
click at [1388, 89] on button "Open" at bounding box center [1382, 93] width 33 height 18
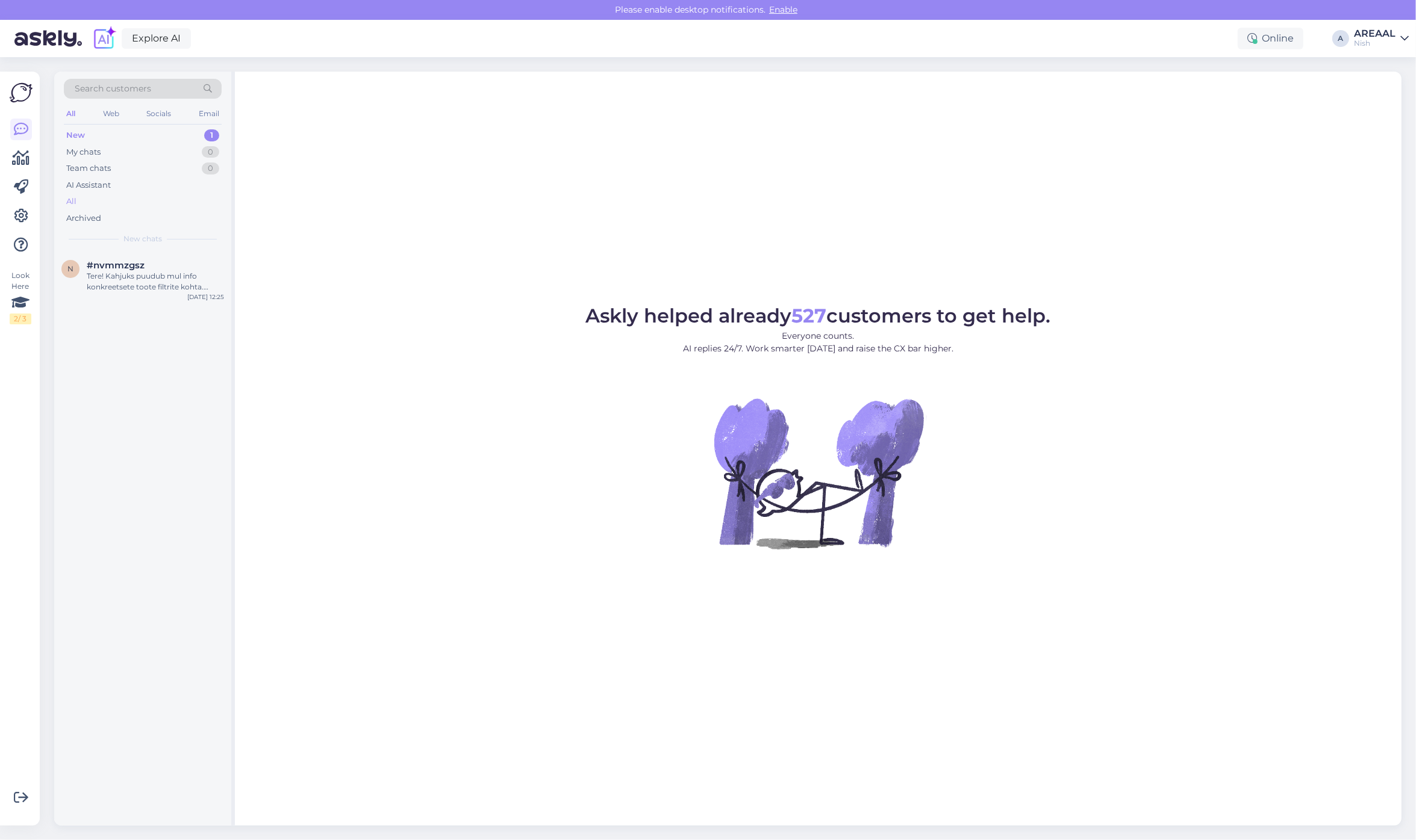
click at [133, 197] on div "All" at bounding box center [143, 201] width 158 height 17
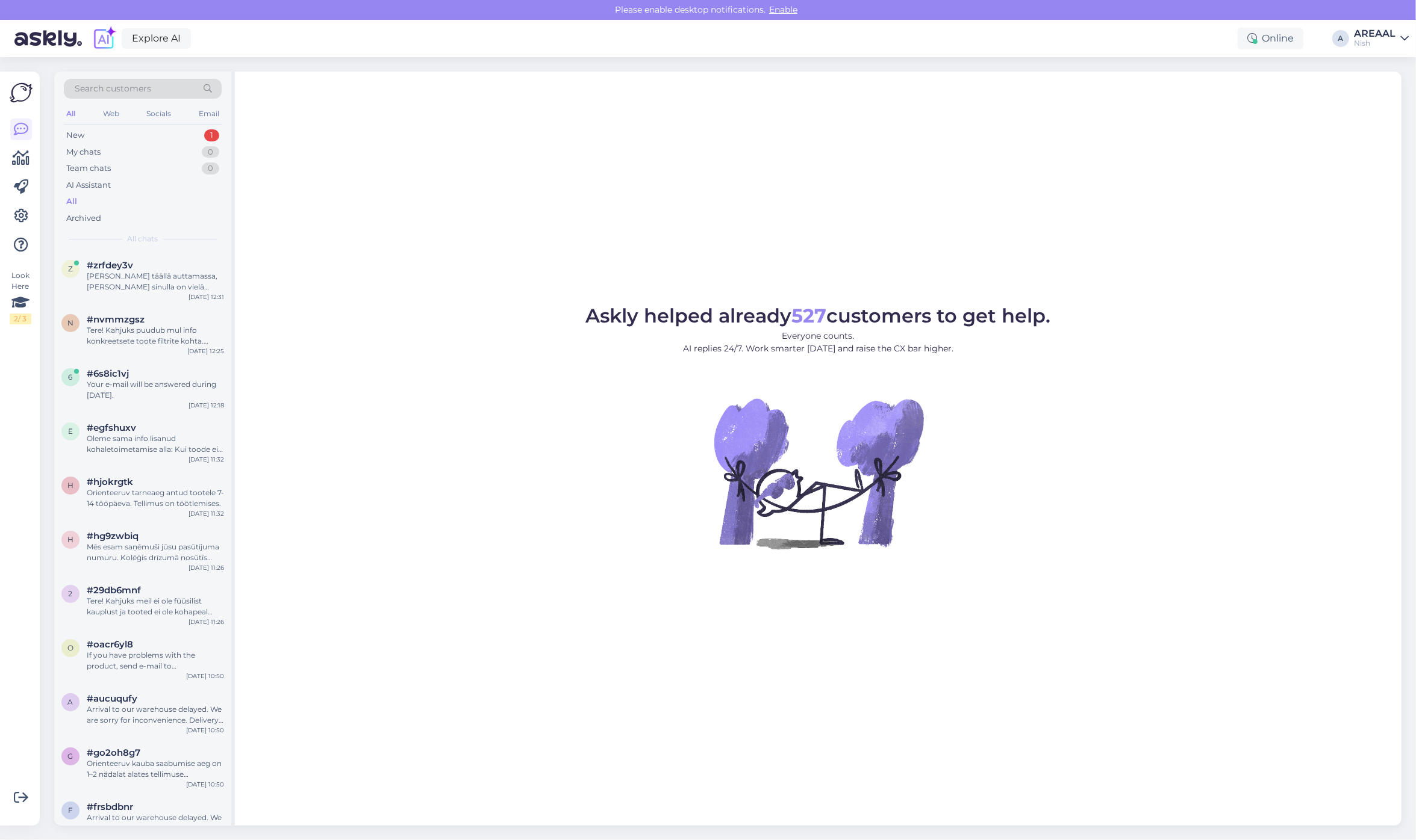
click at [136, 276] on div "Olemme täällä auttamassa, jos sinulla on vielä kysyttävää." at bounding box center [155, 282] width 137 height 22
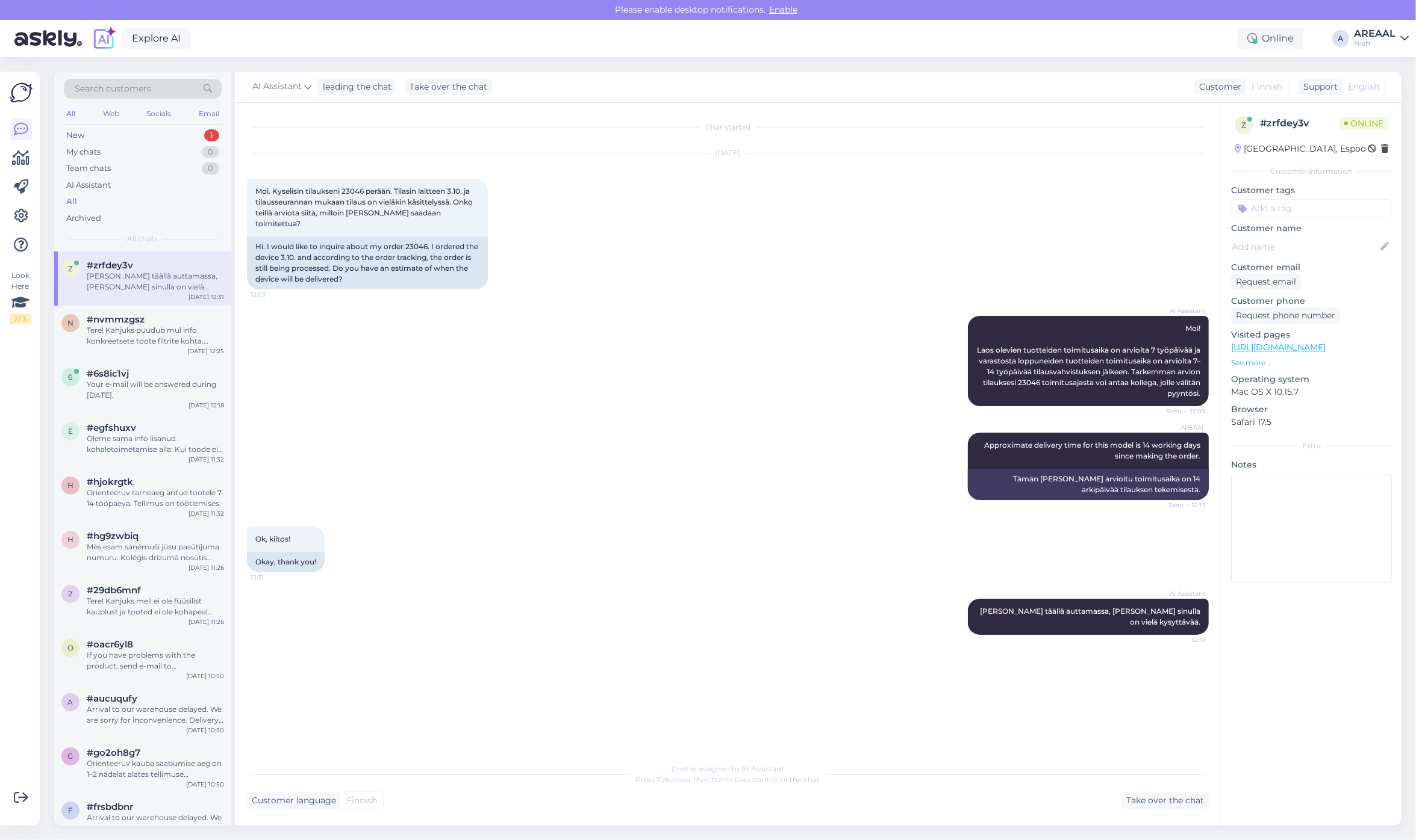
click at [161, 304] on div "z #zrfdey3v Olemme täällä auttamassa, jos sinulla on vielä kysyttävää. Oct 14 1…" at bounding box center [142, 278] width 177 height 54
click at [152, 342] on div "Tere! Kahjuks puudub mul info konkreetsete toote filtrite kohta. Edastan Teie k…" at bounding box center [155, 336] width 137 height 22
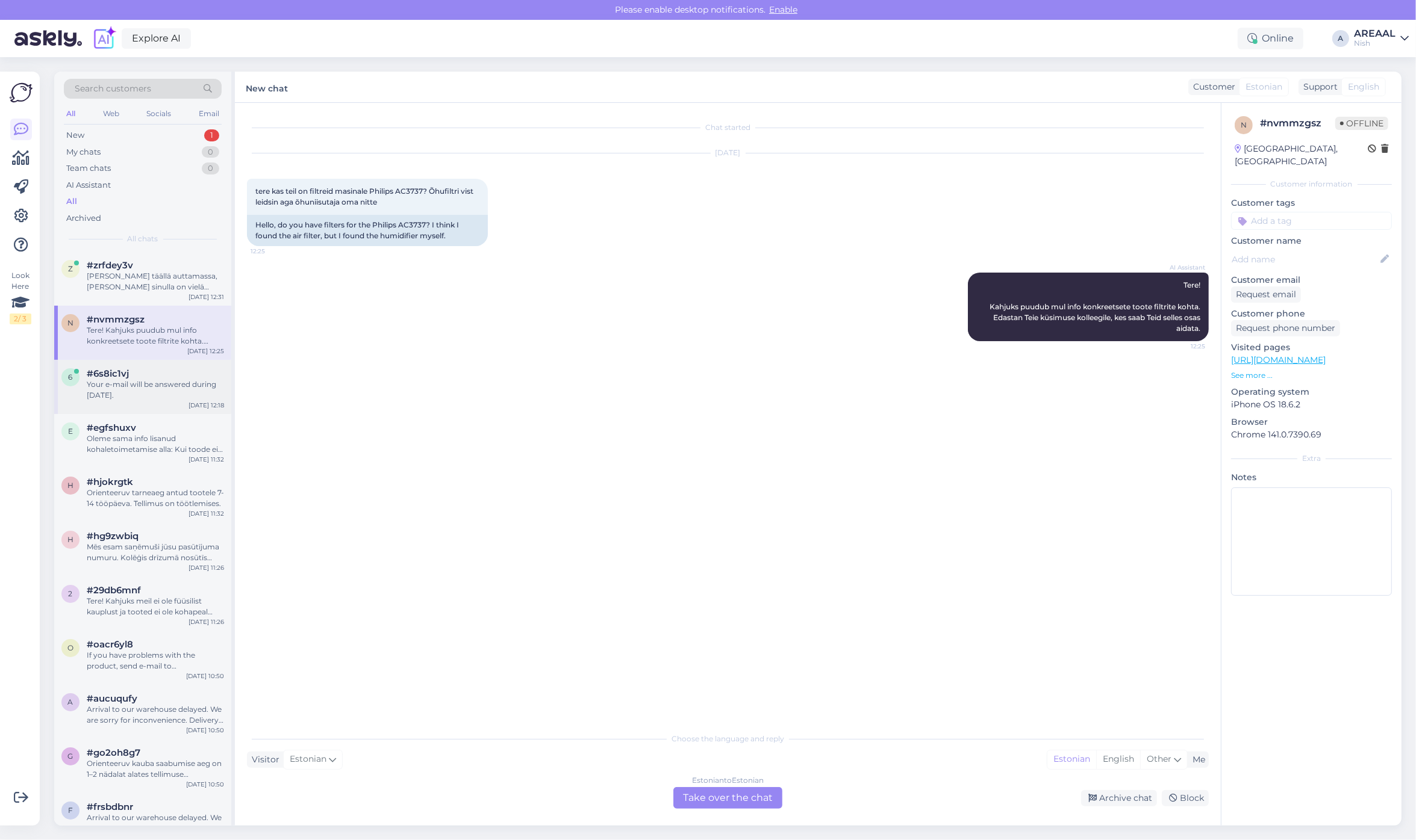
click at [166, 383] on div "Your e-mail will be answered during today." at bounding box center [155, 390] width 137 height 22
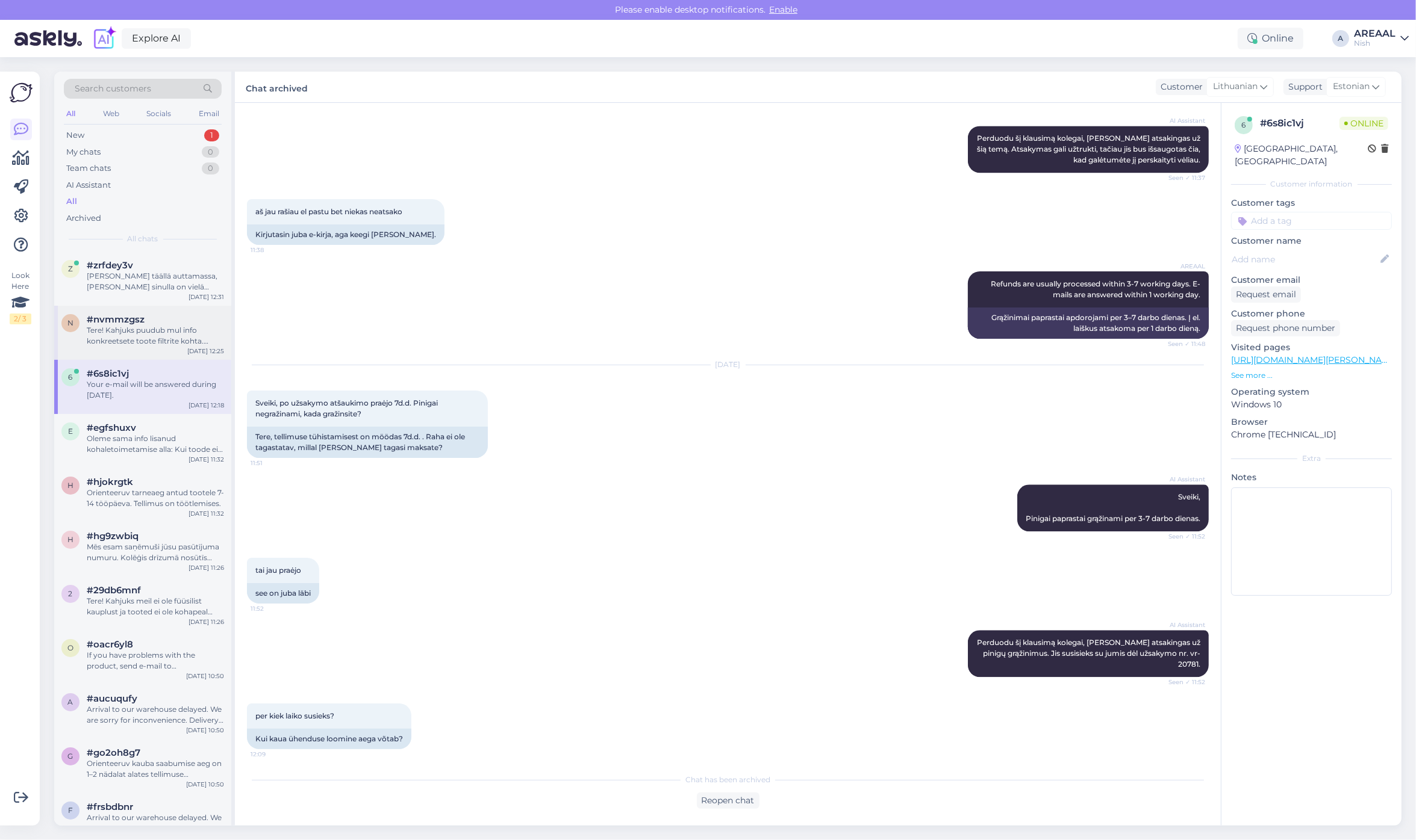
click at [170, 337] on div "Tere! Kahjuks puudub mul info konkreetsete toote filtrite kohta. Edastan Teie k…" at bounding box center [155, 336] width 137 height 22
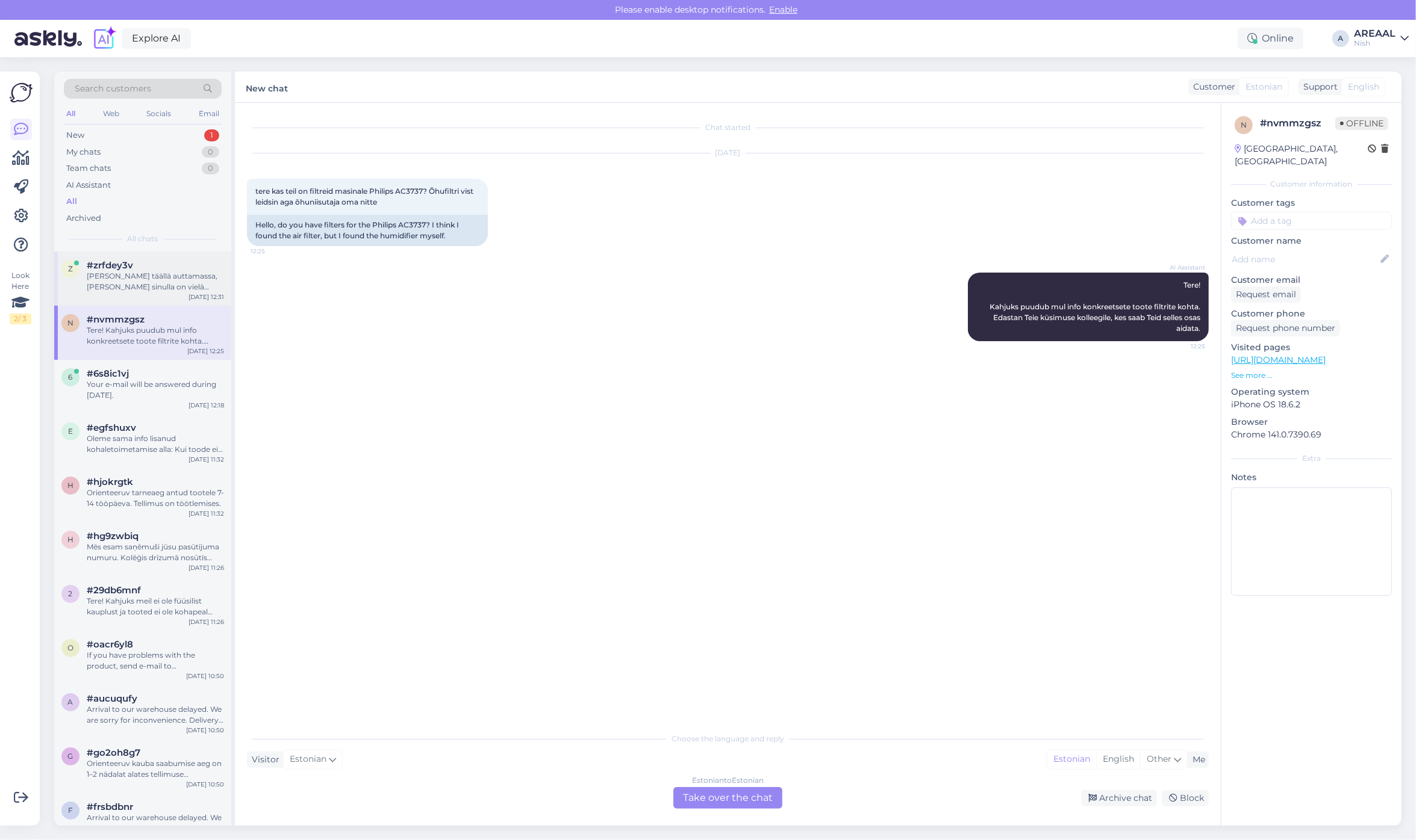
scroll to position [0, 0]
click at [157, 262] on div "#zrfdey3v" at bounding box center [155, 265] width 137 height 11
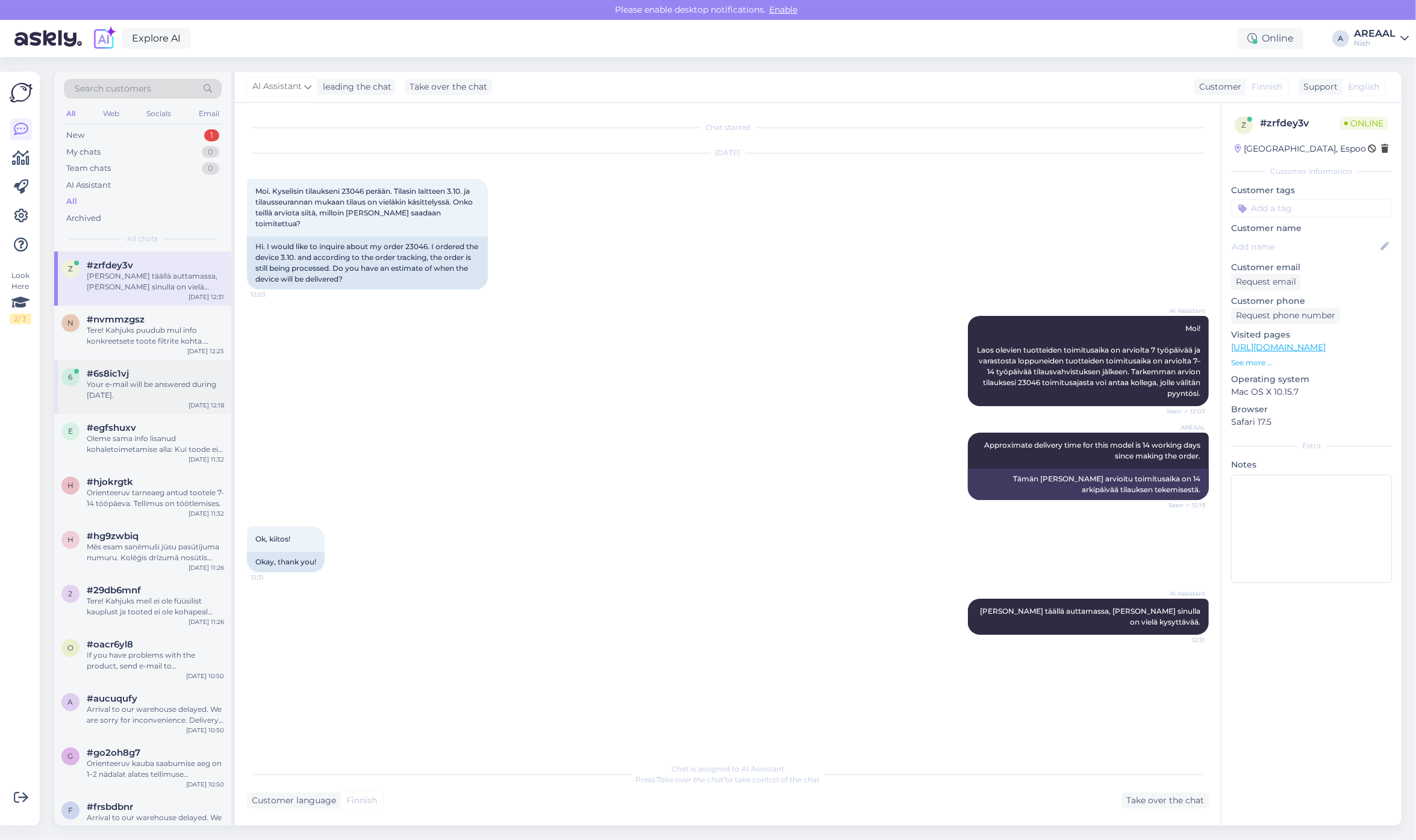
click at [155, 390] on div "Your e-mail will be answered during today." at bounding box center [155, 390] width 137 height 22
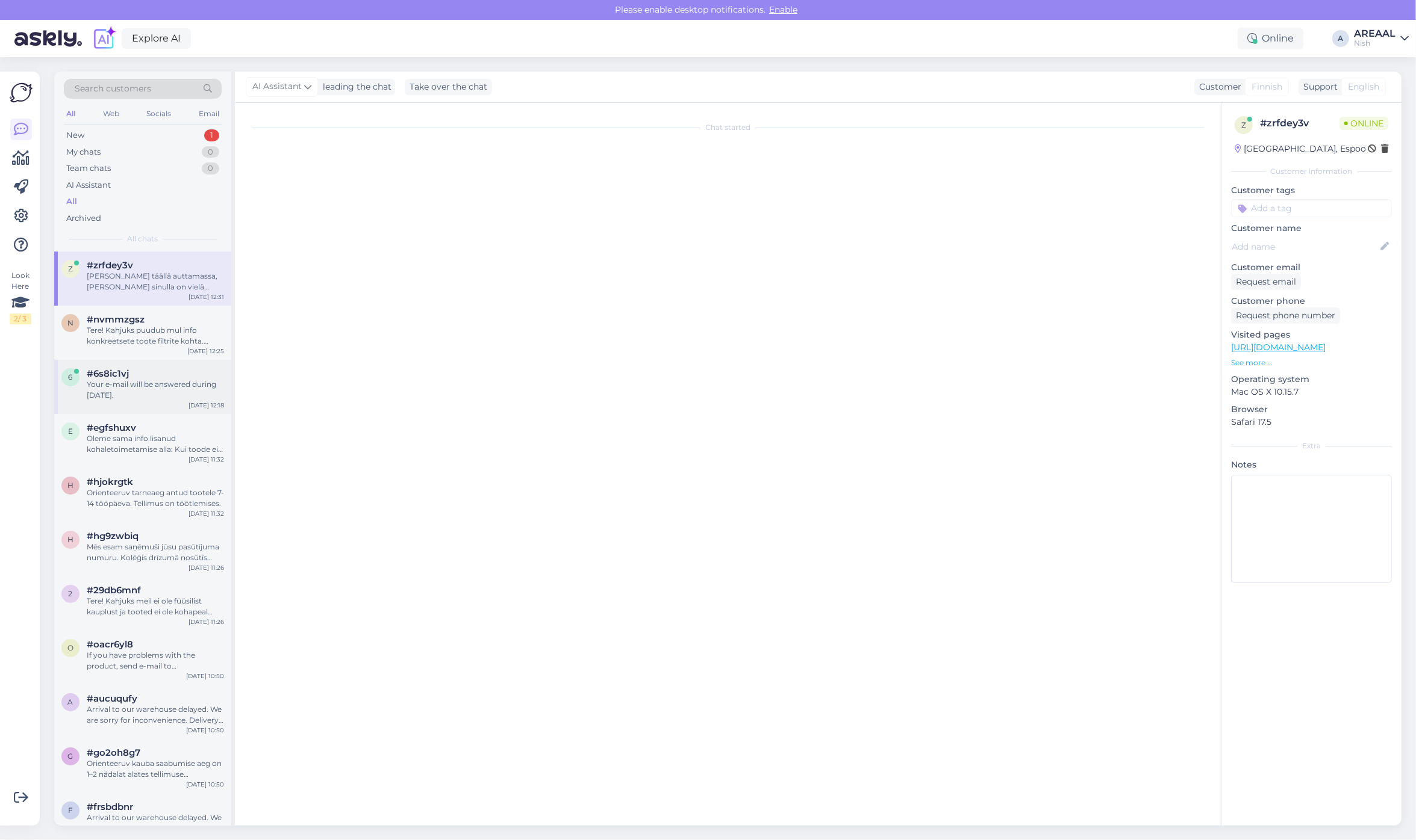
scroll to position [3389, 0]
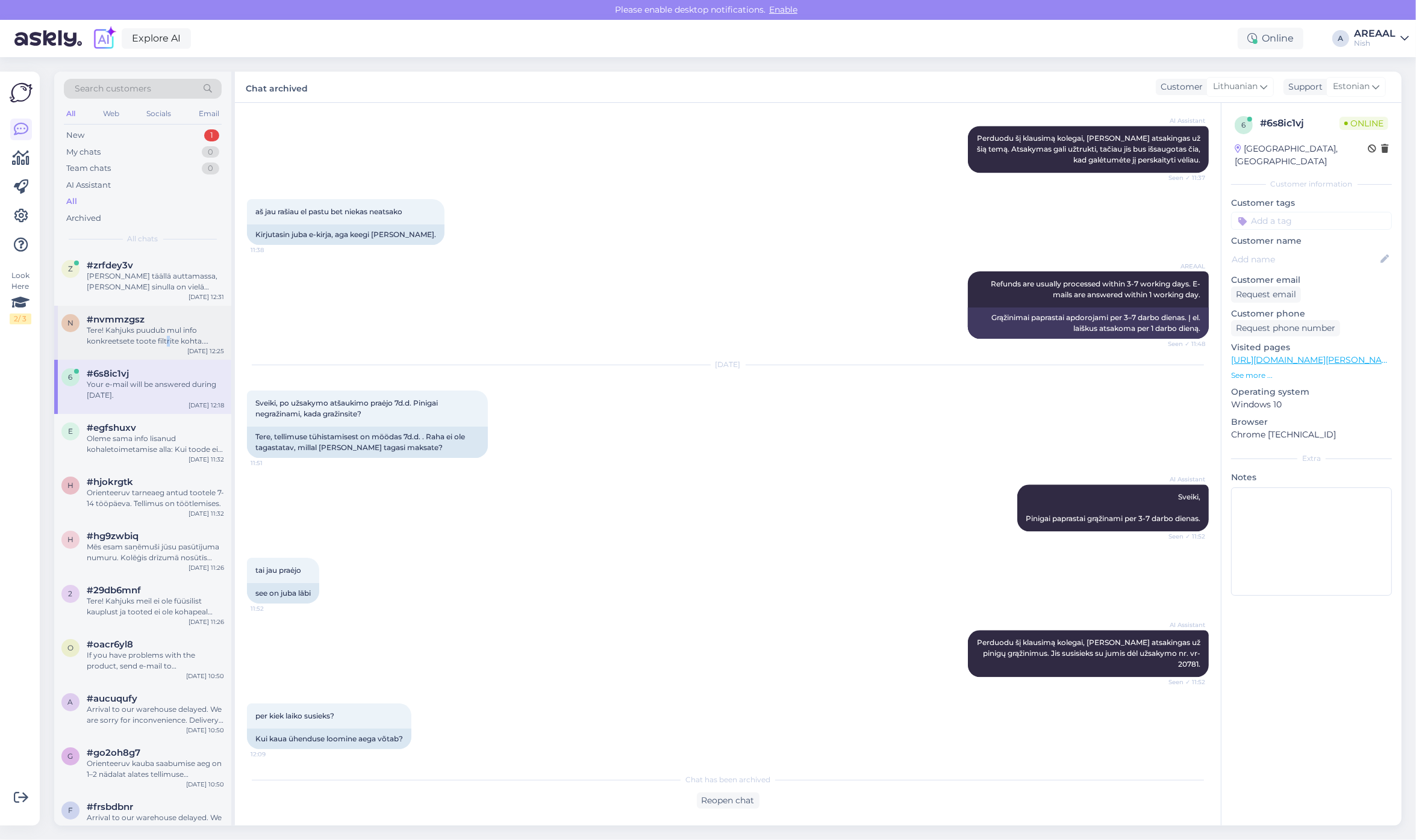
click at [167, 345] on div "Tere! Kahjuks puudub mul info konkreetsete toote filtrite kohta. Edastan Teie k…" at bounding box center [155, 336] width 137 height 22
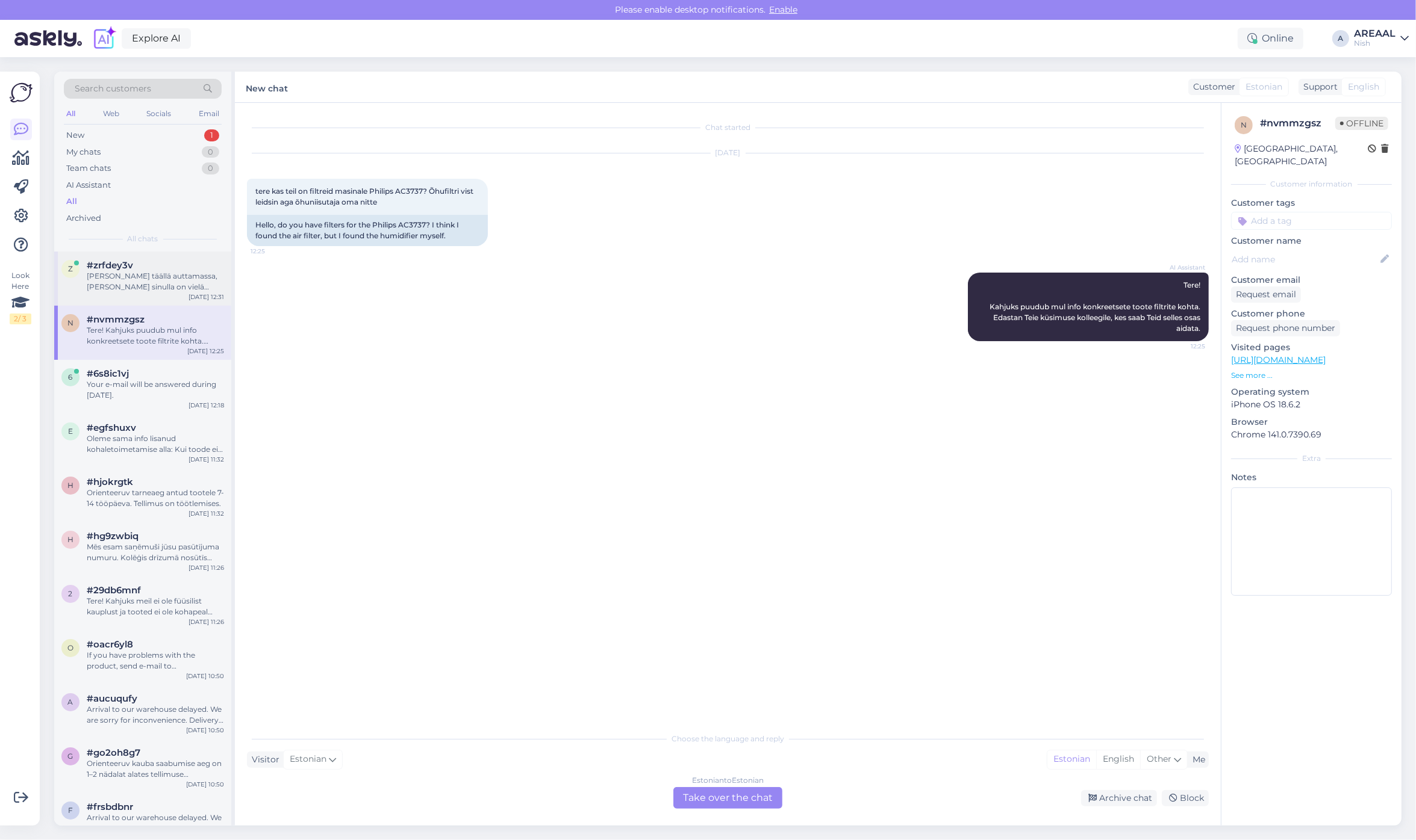
click at [161, 272] on div "Olemme täällä auttamassa, jos sinulla on vielä kysyttävää." at bounding box center [155, 282] width 137 height 22
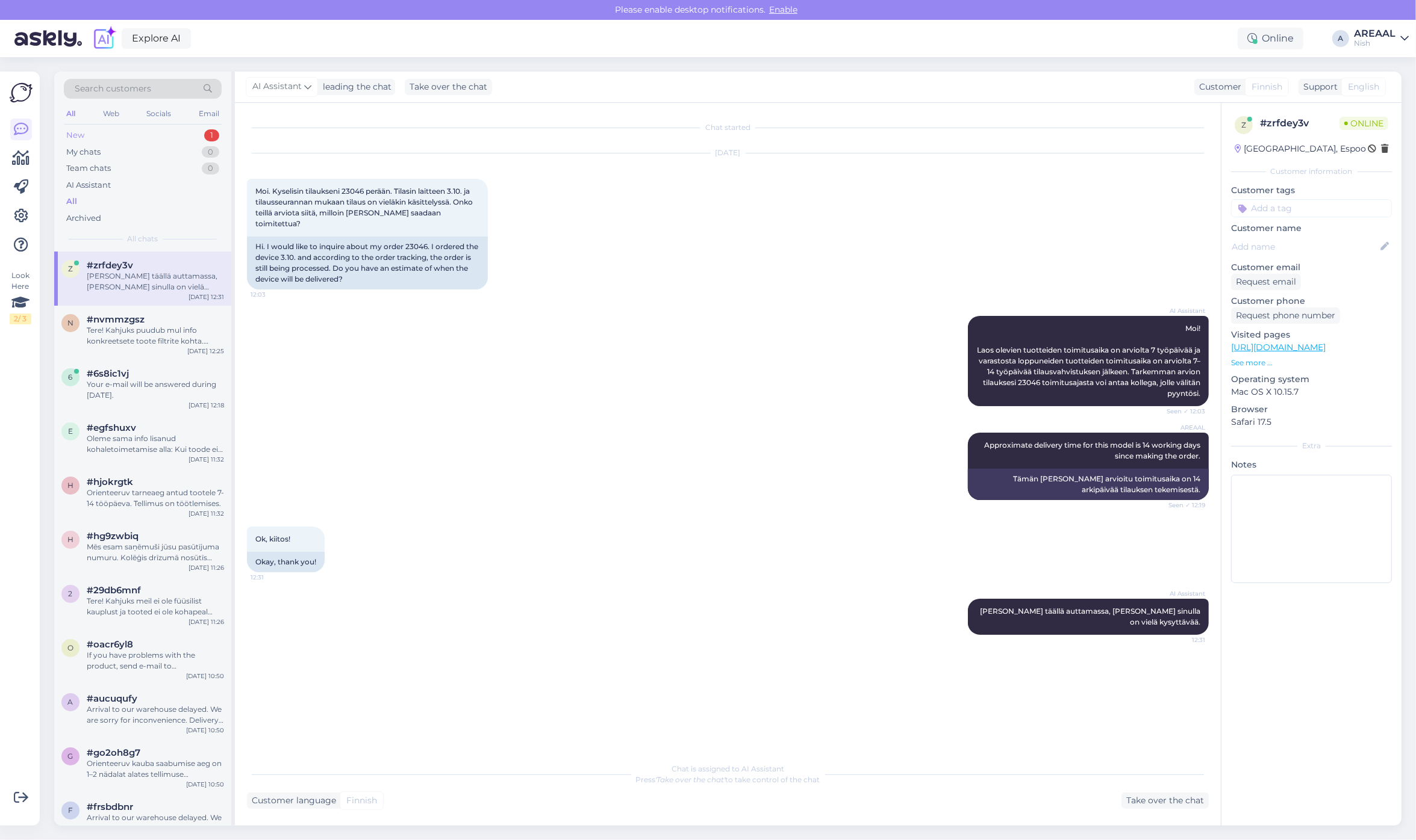
click at [188, 128] on div "New 1" at bounding box center [143, 135] width 158 height 17
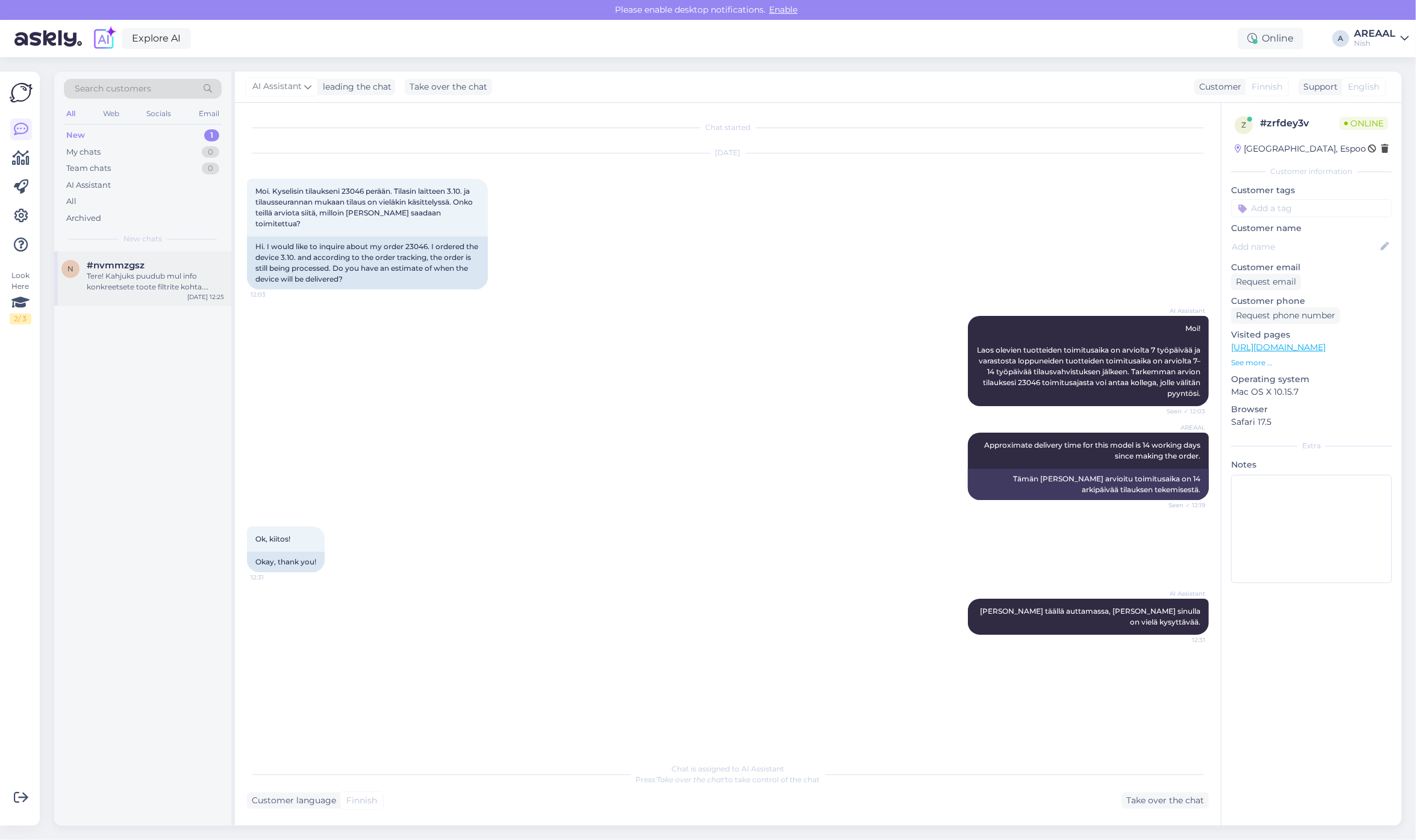
click at [178, 266] on div "#nvmmzgsz" at bounding box center [155, 265] width 137 height 11
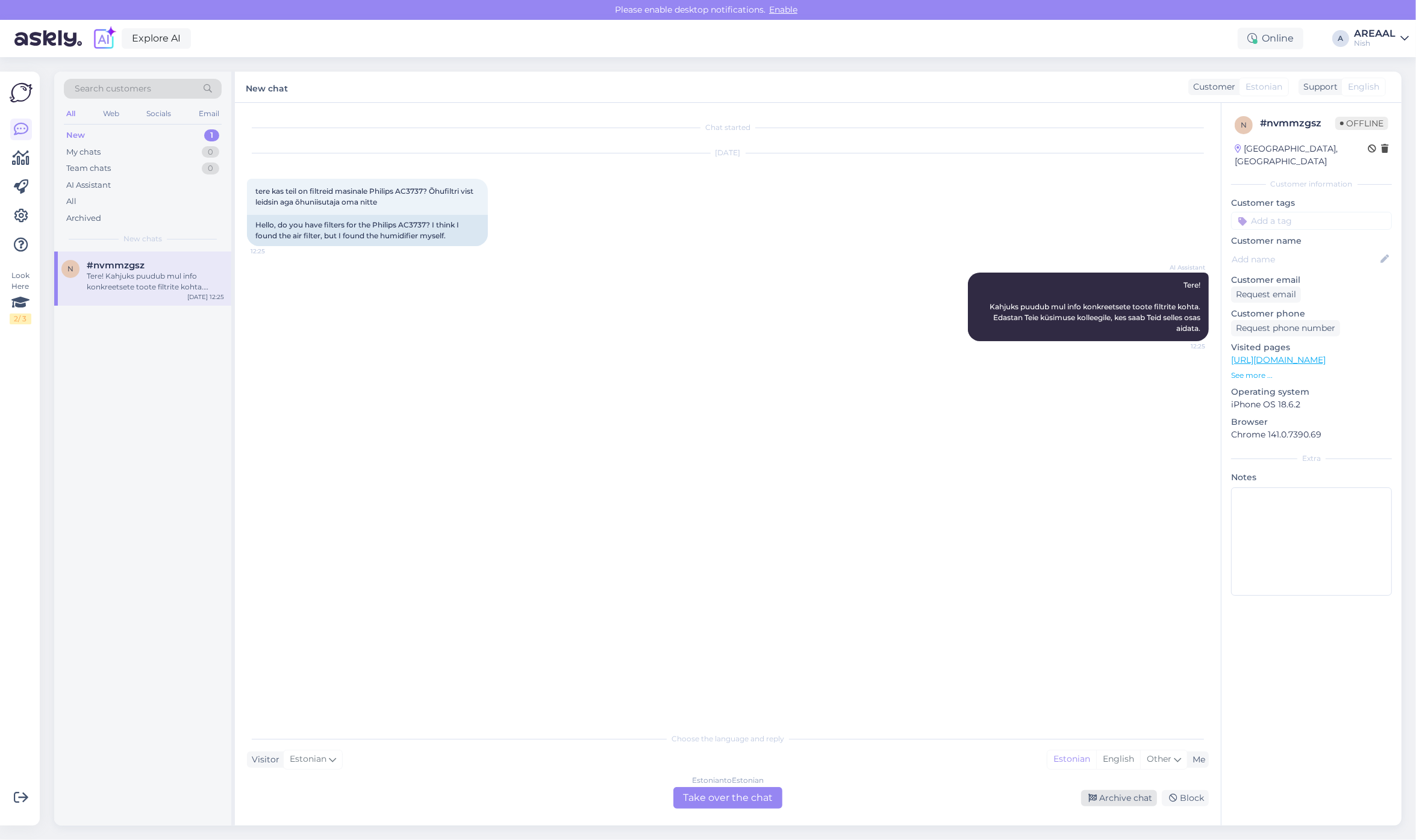
click at [1133, 802] on div "Archive chat" at bounding box center [1118, 798] width 76 height 16
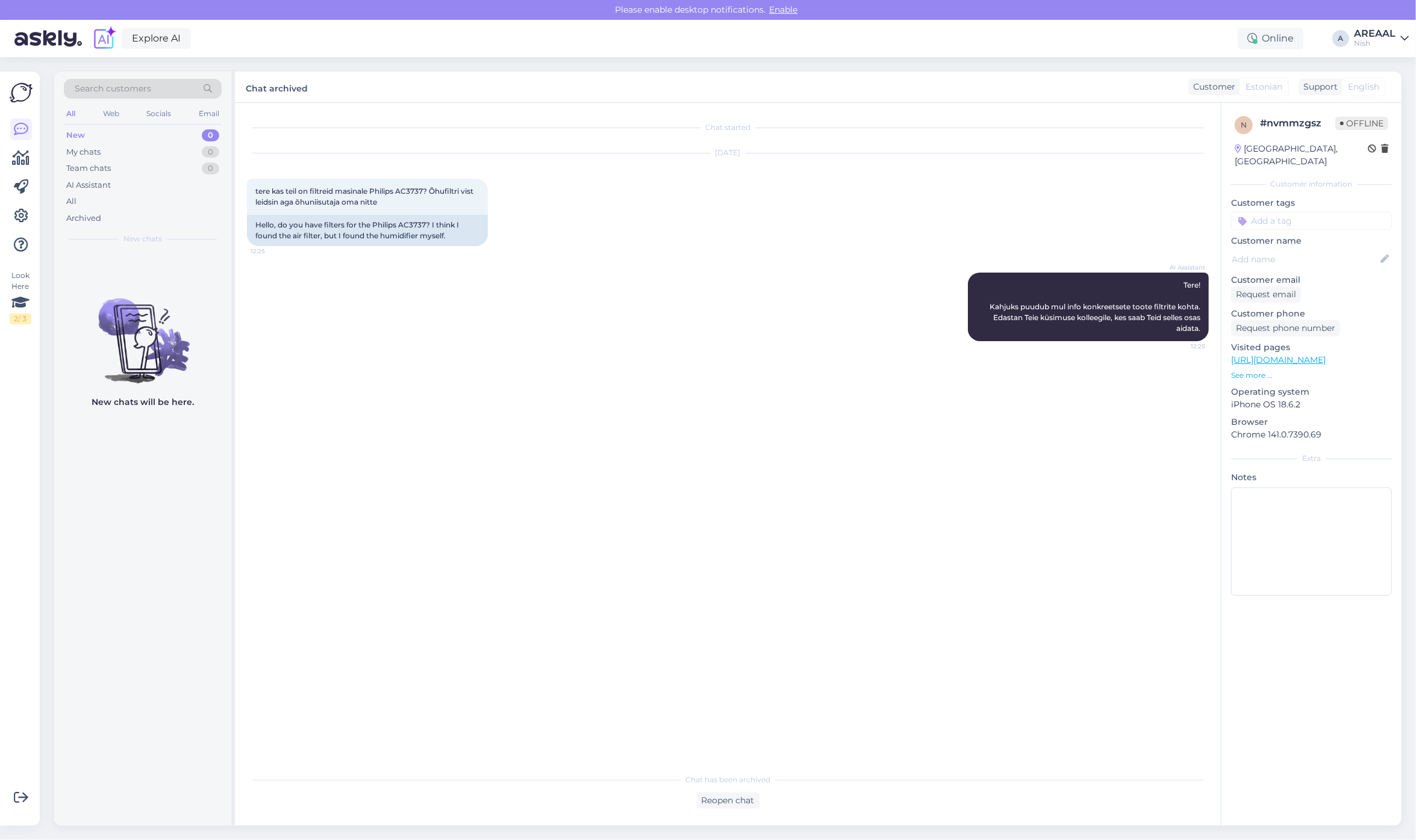
click at [1388, 31] on div "AREAAL" at bounding box center [1374, 33] width 42 height 10
click at [1388, 69] on button "Open" at bounding box center [1382, 67] width 33 height 18
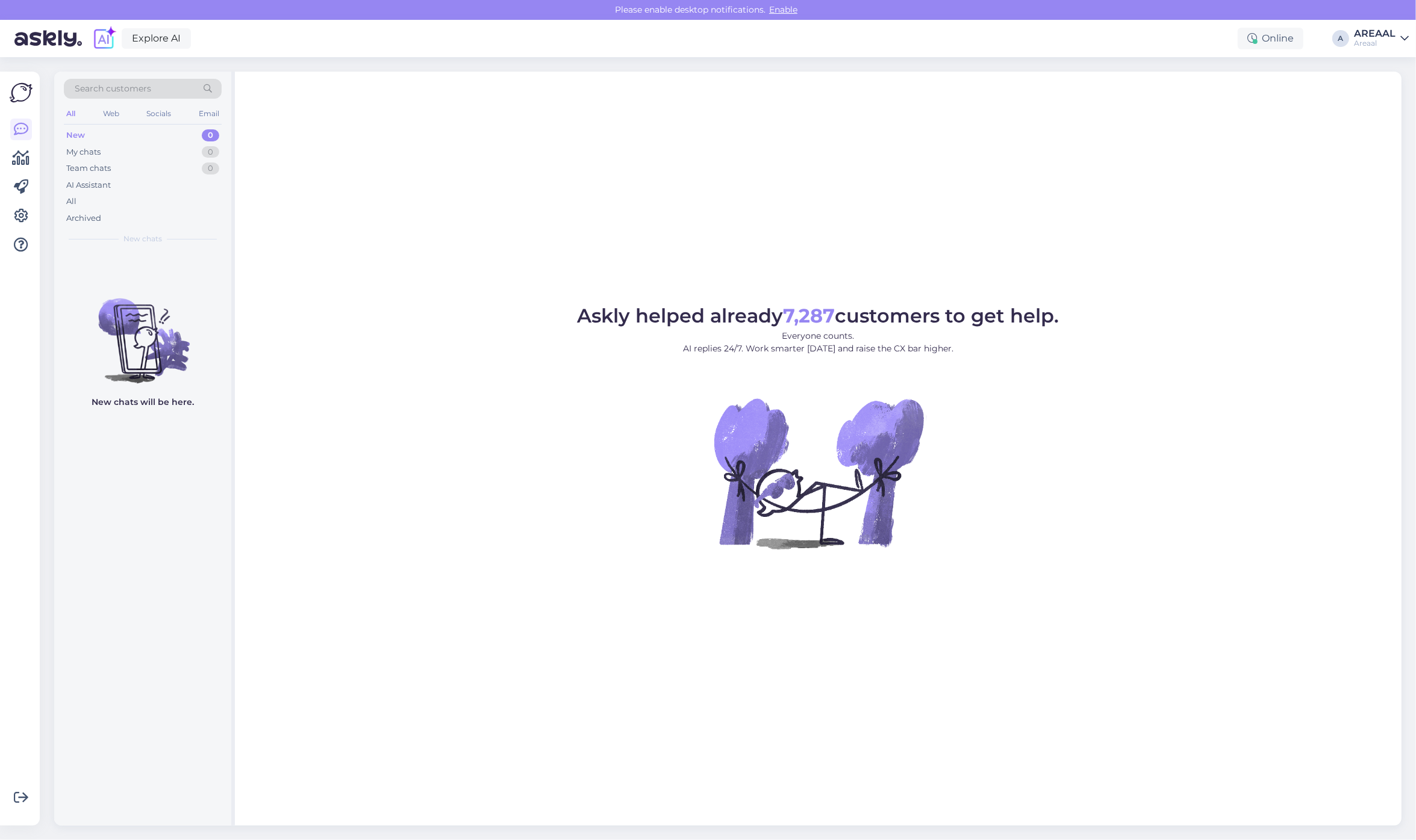
click at [881, 308] on span "Askly helped already 7,287 customers to get help." at bounding box center [819, 315] width 482 height 23
click at [974, 259] on div "Askly helped already 7,287 customers to get help. Everyone counts. AI replies 2…" at bounding box center [818, 448] width 1167 height 754
click at [161, 194] on div "All" at bounding box center [143, 201] width 158 height 17
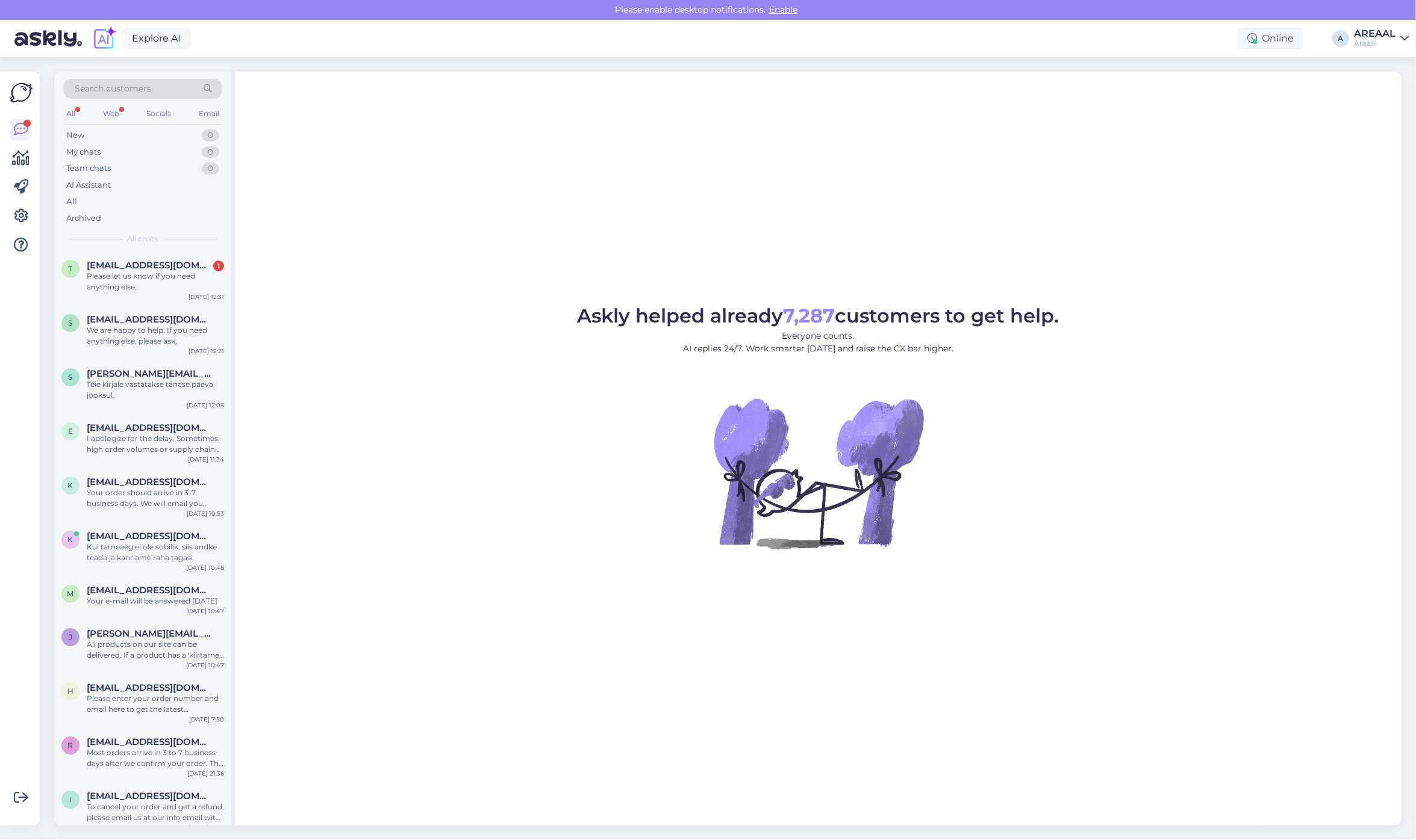
click at [754, 163] on div "Askly helped already 7,287 customers to get help. Everyone counts. AI replies 2…" at bounding box center [818, 448] width 1167 height 754
click at [187, 272] on div "Please let us know if you need anything else." at bounding box center [155, 282] width 137 height 22
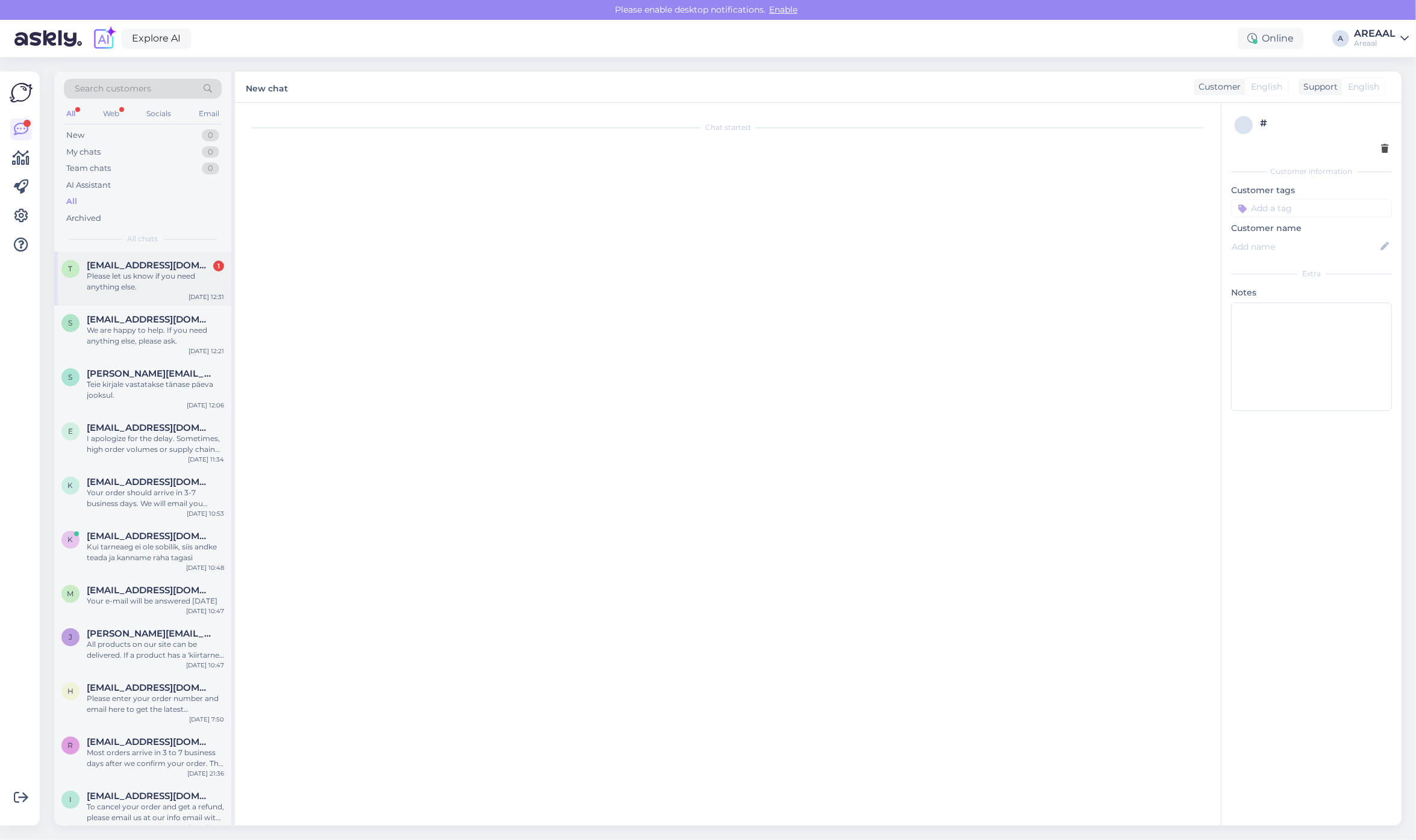
scroll to position [55, 0]
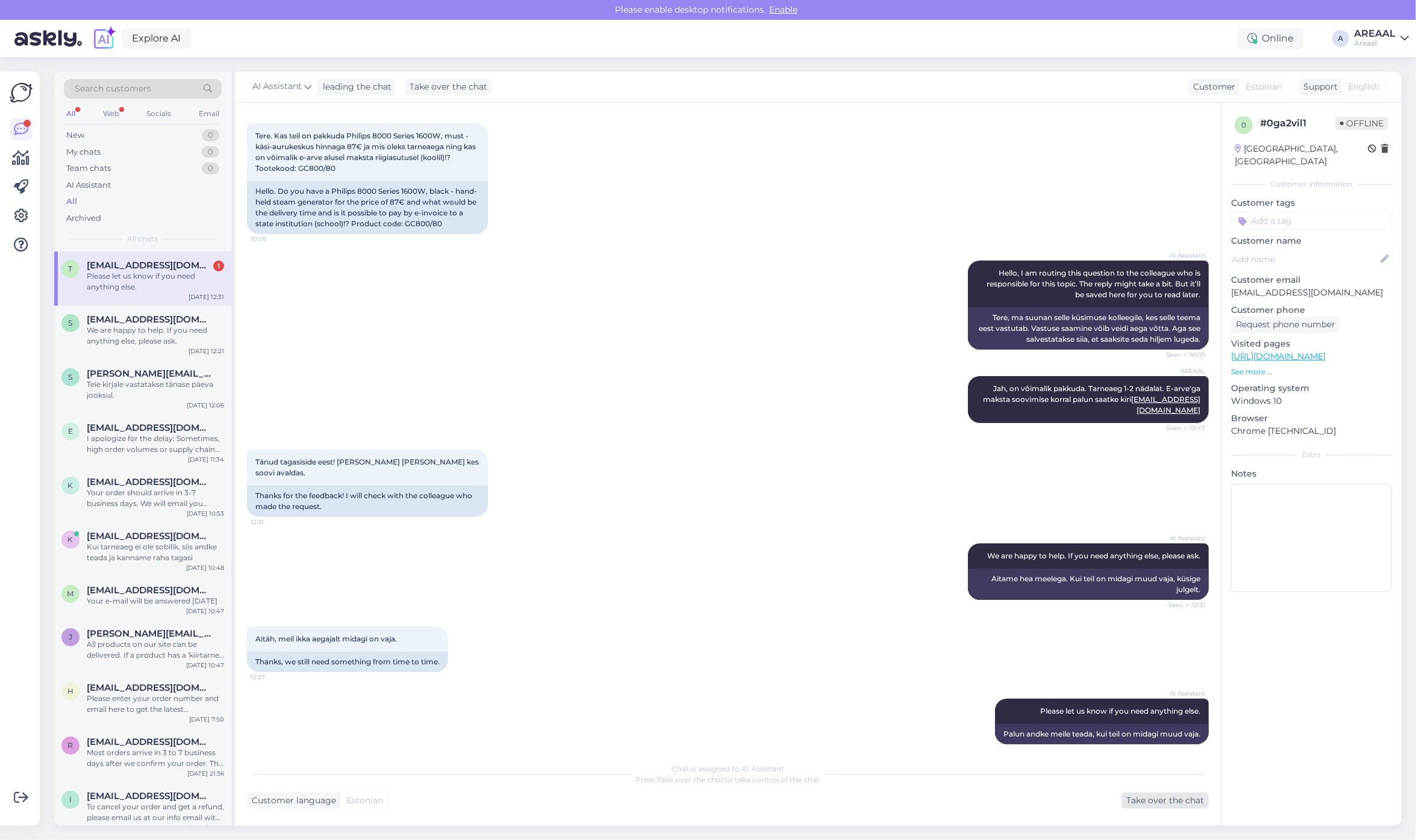
click at [1151, 795] on div "Take over the chat" at bounding box center [1165, 801] width 87 height 16
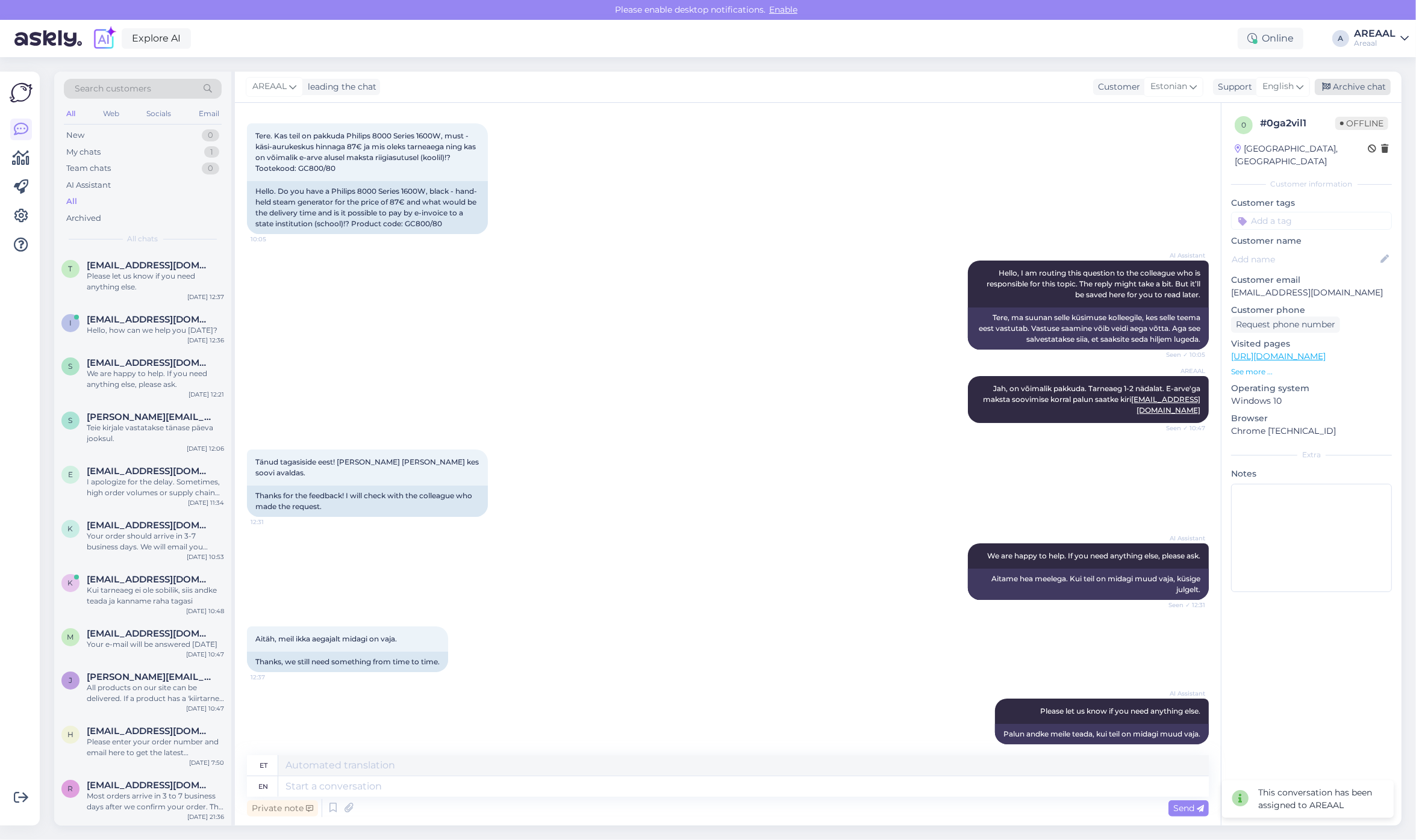
click at [1367, 94] on div "Archive chat" at bounding box center [1353, 87] width 76 height 16
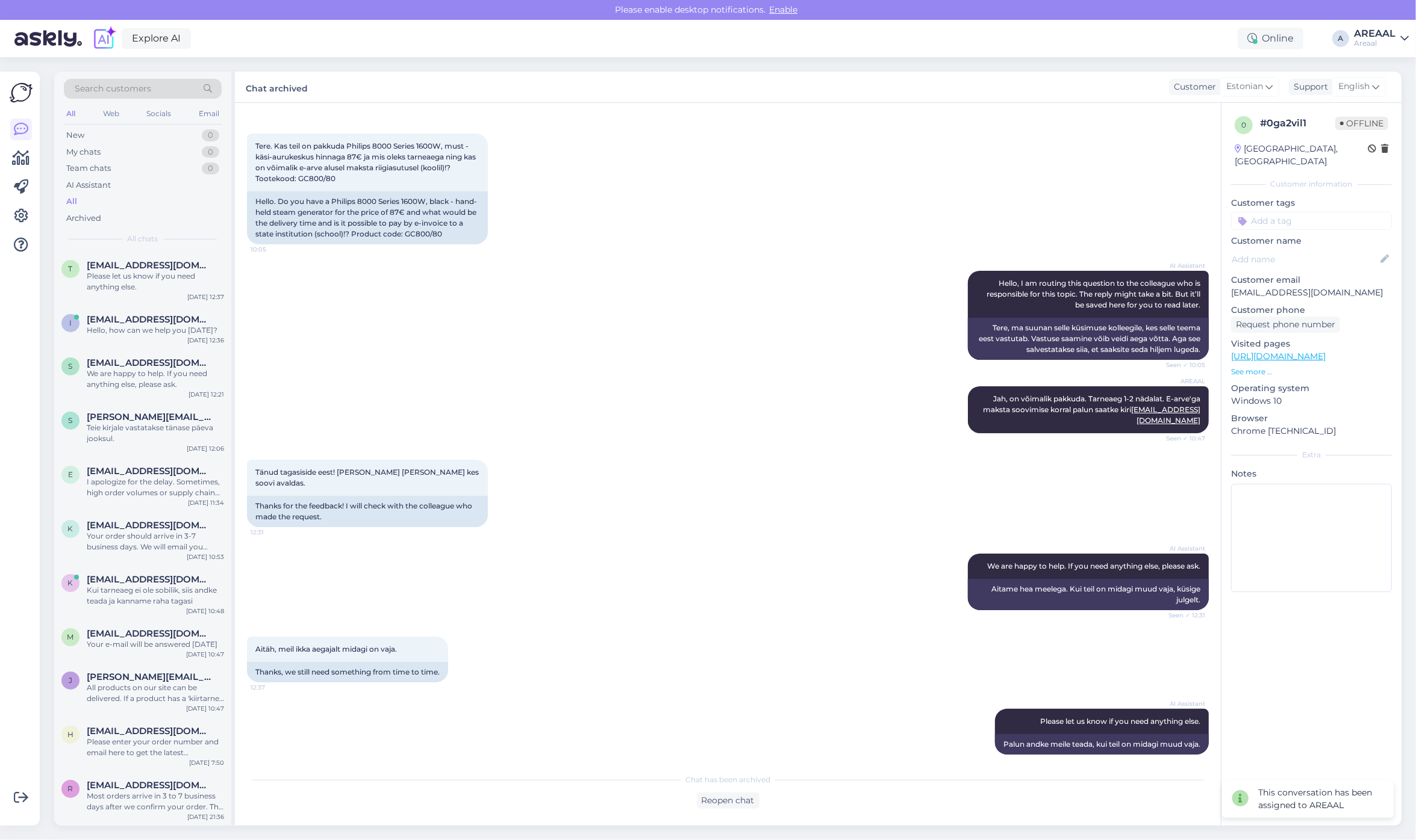
click at [1387, 44] on div "Areaal" at bounding box center [1374, 43] width 42 height 10
click at [1396, 87] on button "Open" at bounding box center [1382, 93] width 33 height 18
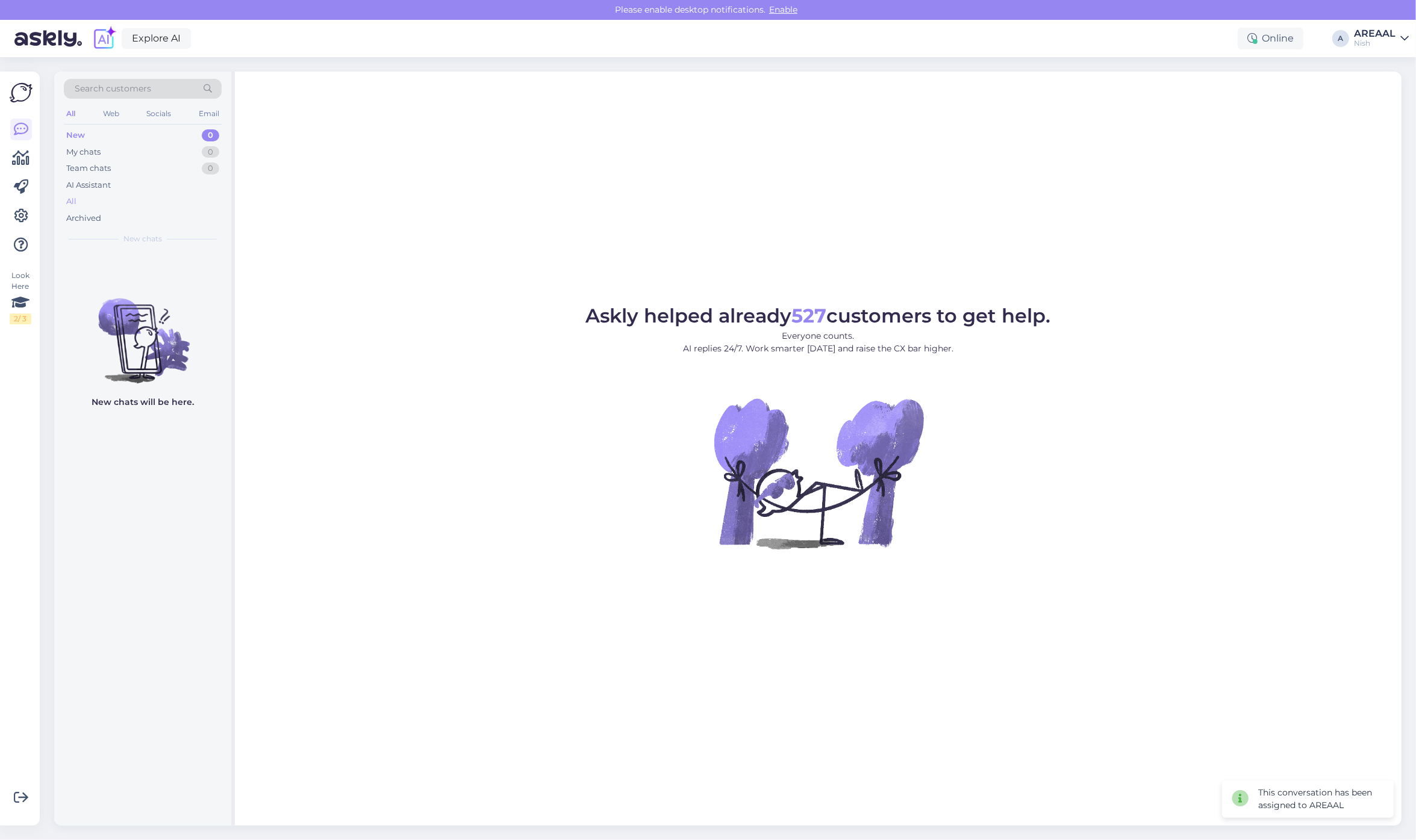
click at [110, 196] on div "All" at bounding box center [143, 201] width 158 height 17
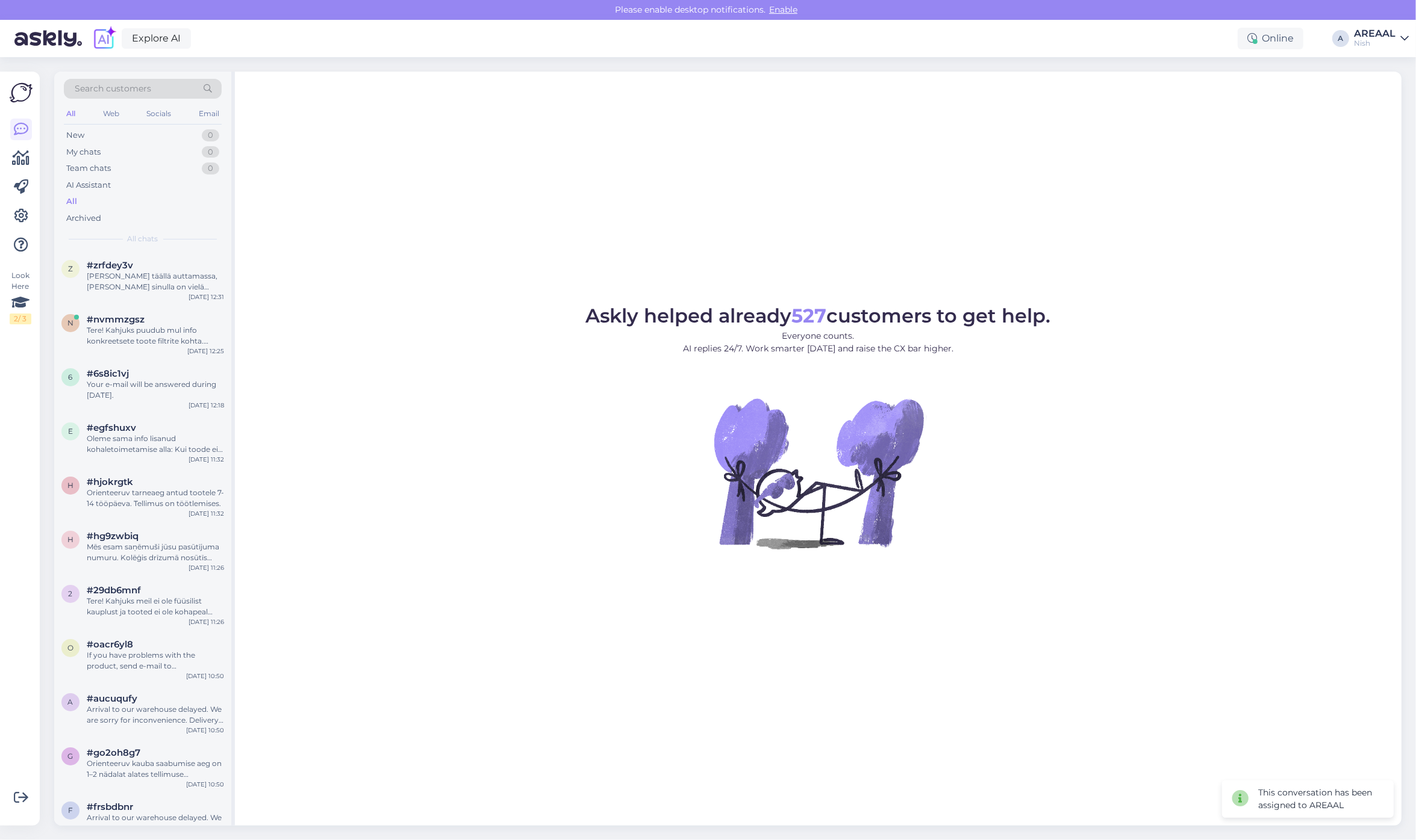
click at [121, 271] on div "[PERSON_NAME] täällä auttamassa, [PERSON_NAME] sinulla on vielä kysyttävää." at bounding box center [155, 282] width 137 height 22
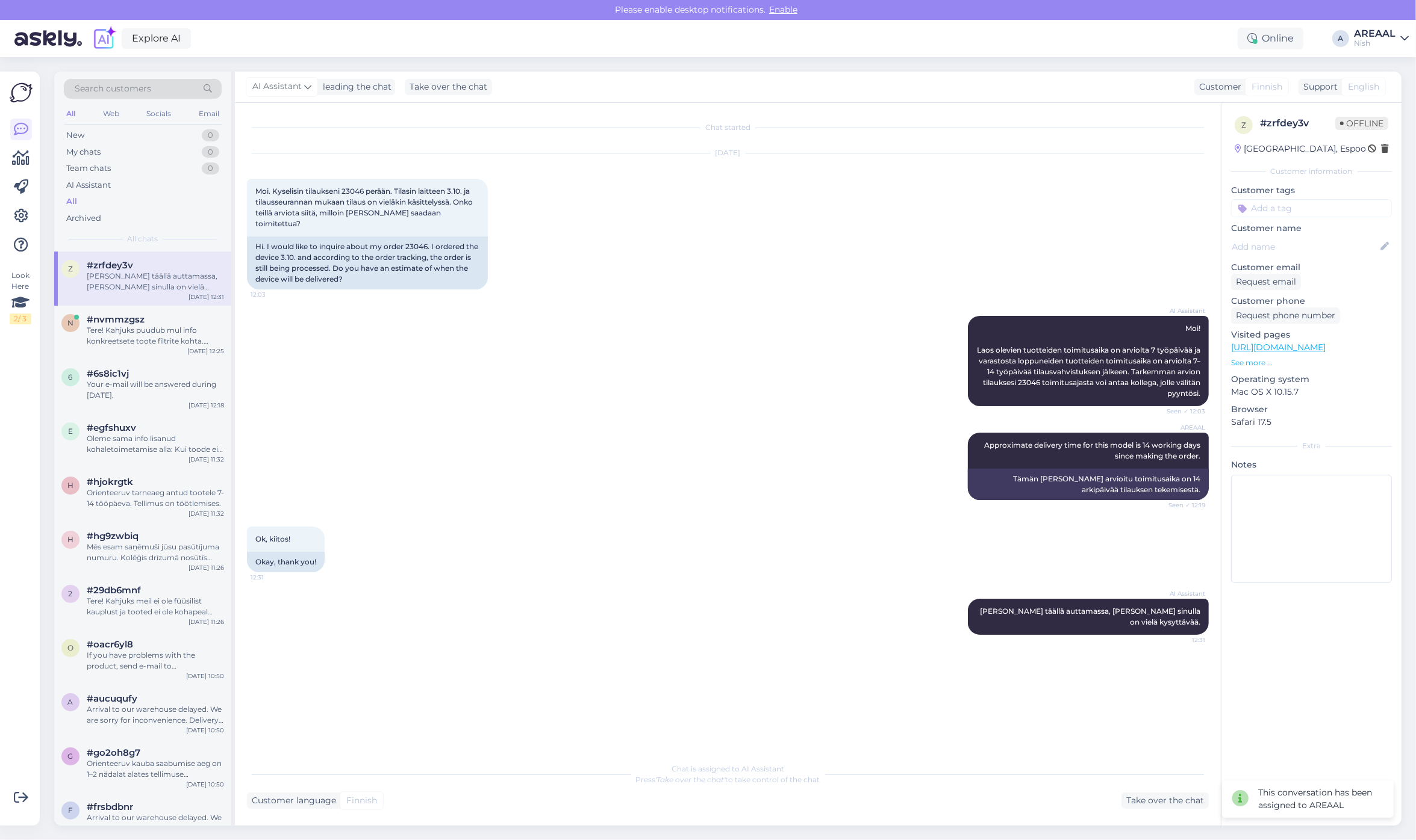
drag, startPoint x: 1367, startPoint y: 38, endPoint x: 1372, endPoint y: 47, distance: 10.3
click at [1367, 39] on div "Nish" at bounding box center [1374, 43] width 42 height 10
click at [1382, 73] on button "Open" at bounding box center [1382, 67] width 33 height 18
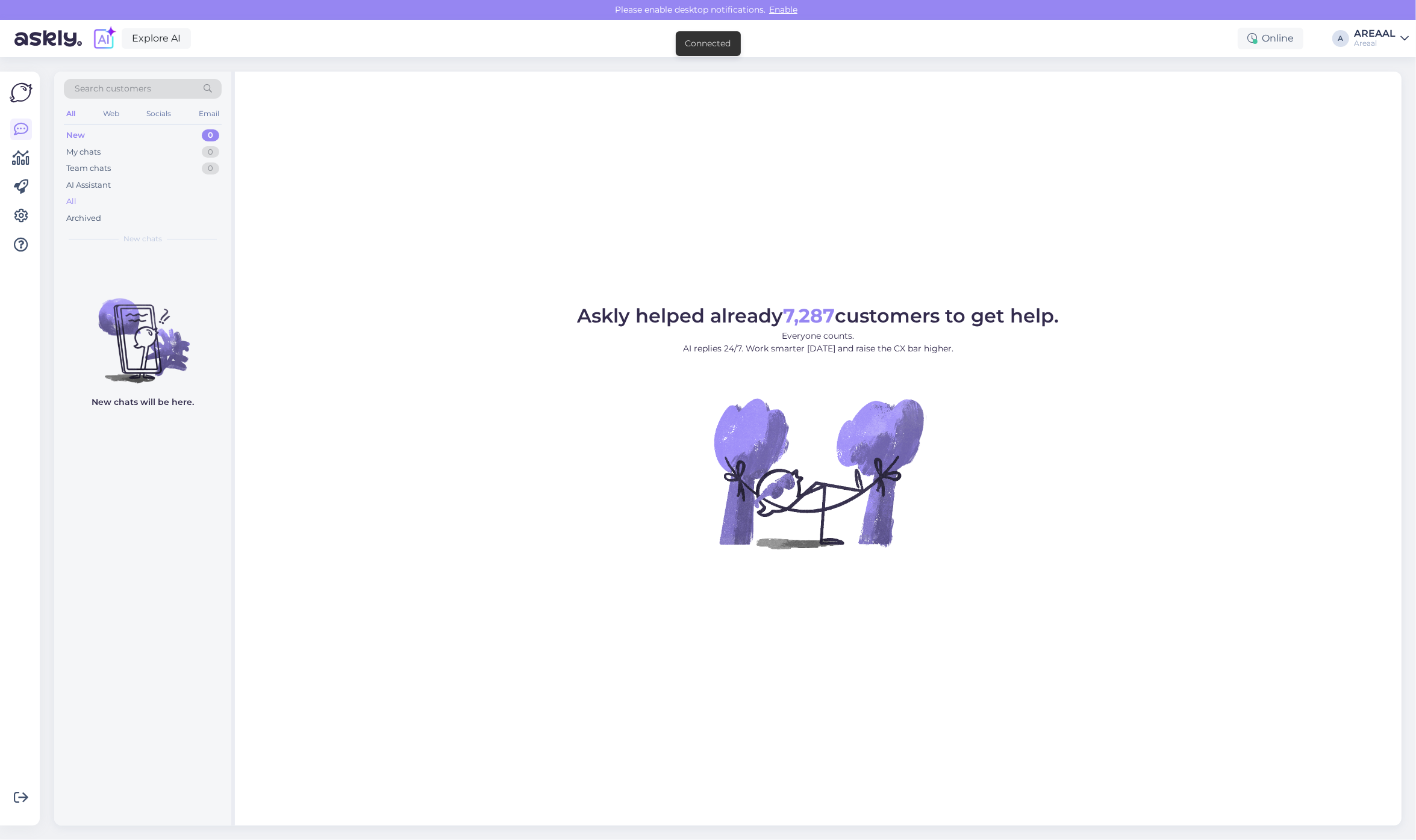
click at [137, 203] on div "All" at bounding box center [143, 201] width 158 height 17
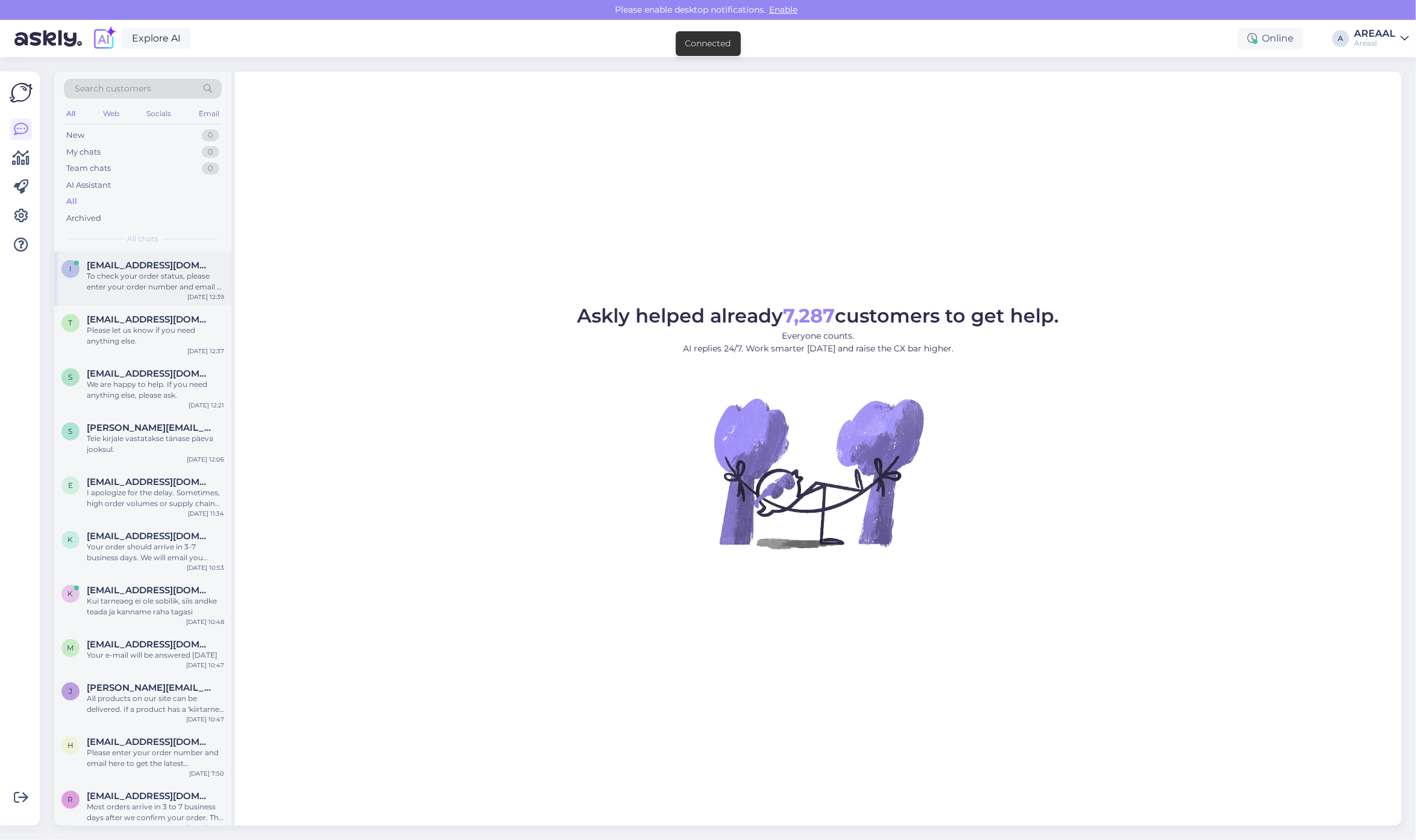
click at [180, 268] on span "[EMAIL_ADDRESS][DOMAIN_NAME]" at bounding box center [149, 265] width 125 height 11
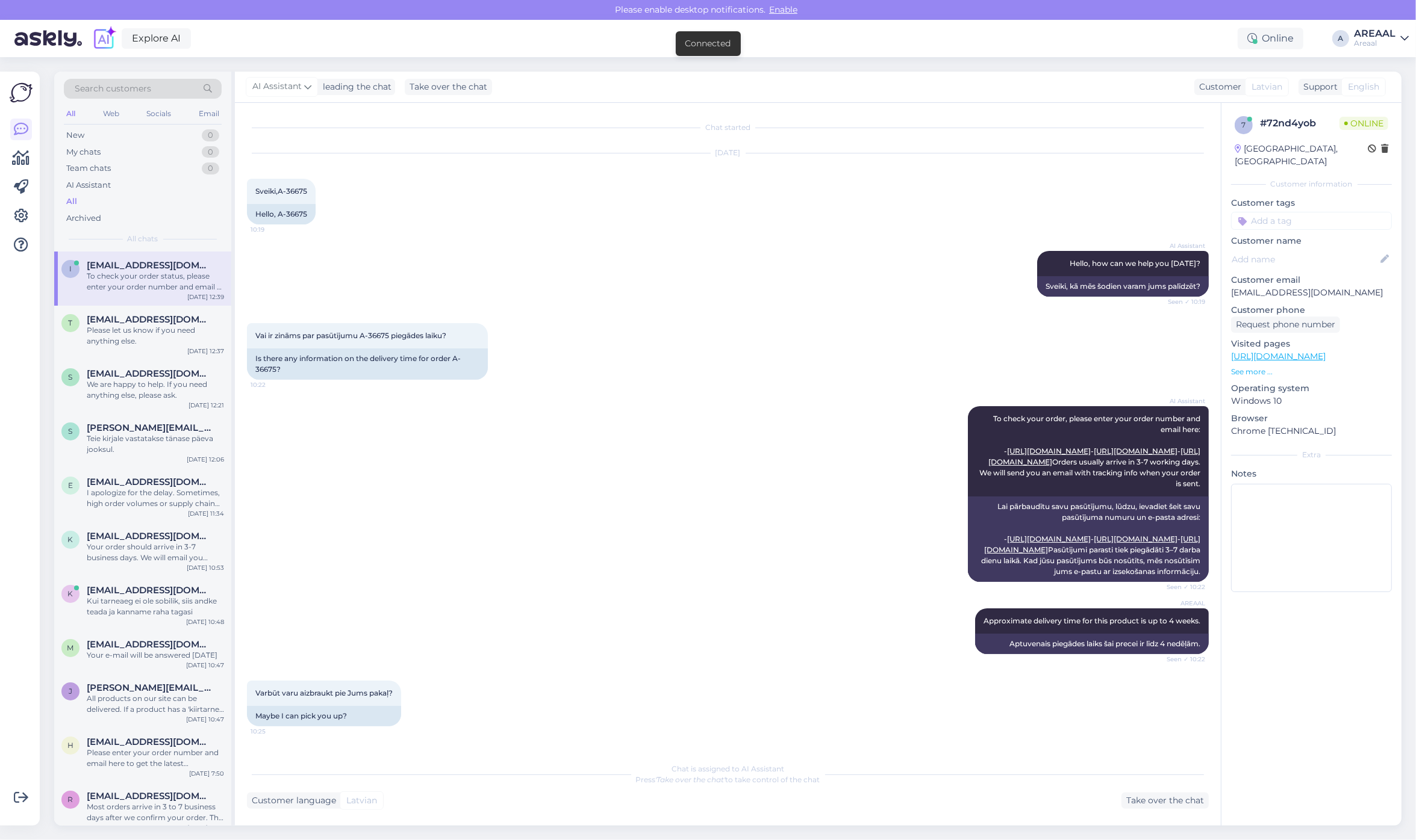
scroll to position [783, 0]
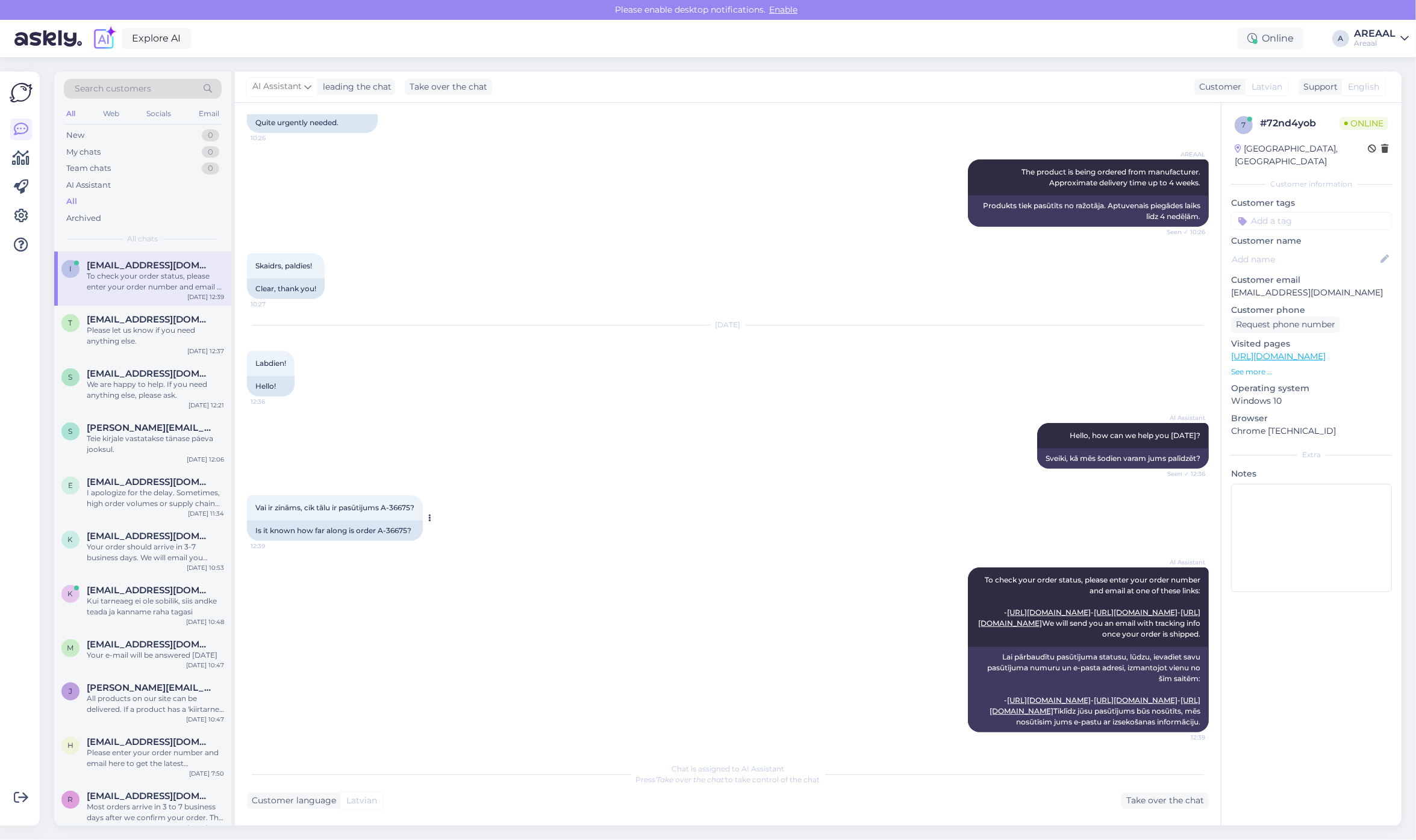
click at [378, 521] on div "Is it known how far along is order A-36675?" at bounding box center [335, 531] width 176 height 20
click at [380, 521] on div "Is it known how far along is order A-36675?" at bounding box center [335, 531] width 176 height 20
drag, startPoint x: 380, startPoint y: 465, endPoint x: 408, endPoint y: 465, distance: 28.0
click at [408, 521] on div "Is it known how far along is order A-36675?" at bounding box center [335, 531] width 176 height 20
click at [405, 521] on div "Is it known how far along is order A-36675?" at bounding box center [335, 531] width 176 height 20
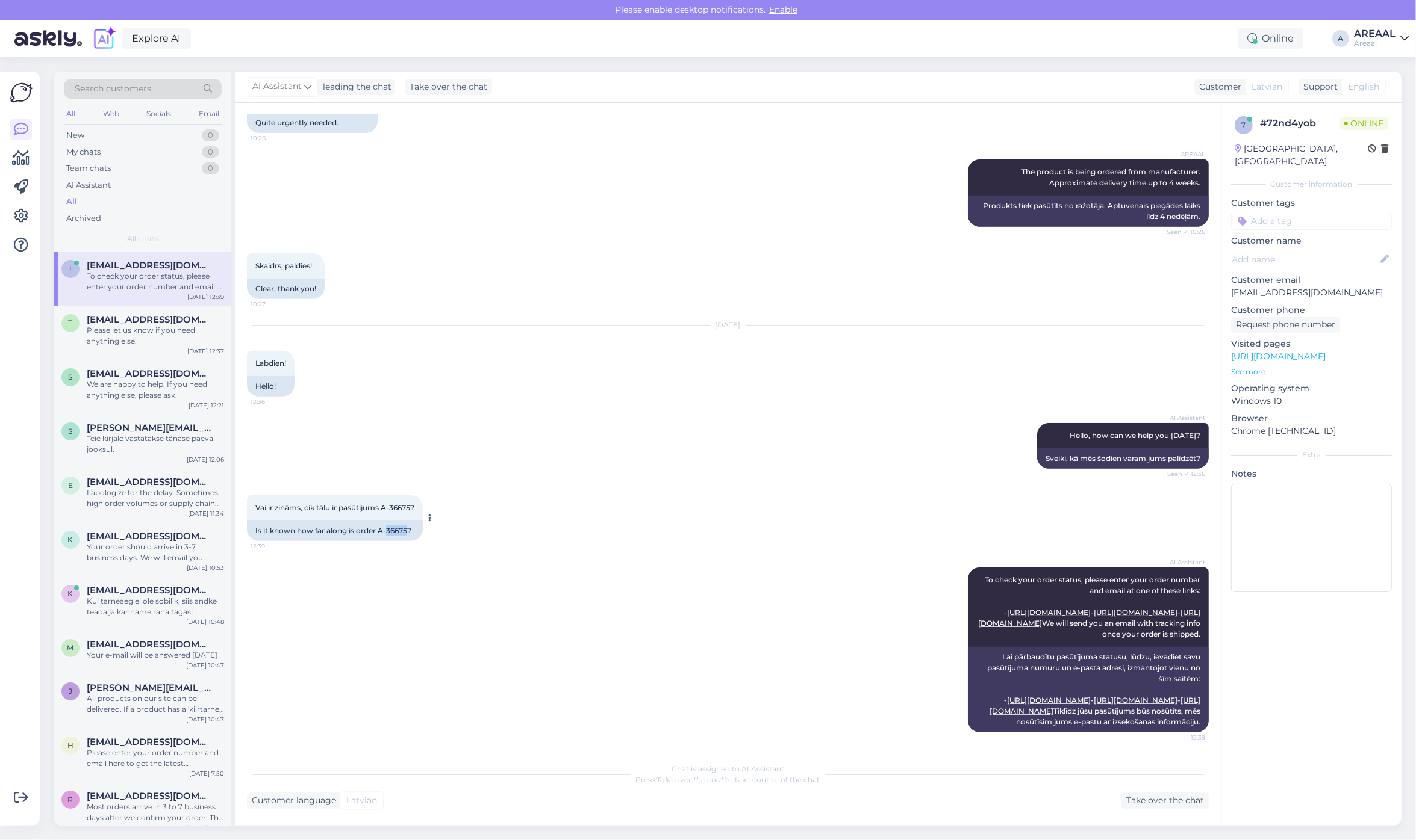
copy div "36675"
copy div "A-36675"
drag, startPoint x: 408, startPoint y: 467, endPoint x: 380, endPoint y: 468, distance: 28.0
click at [380, 521] on div "Is it known how far along is order A-36675?" at bounding box center [335, 531] width 176 height 20
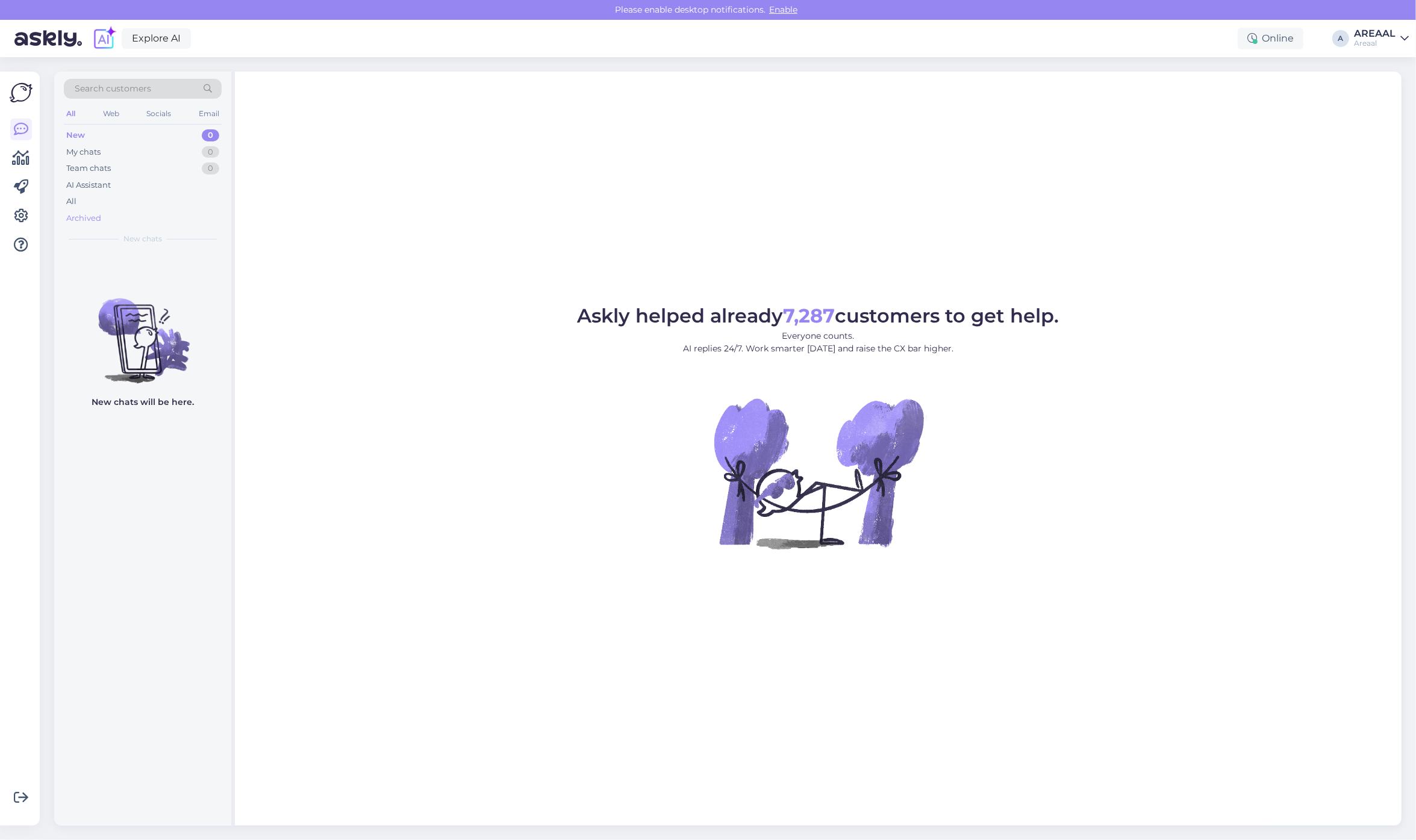
click at [167, 212] on div "Archived" at bounding box center [143, 218] width 158 height 17
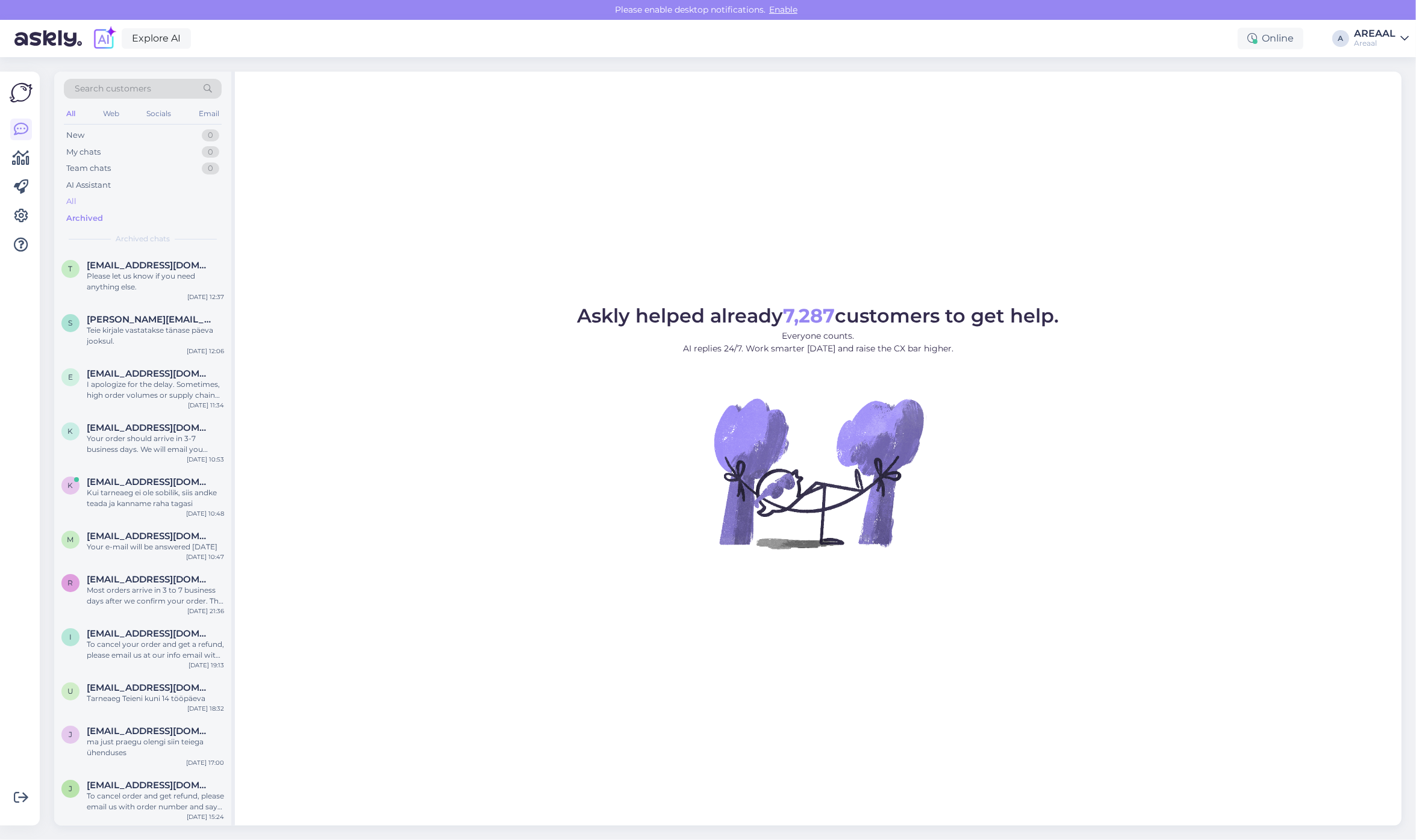
click at [160, 200] on div "All" at bounding box center [143, 201] width 158 height 17
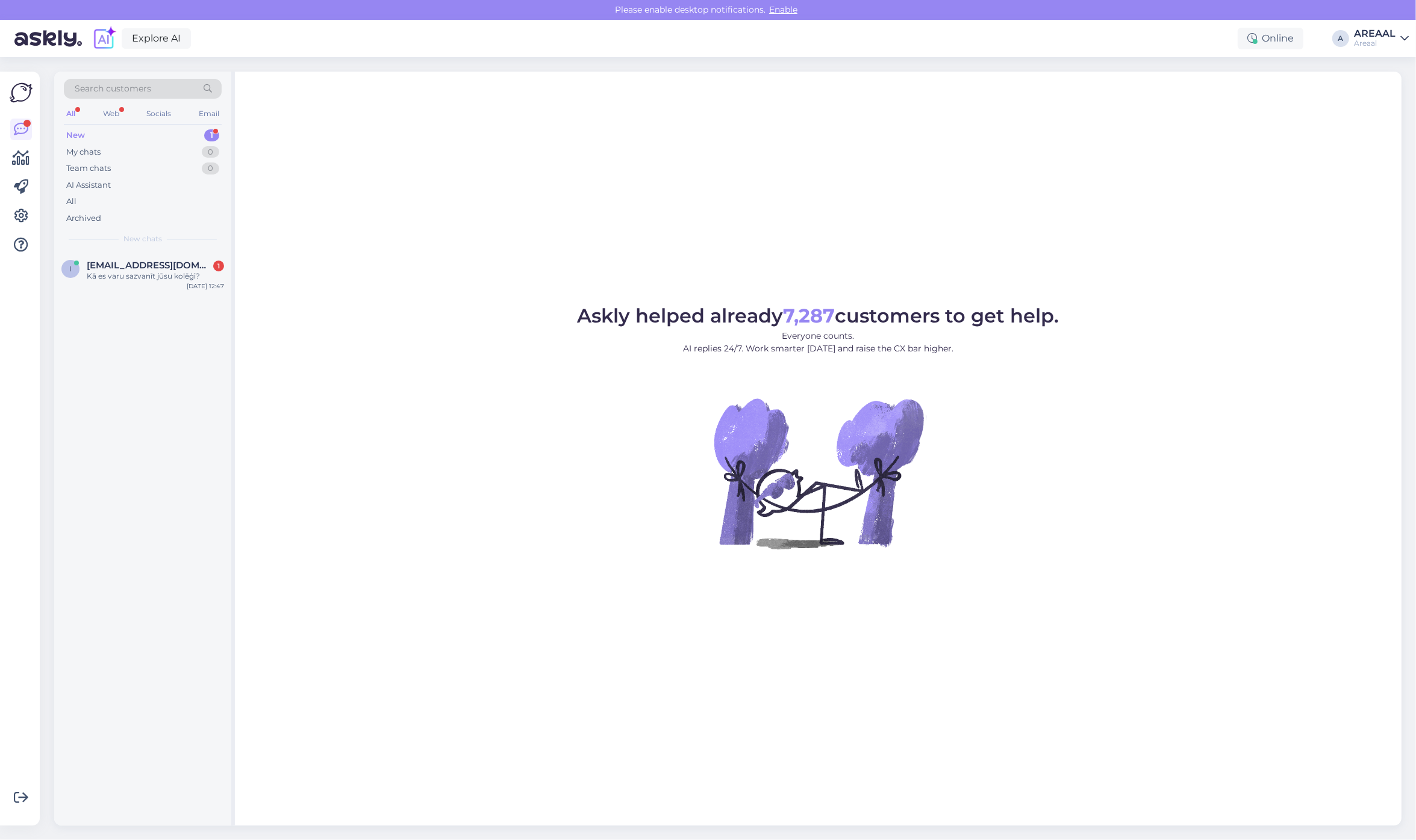
click at [389, 176] on div "Askly helped already 7,287 customers to get help. Everyone counts. AI replies 2…" at bounding box center [818, 448] width 1167 height 754
click at [595, 170] on div "Askly helped already 7,287 customers to get help. Everyone counts. AI replies 2…" at bounding box center [818, 448] width 1167 height 754
click at [453, 248] on div "Askly helped already 7,287 customers to get help. Everyone counts. AI replies 2…" at bounding box center [818, 448] width 1167 height 754
click at [365, 205] on div "Askly helped already 7,287 customers to get help. Everyone counts. AI replies 2…" at bounding box center [818, 448] width 1167 height 754
click at [181, 272] on div "[PERSON_NAME] [PERSON_NAME] teile enam midagi, ma [PERSON_NAME] soovist teada a…" at bounding box center [155, 282] width 137 height 22
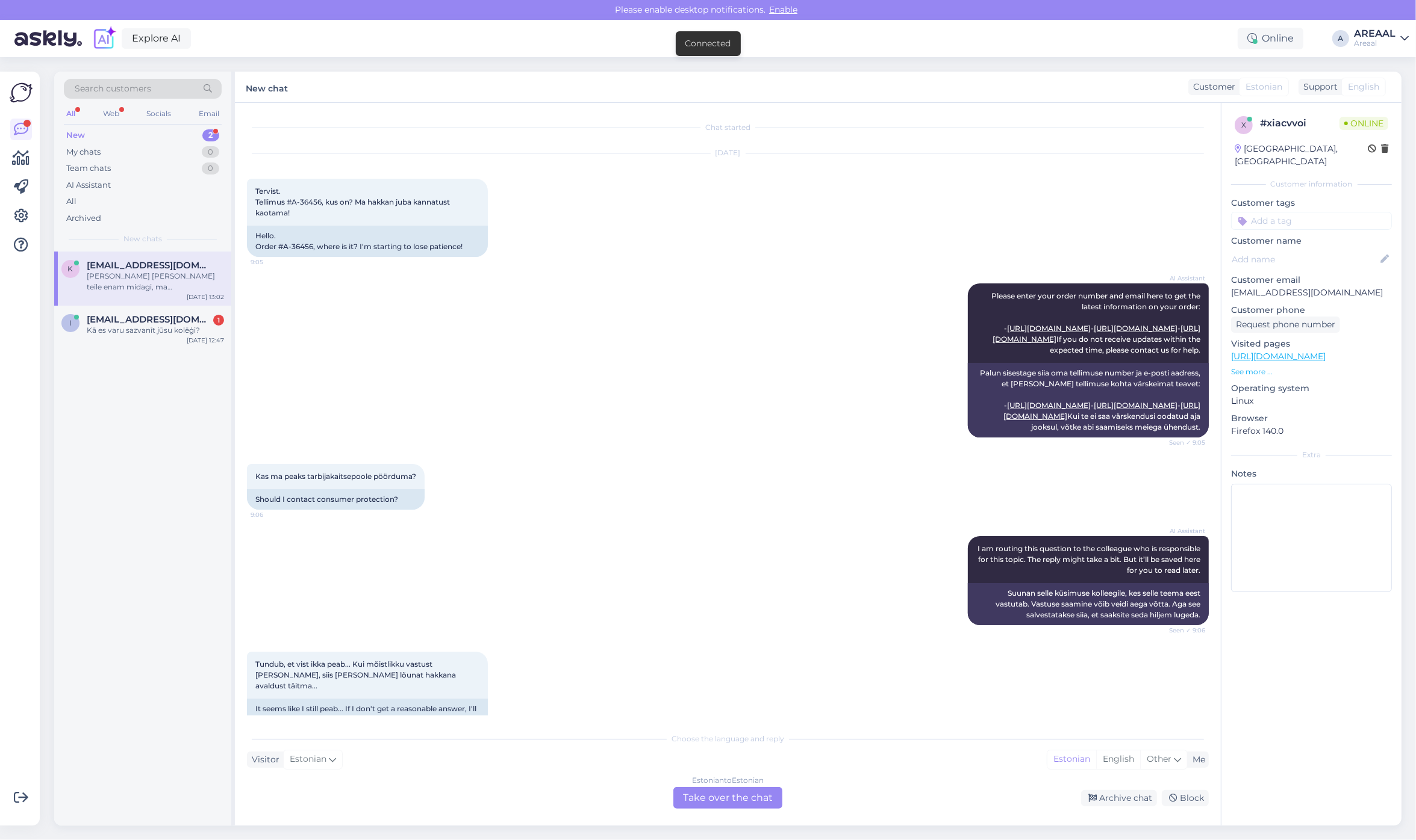
scroll to position [542, 0]
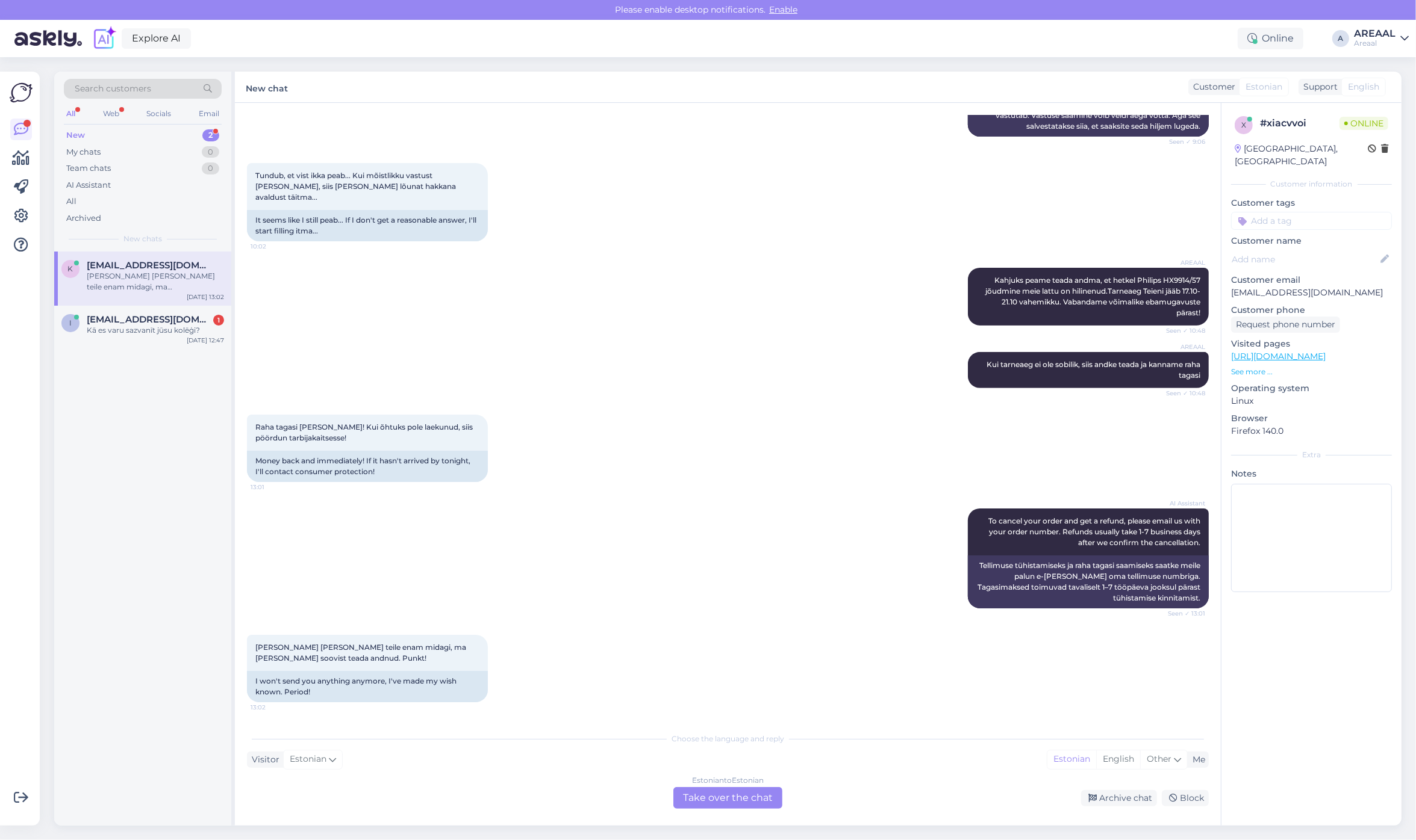
click at [944, 239] on div "Tundub, et vist ikka peab... Kui mõistlikku vastust ei tule, siis peale lõunat …" at bounding box center [728, 202] width 962 height 104
click at [842, 434] on div "Raha tagasi ja kohe! Kui õhtuks pole laekunud, siis pöördun tarbijakaitsesse! 1…" at bounding box center [728, 448] width 962 height 94
click at [1116, 800] on div "Archive chat" at bounding box center [1118, 798] width 76 height 16
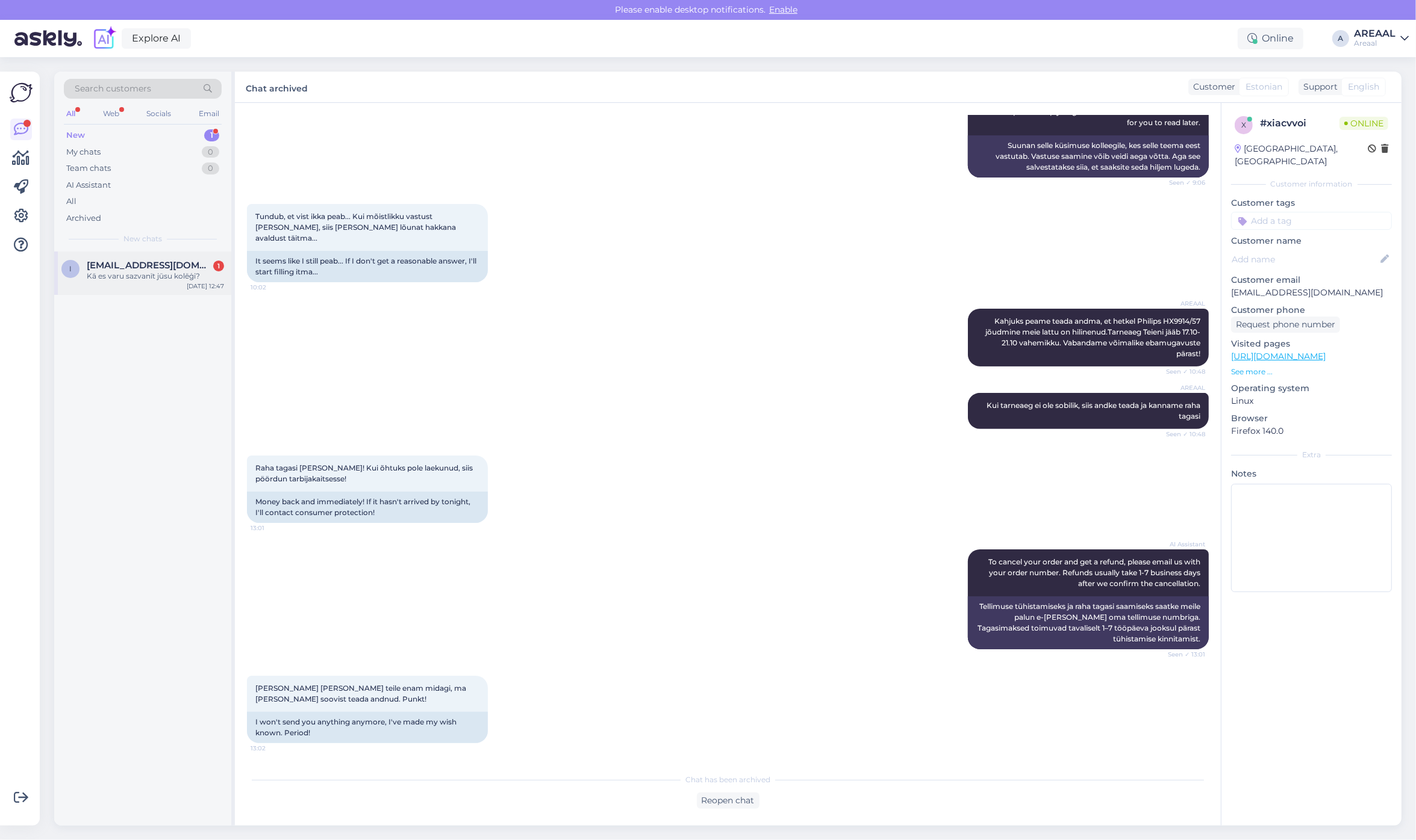
click at [119, 278] on div "Kā es varu sazvanīt jūsu kolēģi?" at bounding box center [155, 276] width 137 height 11
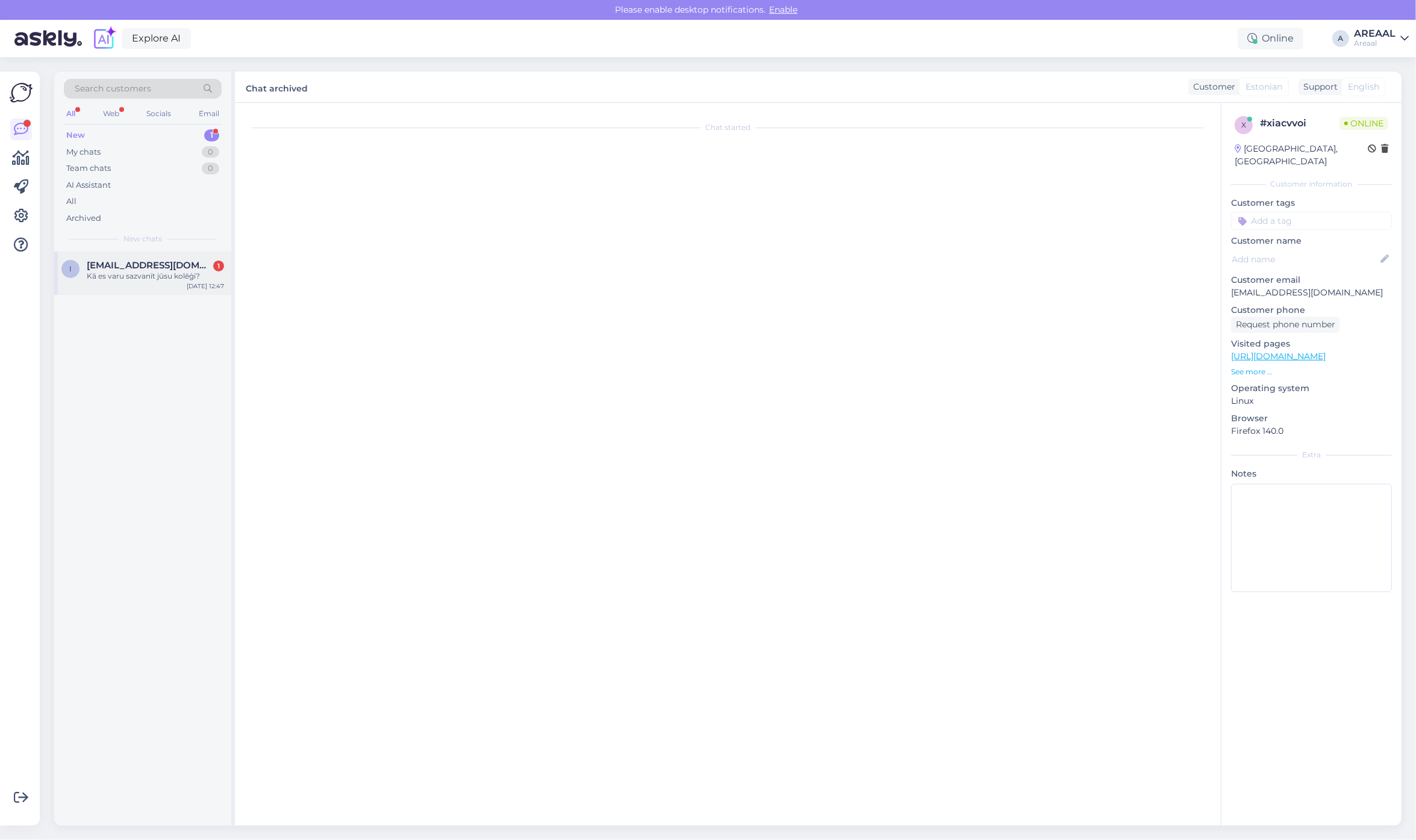
scroll to position [1611, 0]
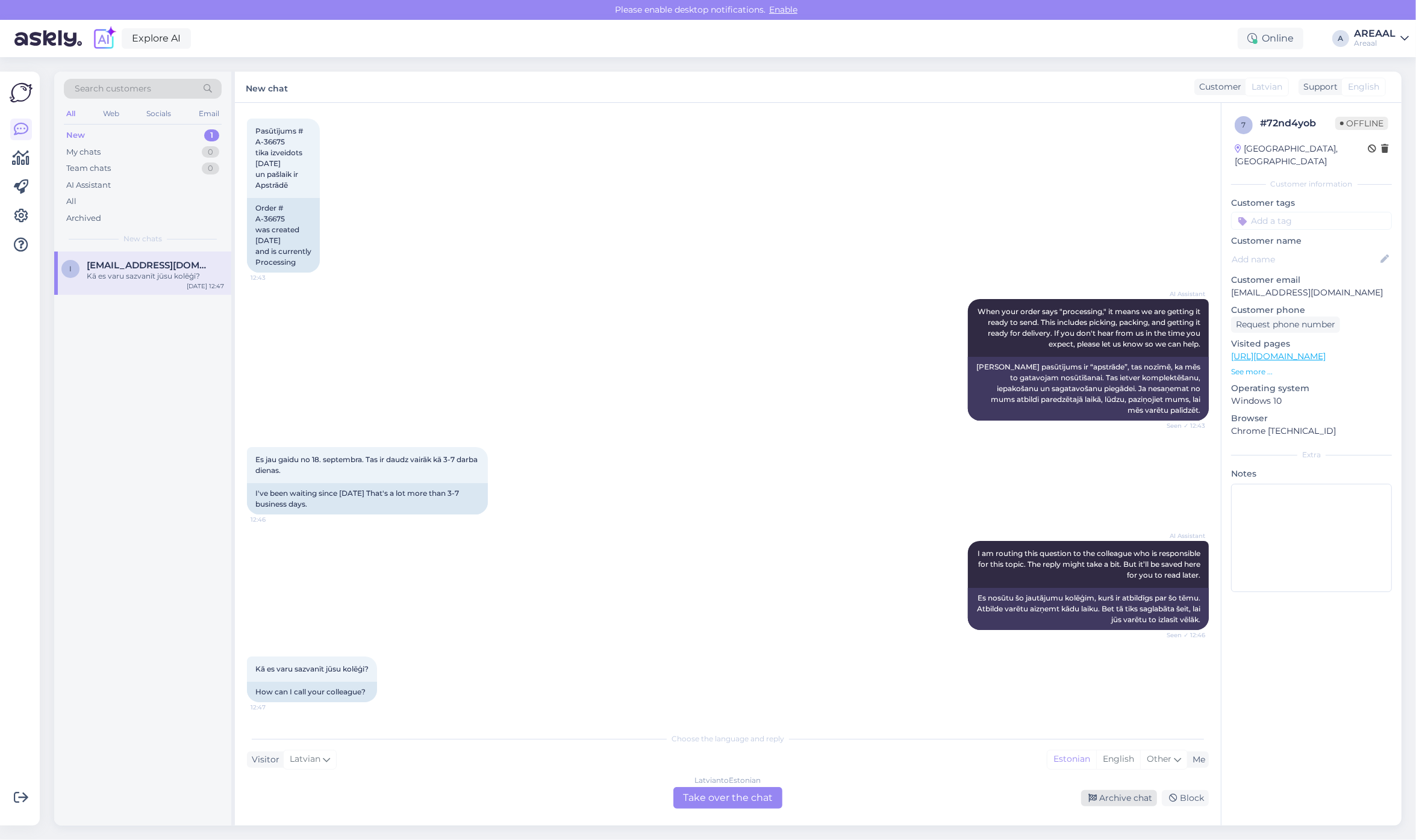
click at [1127, 792] on div "Archive chat" at bounding box center [1118, 798] width 76 height 16
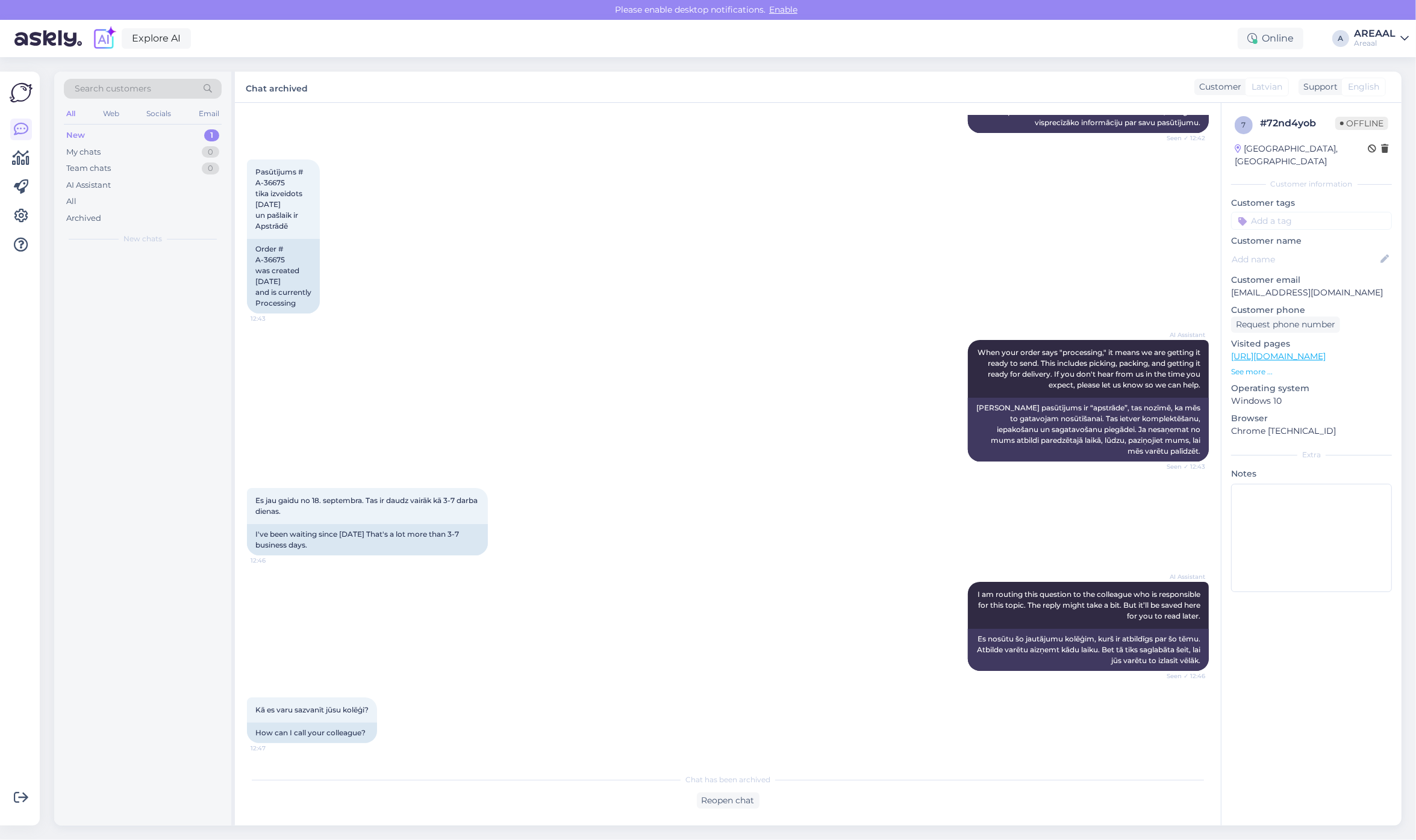
scroll to position [1570, 0]
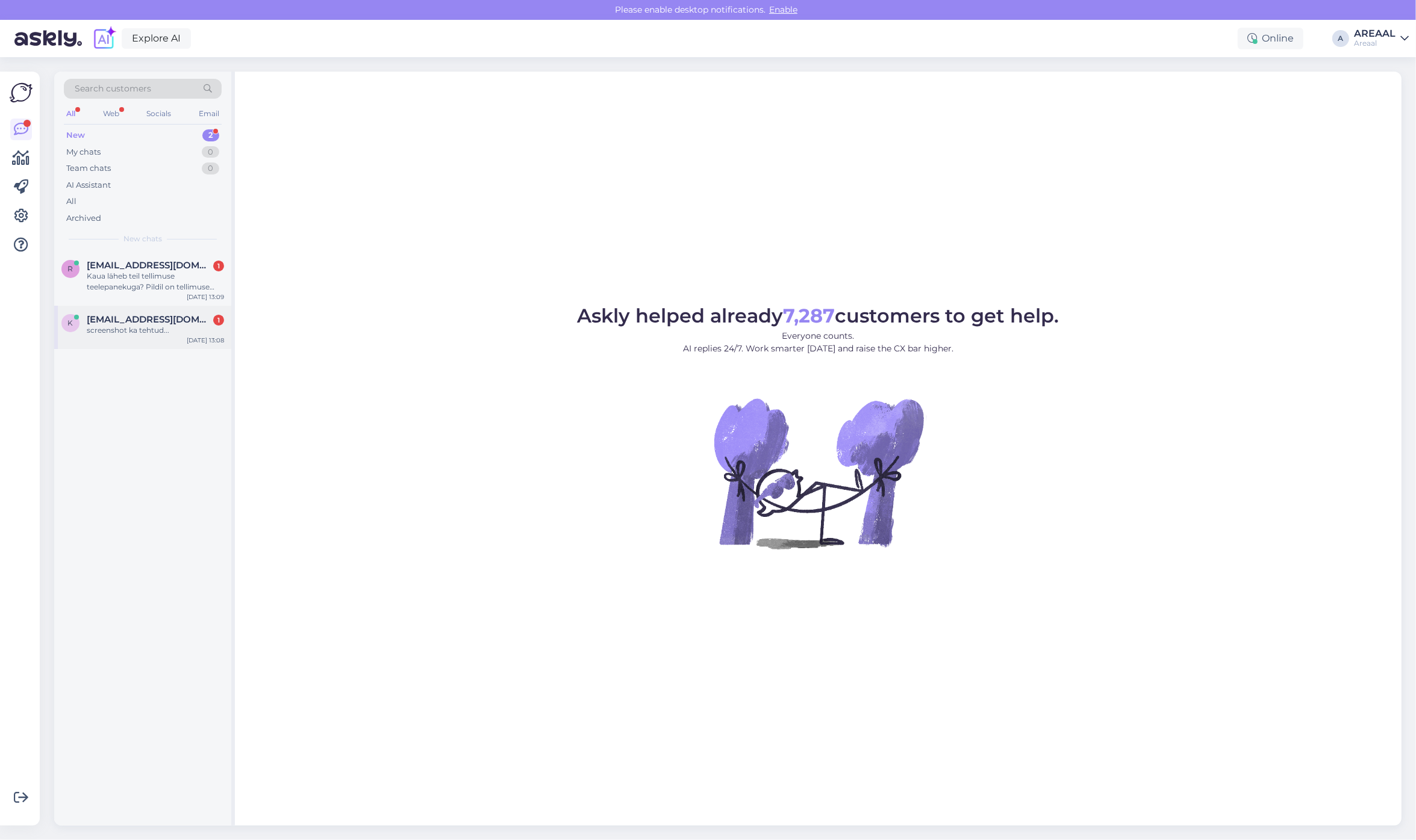
click at [209, 342] on div "[DATE] 13:08" at bounding box center [205, 340] width 38 height 9
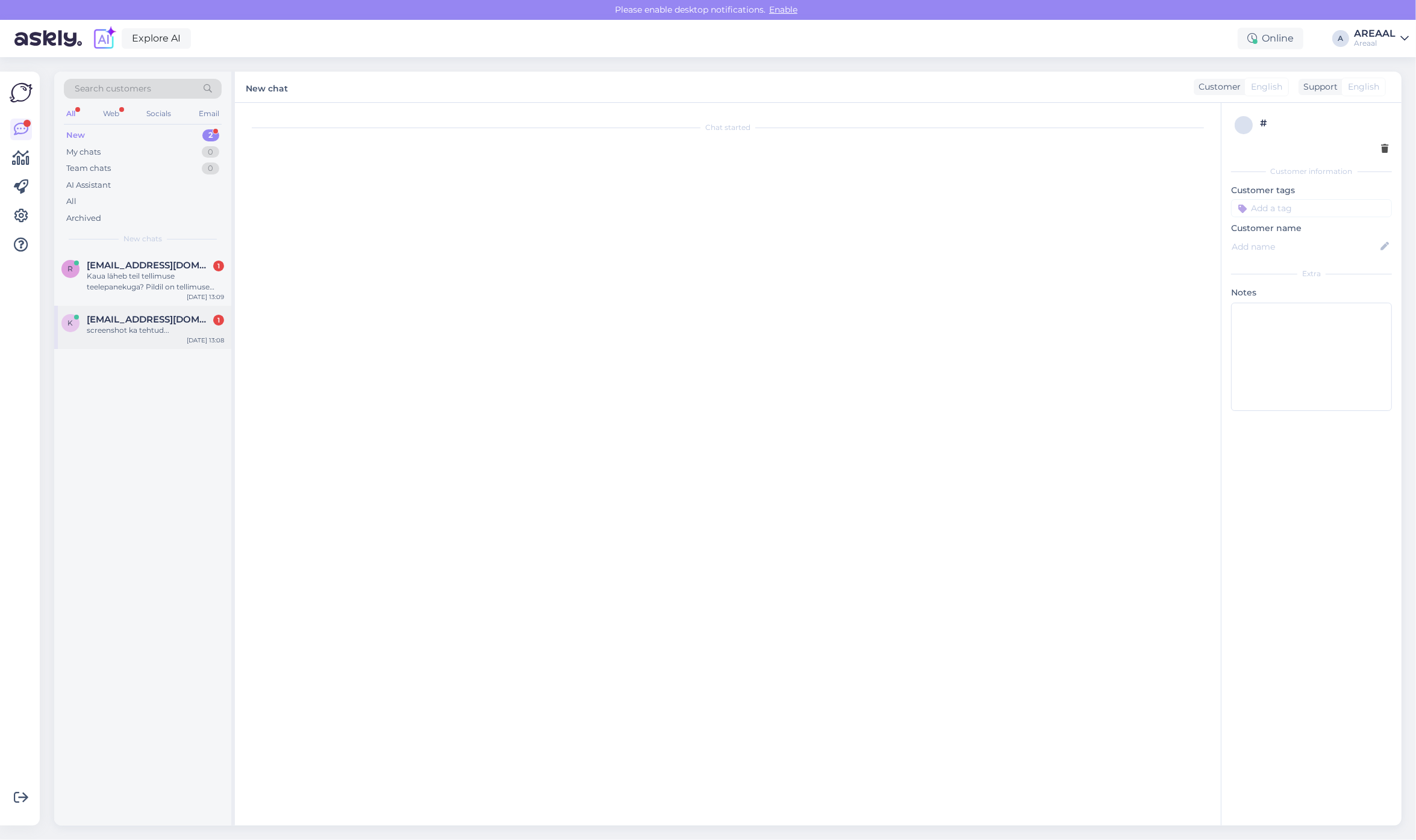
scroll to position [690, 0]
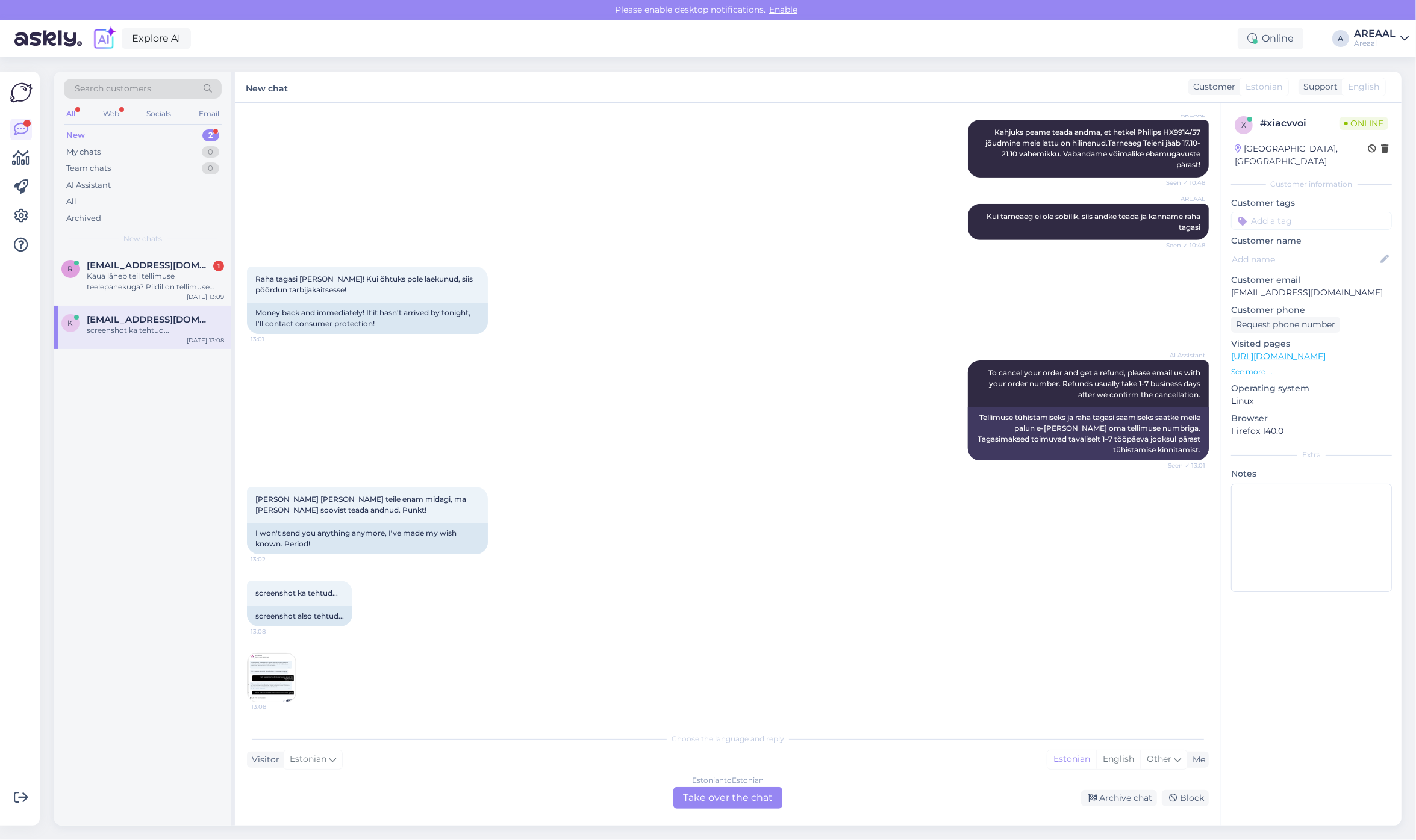
click at [286, 673] on img at bounding box center [272, 678] width 48 height 48
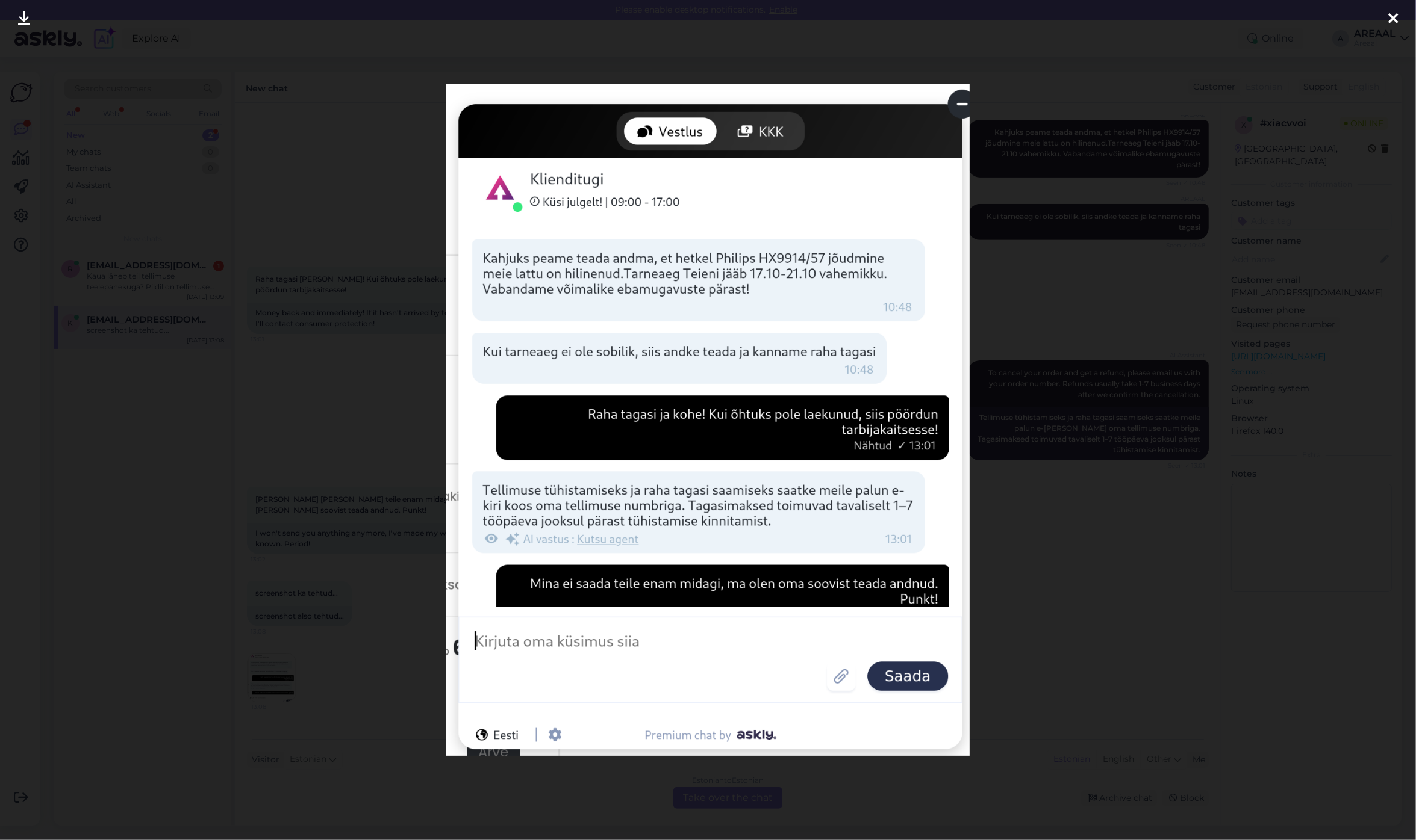
click at [357, 552] on div at bounding box center [708, 420] width 1416 height 840
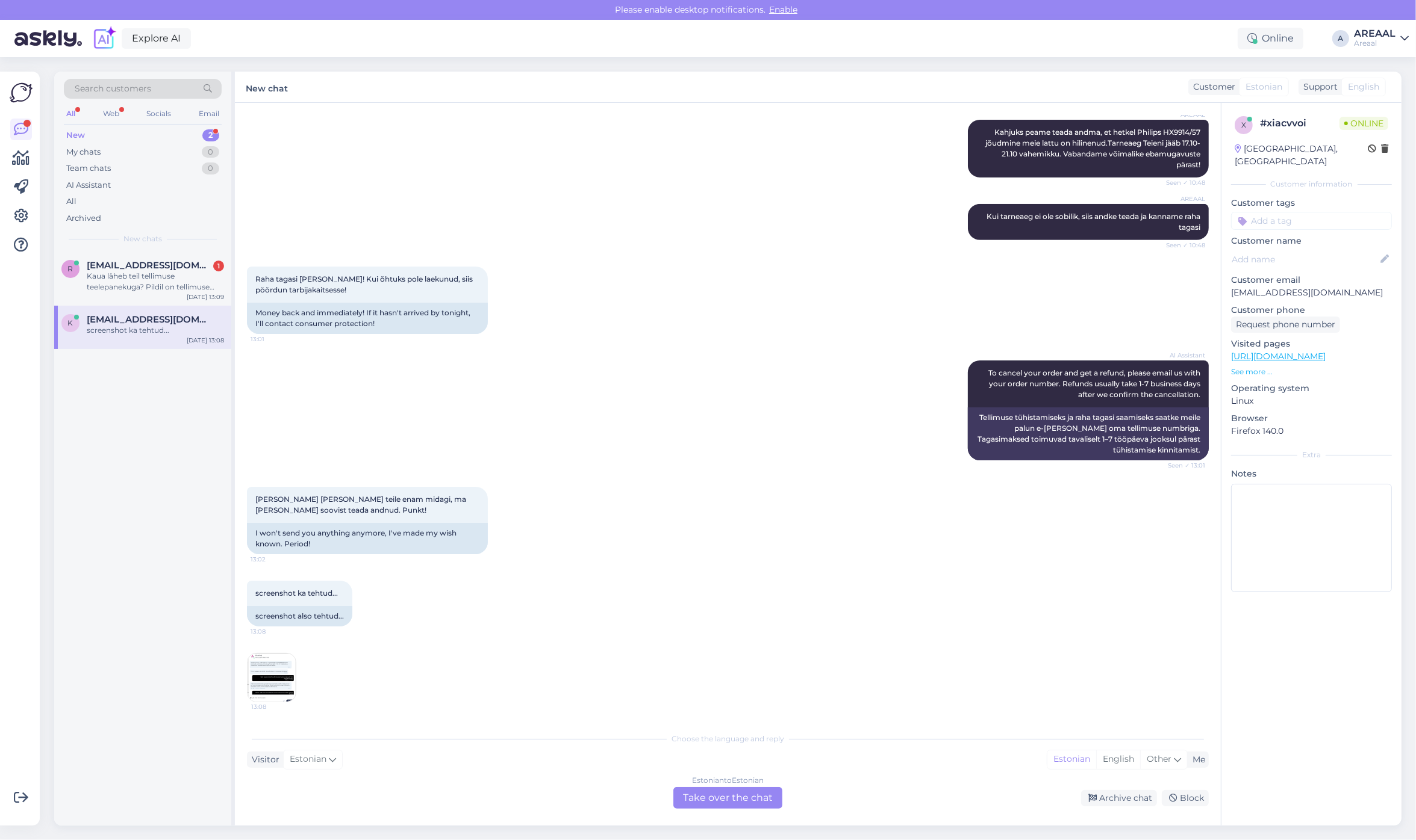
click at [277, 667] on img at bounding box center [272, 678] width 48 height 48
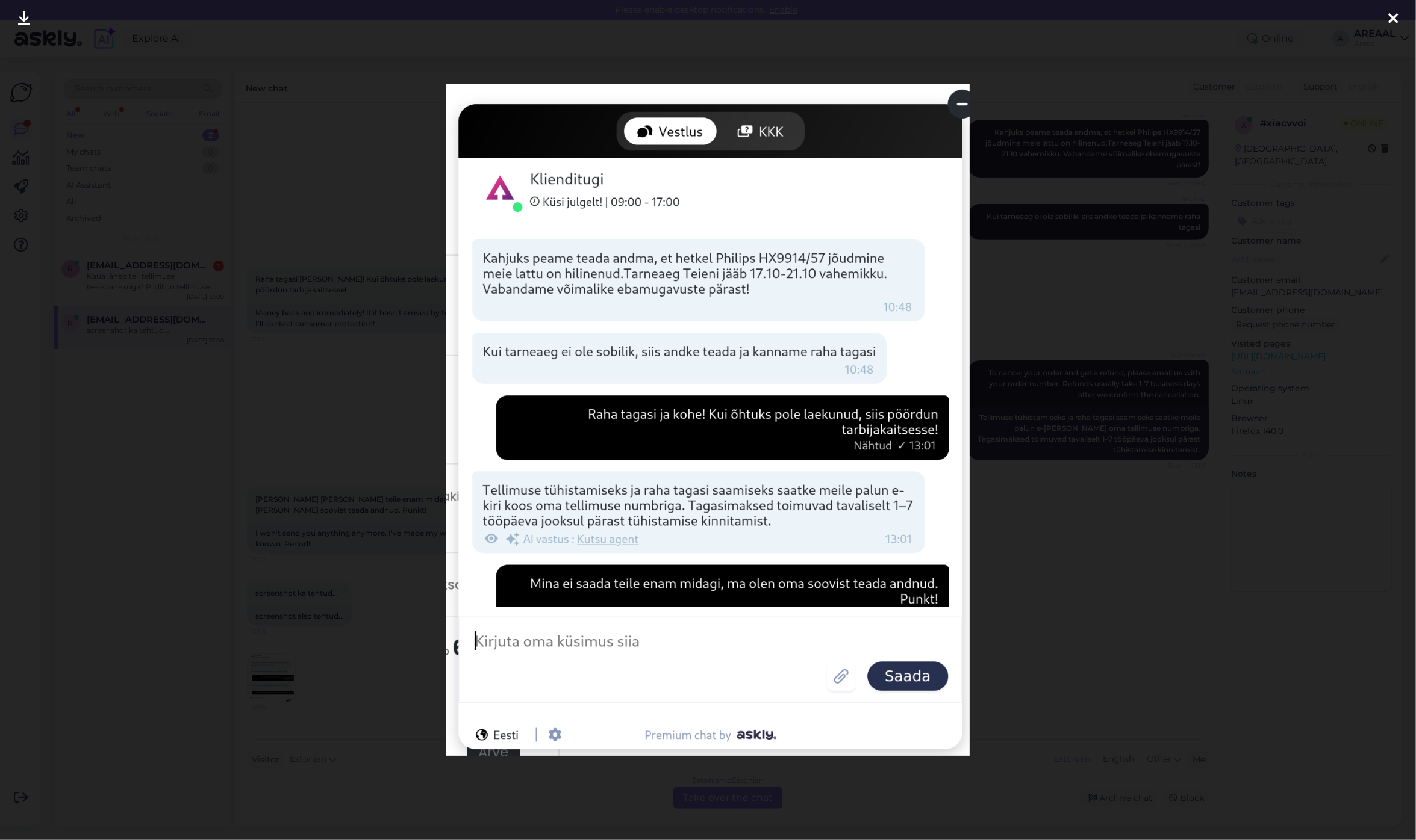
click at [336, 612] on div at bounding box center [708, 420] width 1416 height 840
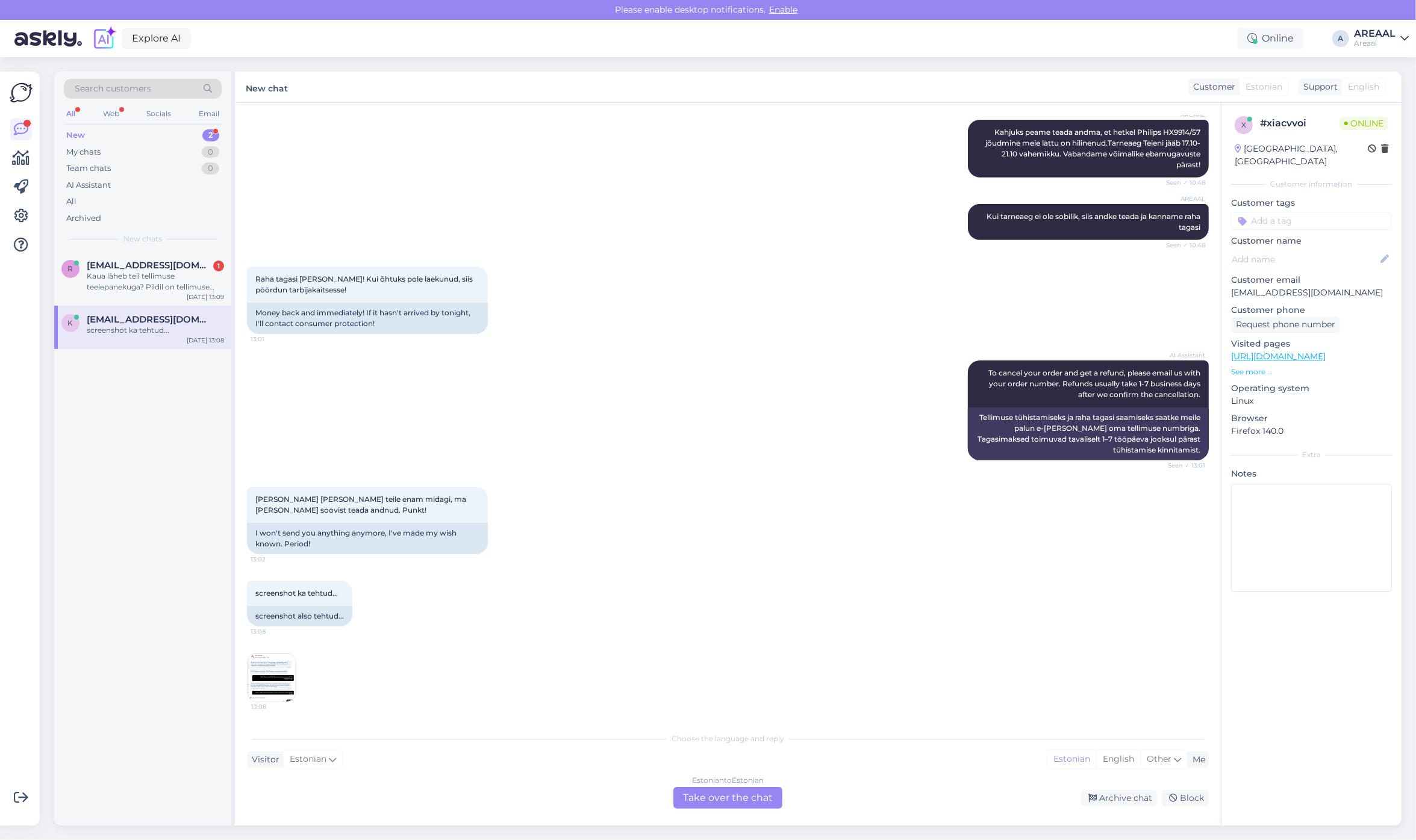
click at [271, 676] on img at bounding box center [272, 678] width 48 height 48
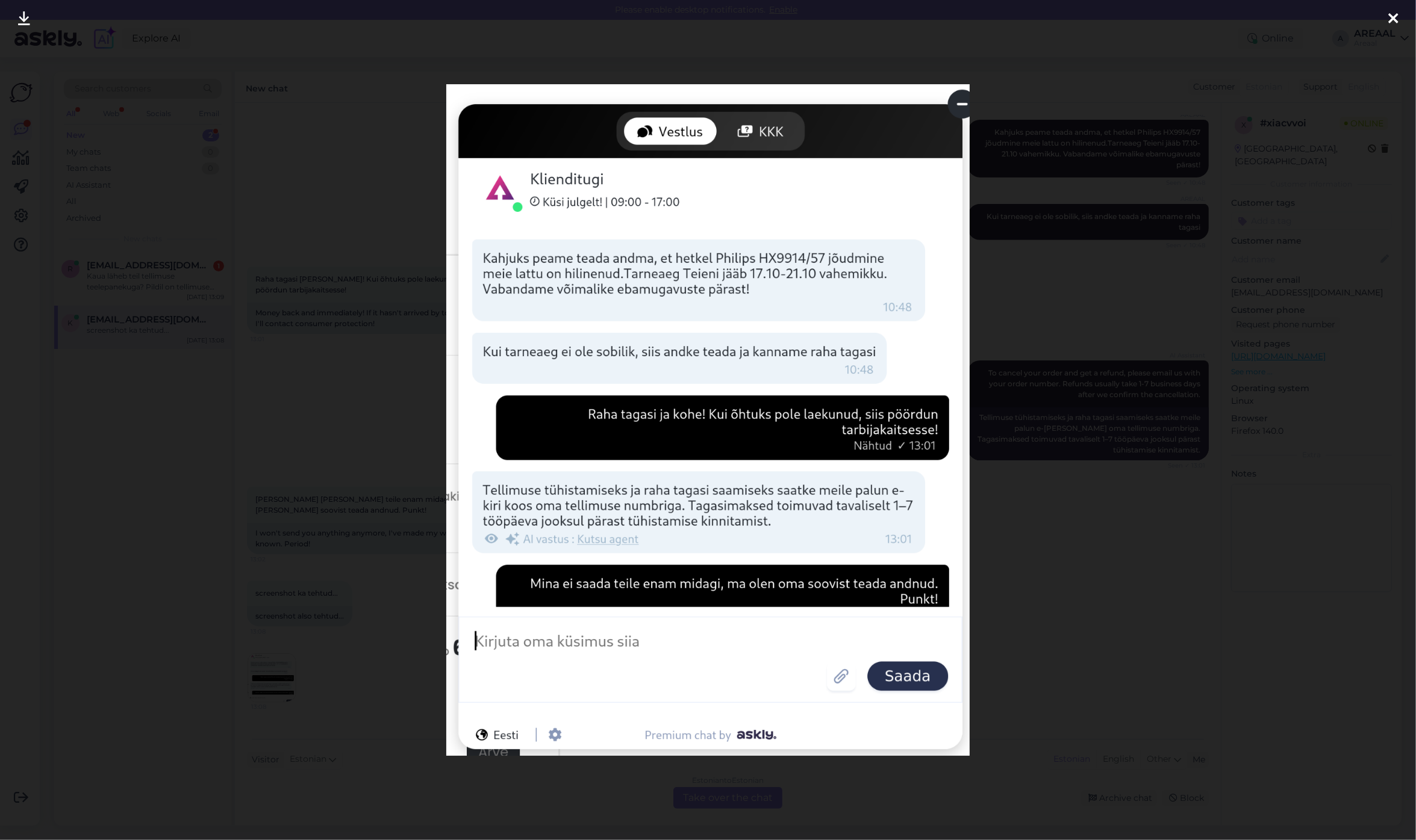
drag, startPoint x: 303, startPoint y: 512, endPoint x: 376, endPoint y: 562, distance: 88.5
click at [304, 512] on div at bounding box center [708, 420] width 1416 height 840
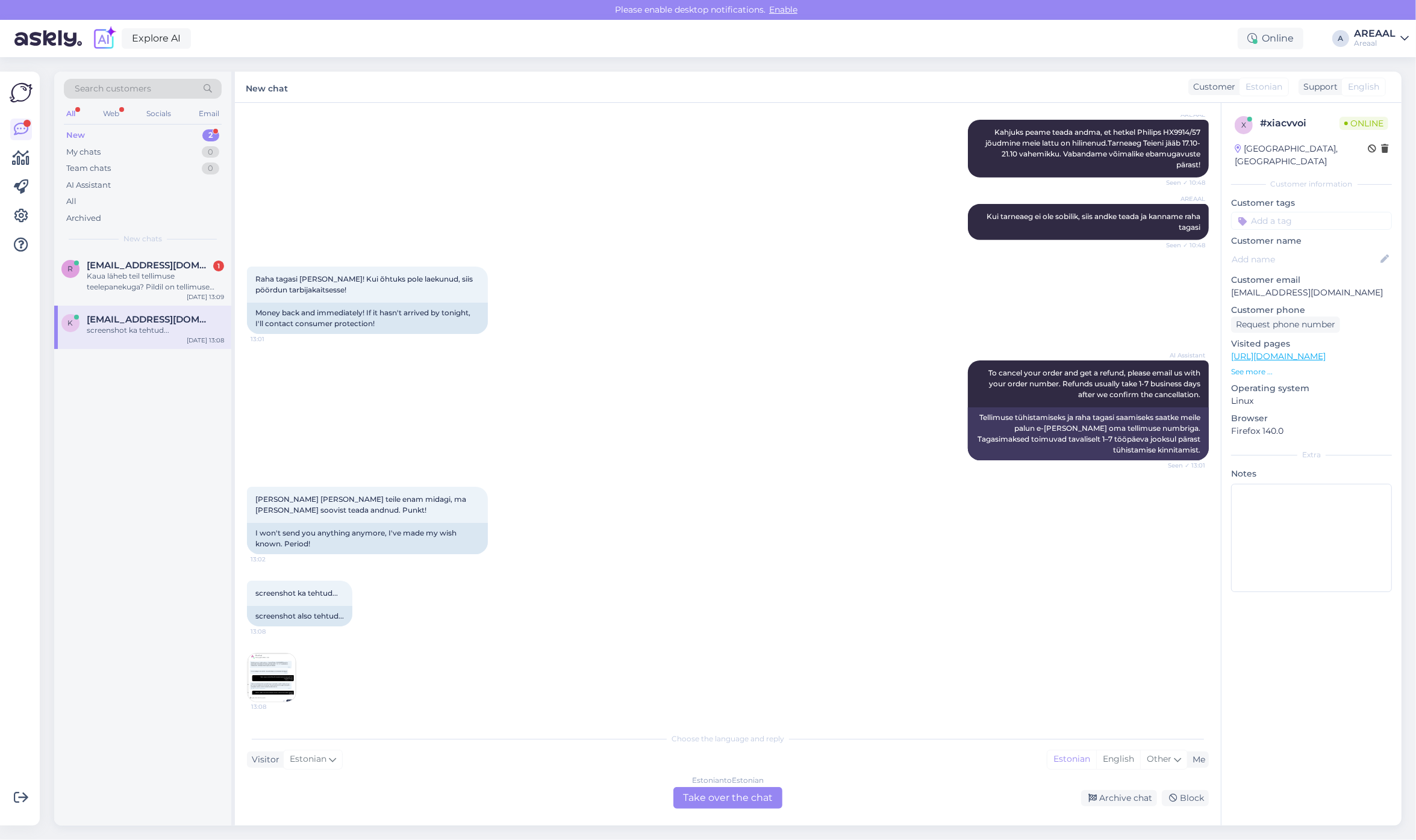
click at [715, 787] on div "Estonian to Estonian Take over the chat" at bounding box center [728, 798] width 109 height 22
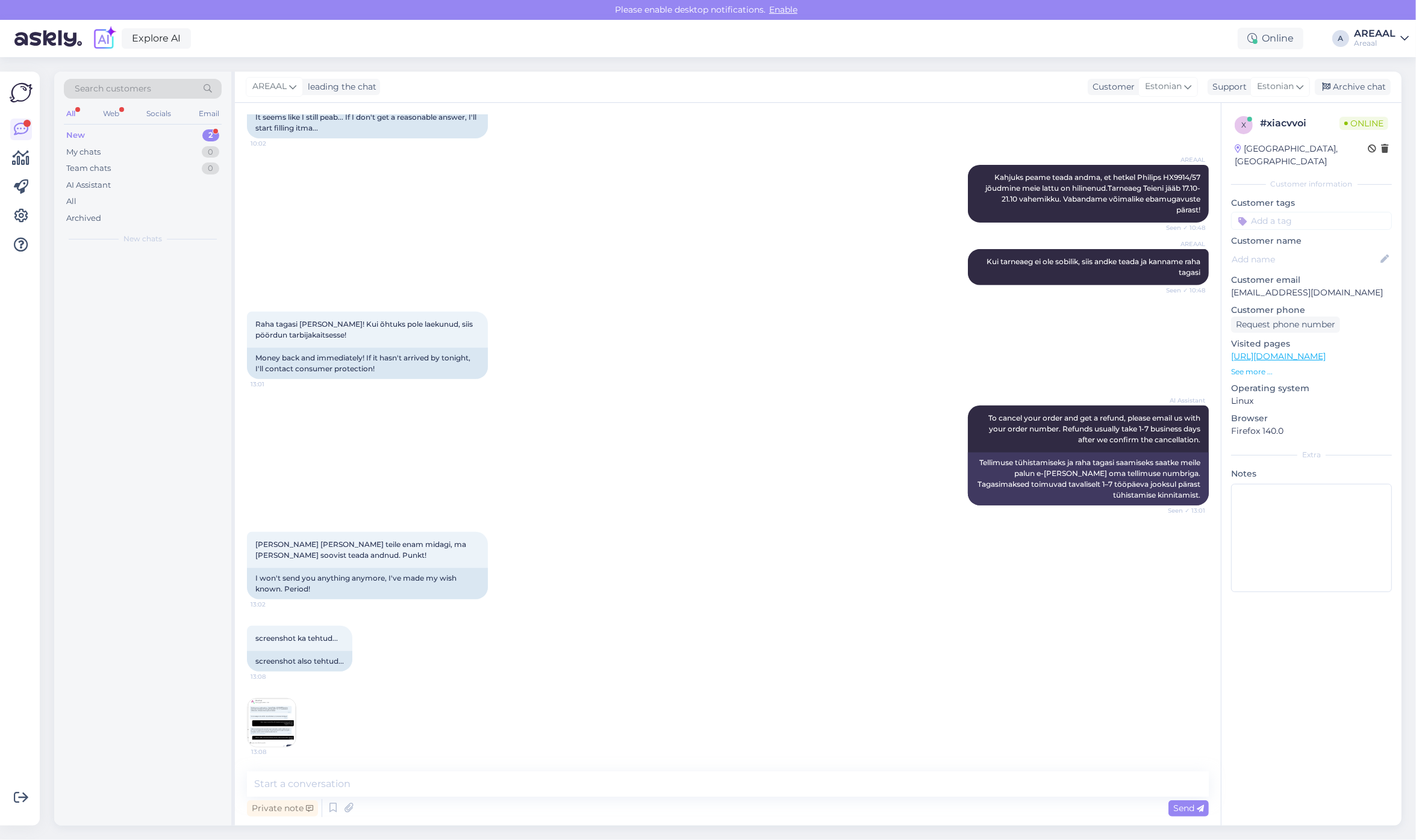
scroll to position [645, 0]
click at [718, 792] on textarea at bounding box center [728, 784] width 962 height 25
type textarea "Tore. Kinnitame, et tellimus on suunatud tühistamisele."
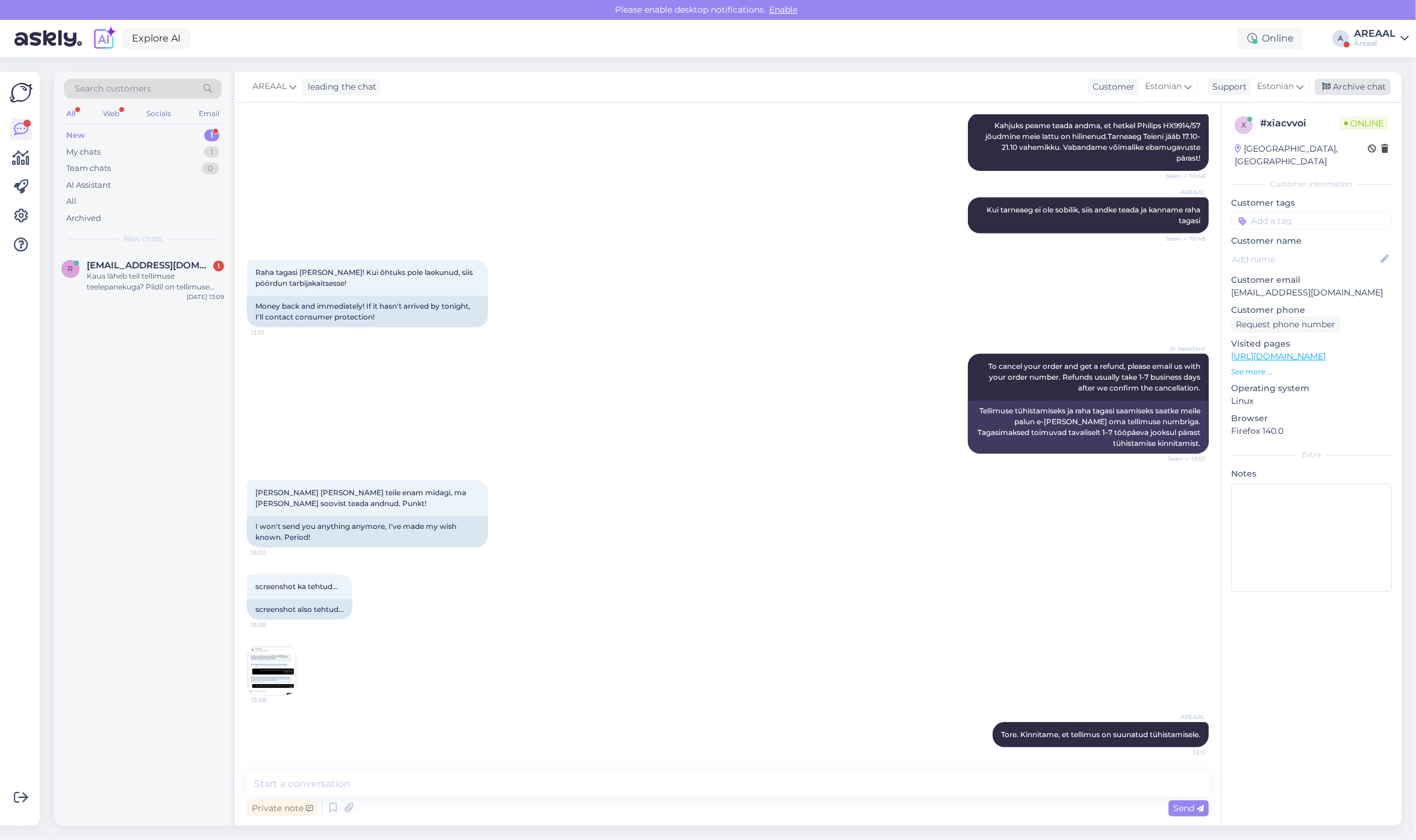
click at [1356, 91] on div "Archive chat" at bounding box center [1353, 87] width 76 height 16
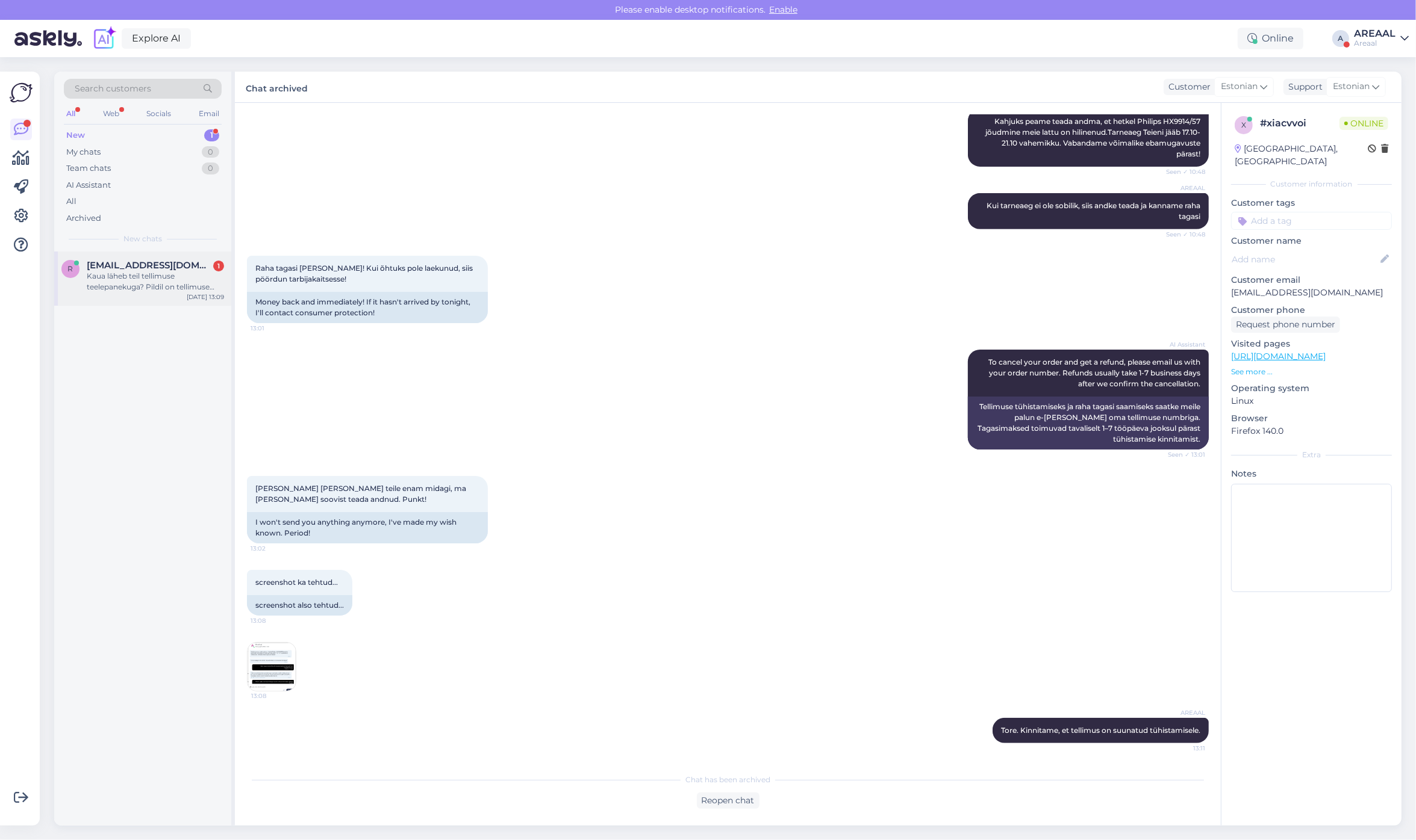
click at [63, 275] on div "r" at bounding box center [70, 269] width 18 height 18
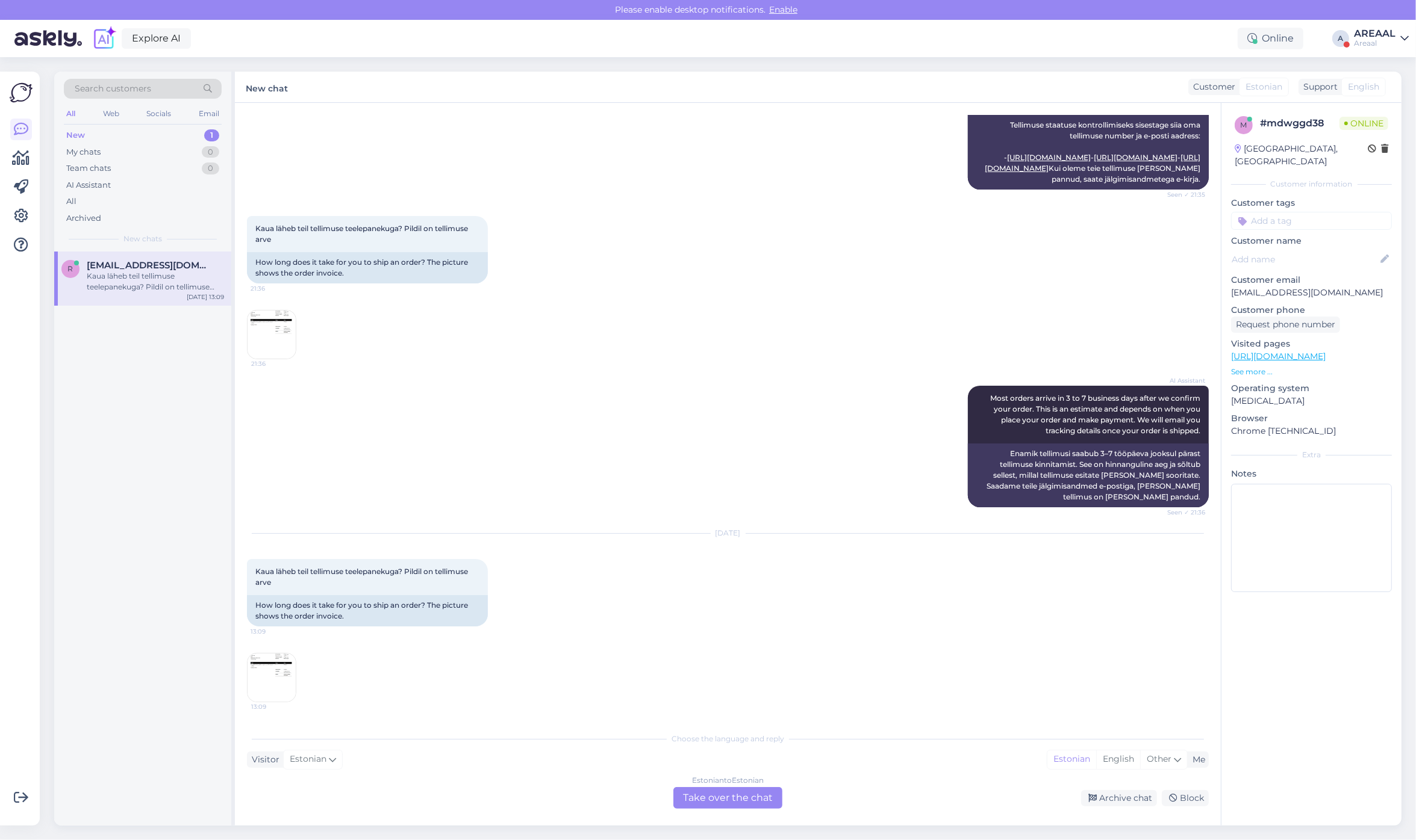
click at [281, 691] on img at bounding box center [272, 678] width 48 height 48
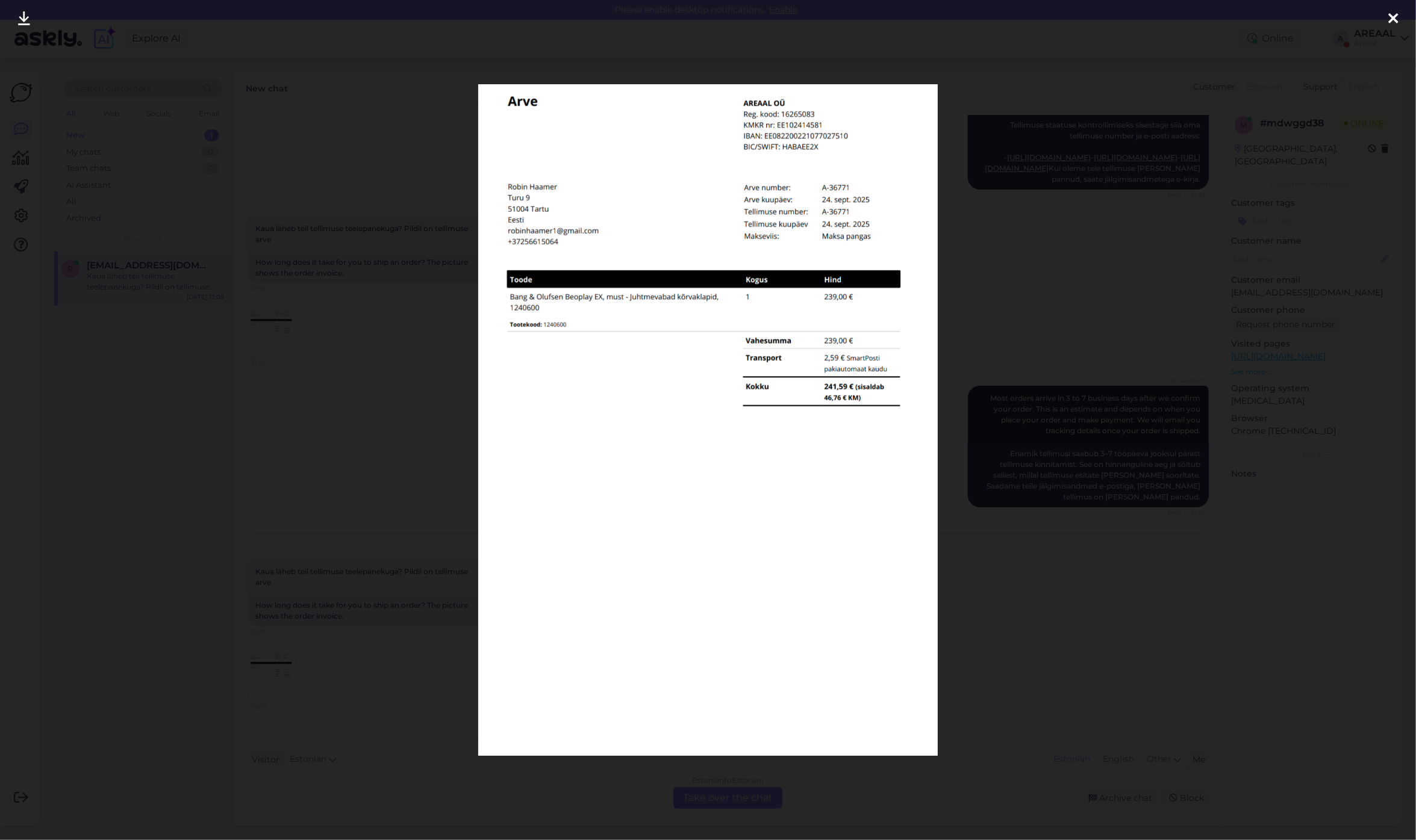
click at [341, 478] on div at bounding box center [708, 420] width 1416 height 840
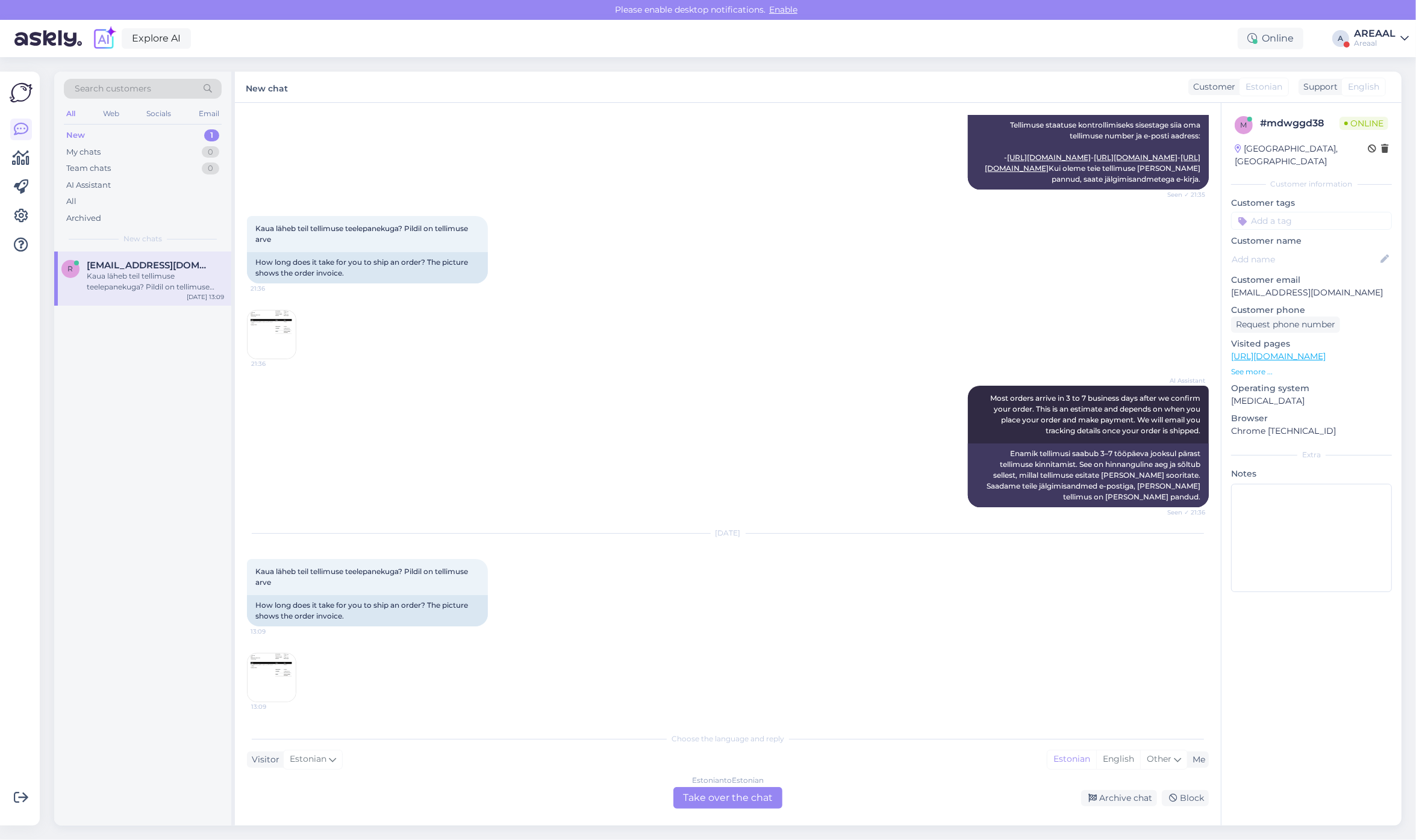
click at [744, 785] on div "Estonian to Estonian" at bounding box center [728, 781] width 72 height 11
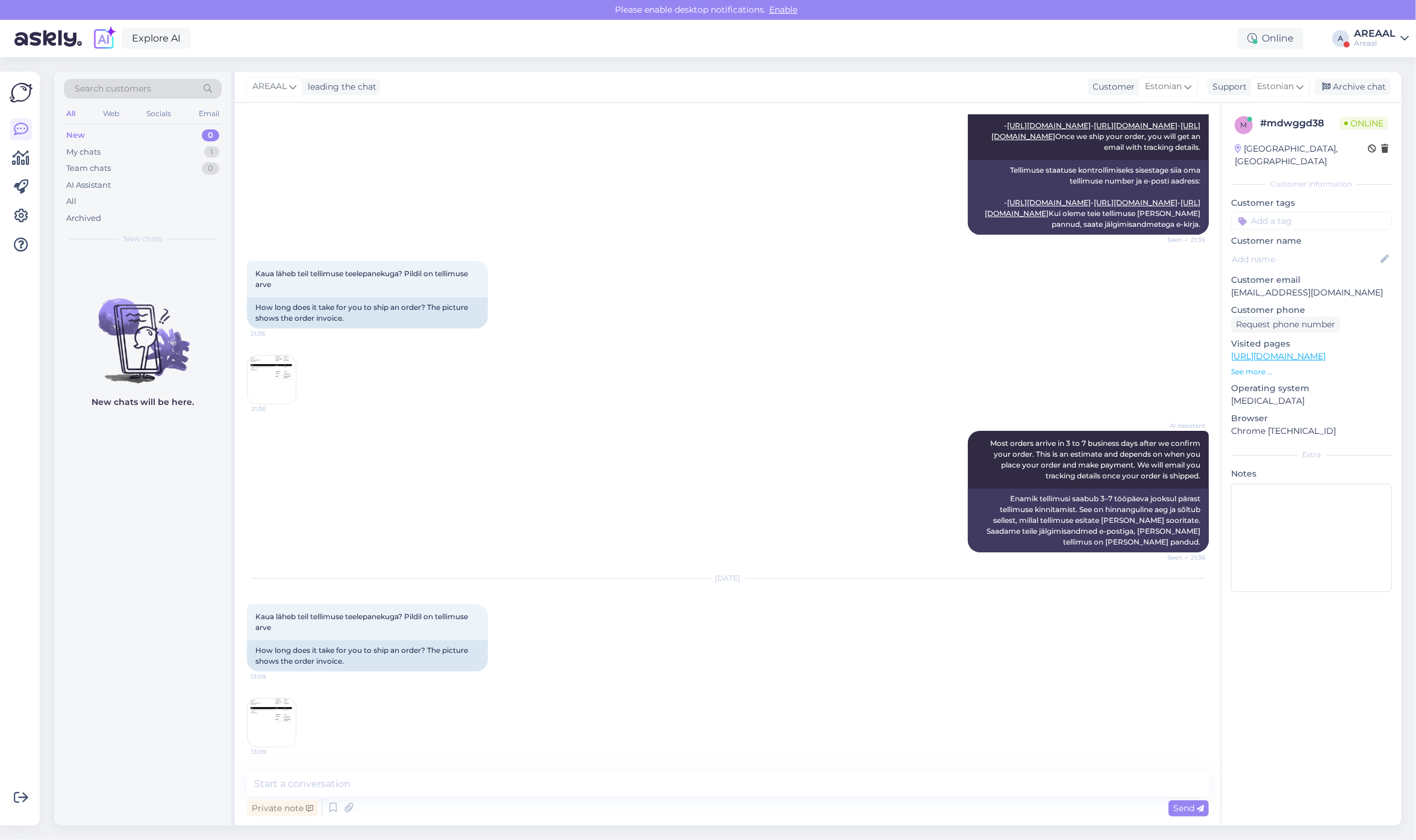
click at [744, 785] on textarea at bounding box center [728, 784] width 962 height 25
click at [272, 717] on img at bounding box center [272, 723] width 48 height 48
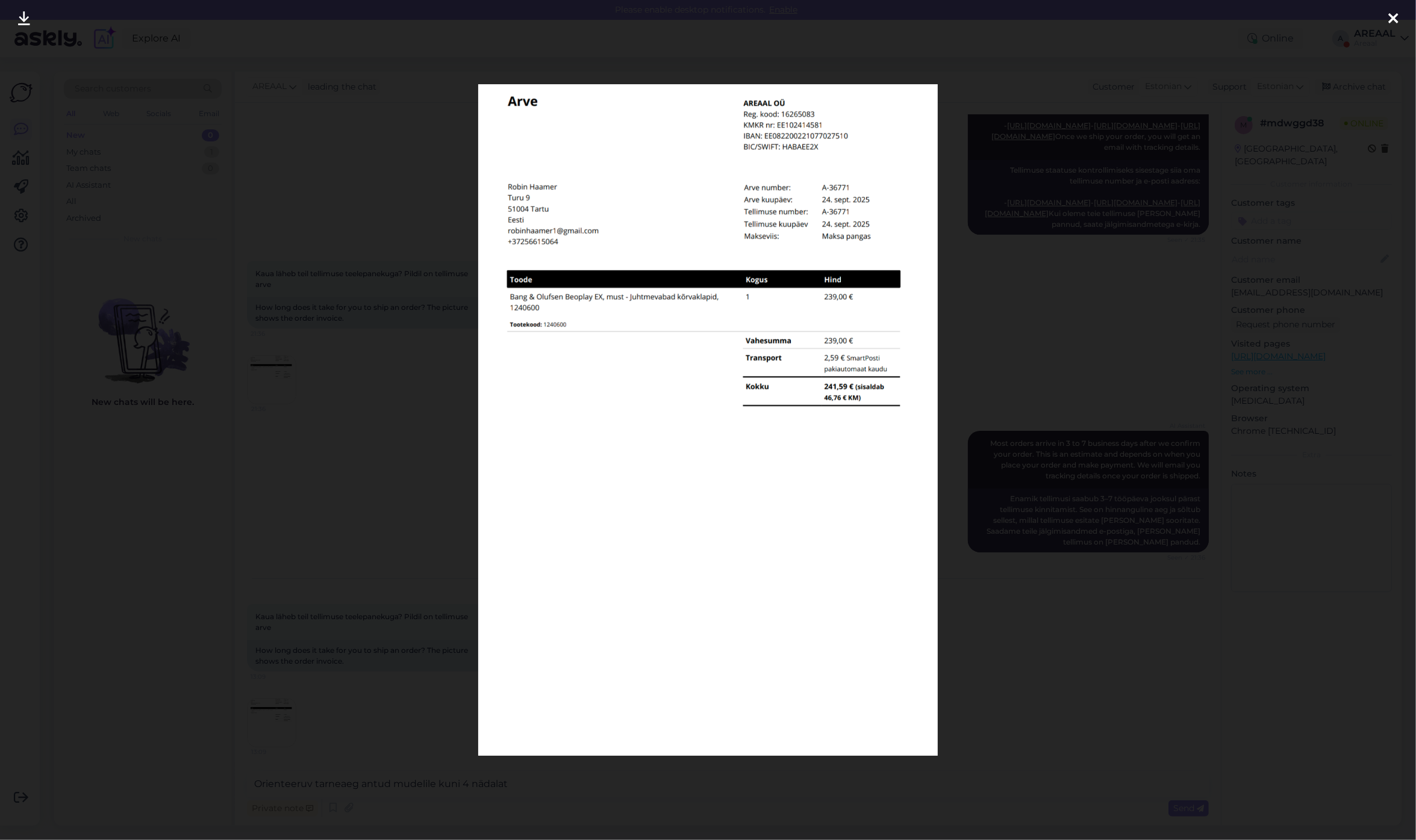
click at [1217, 585] on div at bounding box center [708, 420] width 1416 height 840
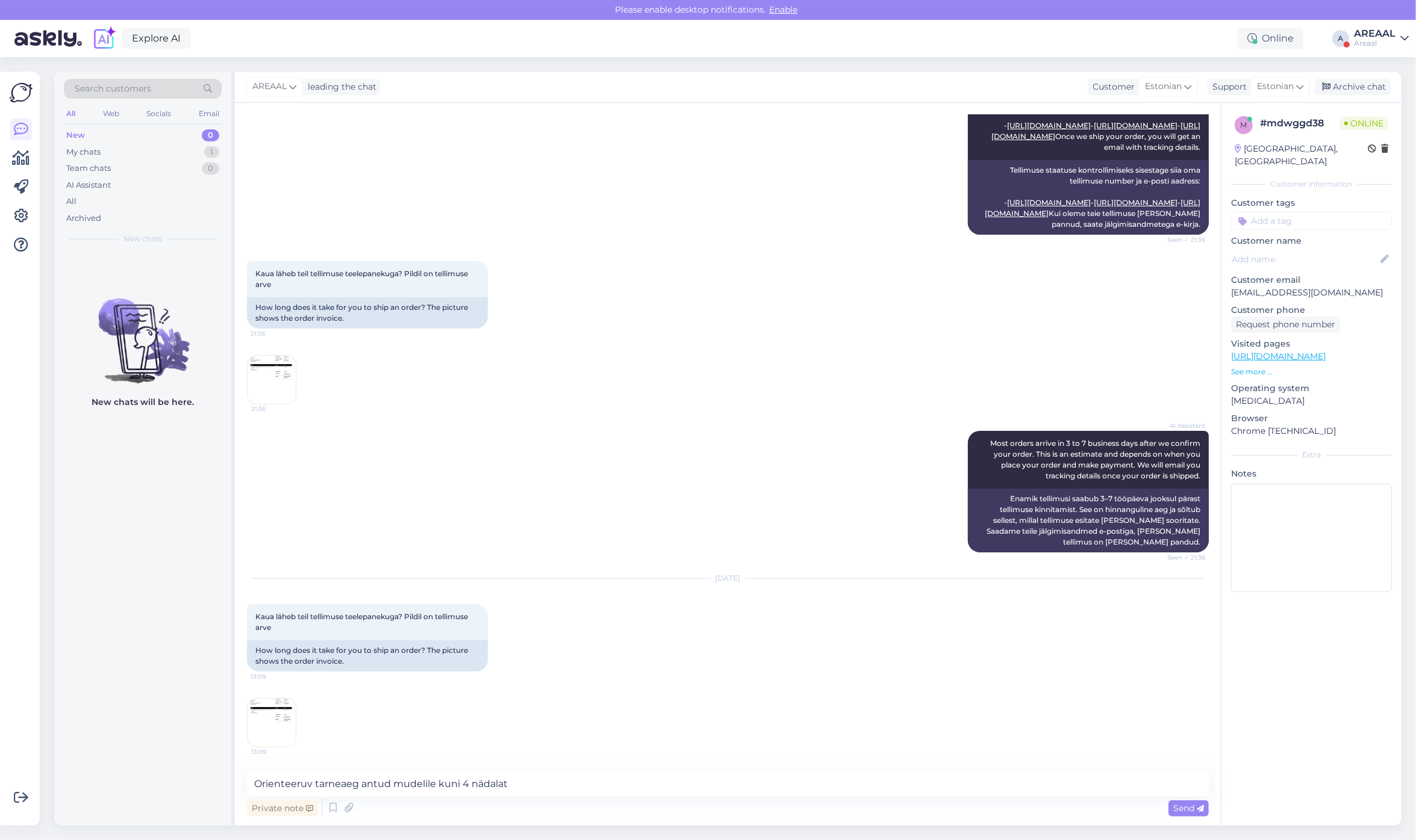
click at [611, 829] on div "Search customers All Web Socials Email New 0 My chats 1 Team chats 0 AI Assista…" at bounding box center [731, 449] width 1369 height 783
click at [616, 795] on textarea "Orienteeruv tarneaeg antud mudelile kuni 4 nädalat" at bounding box center [728, 784] width 962 height 25
type textarea "Orienteeruv tarneaeg antud mudelile kuni 4 nädalat alates tellimuse vormistamis…"
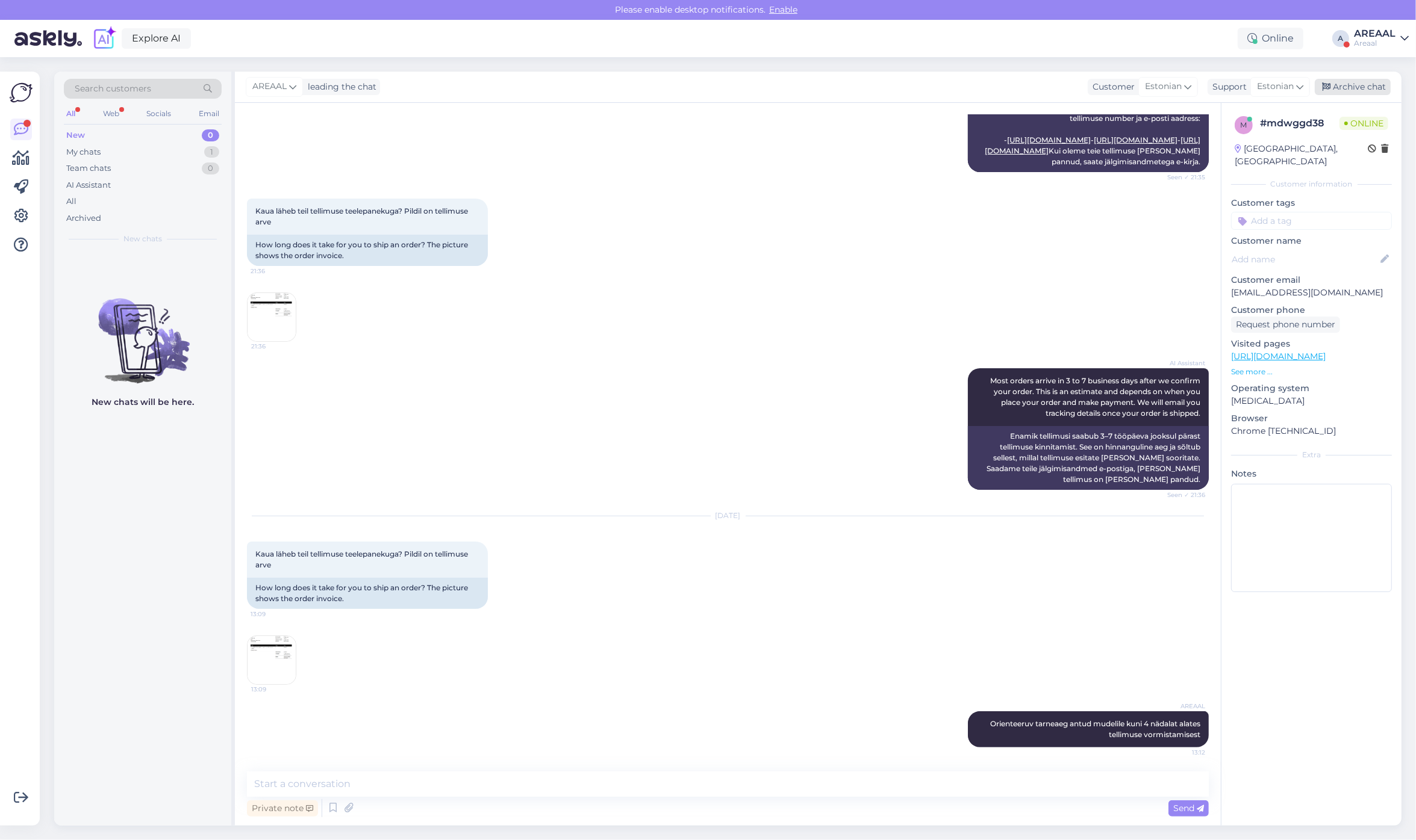
click at [1354, 81] on div "Archive chat" at bounding box center [1353, 87] width 76 height 16
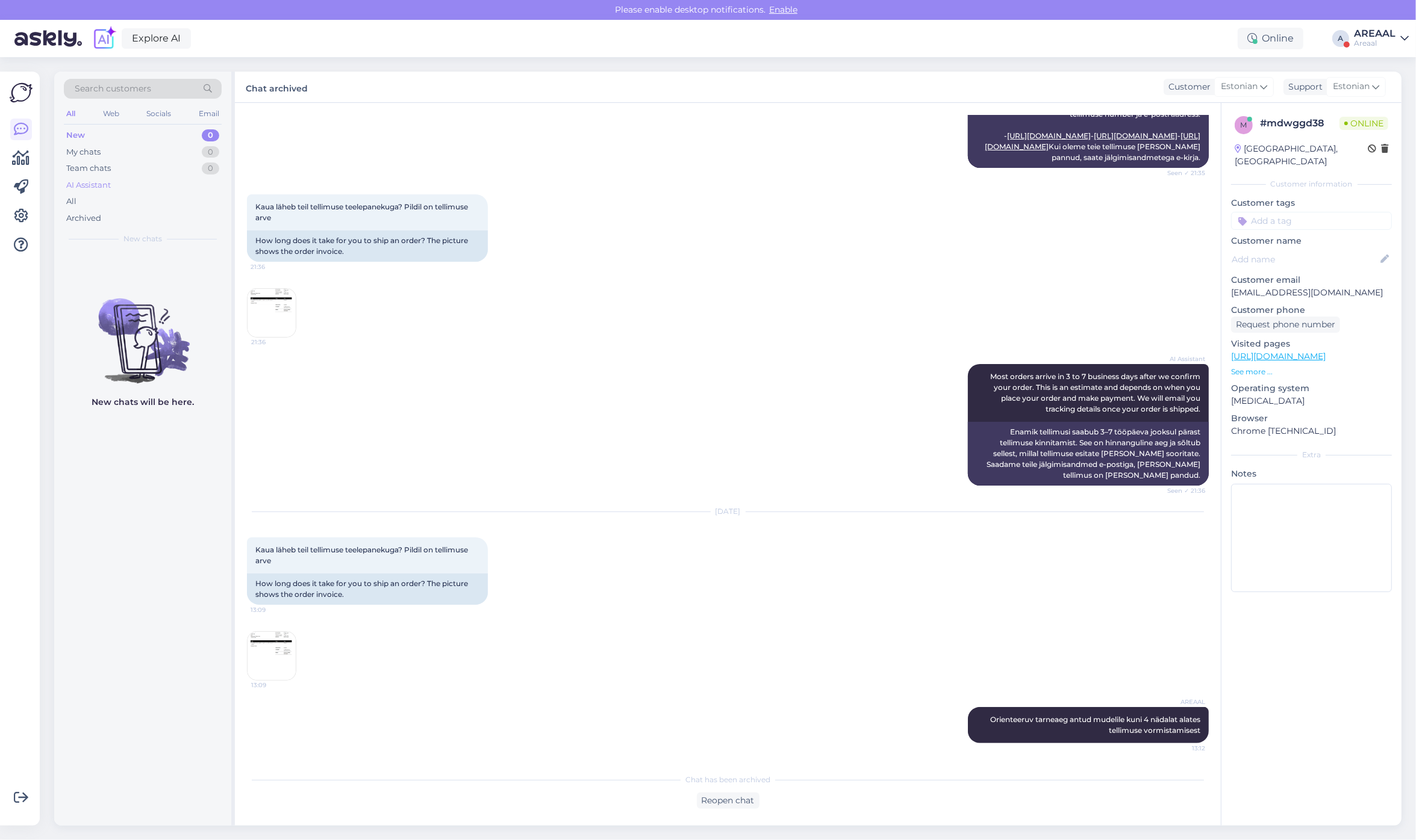
click at [116, 191] on div "AI Assistant" at bounding box center [143, 185] width 158 height 17
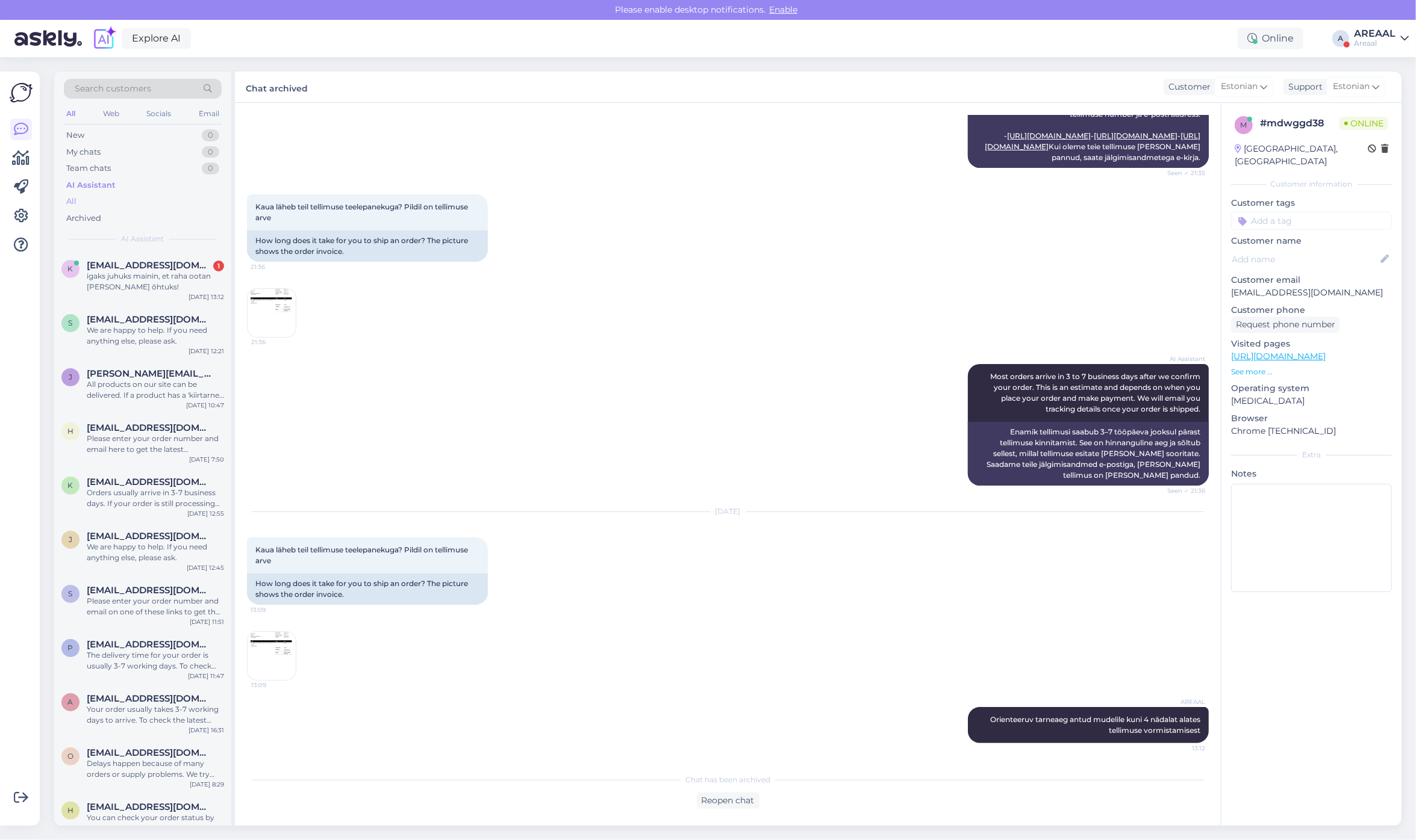
click at [115, 207] on div "All" at bounding box center [143, 201] width 158 height 17
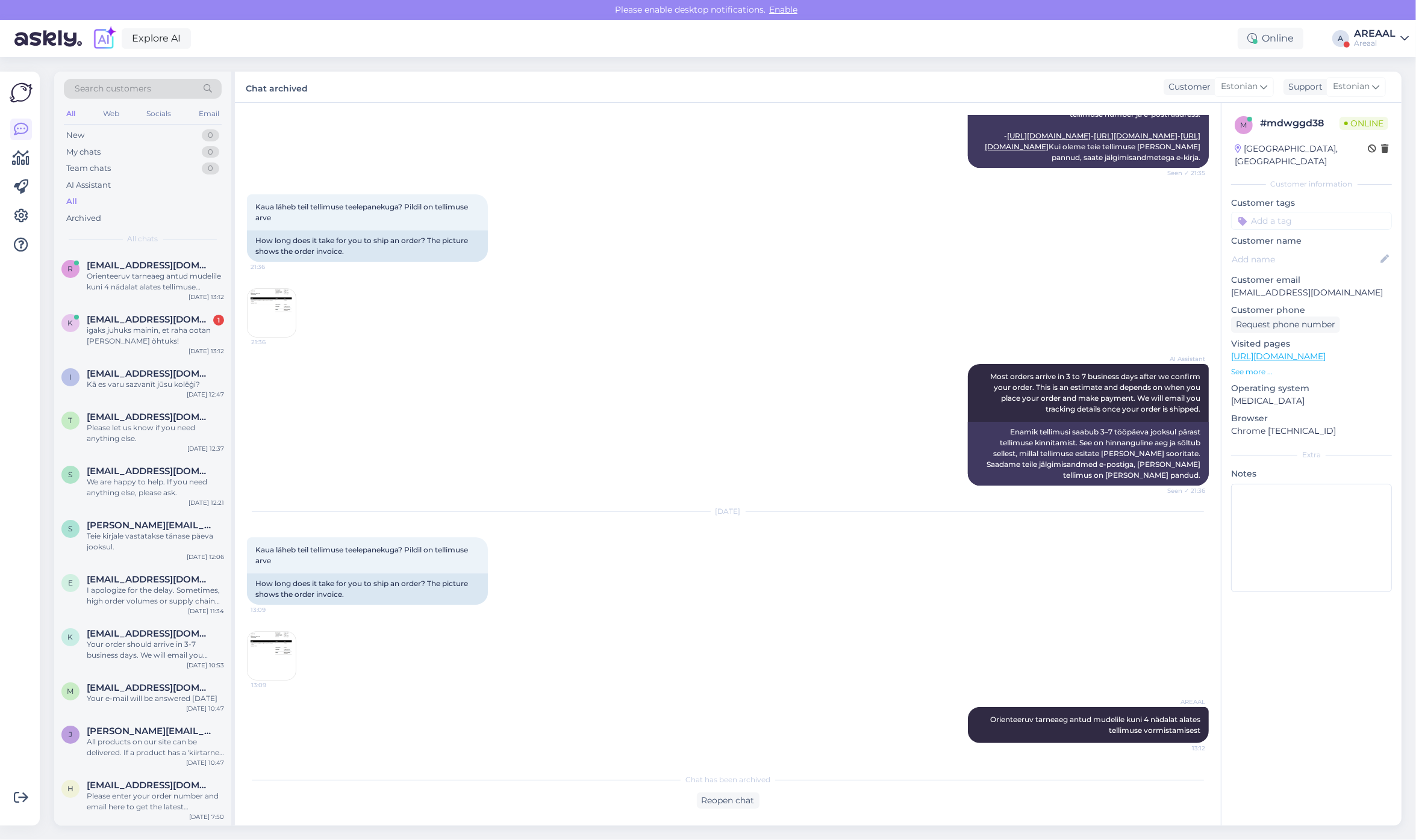
click at [139, 337] on div "igaks juhuks mainin, et raha ootan [PERSON_NAME] õhtuks!" at bounding box center [155, 336] width 137 height 22
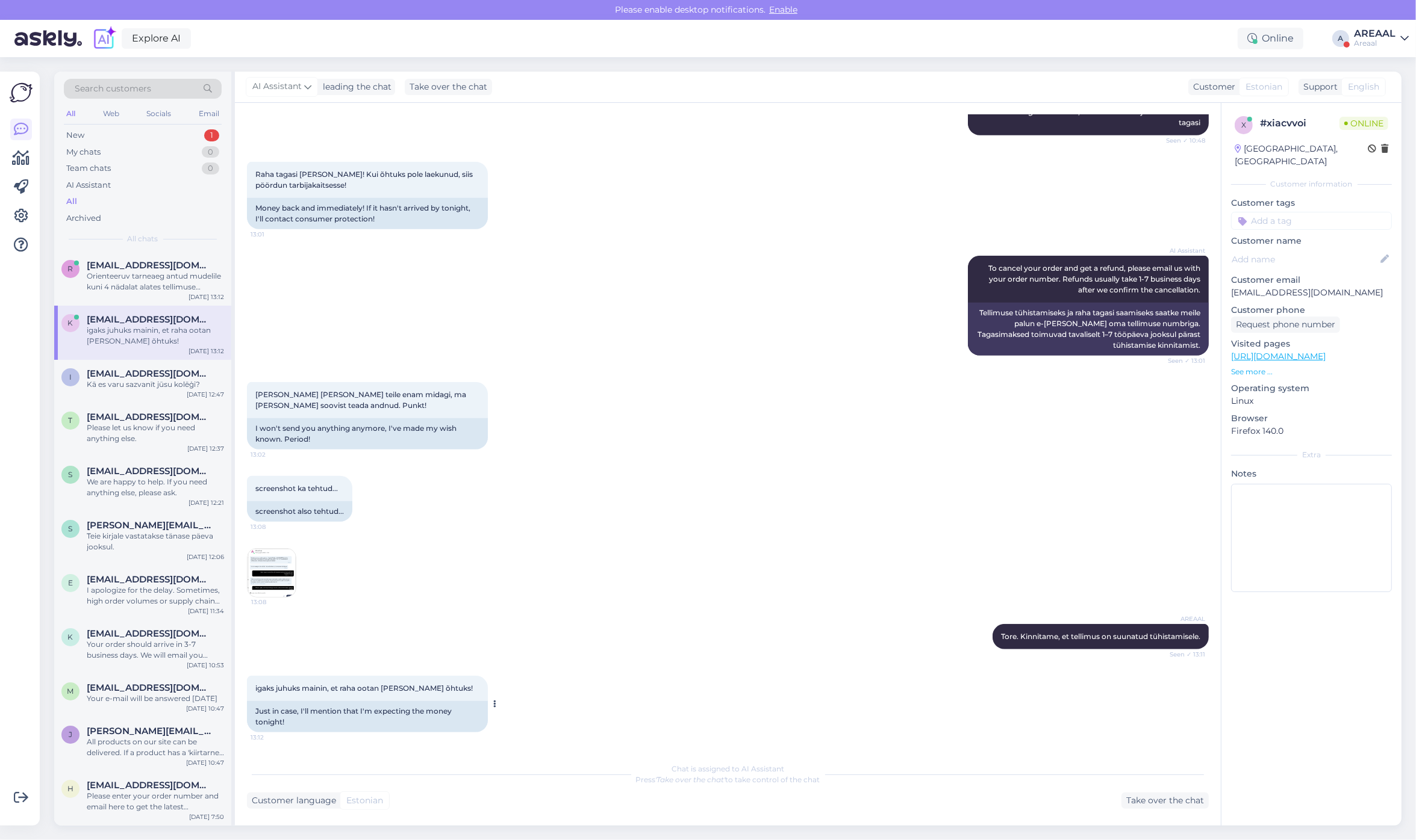
scroll to position [910, 0]
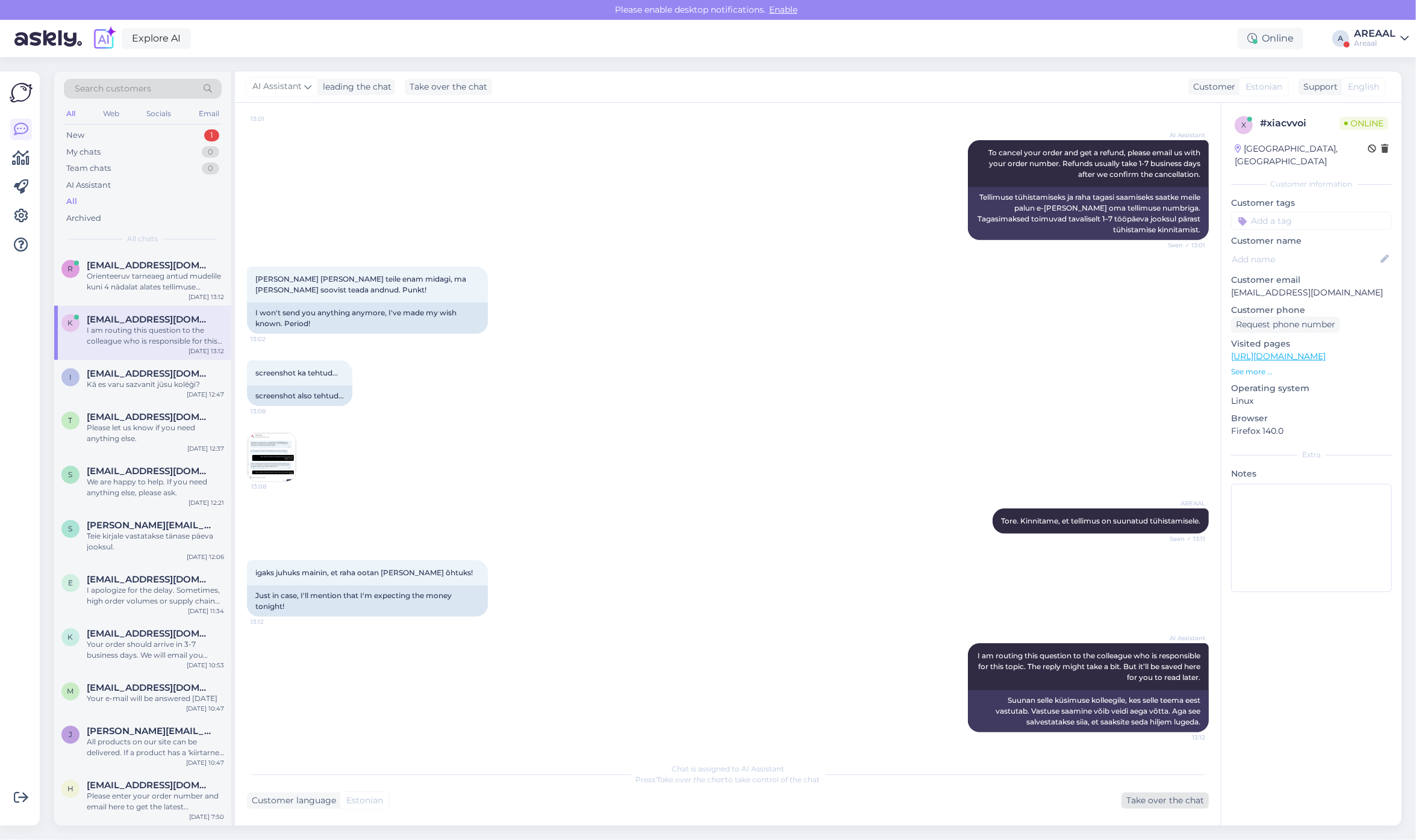
click at [1167, 799] on div "Take over the chat" at bounding box center [1165, 801] width 87 height 16
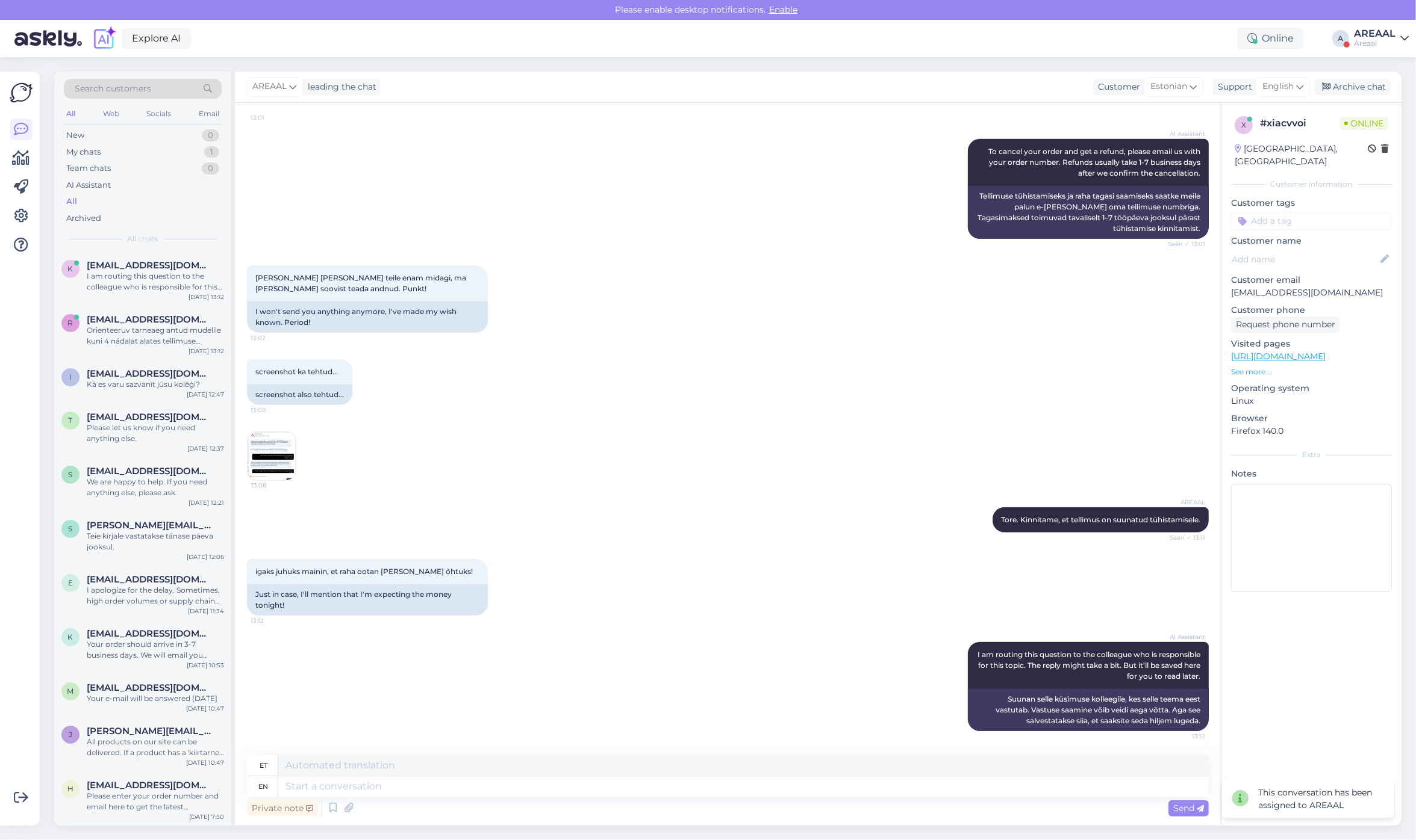
click at [1375, 77] on div "AREAAL leading the chat Customer Estonian Support English Archive chat" at bounding box center [818, 87] width 1167 height 31
click at [1368, 84] on div "Archive chat" at bounding box center [1353, 87] width 76 height 16
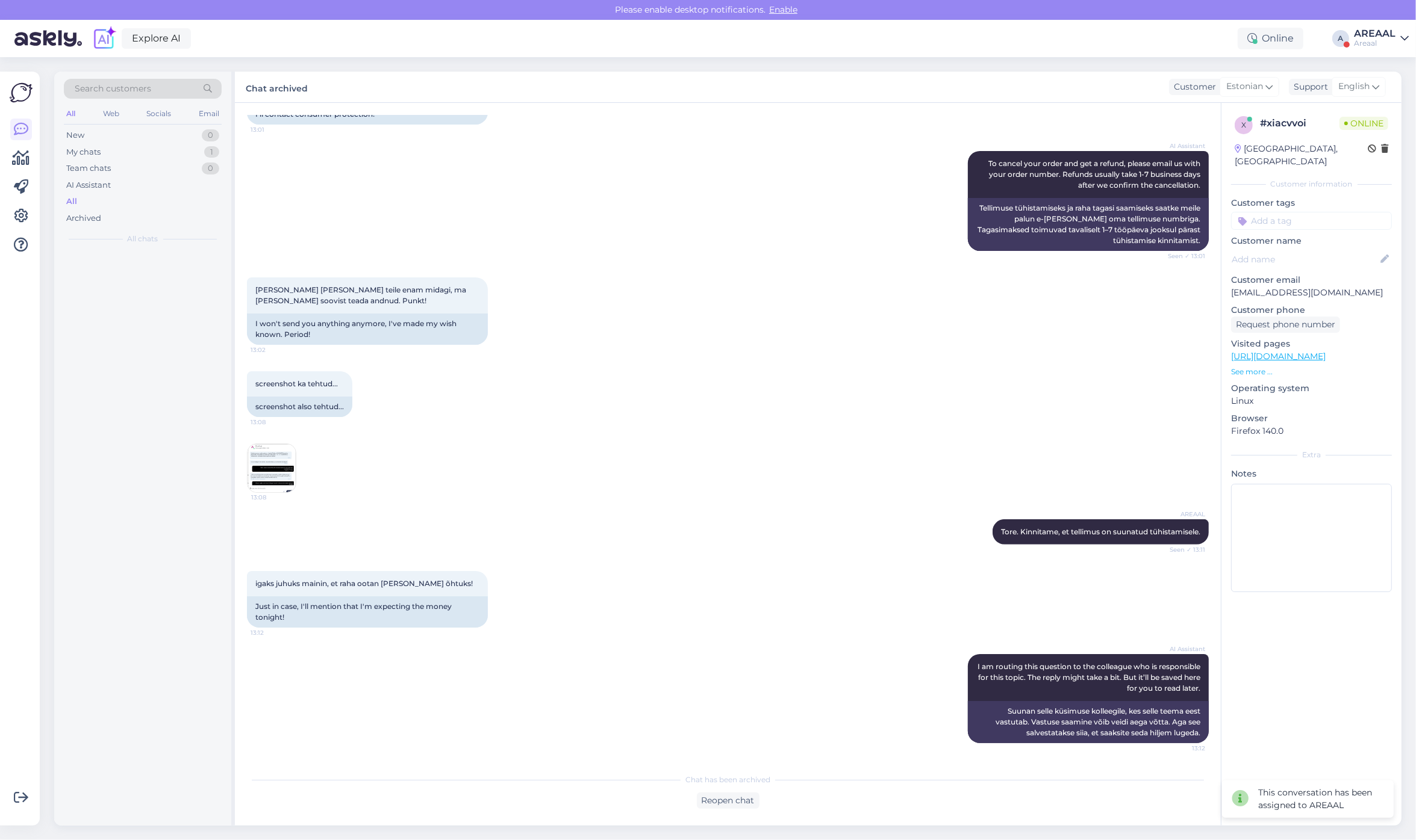
scroll to position [900, 0]
drag, startPoint x: 1392, startPoint y: 28, endPoint x: 1392, endPoint y: 46, distance: 18.0
click at [1392, 29] on div "AREAAL" at bounding box center [1374, 33] width 42 height 10
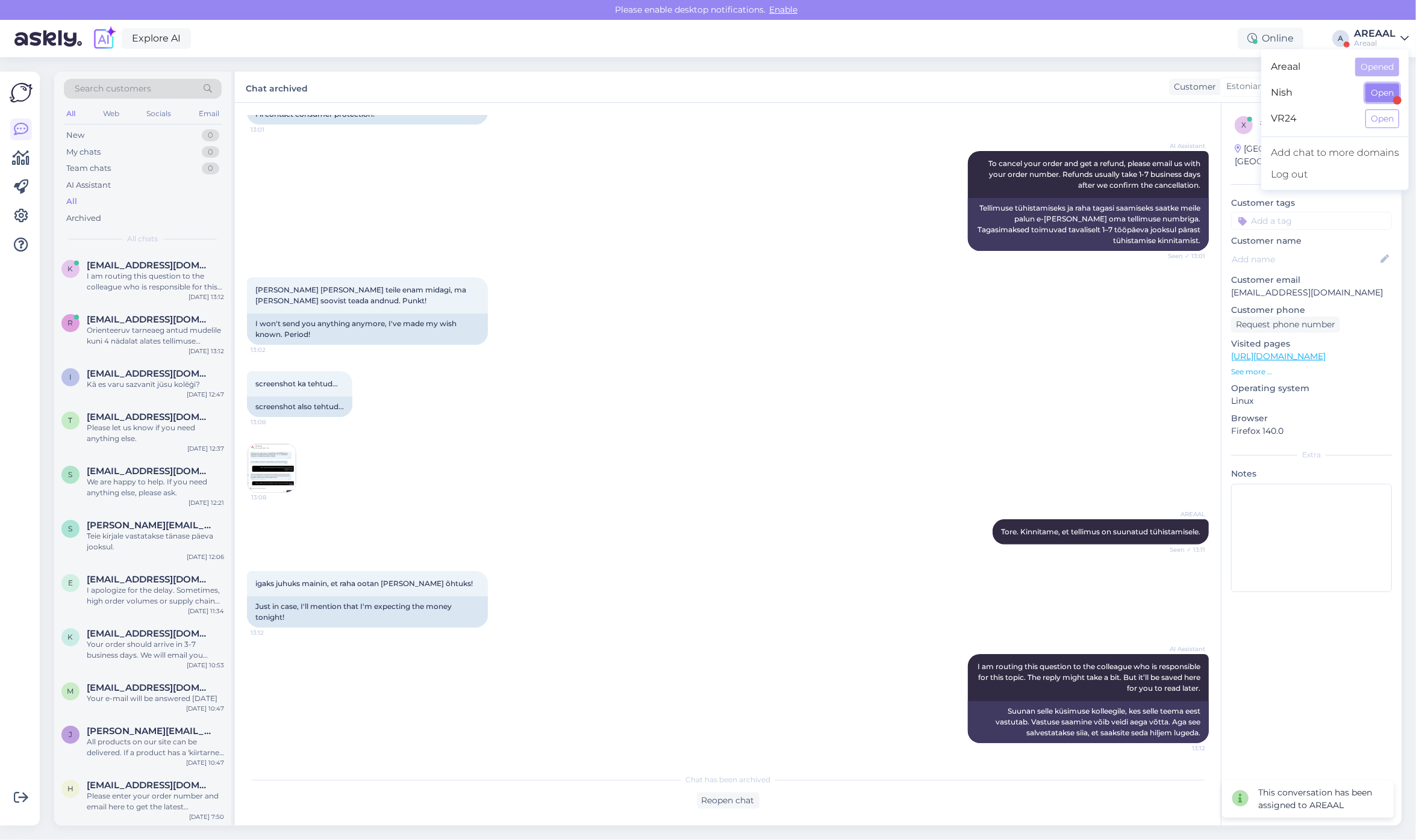
click at [1384, 94] on button "Open" at bounding box center [1382, 93] width 33 height 18
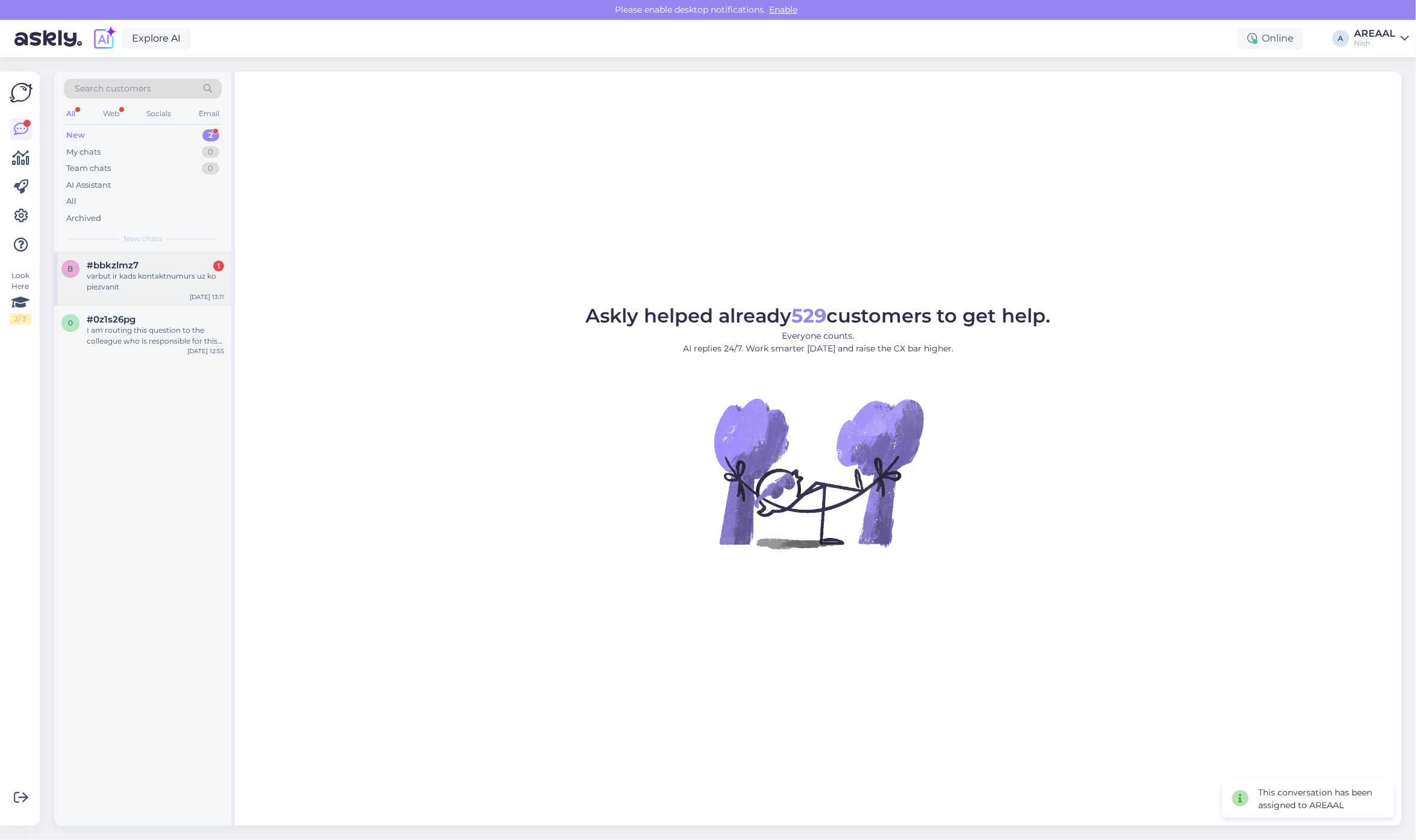
click at [169, 269] on div "#bbkzlmz7 1" at bounding box center [155, 265] width 137 height 11
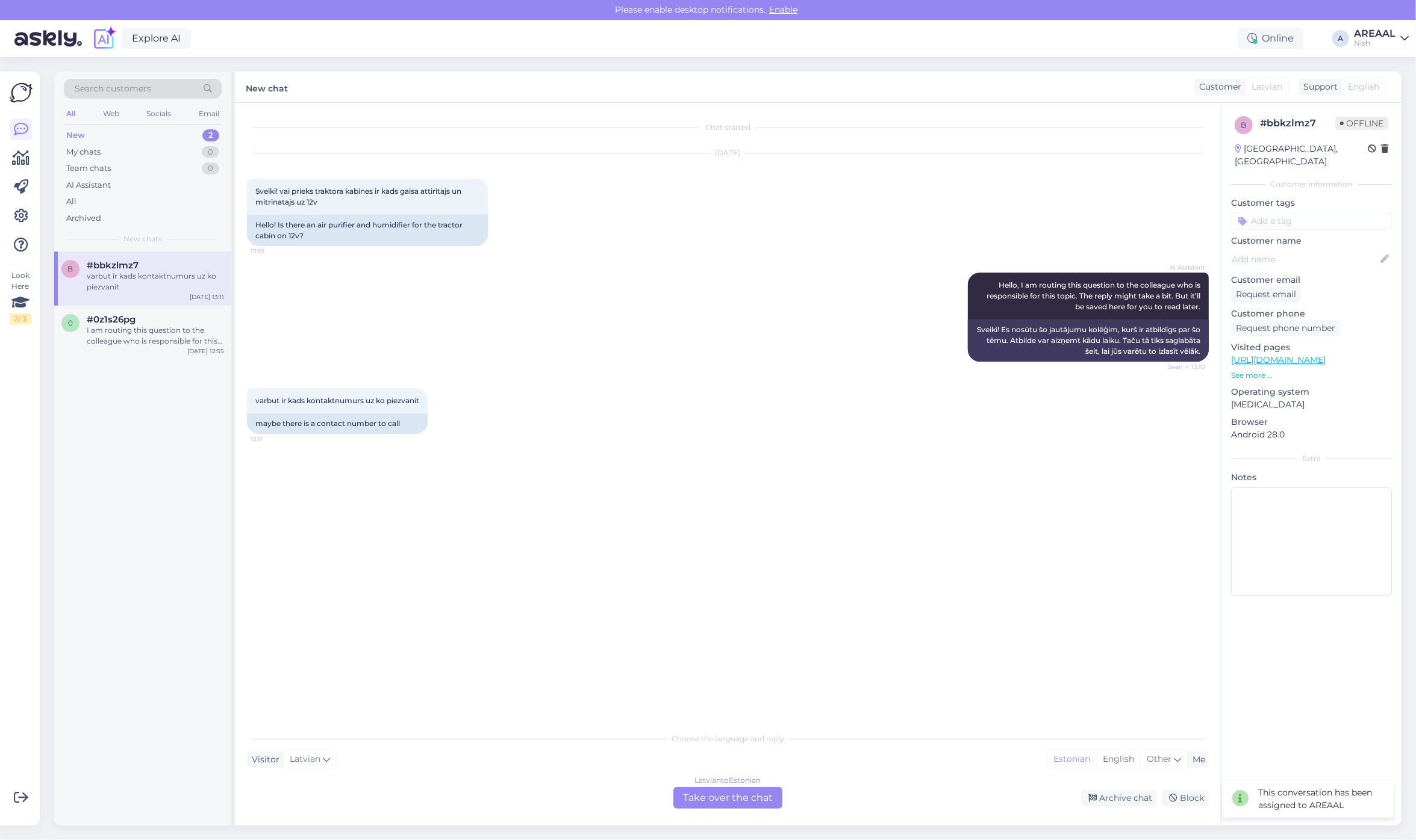
click at [716, 416] on div "varbut ir kads kontaktnumurs uz ko piezvanit 13:11 maybe there is a contact num…" at bounding box center [728, 411] width 962 height 72
click at [726, 813] on div "Chat started [DATE] Sveiki! vai prieks traktora kabines ir kads gaisa attiritaj…" at bounding box center [728, 464] width 986 height 723
click at [729, 792] on div "[DEMOGRAPHIC_DATA] to Estonian Take over the chat" at bounding box center [728, 798] width 109 height 22
click at [729, 790] on div "[DEMOGRAPHIC_DATA] to Estonian Take over the chat" at bounding box center [728, 798] width 109 height 22
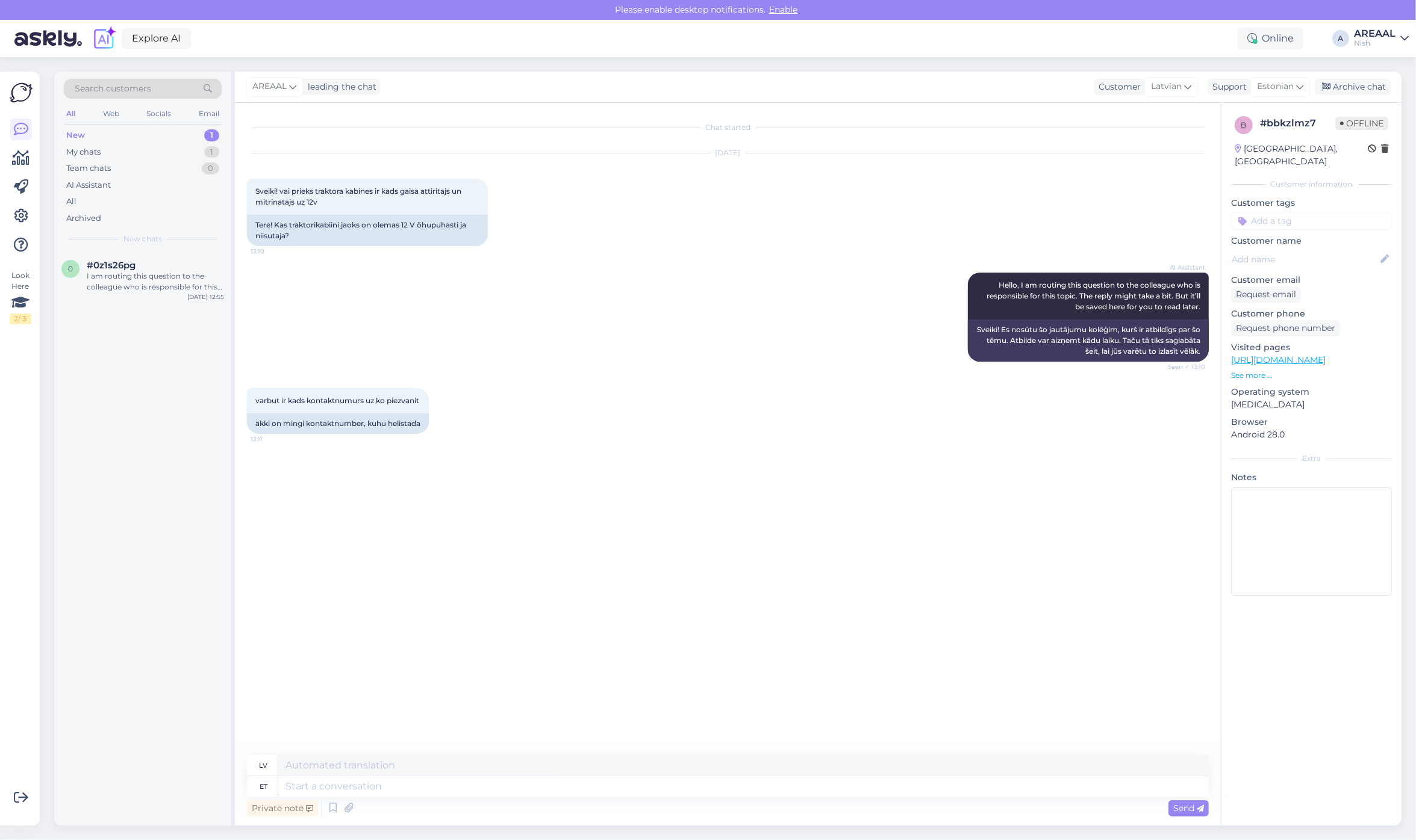
click at [729, 790] on textarea at bounding box center [744, 787] width 931 height 20
type textarea "W"
type textarea "We"
type textarea "Mēs"
type textarea "We don't have"
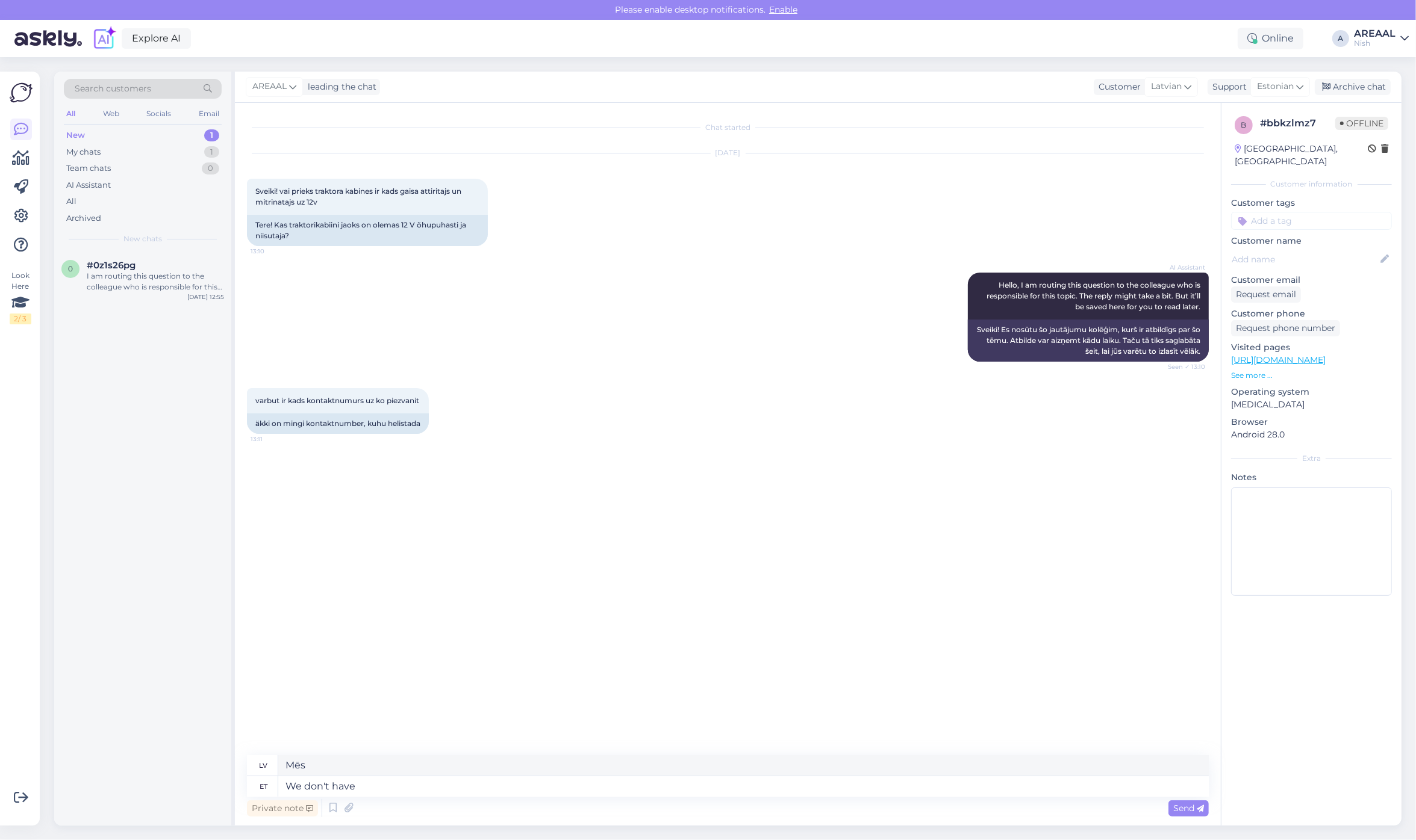
type textarea "Mēs to nedarām"
type textarea "We don't have"
type textarea "Mums nav"
click at [90, 282] on div "I am routing this question to the colleague who is responsible for this topic. …" at bounding box center [155, 282] width 137 height 22
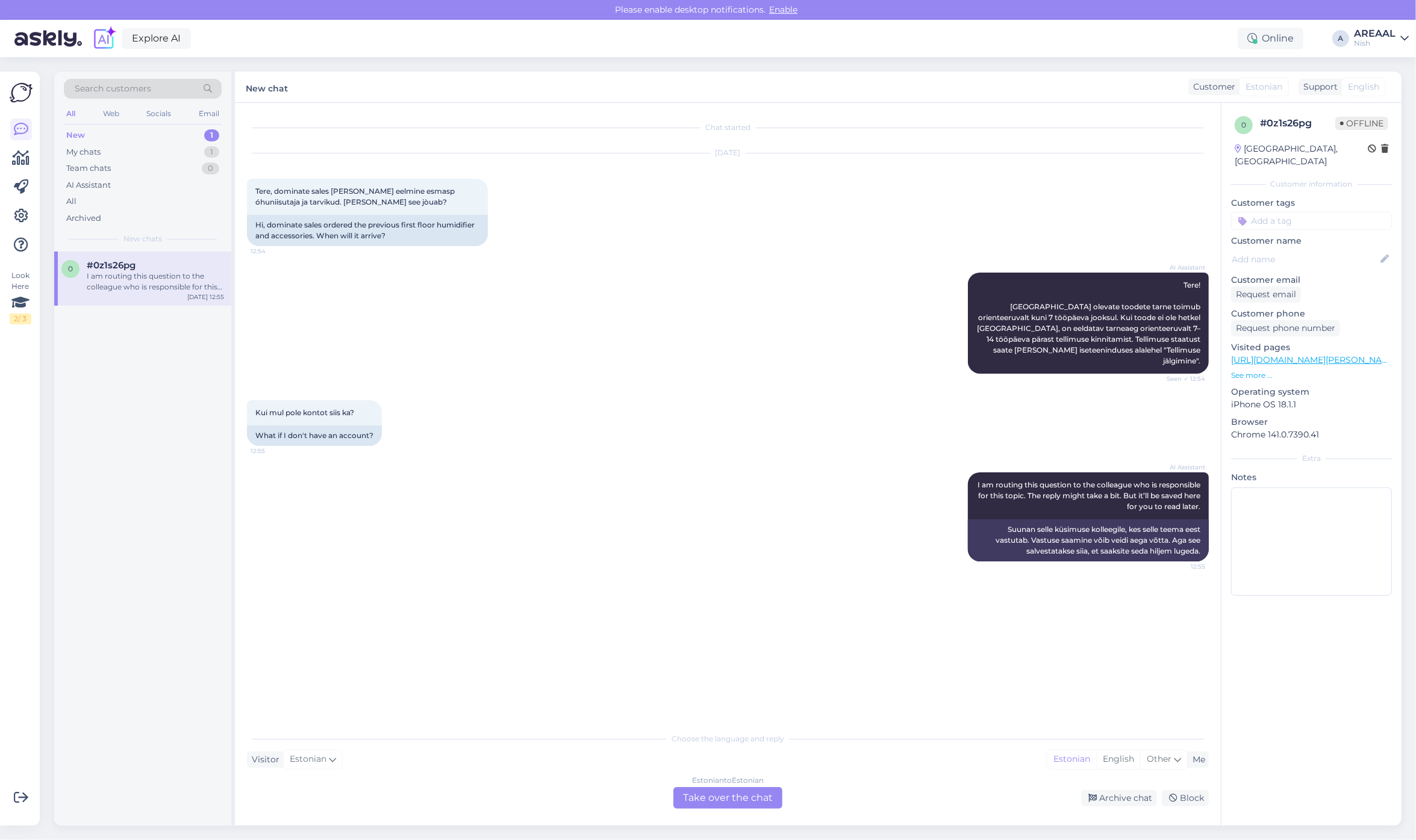
click at [451, 332] on div "AI Assistant Tere! [GEOGRAPHIC_DATA] olevate toodete tarne toimub orienteeruval…" at bounding box center [728, 323] width 962 height 128
click at [438, 301] on div "AI Assistant Tere! [GEOGRAPHIC_DATA] olevate toodete tarne toimub orienteeruval…" at bounding box center [728, 323] width 962 height 128
click at [772, 801] on div "Estonian to Estonian Take over the chat" at bounding box center [728, 798] width 109 height 22
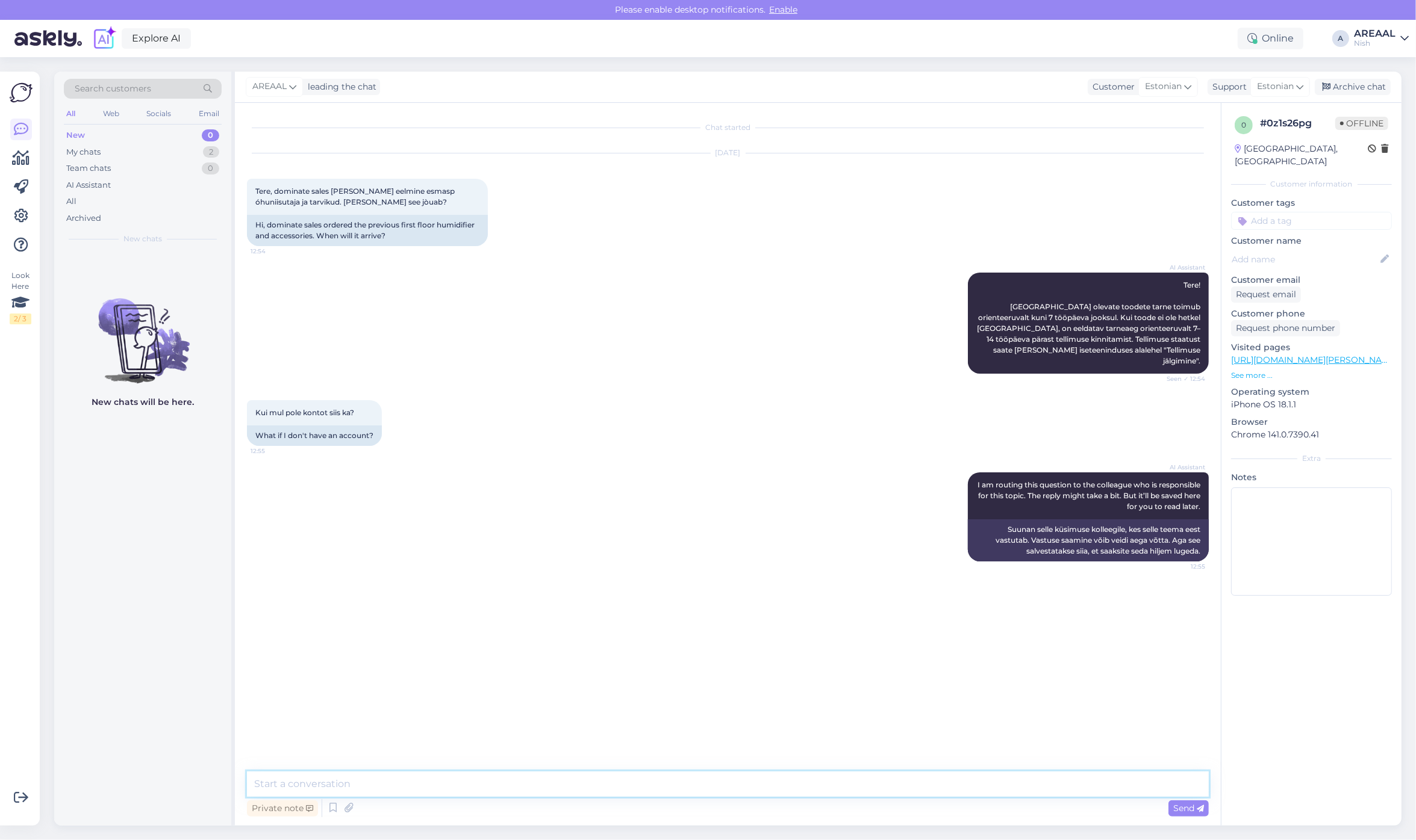
click at [772, 790] on textarea at bounding box center [728, 784] width 962 height 25
type textarea "Tere! Kui soovite tellimuse kohta infot küsida, siis palun saatke kiri [EMAIL_A…"
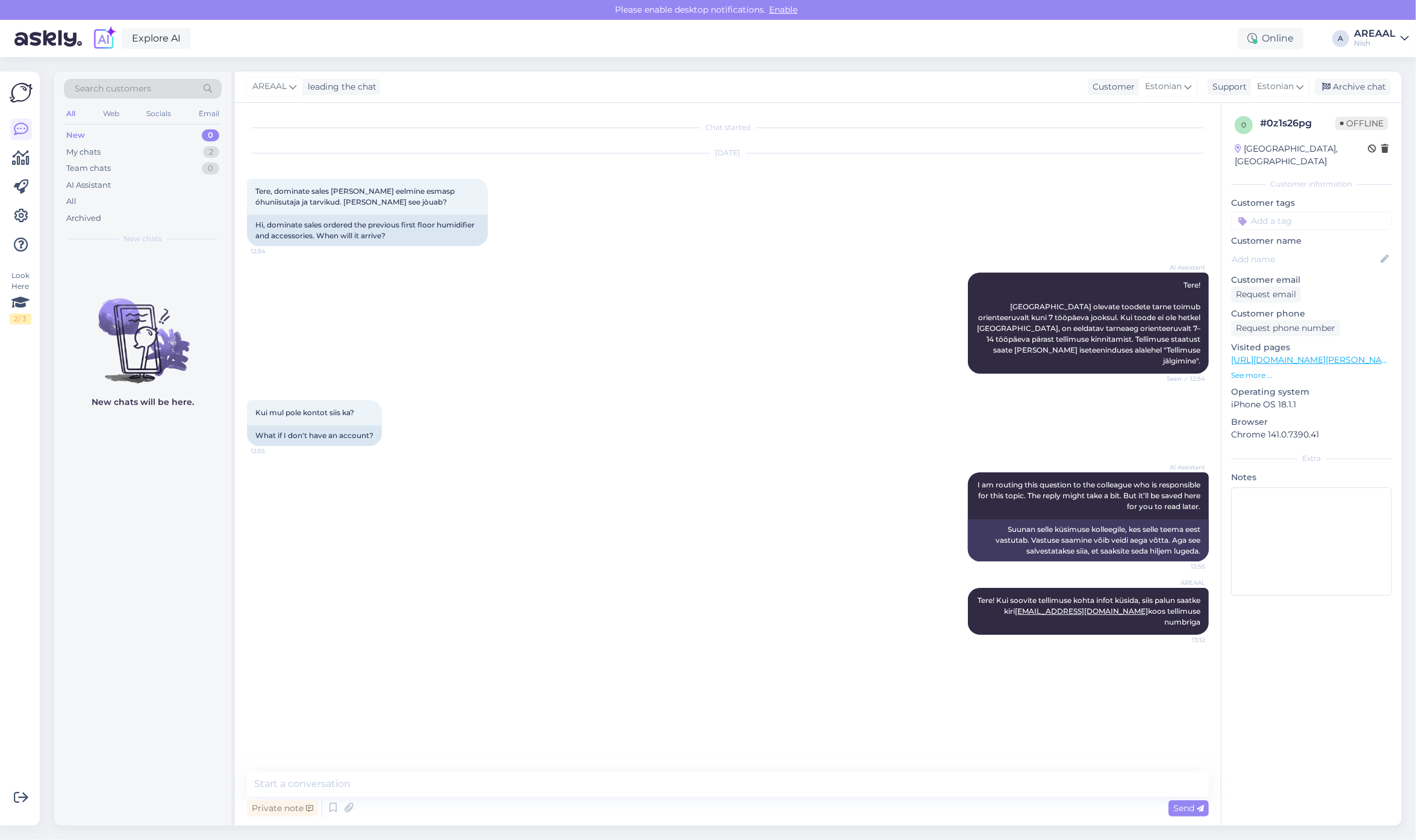
click at [1396, 78] on div "AREAAL leading the chat Customer Estonian Support Estonian Archive chat" at bounding box center [818, 87] width 1167 height 31
click at [1379, 89] on div "Archive chat" at bounding box center [1353, 87] width 76 height 16
click at [158, 149] on div "My chats 1" at bounding box center [143, 152] width 158 height 17
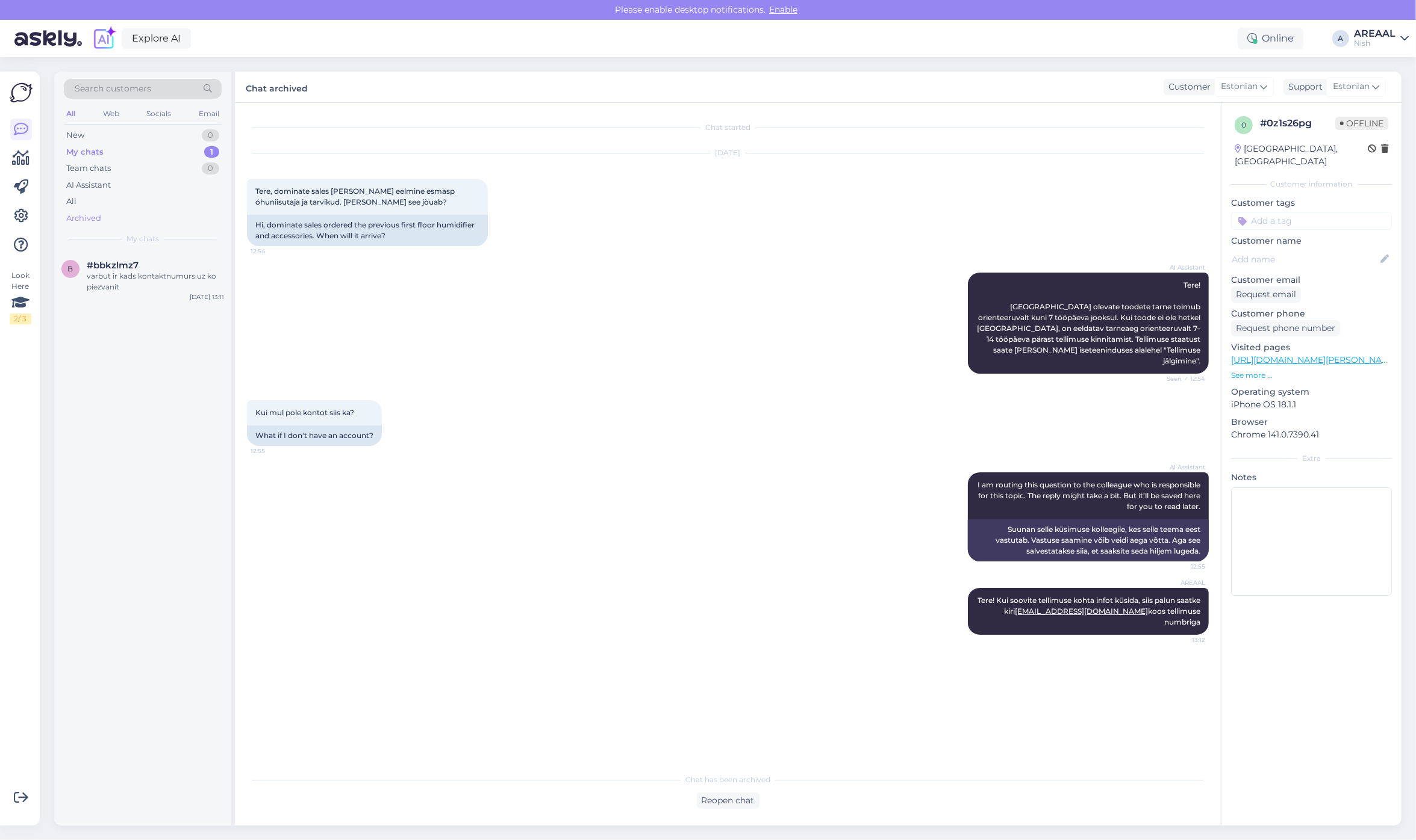
click at [165, 214] on div "Archived" at bounding box center [143, 218] width 158 height 17
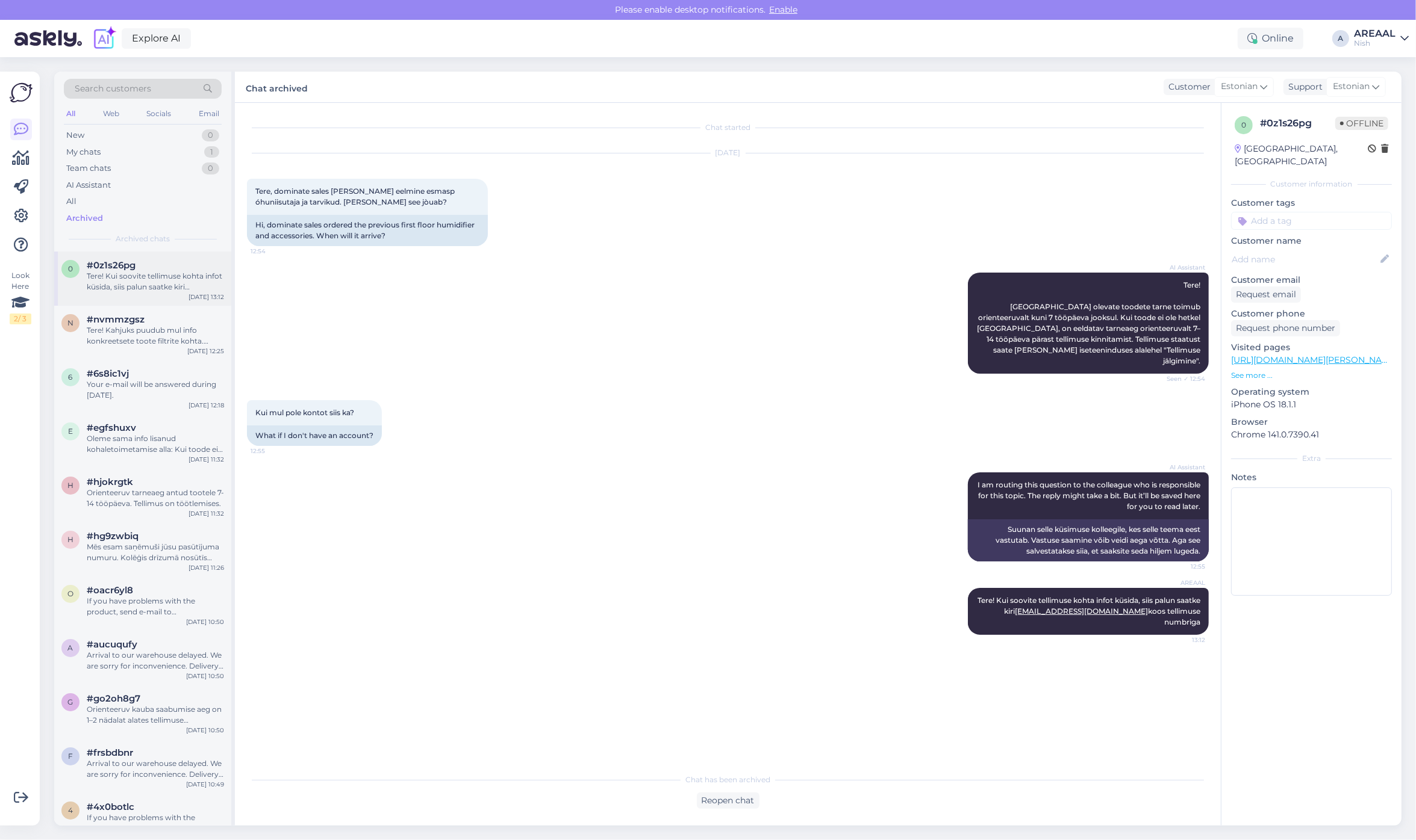
click at [171, 259] on div "0 #0z1s26pg Tere! Kui soovite tellimuse kohta infot küsida, siis palun saatke k…" at bounding box center [142, 278] width 177 height 54
click at [161, 177] on div "AI Assistant" at bounding box center [143, 185] width 158 height 17
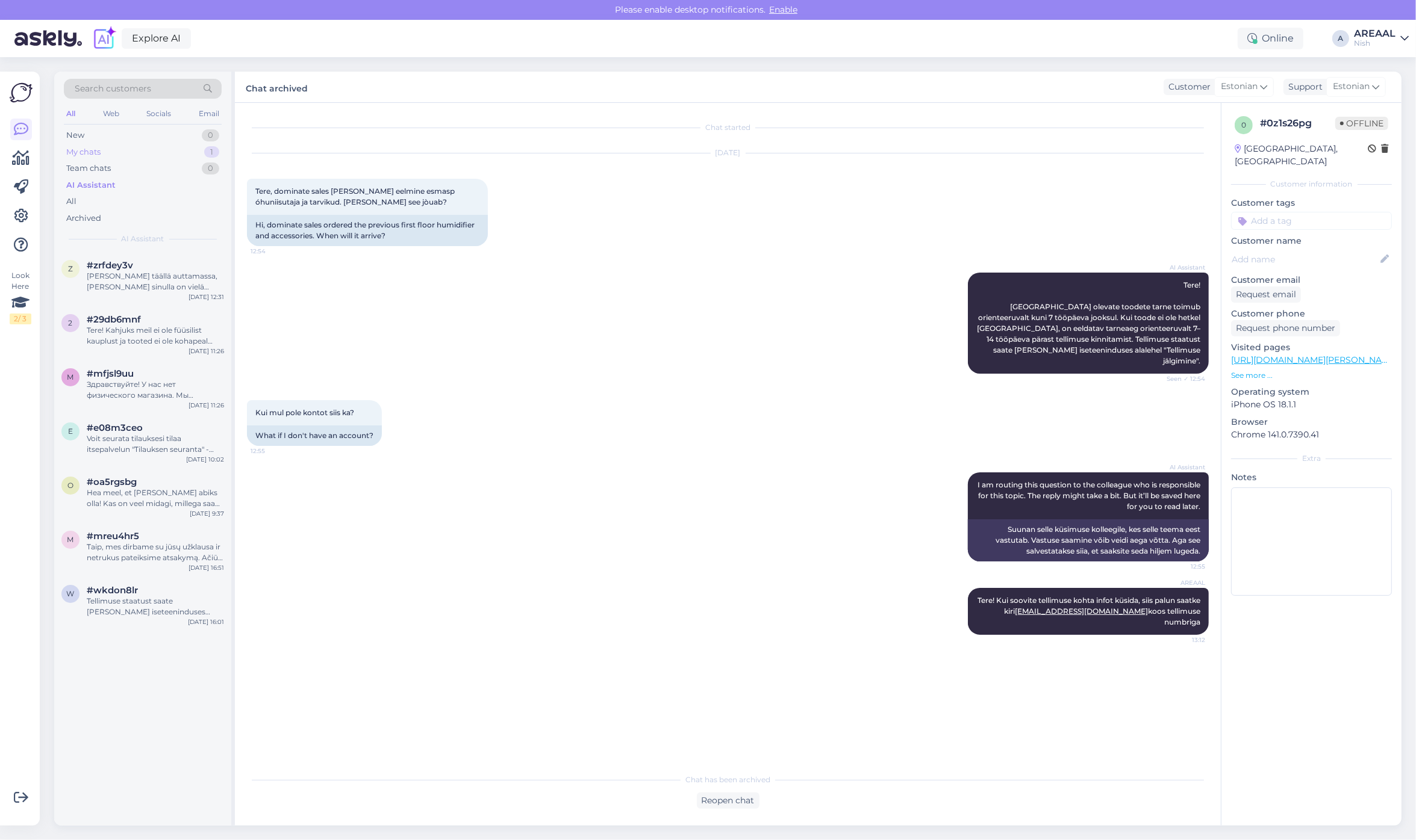
drag, startPoint x: 171, startPoint y: 149, endPoint x: 186, endPoint y: 166, distance: 22.7
click at [171, 149] on div "My chats 1" at bounding box center [143, 152] width 158 height 17
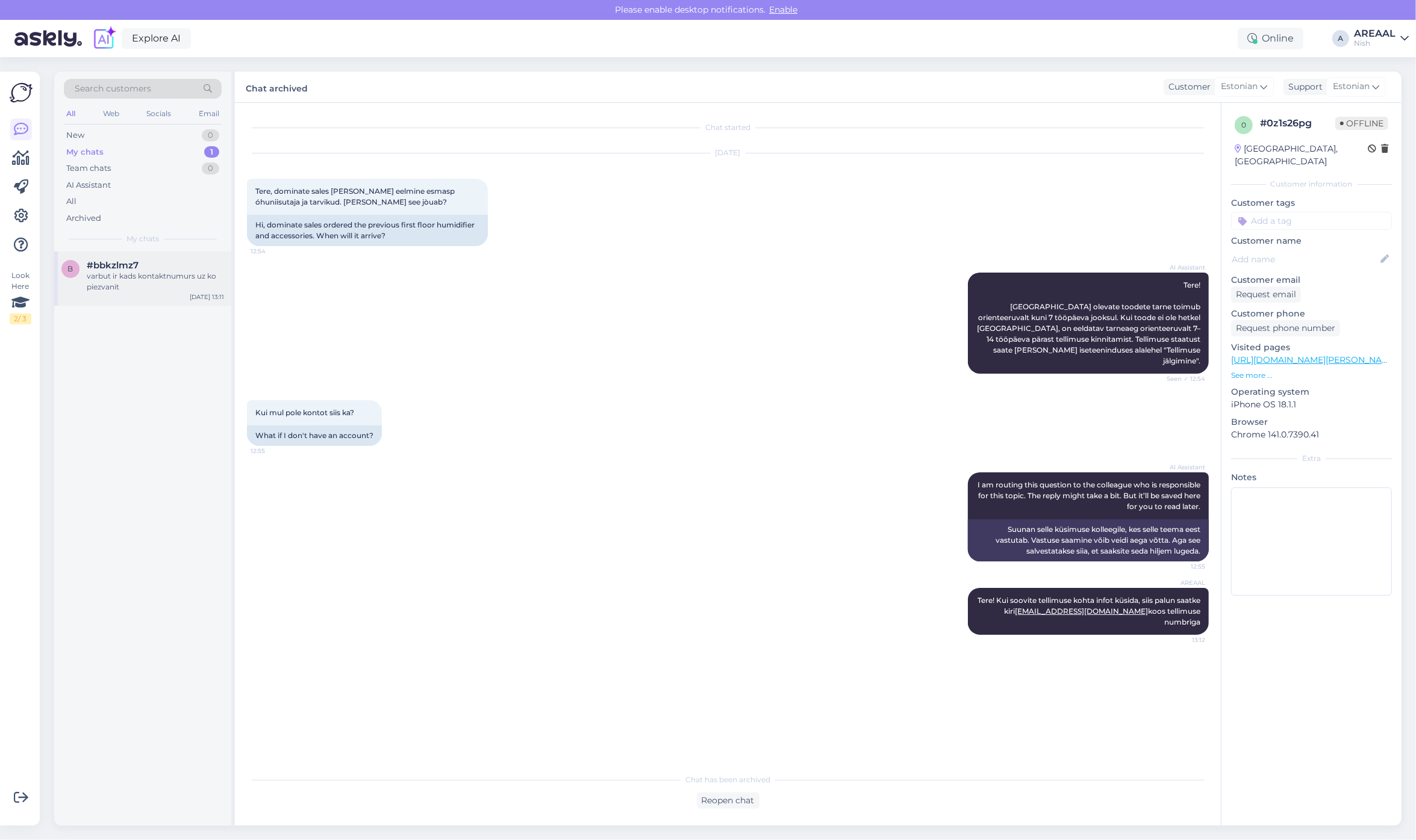
click at [186, 289] on div "varbut ir kads kontaktnumurs uz ko piezvanit" at bounding box center [155, 282] width 137 height 22
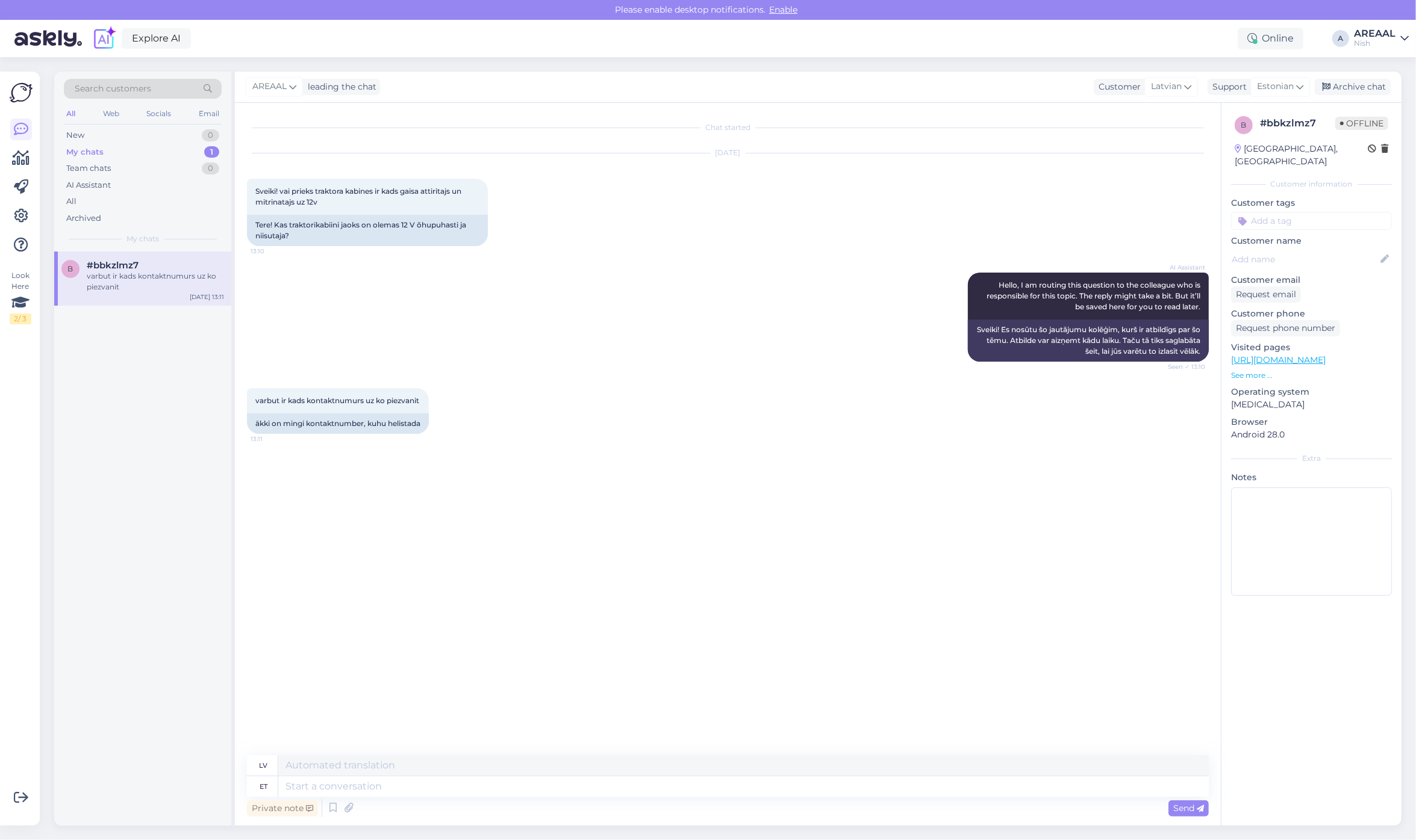
click at [412, 797] on div "Private note Send" at bounding box center [728, 809] width 962 height 23
click at [412, 789] on textarea at bounding box center [744, 787] width 931 height 20
click at [416, 787] on textarea at bounding box center [744, 787] width 931 height 20
drag, startPoint x: 479, startPoint y: 777, endPoint x: 479, endPoint y: 787, distance: 10.0
click at [479, 787] on textarea at bounding box center [744, 787] width 931 height 20
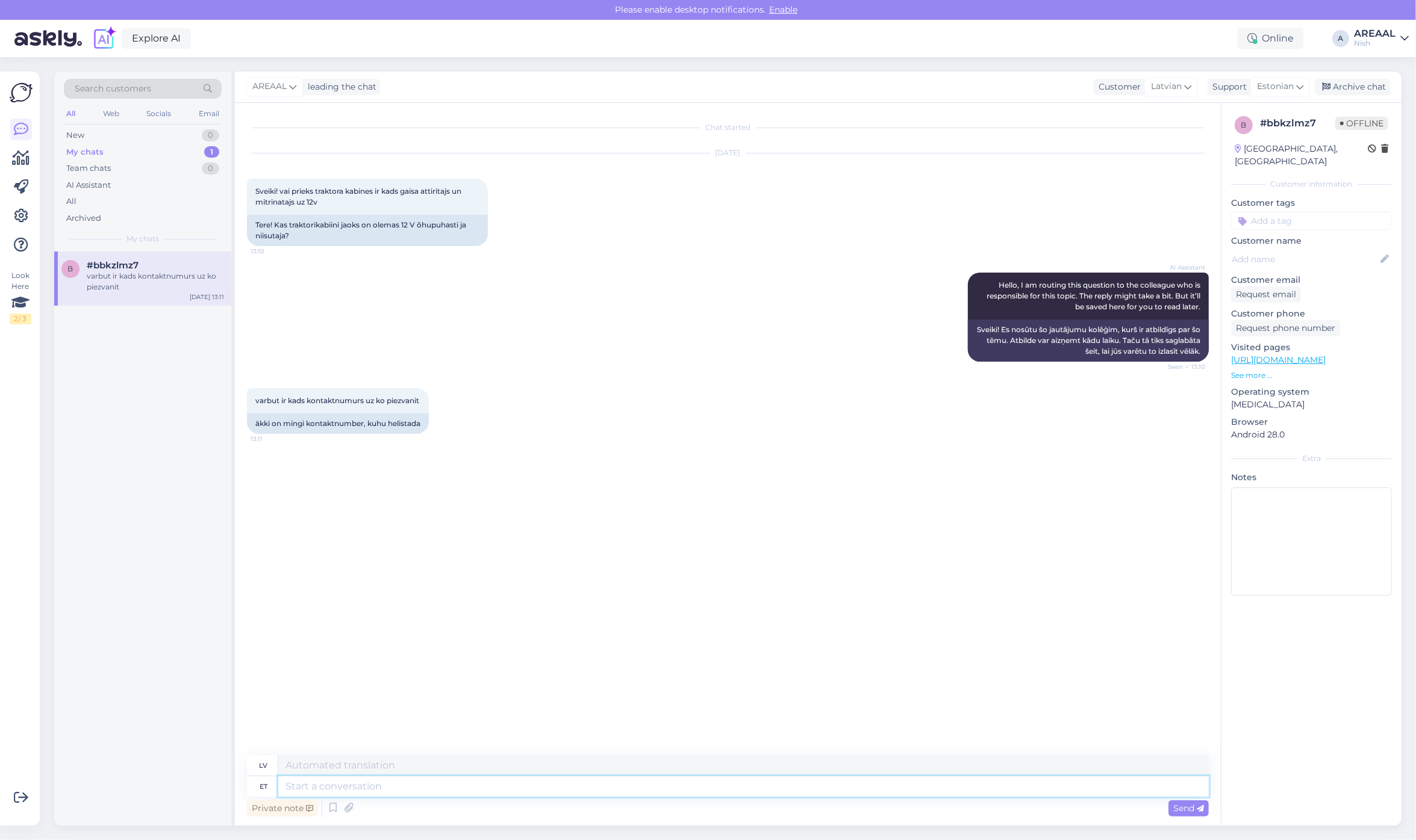
click at [479, 790] on textarea at bounding box center [744, 787] width 931 height 20
paste textarea "K"
type textarea "Kahjuks ei"
type textarea "Diemžēl"
type textarea "Kahjuks ei o"
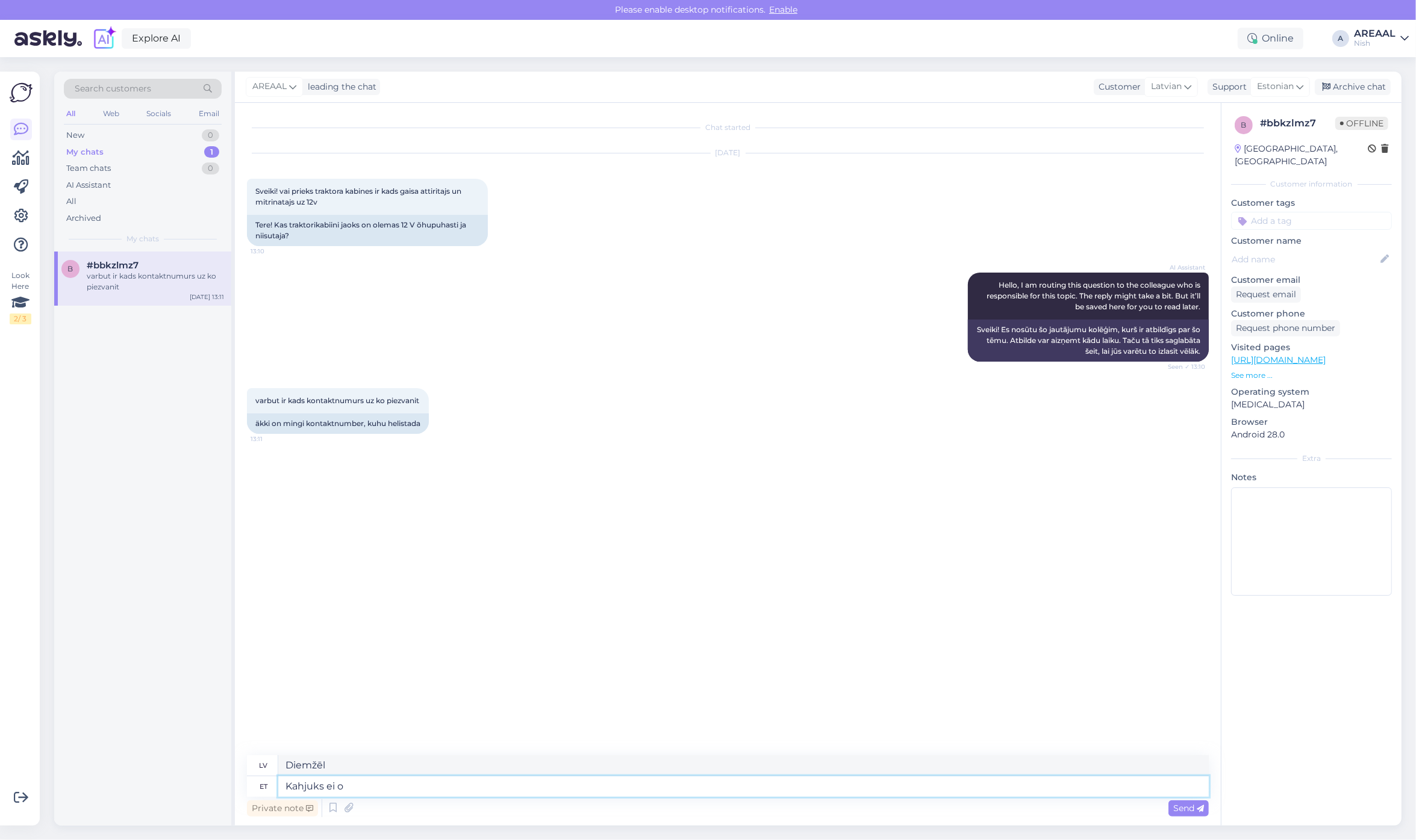
type textarea "Diemžēl nē"
type textarea "Kahjuks ei ole pakkuda selli"
type textarea "Diemžēl piedāvājuma nav"
type textarea "Kahjuks ei ole pakkuda sellist õ"
type textarea "Diemžēl [PERSON_NAME] piedāvājuma nav"
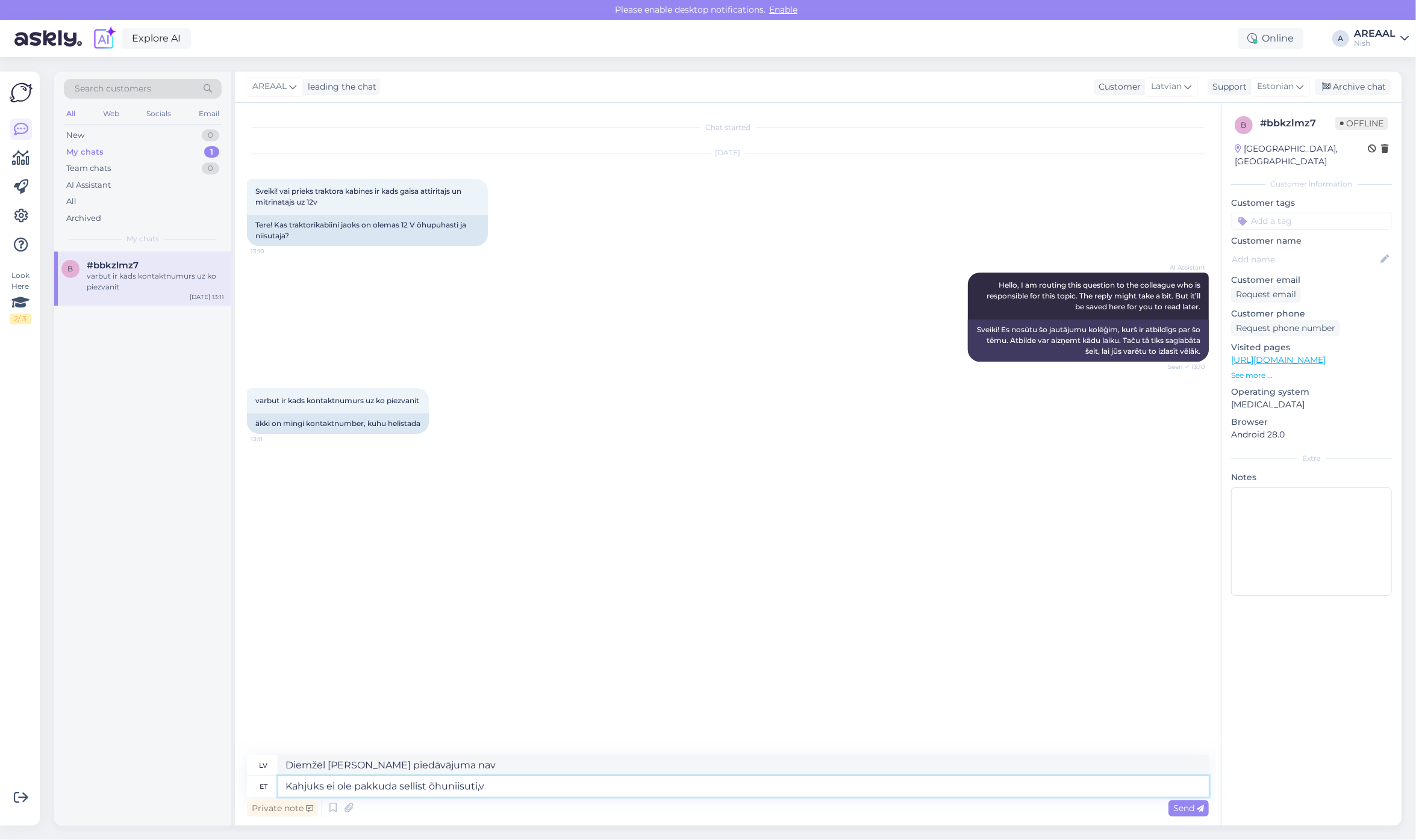
type textarea "Kahjuks ei ole pakkuda sellist õhuniisuti,v"
type textarea "Diemžēl šāds mitrinātājs nav pieejams."
type textarea "Kahjuks ei ole pakkuda sellist õhuniisutit, vaban"
type textarea "Diemžēl šāds gaisa mitrinātājs nav pieejams."
type textarea "Kahjuks ei ole pakkuda sellist õhuniisutit, vabandame."
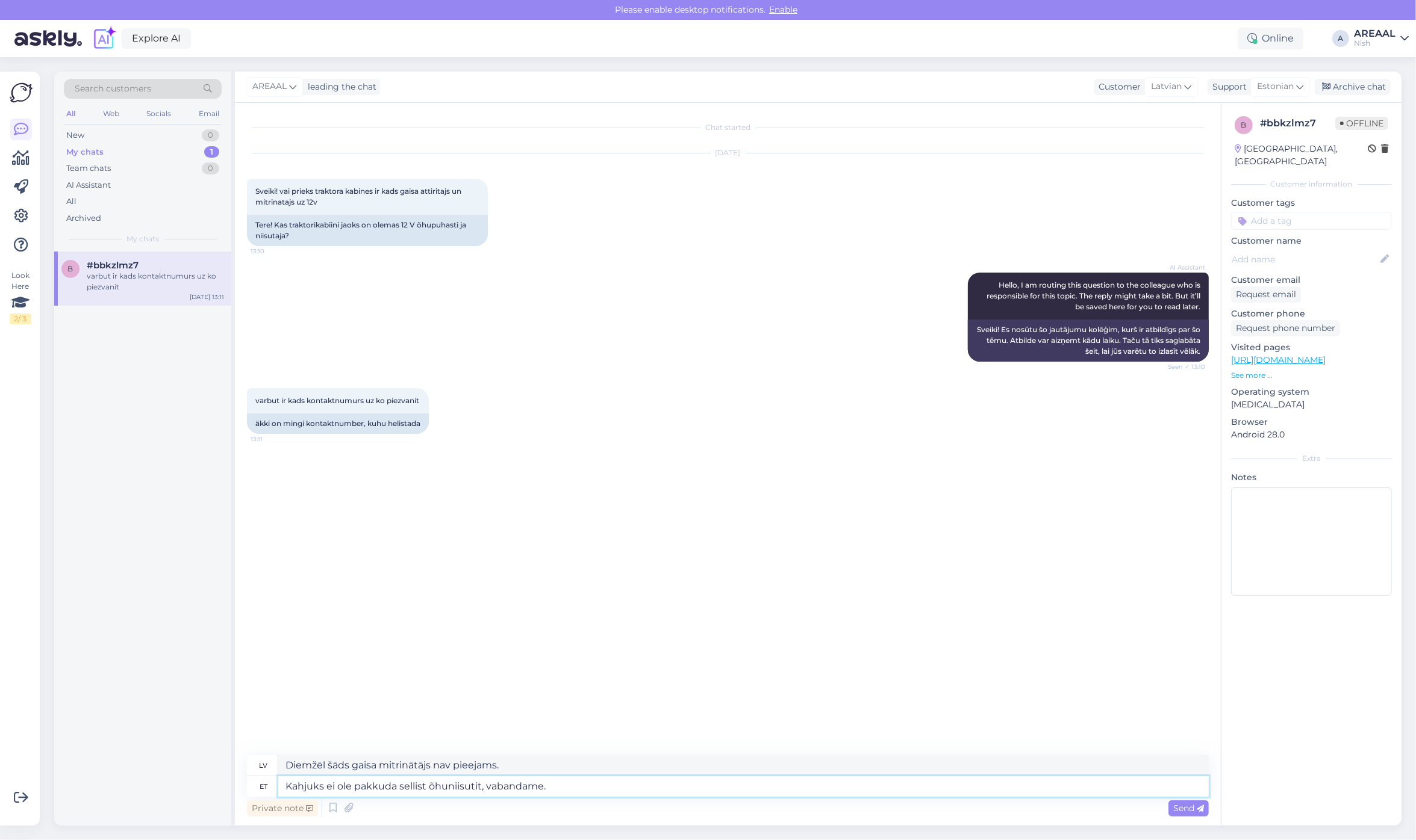
type textarea "Diemžēl mēs nepiedāvājam šādu gaisa mitrinātāju, atvainojamies."
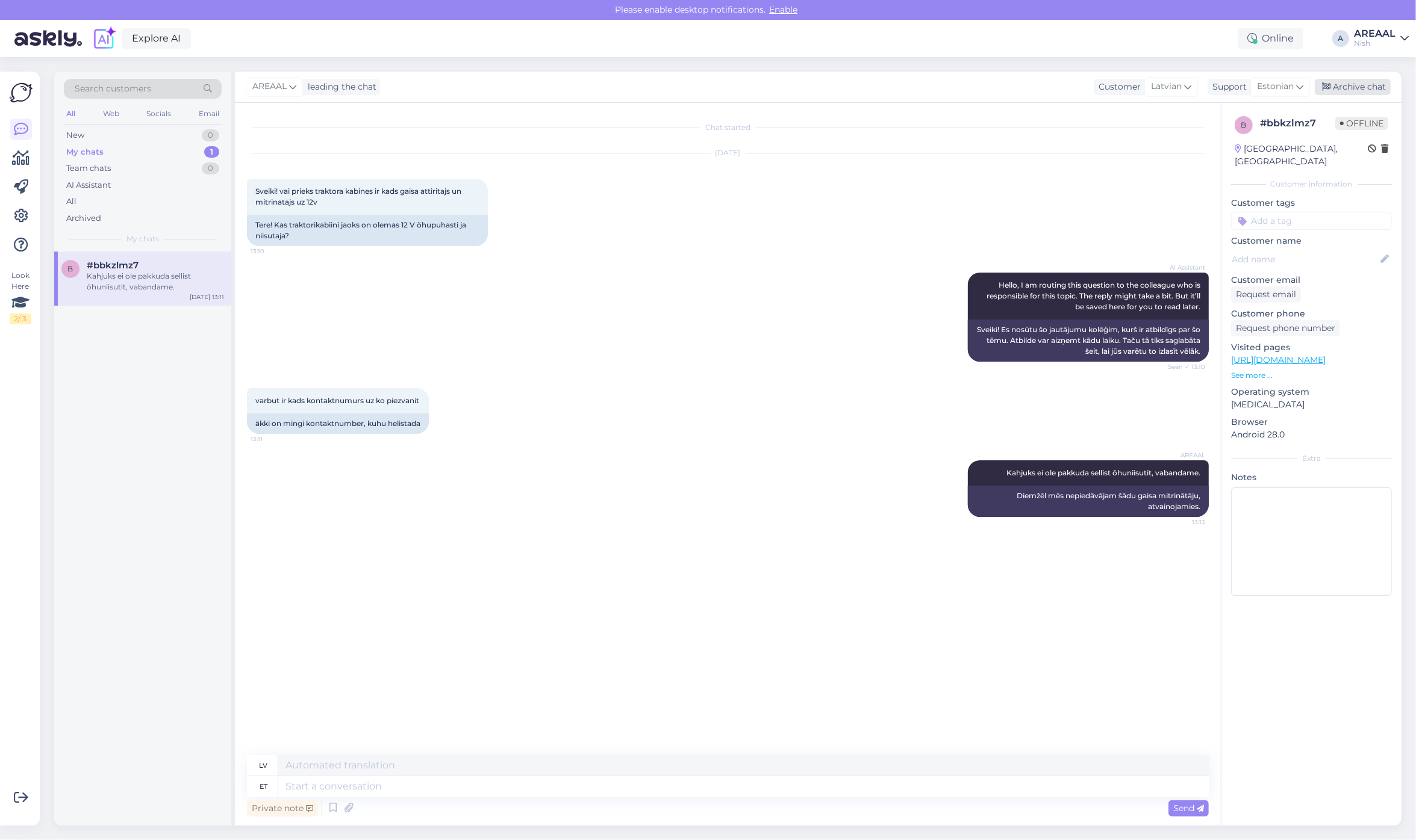
click at [1353, 89] on div "Archive chat" at bounding box center [1353, 87] width 76 height 16
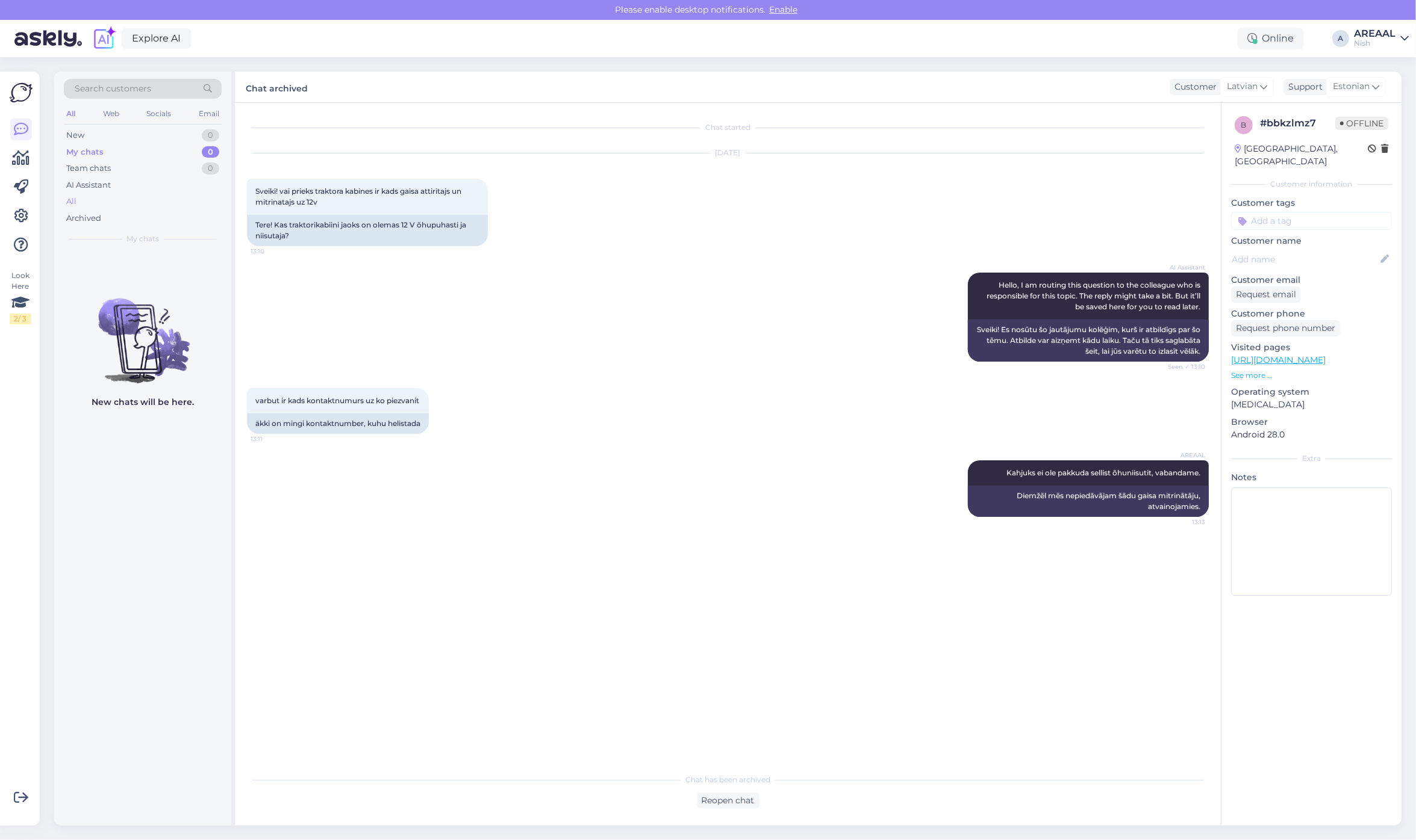
click at [193, 202] on div "All" at bounding box center [143, 201] width 158 height 17
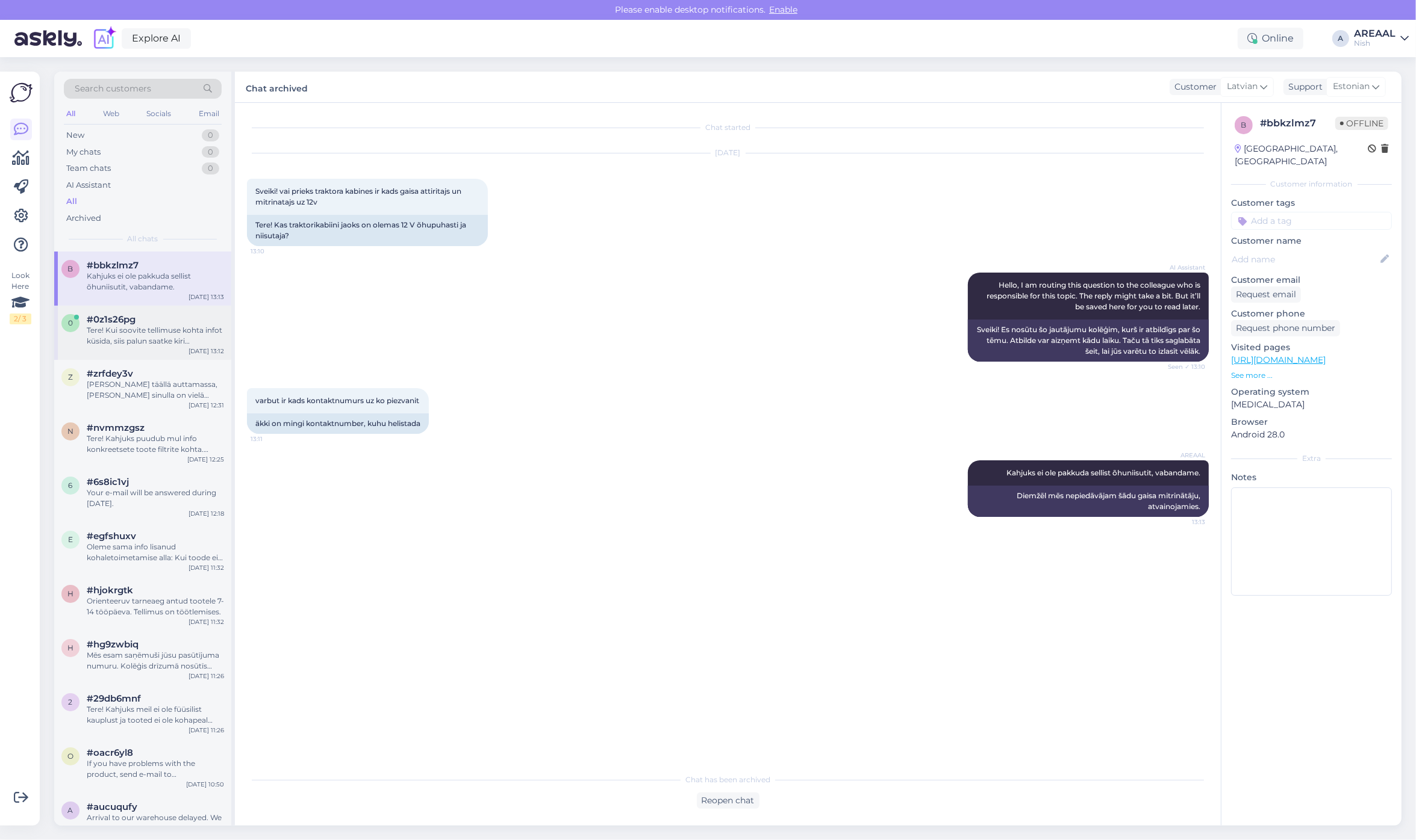
click at [154, 334] on div "Tere! Kui soovite tellimuse kohta infot küsida, siis palun saatke kiri [EMAIL_A…" at bounding box center [155, 336] width 137 height 22
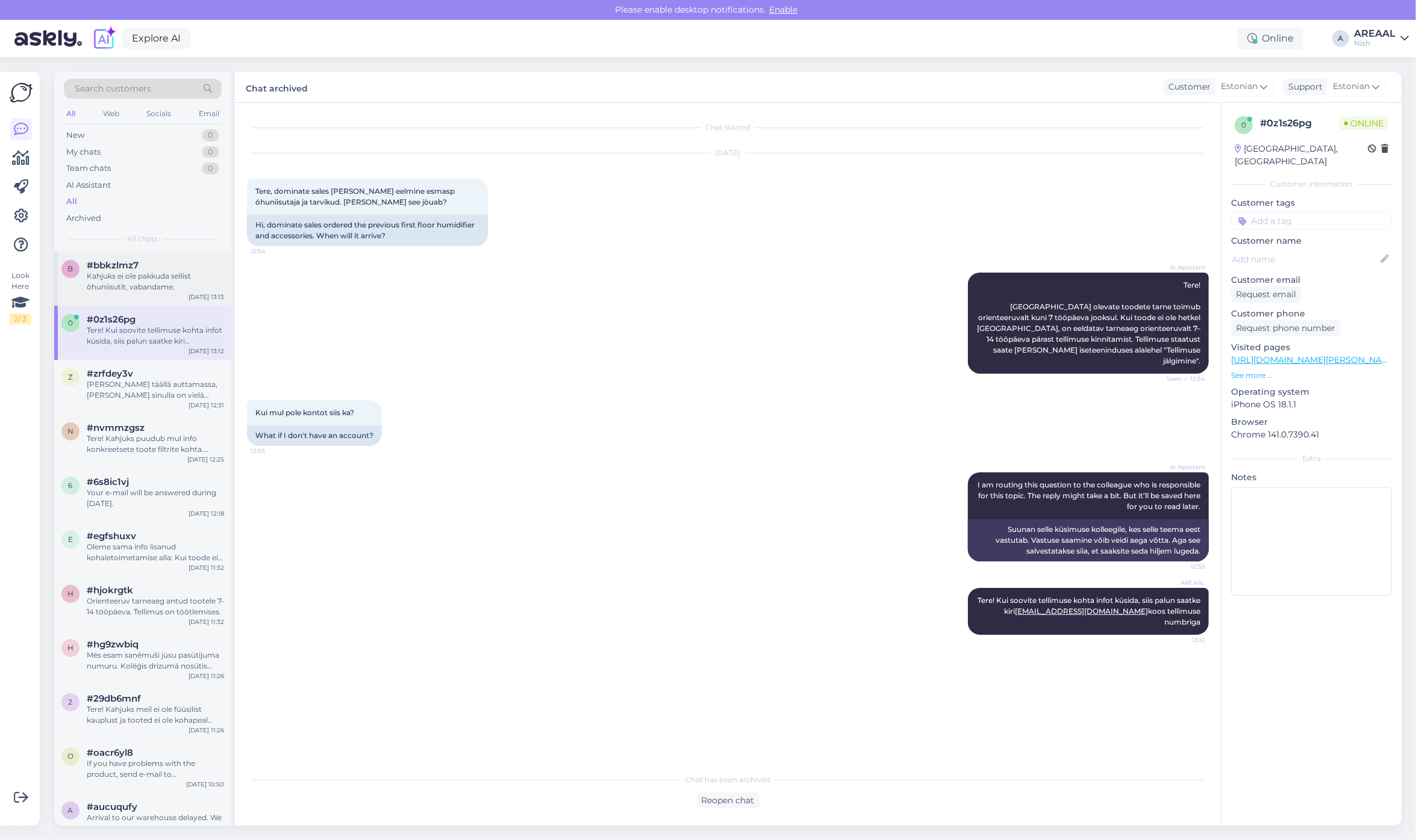
click at [170, 285] on div "Kahjuks ei ole pakkuda sellist õhuniisutit, vabandame." at bounding box center [155, 282] width 137 height 22
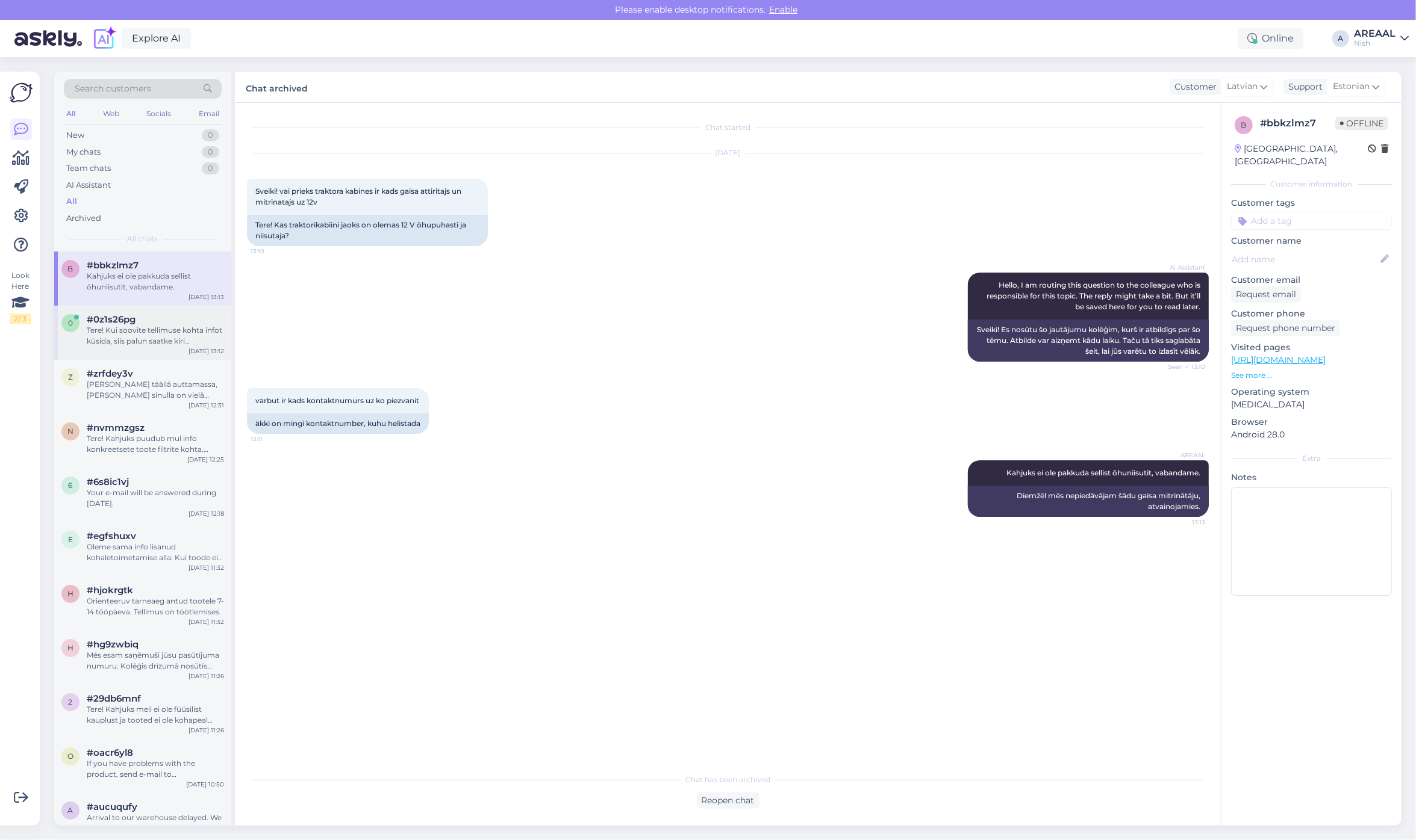
click at [139, 345] on div "Tere! Kui soovite tellimuse kohta infot küsida, siis palun saatke kiri [EMAIL_A…" at bounding box center [155, 336] width 137 height 22
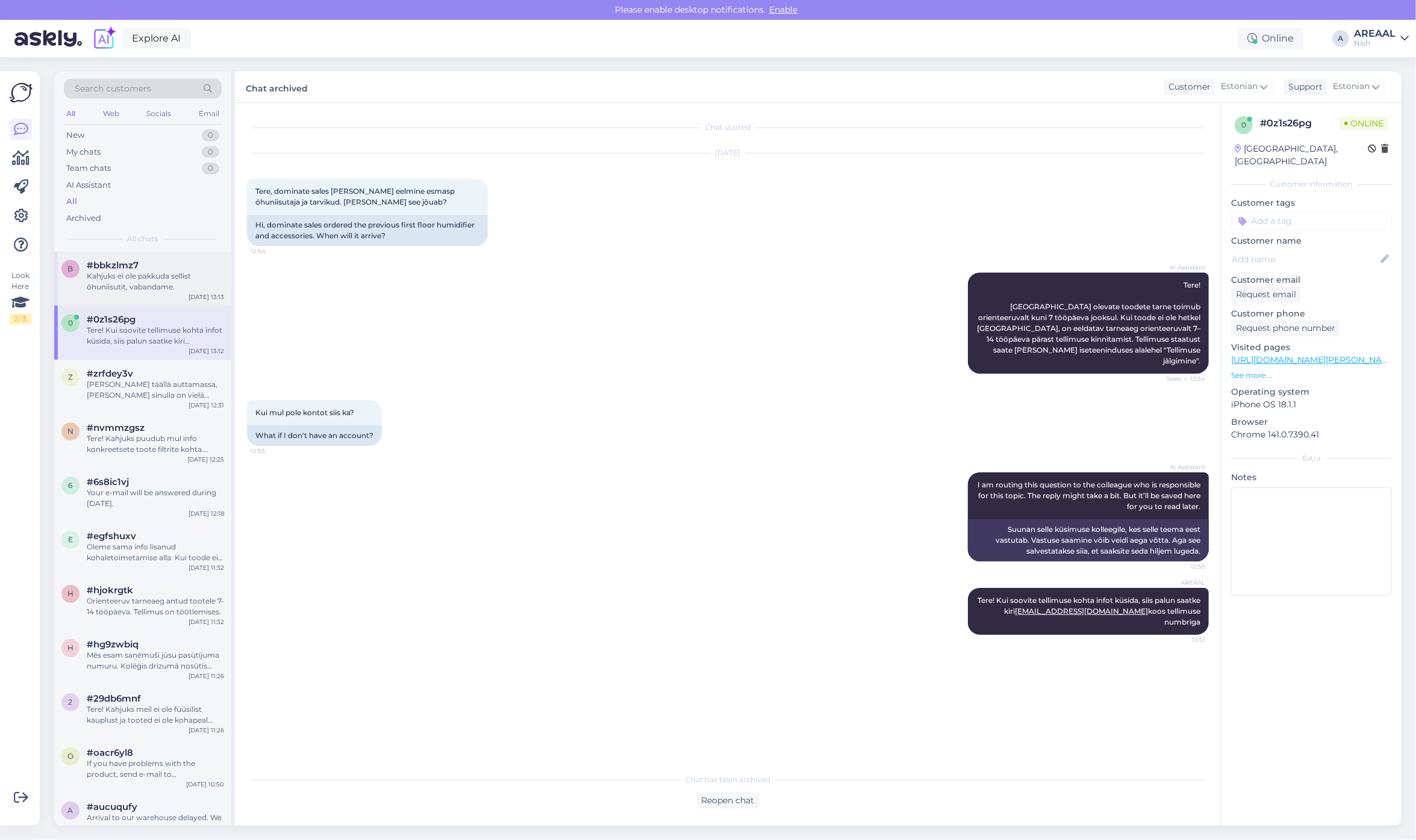
click at [143, 287] on div "Kahjuks ei ole pakkuda sellist õhuniisutit, vabandame." at bounding box center [155, 282] width 137 height 22
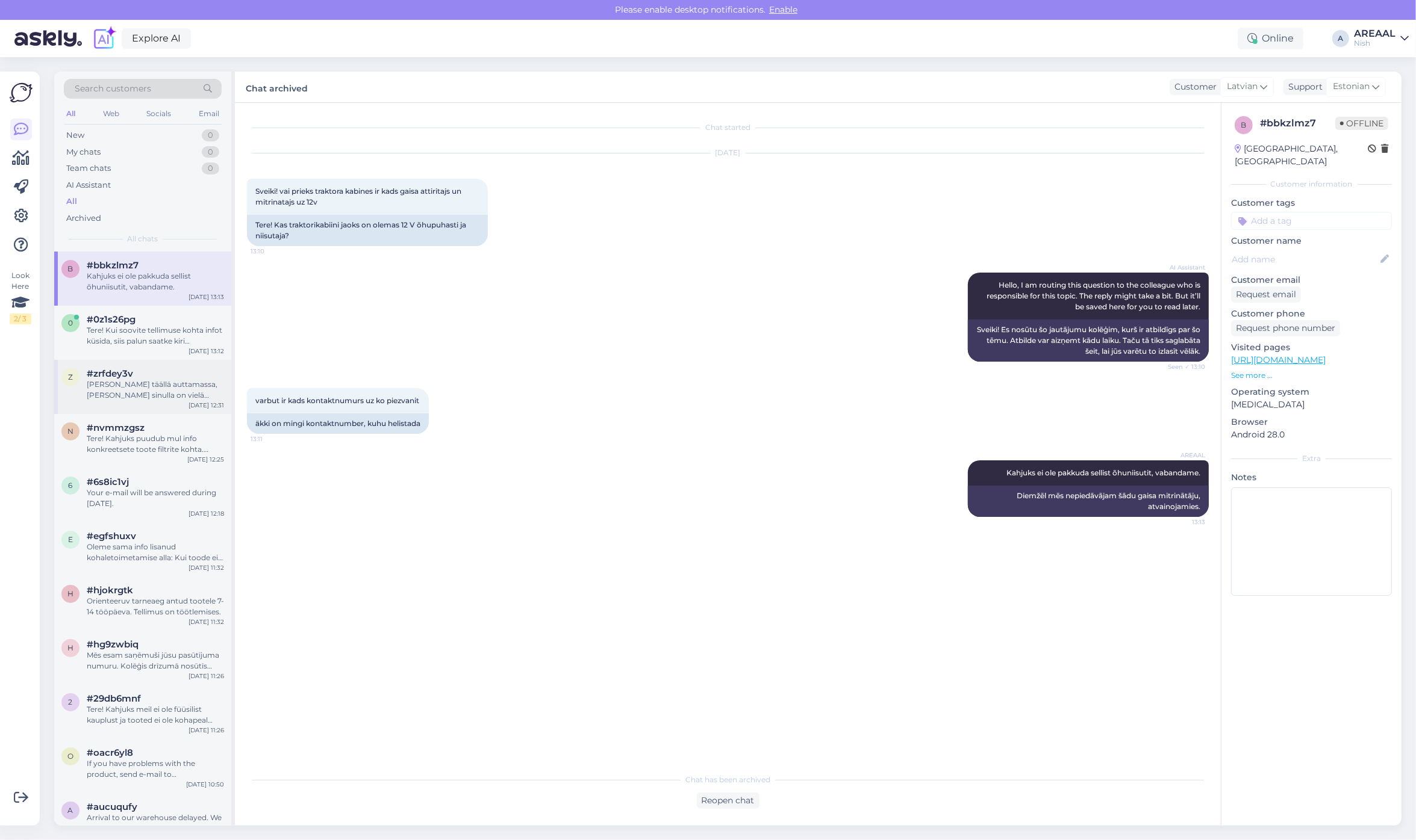
click at [131, 389] on div "[PERSON_NAME] täällä auttamassa, [PERSON_NAME] sinulla on vielä kysyttävää." at bounding box center [155, 390] width 137 height 22
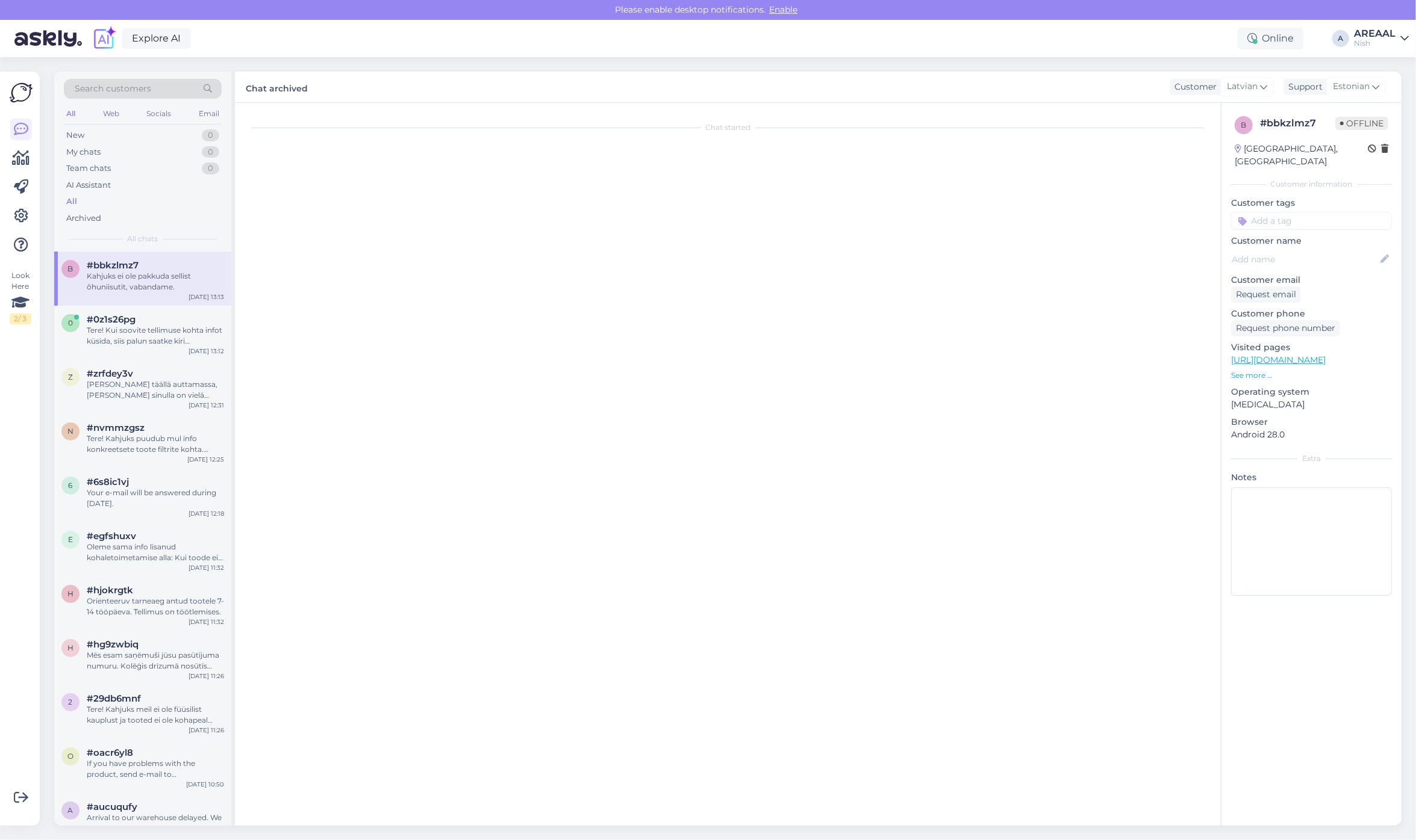
click at [143, 284] on div "Kahjuks ei ole pakkuda sellist õhuniisutit, vabandame." at bounding box center [155, 282] width 137 height 22
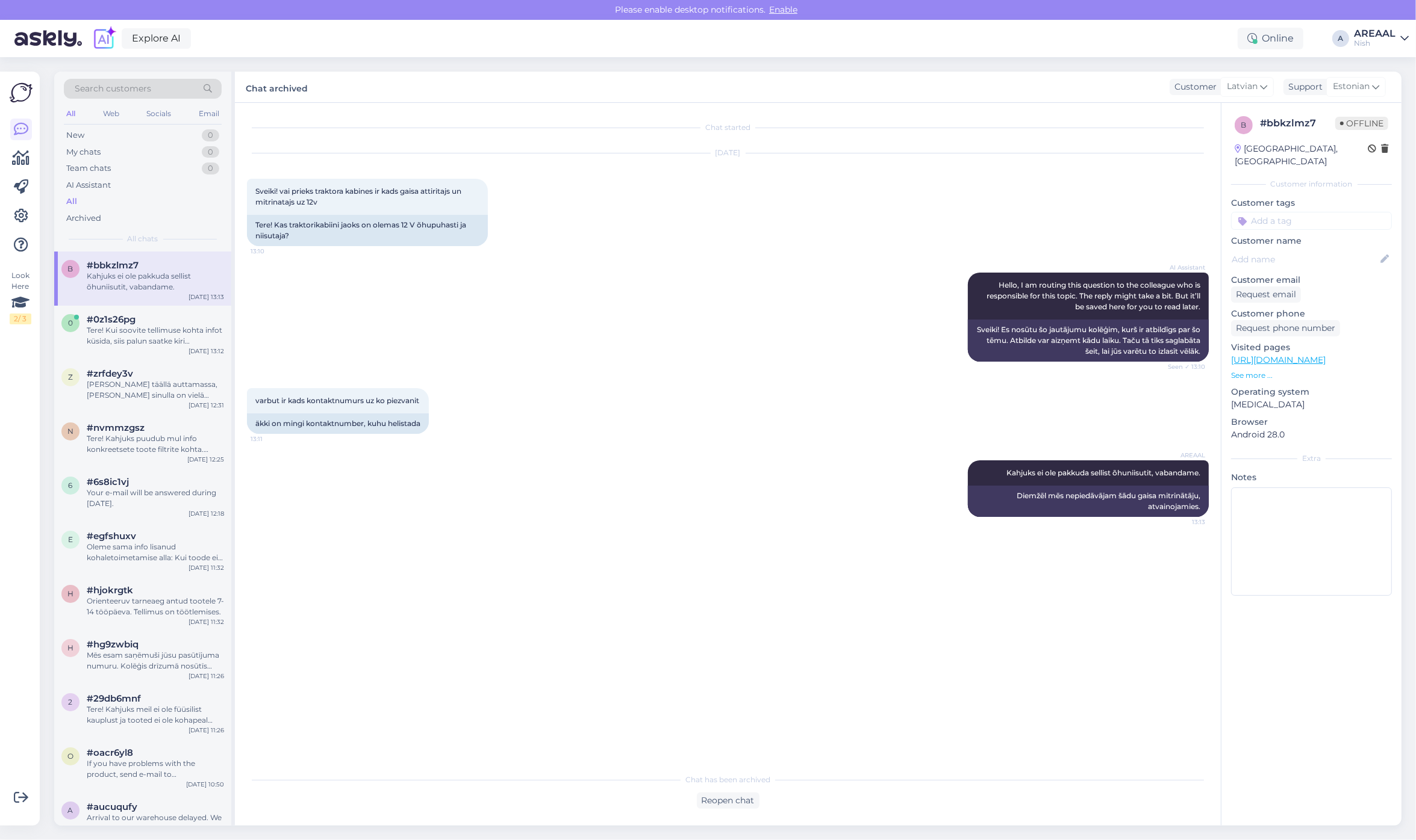
click at [1385, 29] on div "AREAAL" at bounding box center [1374, 33] width 42 height 10
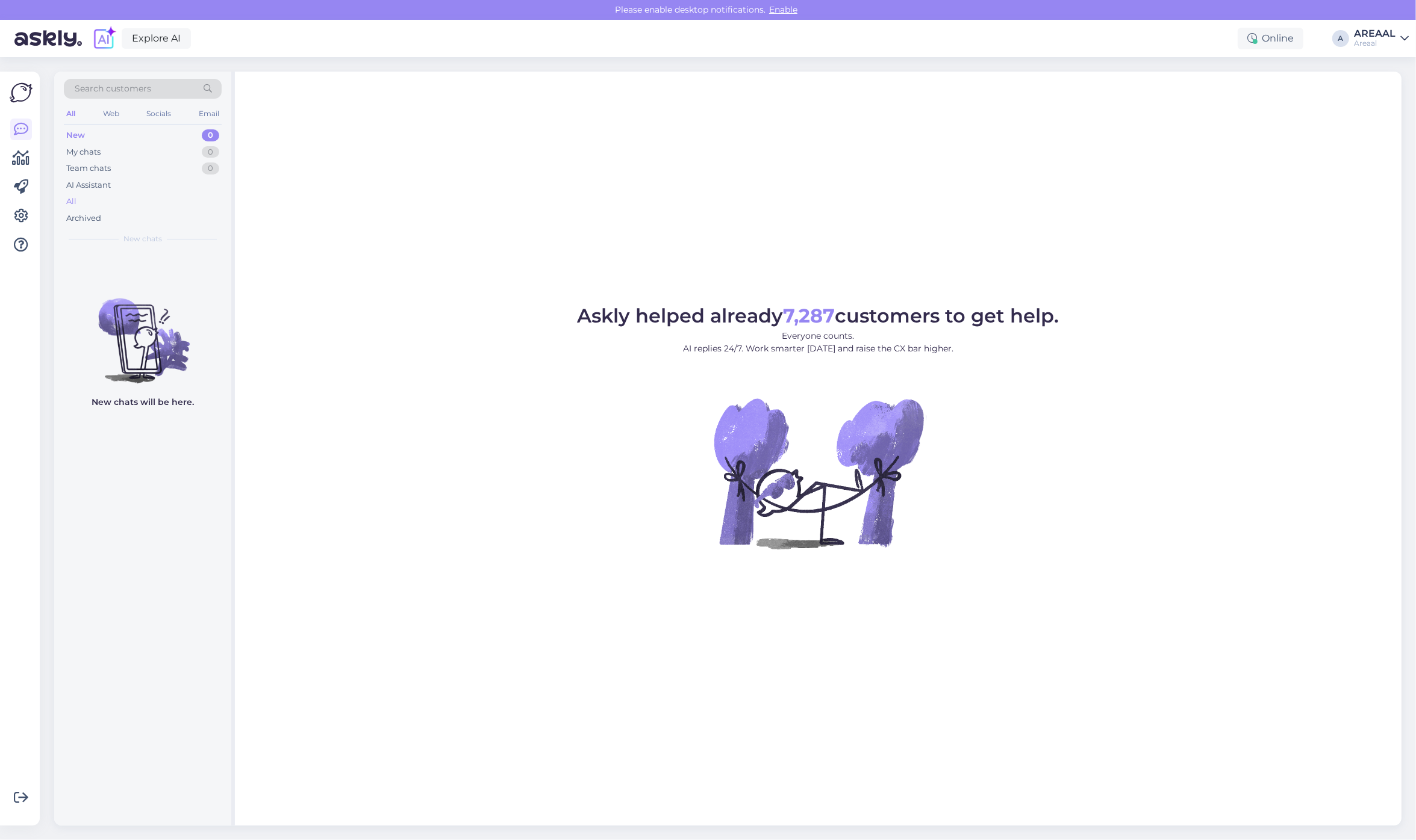
click at [133, 207] on div "All" at bounding box center [143, 201] width 158 height 17
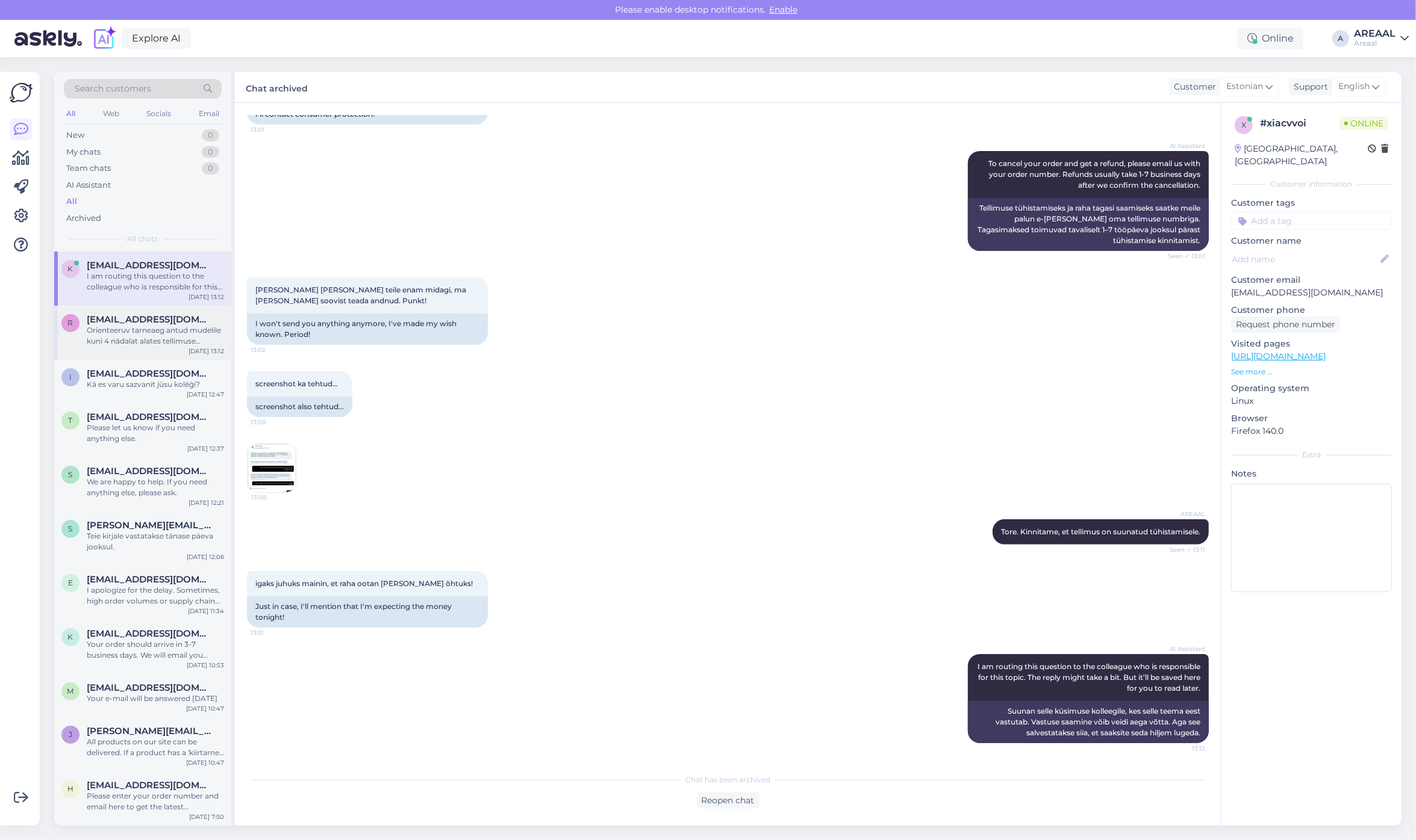
click at [98, 350] on div "r [EMAIL_ADDRESS][DOMAIN_NAME] Orienteeruv tarneaeg antud mudelile kuni 4 nädal…" at bounding box center [142, 332] width 177 height 54
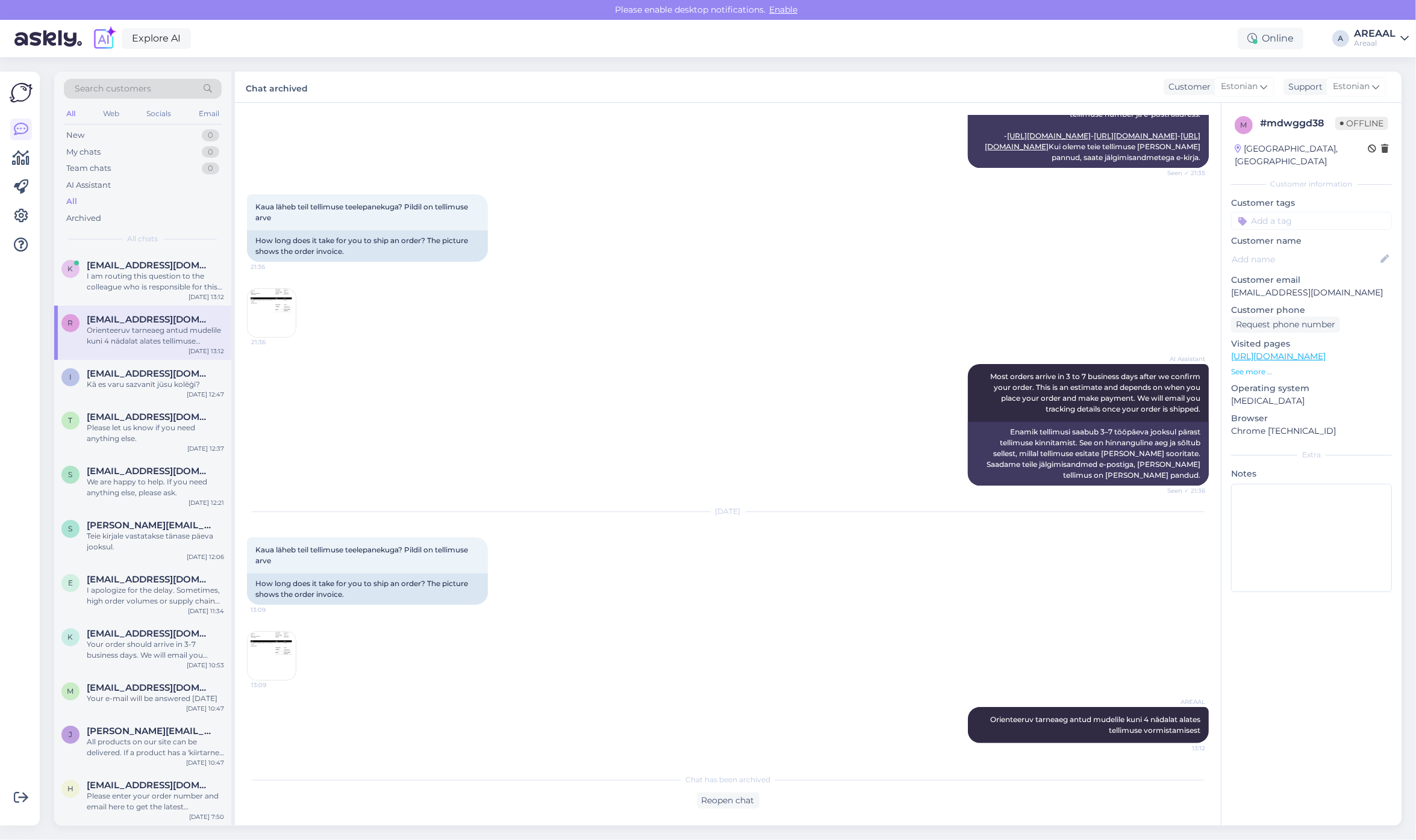
click at [288, 661] on img at bounding box center [272, 656] width 48 height 48
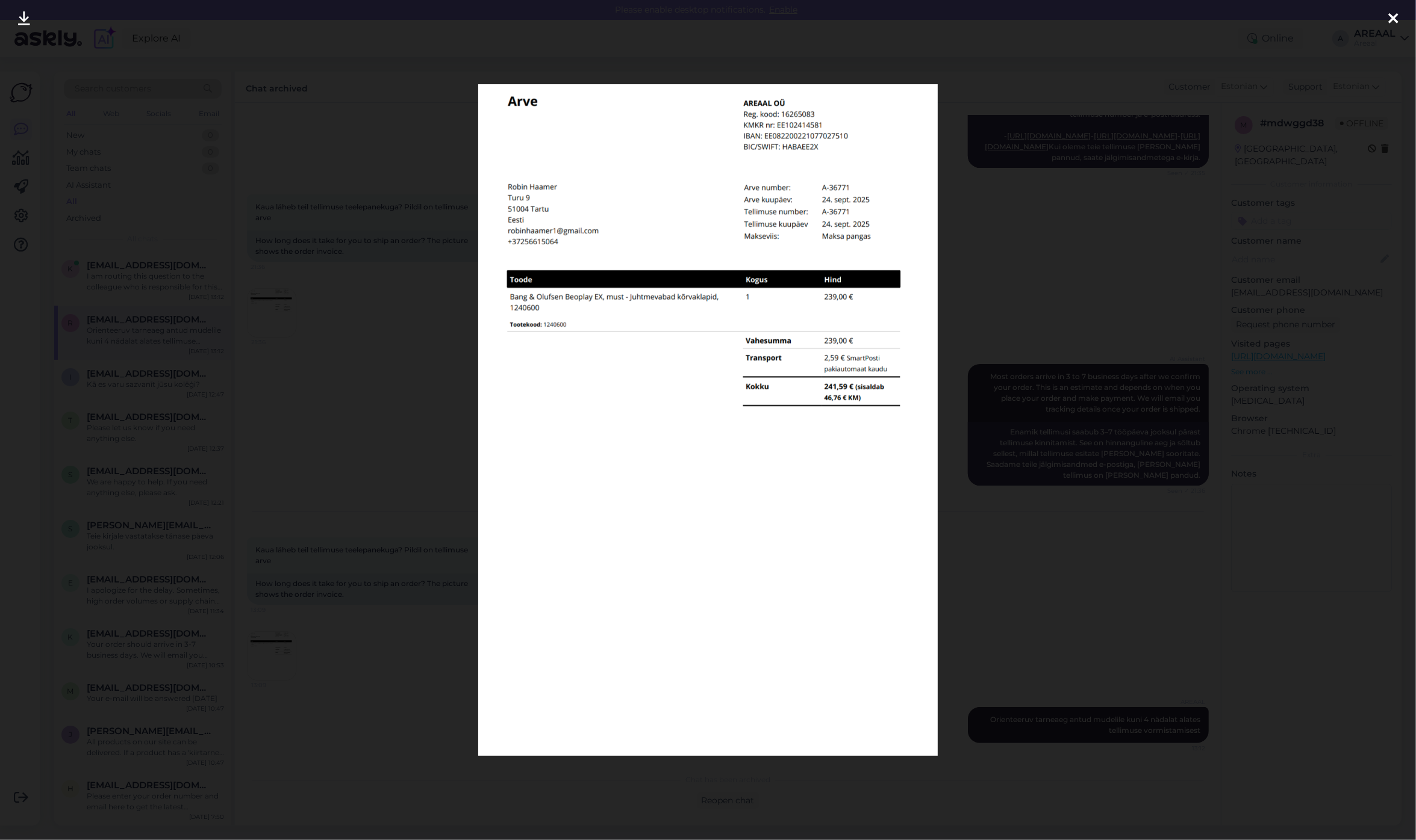
click at [413, 671] on div at bounding box center [708, 420] width 1416 height 840
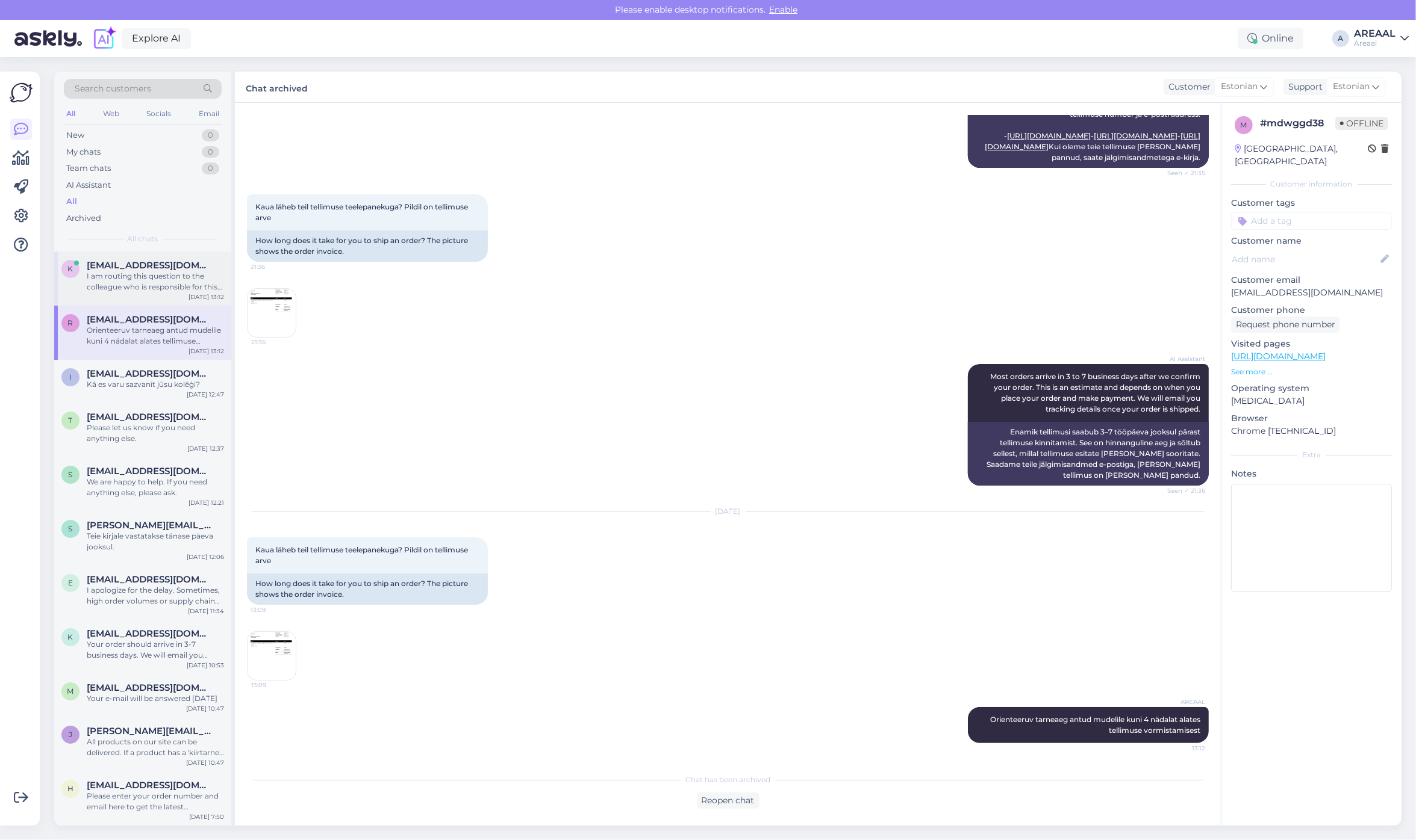
click at [179, 289] on div "I am routing this question to the colleague who is responsible for this topic. …" at bounding box center [155, 282] width 137 height 22
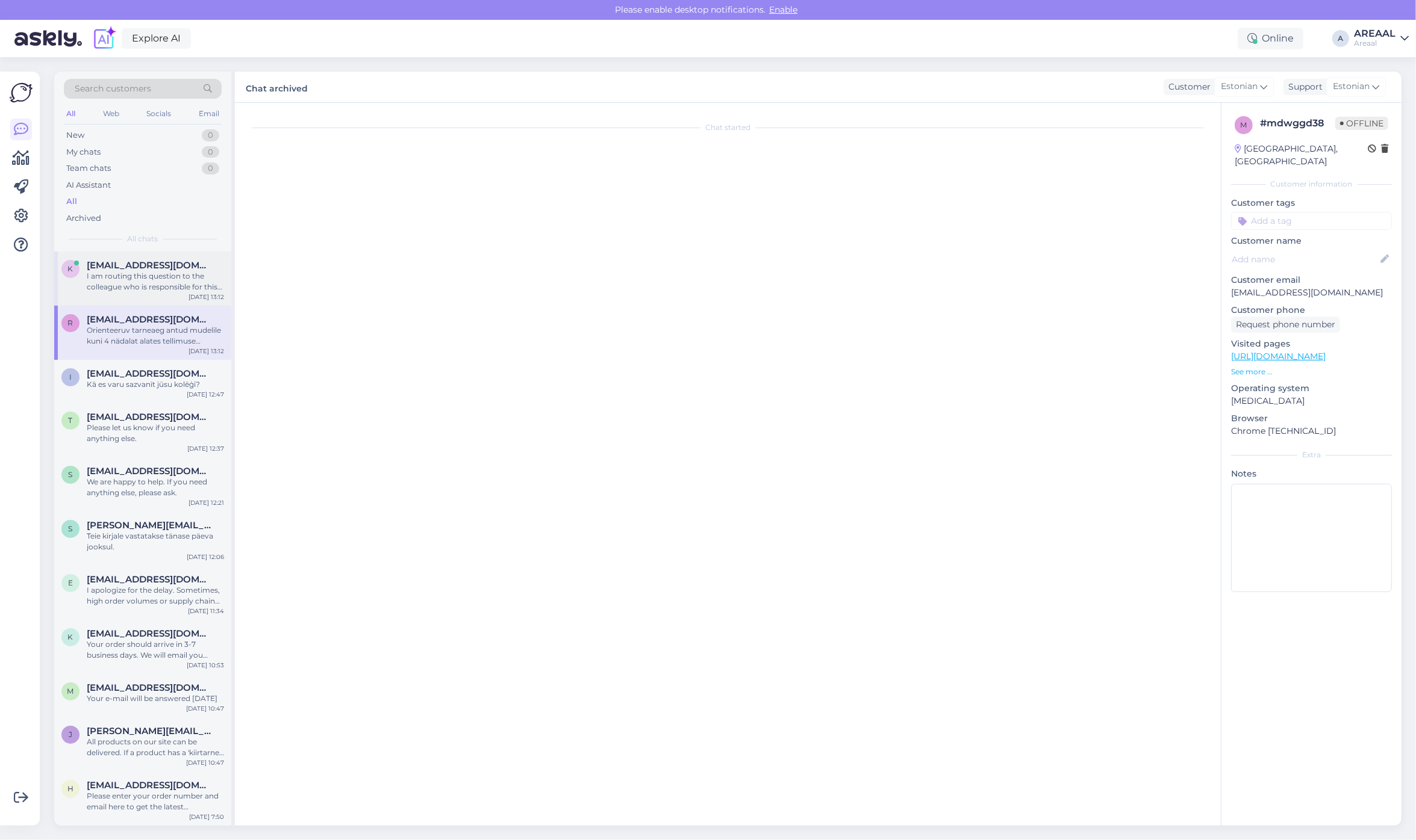
scroll to position [900, 0]
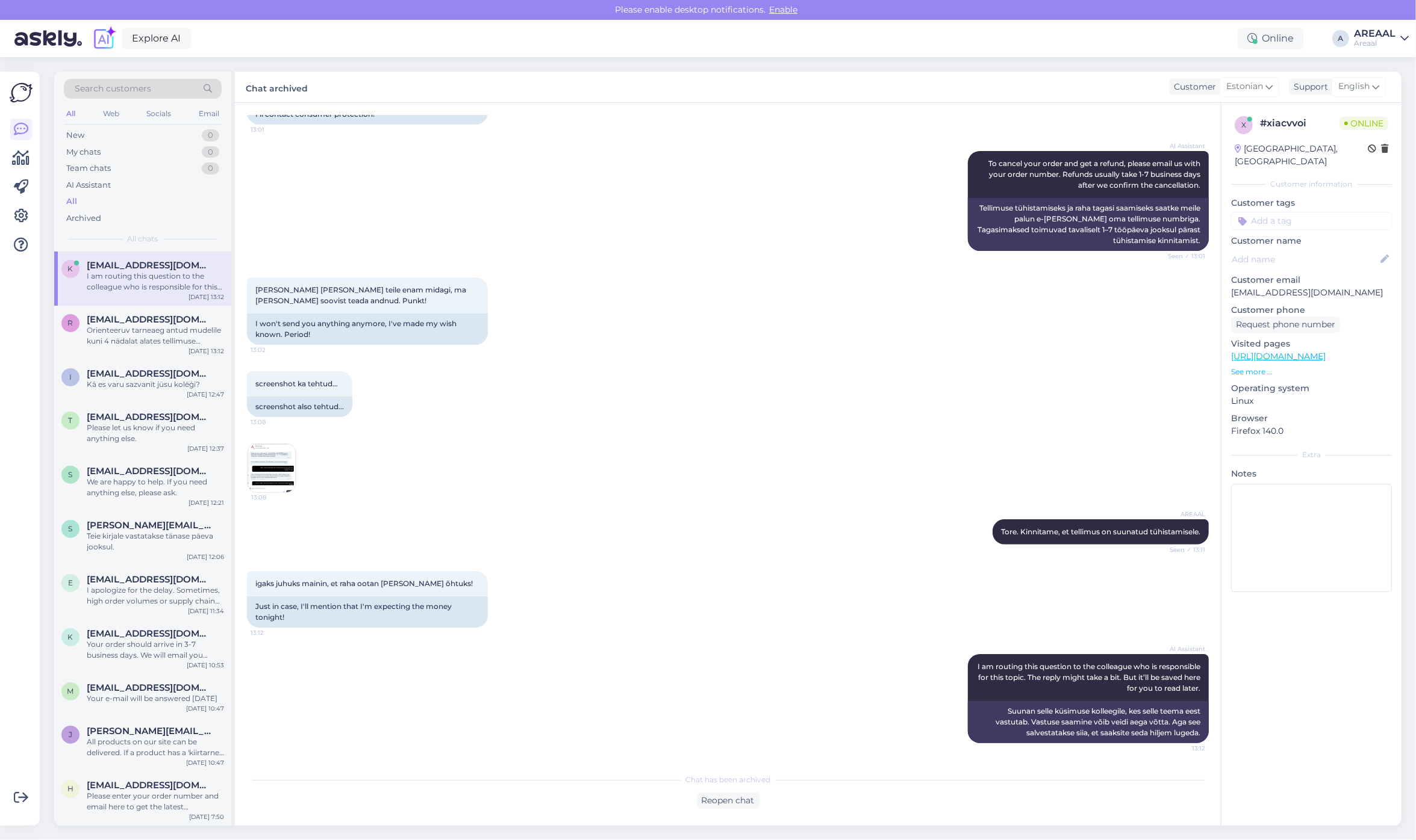
click at [580, 401] on div "screenshot ka tehtud... 13:08 screenshot also tehtud... 13:08" at bounding box center [728, 432] width 962 height 148
click at [625, 417] on div "screenshot ka tehtud... 13:08 screenshot also tehtud... 13:08" at bounding box center [728, 432] width 962 height 148
